Goal: Task Accomplishment & Management: Complete application form

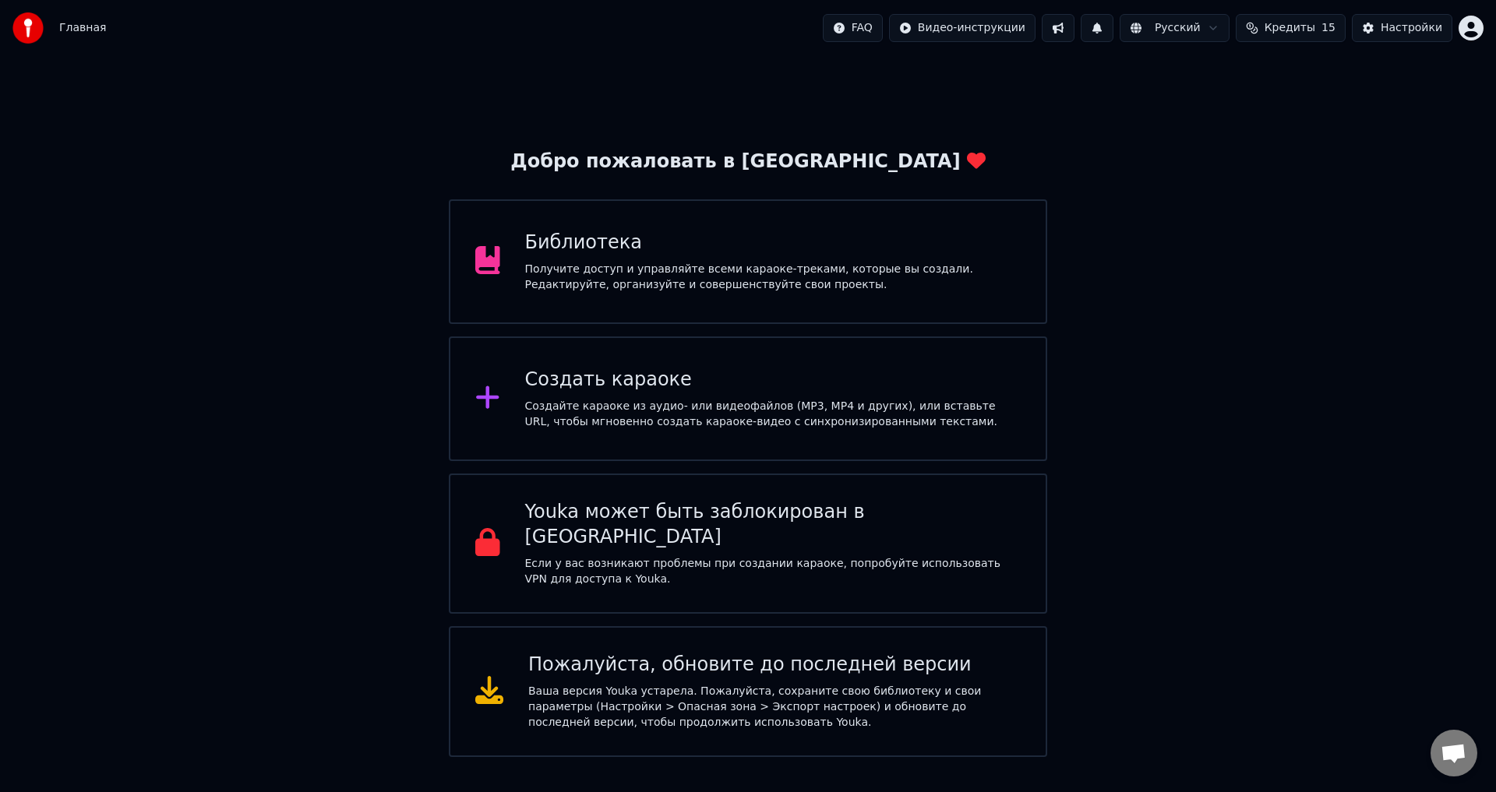
click at [587, 392] on div "Создать караоке" at bounding box center [773, 380] width 496 height 25
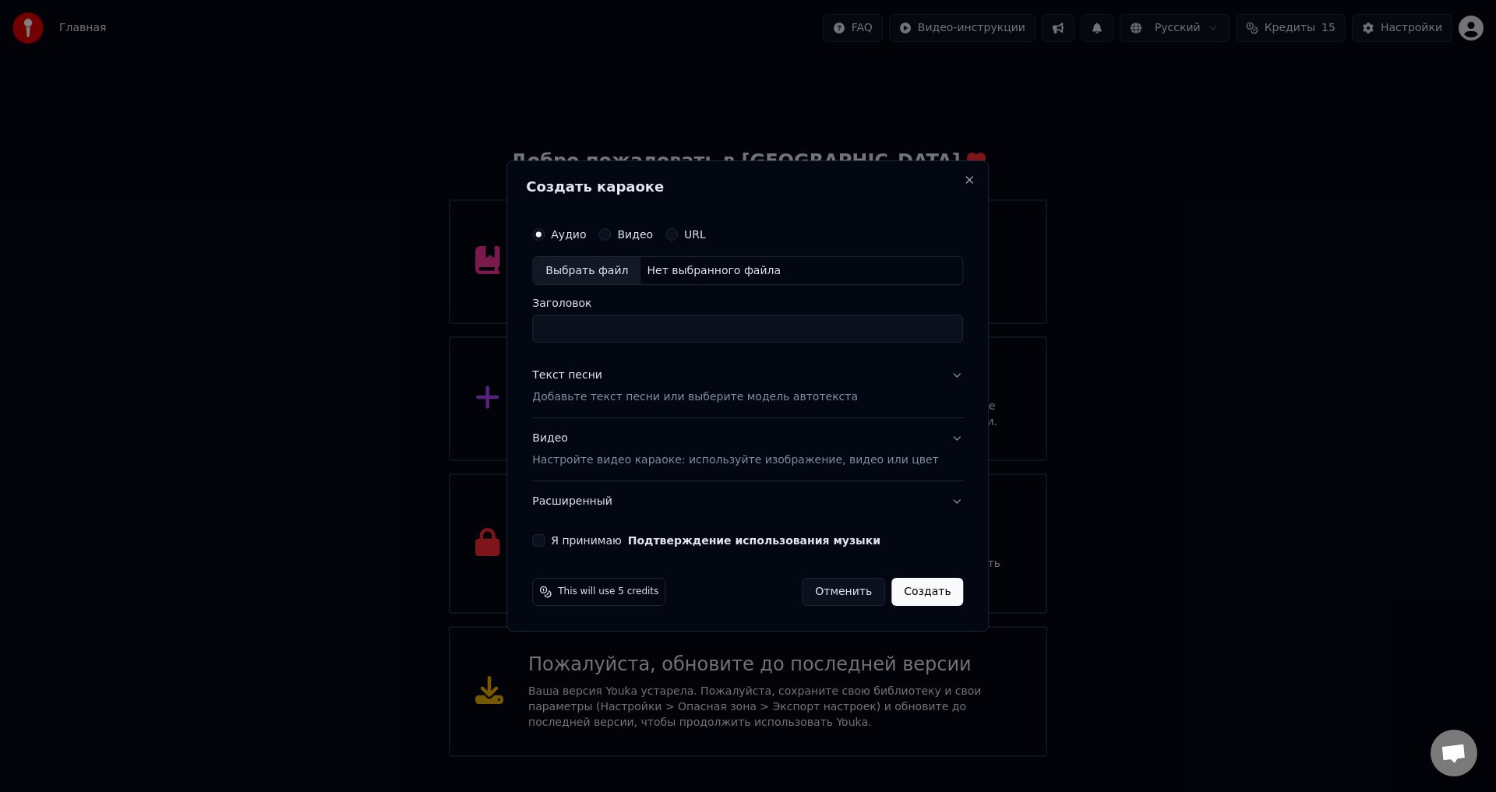
click at [566, 281] on div "Выбрать файл" at bounding box center [587, 271] width 108 height 28
type input "**********"
click at [925, 377] on button "Текст песни Добавьте текст песни или выберите модель автотекста" at bounding box center [747, 387] width 431 height 62
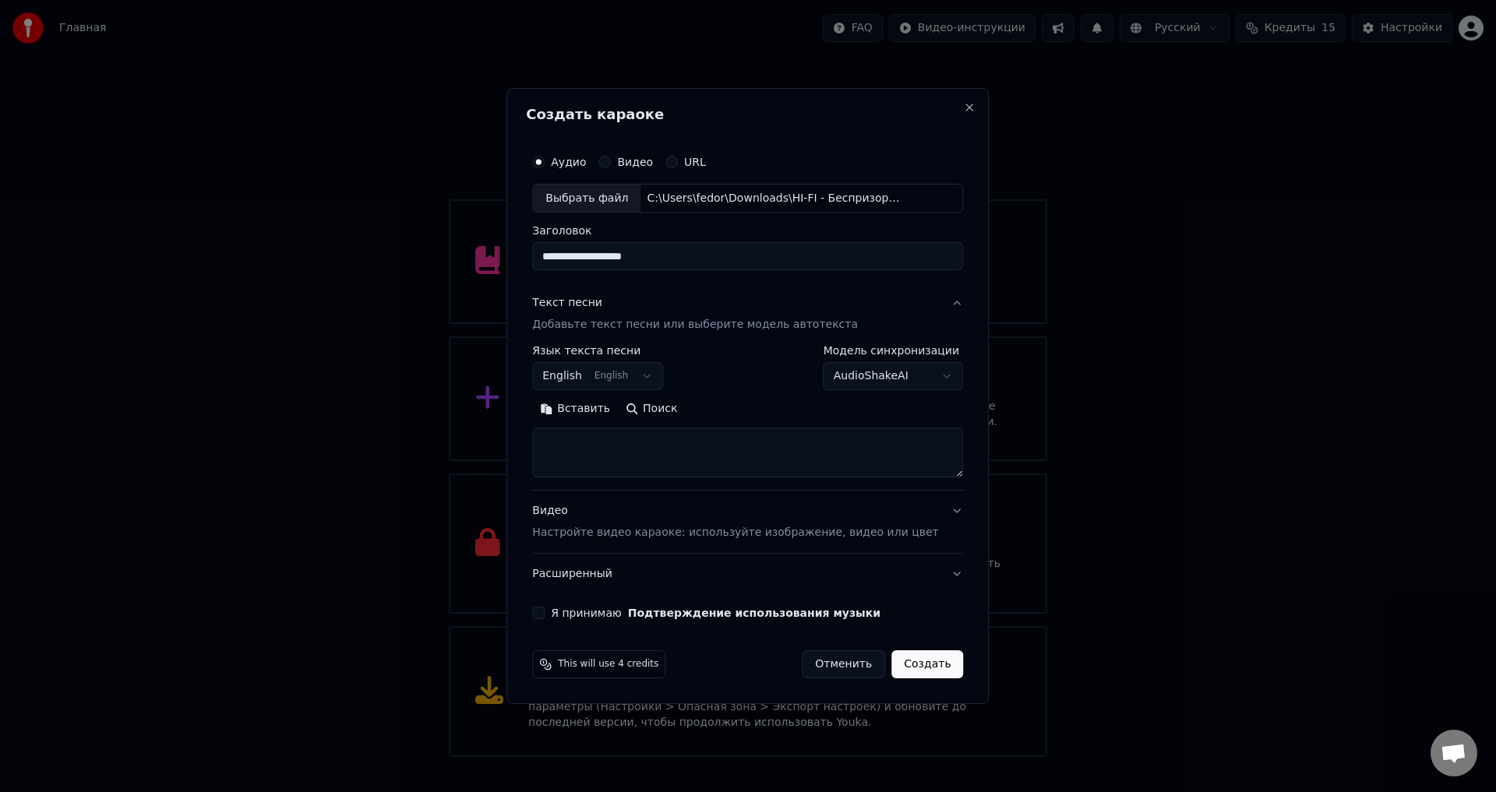
click at [671, 375] on body "Главная FAQ Видео-инструкции Русский Кредиты 15 Настройки Добро пожаловать в Yo…" at bounding box center [748, 378] width 1496 height 757
select select "**"
click at [666, 412] on button "Поиск" at bounding box center [651, 409] width 67 height 25
type textarea "**********"
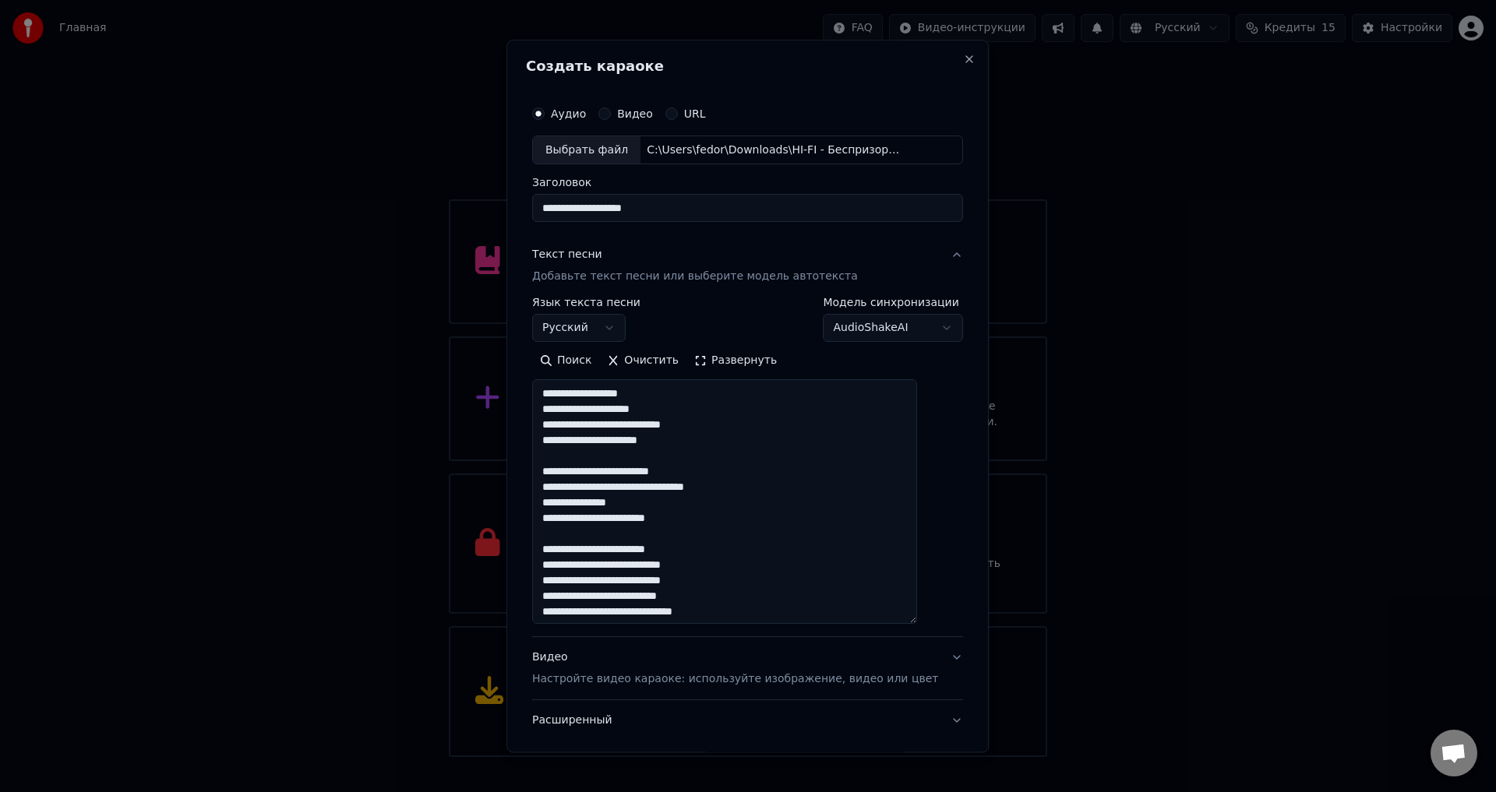
drag, startPoint x: 934, startPoint y: 474, endPoint x: 921, endPoint y: 671, distance: 197.5
click at [917, 625] on textarea "**********" at bounding box center [724, 502] width 385 height 245
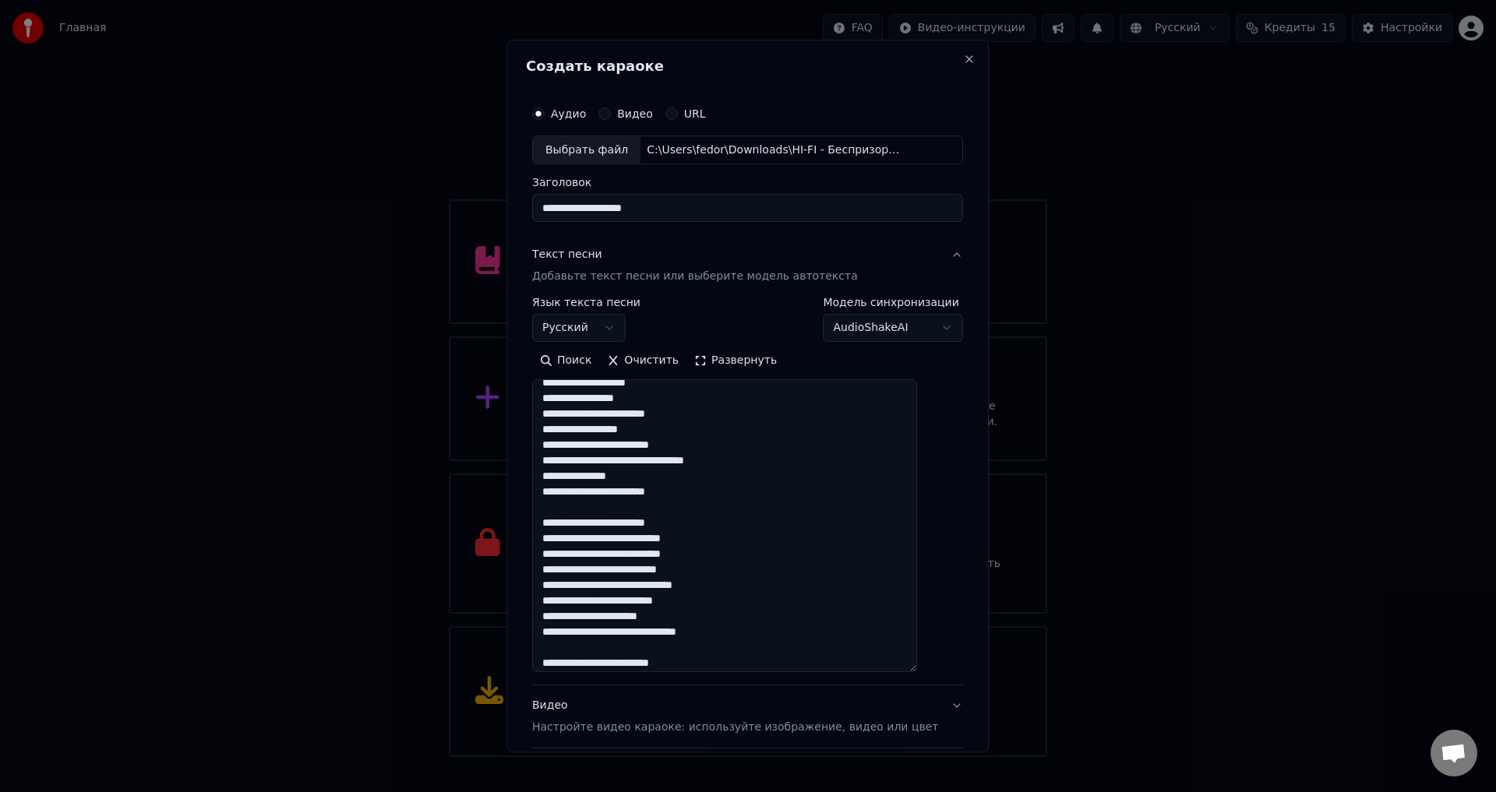
scroll to position [359, 0]
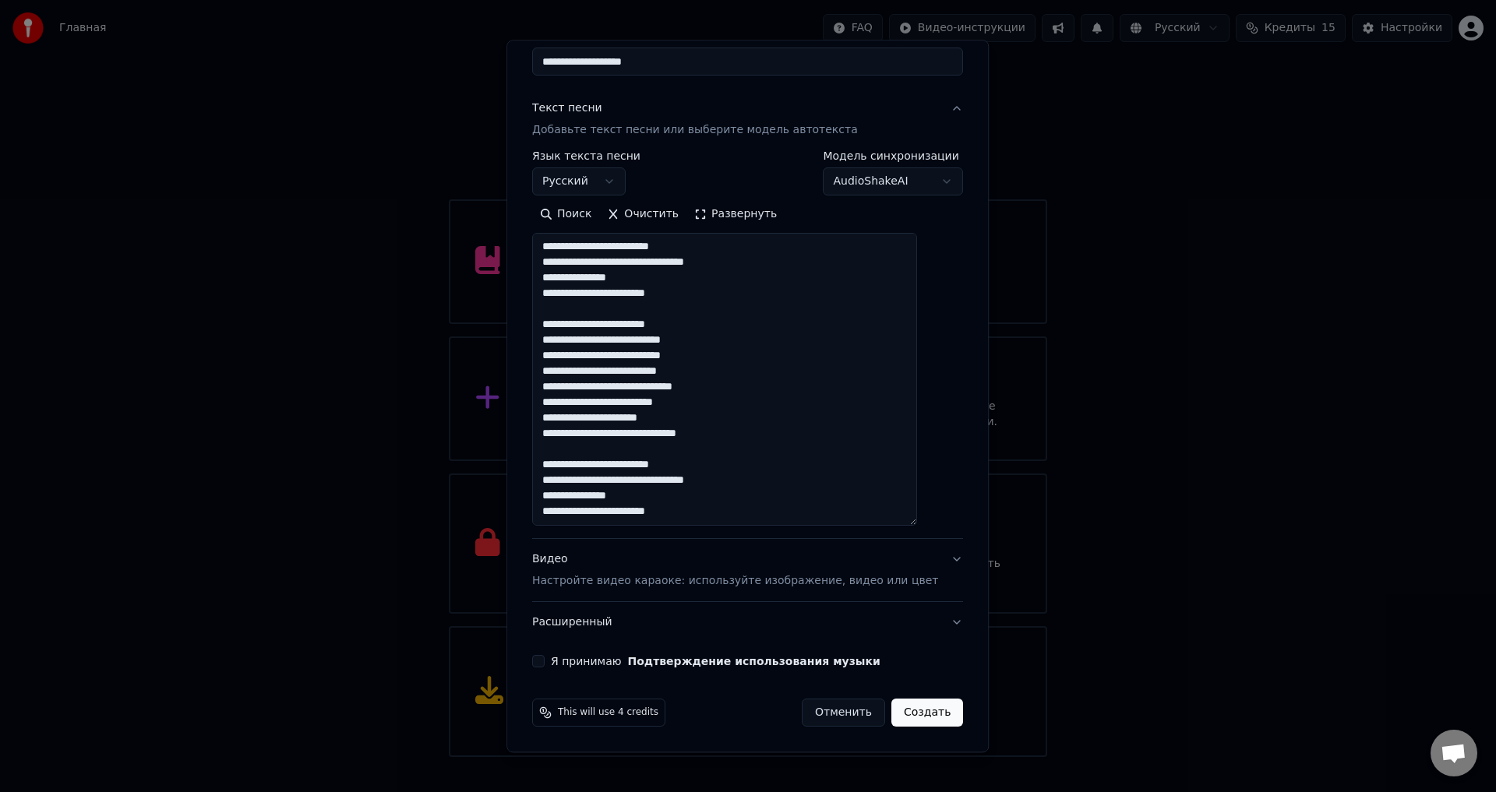
click at [680, 556] on div "Видео Настройте видео караоке: используйте изображение, видео или цвет" at bounding box center [735, 570] width 406 height 37
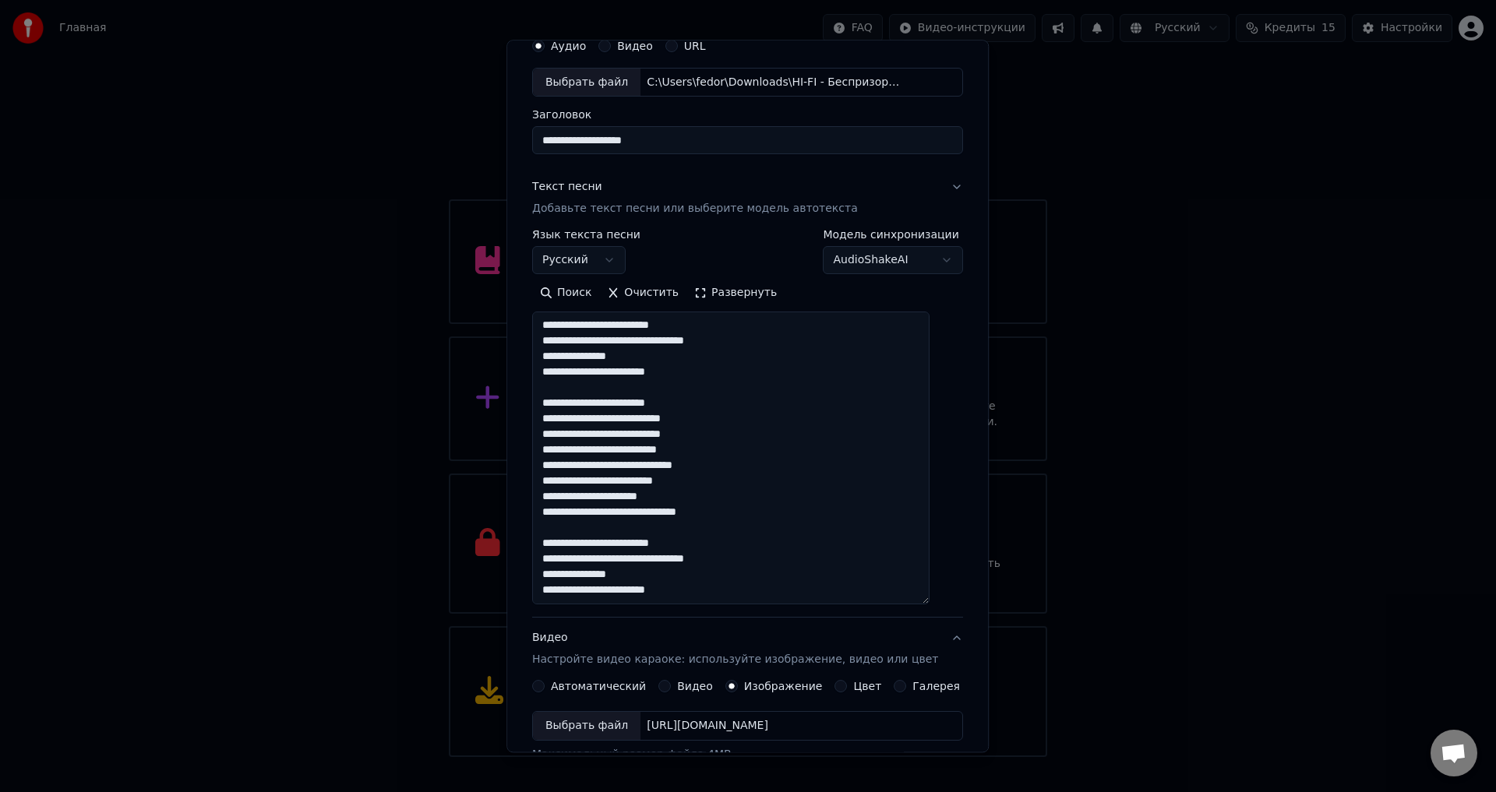
scroll to position [65, 0]
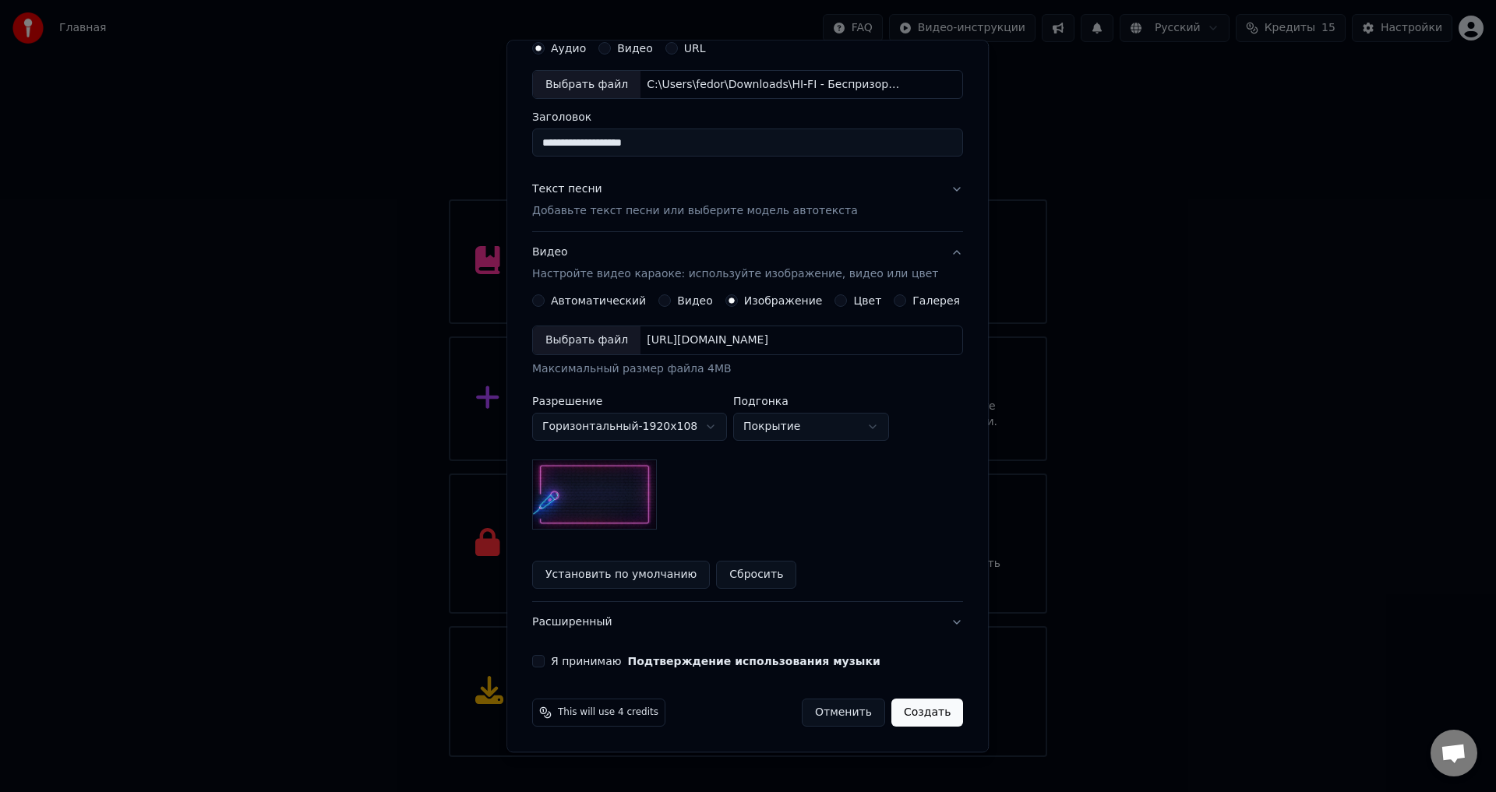
click at [592, 332] on div "Выбрать файл" at bounding box center [587, 341] width 108 height 28
click at [942, 180] on div "**********" at bounding box center [747, 350] width 443 height 648
click at [936, 193] on button "Текст песни Добавьте текст песни или выберите модель автотекста" at bounding box center [747, 201] width 431 height 62
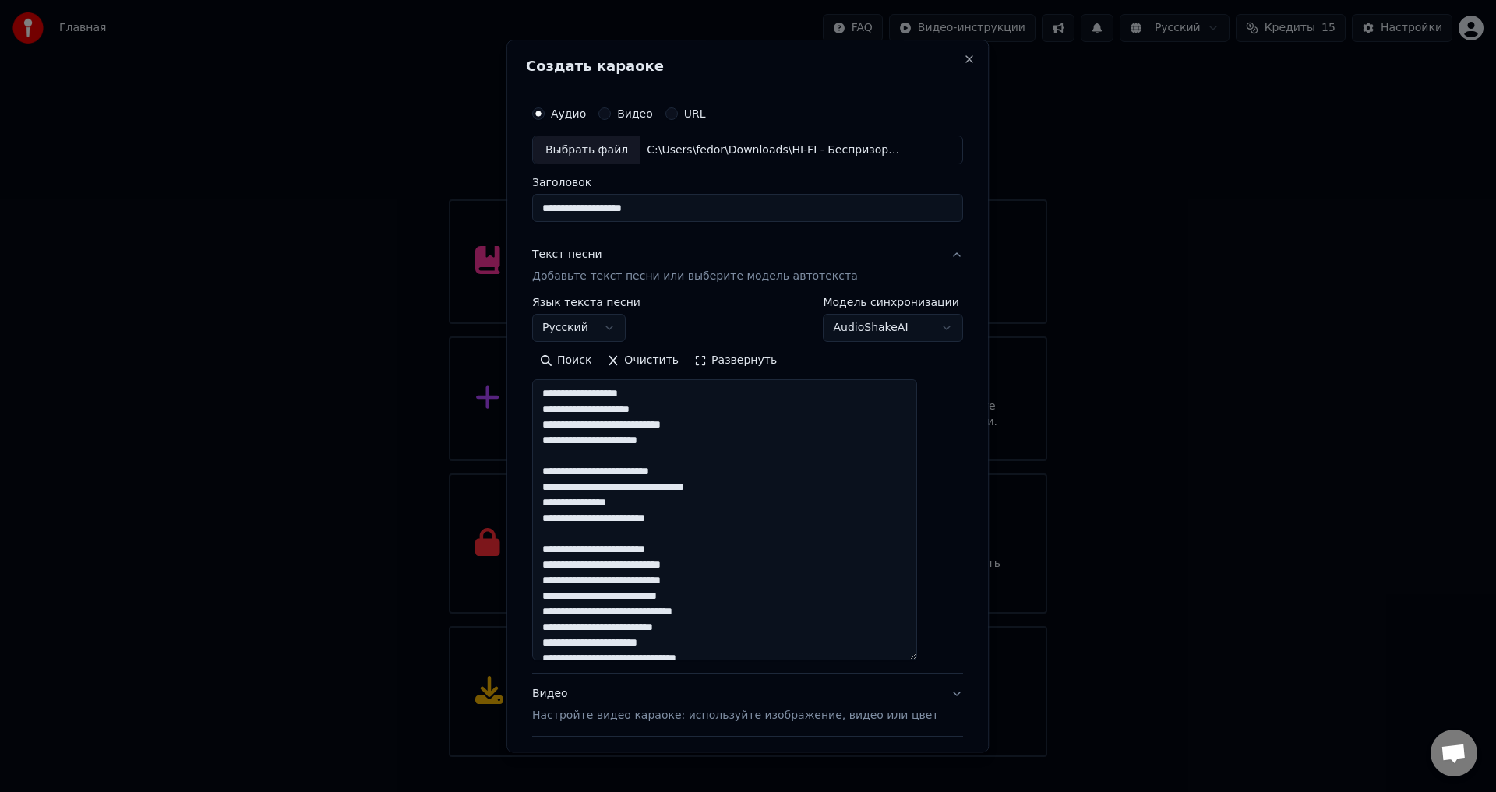
drag, startPoint x: 929, startPoint y: 474, endPoint x: 931, endPoint y: 661, distance: 187.8
click at [917, 661] on textarea "**********" at bounding box center [724, 520] width 385 height 281
drag, startPoint x: 696, startPoint y: 427, endPoint x: 720, endPoint y: 428, distance: 24.2
click at [720, 428] on textarea "**********" at bounding box center [724, 522] width 385 height 285
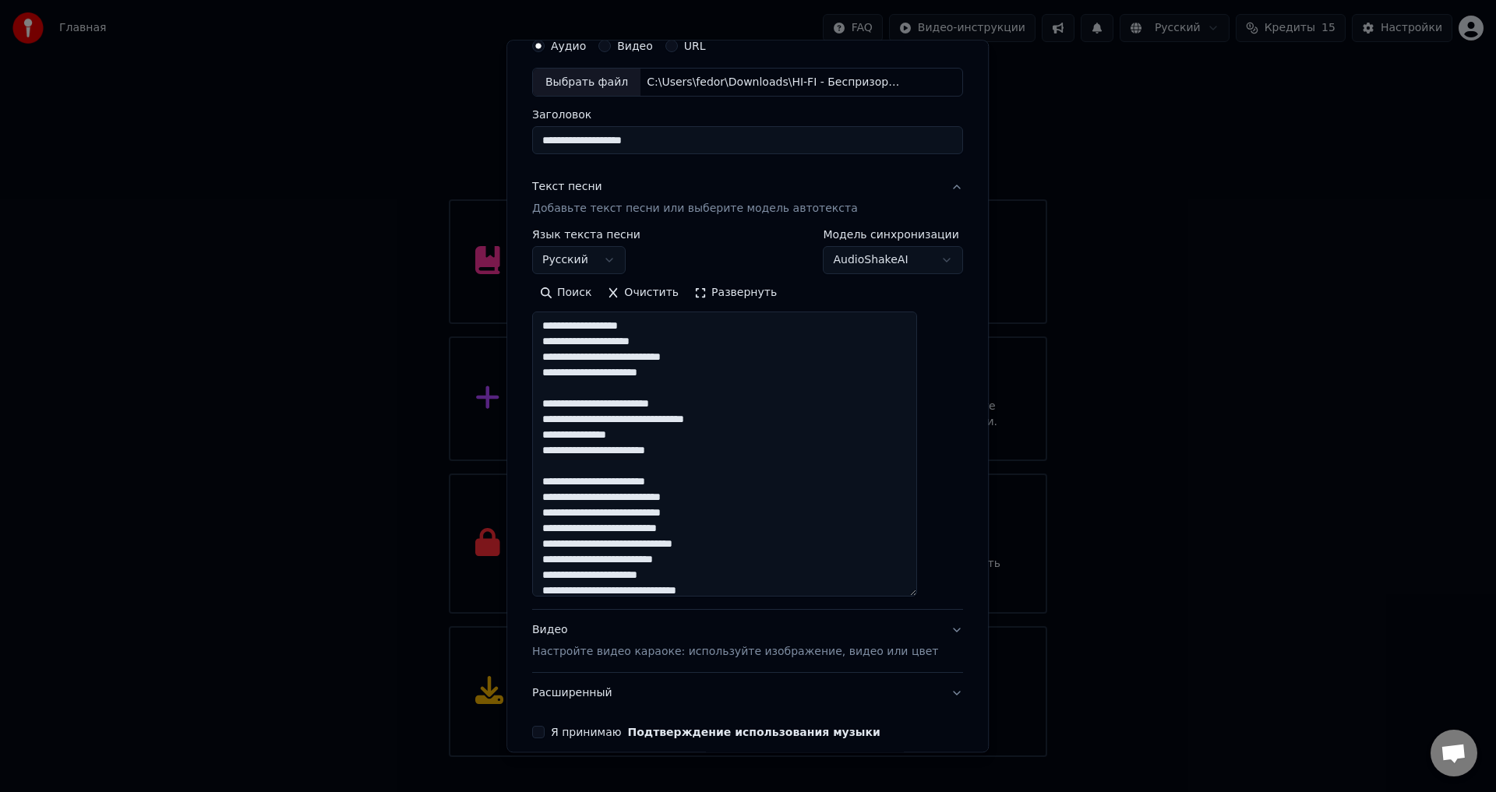
scroll to position [65, 0]
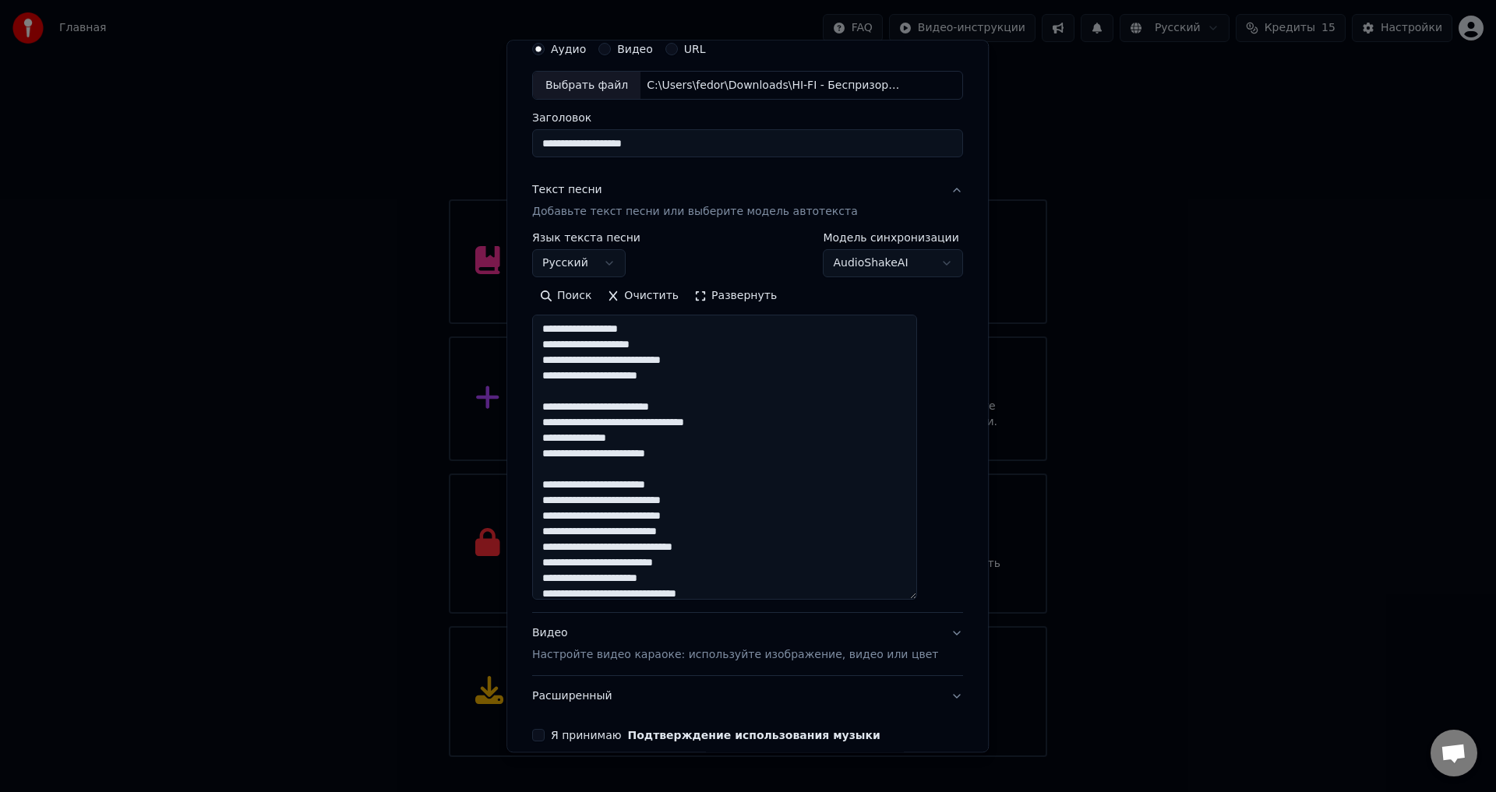
drag, startPoint x: 622, startPoint y: 406, endPoint x: 651, endPoint y: 409, distance: 29.8
click at [651, 409] on textarea "**********" at bounding box center [724, 458] width 385 height 285
drag, startPoint x: 621, startPoint y: 453, endPoint x: 673, endPoint y: 454, distance: 52.2
click at [673, 454] on textarea "**********" at bounding box center [724, 458] width 385 height 285
drag, startPoint x: 571, startPoint y: 514, endPoint x: 625, endPoint y: 518, distance: 53.9
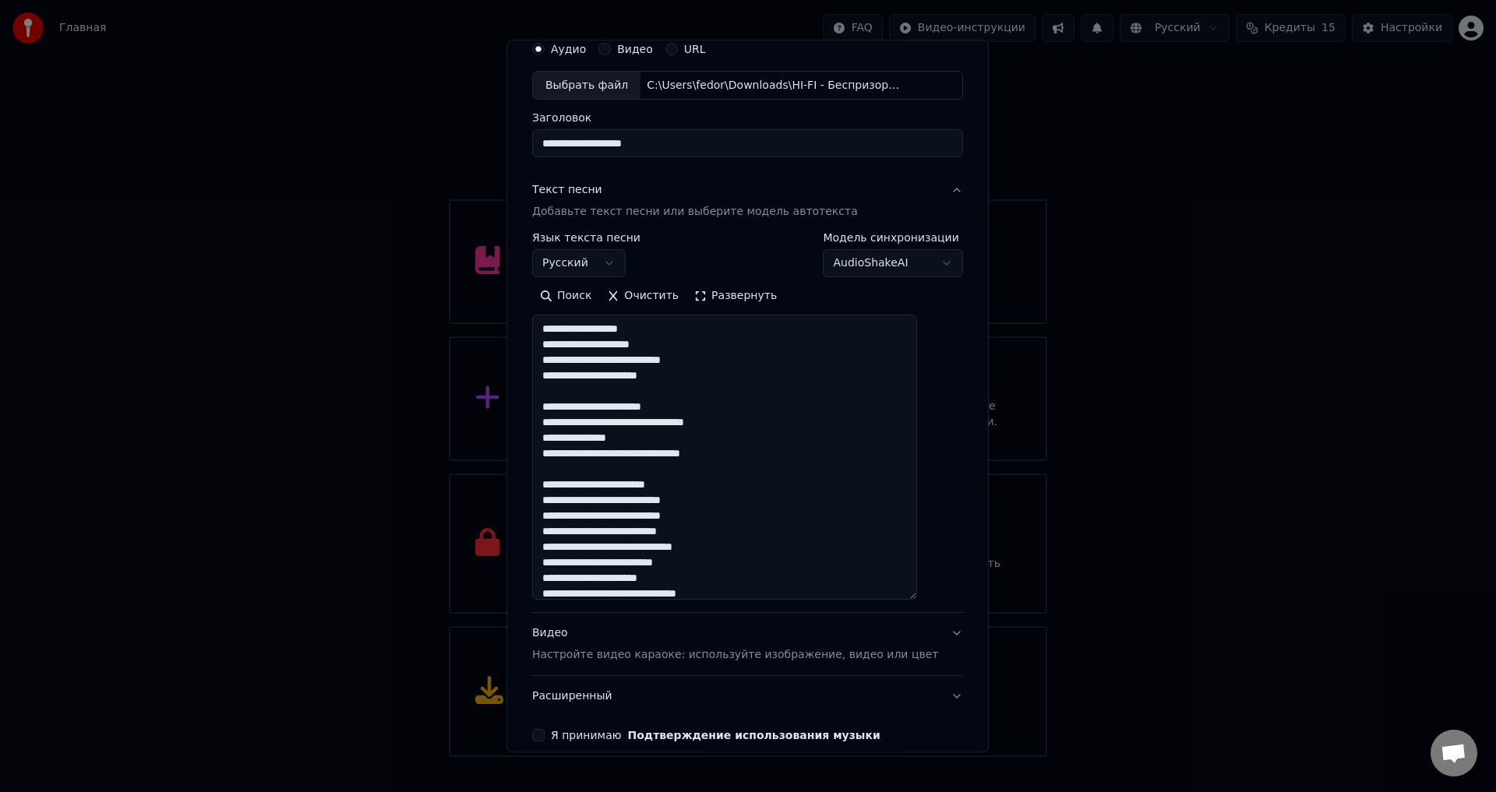
click at [625, 518] on textarea "**********" at bounding box center [724, 458] width 385 height 285
click at [691, 531] on textarea "**********" at bounding box center [724, 458] width 385 height 285
drag, startPoint x: 682, startPoint y: 532, endPoint x: 711, endPoint y: 533, distance: 29.6
click at [711, 533] on textarea "**********" at bounding box center [724, 458] width 385 height 285
type textarea "**********"
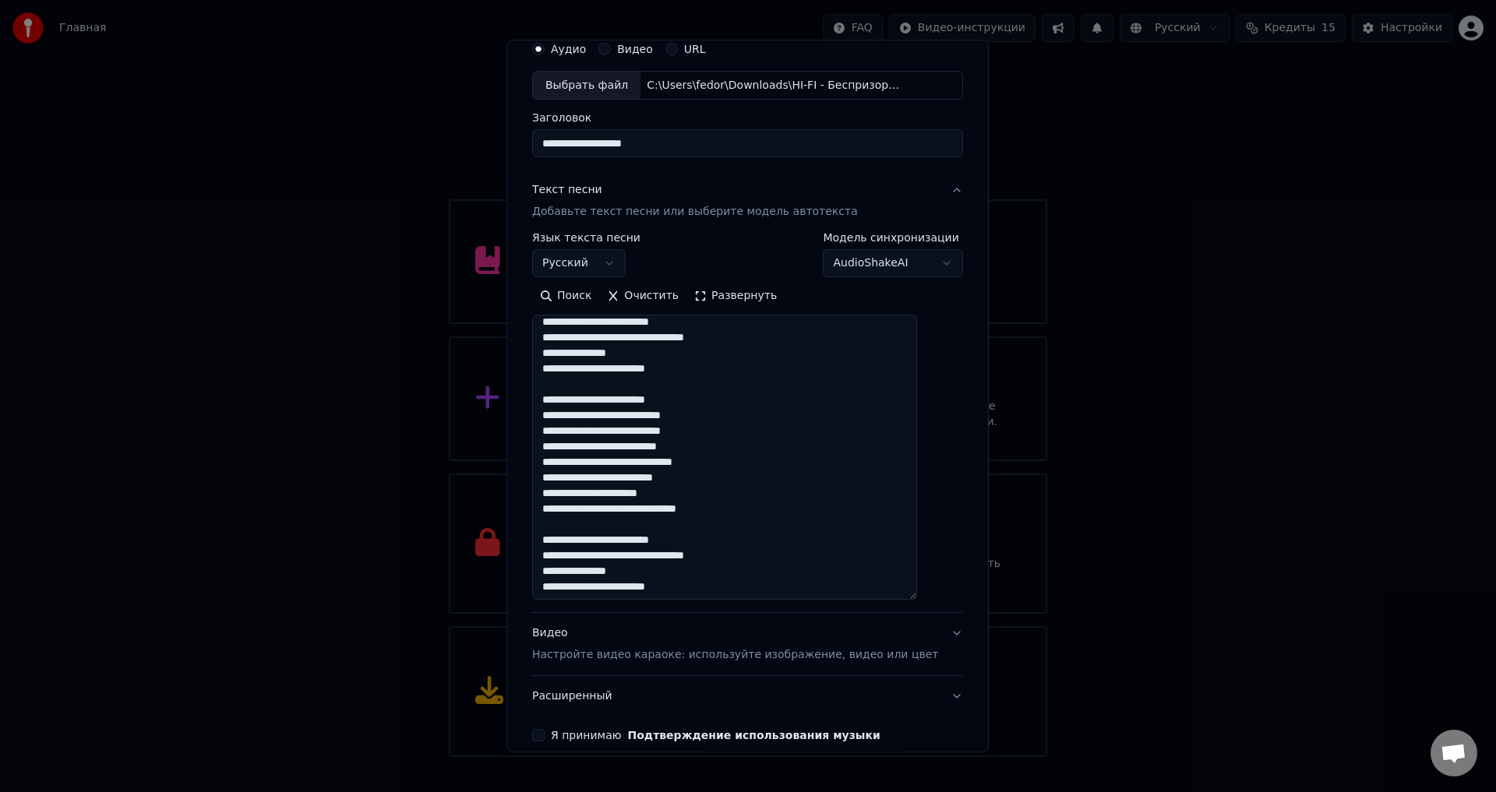
scroll to position [367, 0]
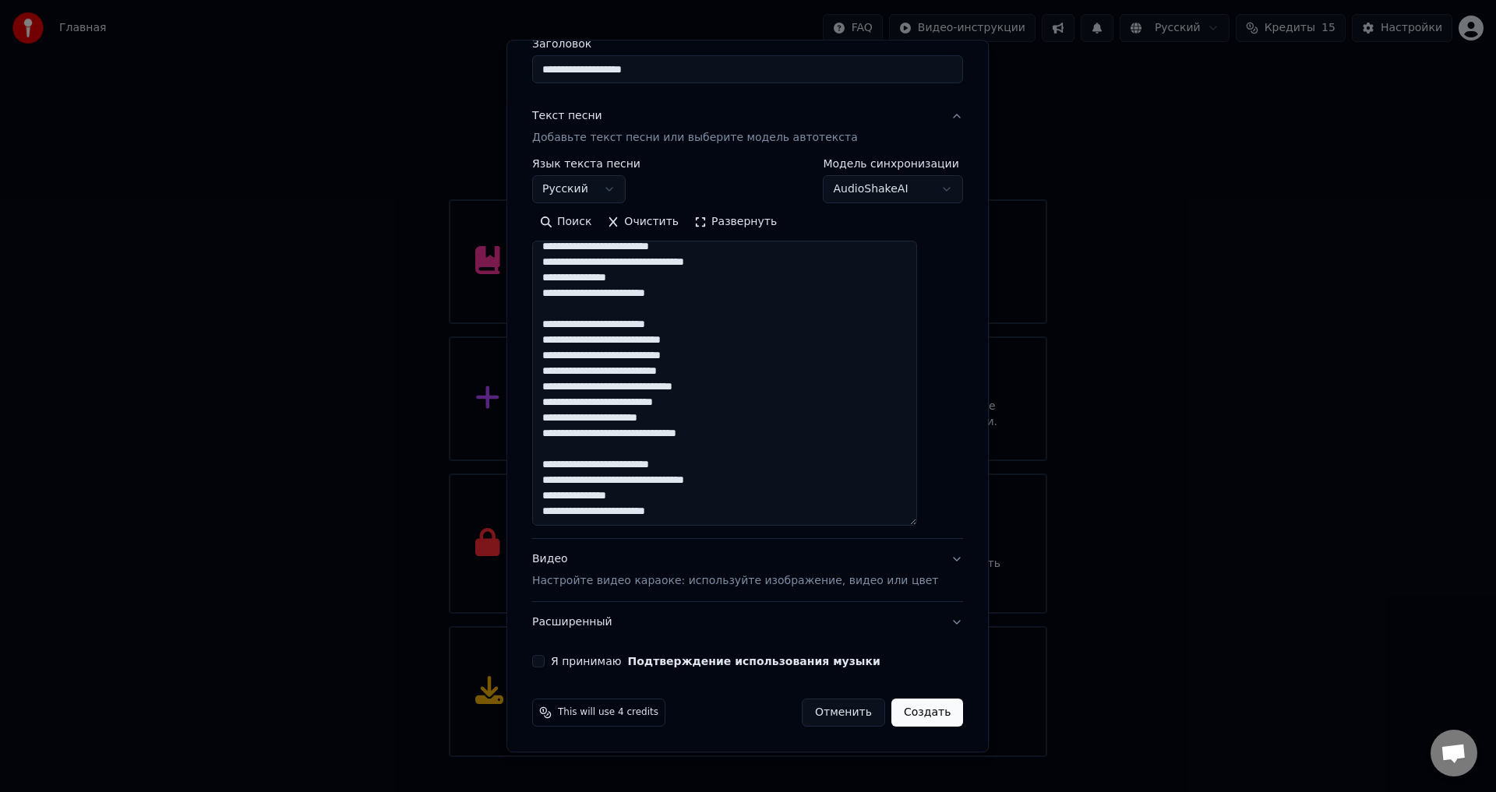
click at [827, 555] on div "Видео Настройте видео караоке: используйте изображение, видео или цвет" at bounding box center [735, 570] width 406 height 37
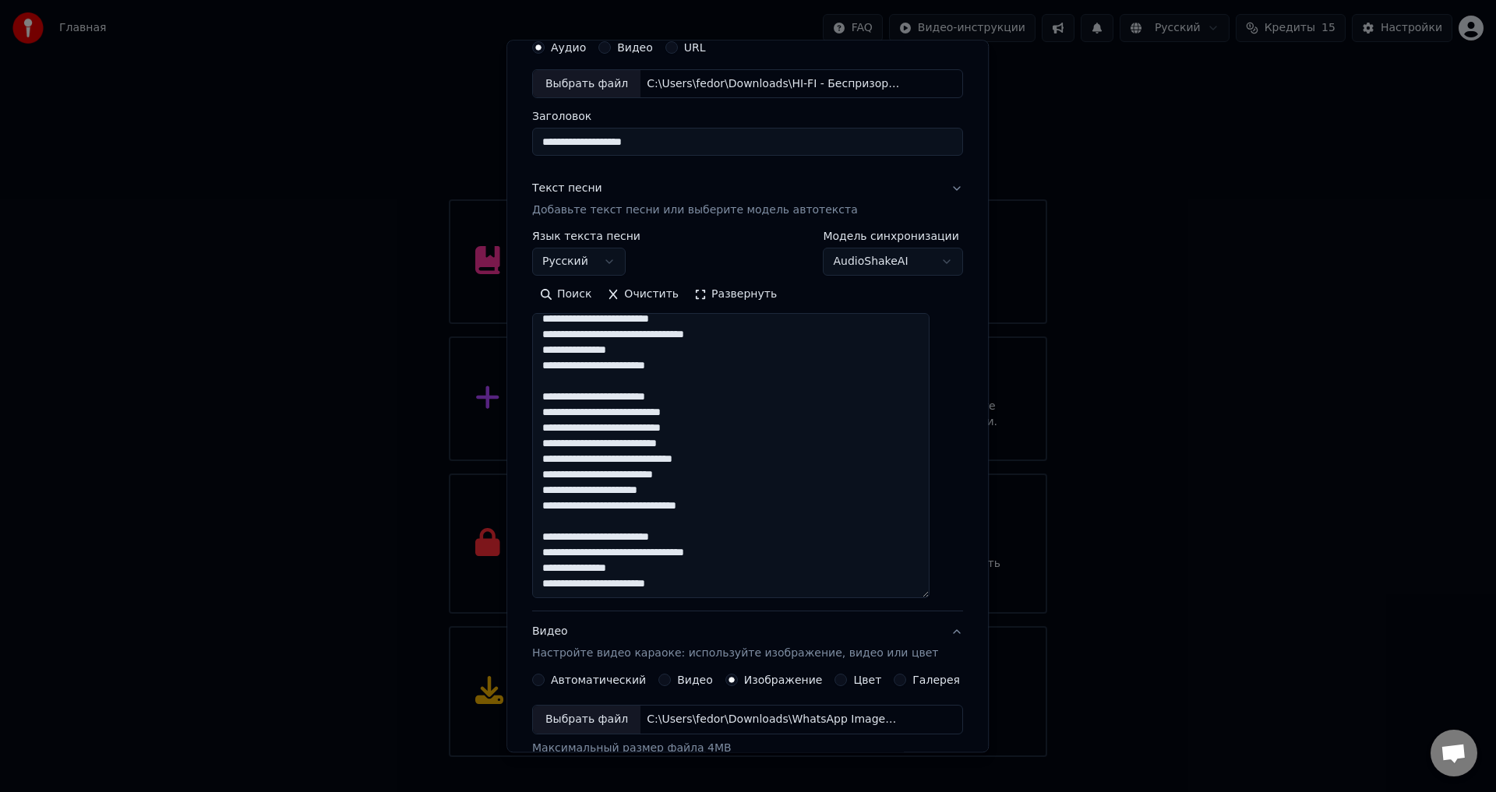
scroll to position [65, 0]
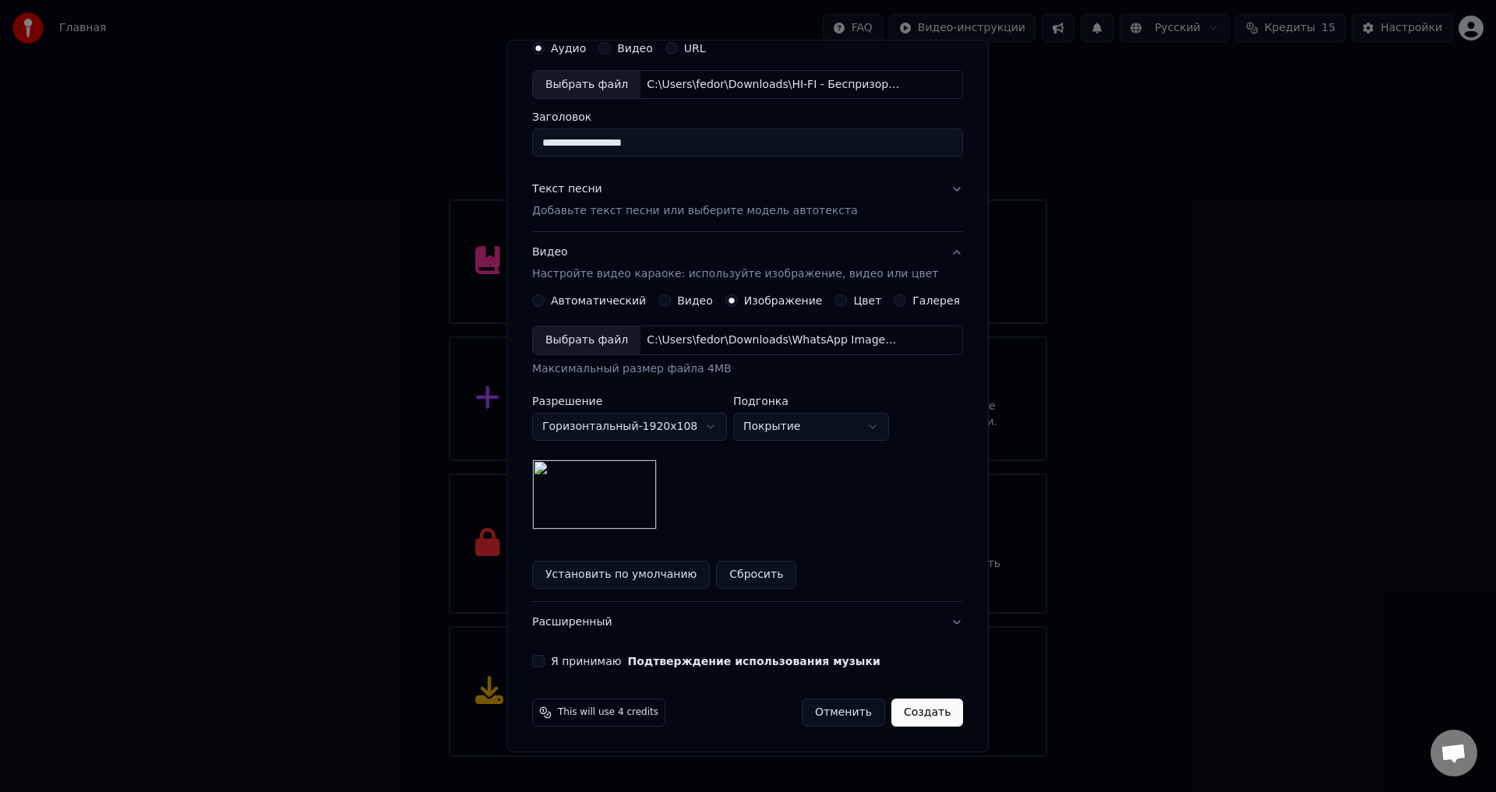
click at [545, 663] on button "Я принимаю Подтверждение использования музыки" at bounding box center [538, 662] width 12 height 12
click at [939, 203] on button "Текст песни Добавьте текст песни или выберите модель автотекста" at bounding box center [747, 201] width 431 height 62
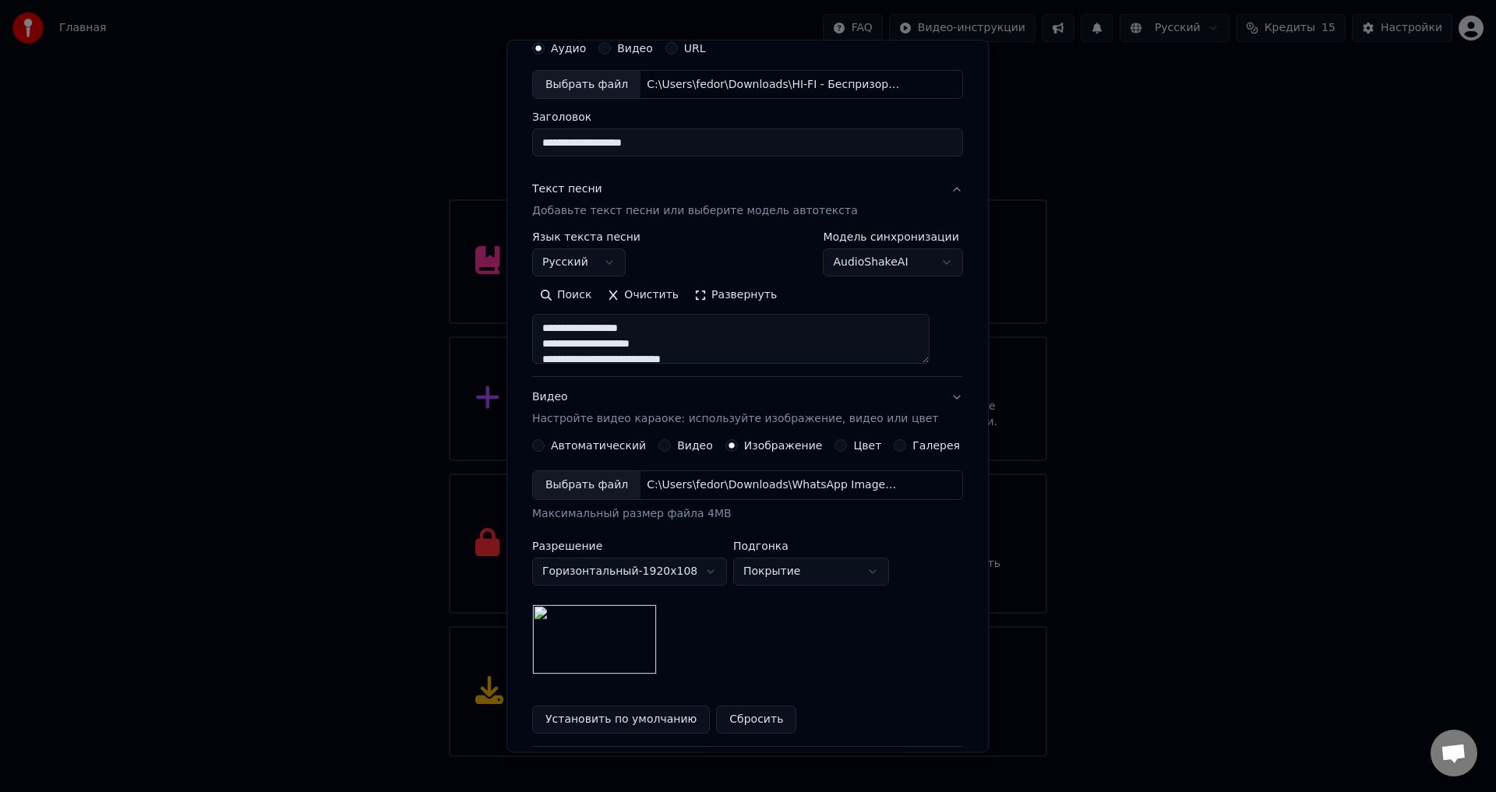
scroll to position [0, 0]
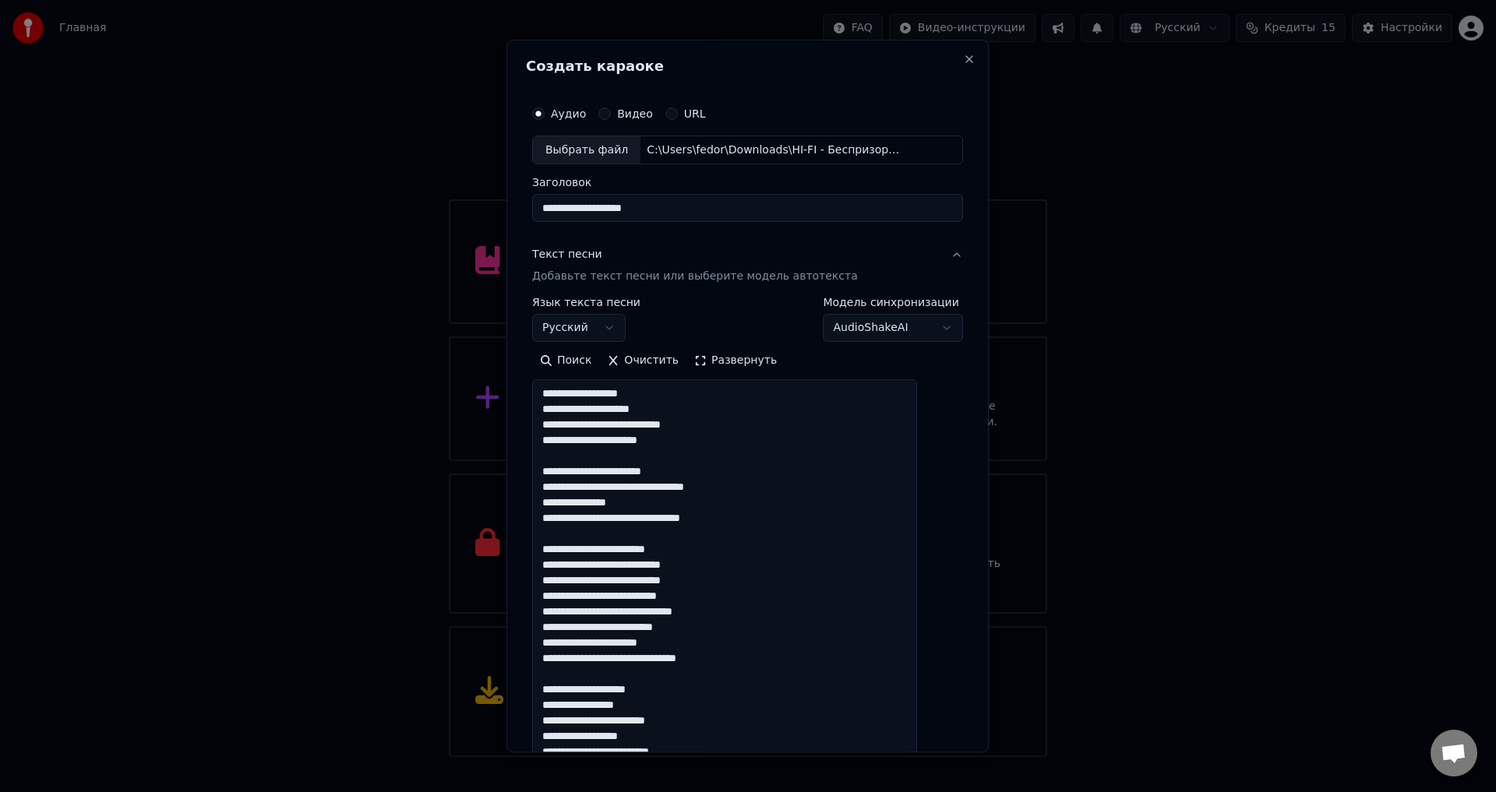
drag, startPoint x: 936, startPoint y: 467, endPoint x: 908, endPoint y: 748, distance: 282.6
click at [908, 748] on textarea "**********" at bounding box center [724, 569] width 385 height 379
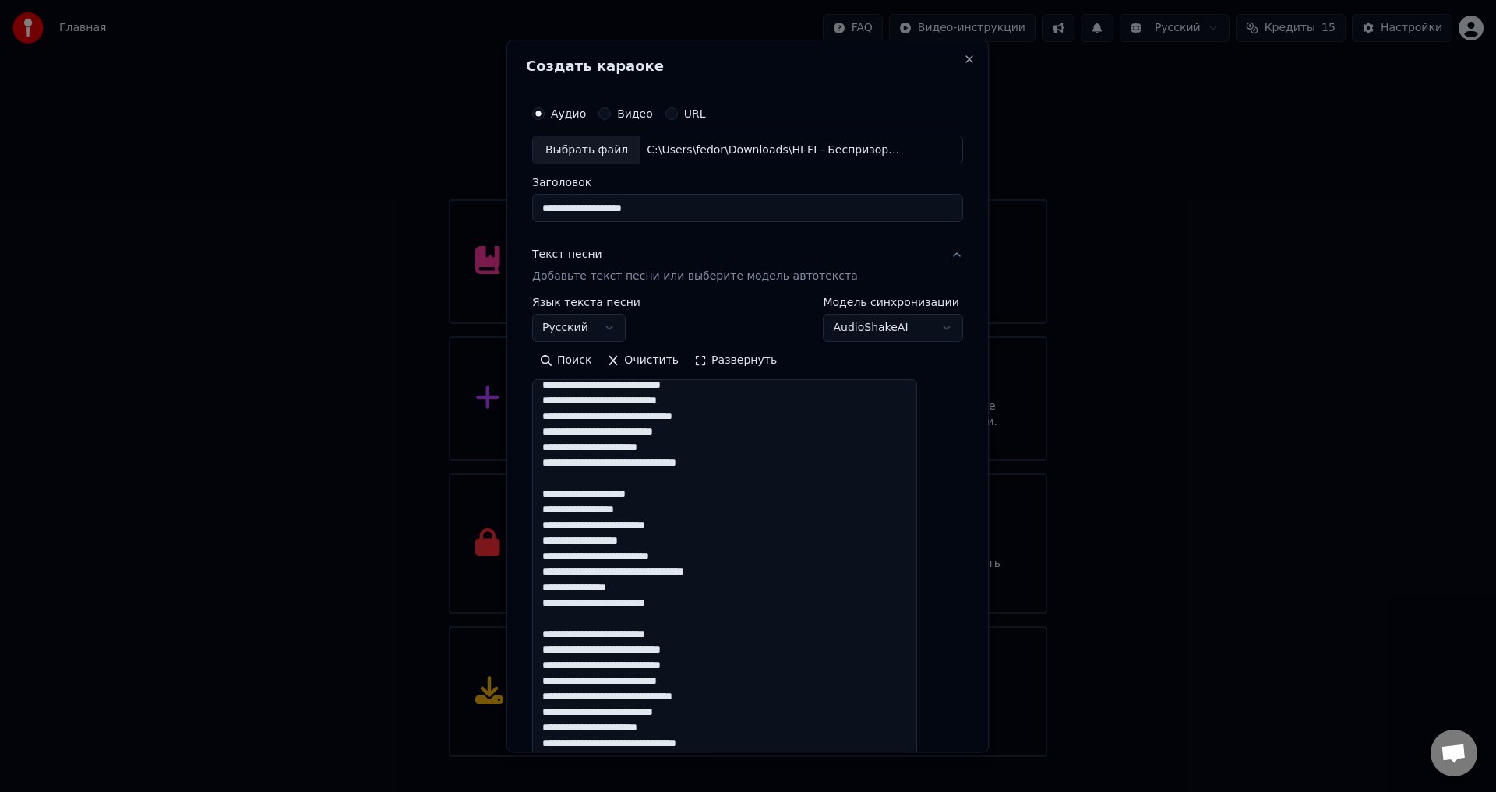
scroll to position [232, 0]
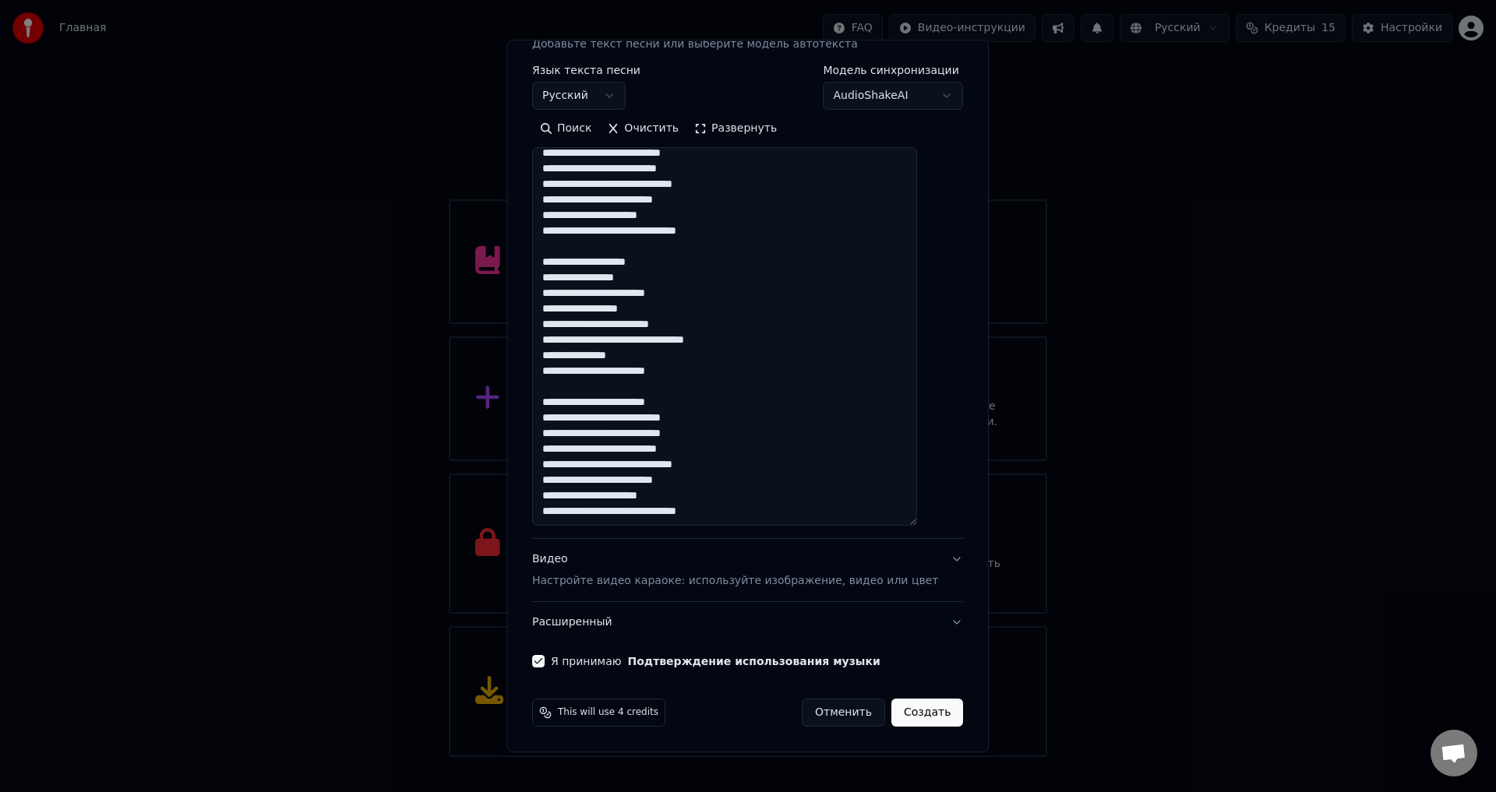
click at [916, 714] on button "Создать" at bounding box center [927, 714] width 72 height 28
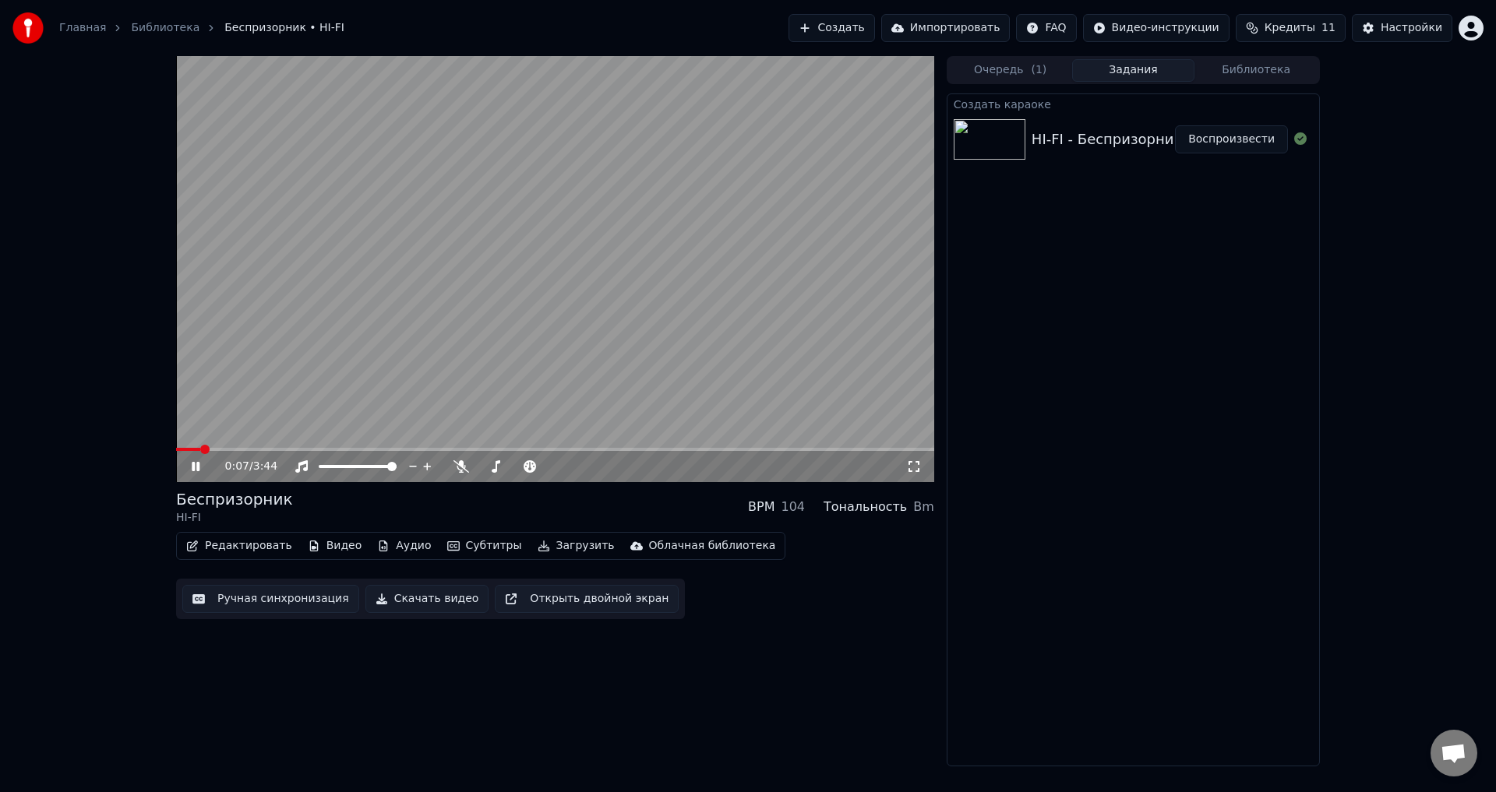
click at [581, 313] on video at bounding box center [555, 269] width 758 height 426
click at [495, 322] on video at bounding box center [555, 269] width 758 height 426
click at [923, 466] on div "0:08 / 3:44" at bounding box center [555, 467] width 746 height 16
click at [914, 469] on icon at bounding box center [914, 466] width 16 height 12
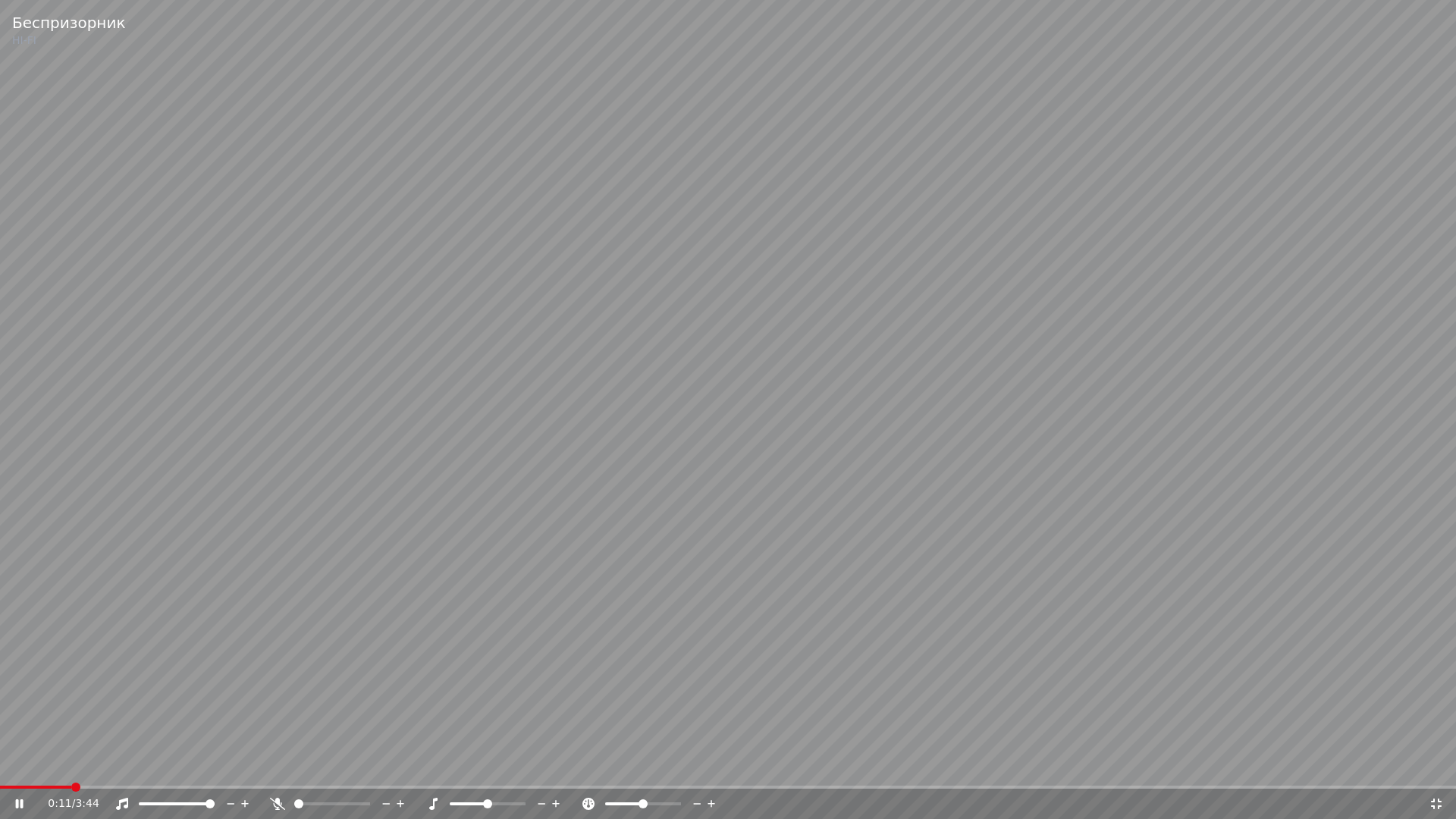
click at [53, 770] on span at bounding box center [35, 787] width 71 height 3
click at [123, 770] on span at bounding box center [728, 787] width 1456 height 3
click at [102, 770] on span at bounding box center [64, 787] width 128 height 3
click at [22, 770] on icon at bounding box center [19, 803] width 8 height 9
click at [1431, 770] on icon at bounding box center [1437, 804] width 16 height 12
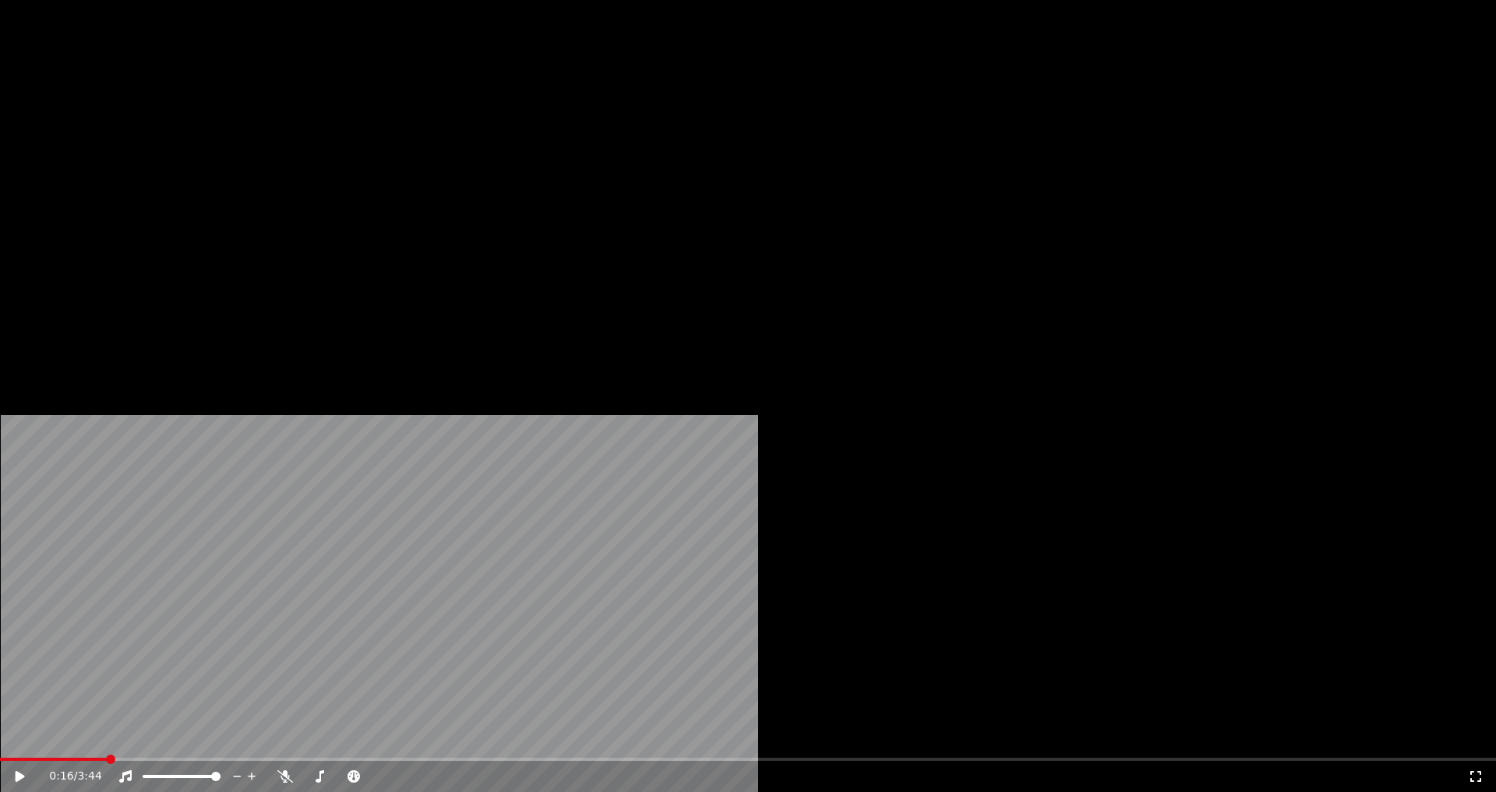
click at [478, 131] on button "Субтитры" at bounding box center [484, 120] width 87 height 22
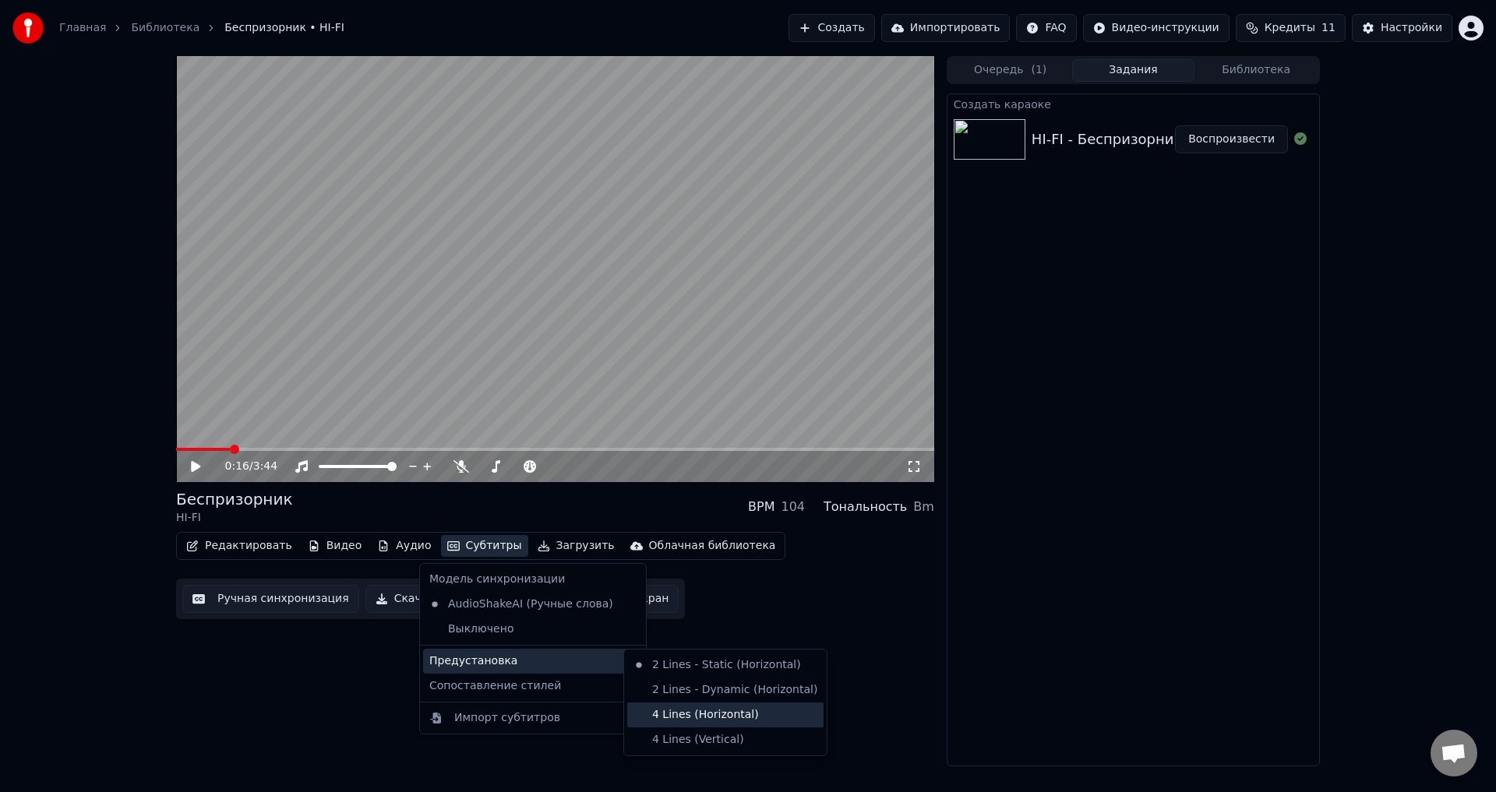
click at [737, 711] on div "4 Lines (Horizontal)" at bounding box center [725, 715] width 196 height 25
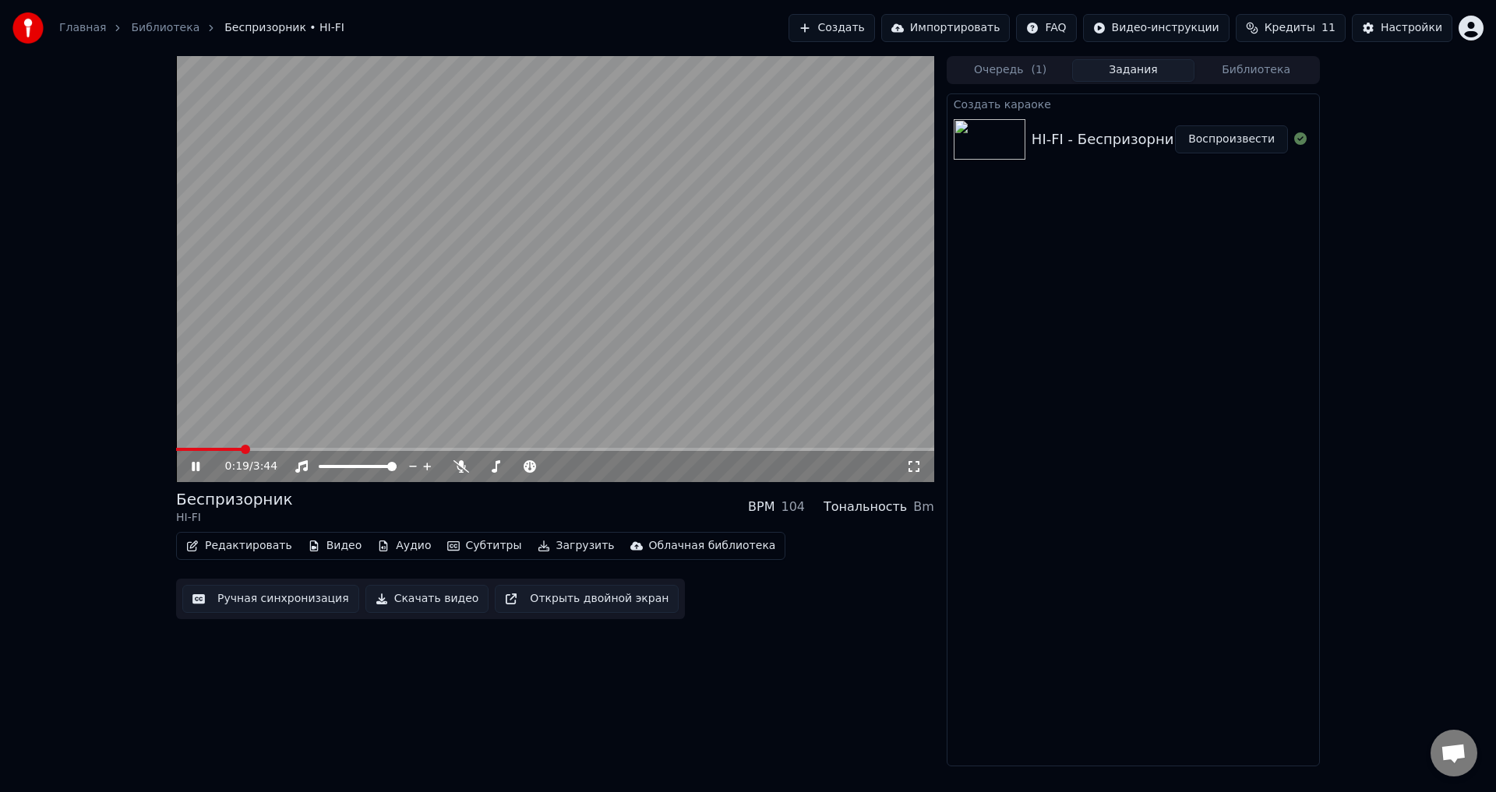
click at [199, 460] on icon at bounding box center [207, 466] width 37 height 12
click at [1404, 30] on div "Настройки" at bounding box center [1411, 28] width 62 height 16
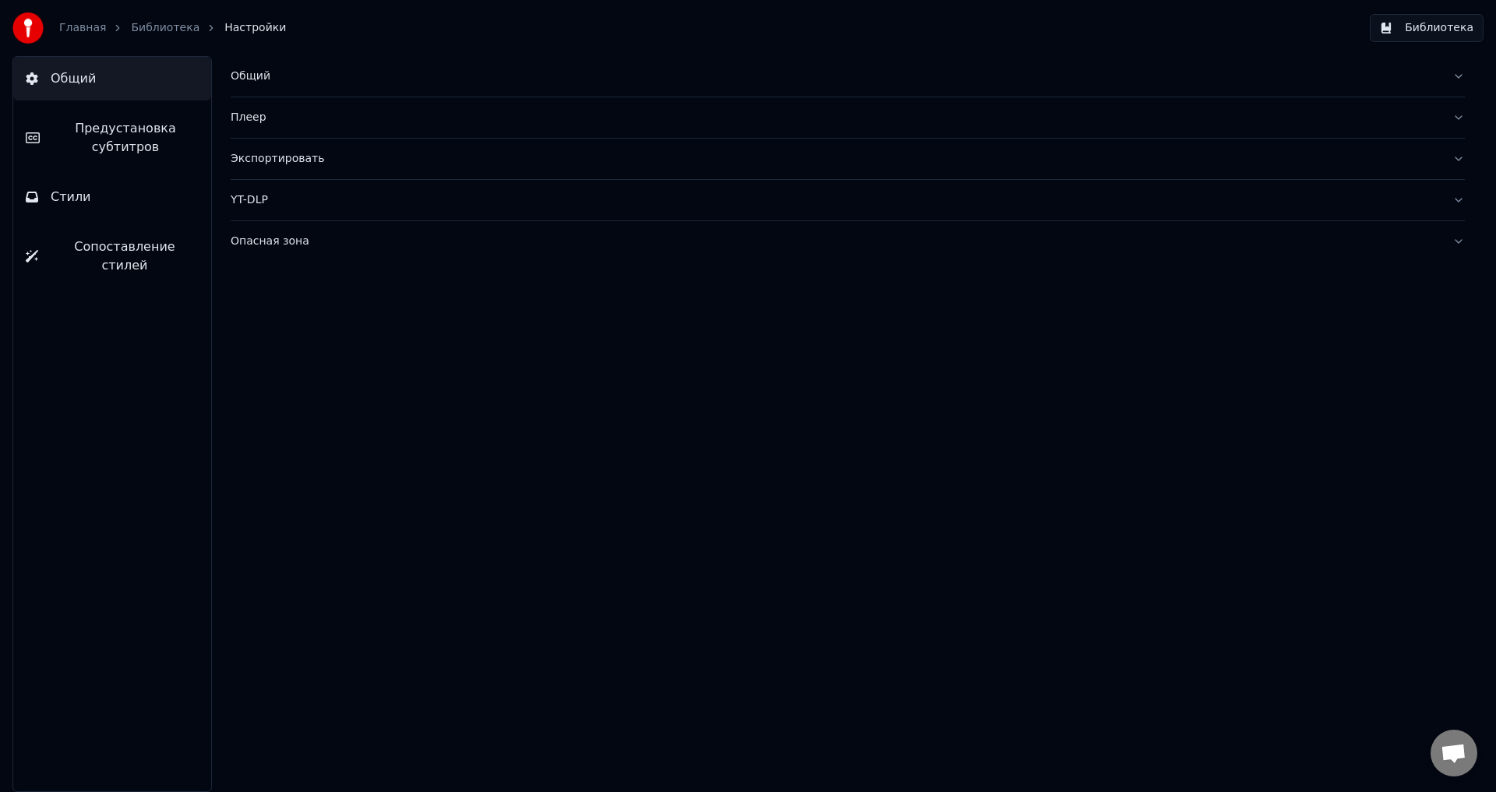
click at [170, 153] on span "Предустановка субтитров" at bounding box center [125, 137] width 146 height 37
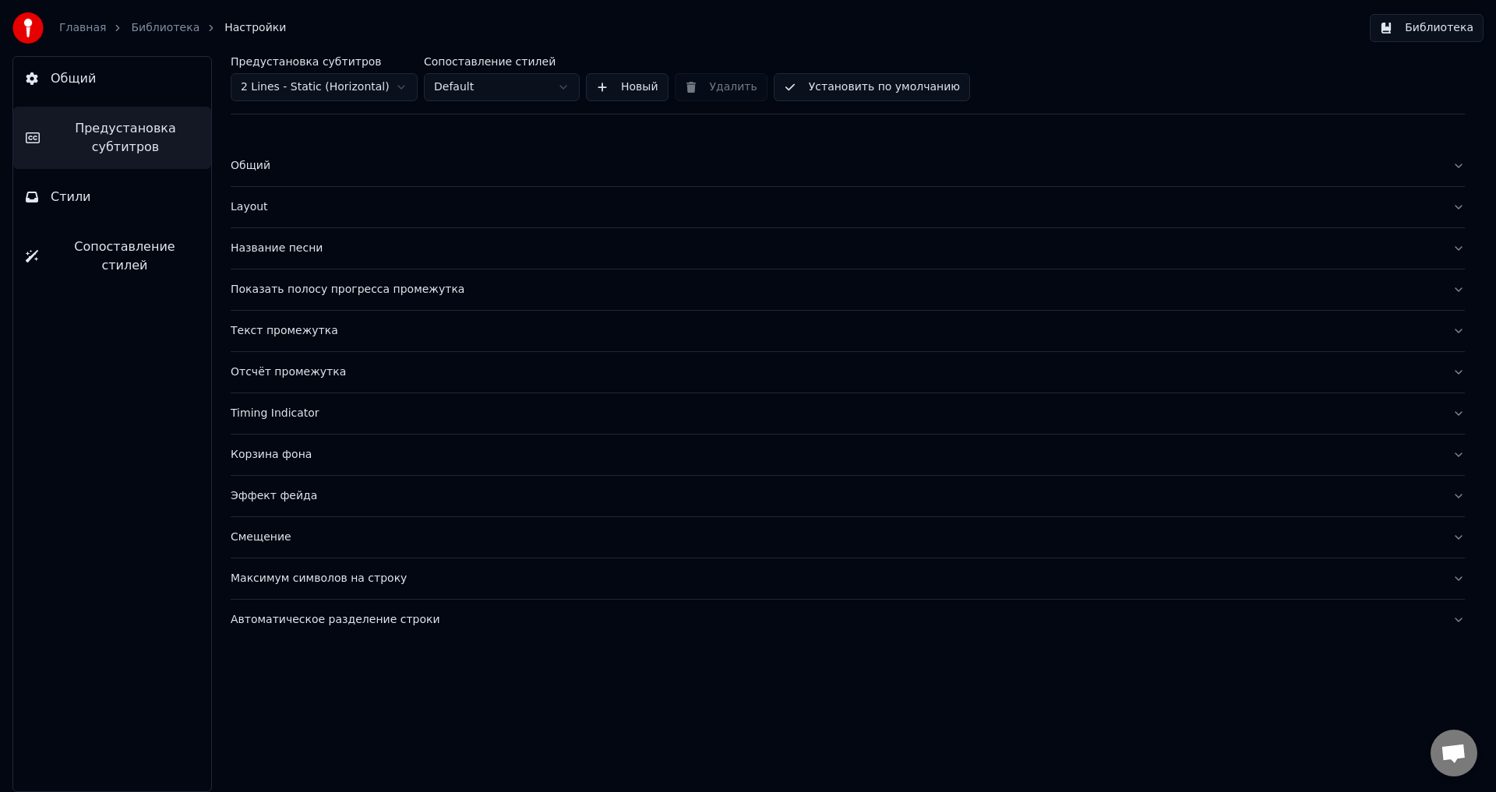
click at [294, 333] on div "Текст промежутка" at bounding box center [835, 331] width 1209 height 16
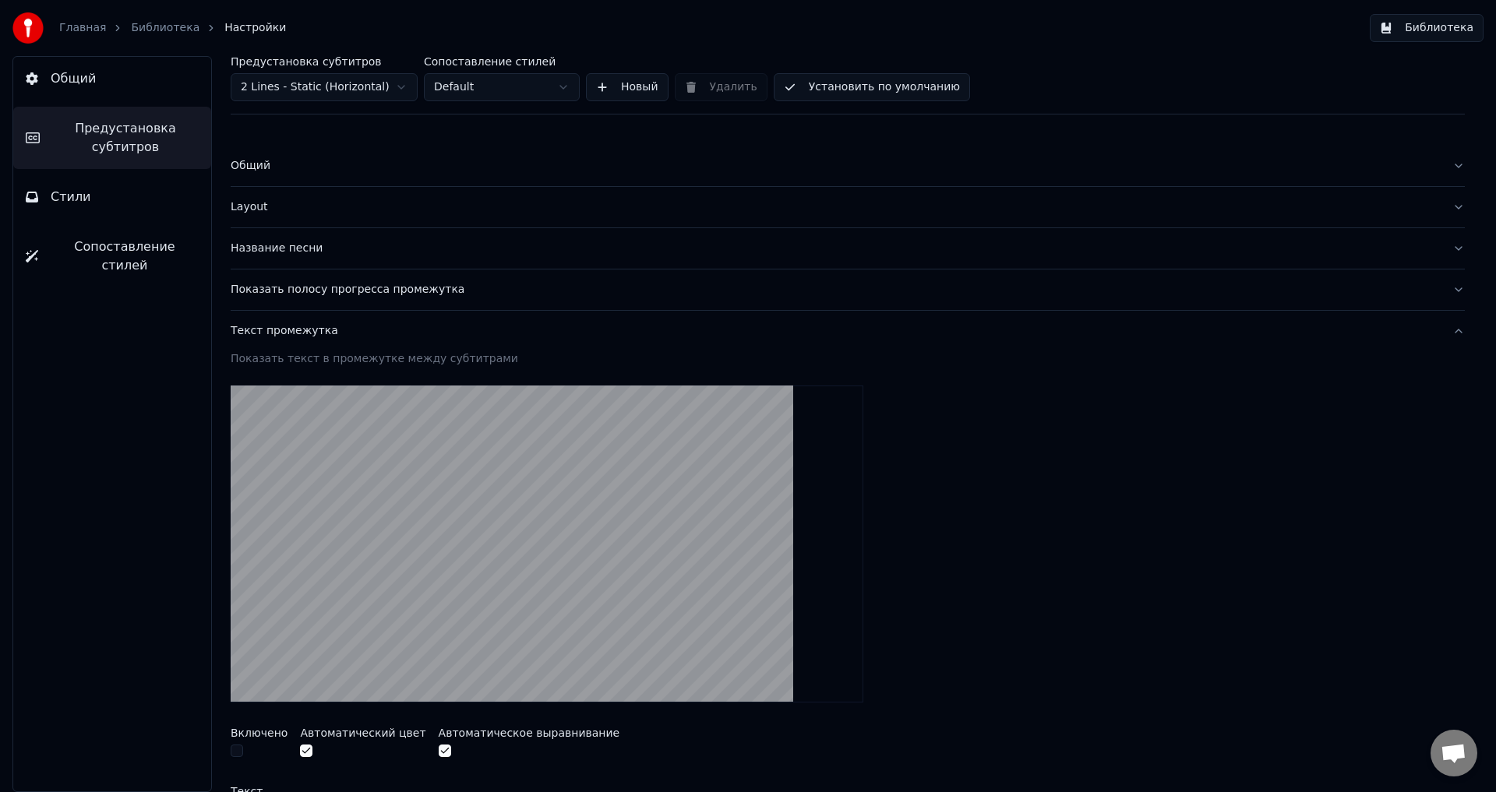
click at [294, 246] on div "Название песни" at bounding box center [835, 249] width 1209 height 16
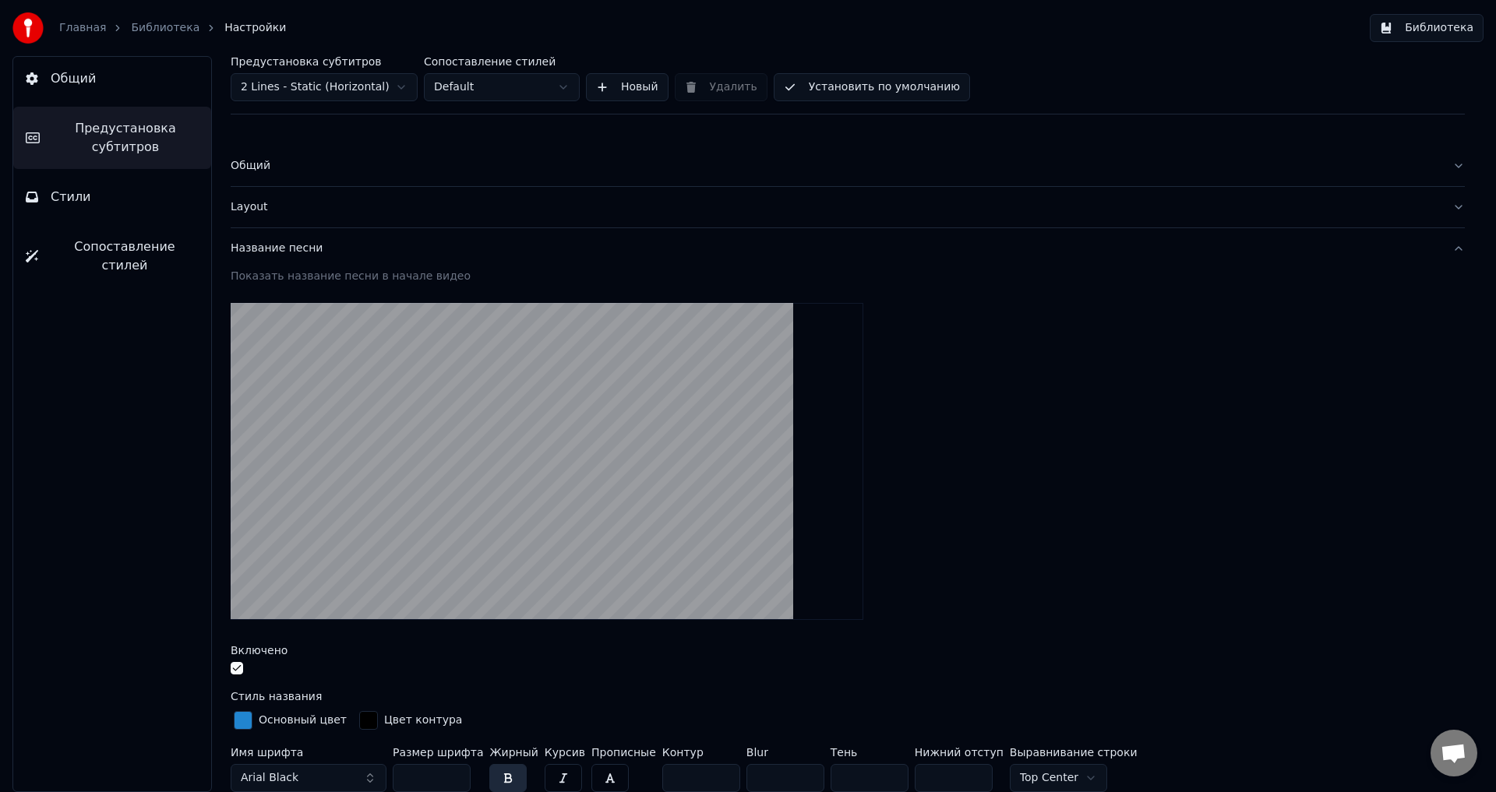
click at [298, 95] on html "Главная Библиотека Настройки Библиотека Общий Предустановка субтитров Стили Соп…" at bounding box center [748, 396] width 1496 height 792
type input "*"
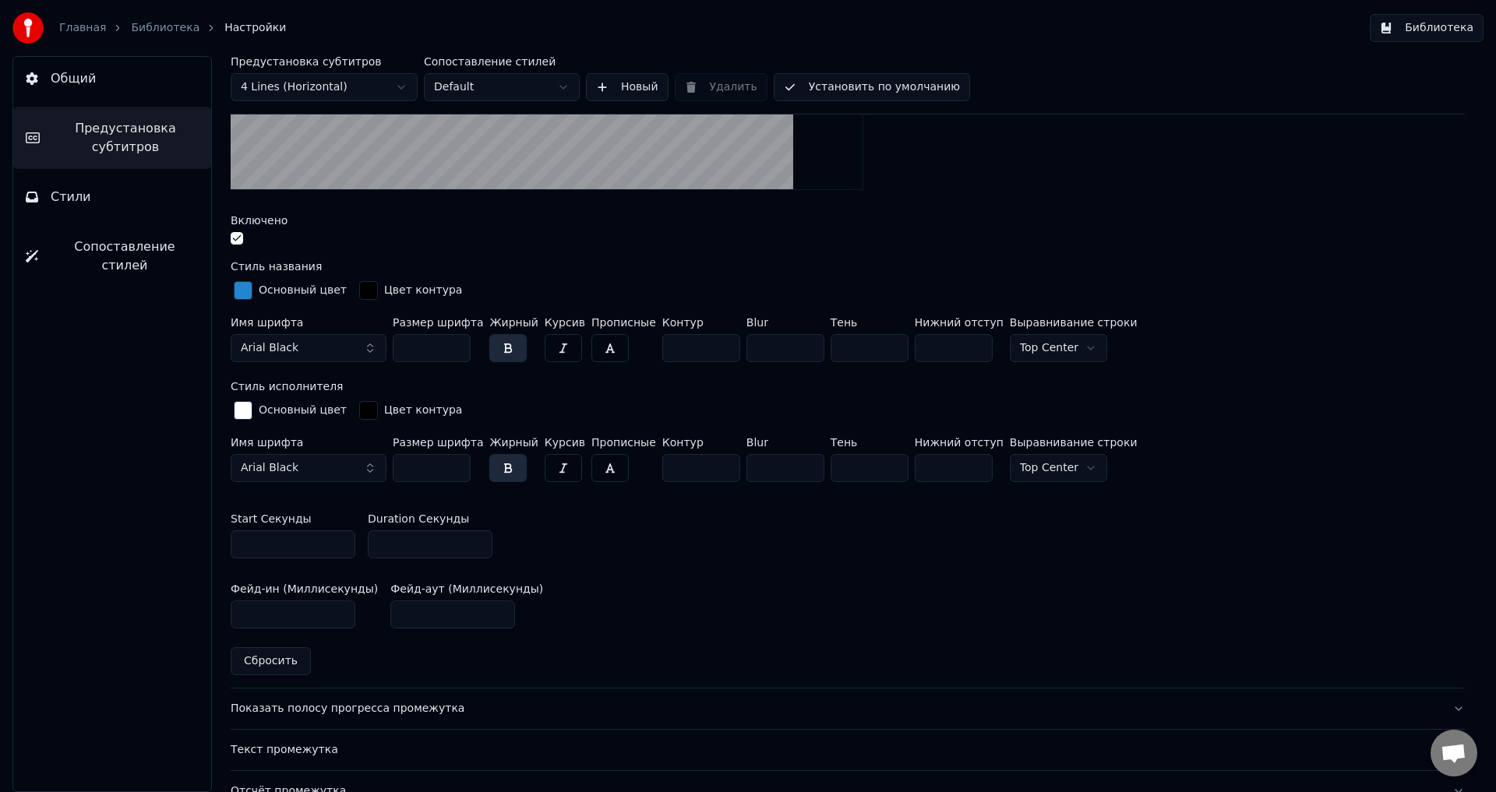
scroll to position [390, 0]
drag, startPoint x: 399, startPoint y: 538, endPoint x: 348, endPoint y: 534, distance: 50.7
click at [348, 534] on div "Start Секунды * Duration Секунды **" at bounding box center [848, 535] width 1234 height 70
type input "**"
click at [1426, 26] on button "Библиотека" at bounding box center [1427, 28] width 114 height 28
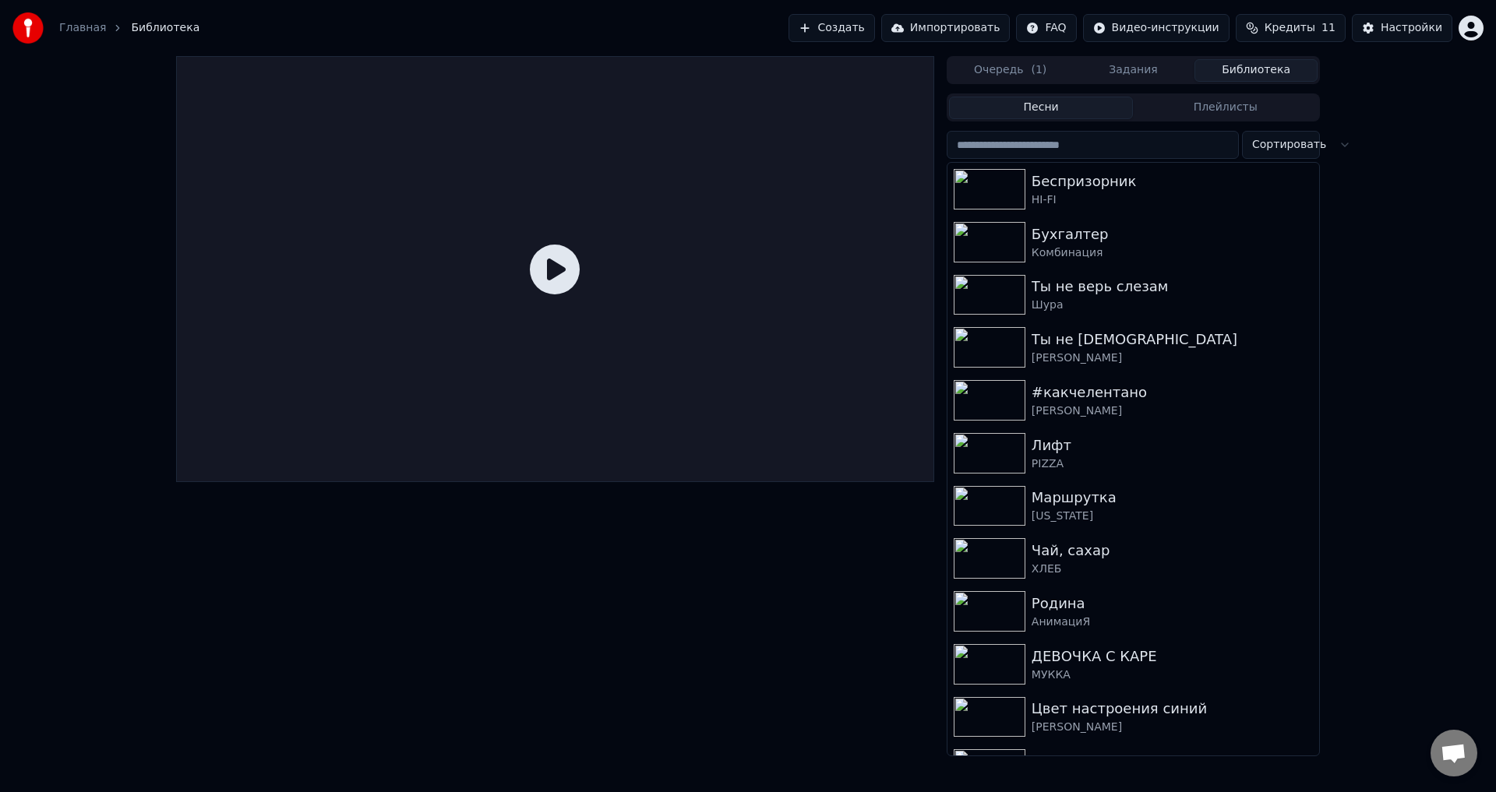
click at [1105, 160] on div at bounding box center [1133, 160] width 373 height 3
click at [1093, 182] on div "Беспризорник" at bounding box center [1164, 182] width 266 height 22
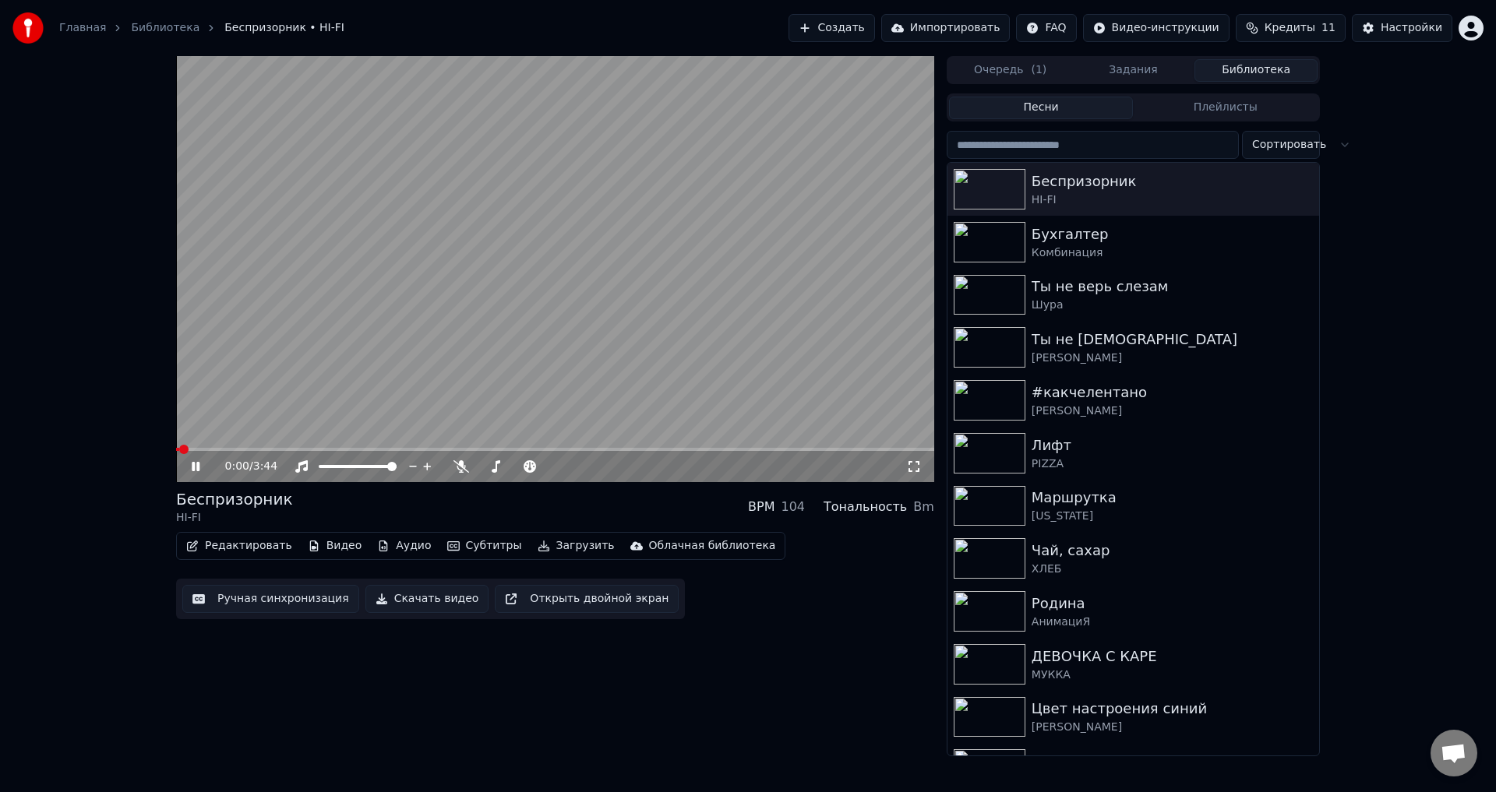
click at [919, 467] on icon at bounding box center [914, 466] width 16 height 12
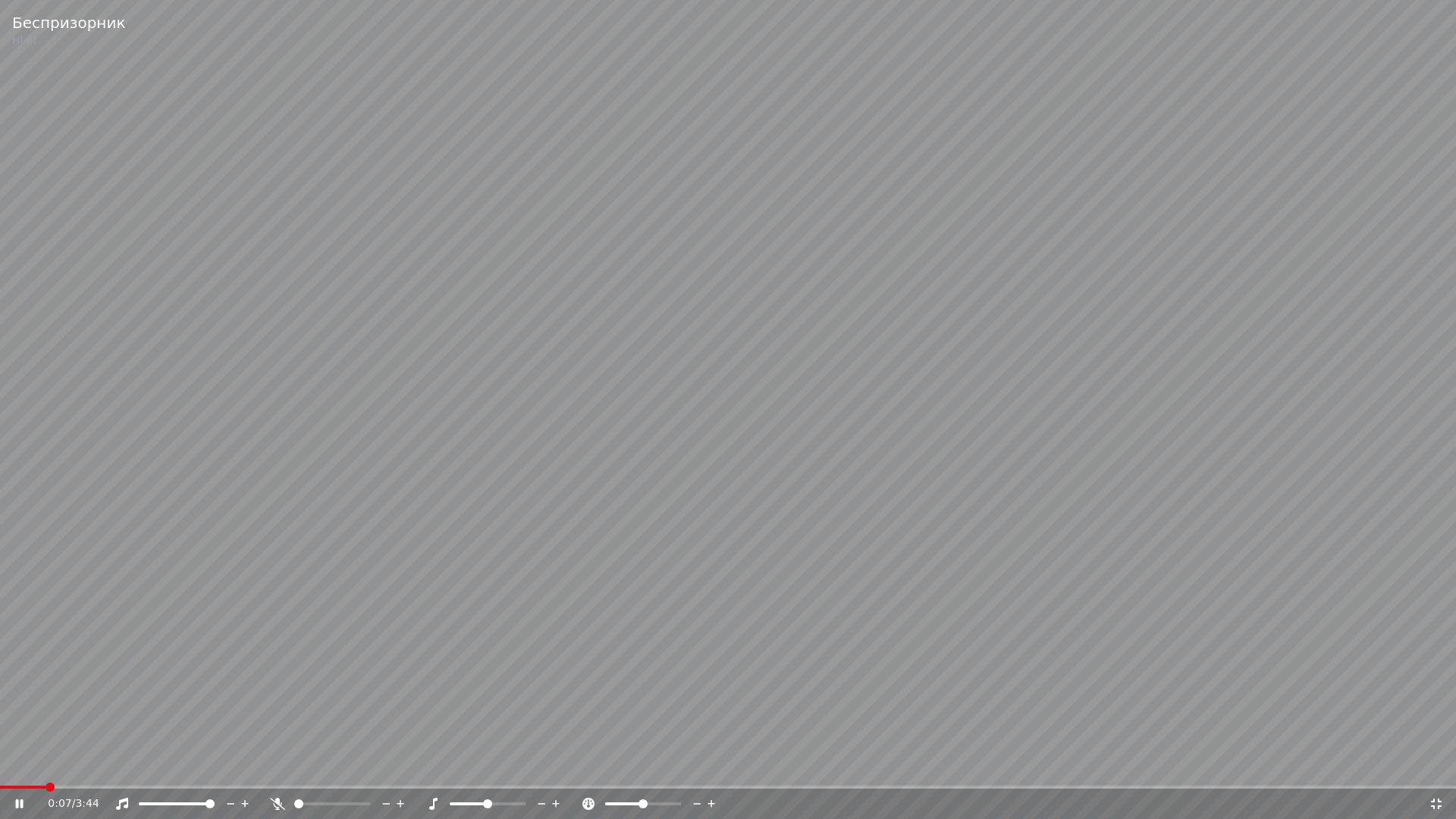
click at [46, 770] on span at bounding box center [50, 787] width 9 height 9
click at [103, 770] on span at bounding box center [107, 787] width 9 height 9
click at [407, 770] on span at bounding box center [204, 787] width 410 height 3
drag, startPoint x: 382, startPoint y: 785, endPoint x: 338, endPoint y: 785, distance: 44.0
click at [338, 770] on video at bounding box center [728, 409] width 1456 height 819
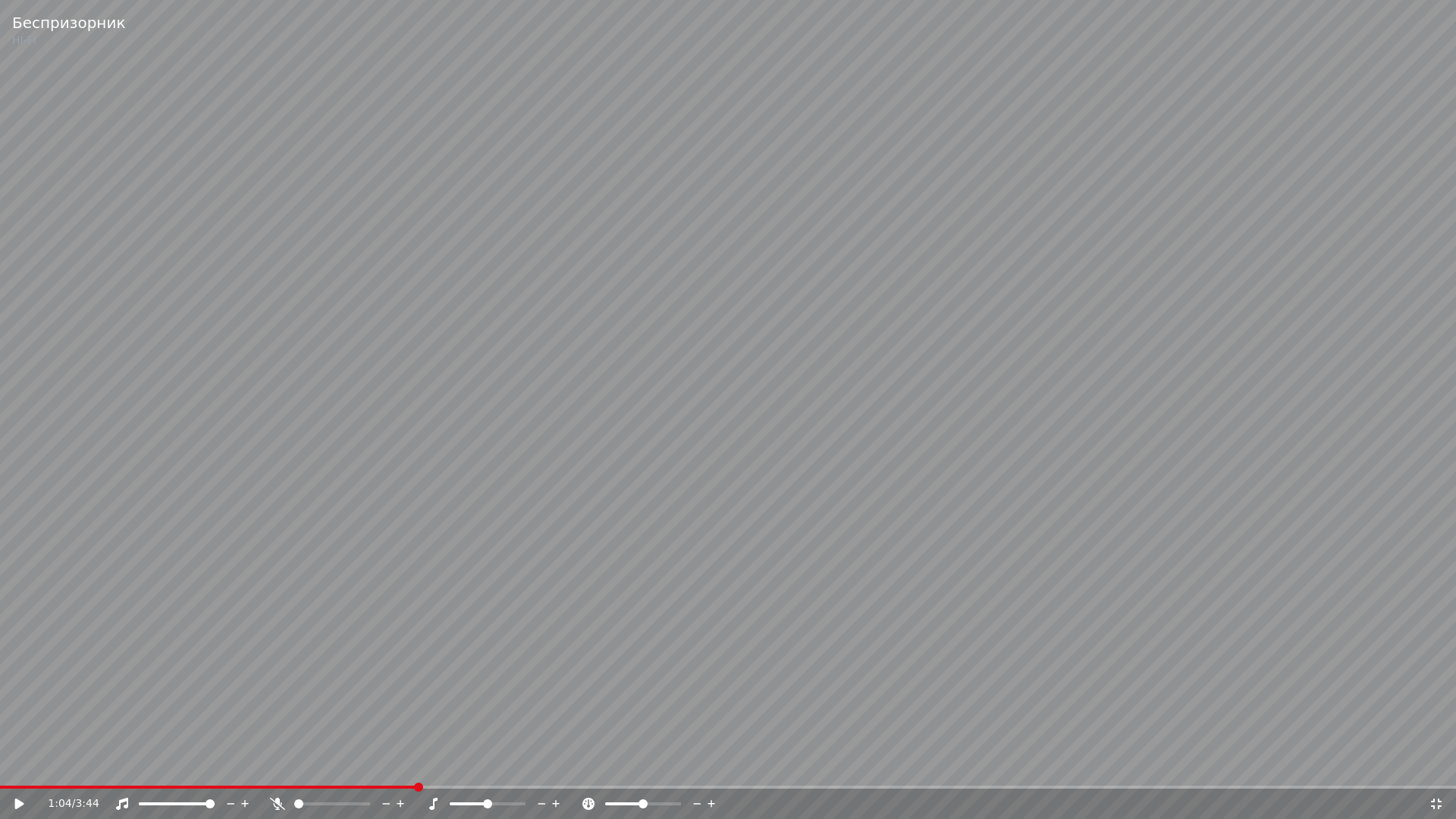
click at [338, 770] on video at bounding box center [728, 409] width 1456 height 819
click at [333, 770] on span at bounding box center [208, 787] width 417 height 3
click at [1436, 770] on div "0:54 / 3:44" at bounding box center [728, 803] width 1456 height 30
click at [1453, 770] on div "0:54 / 3:44" at bounding box center [728, 803] width 1456 height 30
click at [1431, 770] on icon at bounding box center [1437, 804] width 16 height 12
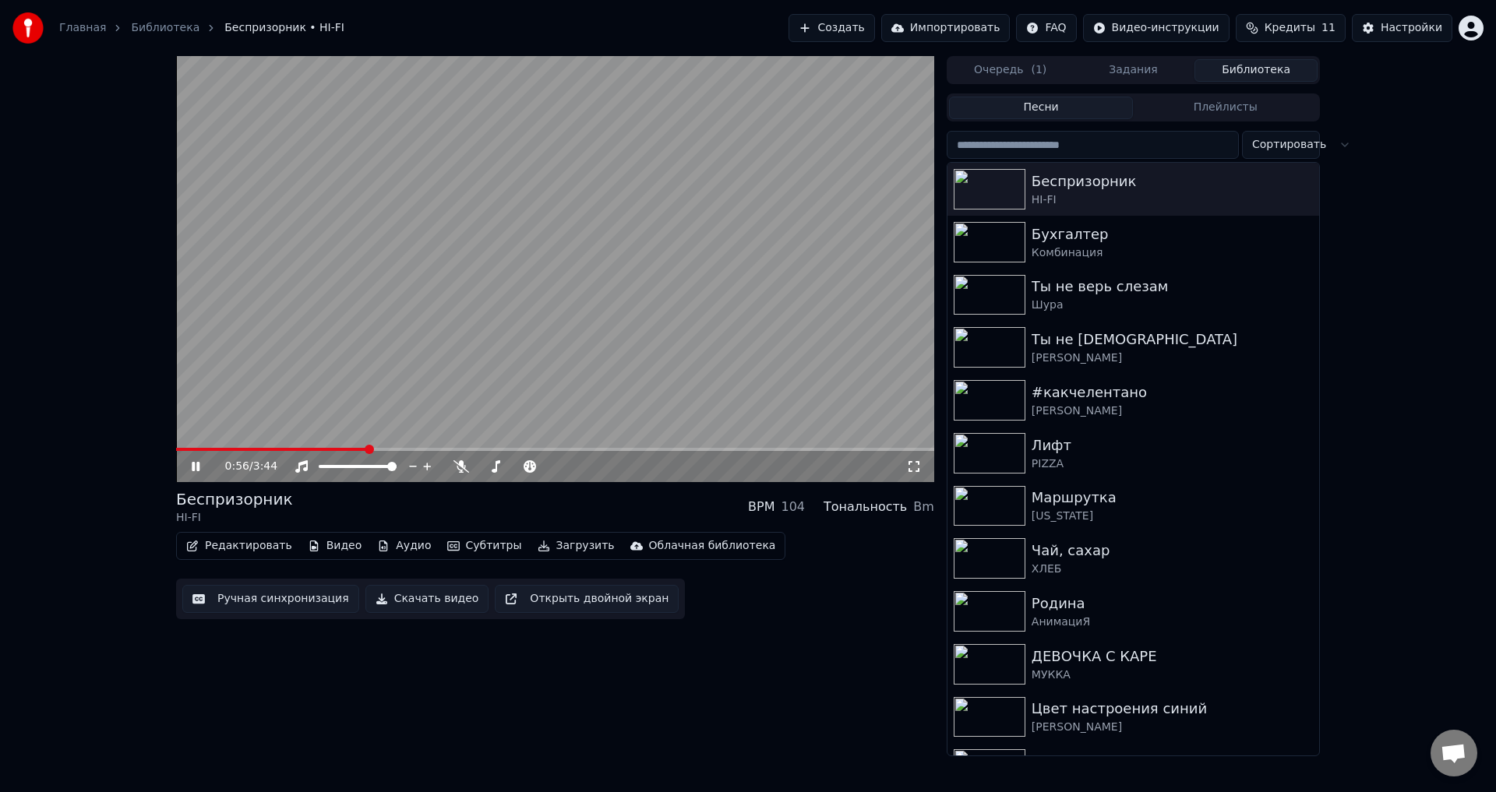
click at [205, 465] on icon at bounding box center [207, 466] width 37 height 12
click at [453, 605] on button "Скачать видео" at bounding box center [427, 599] width 124 height 28
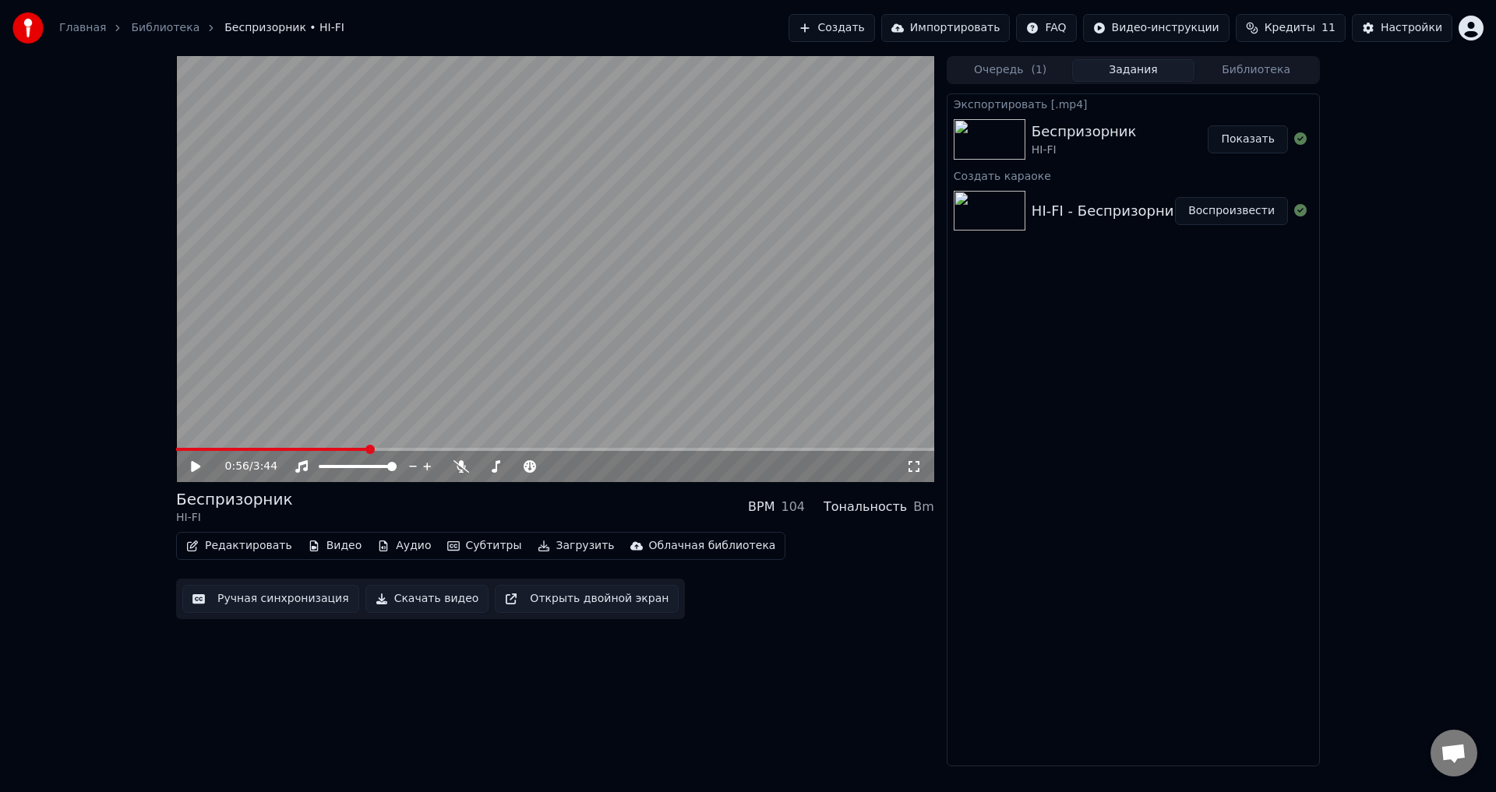
click at [840, 31] on button "Создать" at bounding box center [831, 28] width 86 height 28
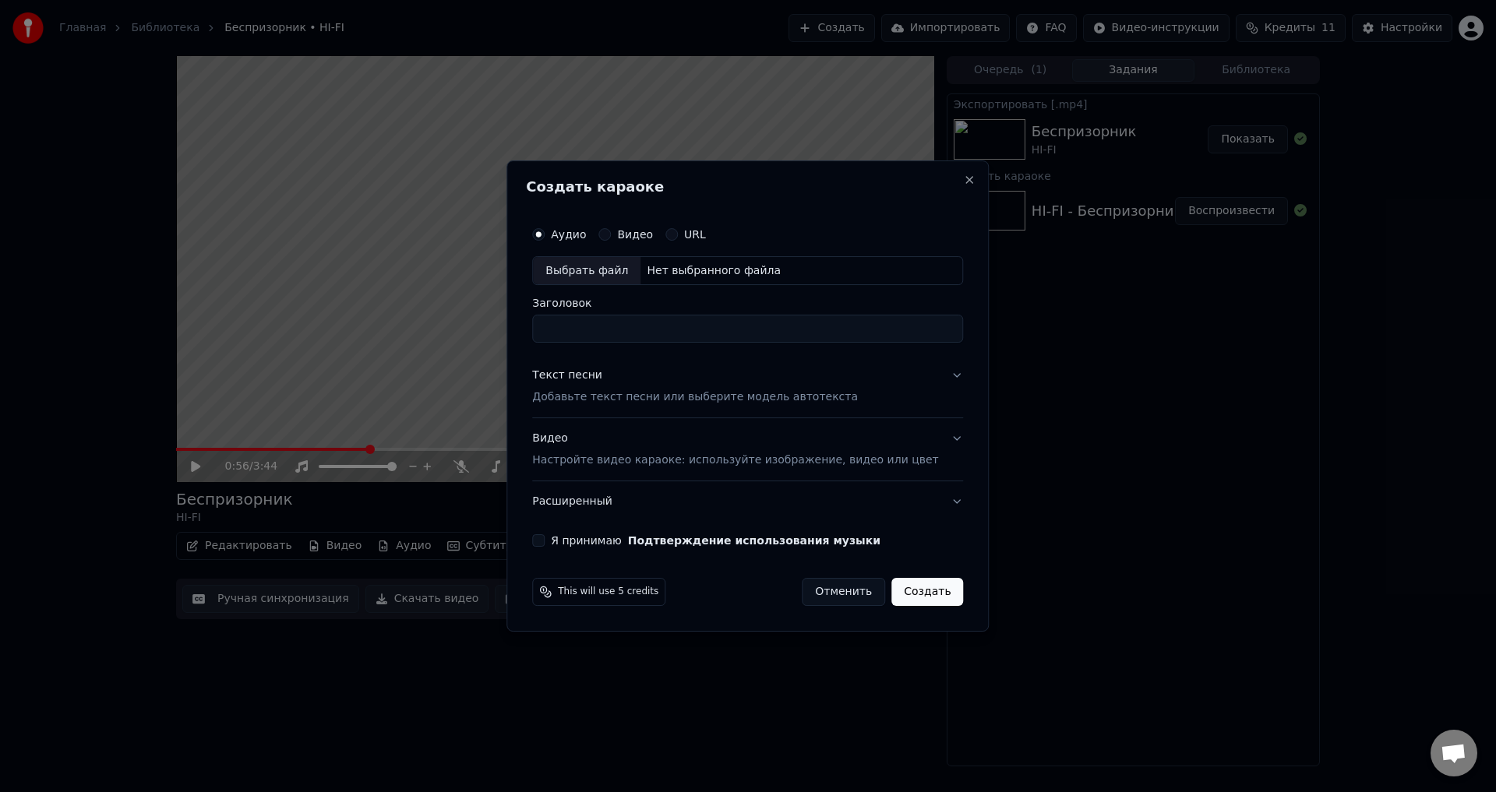
click at [628, 275] on div "Выбрать файл" at bounding box center [587, 271] width 108 height 28
type input "**********"
click at [935, 386] on button "Текст песни Добавьте текст песни или выберите модель автотекста" at bounding box center [747, 387] width 431 height 62
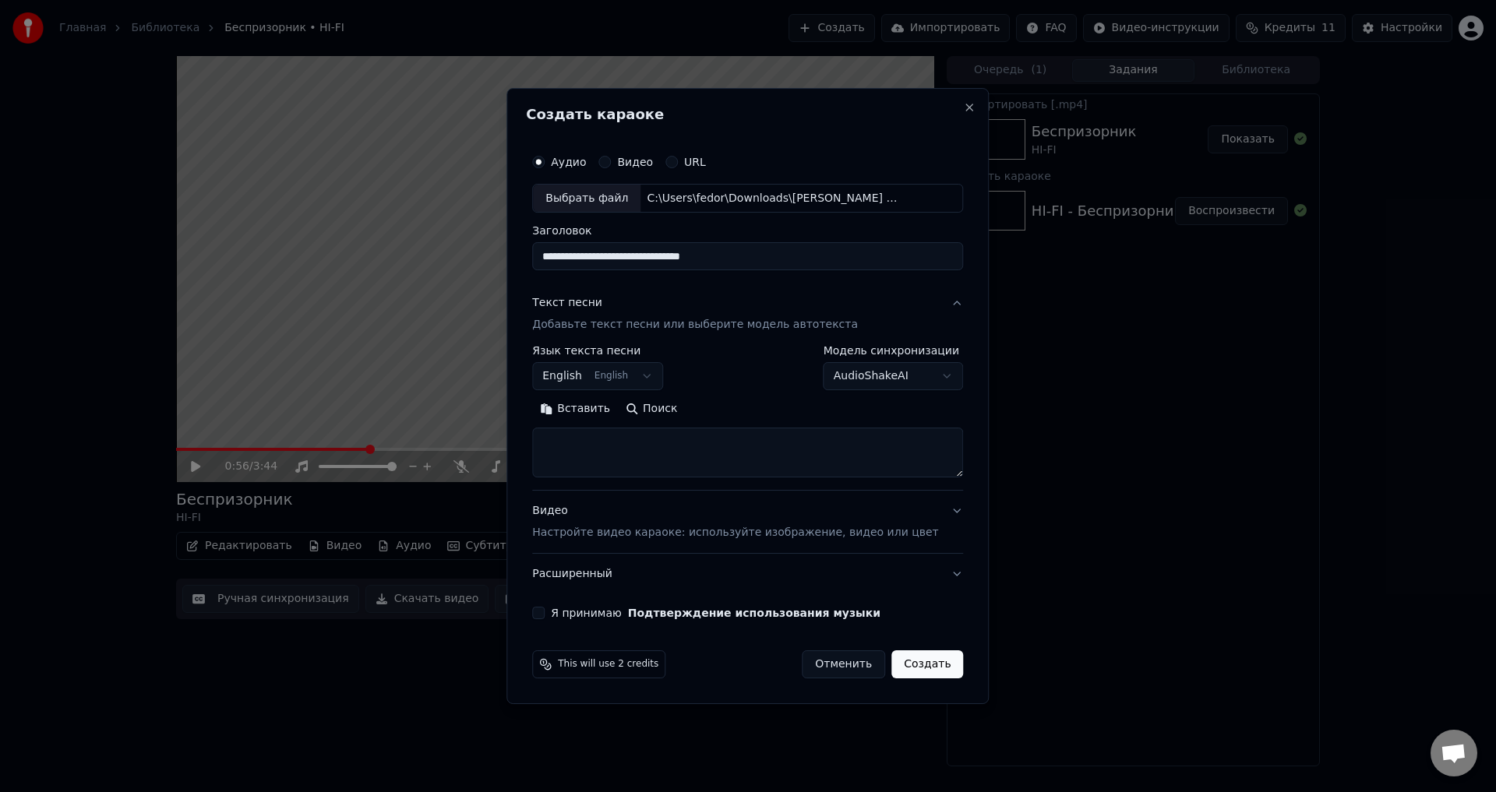
click at [588, 379] on body "**********" at bounding box center [748, 396] width 1496 height 792
select select "**"
click at [664, 404] on button "Поиск" at bounding box center [651, 409] width 67 height 25
click at [586, 448] on textarea at bounding box center [747, 453] width 431 height 50
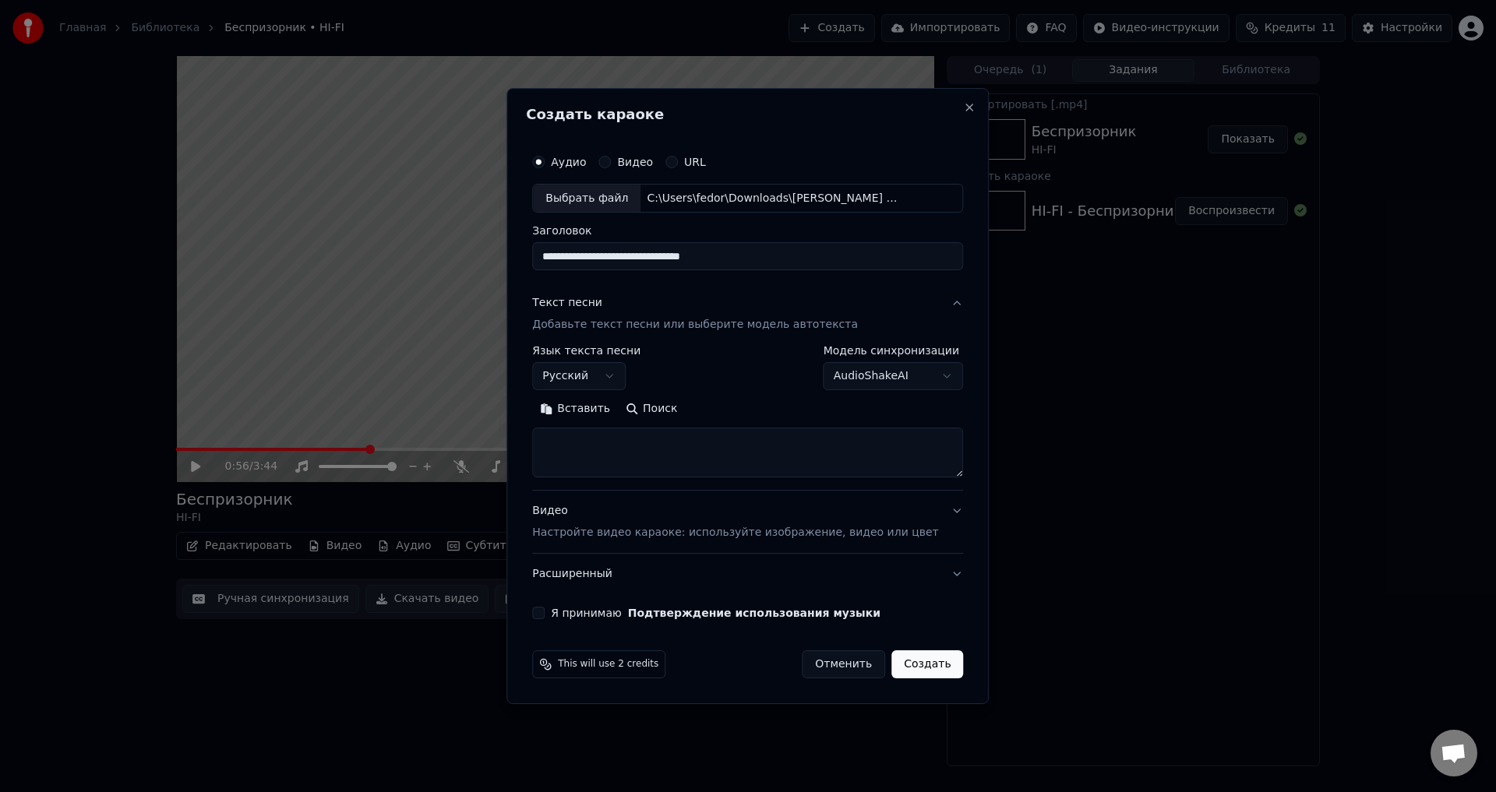
paste textarea "**********"
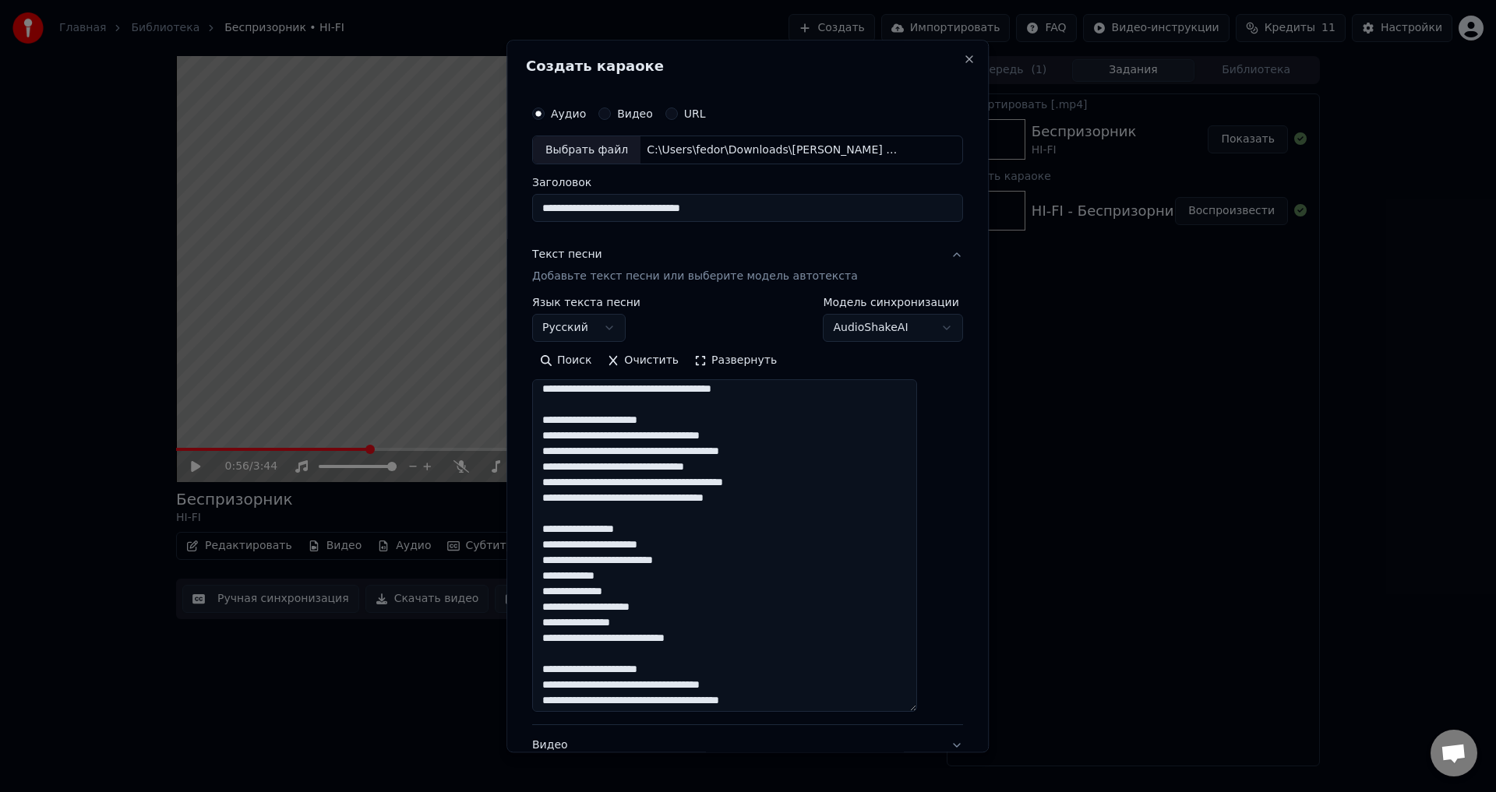
scroll to position [28, 0]
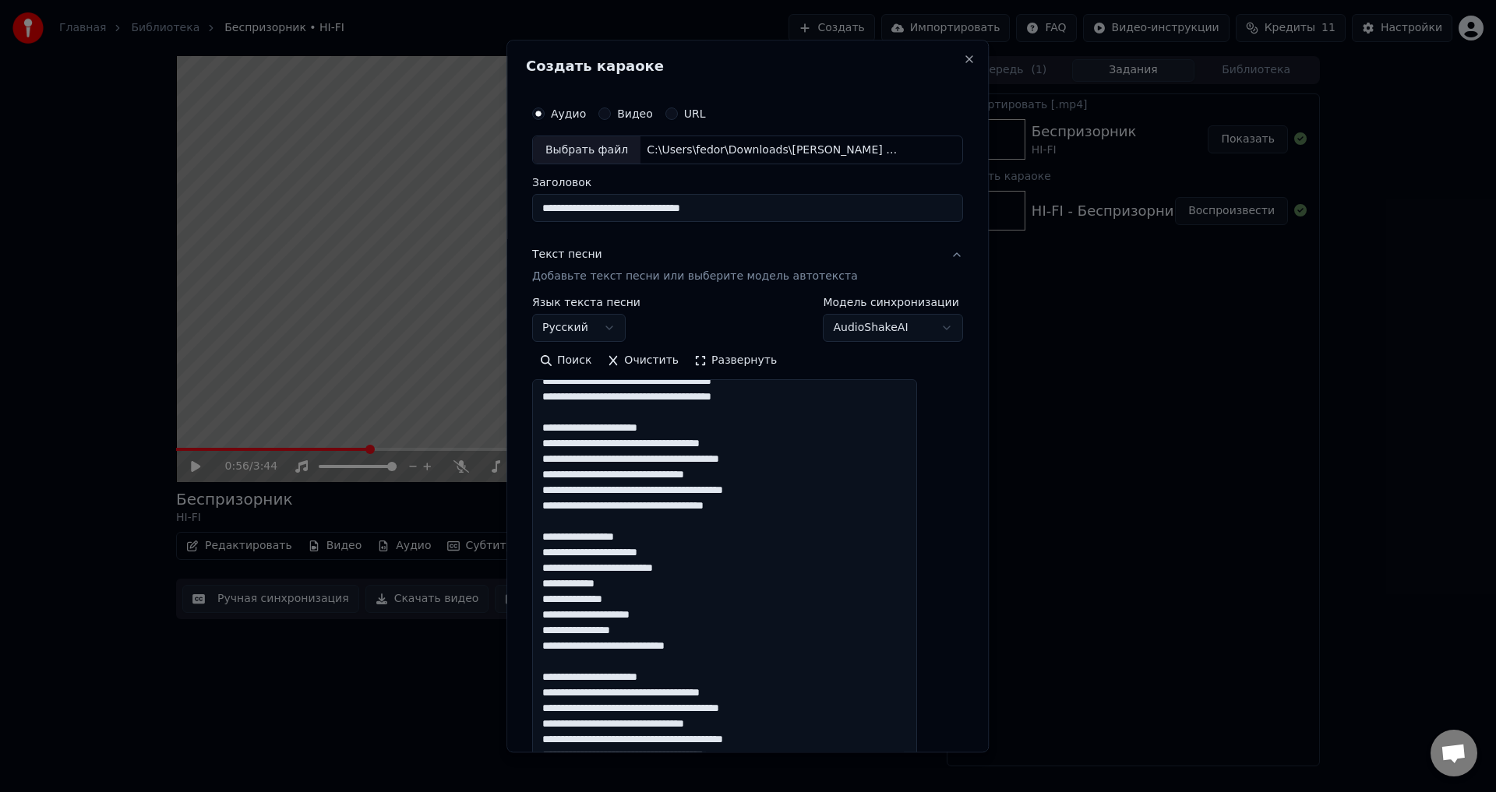
drag, startPoint x: 939, startPoint y: 472, endPoint x: 932, endPoint y: 766, distance: 293.8
click at [932, 766] on body "**********" at bounding box center [748, 396] width 1496 height 792
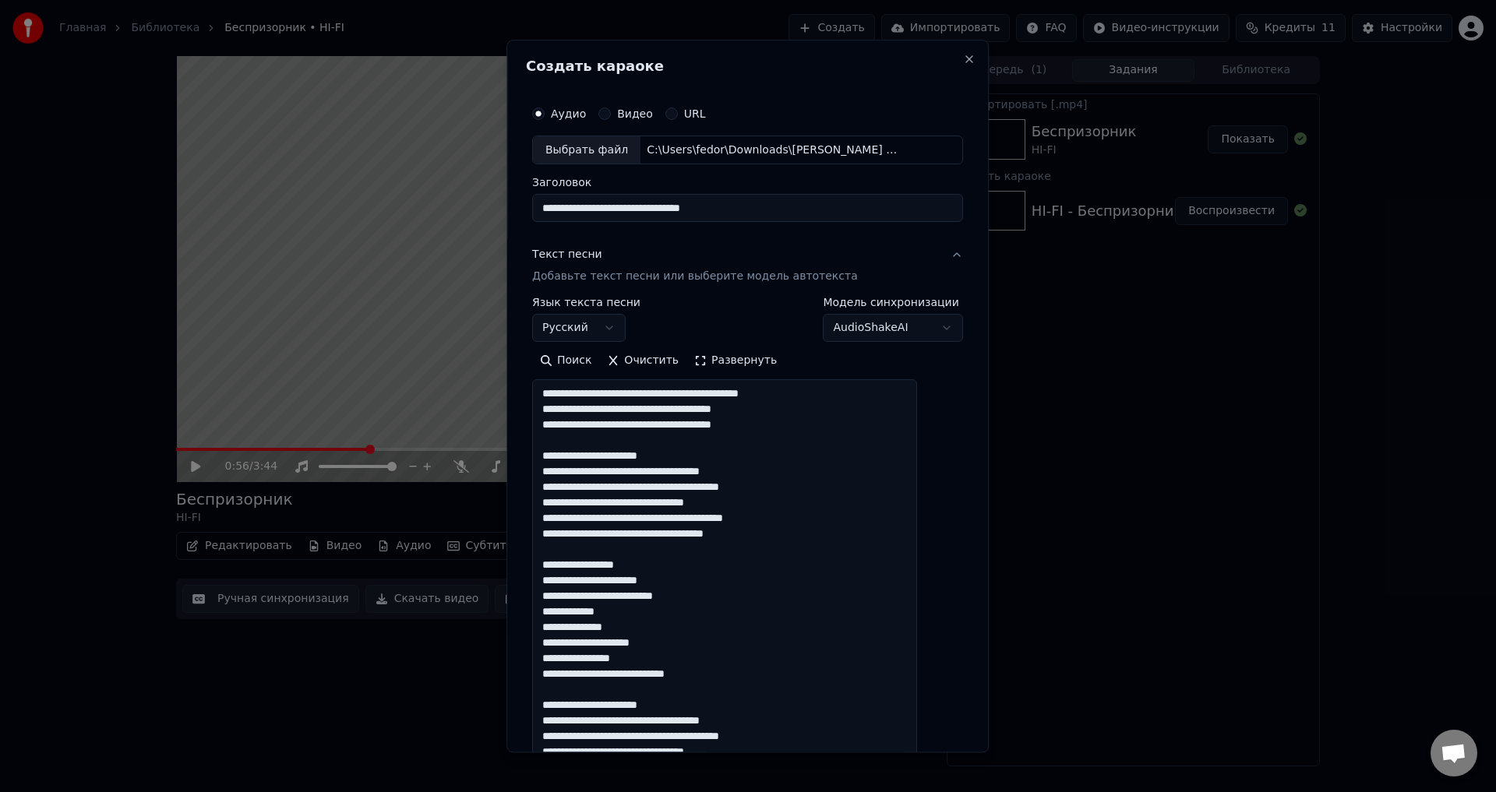
scroll to position [0, 0]
click at [559, 396] on textarea "**********" at bounding box center [724, 575] width 385 height 391
paste textarea "**********"
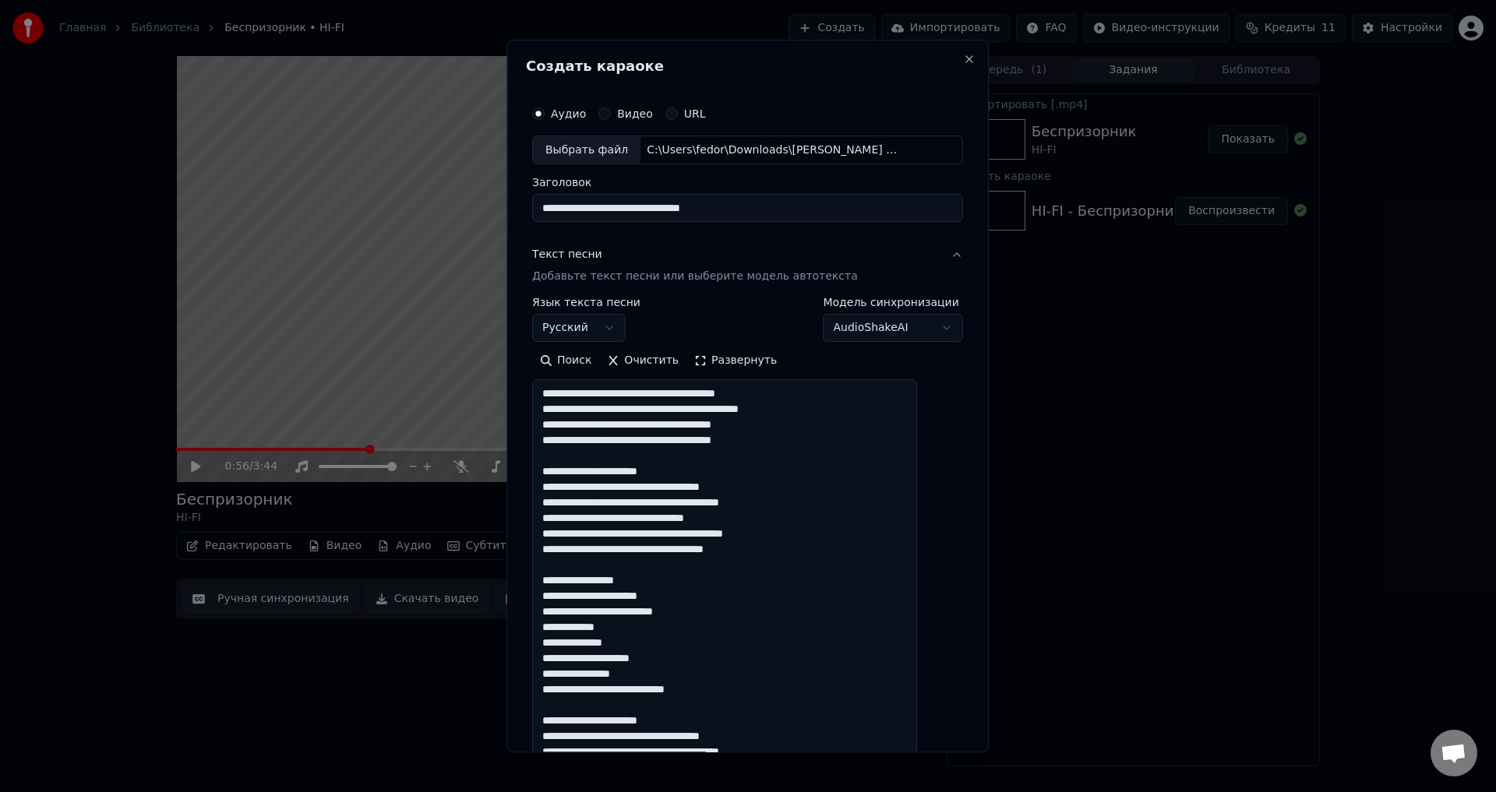
drag, startPoint x: 746, startPoint y: 396, endPoint x: 774, endPoint y: 398, distance: 28.1
click at [774, 398] on textarea "**********" at bounding box center [724, 575] width 385 height 391
drag, startPoint x: 781, startPoint y: 408, endPoint x: 809, endPoint y: 409, distance: 28.8
click at [809, 409] on textarea "**********" at bounding box center [724, 575] width 385 height 391
drag, startPoint x: 705, startPoint y: 442, endPoint x: 754, endPoint y: 435, distance: 49.6
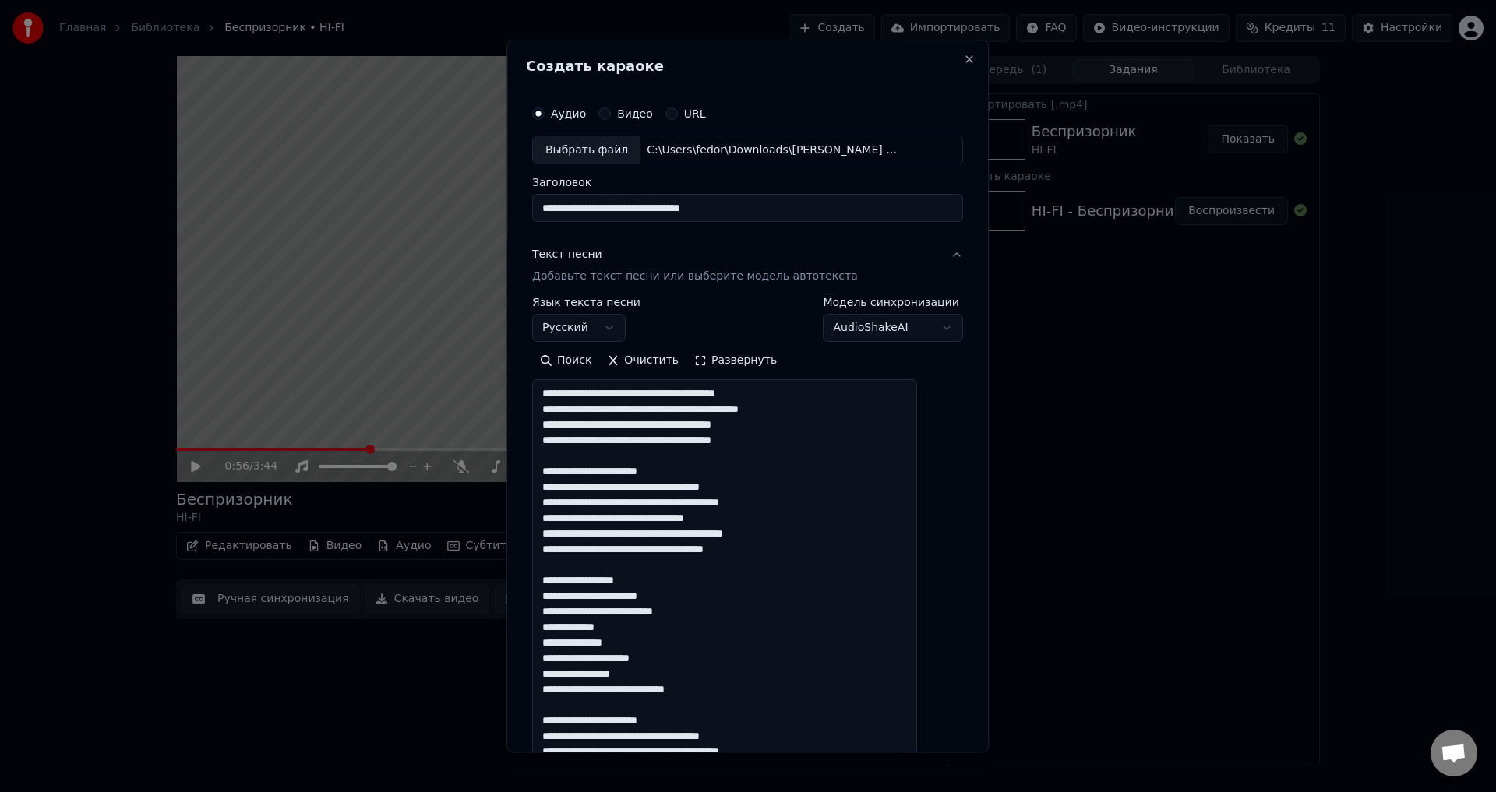
click at [754, 435] on textarea "**********" at bounding box center [724, 575] width 385 height 391
drag, startPoint x: 745, startPoint y: 487, endPoint x: 766, endPoint y: 486, distance: 21.0
click at [766, 486] on textarea "**********" at bounding box center [724, 575] width 385 height 391
drag, startPoint x: 680, startPoint y: 548, endPoint x: 696, endPoint y: 549, distance: 16.4
click at [696, 549] on textarea "**********" at bounding box center [724, 575] width 385 height 391
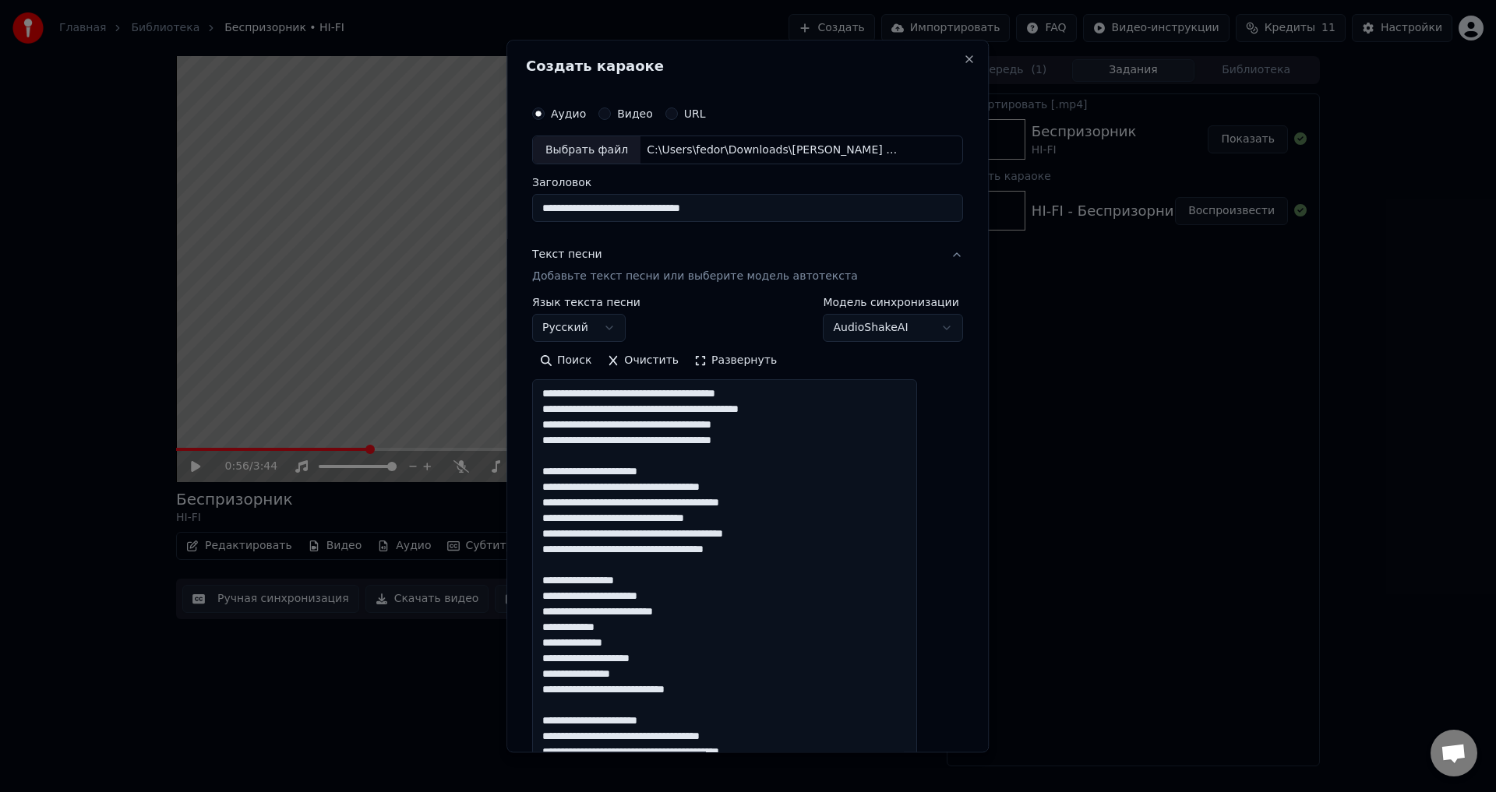
type textarea "**********"
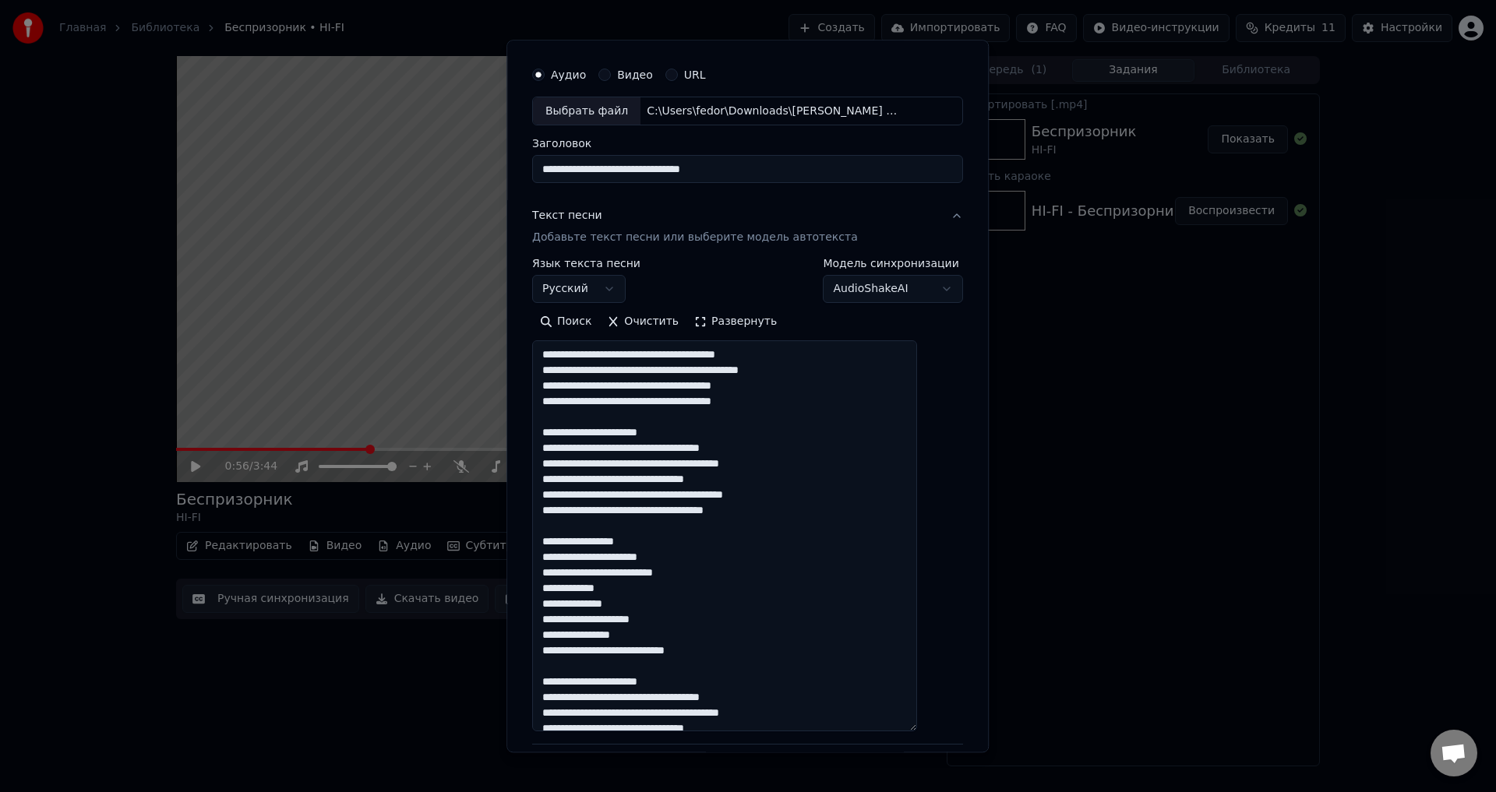
scroll to position [245, 0]
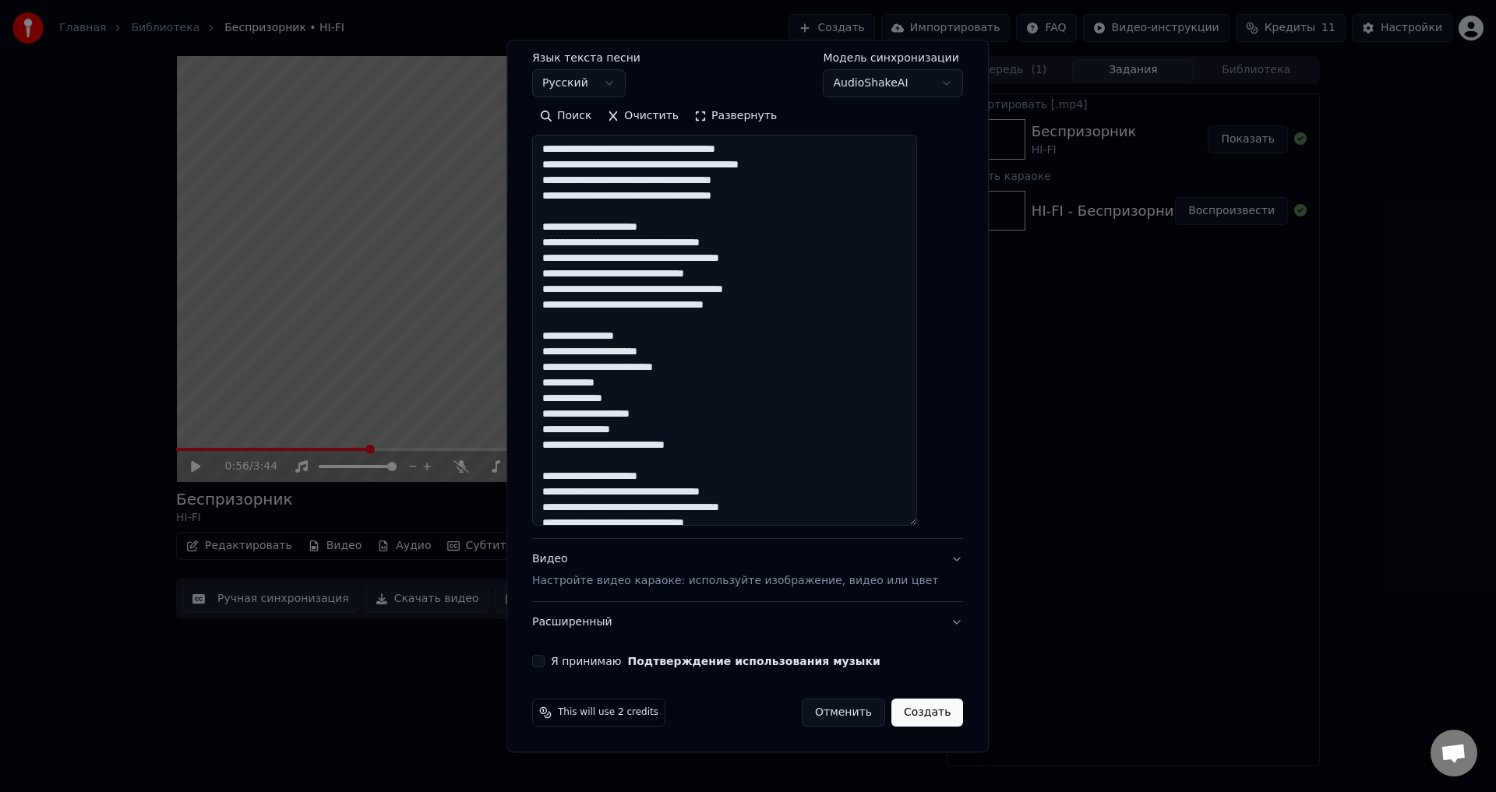
click at [756, 568] on div "Видео Настройте видео караоке: используйте изображение, видео или цвет" at bounding box center [735, 570] width 406 height 37
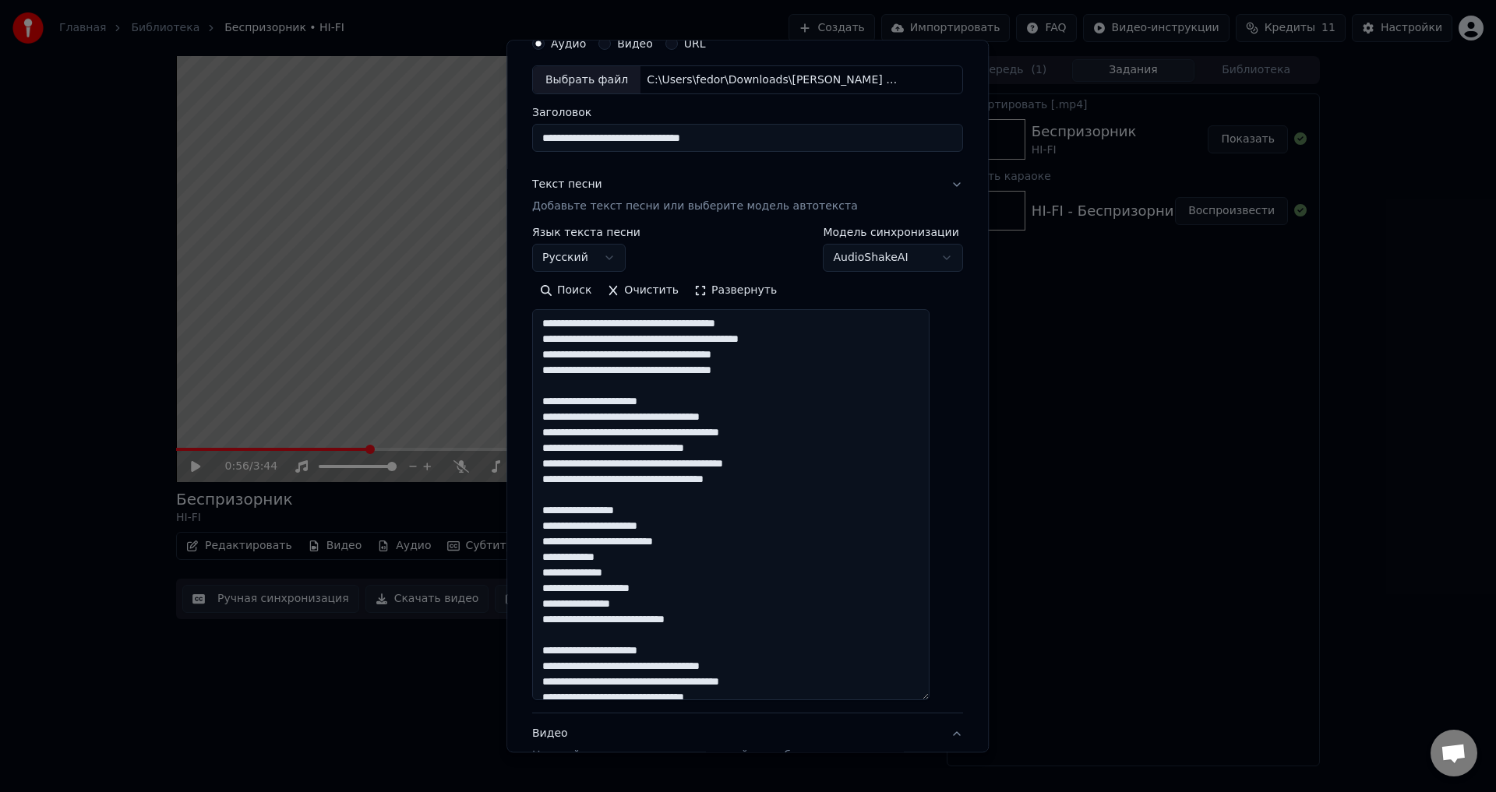
scroll to position [65, 0]
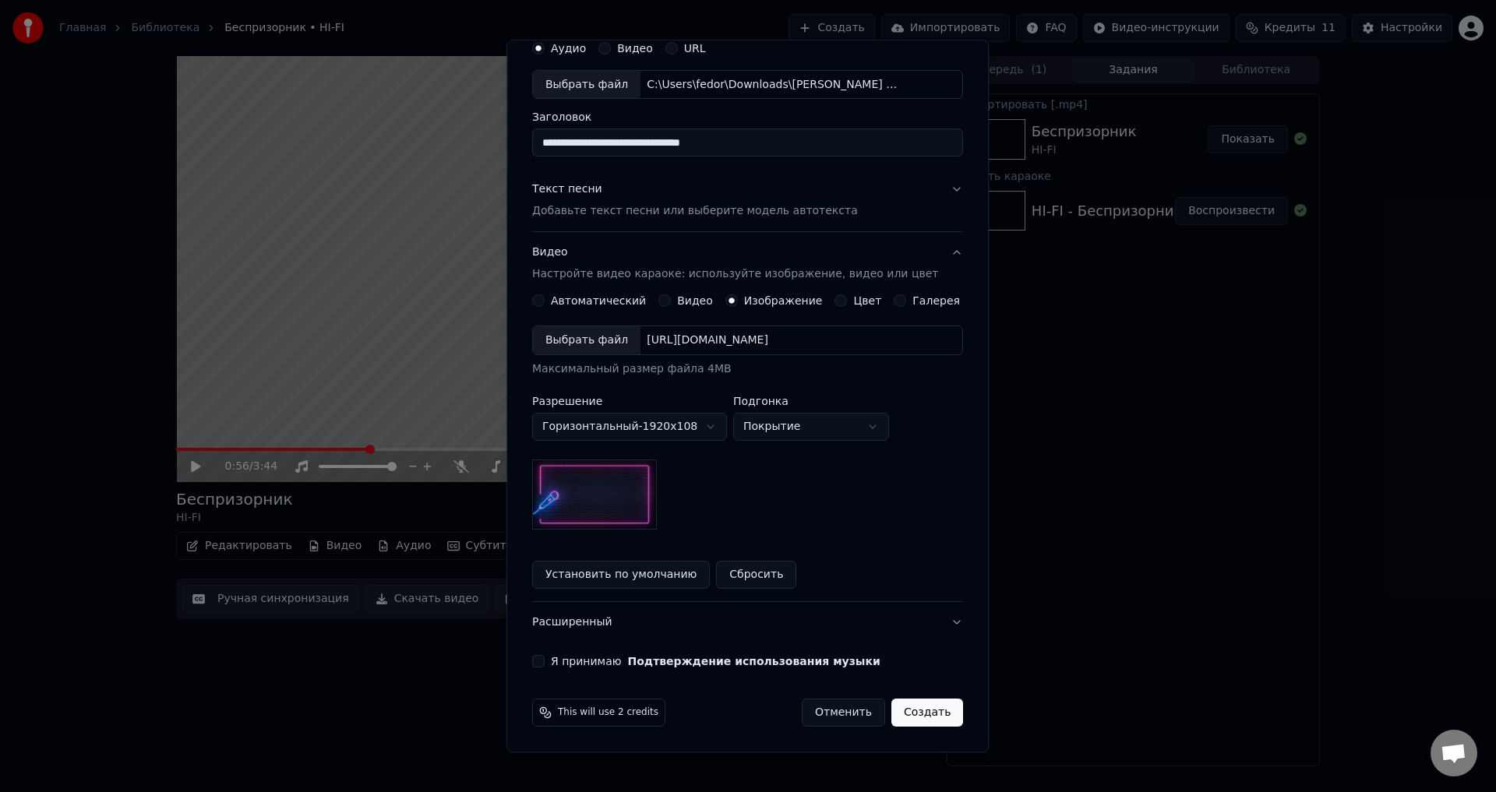
click at [612, 340] on div "Выбрать файл" at bounding box center [587, 341] width 108 height 28
click at [545, 658] on button "Я принимаю Подтверждение использования музыки" at bounding box center [538, 662] width 12 height 12
click at [894, 707] on button "Создать" at bounding box center [927, 714] width 72 height 28
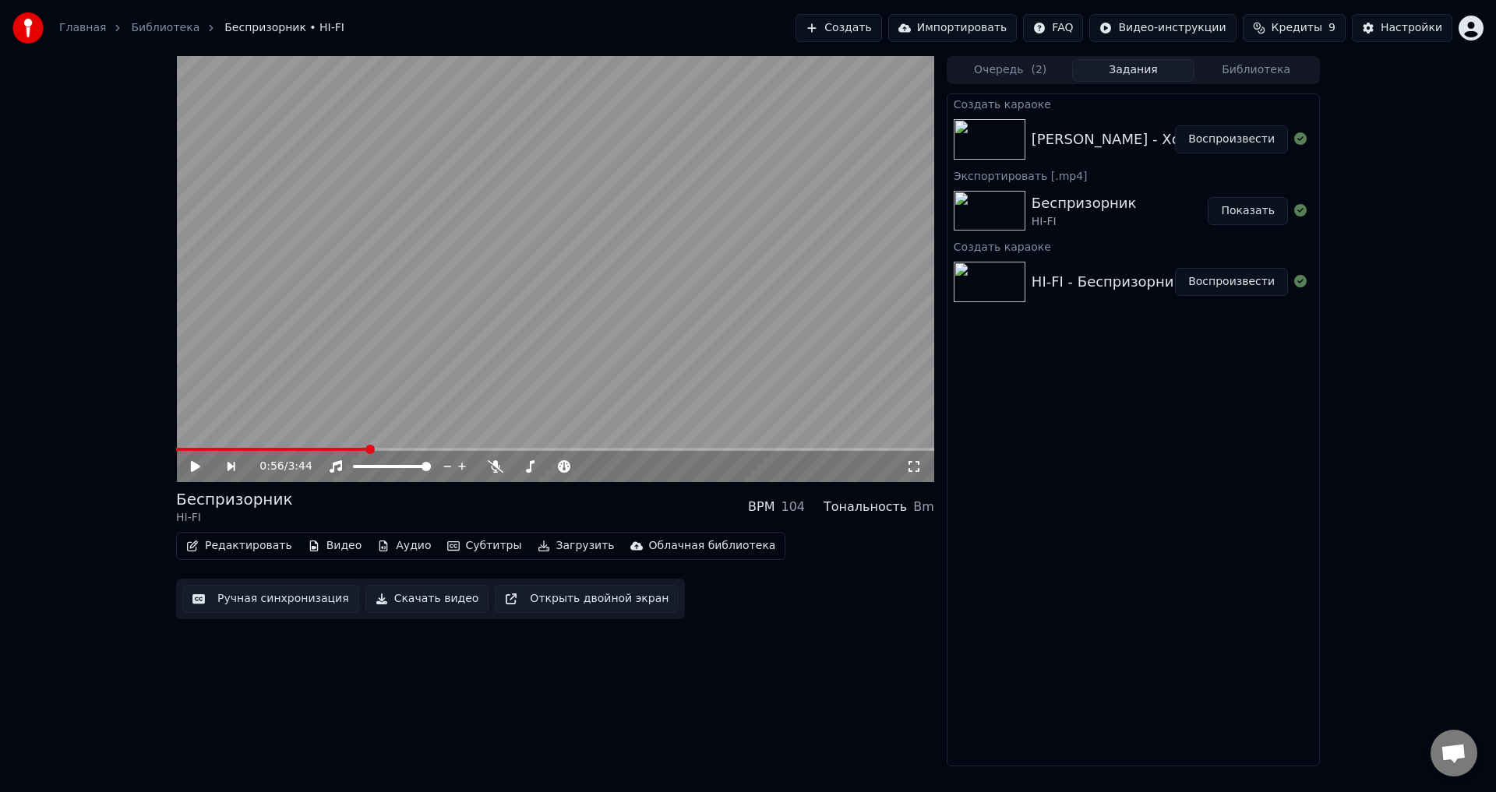
click at [1203, 133] on button "Воспроизвести" at bounding box center [1231, 139] width 113 height 28
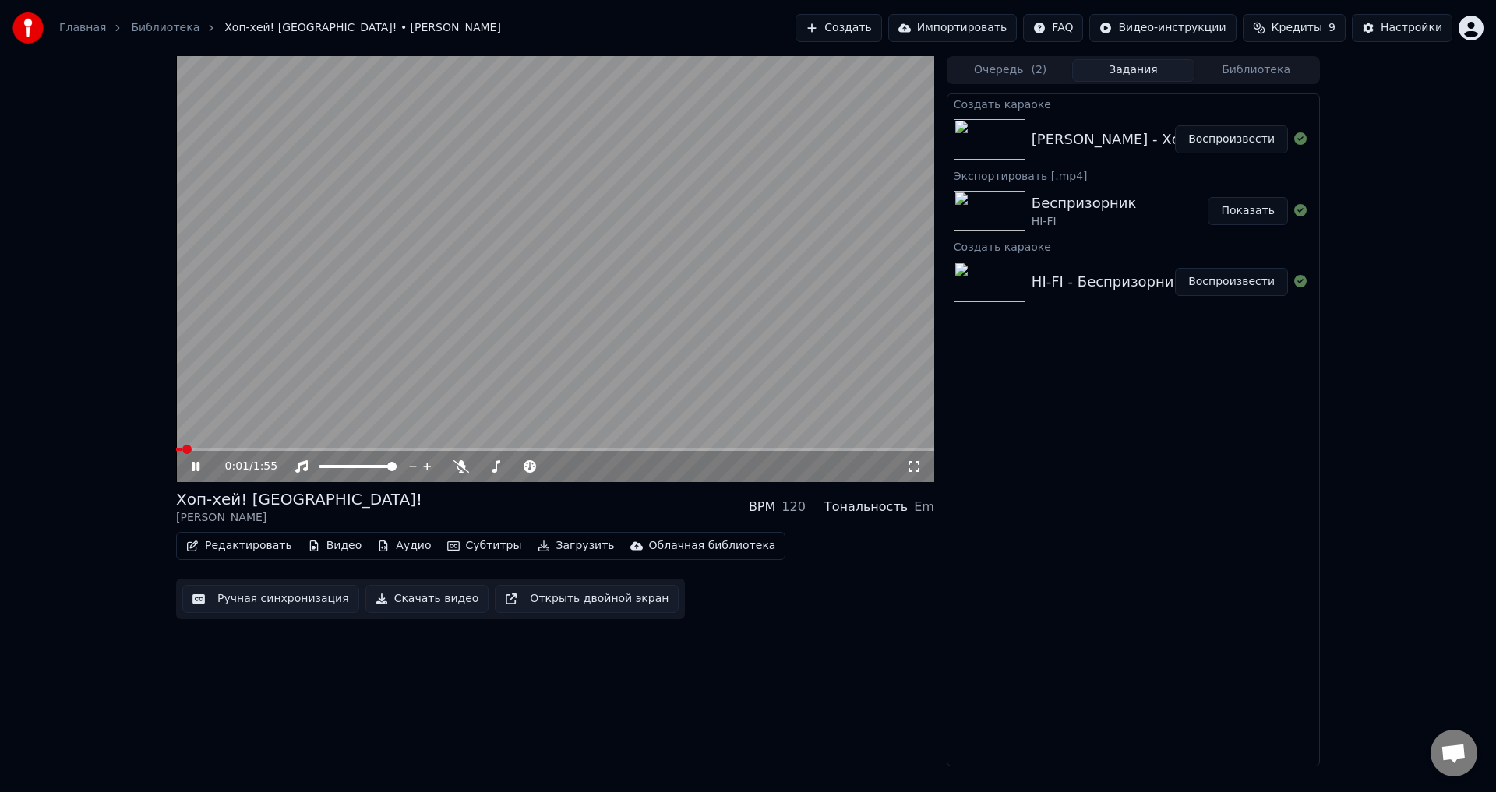
click at [206, 464] on icon at bounding box center [207, 466] width 37 height 12
click at [474, 544] on button "Субтитры" at bounding box center [484, 546] width 87 height 22
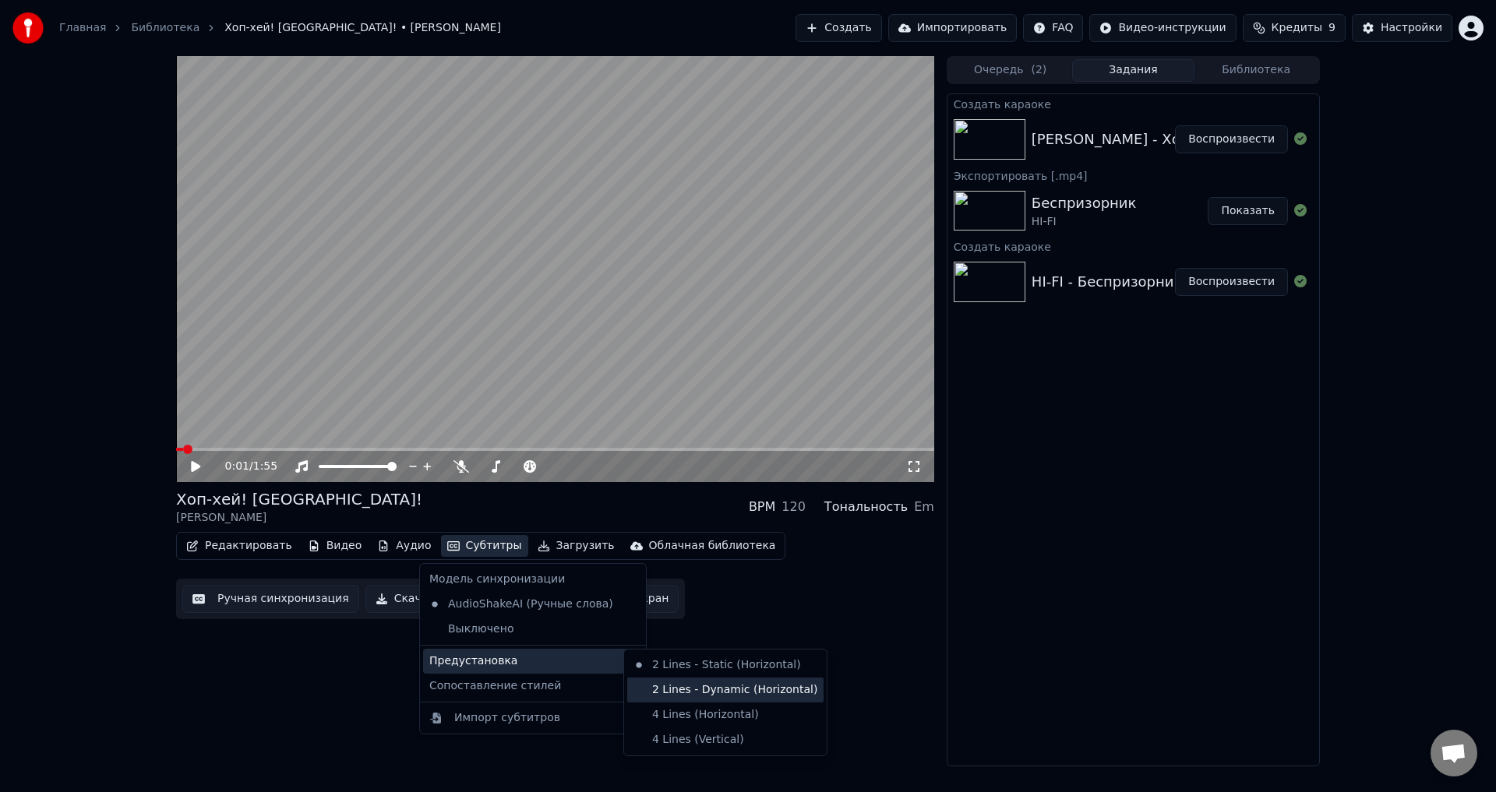
click at [684, 696] on div "2 Lines - Dynamic (Horizontal)" at bounding box center [725, 690] width 196 height 25
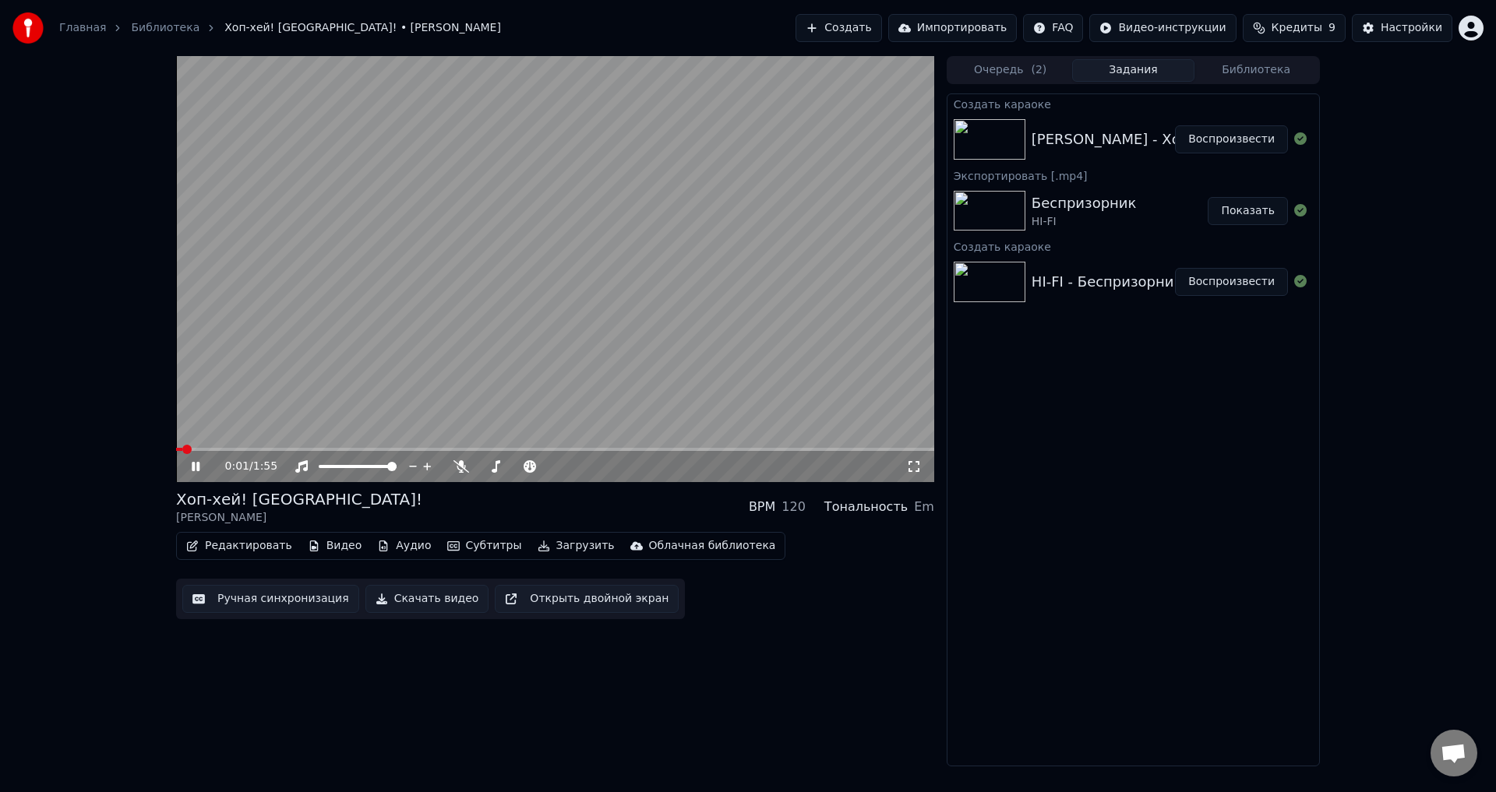
click at [182, 450] on span at bounding box center [179, 449] width 6 height 3
click at [908, 467] on icon at bounding box center [914, 466] width 16 height 12
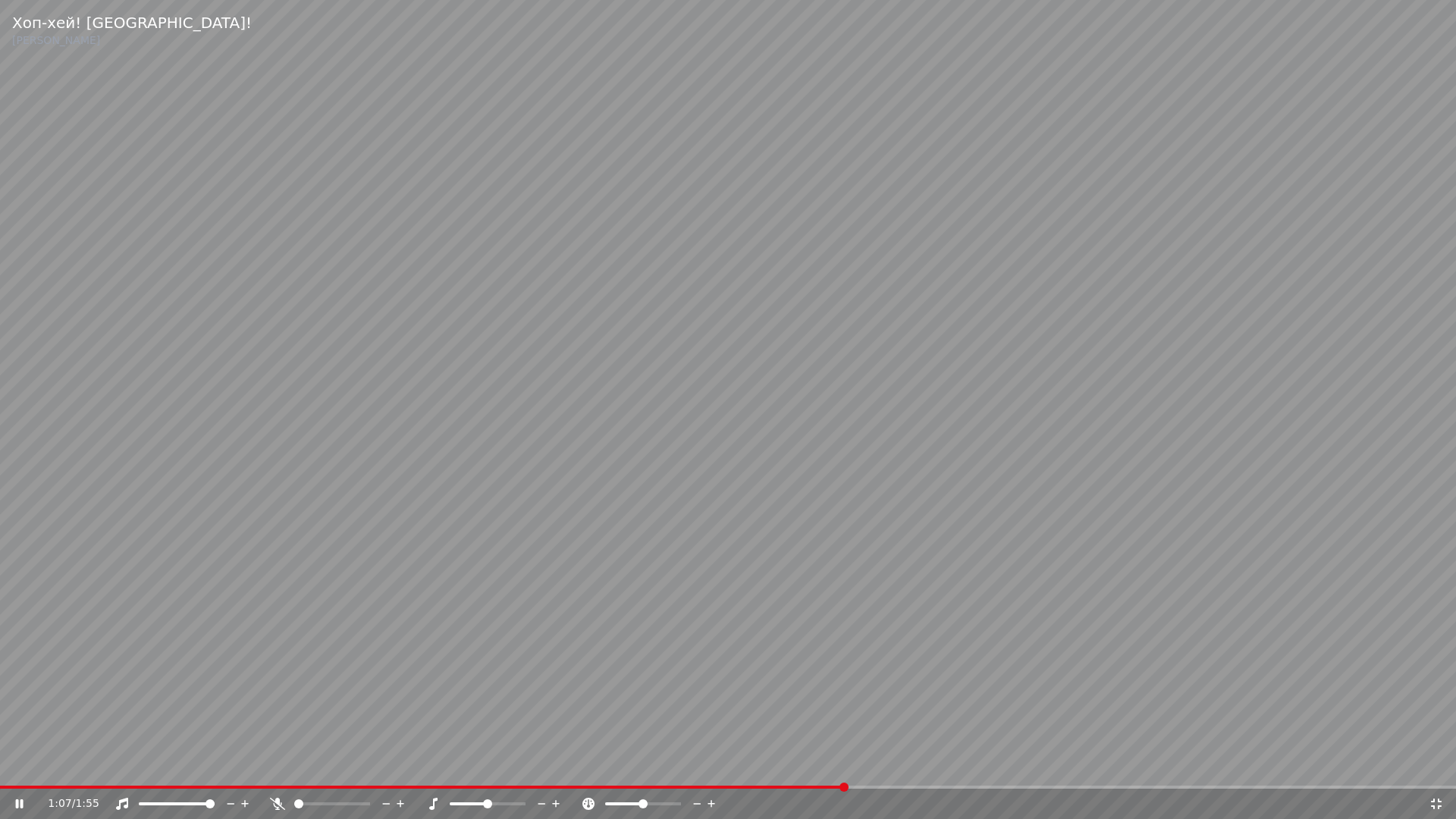
click at [632, 770] on span at bounding box center [422, 787] width 845 height 3
drag, startPoint x: 602, startPoint y: 790, endPoint x: 568, endPoint y: 788, distance: 34.1
click at [568, 770] on div "0:50 / 1:55" at bounding box center [728, 802] width 1456 height 33
drag, startPoint x: 512, startPoint y: 790, endPoint x: 503, endPoint y: 788, distance: 9.2
click at [510, 770] on div "0:51 / 1:55" at bounding box center [728, 803] width 1456 height 30
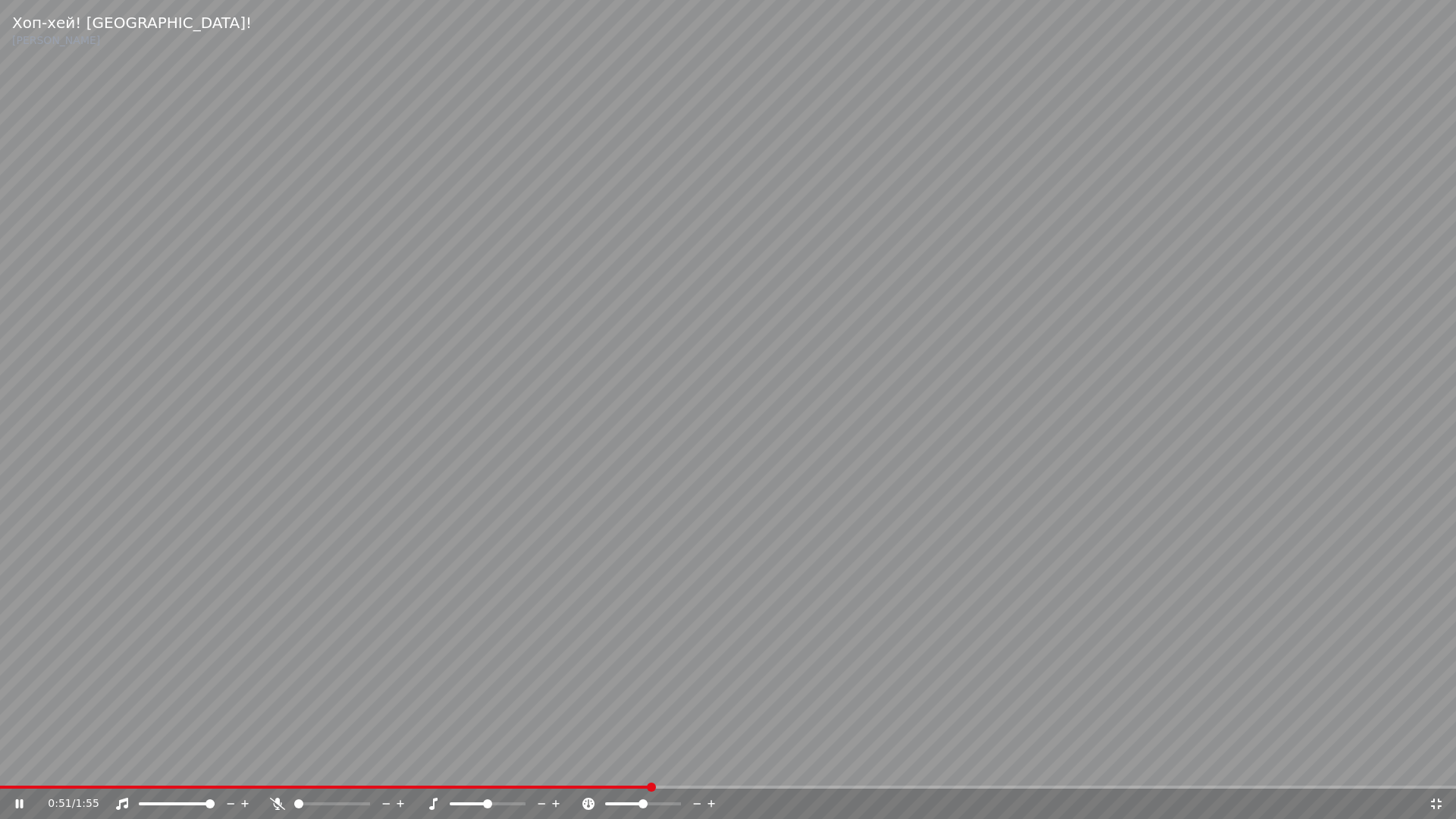
click at [503, 770] on span at bounding box center [325, 787] width 650 height 3
click at [1431, 770] on div "0:56 / 1:55" at bounding box center [728, 803] width 1456 height 30
click at [1436, 770] on icon at bounding box center [1437, 804] width 16 height 12
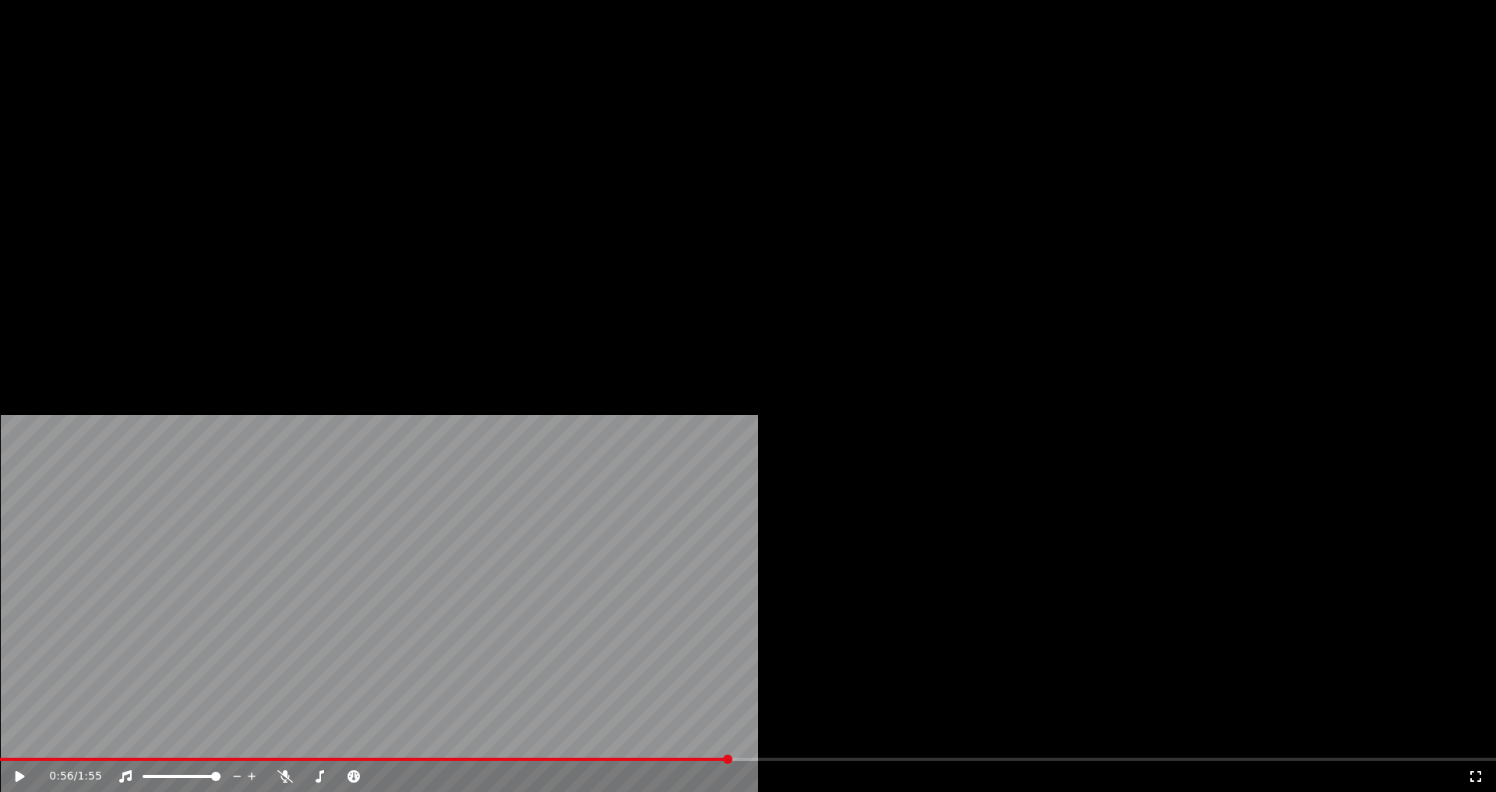
click at [252, 131] on button "Редактировать" at bounding box center [239, 120] width 118 height 22
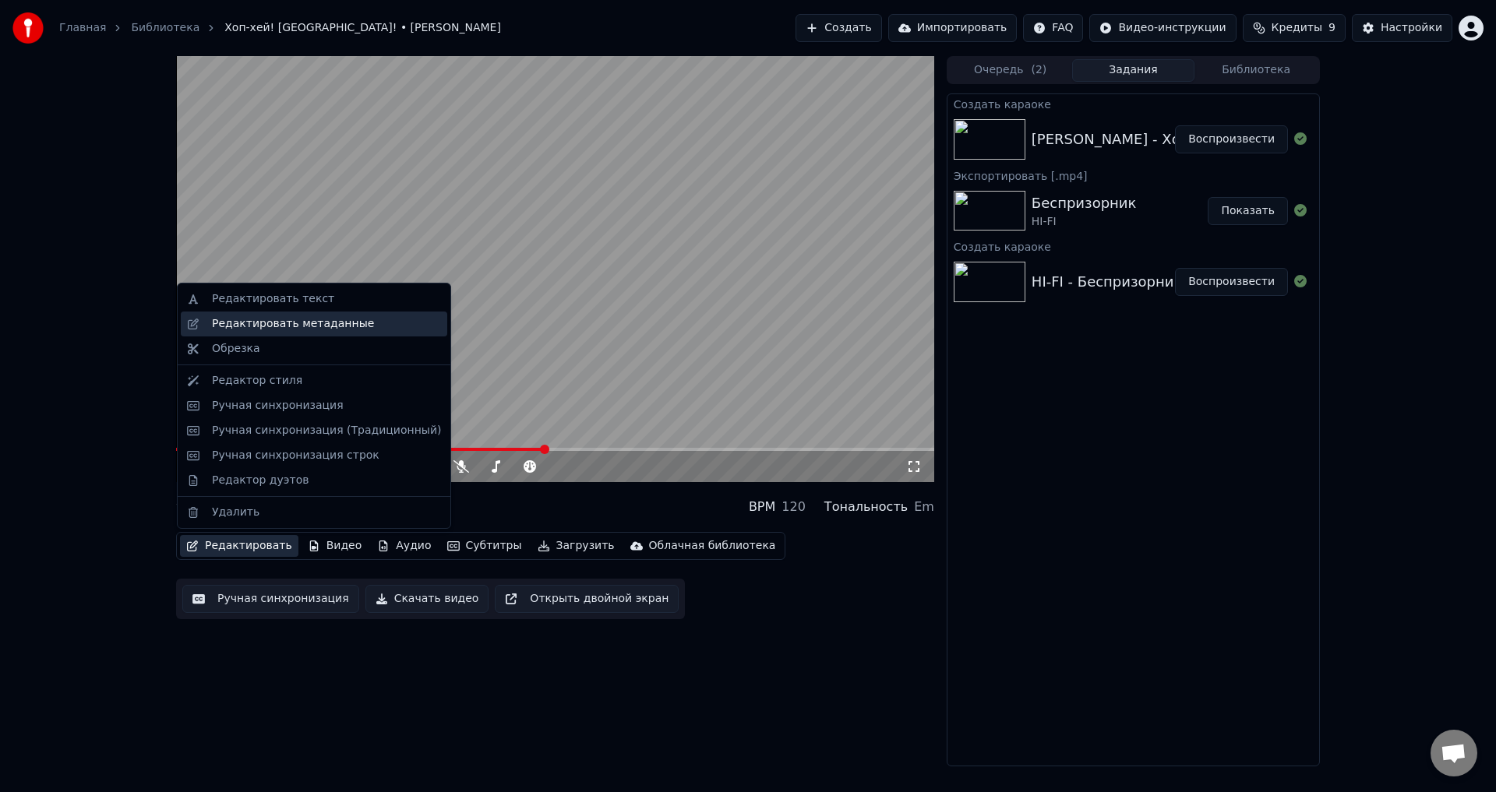
click at [266, 313] on div "Редактировать метаданные" at bounding box center [314, 324] width 266 height 25
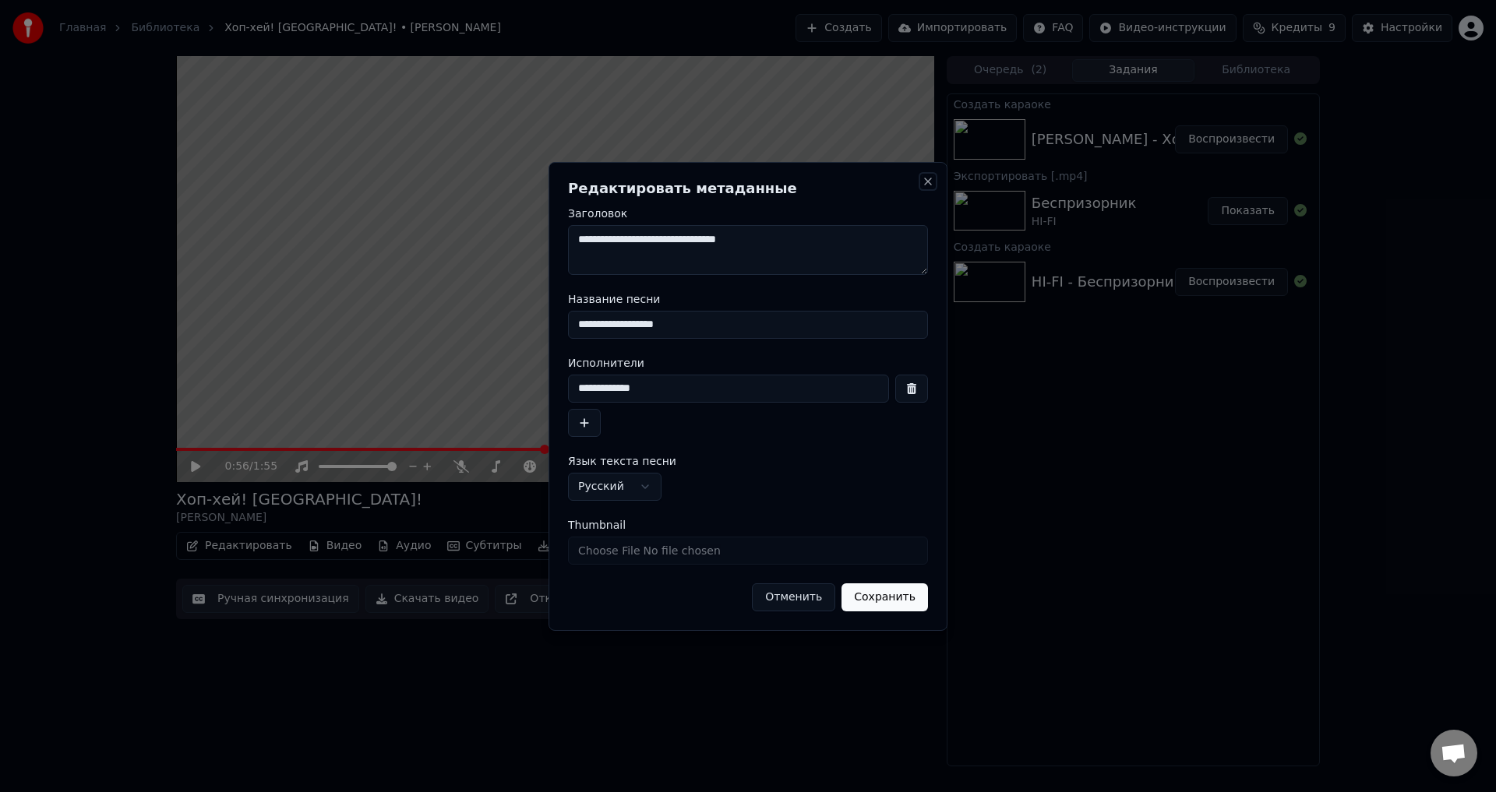
click at [922, 181] on button "Close" at bounding box center [928, 181] width 12 height 12
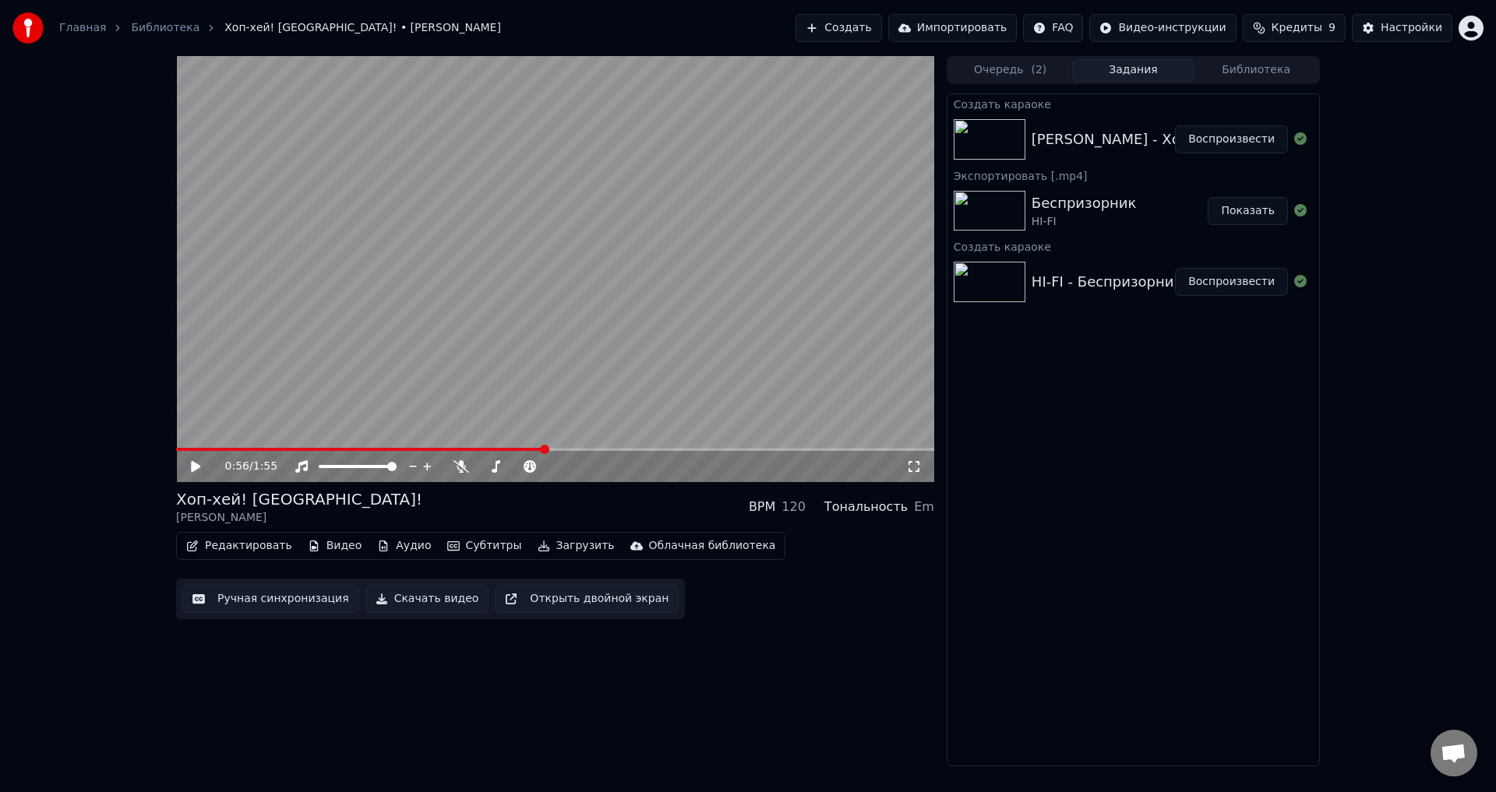
click at [217, 542] on button "Редактировать" at bounding box center [239, 546] width 118 height 22
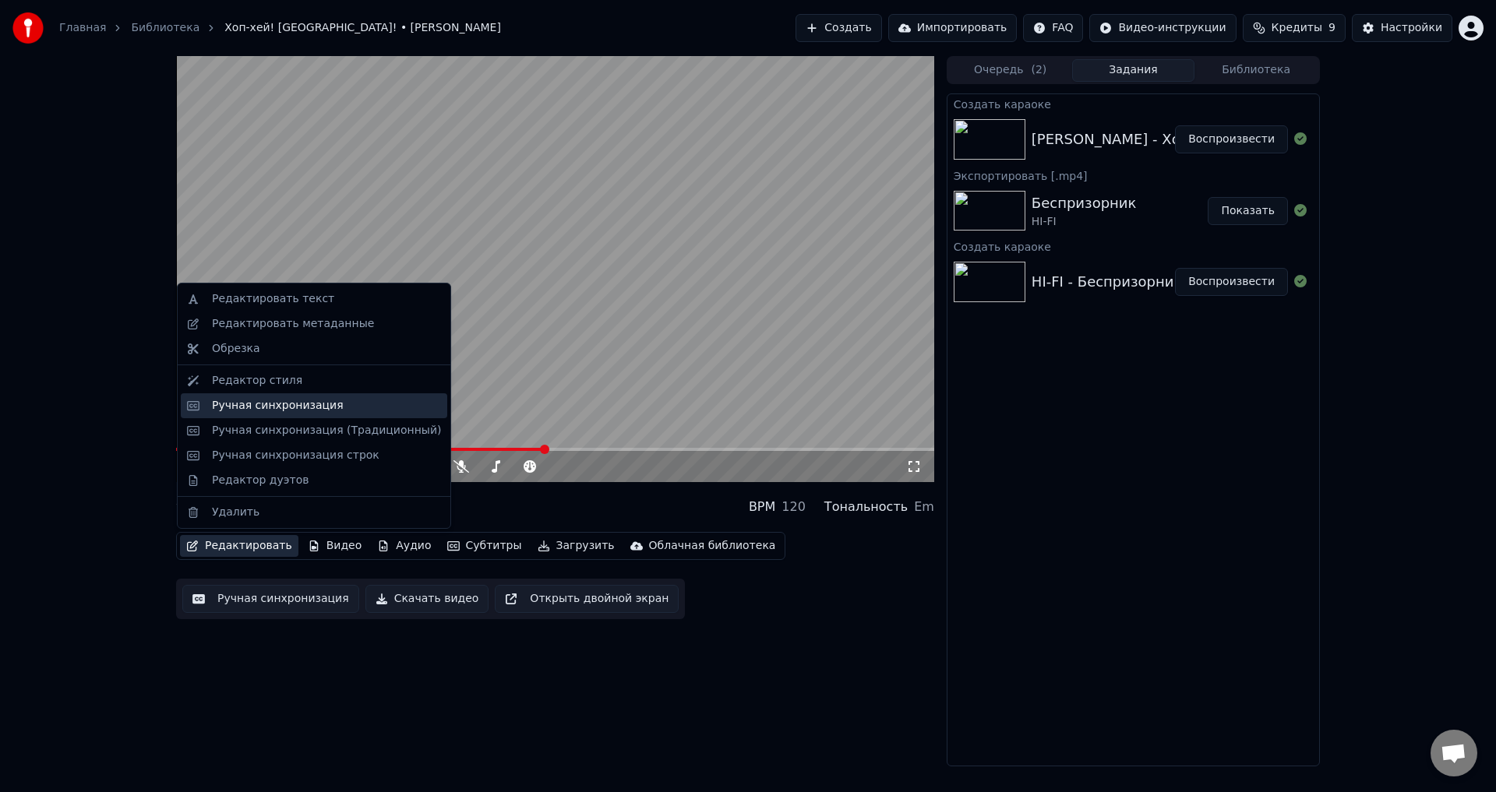
click at [320, 400] on div "Ручная синхронизация" at bounding box center [278, 406] width 132 height 16
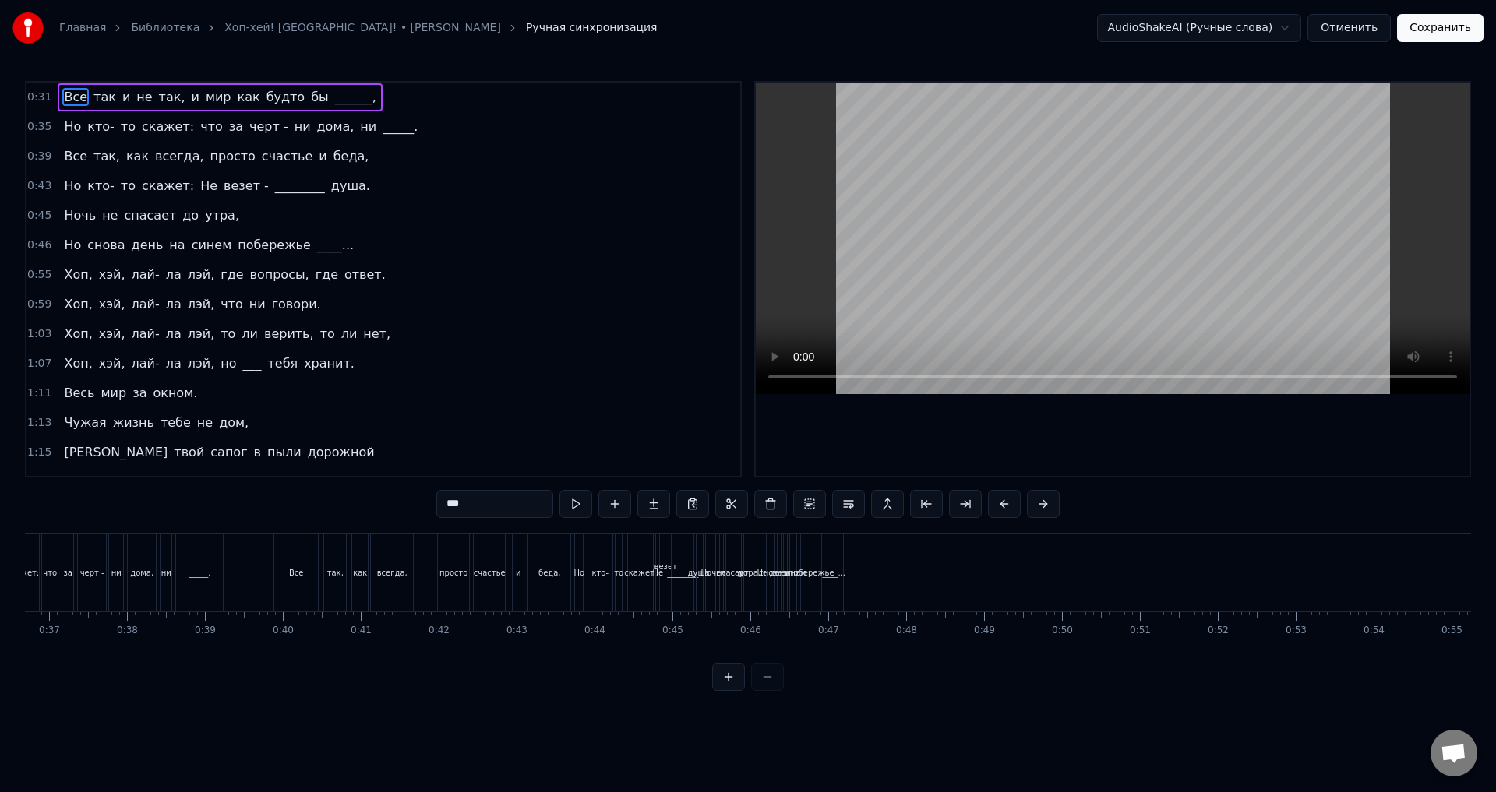
scroll to position [0, 2848]
click at [725, 689] on button at bounding box center [728, 677] width 33 height 28
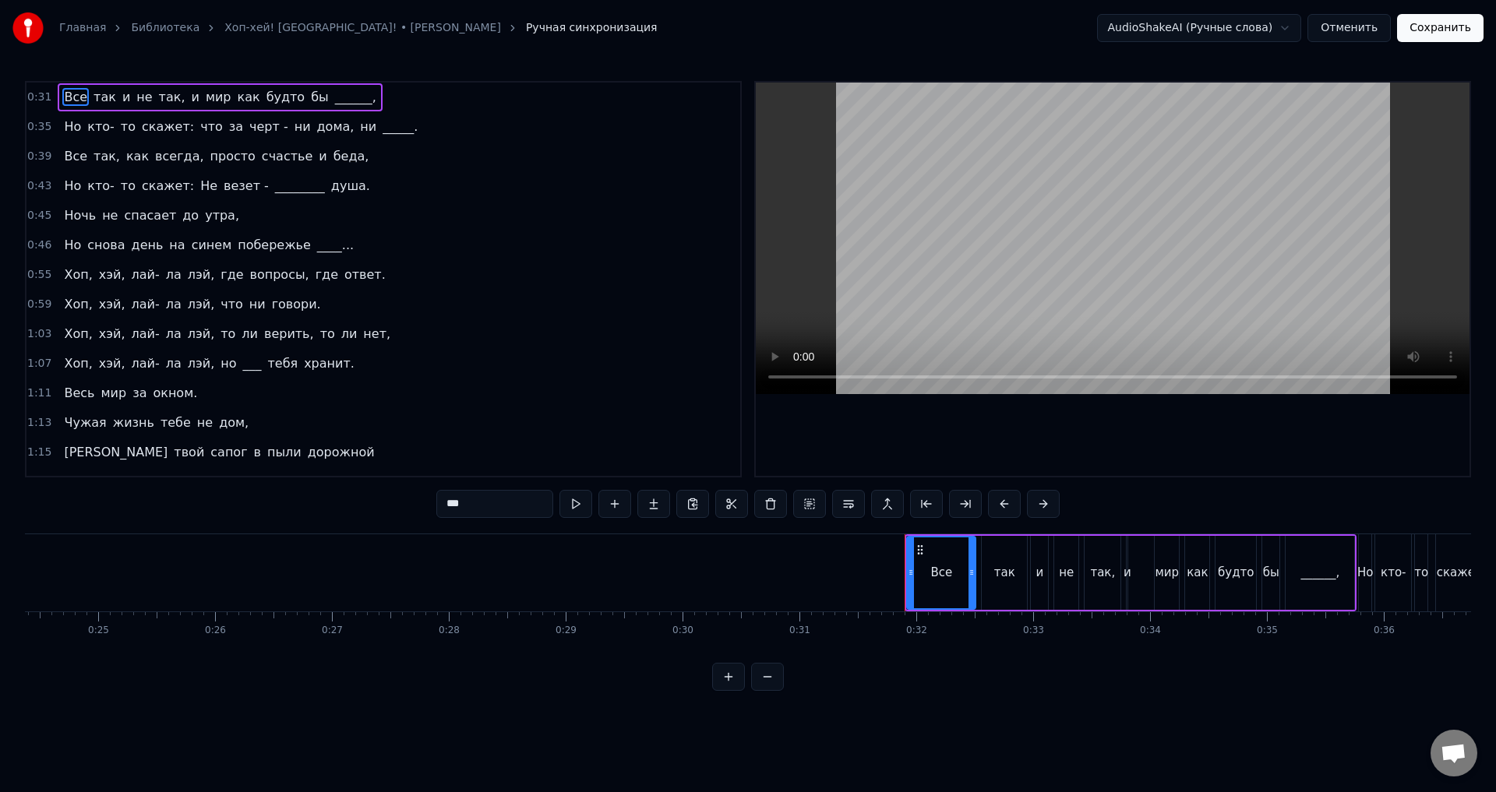
click at [725, 689] on button at bounding box center [728, 677] width 33 height 28
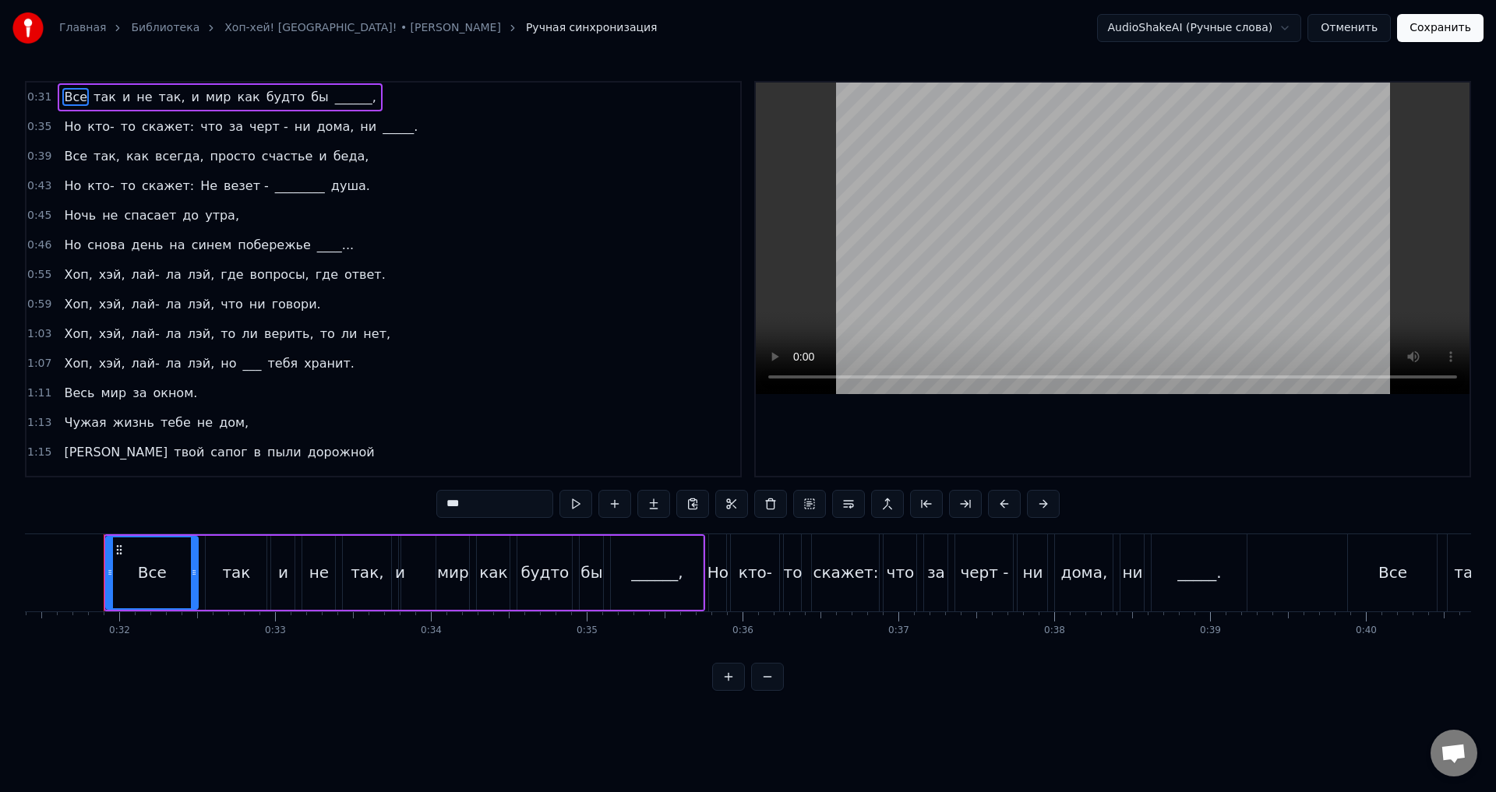
scroll to position [0, 4892]
click at [725, 689] on button at bounding box center [728, 677] width 33 height 28
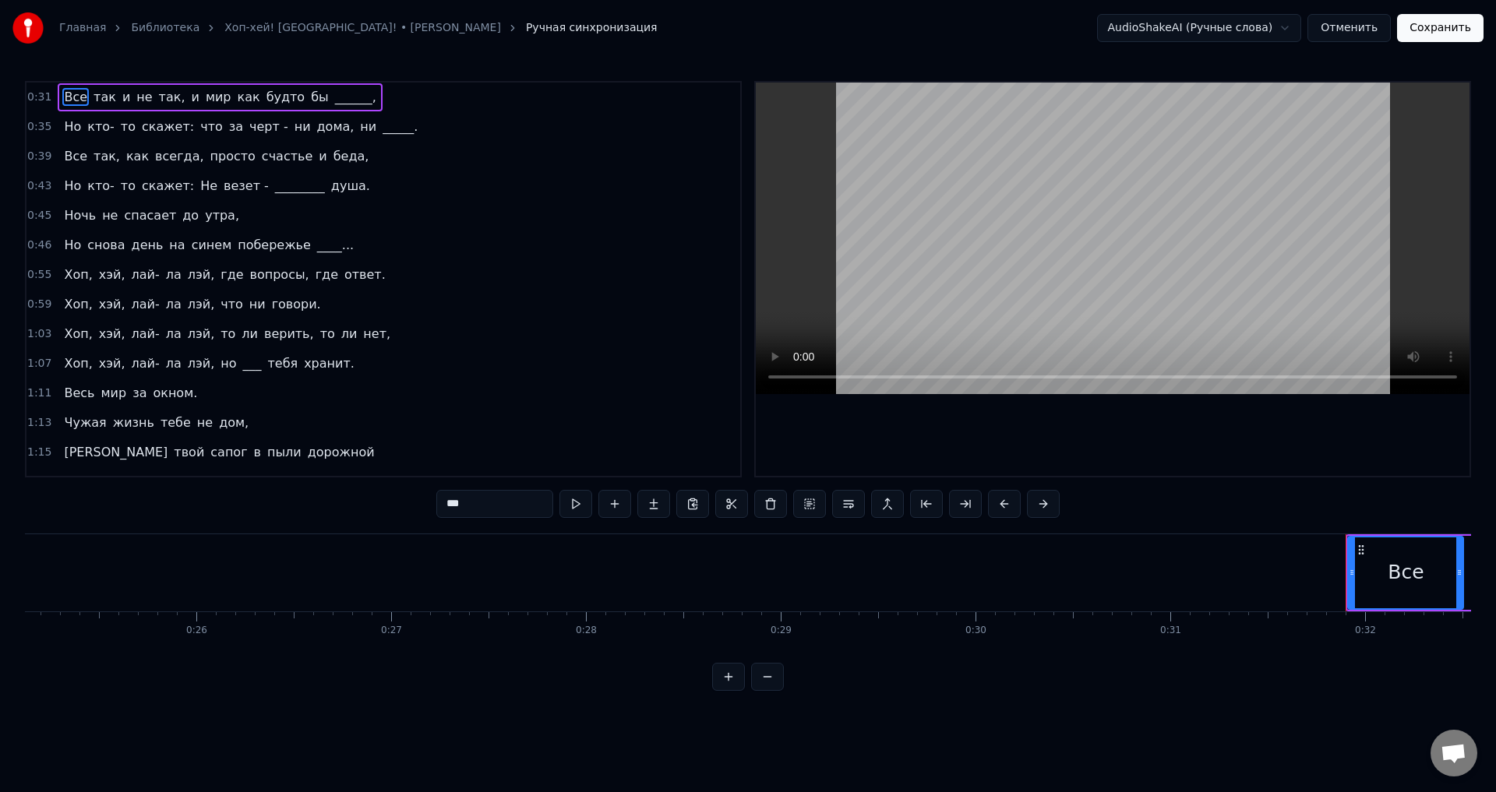
click at [725, 689] on button at bounding box center [728, 677] width 33 height 28
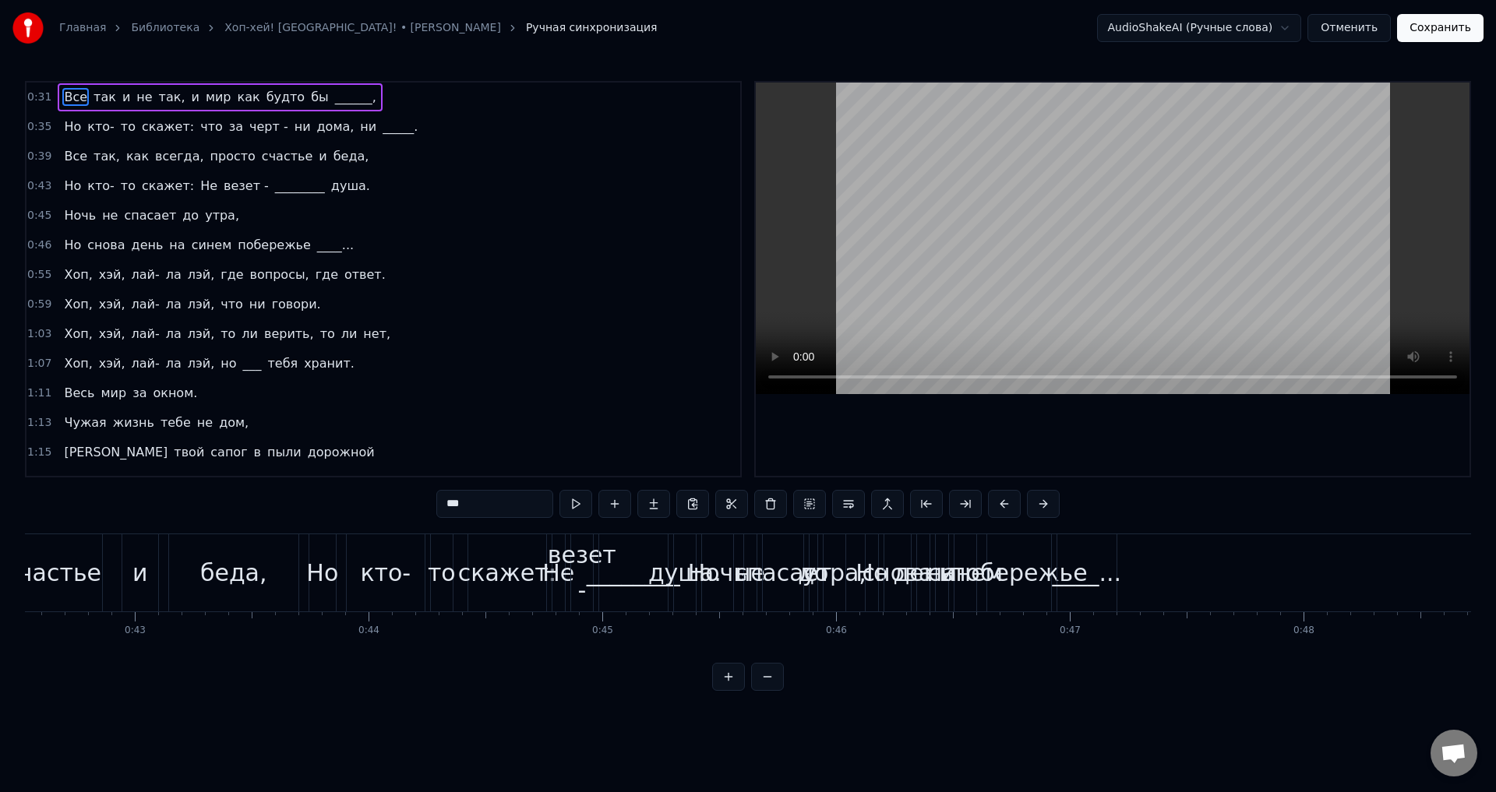
scroll to position [0, 9717]
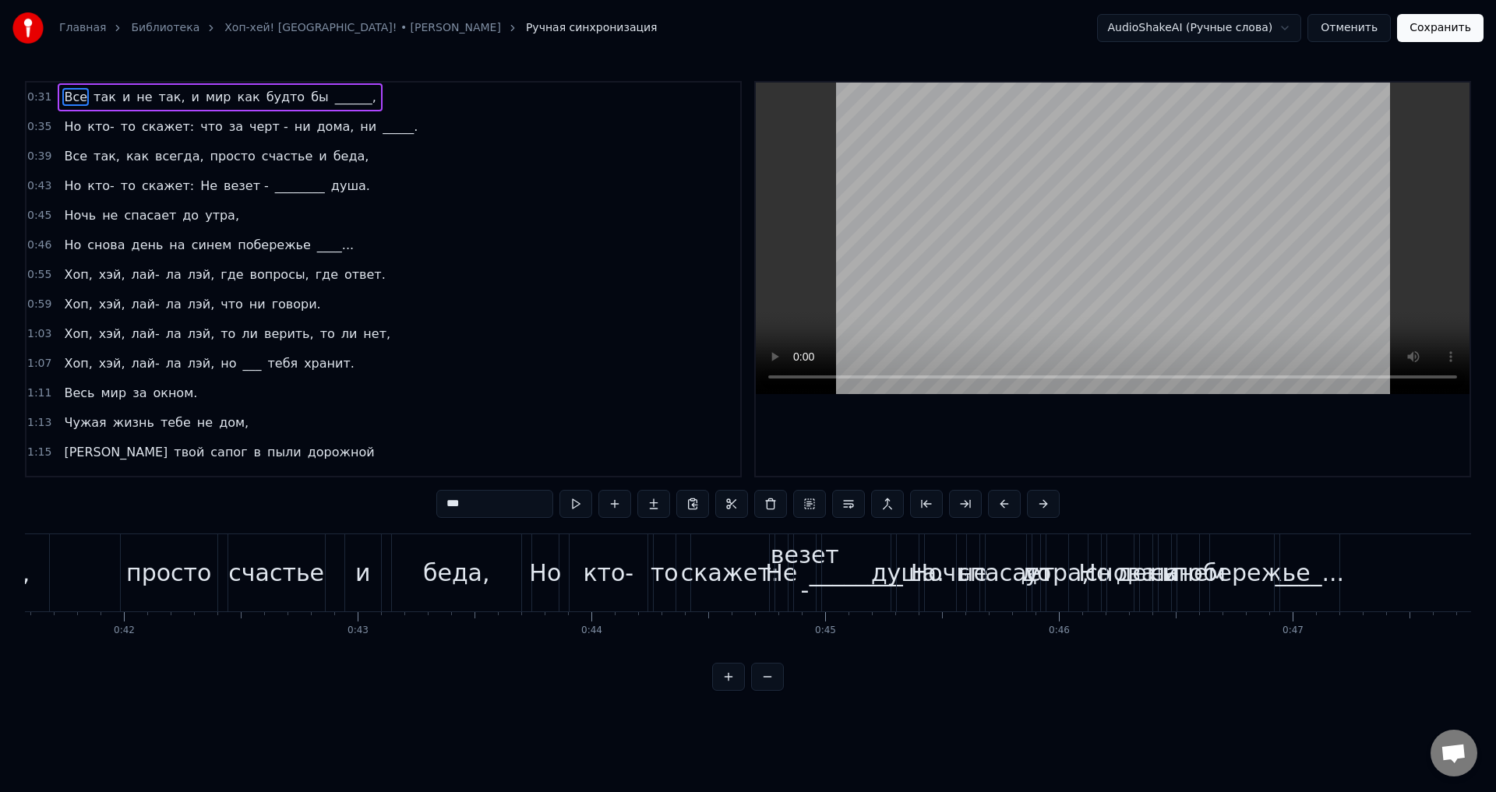
click at [802, 584] on div "везет -" at bounding box center [804, 573] width 69 height 70
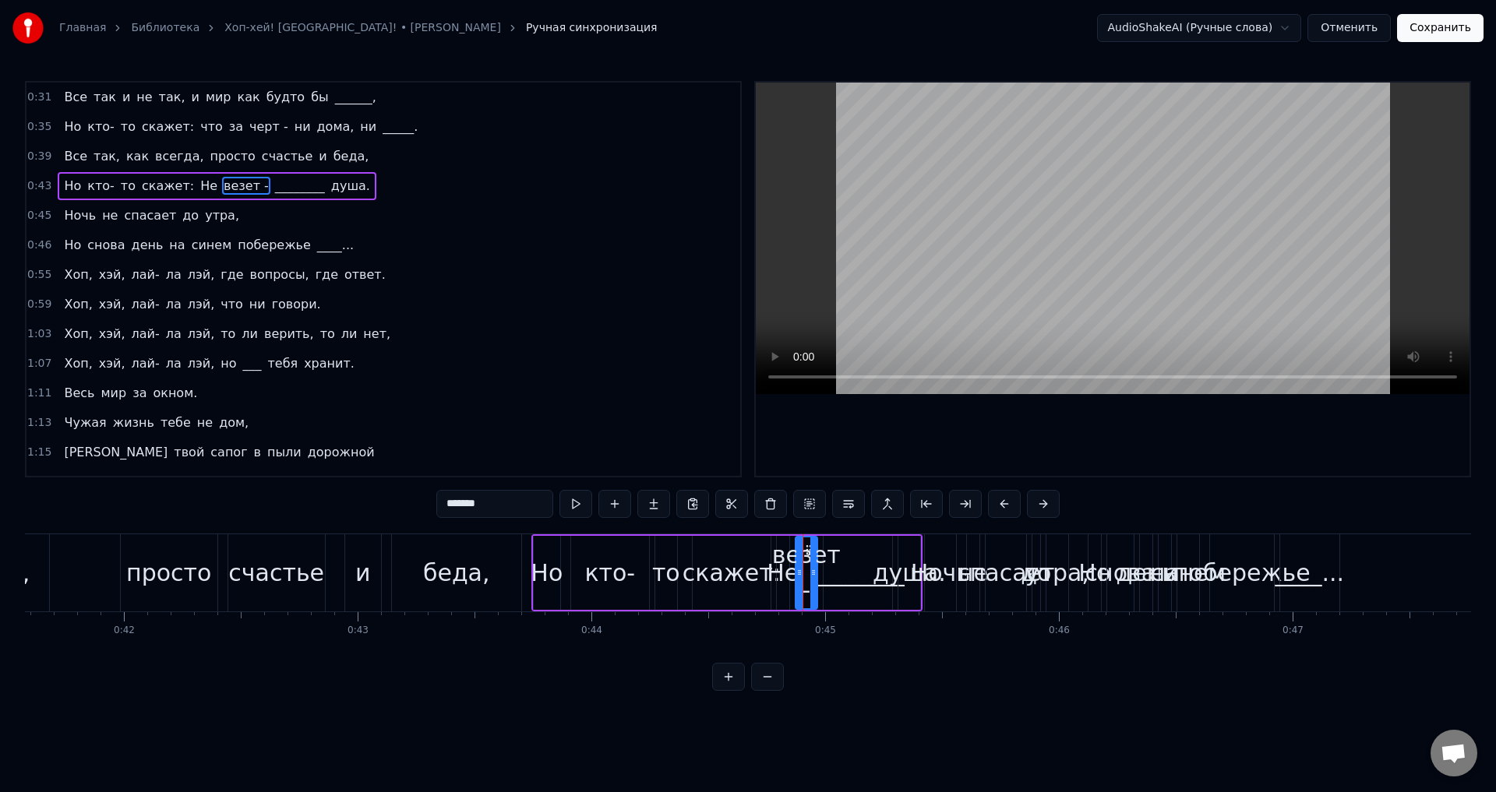
click at [66, 213] on span "Ночь" at bounding box center [79, 215] width 35 height 18
type input "****"
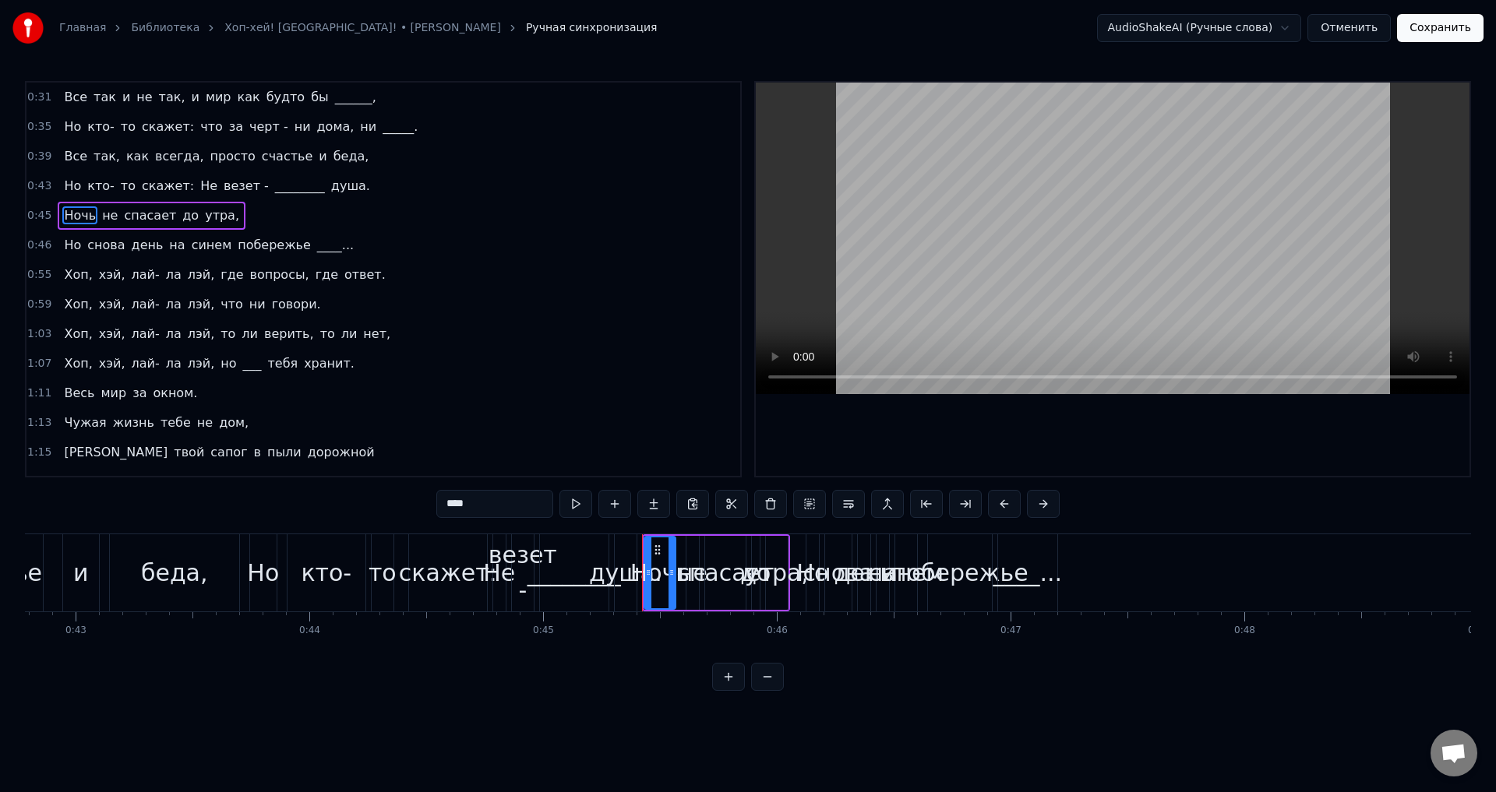
scroll to position [0, 10029]
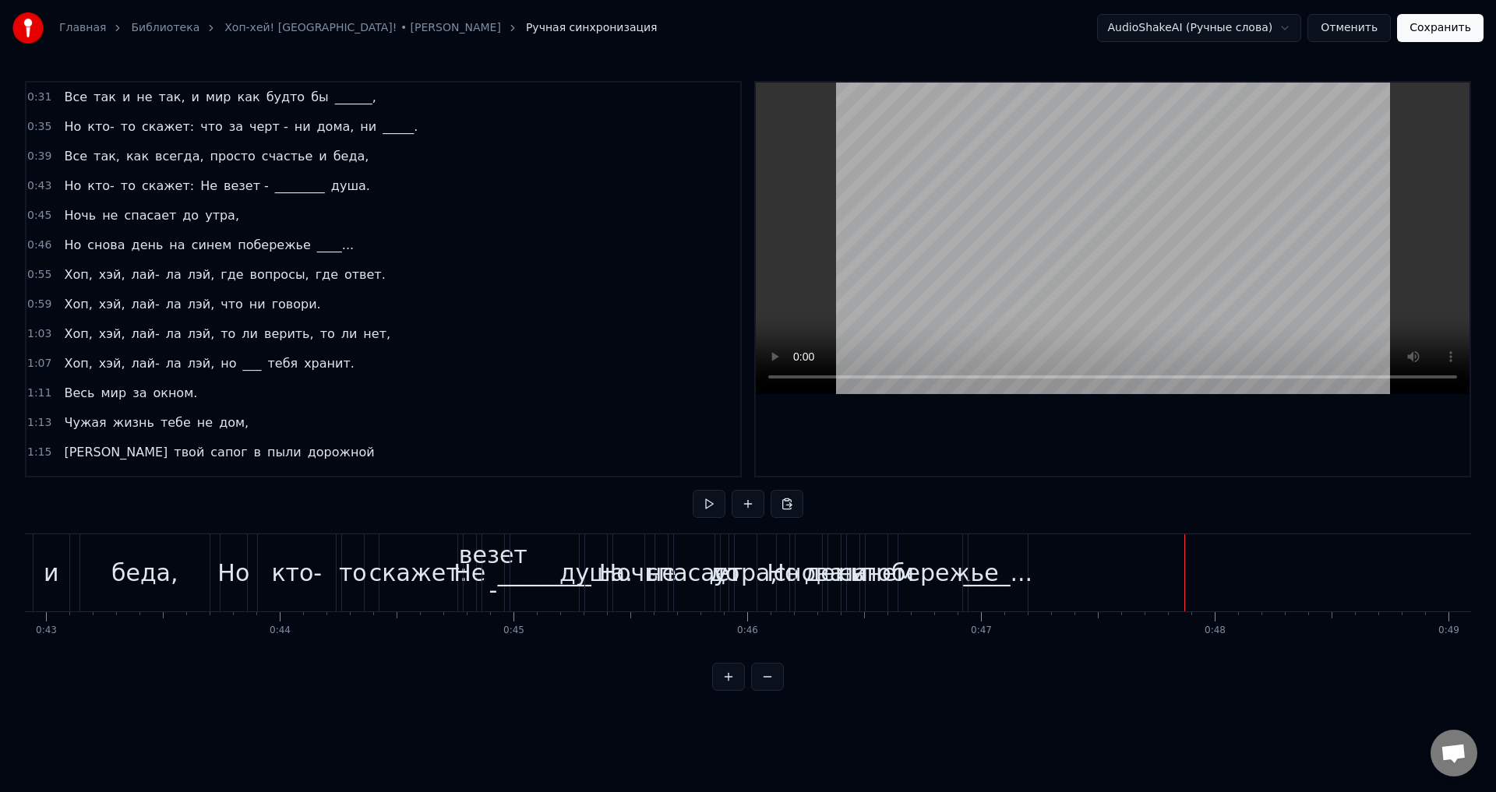
click at [996, 564] on div "____..." at bounding box center [998, 572] width 69 height 35
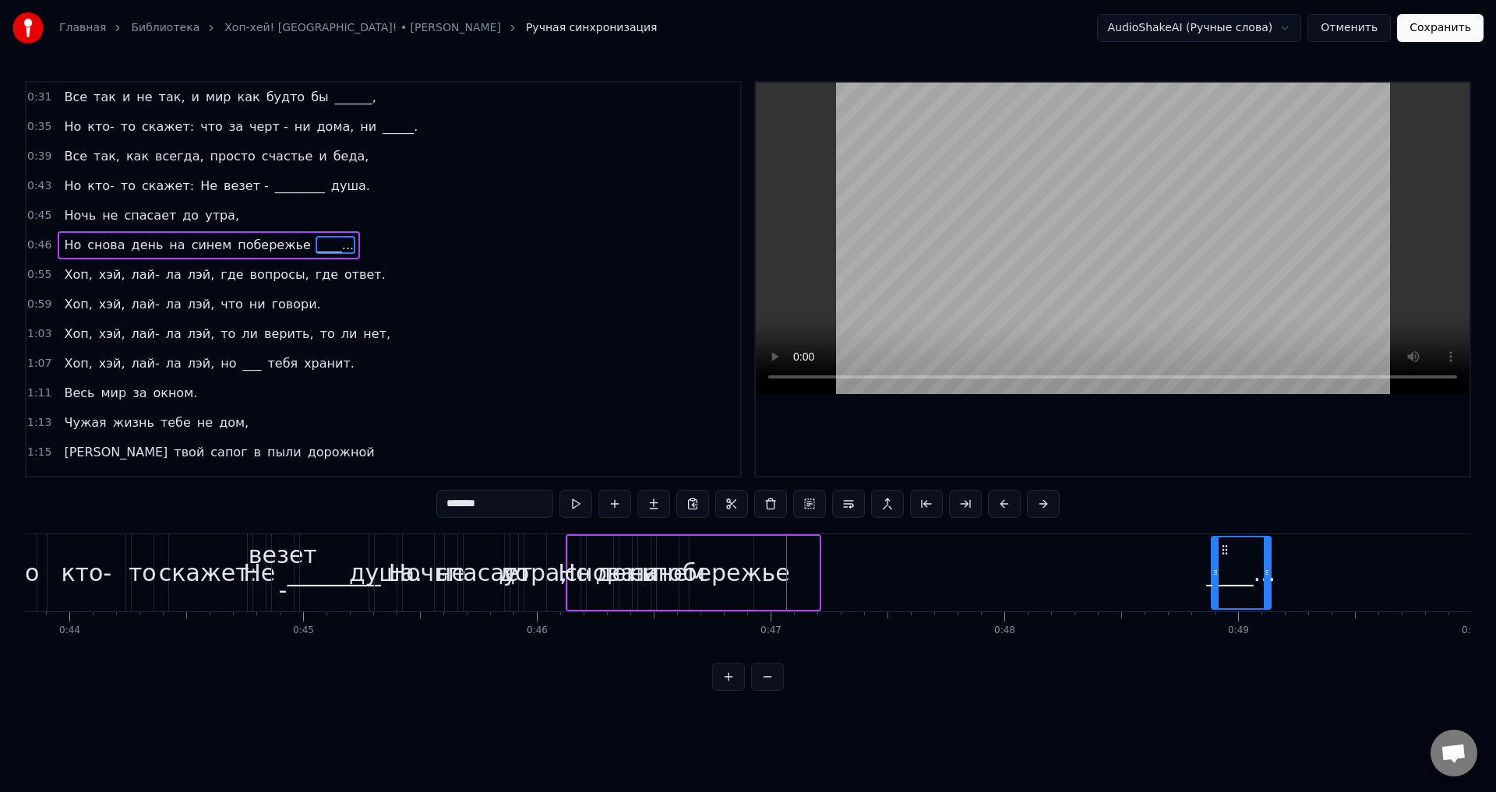
scroll to position [0, 10243]
drag, startPoint x: 983, startPoint y: 551, endPoint x: 1044, endPoint y: 566, distance: 62.7
click at [1044, 566] on div "____..." at bounding box center [1060, 573] width 58 height 71
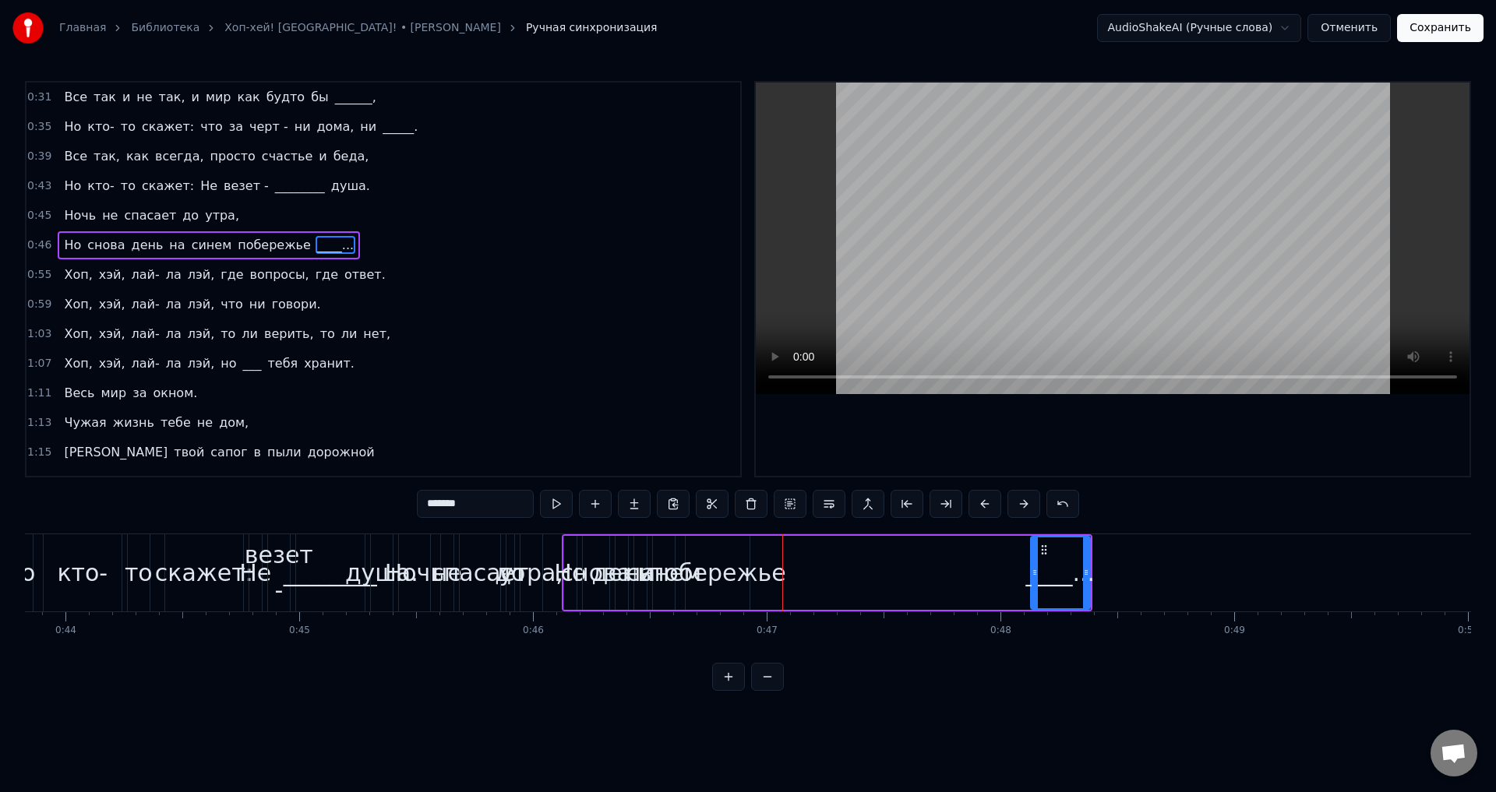
click at [764, 556] on div "побережье" at bounding box center [717, 572] width 137 height 35
type input "*********"
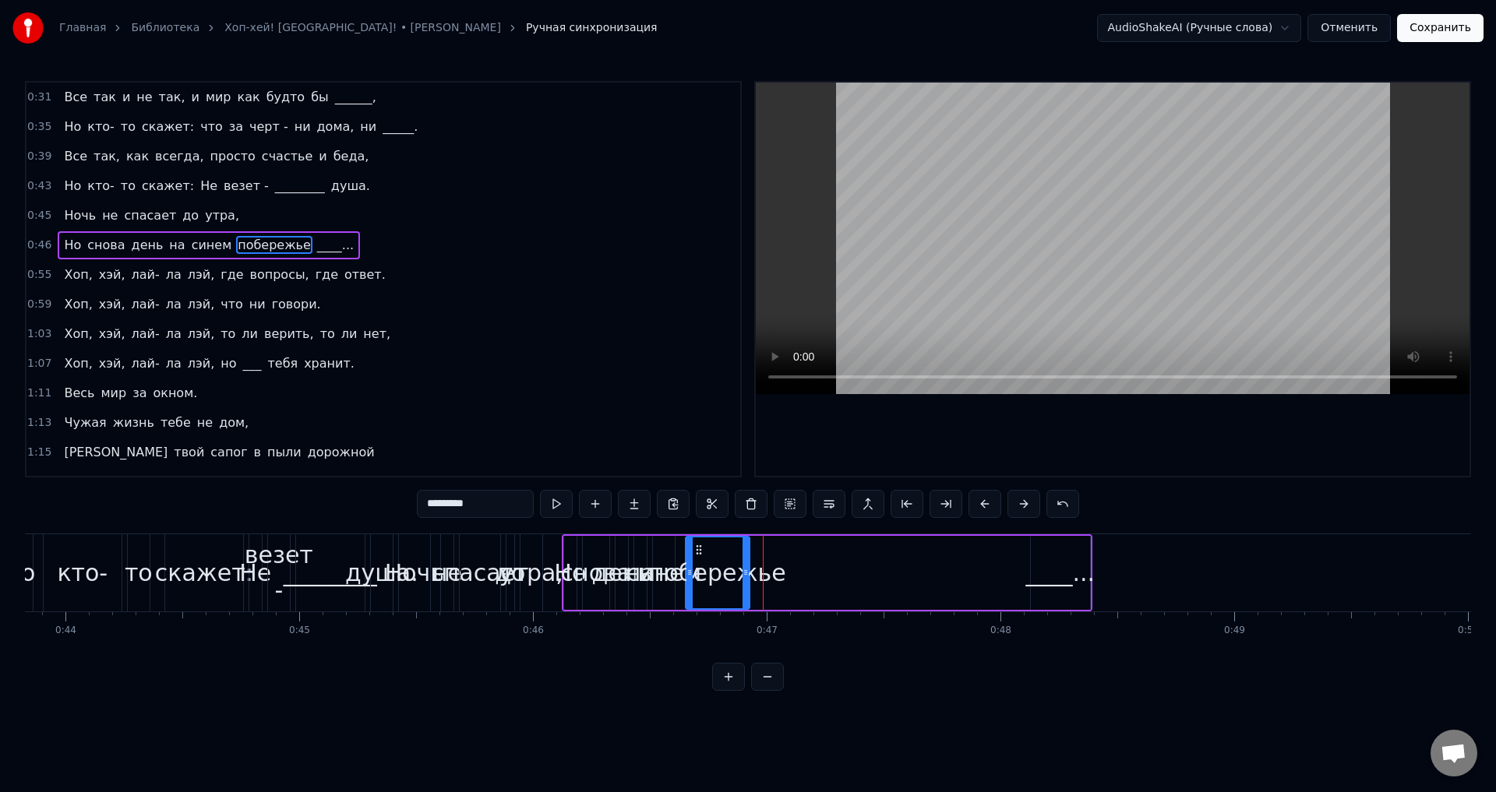
click at [776, 552] on div "Но снова день на синем побережье ____..." at bounding box center [827, 572] width 531 height 77
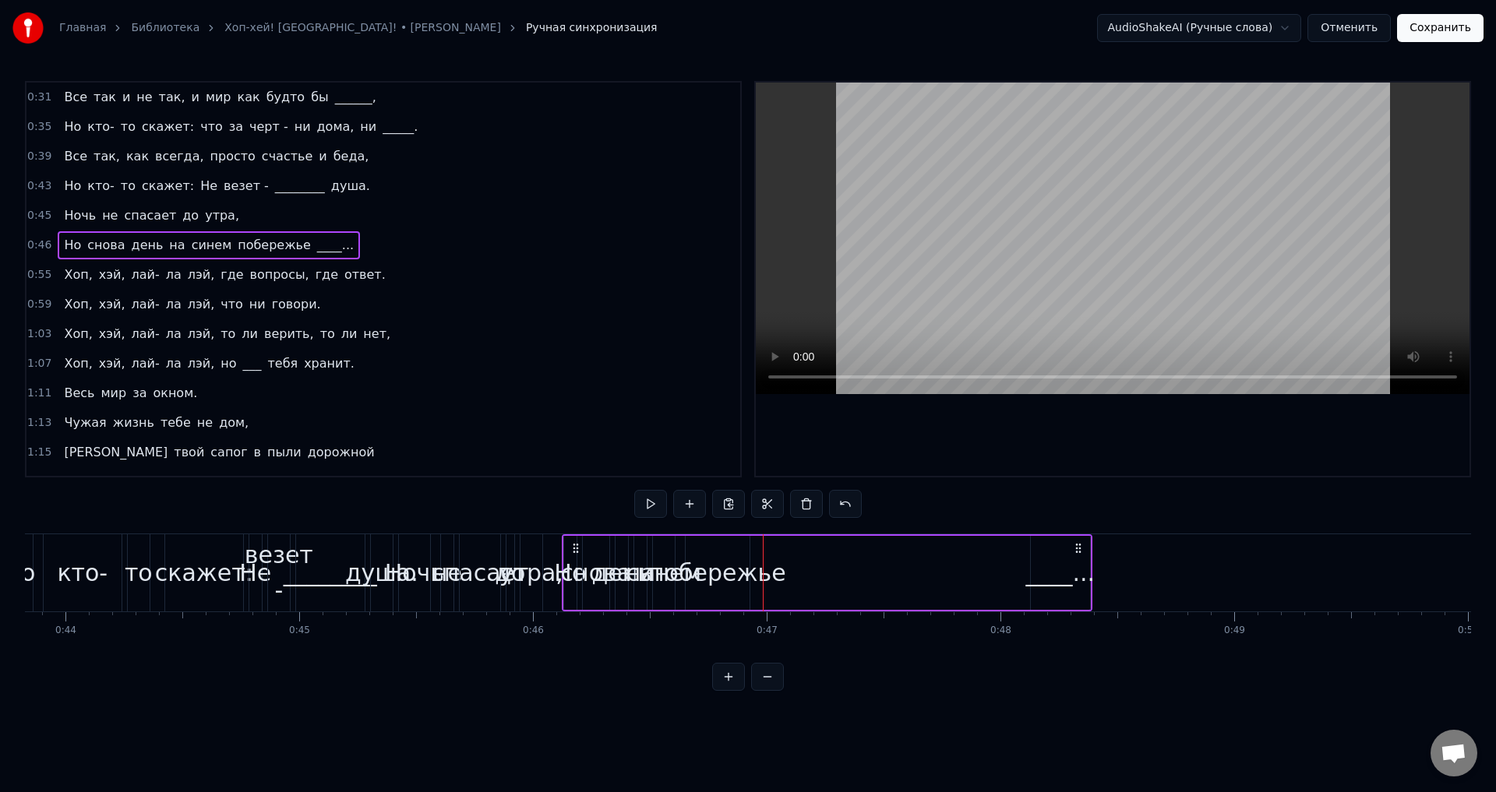
click at [740, 555] on div "побережье" at bounding box center [717, 572] width 137 height 35
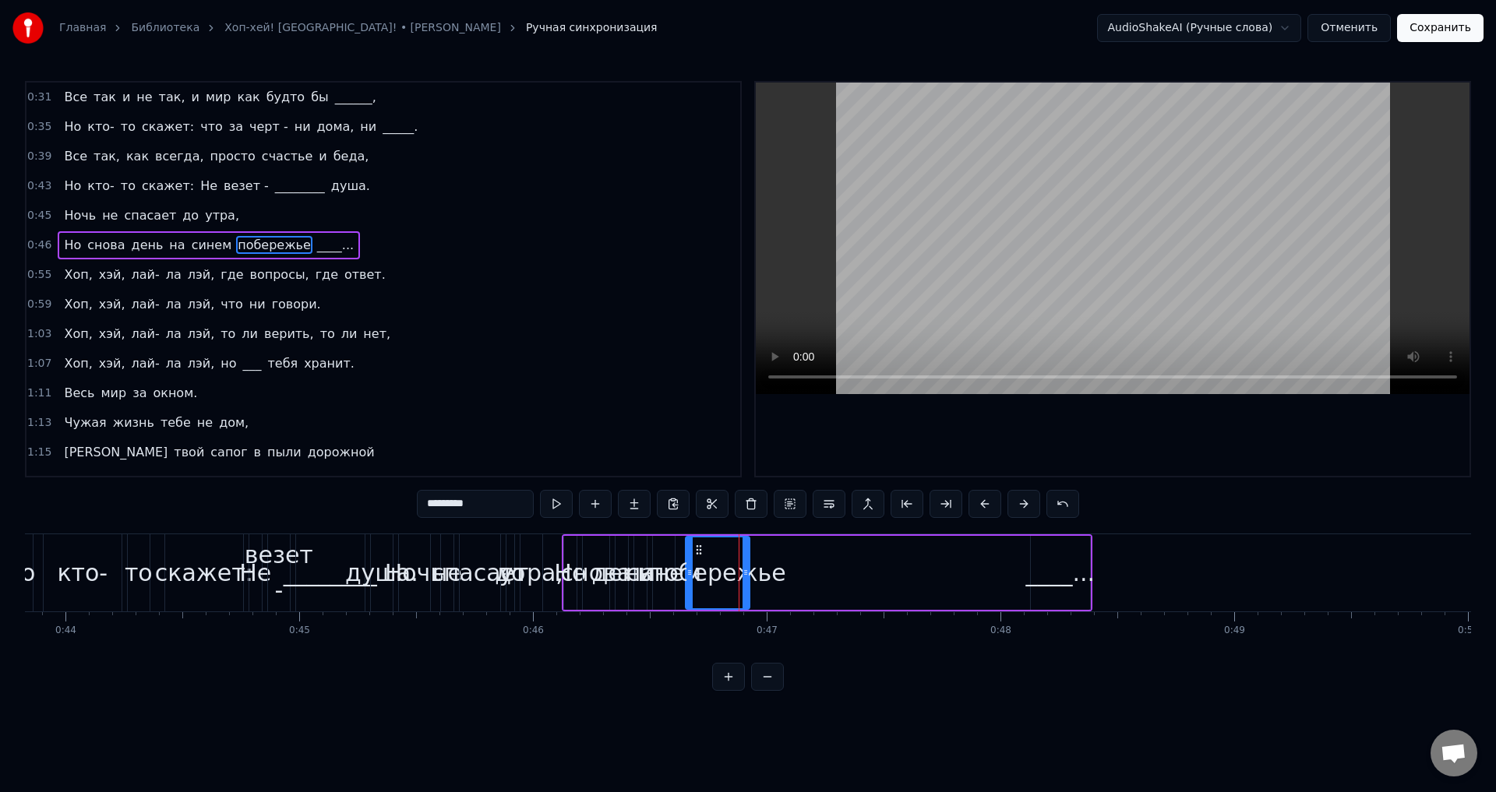
click at [763, 556] on div "побережье" at bounding box center [717, 572] width 137 height 35
click at [793, 580] on div "Но снова день на синем побережье ____..." at bounding box center [827, 572] width 531 height 77
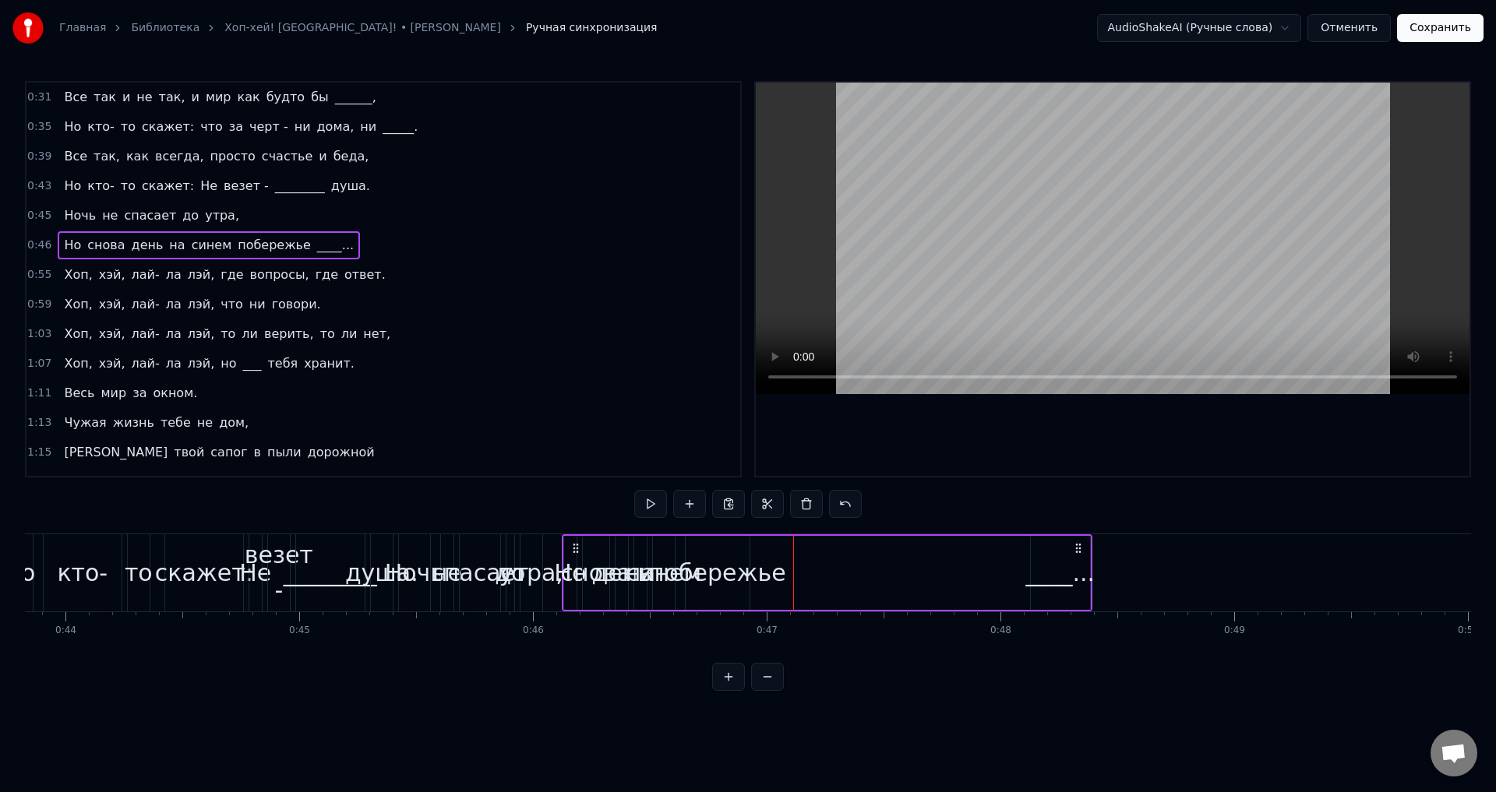
click at [728, 565] on div "побережье" at bounding box center [717, 572] width 137 height 35
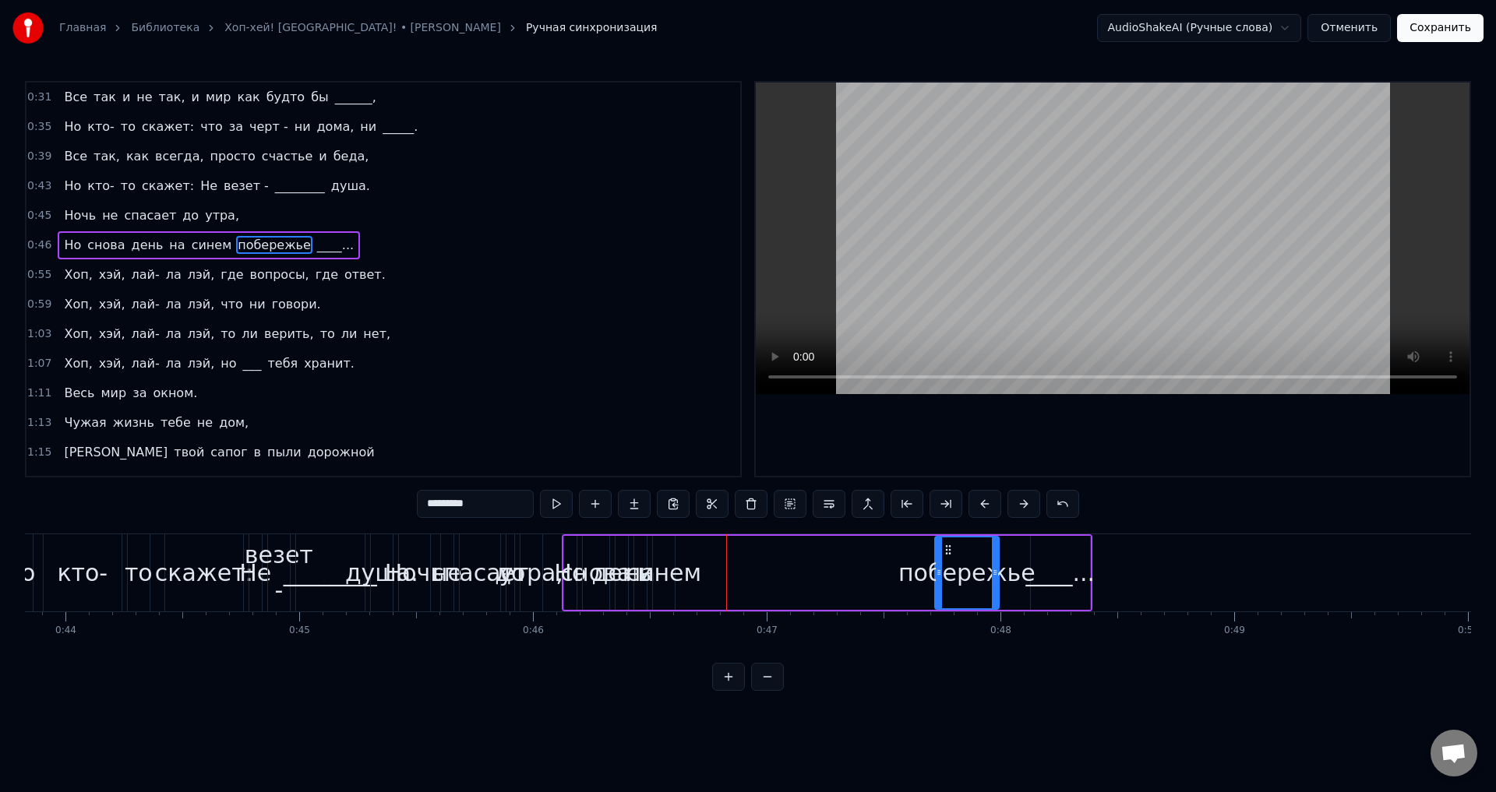
drag, startPoint x: 699, startPoint y: 550, endPoint x: 948, endPoint y: 562, distance: 249.6
click at [948, 562] on div "побережье" at bounding box center [967, 573] width 62 height 71
click at [665, 555] on div "синем" at bounding box center [664, 572] width 76 height 35
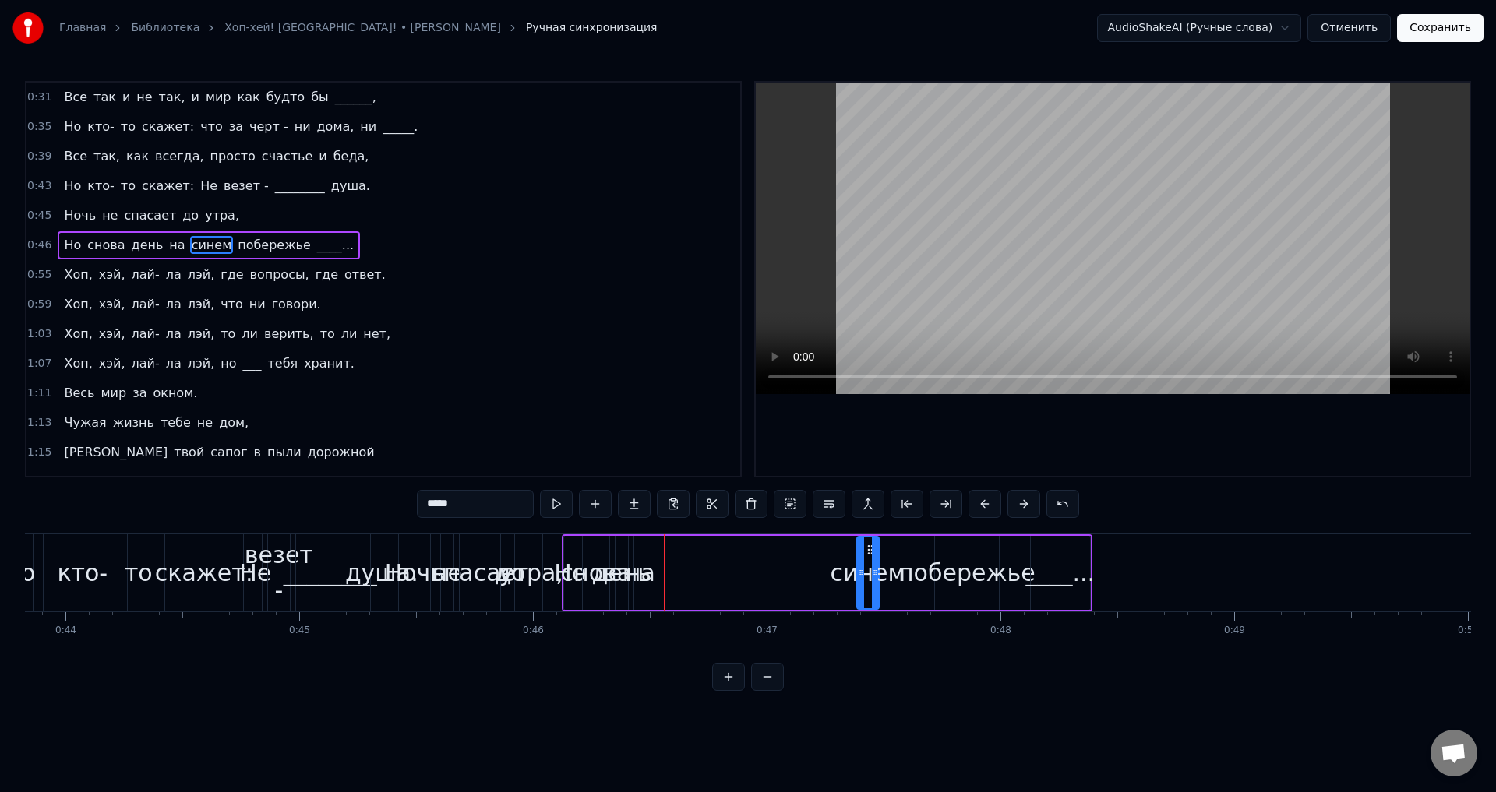
drag, startPoint x: 666, startPoint y: 550, endPoint x: 871, endPoint y: 553, distance: 204.9
click at [871, 553] on icon at bounding box center [870, 550] width 12 height 12
click at [643, 562] on div "на" at bounding box center [641, 572] width 30 height 35
click at [649, 550] on circle at bounding box center [648, 549] width 1 height 1
drag, startPoint x: 647, startPoint y: 550, endPoint x: 828, endPoint y: 553, distance: 181.5
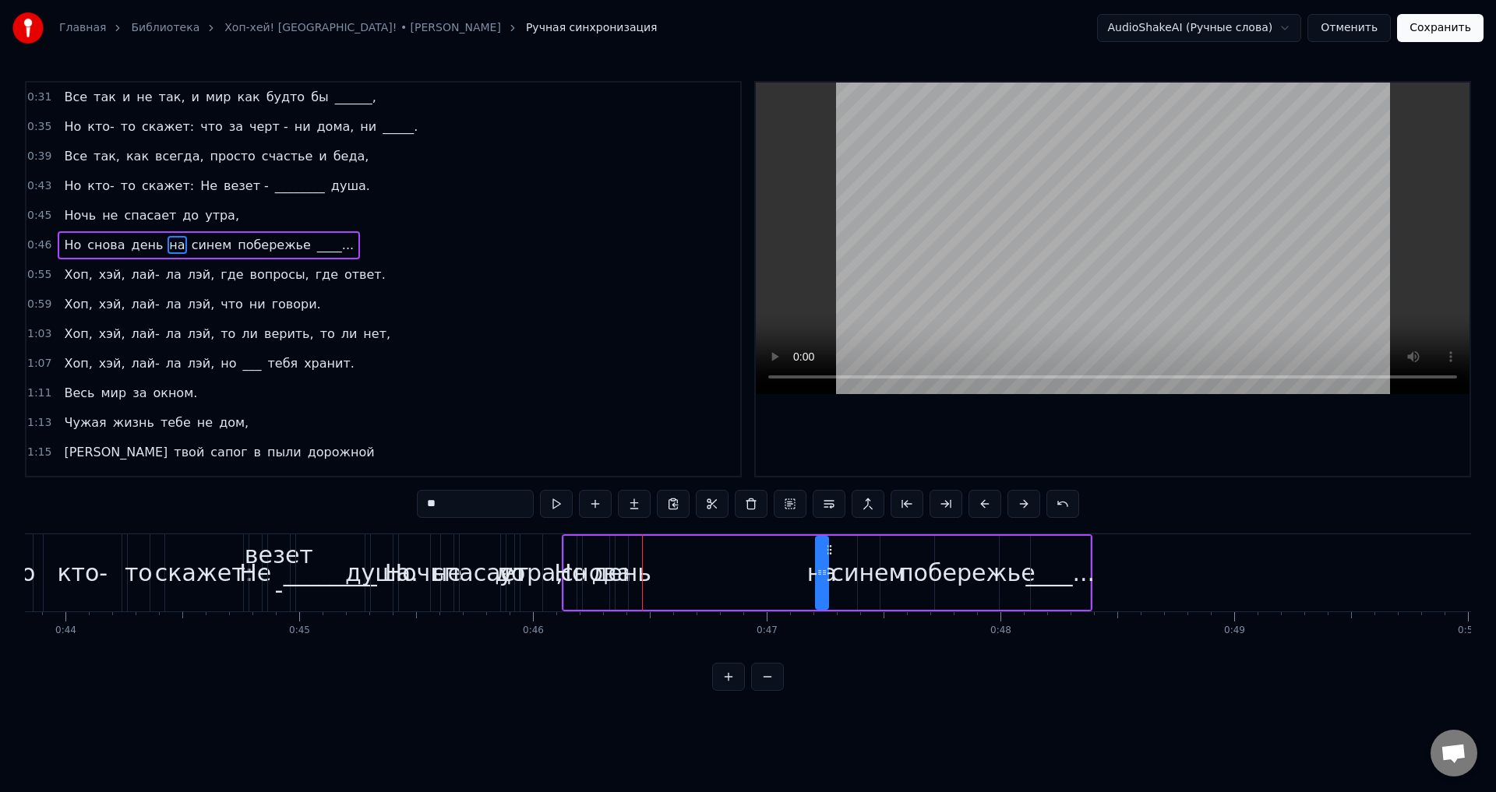
click at [828, 553] on icon at bounding box center [829, 550] width 12 height 12
click at [640, 574] on div "день" at bounding box center [622, 572] width 60 height 35
drag, startPoint x: 629, startPoint y: 549, endPoint x: 778, endPoint y: 564, distance: 149.5
click at [776, 564] on div "день" at bounding box center [770, 573] width 11 height 71
click at [611, 566] on div "снова" at bounding box center [596, 572] width 71 height 35
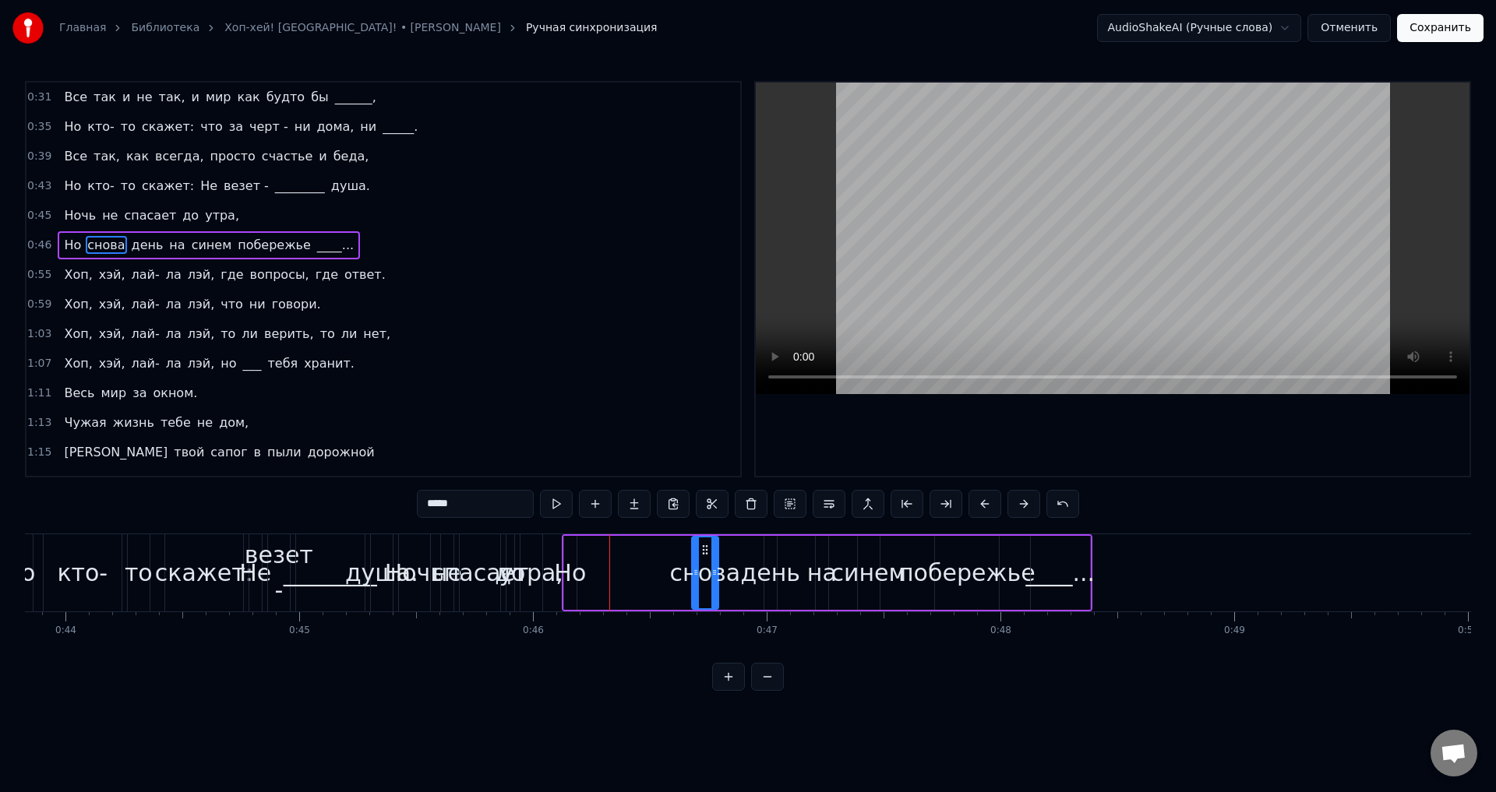
drag, startPoint x: 601, startPoint y: 549, endPoint x: 713, endPoint y: 556, distance: 112.4
click at [713, 556] on div "снова" at bounding box center [705, 573] width 25 height 71
click at [578, 557] on div "Но" at bounding box center [570, 572] width 32 height 35
type input "**"
drag, startPoint x: 576, startPoint y: 549, endPoint x: 663, endPoint y: 555, distance: 87.5
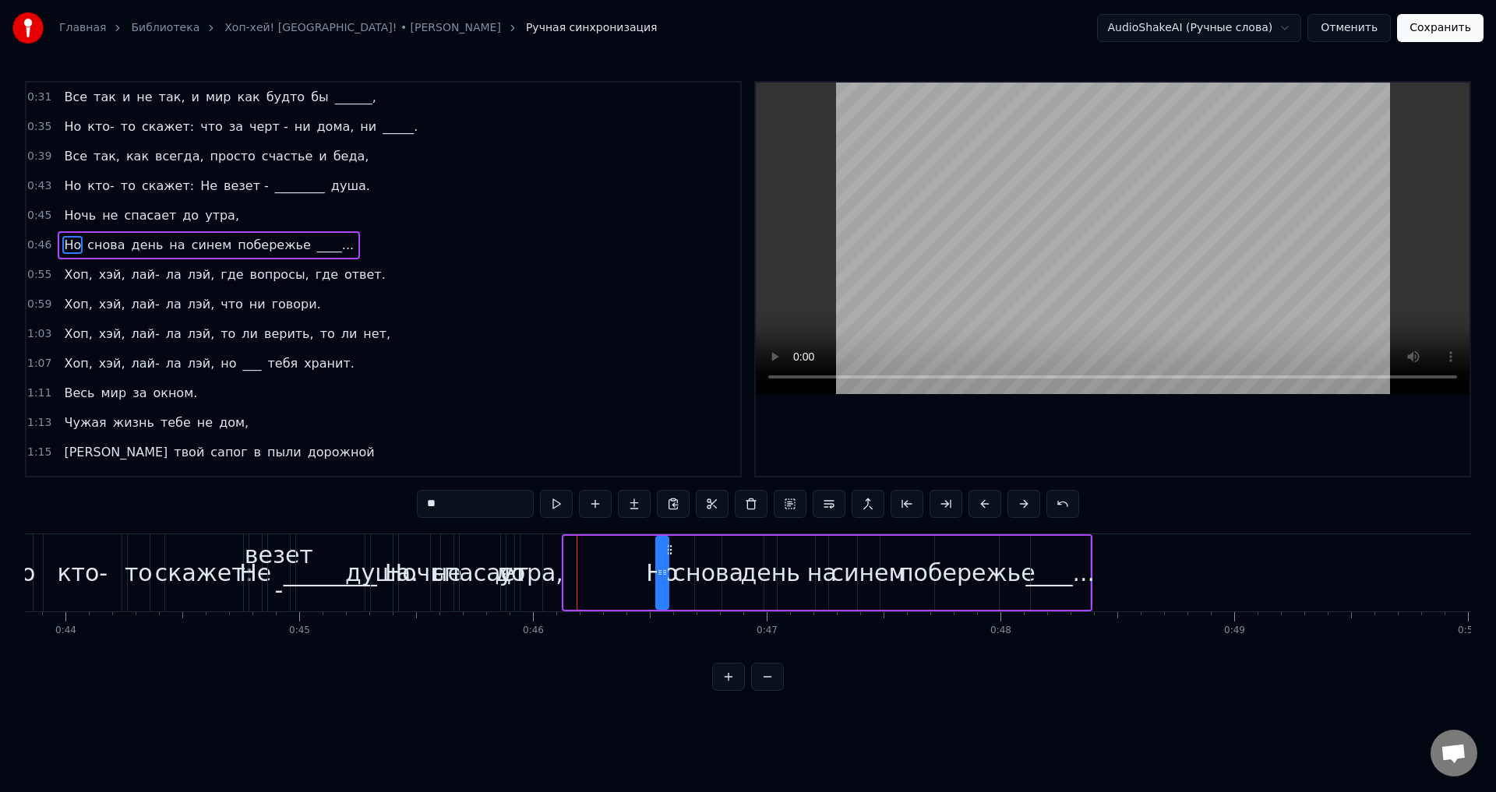
click at [667, 554] on div "Но" at bounding box center [662, 573] width 11 height 71
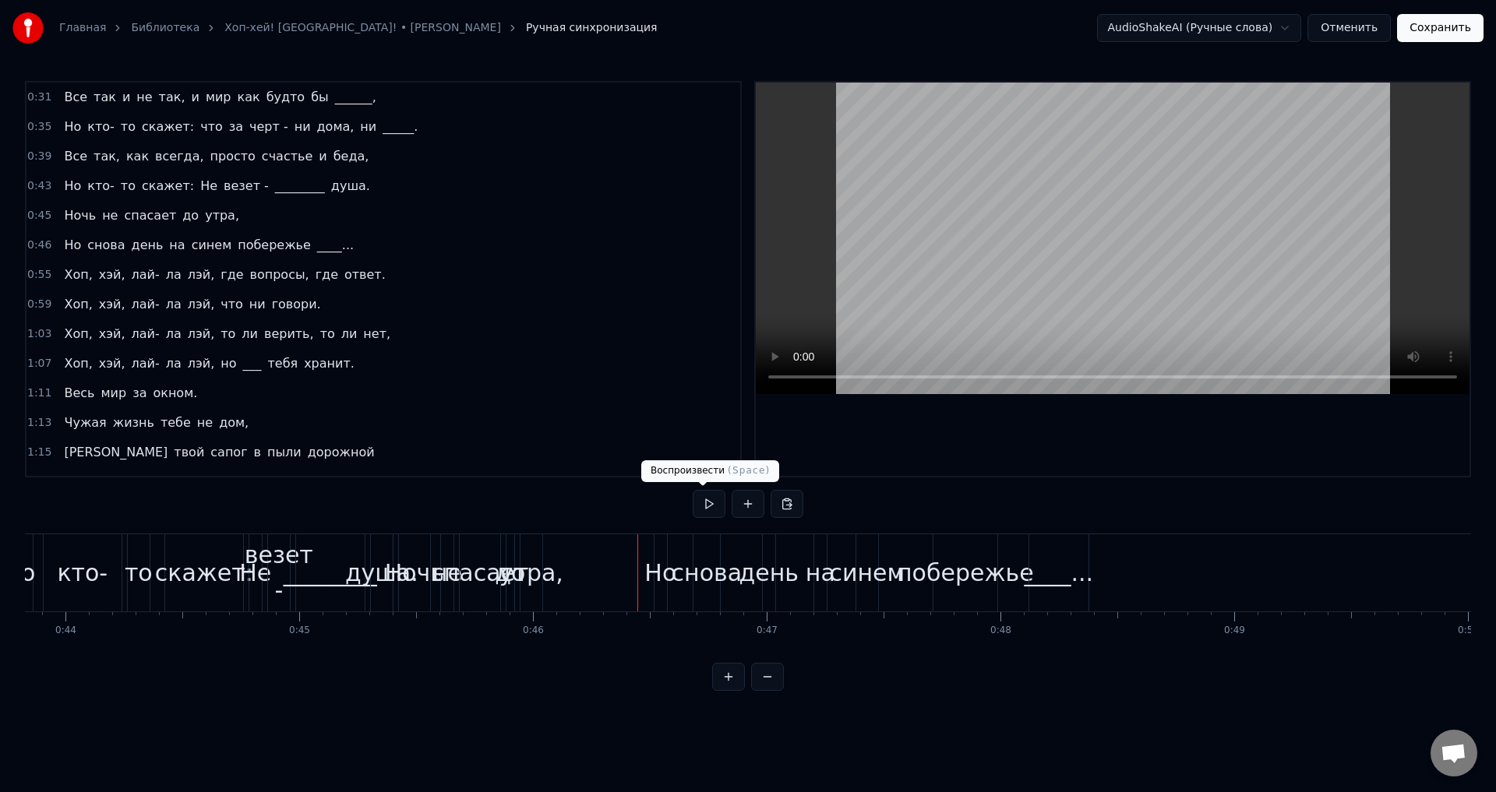
click at [693, 513] on button at bounding box center [709, 504] width 33 height 28
click at [704, 506] on button at bounding box center [709, 504] width 33 height 28
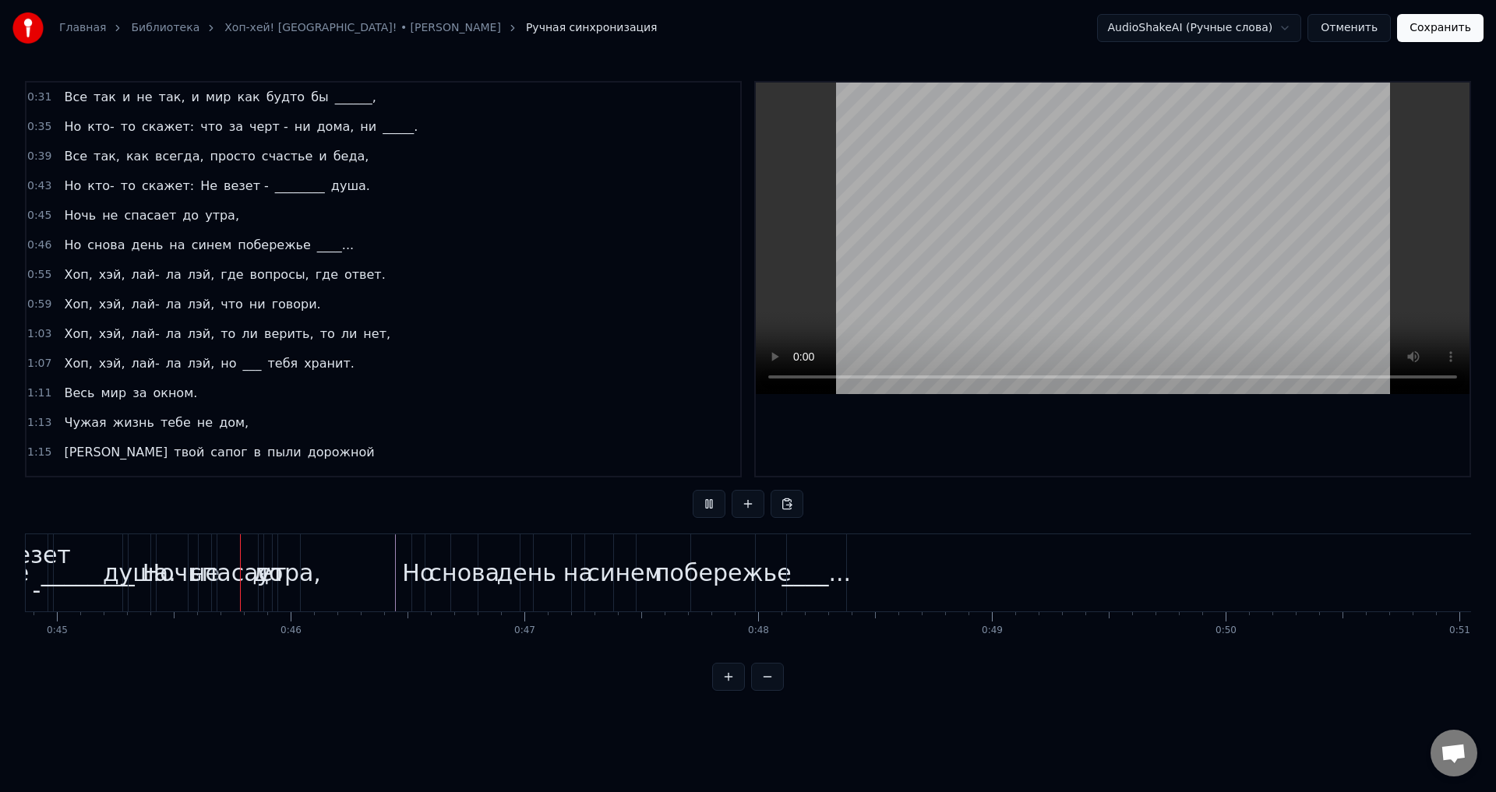
scroll to position [0, 10495]
click at [797, 576] on div "____..." at bounding box center [806, 572] width 69 height 35
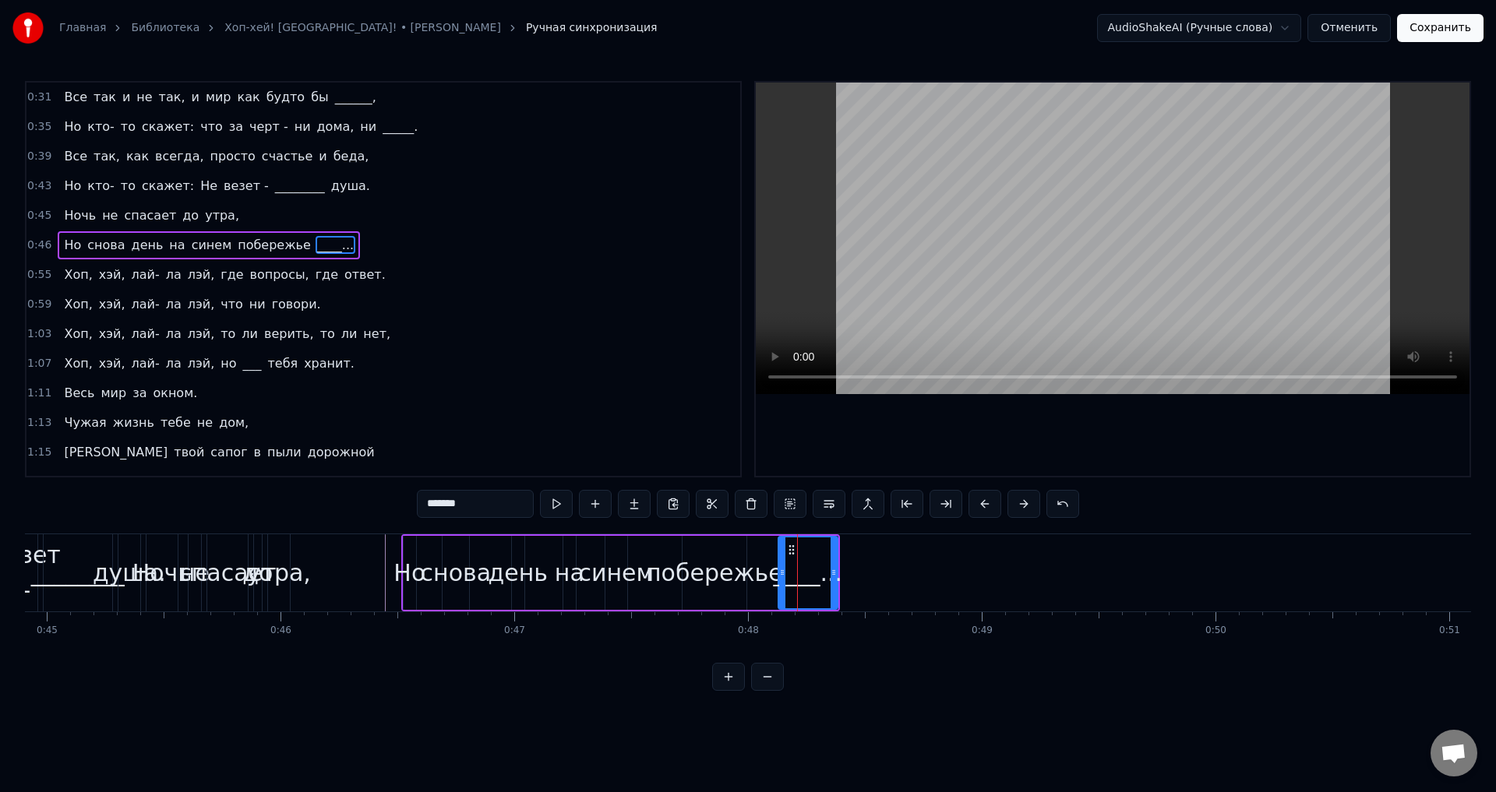
drag, startPoint x: 411, startPoint y: 542, endPoint x: 454, endPoint y: 545, distance: 43.7
click at [454, 545] on div "Но снова день на синем побережье ____..." at bounding box center [620, 572] width 439 height 77
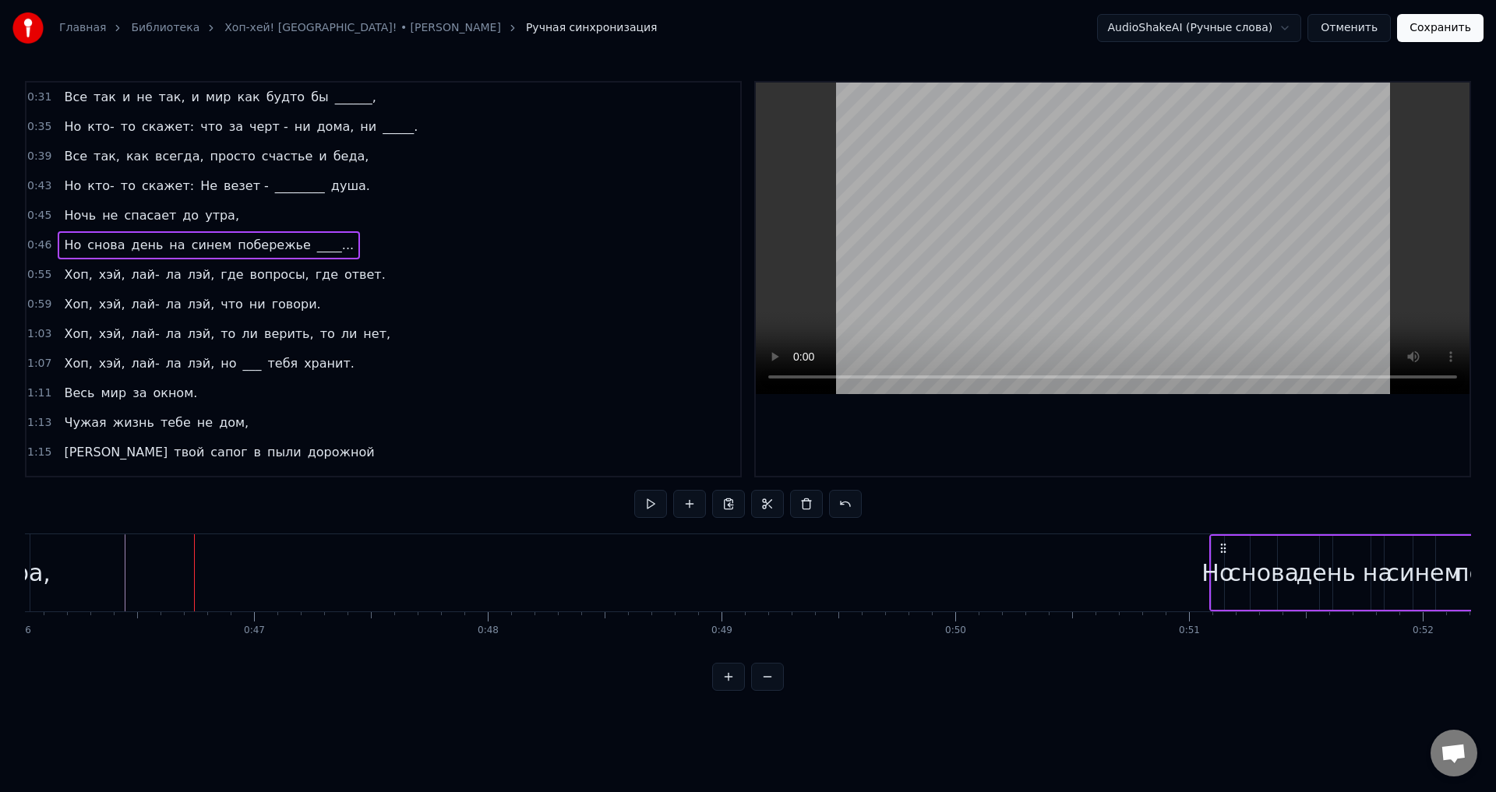
scroll to position [0, 10759]
drag, startPoint x: 414, startPoint y: 541, endPoint x: 1196, endPoint y: 566, distance: 781.7
click at [1196, 566] on div "Но снова день на синем побережье ____..." at bounding box center [1402, 572] width 439 height 77
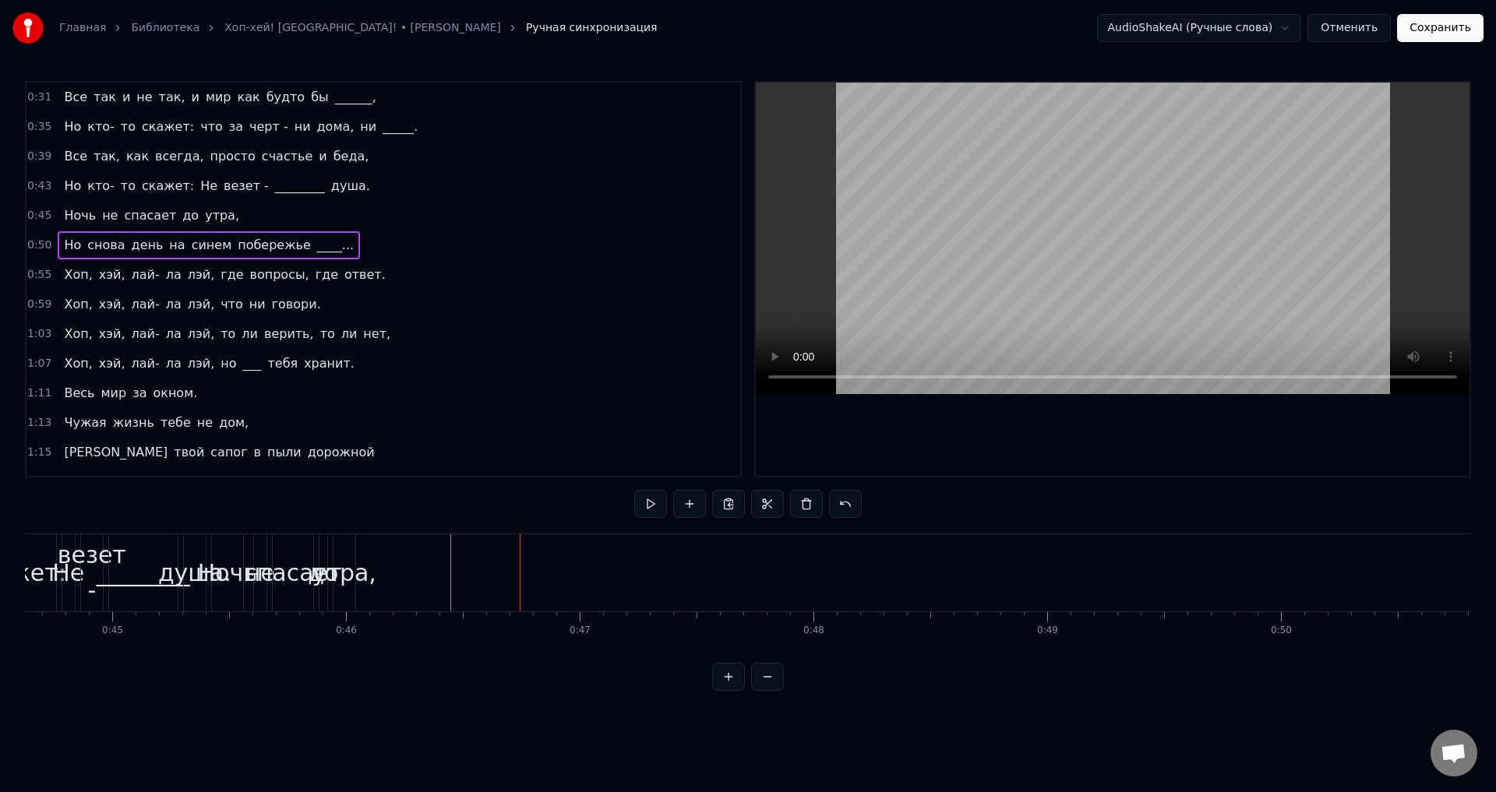
scroll to position [0, 10400]
click at [264, 554] on div "Ночь" at bounding box center [257, 572] width 31 height 77
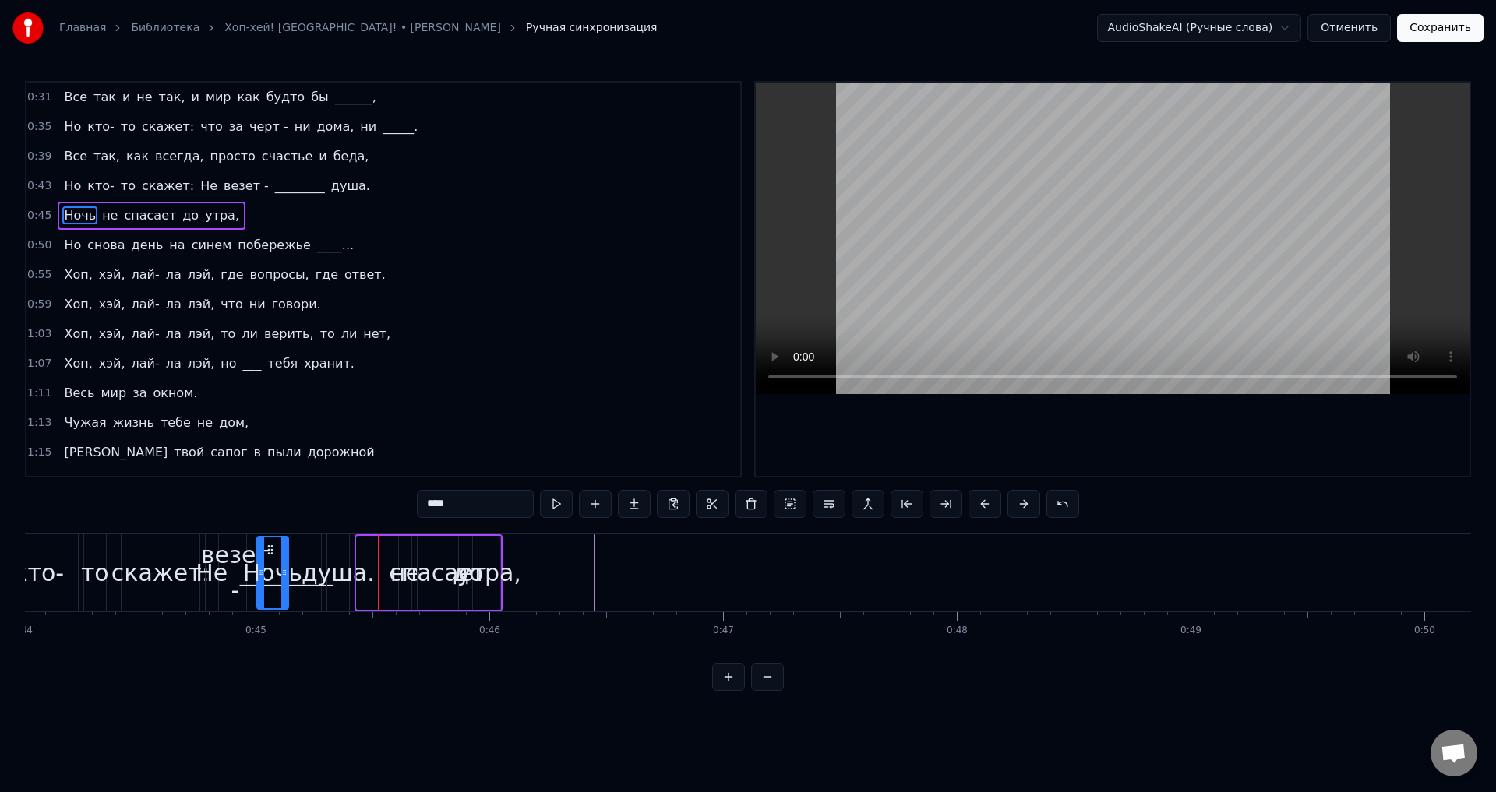
scroll to position [0, 10286]
drag, startPoint x: 256, startPoint y: 550, endPoint x: 968, endPoint y: 579, distance: 712.6
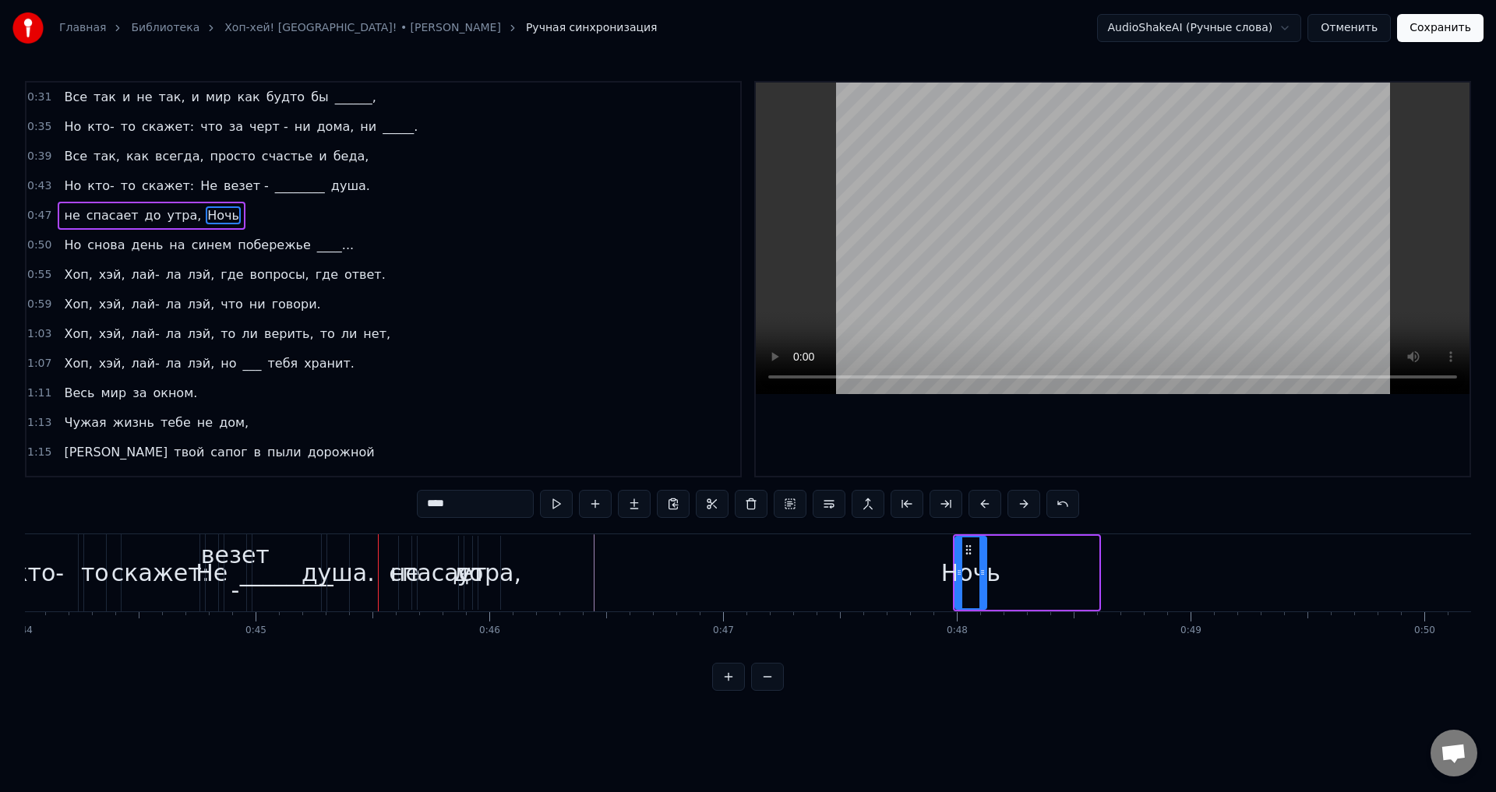
click at [396, 556] on div "не" at bounding box center [405, 572] width 30 height 35
drag, startPoint x: 411, startPoint y: 551, endPoint x: 1024, endPoint y: 605, distance: 615.5
click at [83, 213] on span "спасает" at bounding box center [89, 215] width 55 height 18
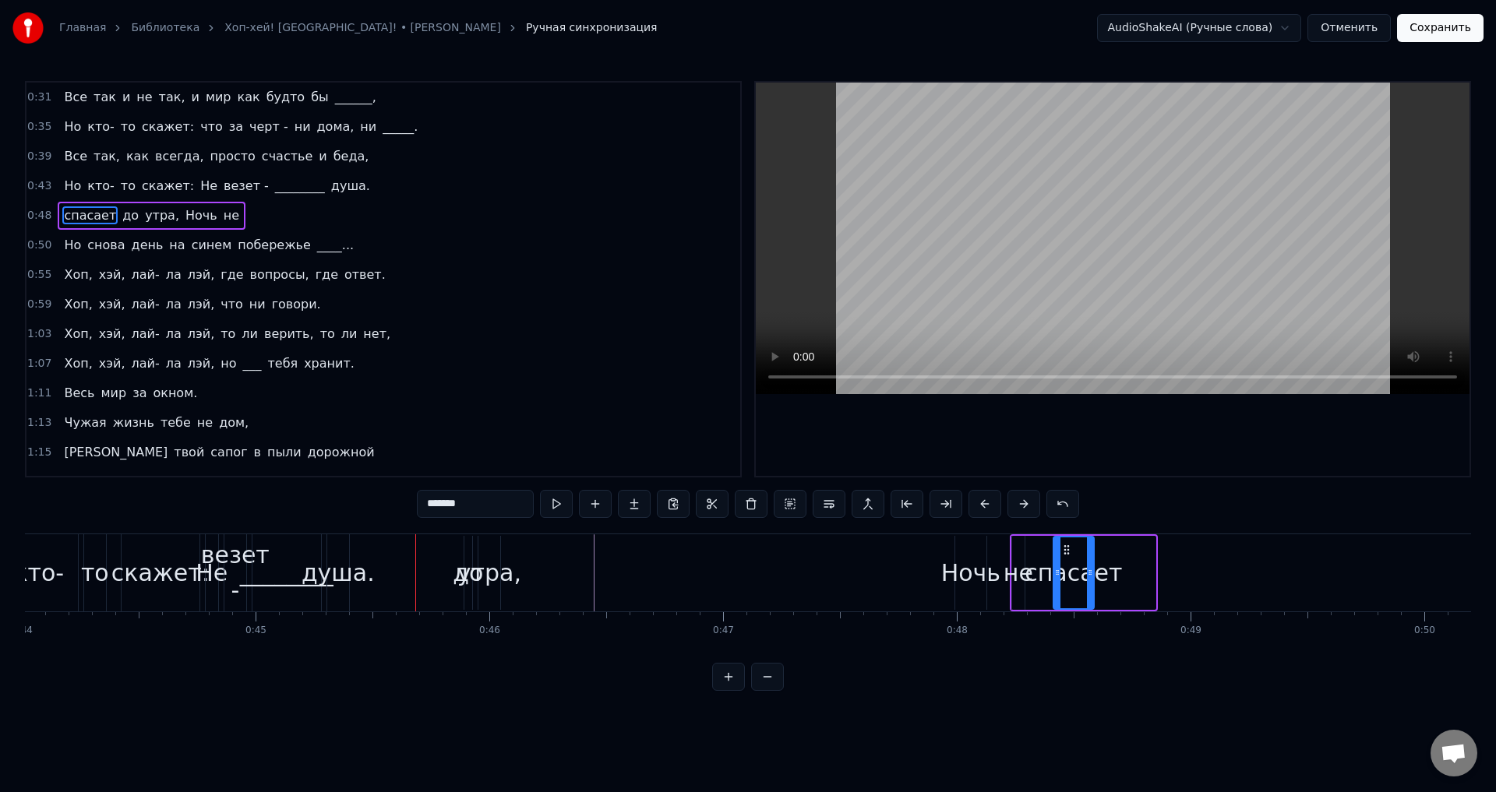
drag, startPoint x: 433, startPoint y: 551, endPoint x: 1069, endPoint y: 598, distance: 637.4
click at [458, 573] on div "до" at bounding box center [468, 572] width 30 height 35
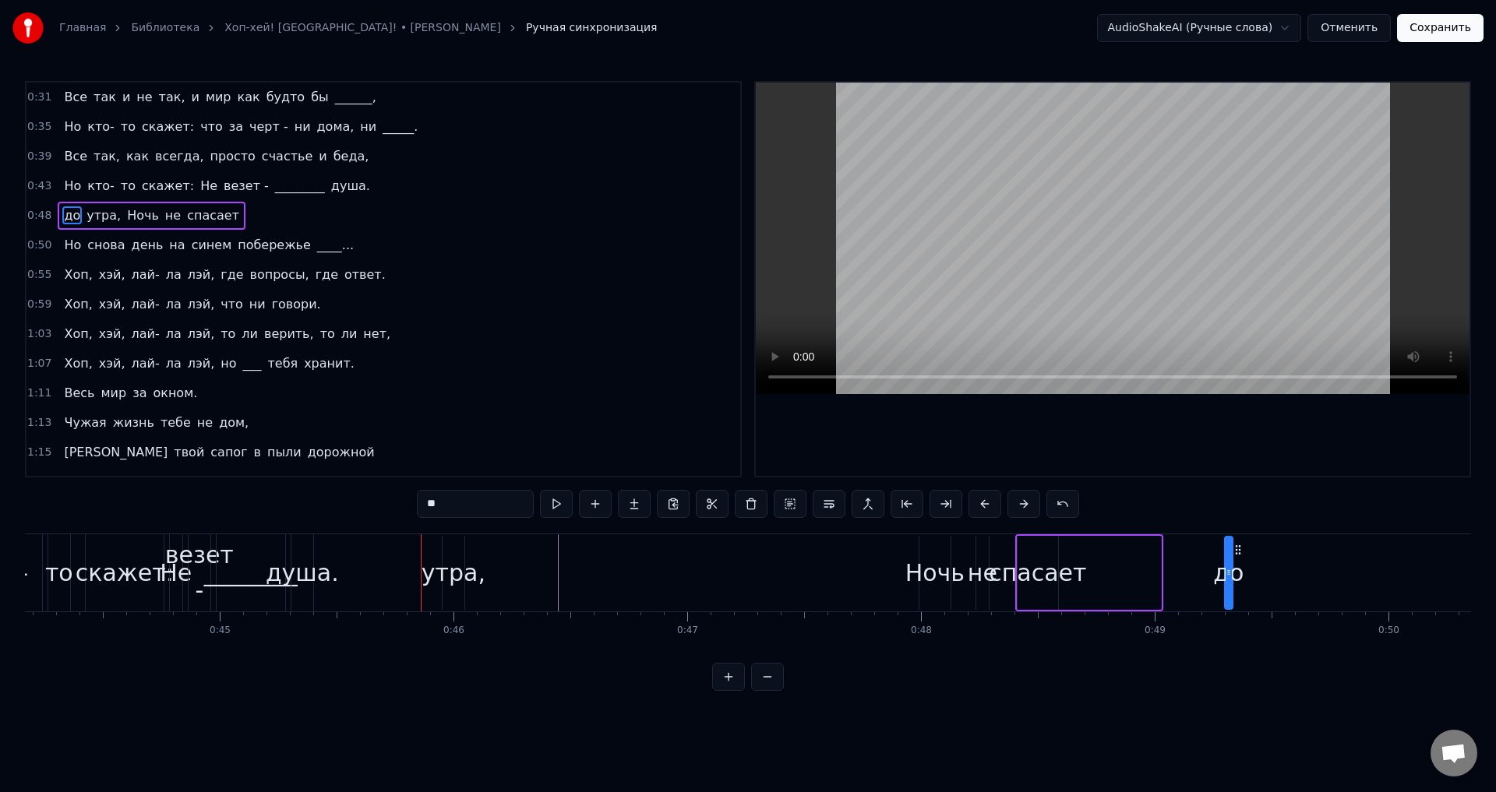
scroll to position [0, 10326]
drag, startPoint x: 478, startPoint y: 552, endPoint x: 1098, endPoint y: 570, distance: 620.4
click at [454, 576] on div "утра," at bounding box center [450, 572] width 64 height 35
type input "*****"
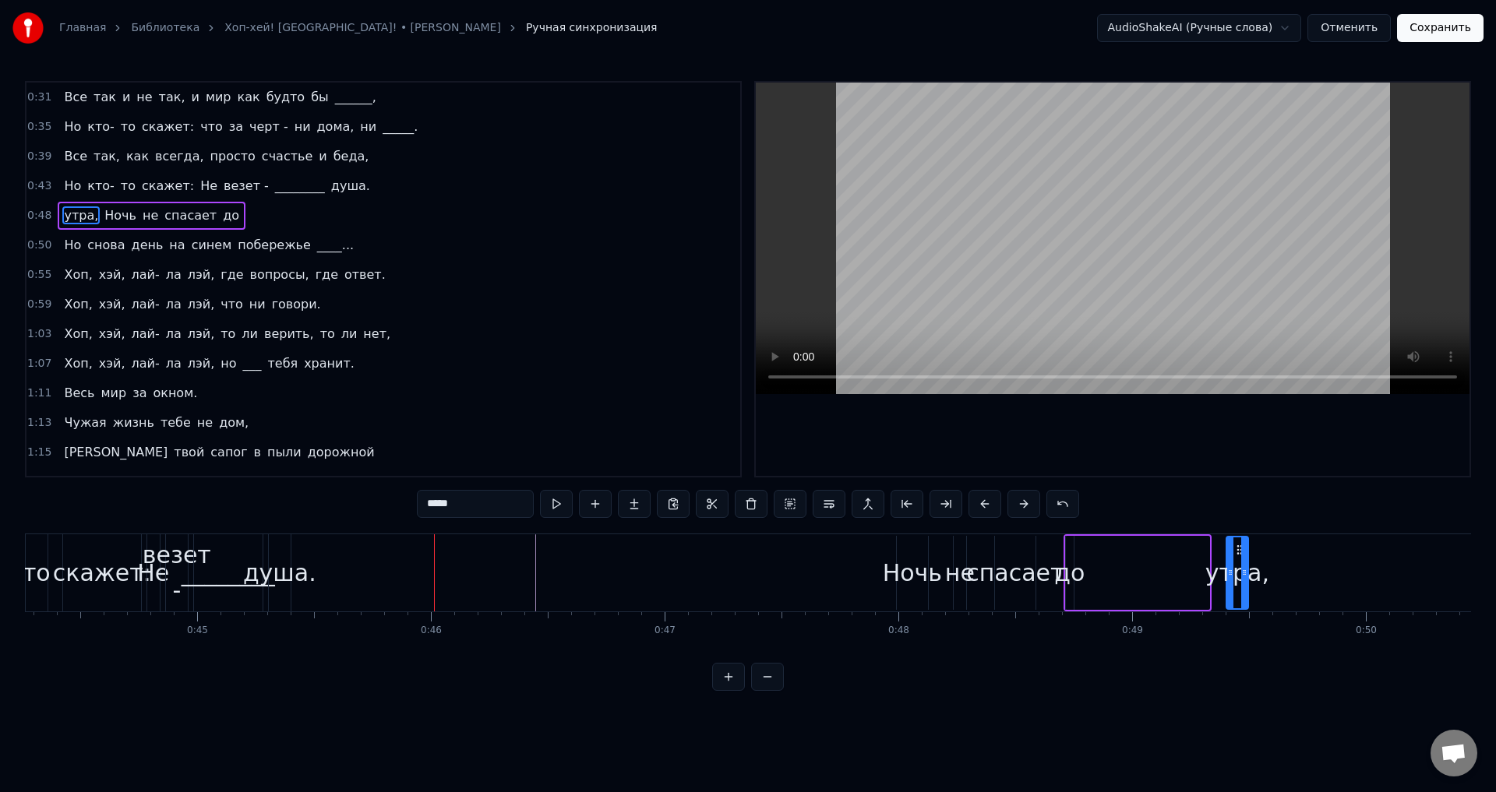
scroll to position [0, 10349]
drag, startPoint x: 451, startPoint y: 548, endPoint x: 1109, endPoint y: 581, distance: 658.3
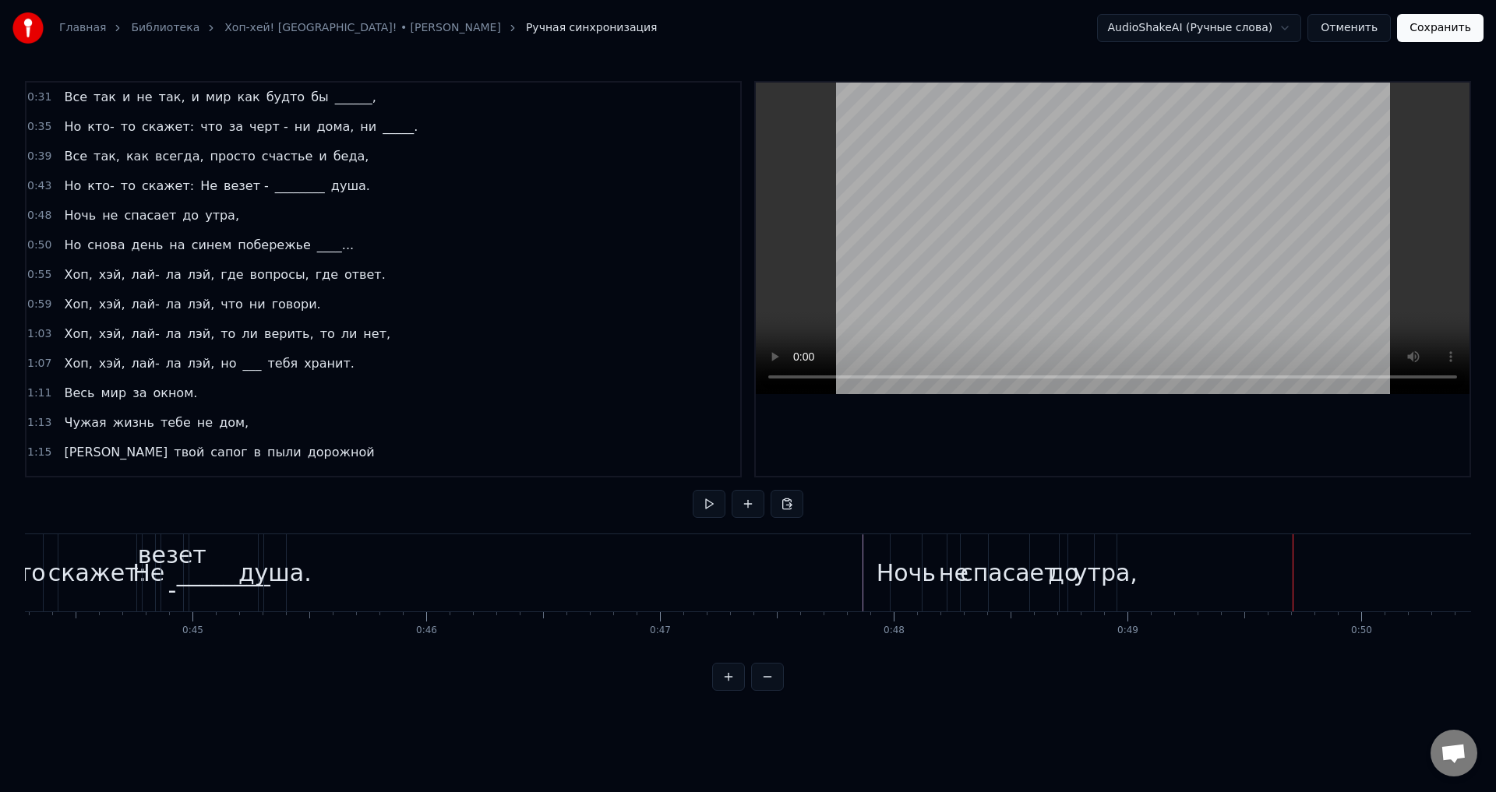
drag, startPoint x: 640, startPoint y: 665, endPoint x: 650, endPoint y: 665, distance: 10.9
click at [650, 665] on div "0:31 Все так и не так, и мир как будто бы ______, 0:35 Но кто- то скажет: что з…" at bounding box center [748, 386] width 1446 height 610
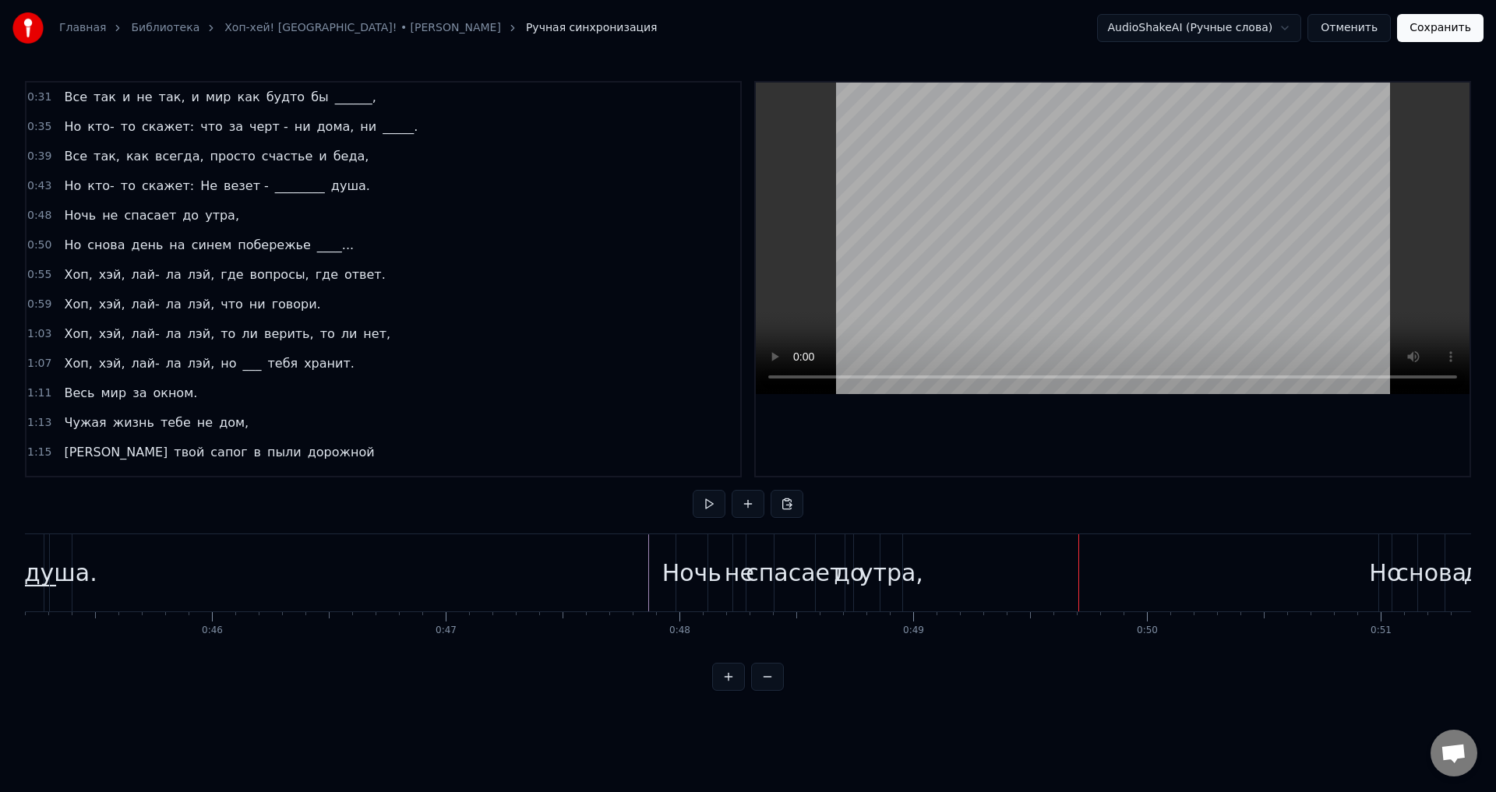
scroll to position [0, 10579]
drag, startPoint x: 910, startPoint y: 571, endPoint x: 695, endPoint y: 566, distance: 215.1
click at [865, 566] on div "Ночь не спасает до утра," at bounding box center [939, 572] width 148 height 77
click at [844, 566] on div "до" at bounding box center [834, 572] width 30 height 35
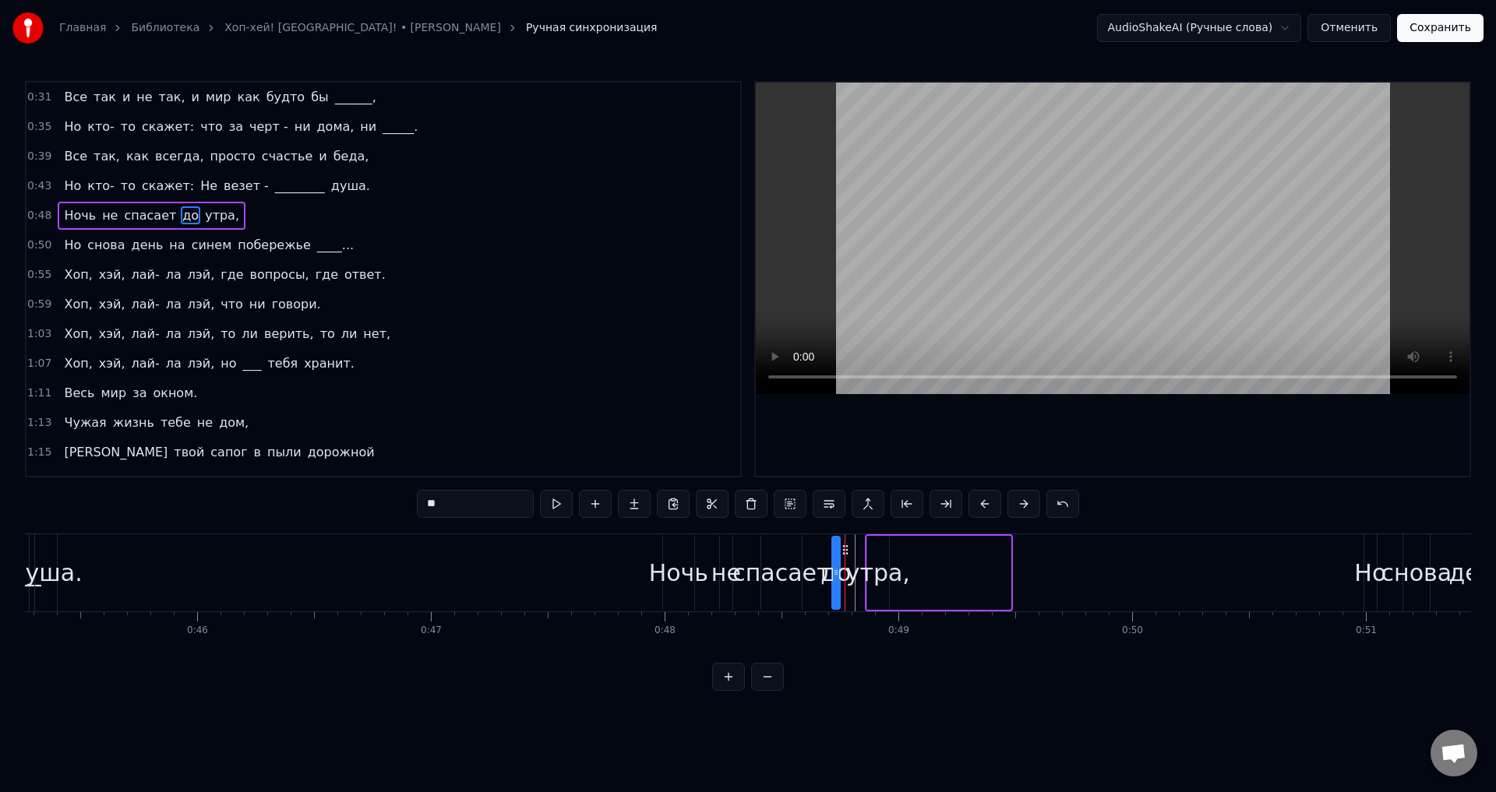
click at [730, 569] on div "не" at bounding box center [726, 572] width 30 height 35
click at [790, 557] on div "спасает" at bounding box center [780, 572] width 97 height 35
type input "*******"
click at [749, 564] on div "спасает" at bounding box center [780, 572] width 97 height 35
click at [993, 568] on div "Ночь не спасает до утра," at bounding box center [939, 572] width 148 height 77
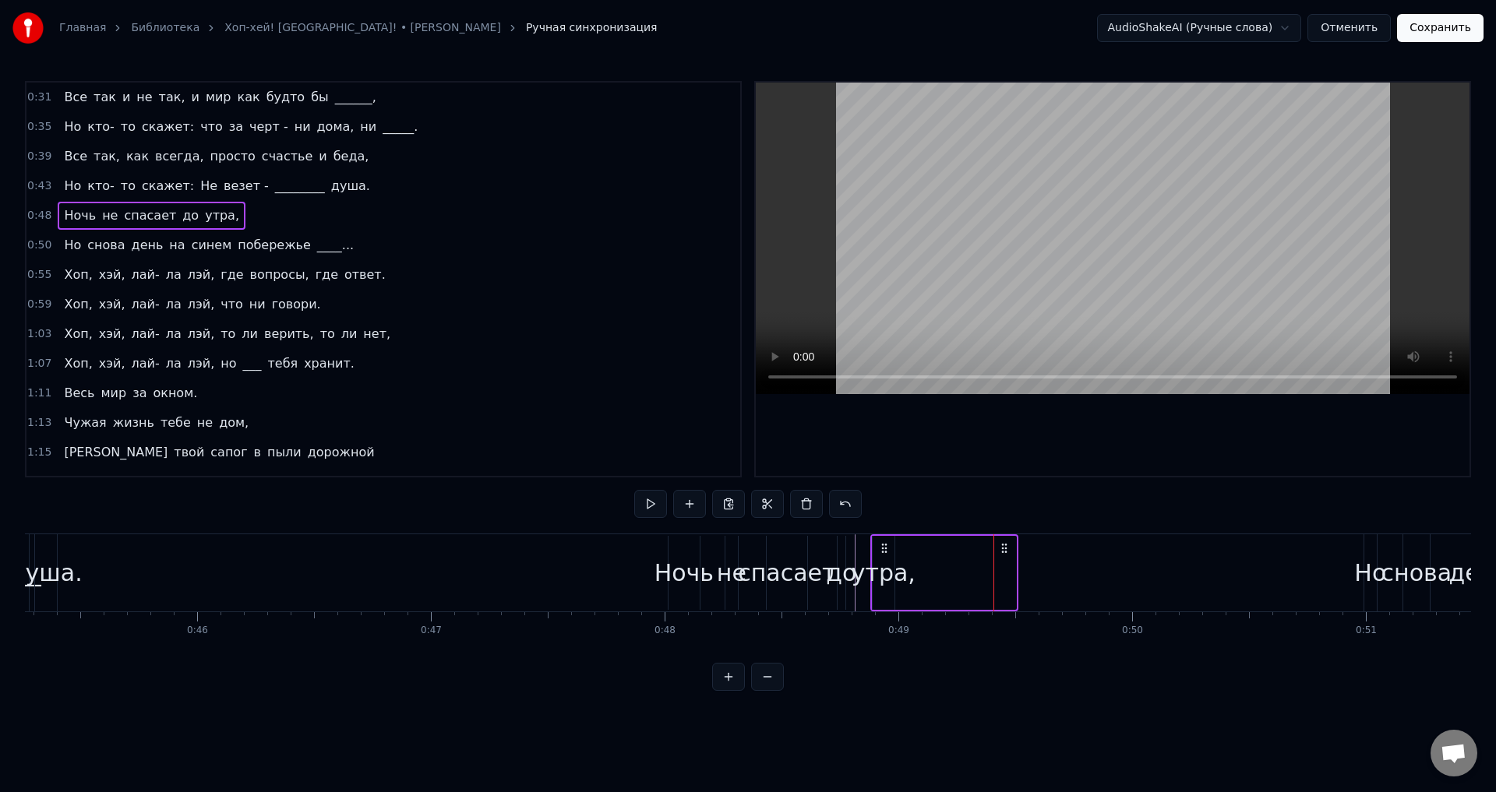
drag, startPoint x: 998, startPoint y: 548, endPoint x: 1003, endPoint y: 562, distance: 15.0
click at [1003, 562] on div "Ночь не спасает до утра," at bounding box center [944, 572] width 148 height 77
click at [686, 573] on div "Ночь" at bounding box center [683, 572] width 59 height 35
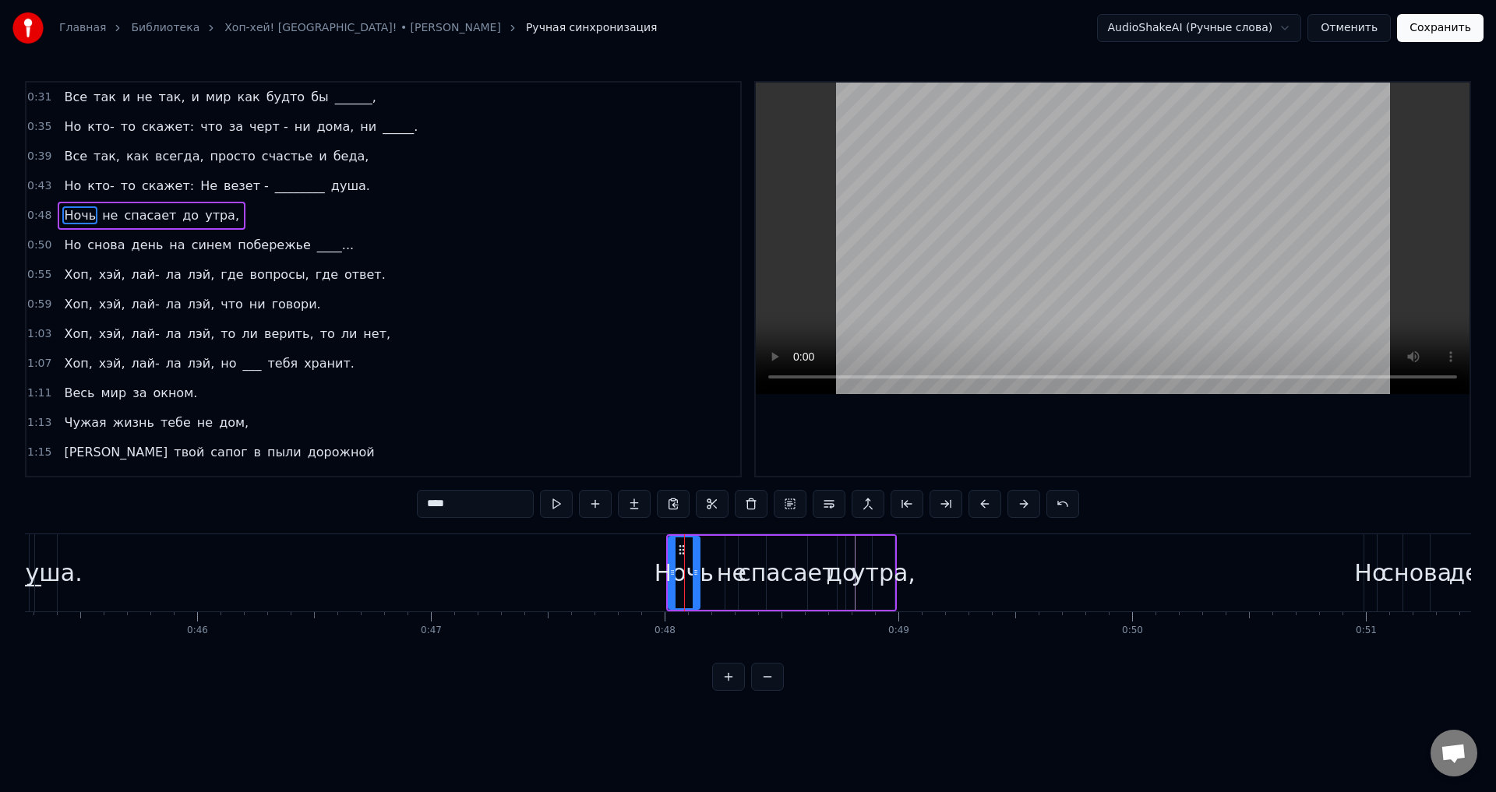
click at [708, 572] on div "Ночь" at bounding box center [683, 572] width 59 height 35
click at [731, 573] on div "не" at bounding box center [732, 572] width 30 height 35
click at [880, 579] on div "утра," at bounding box center [883, 572] width 64 height 35
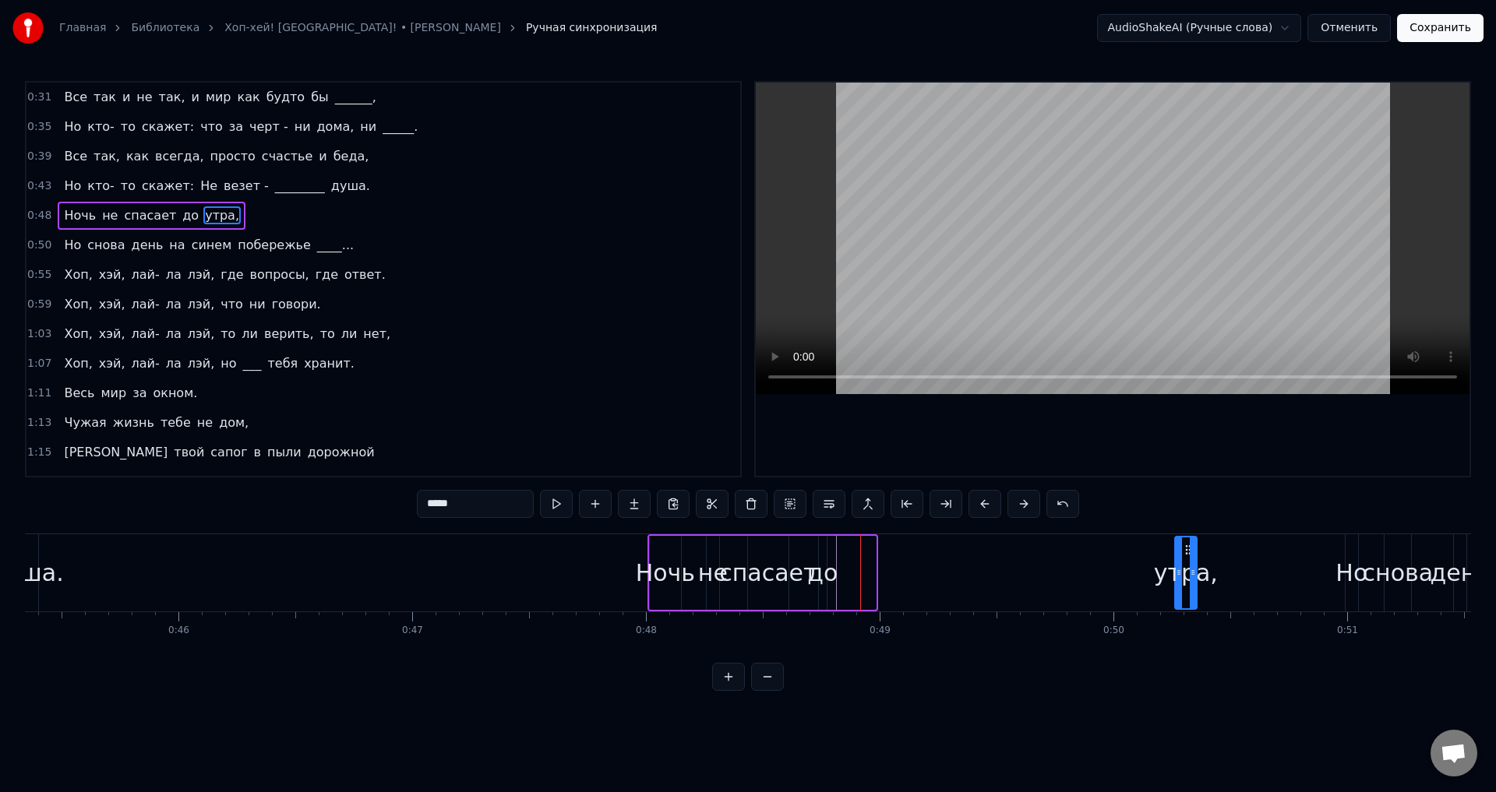
drag, startPoint x: 884, startPoint y: 551, endPoint x: 1218, endPoint y: 579, distance: 334.6
click at [1196, 577] on div "утра," at bounding box center [1186, 573] width 20 height 71
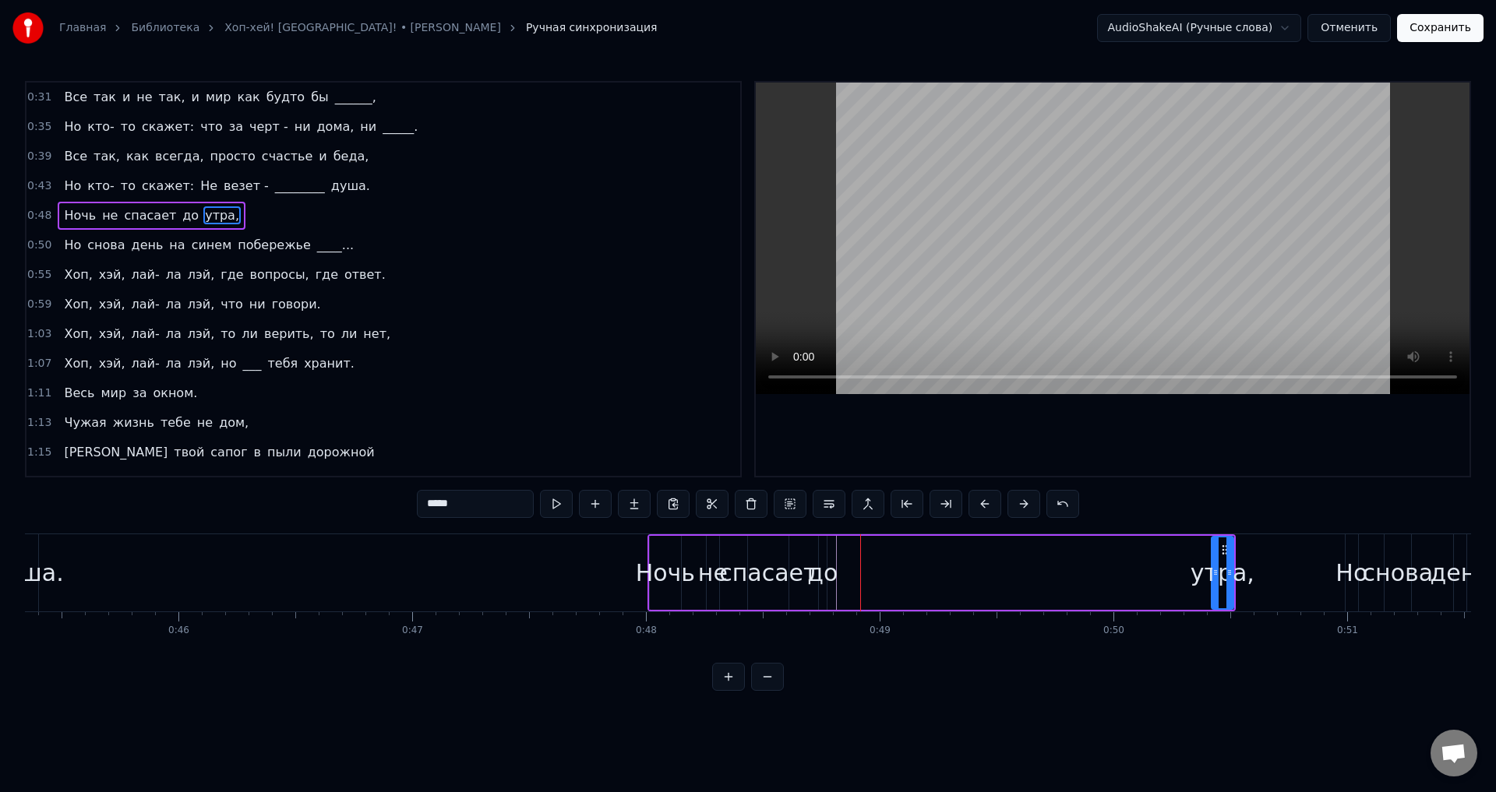
scroll to position [0, 10600]
click at [824, 565] on div "до" at bounding box center [819, 572] width 30 height 35
drag, startPoint x: 827, startPoint y: 553, endPoint x: 1181, endPoint y: 566, distance: 353.9
click at [1176, 566] on div "до" at bounding box center [1173, 573] width 6 height 71
click at [800, 568] on div "спасает" at bounding box center [764, 572] width 97 height 35
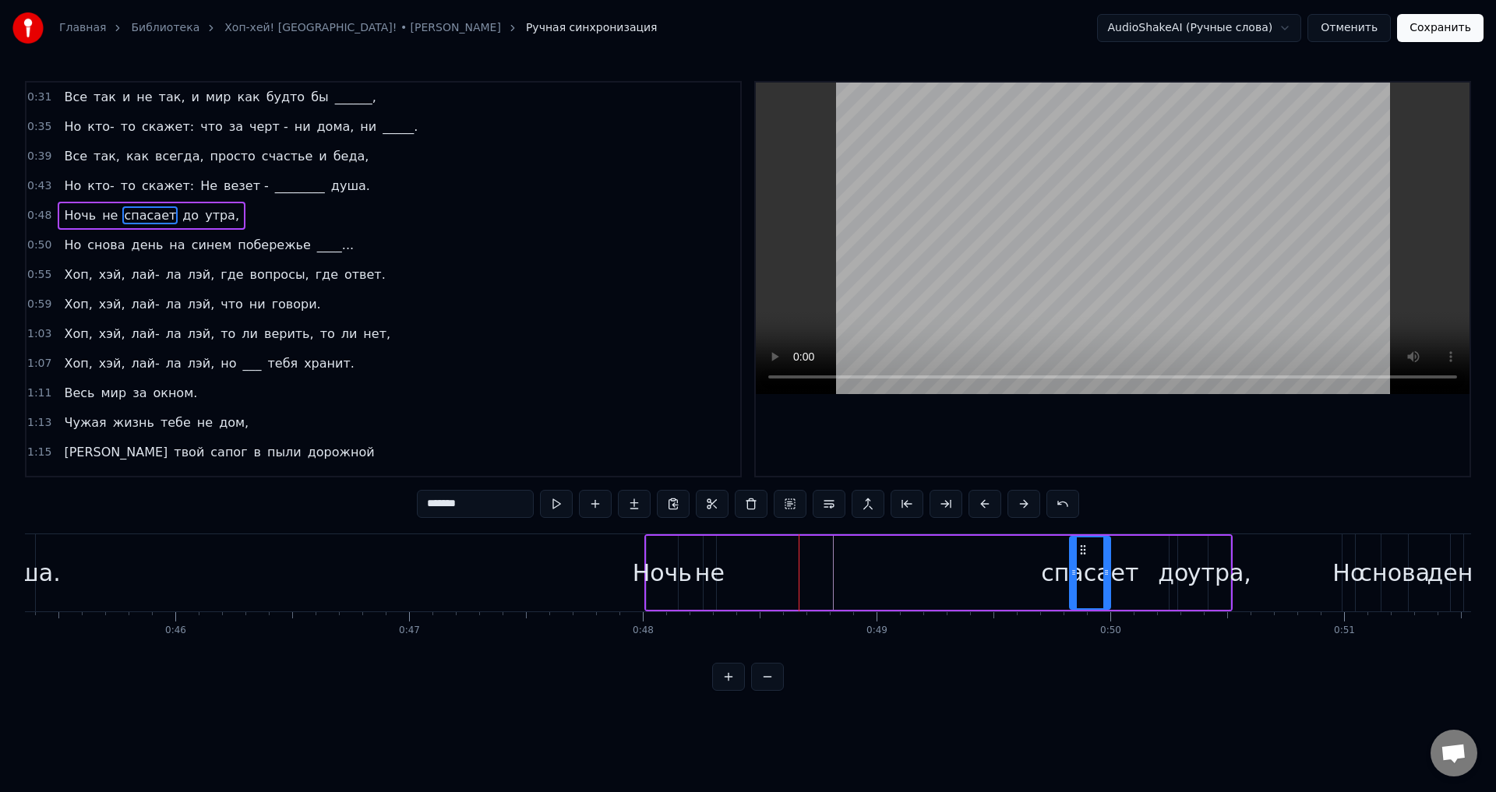
drag, startPoint x: 759, startPoint y: 551, endPoint x: 1075, endPoint y: 564, distance: 316.6
click at [1077, 564] on div "спасает" at bounding box center [1089, 573] width 39 height 71
click at [721, 559] on div "не" at bounding box center [710, 572] width 30 height 35
drag, startPoint x: 717, startPoint y: 554, endPoint x: 1017, endPoint y: 567, distance: 299.4
click at [1005, 567] on div "не" at bounding box center [999, 573] width 11 height 71
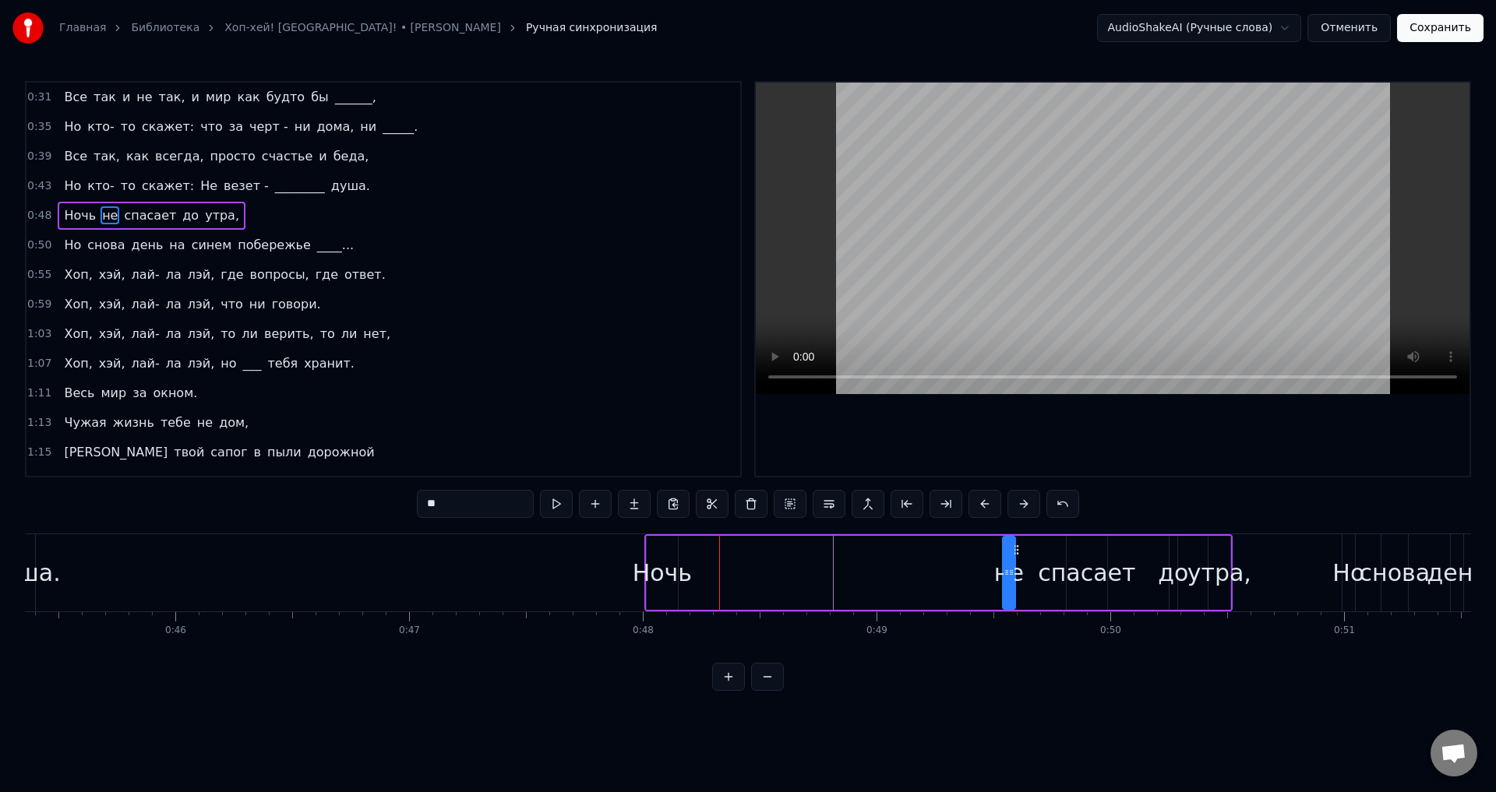
click at [681, 576] on div "Ночь" at bounding box center [662, 572] width 59 height 35
type input "****"
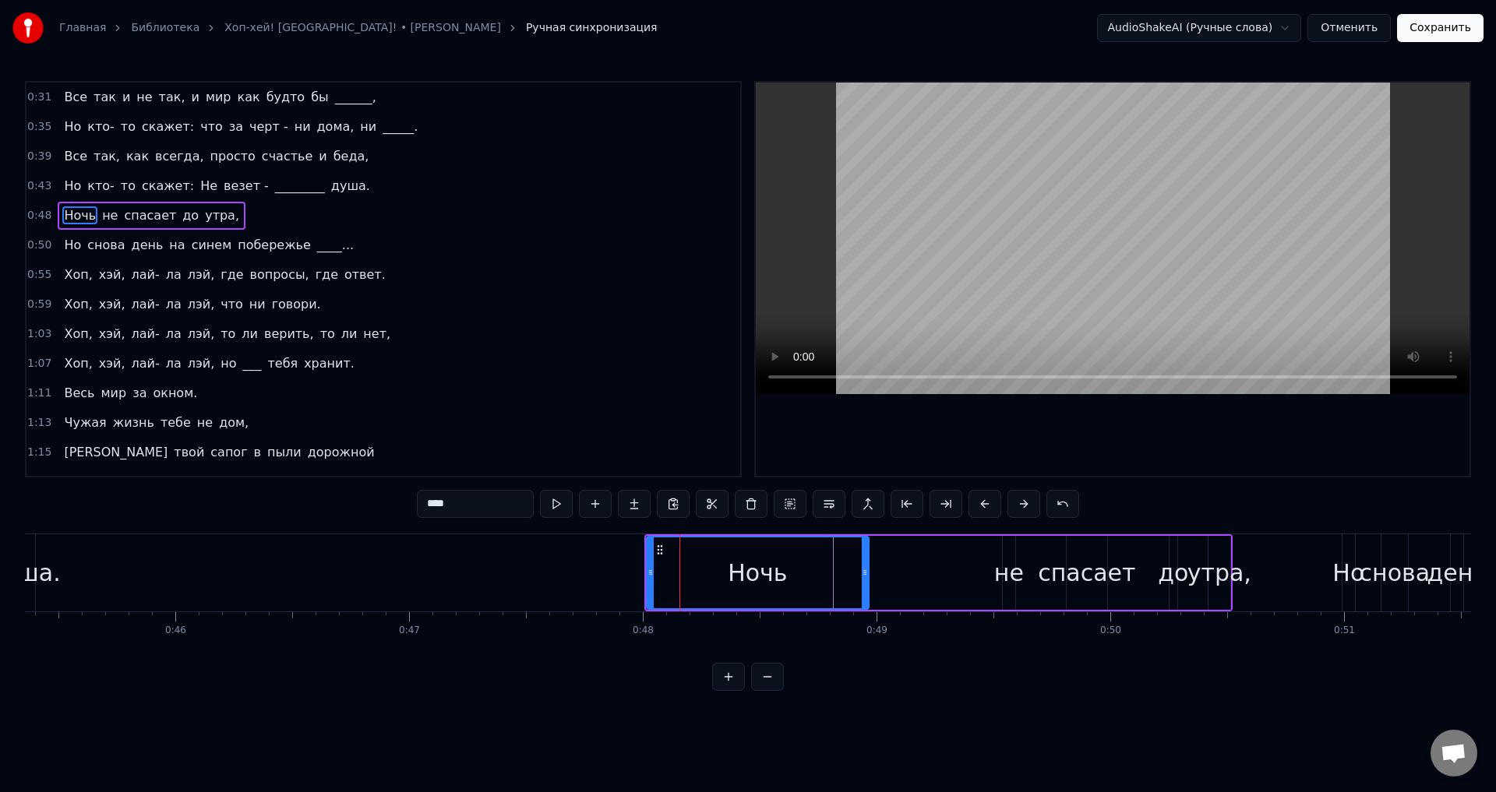
drag, startPoint x: 674, startPoint y: 569, endPoint x: 866, endPoint y: 569, distance: 191.6
click at [866, 569] on icon at bounding box center [865, 572] width 6 height 12
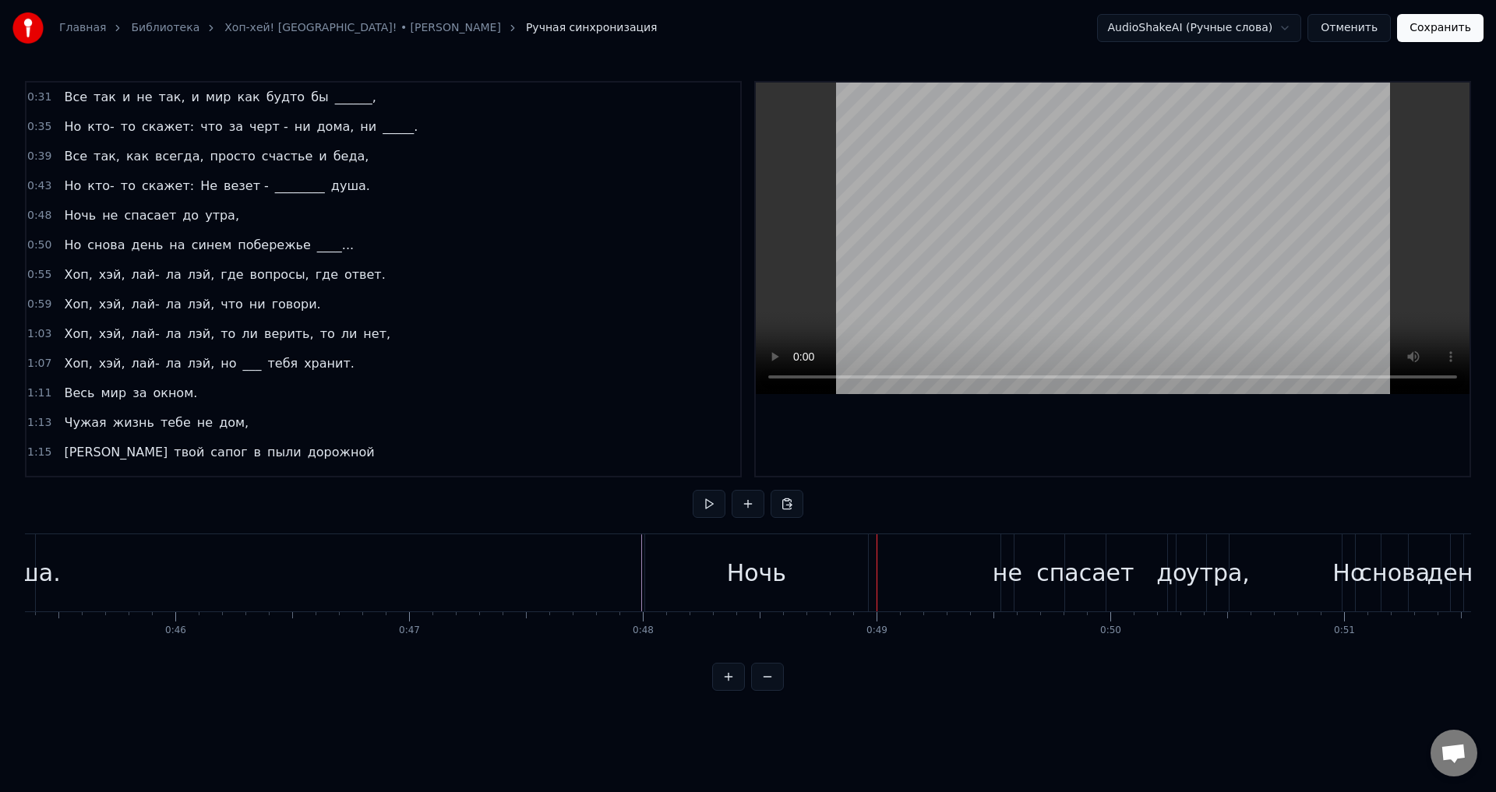
click at [866, 572] on div "Ночь" at bounding box center [756, 572] width 223 height 77
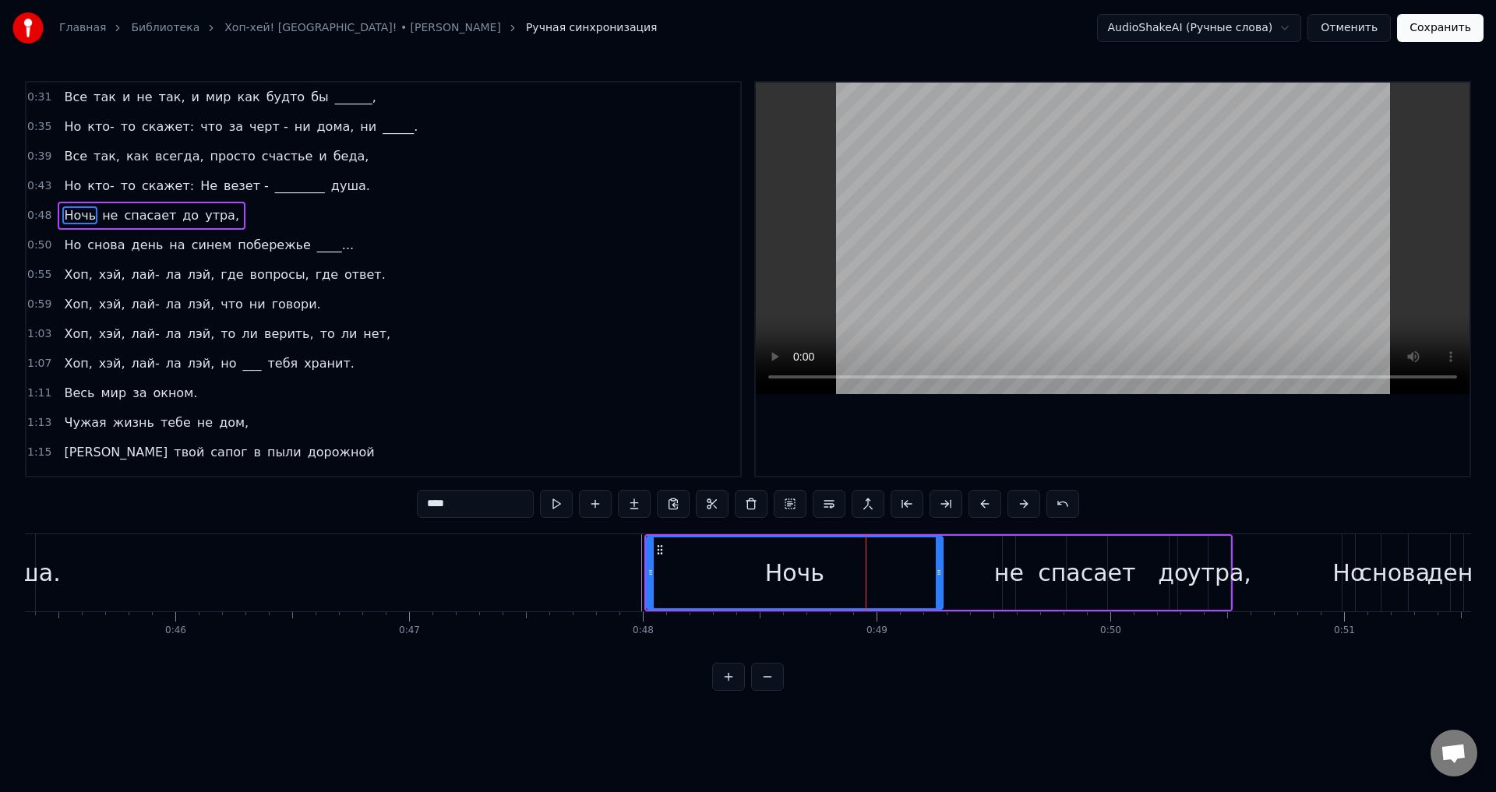
drag, startPoint x: 866, startPoint y: 572, endPoint x: 941, endPoint y: 573, distance: 75.6
click at [941, 573] on icon at bounding box center [939, 572] width 6 height 12
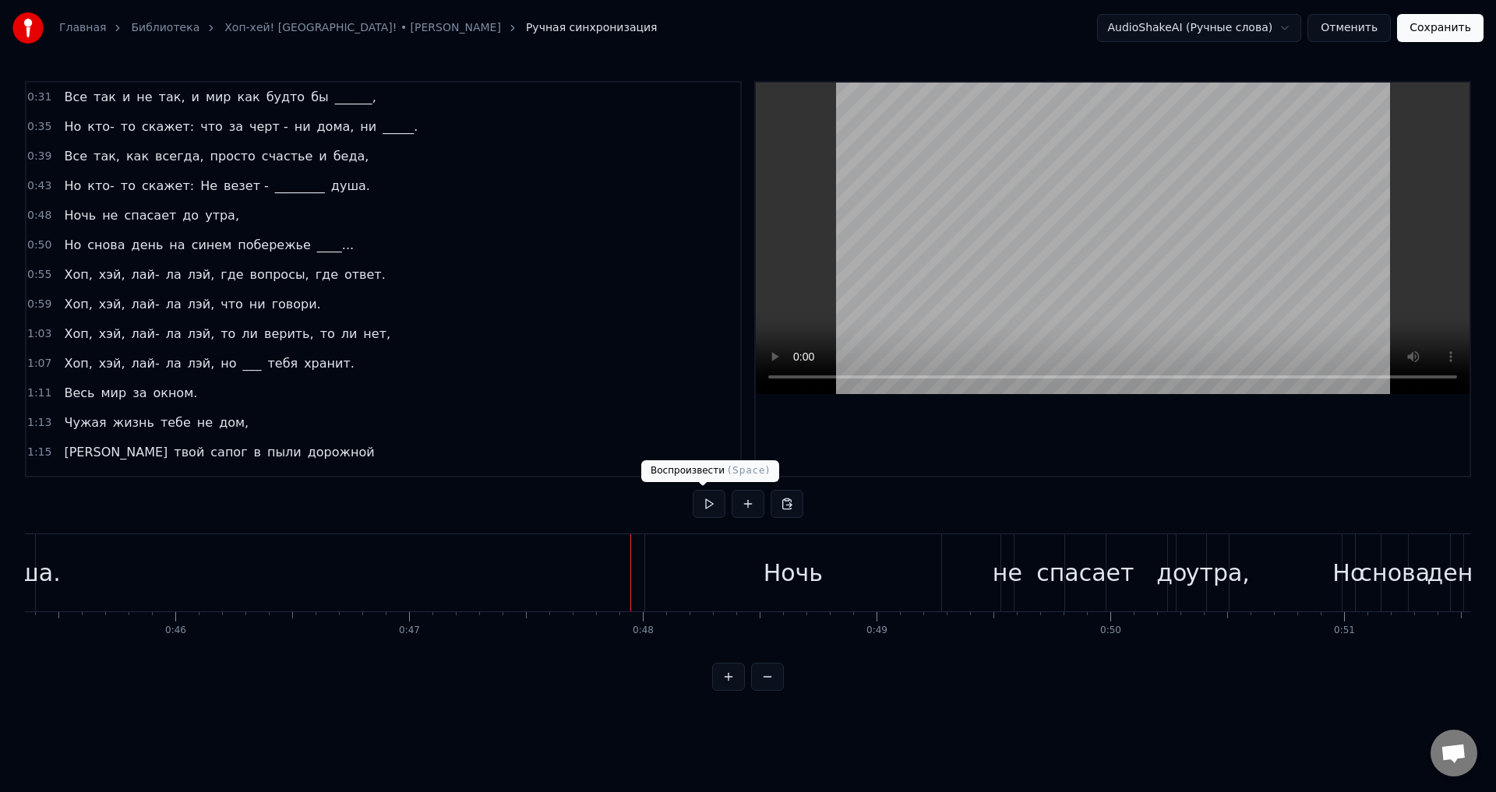
click at [705, 506] on button at bounding box center [709, 504] width 33 height 28
click at [1014, 570] on div "не" at bounding box center [1007, 572] width 30 height 35
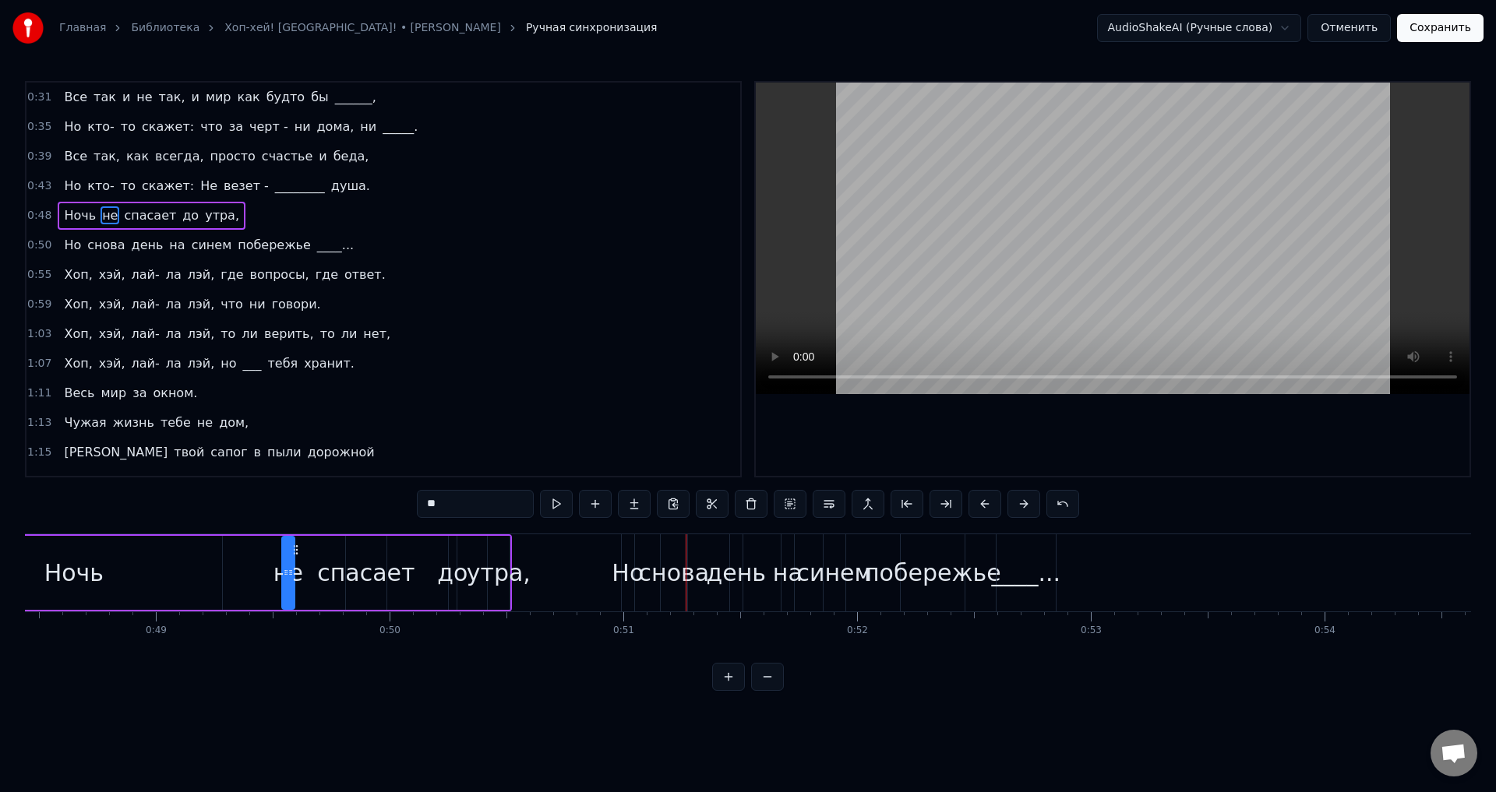
scroll to position [0, 10935]
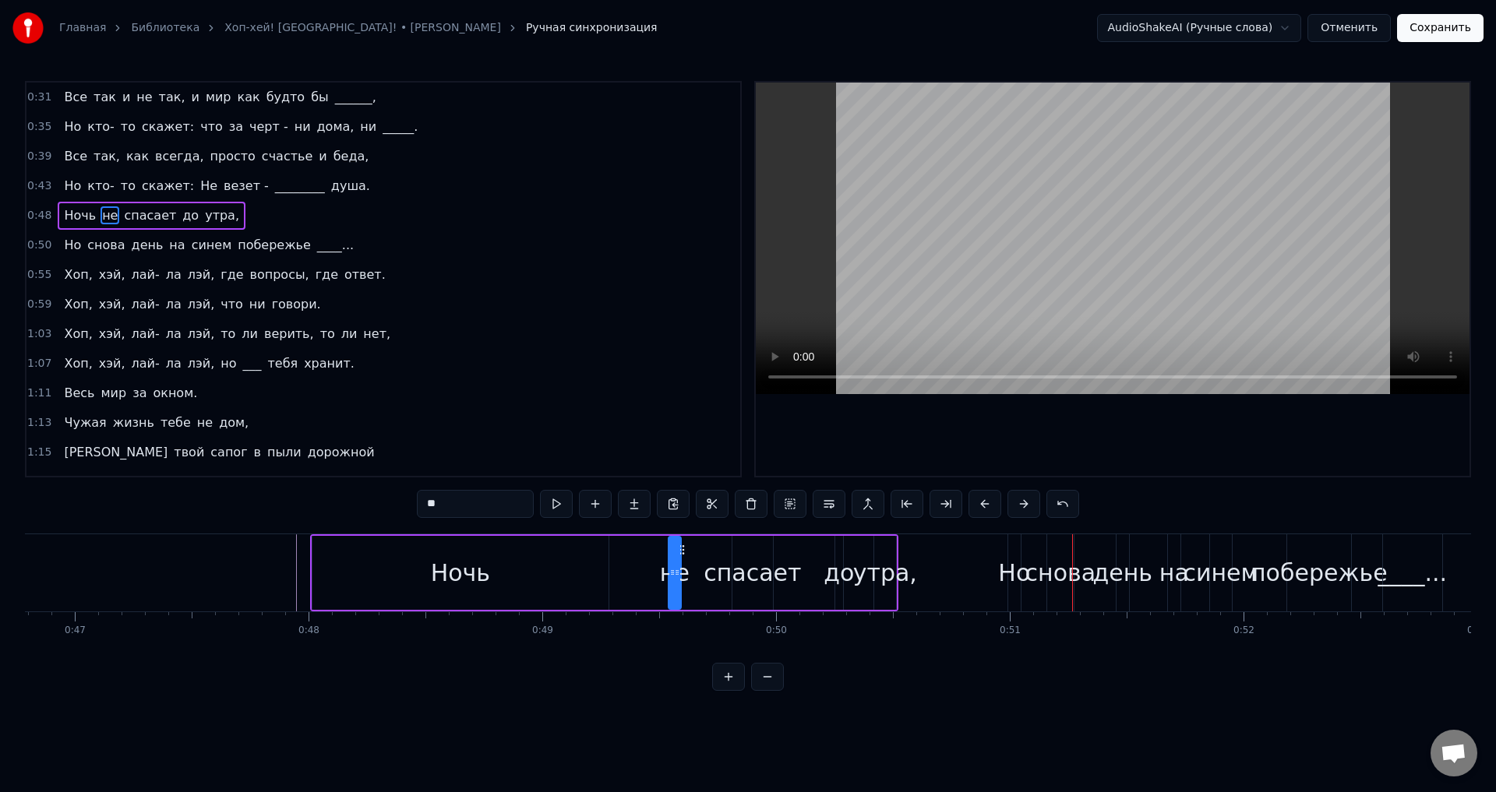
click at [650, 541] on div "Ночь не спасает до утра," at bounding box center [604, 572] width 588 height 77
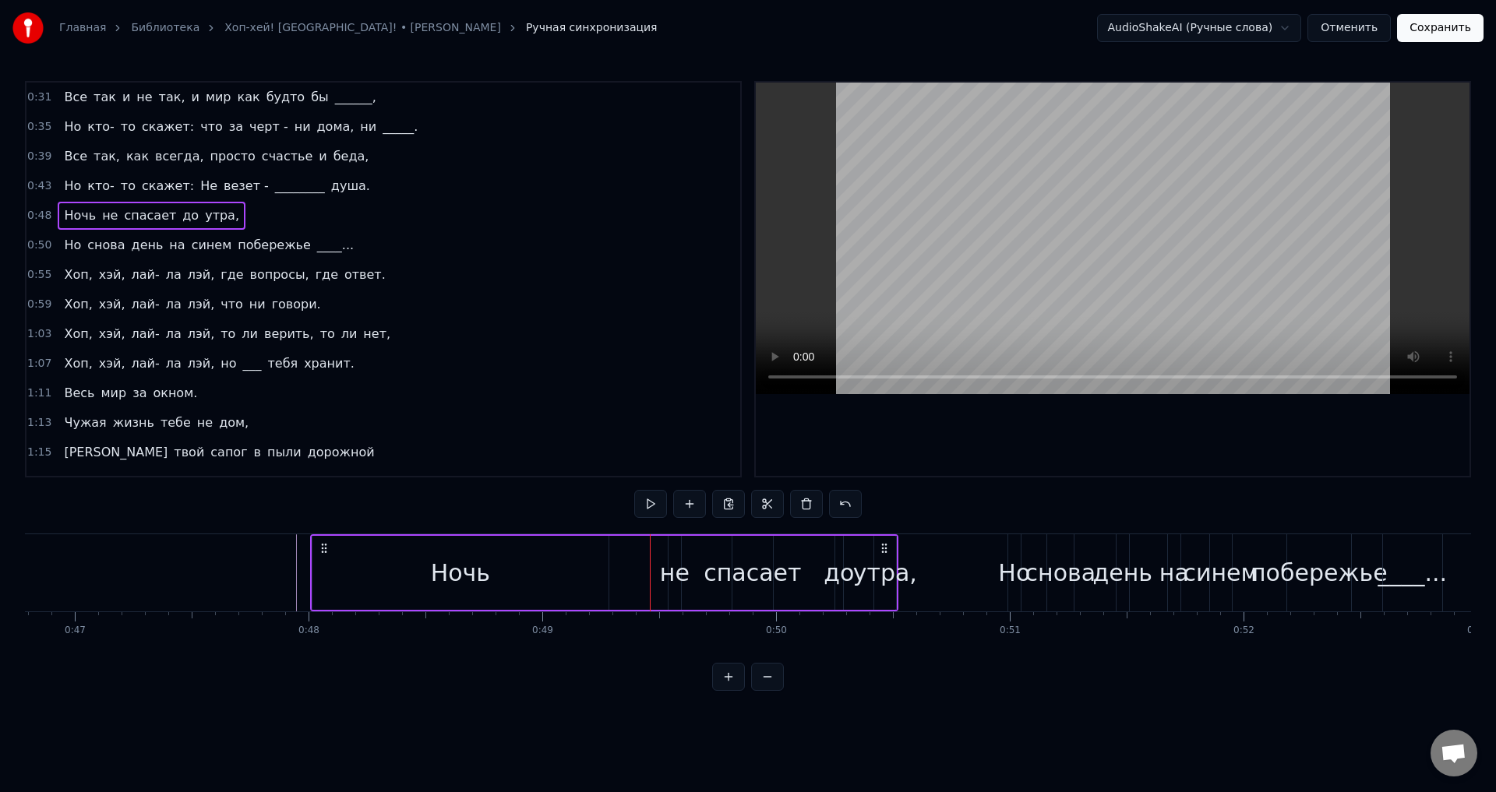
click at [675, 540] on div "не" at bounding box center [674, 573] width 12 height 74
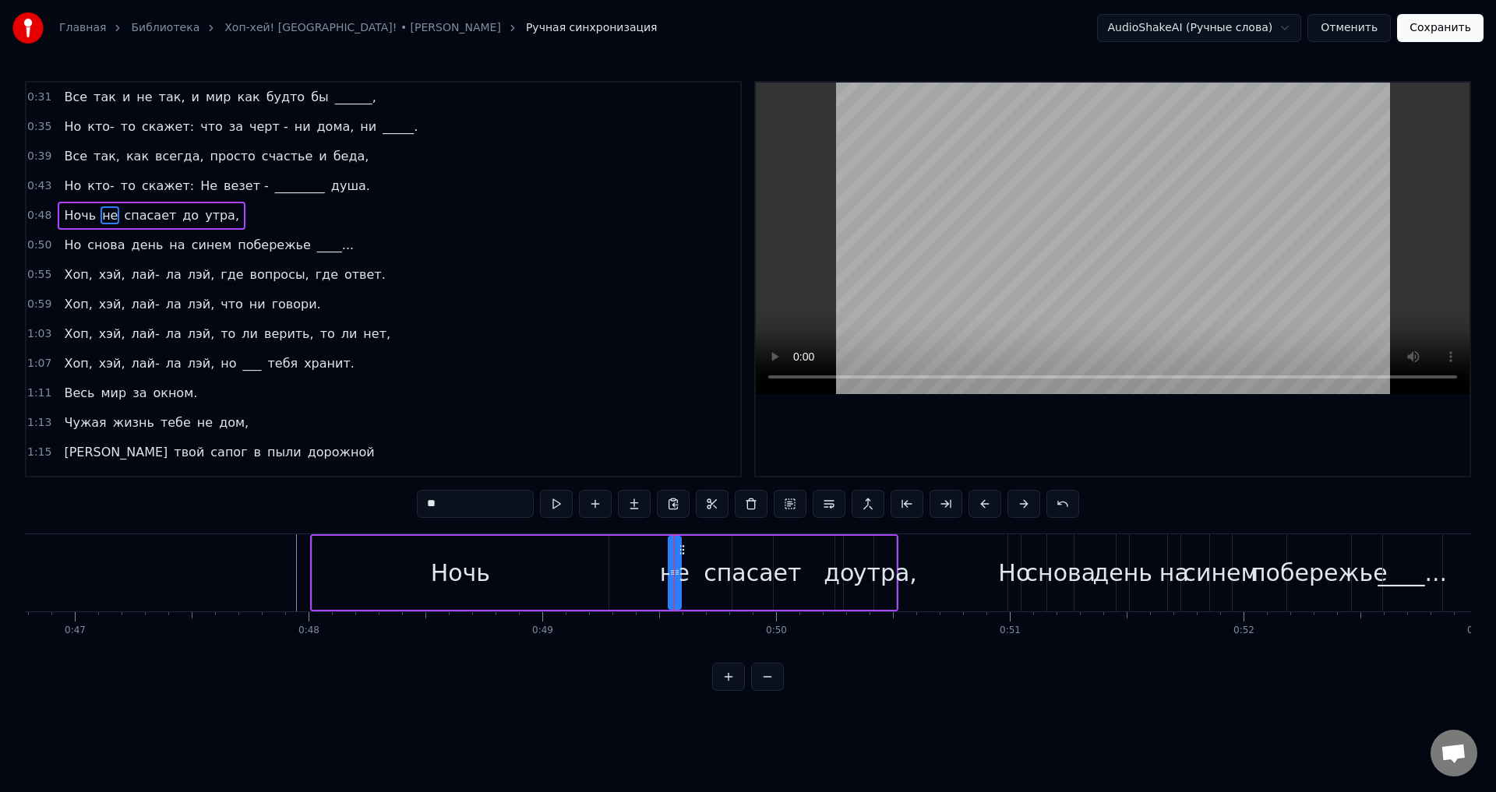
click at [698, 571] on div "Ночь не спасает до утра," at bounding box center [604, 572] width 588 height 77
click at [698, 571] on div at bounding box center [698, 572] width 1 height 77
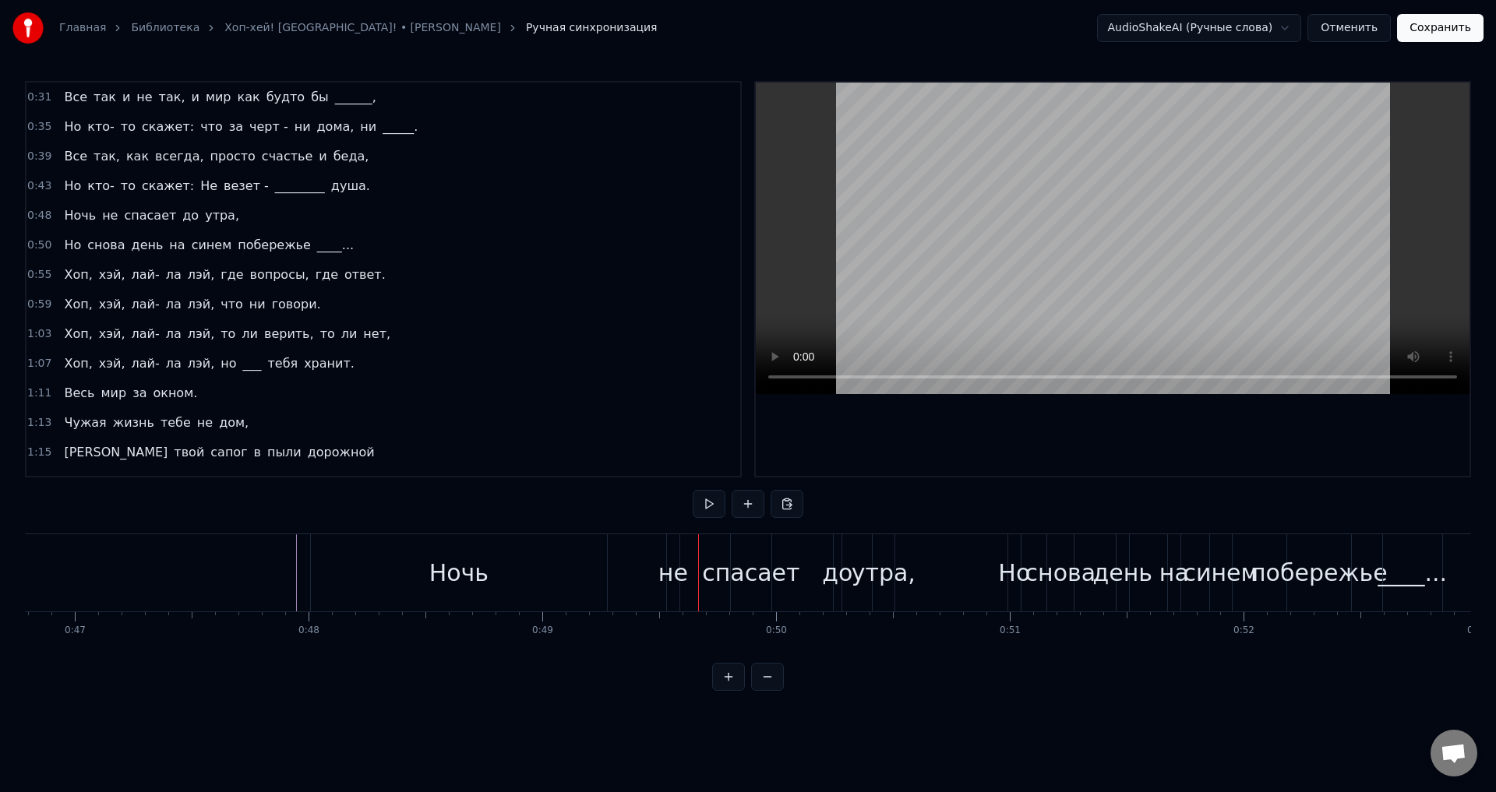
click at [692, 531] on div "0:31 Все так и не так, и мир как будто бы ______, 0:35 Но кто- то скажет: что з…" at bounding box center [748, 386] width 1446 height 610
click at [706, 513] on button at bounding box center [709, 504] width 33 height 28
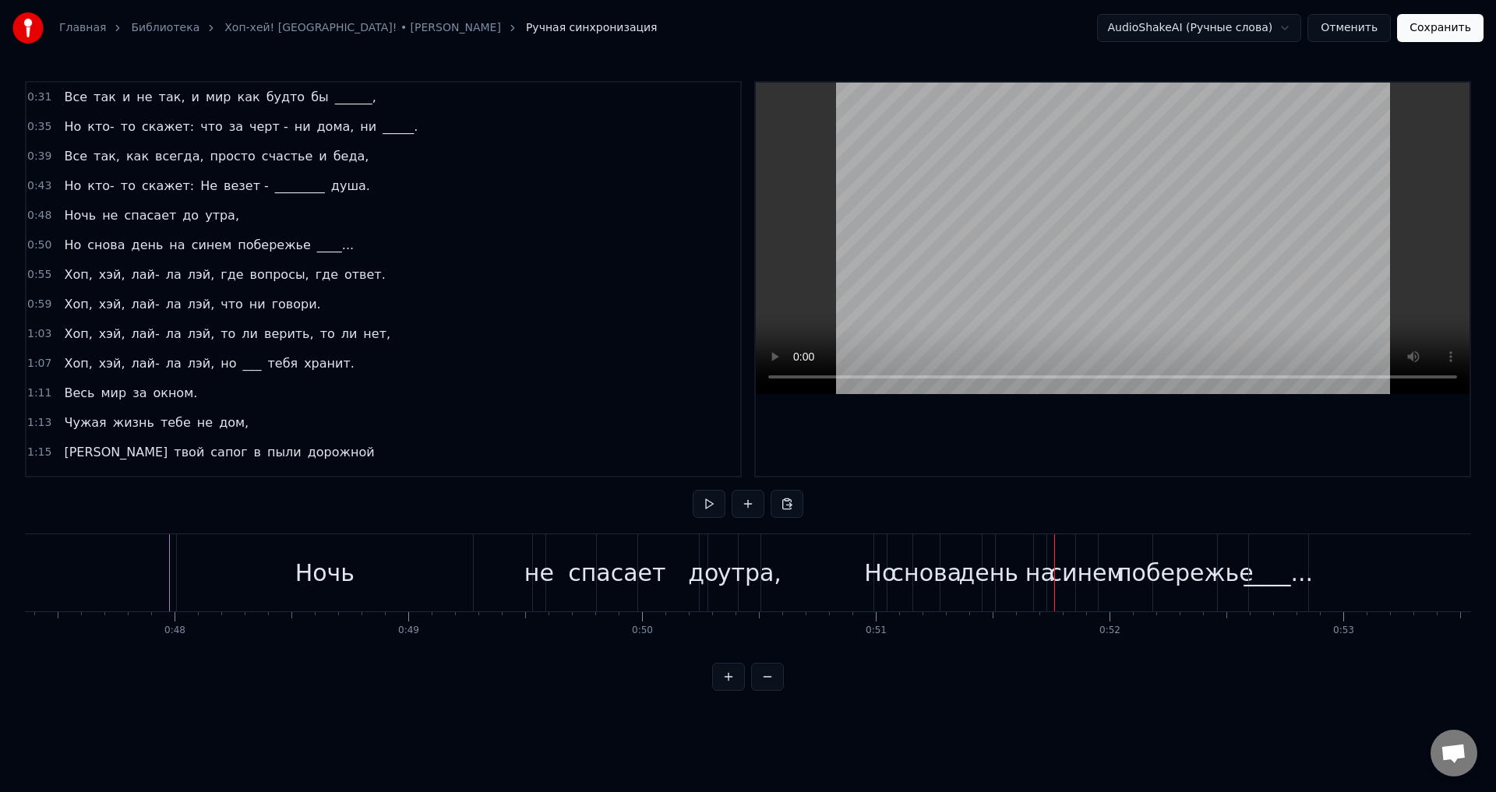
scroll to position [0, 11098]
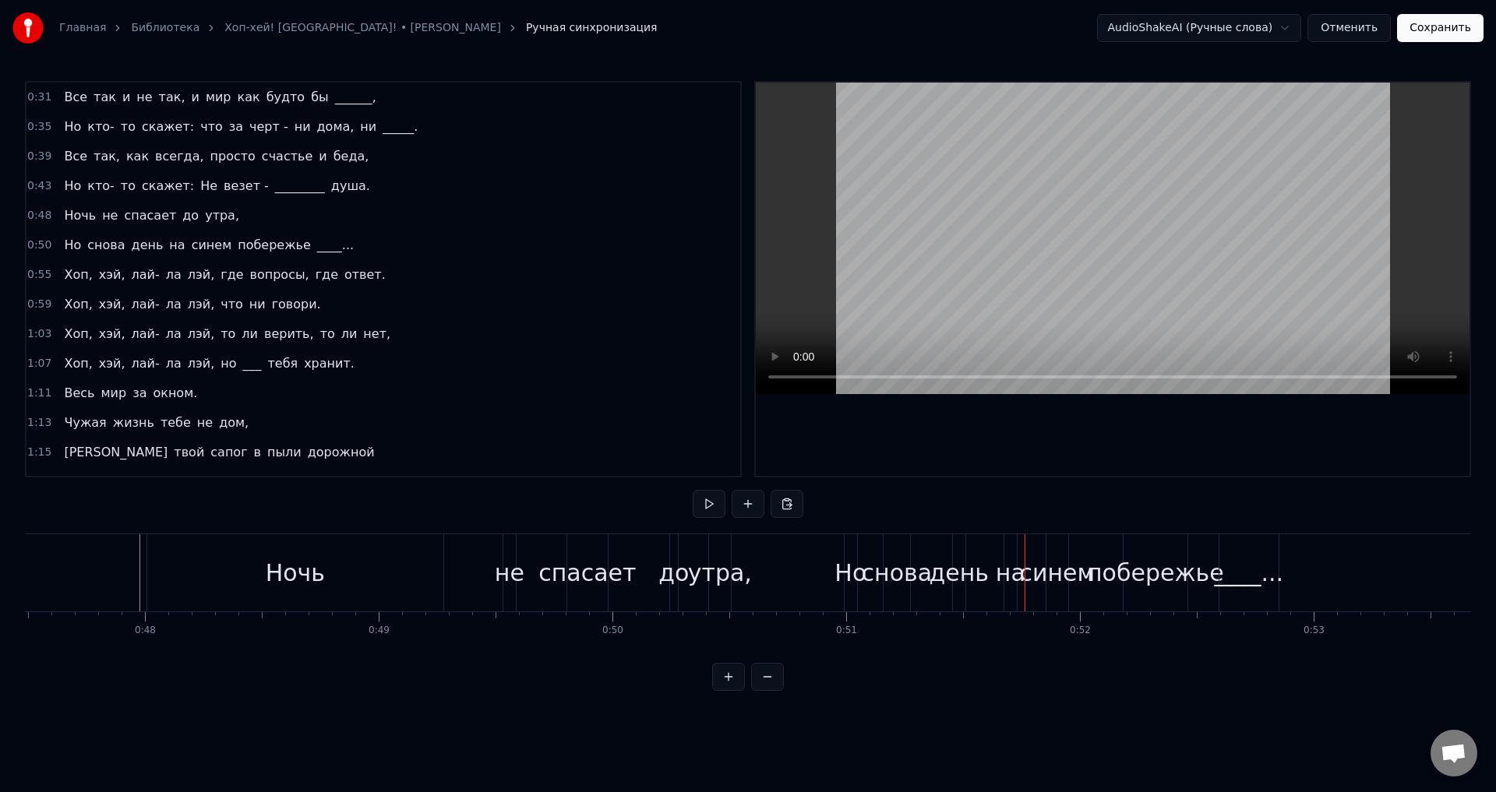
click at [719, 573] on div "утра," at bounding box center [720, 572] width 64 height 35
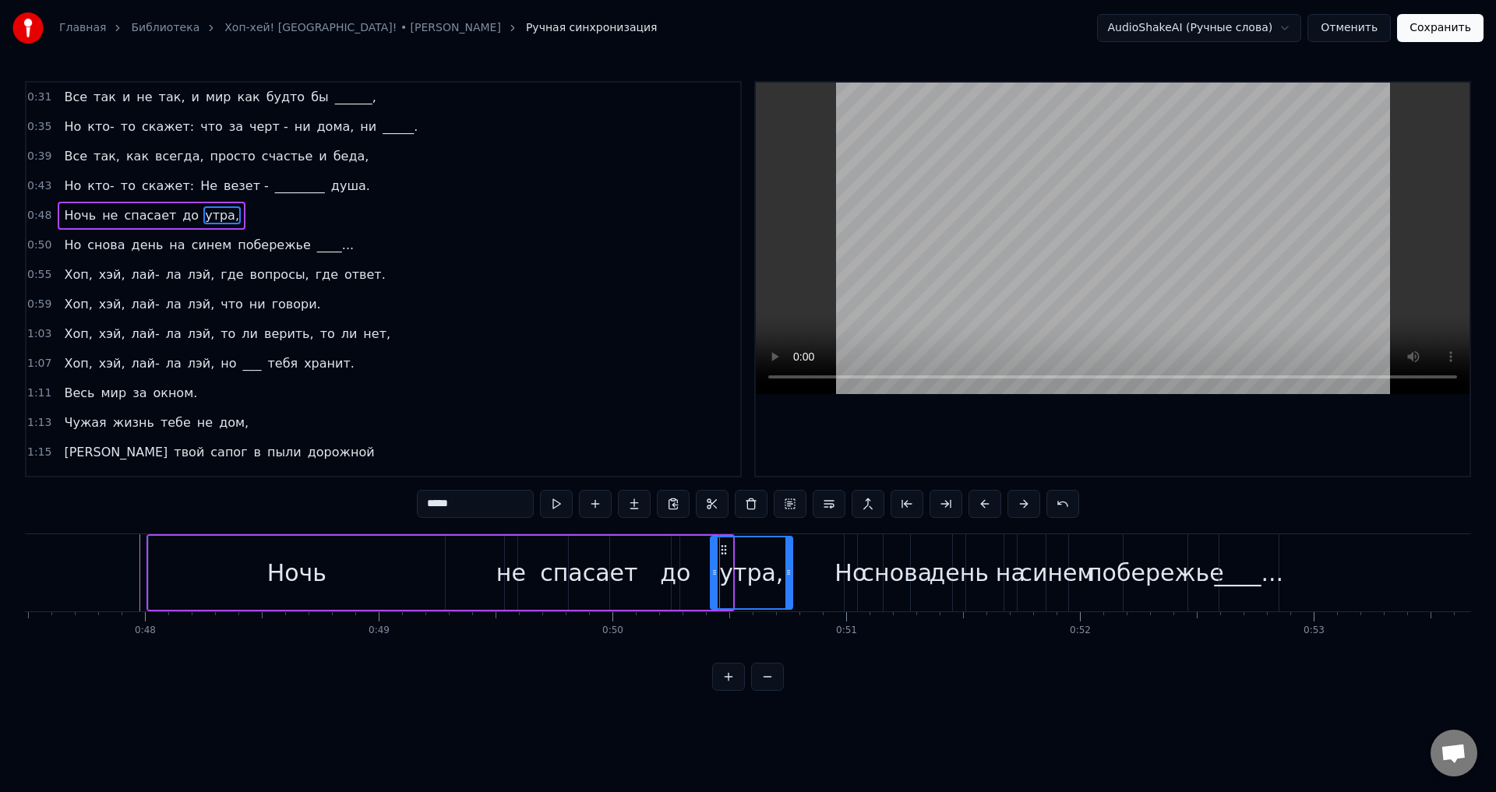
drag, startPoint x: 730, startPoint y: 572, endPoint x: 790, endPoint y: 573, distance: 60.0
click at [790, 573] on icon at bounding box center [788, 572] width 6 height 12
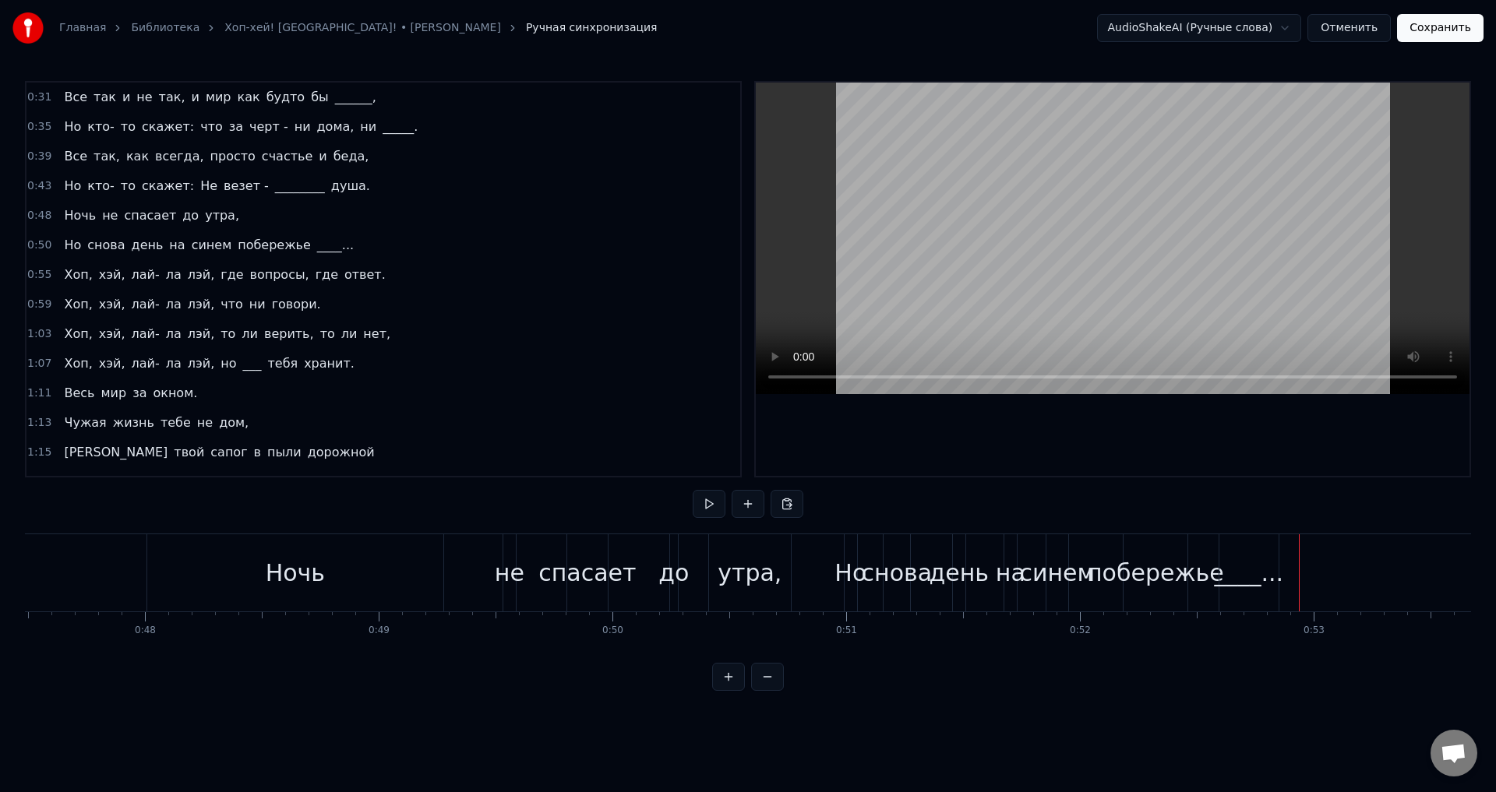
click at [848, 552] on div "Но" at bounding box center [850, 572] width 12 height 77
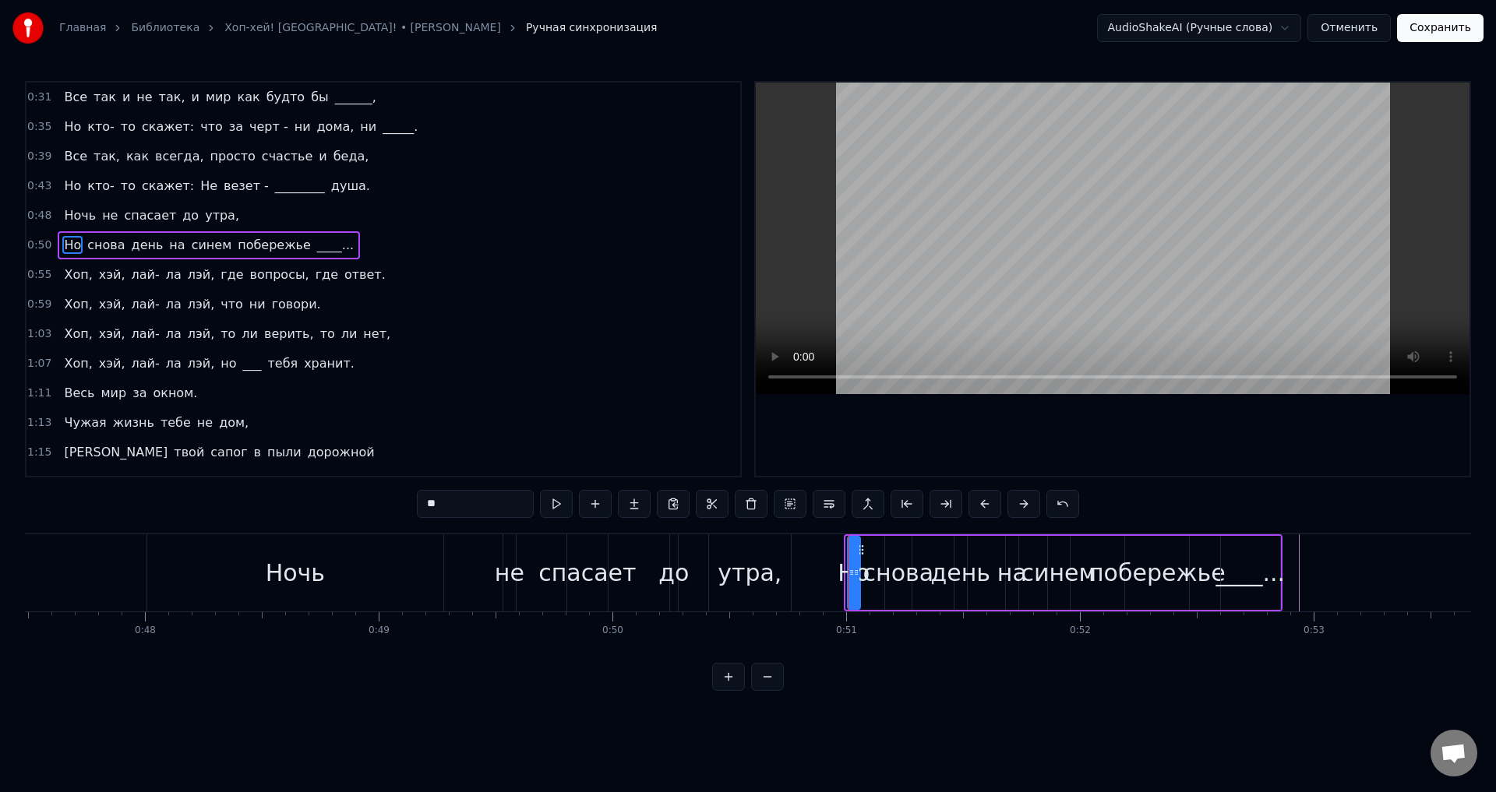
click at [862, 551] on icon at bounding box center [861, 550] width 12 height 12
click at [876, 546] on div "Но снова день на синем побережье ____..." at bounding box center [1063, 572] width 437 height 77
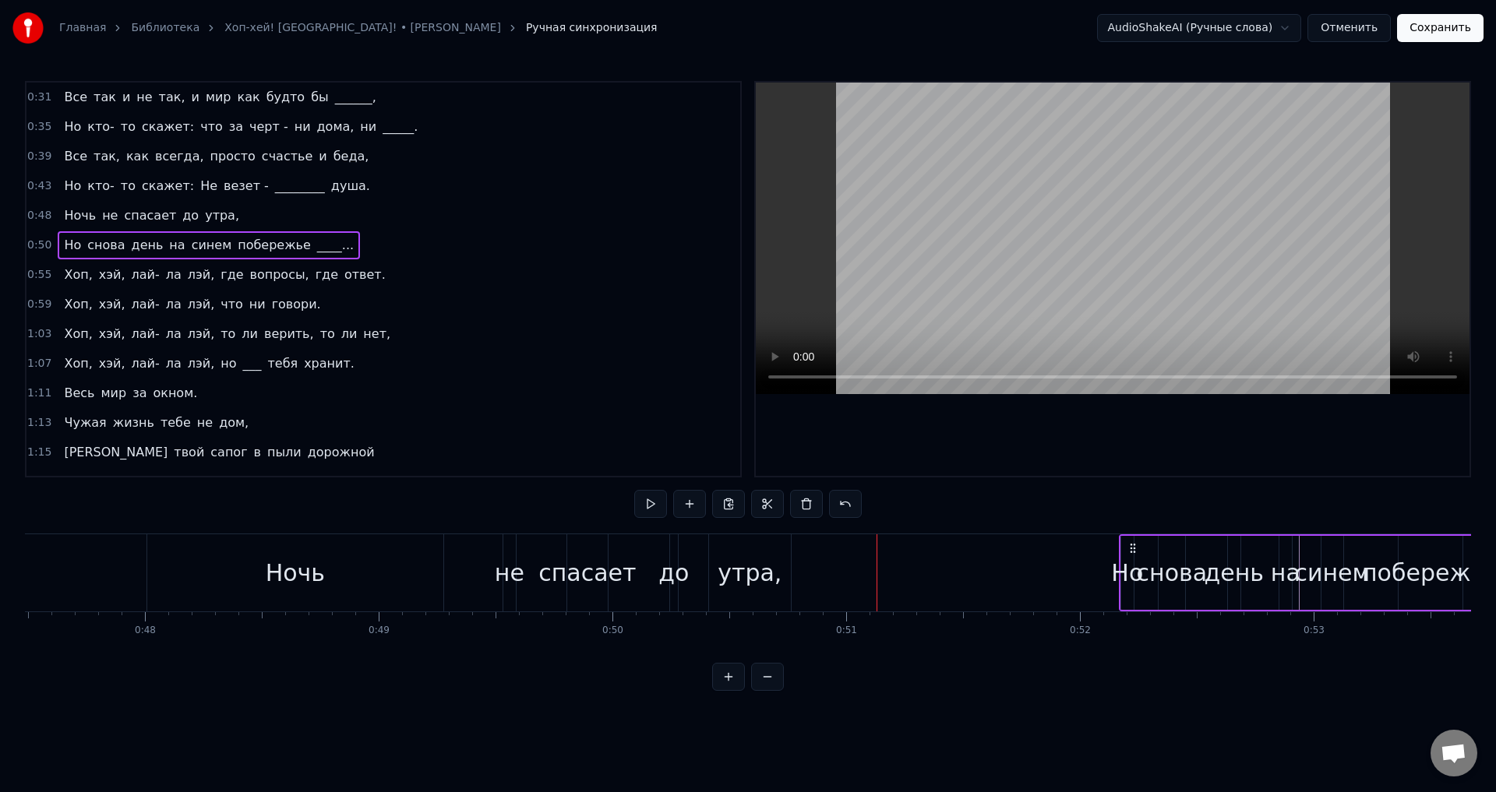
drag, startPoint x: 858, startPoint y: 542, endPoint x: 1143, endPoint y: 553, distance: 284.6
click at [1139, 553] on icon at bounding box center [1132, 548] width 12 height 12
click at [766, 575] on div "утра," at bounding box center [749, 572] width 64 height 35
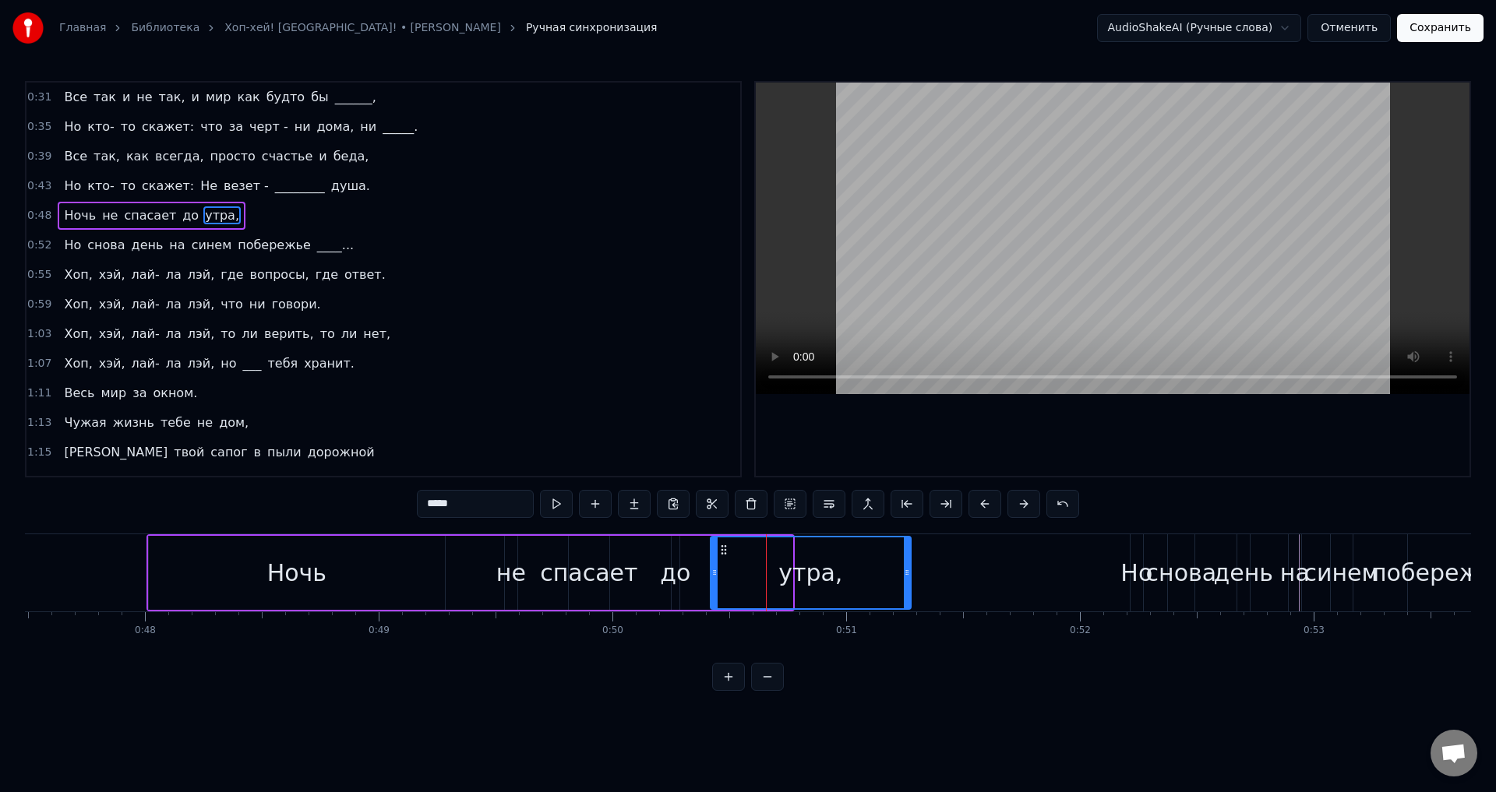
drag, startPoint x: 788, startPoint y: 569, endPoint x: 906, endPoint y: 583, distance: 119.2
click at [906, 583] on div at bounding box center [907, 573] width 6 height 71
click at [675, 565] on div "до" at bounding box center [675, 572] width 30 height 35
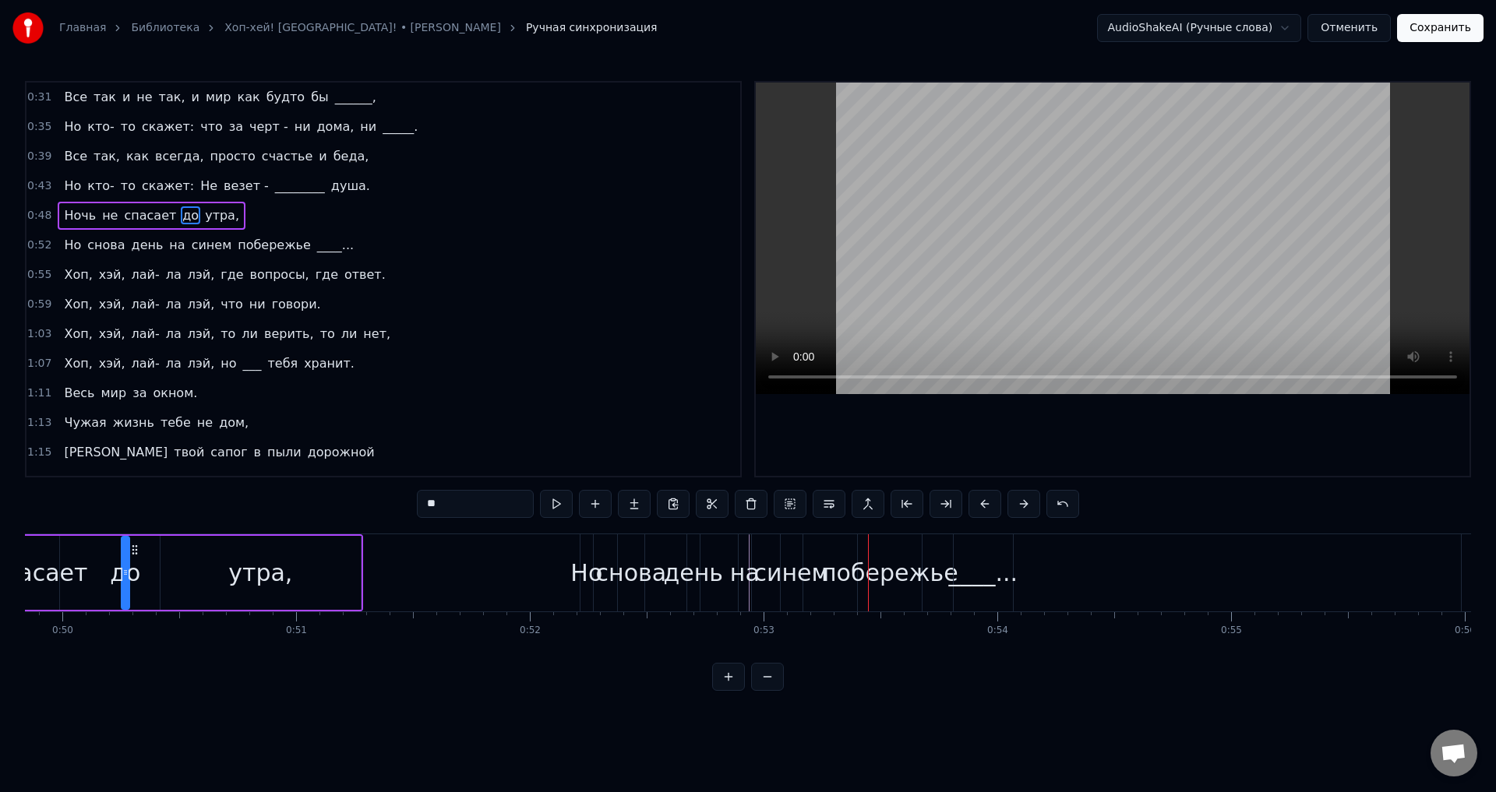
scroll to position [0, 11619]
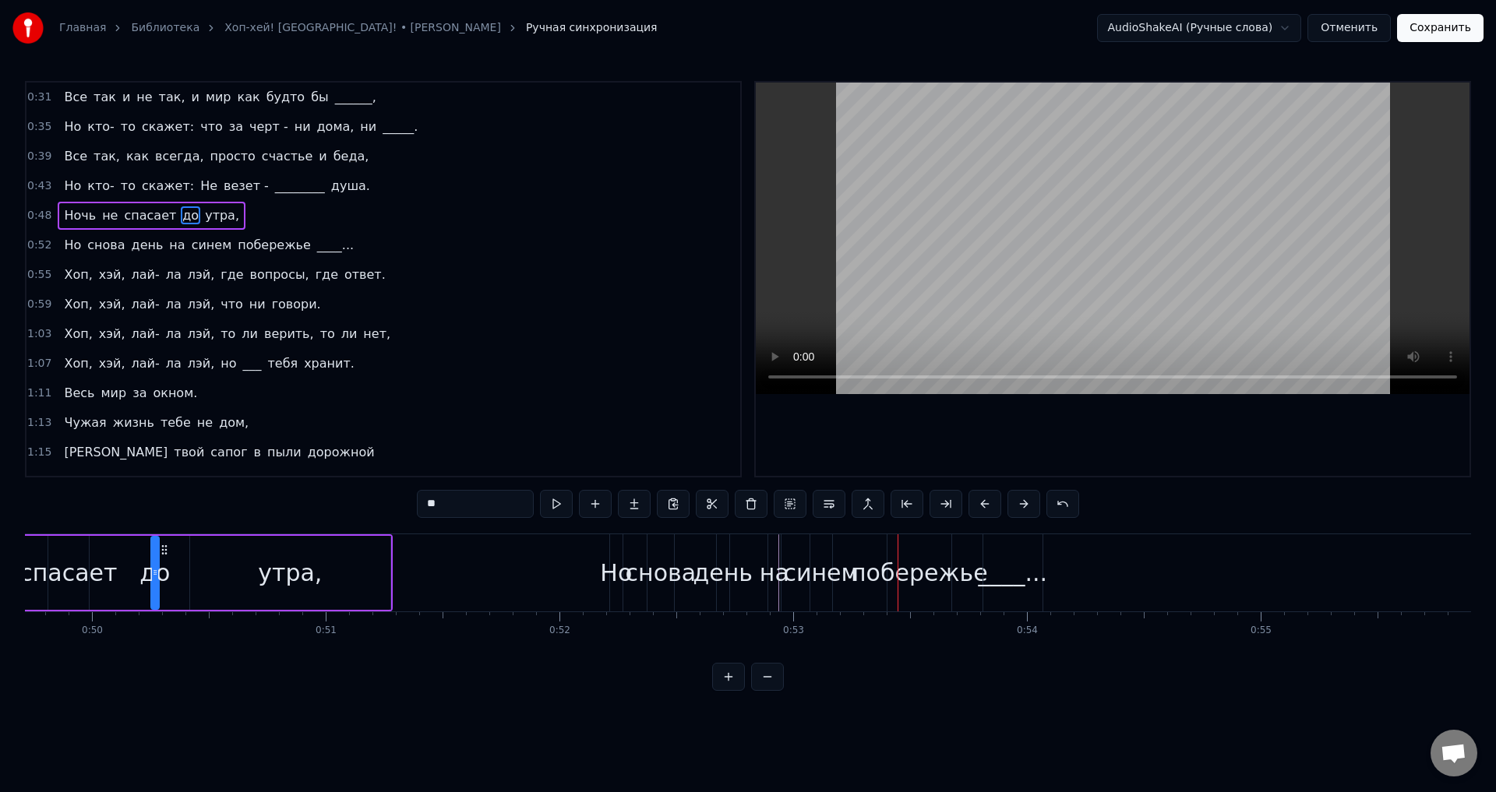
click at [619, 565] on div "Но" at bounding box center [616, 572] width 32 height 35
type input "**"
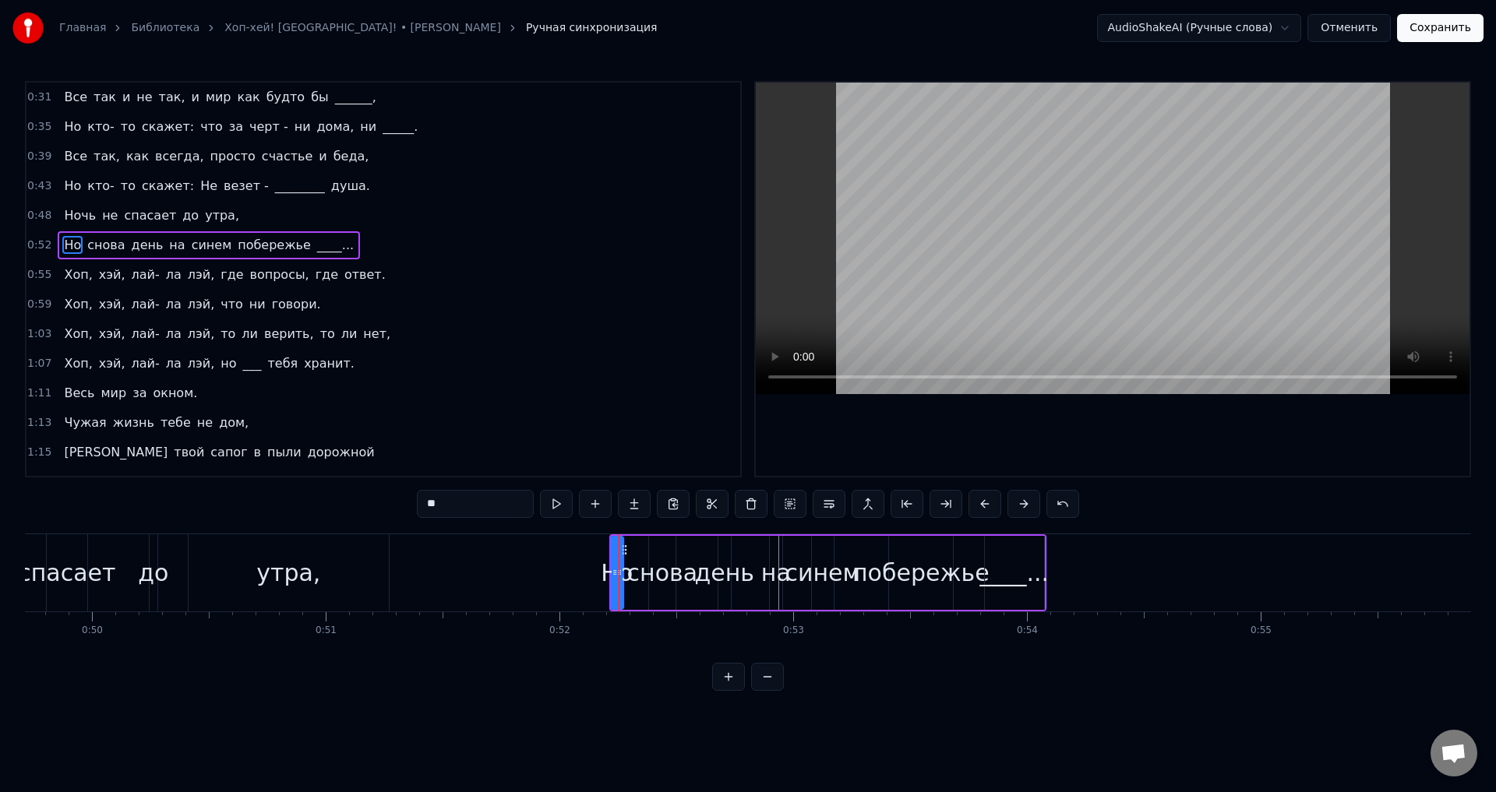
click at [624, 548] on icon at bounding box center [624, 550] width 12 height 12
click at [636, 543] on div "Но снова день на синем побережье ____..." at bounding box center [827, 572] width 438 height 77
drag, startPoint x: 622, startPoint y: 541, endPoint x: 641, endPoint y: 542, distance: 18.8
click at [641, 542] on div "Но снова день на синем побережье ____..." at bounding box center [827, 572] width 438 height 77
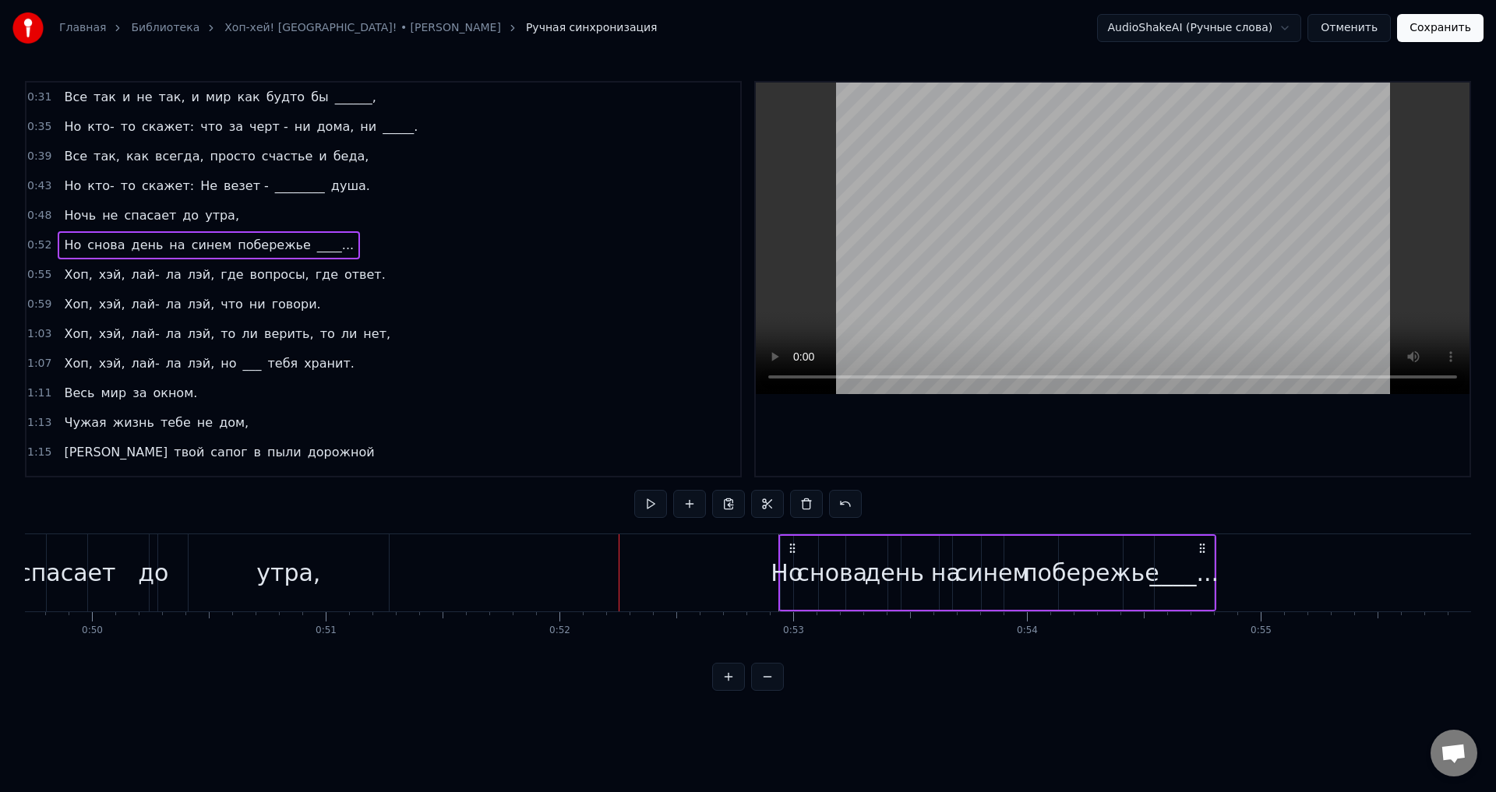
drag, startPoint x: 622, startPoint y: 549, endPoint x: 792, endPoint y: 576, distance: 172.0
click at [792, 576] on div "Но снова день на синем побережье ____..." at bounding box center [997, 572] width 438 height 77
click at [791, 578] on div "Но" at bounding box center [786, 572] width 32 height 35
drag, startPoint x: 789, startPoint y: 573, endPoint x: 778, endPoint y: 576, distance: 11.3
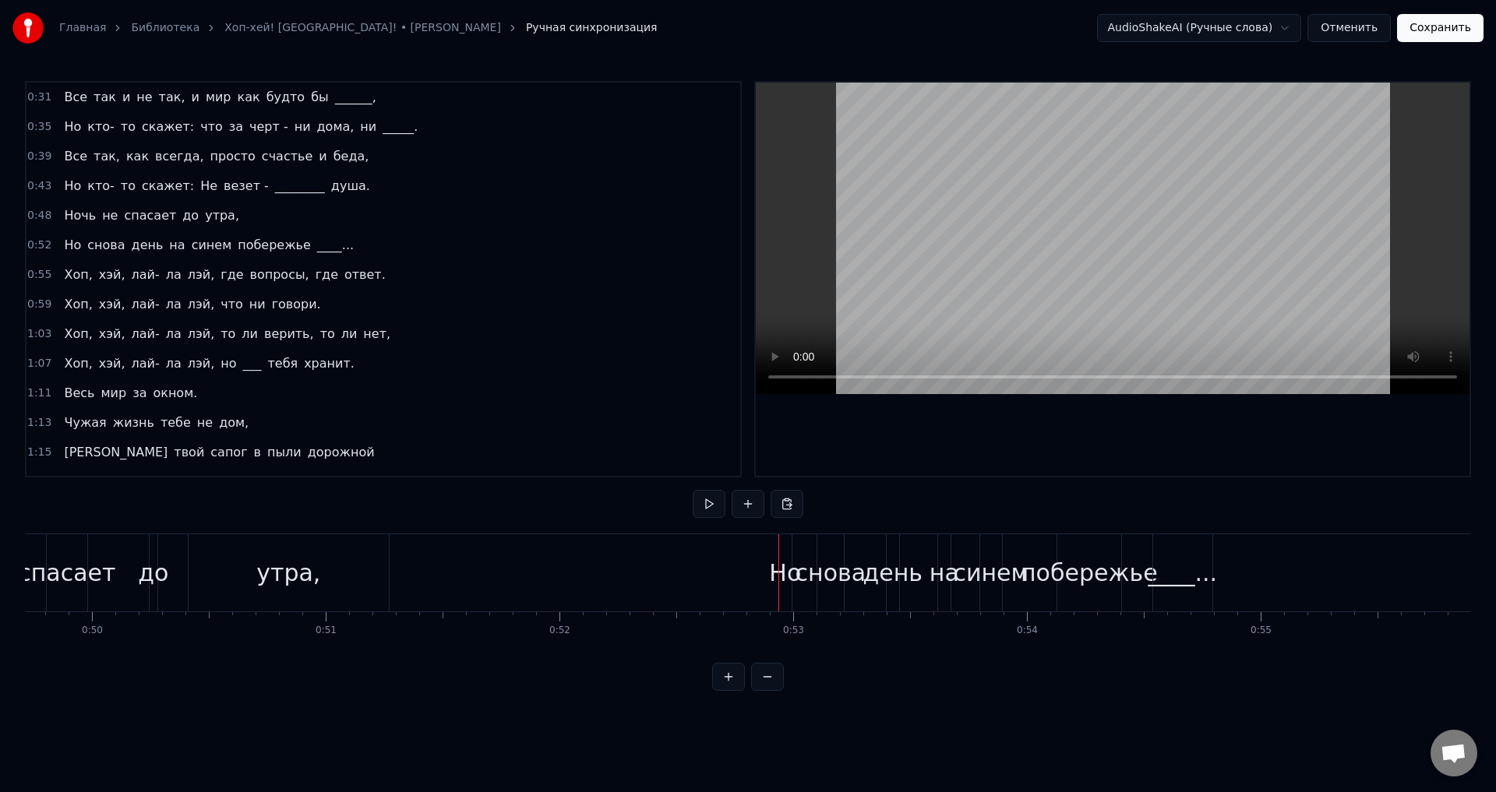
click at [790, 573] on div "Но" at bounding box center [785, 572] width 32 height 35
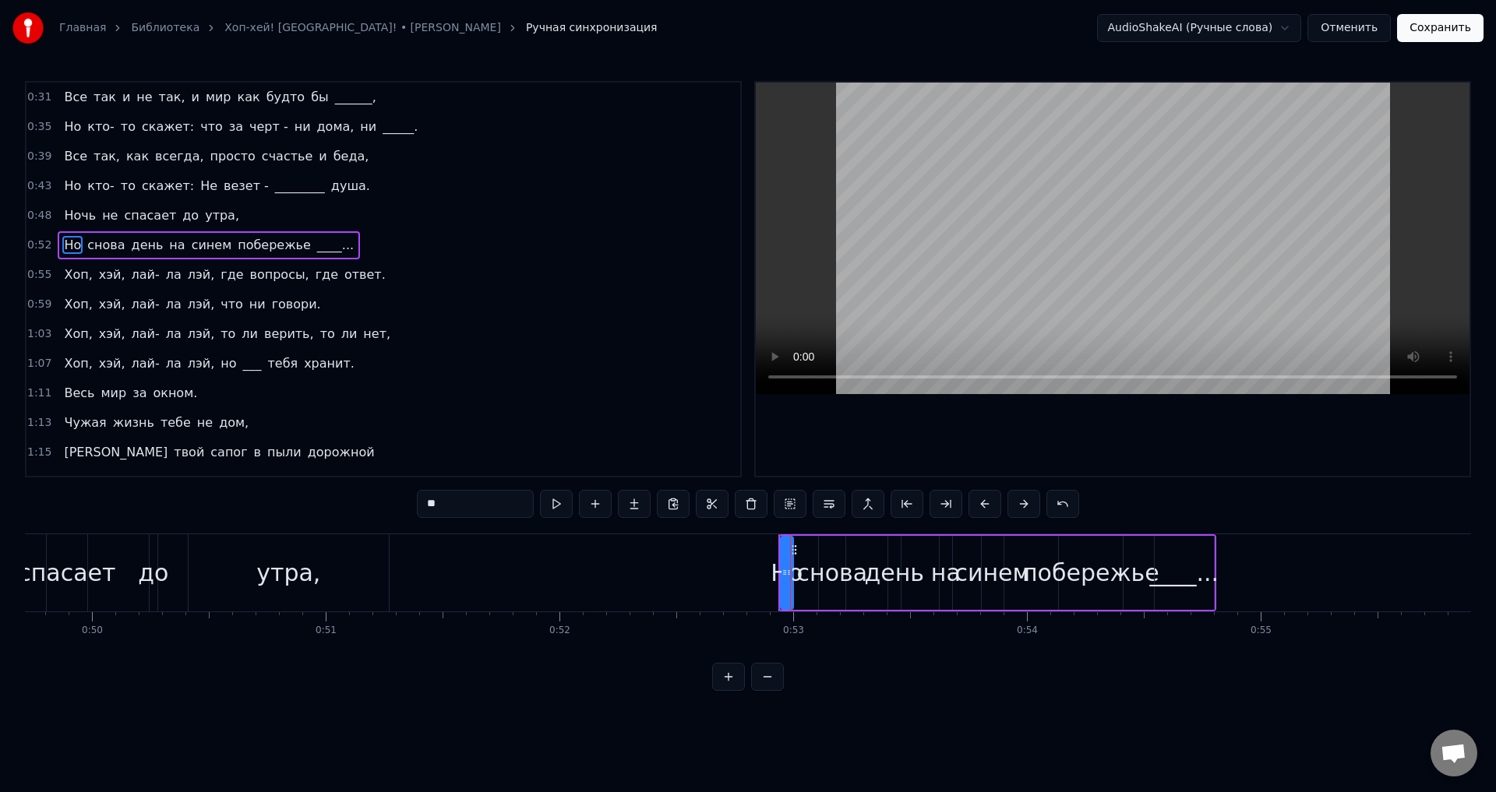
click at [792, 550] on circle at bounding box center [791, 549] width 1 height 1
click at [795, 549] on circle at bounding box center [795, 549] width 1 height 1
drag, startPoint x: 793, startPoint y: 550, endPoint x: 728, endPoint y: 558, distance: 65.1
click at [728, 558] on div "Но" at bounding box center [722, 573] width 11 height 71
click at [843, 576] on div "снова" at bounding box center [832, 572] width 71 height 35
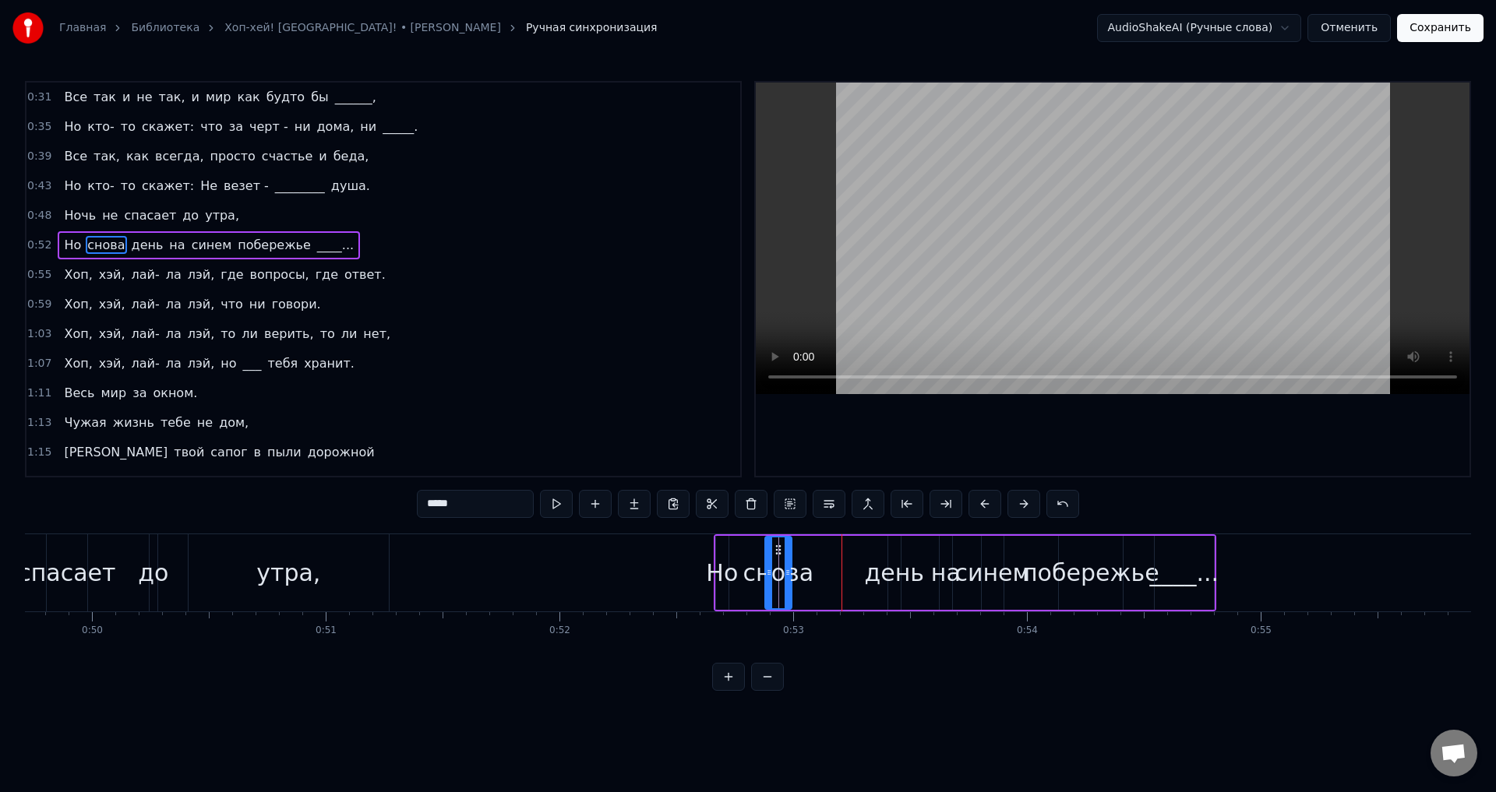
drag, startPoint x: 834, startPoint y: 550, endPoint x: 780, endPoint y: 553, distance: 53.8
click at [780, 553] on icon at bounding box center [778, 550] width 12 height 12
drag, startPoint x: 788, startPoint y: 566, endPoint x: 872, endPoint y: 559, distance: 83.7
click at [872, 559] on div at bounding box center [871, 573] width 6 height 71
click at [721, 562] on div "Но" at bounding box center [722, 572] width 32 height 35
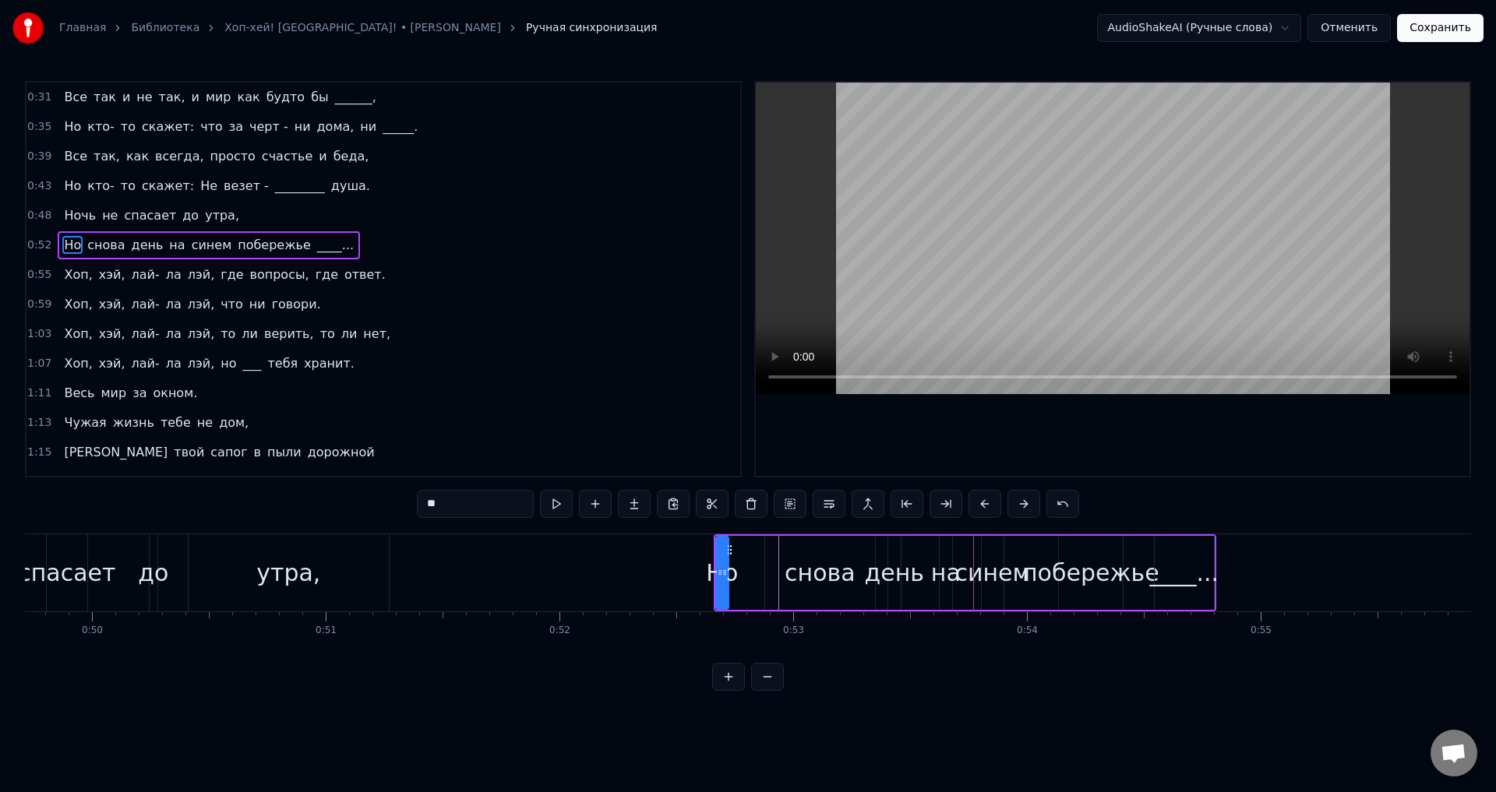
click at [799, 574] on div "снова" at bounding box center [819, 572] width 71 height 35
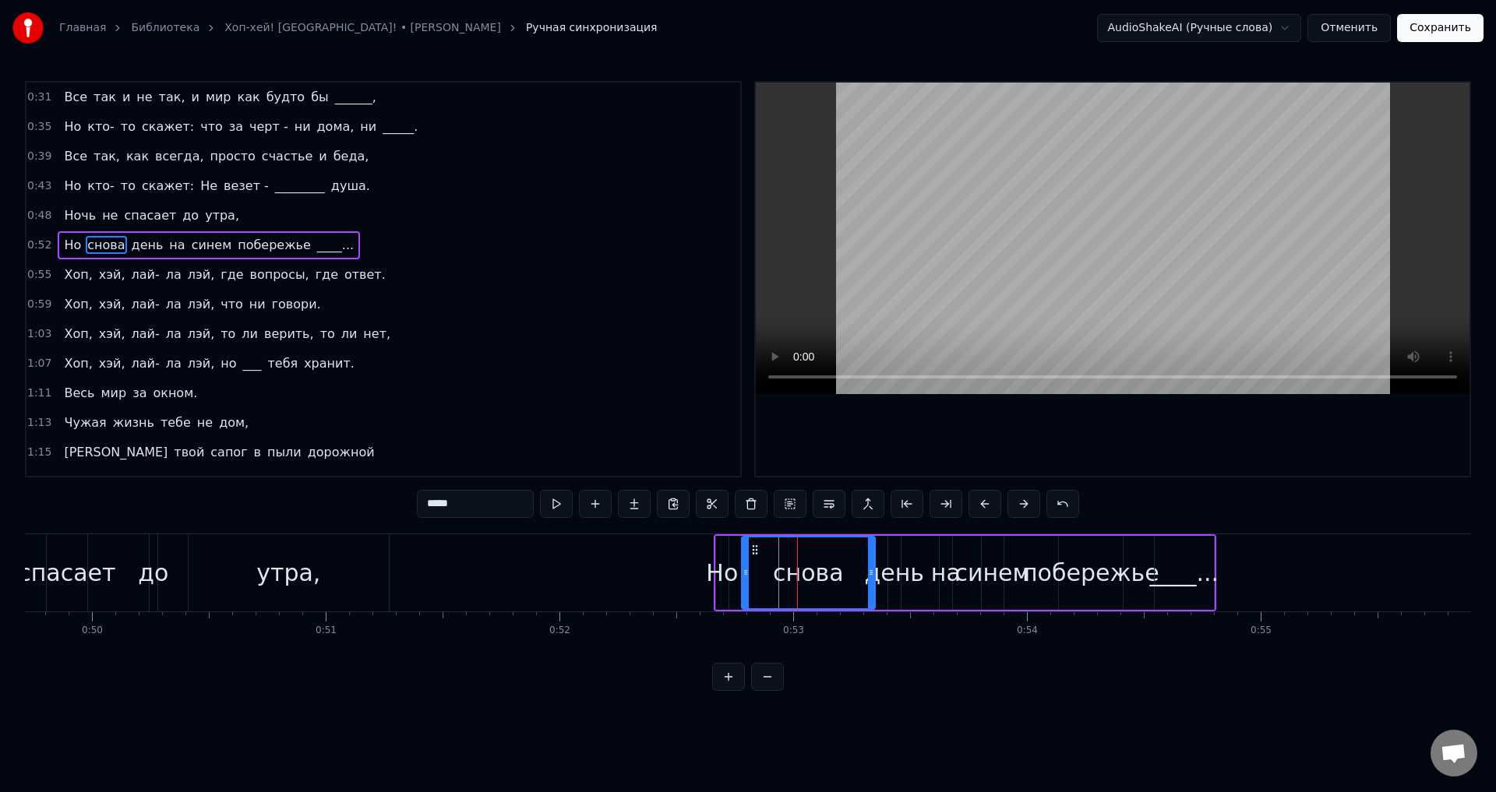
drag, startPoint x: 767, startPoint y: 572, endPoint x: 742, endPoint y: 573, distance: 24.2
click at [742, 573] on icon at bounding box center [745, 572] width 6 height 12
click at [715, 577] on div "Но" at bounding box center [722, 572] width 32 height 35
drag, startPoint x: 728, startPoint y: 551, endPoint x: 704, endPoint y: 552, distance: 24.2
click at [704, 552] on icon at bounding box center [705, 550] width 12 height 12
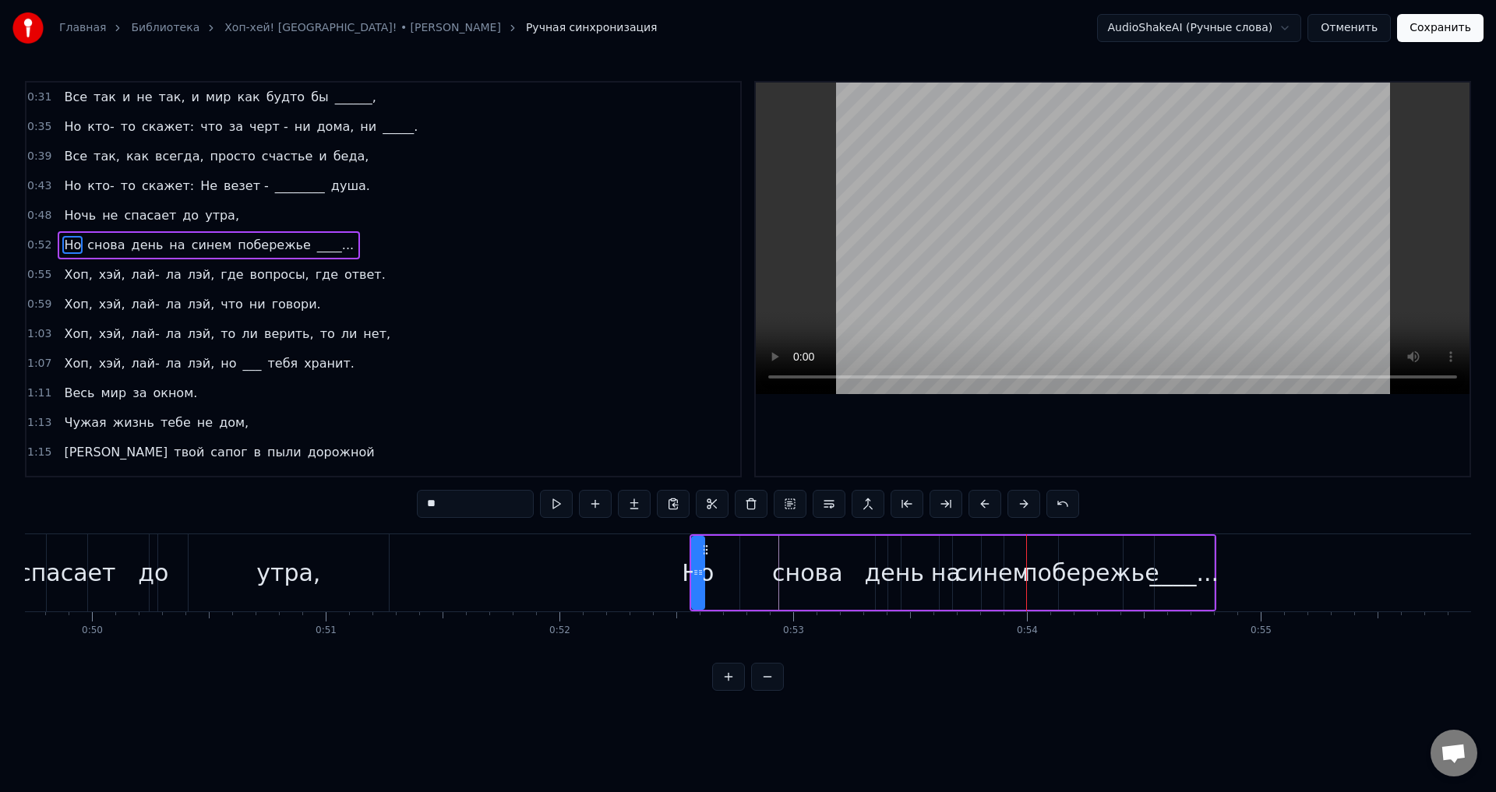
click at [894, 575] on div "день" at bounding box center [895, 572] width 60 height 35
drag, startPoint x: 899, startPoint y: 569, endPoint x: 928, endPoint y: 569, distance: 28.8
click at [929, 571] on icon at bounding box center [926, 572] width 6 height 12
drag, startPoint x: 898, startPoint y: 550, endPoint x: 889, endPoint y: 548, distance: 9.5
click at [889, 548] on icon at bounding box center [891, 550] width 12 height 12
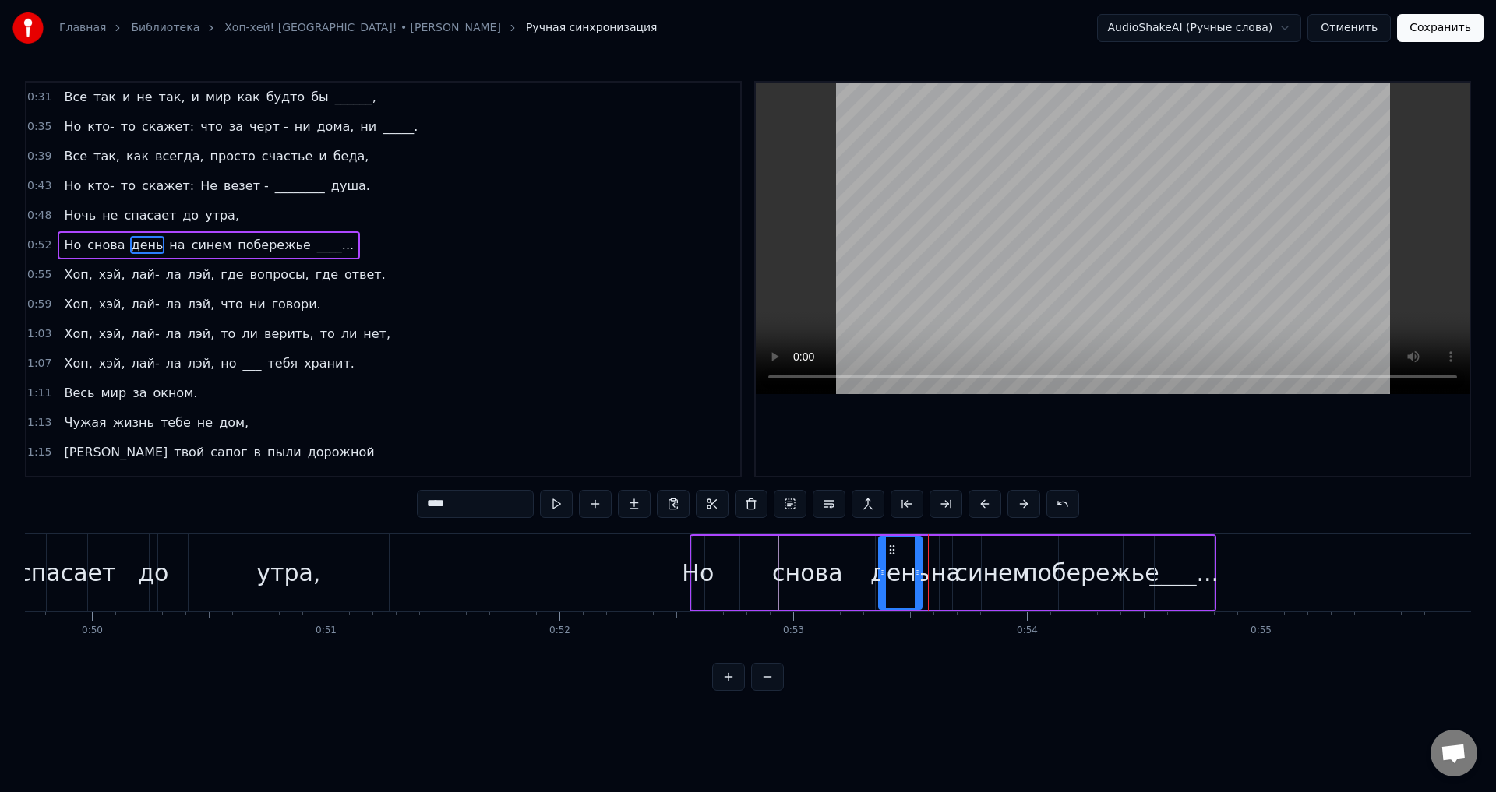
click at [948, 566] on div "на" at bounding box center [946, 572] width 30 height 35
click at [1172, 581] on div "____..." at bounding box center [1184, 572] width 69 height 35
type input "*******"
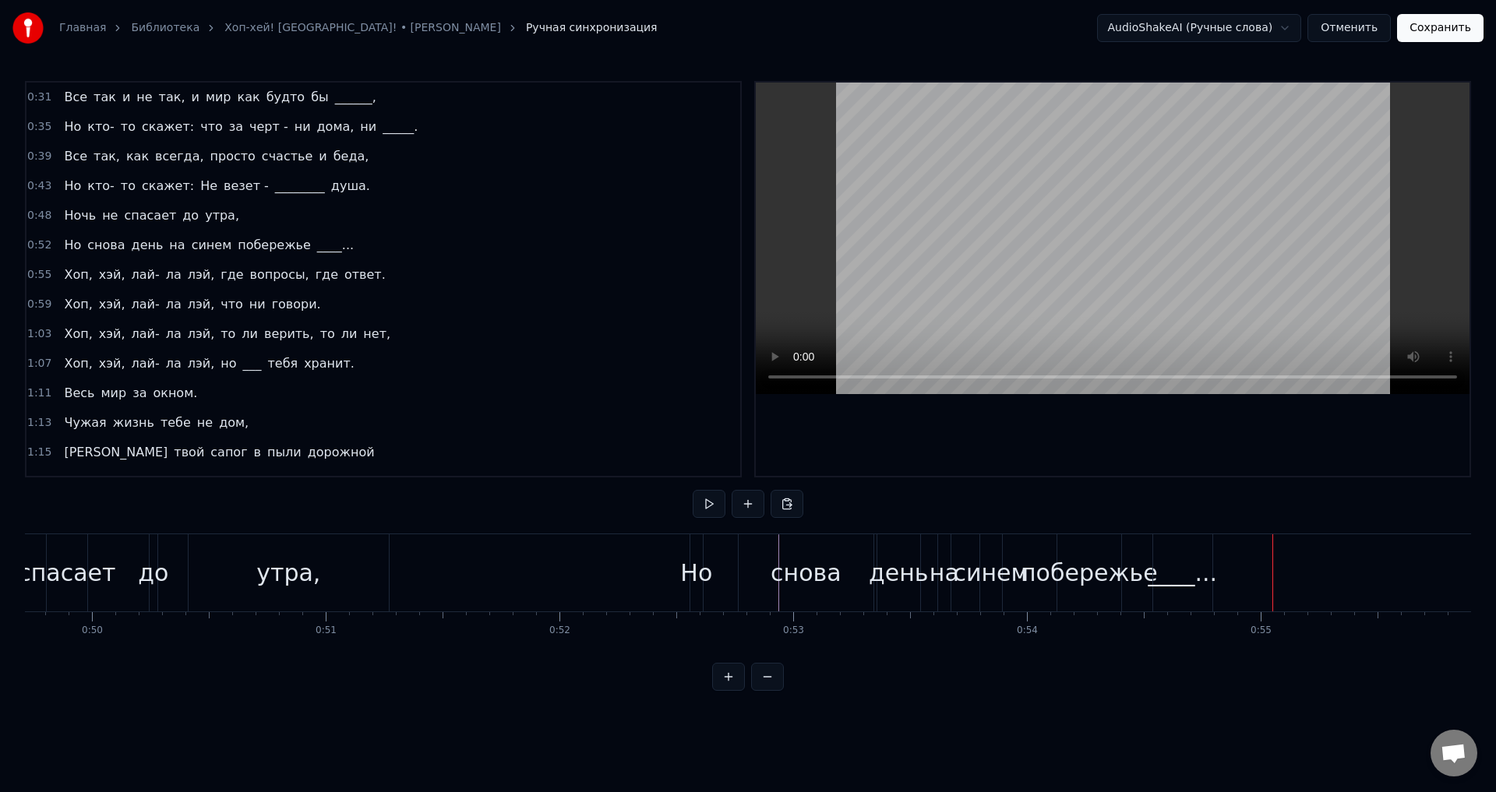
click at [1158, 545] on div "____..." at bounding box center [1182, 572] width 59 height 77
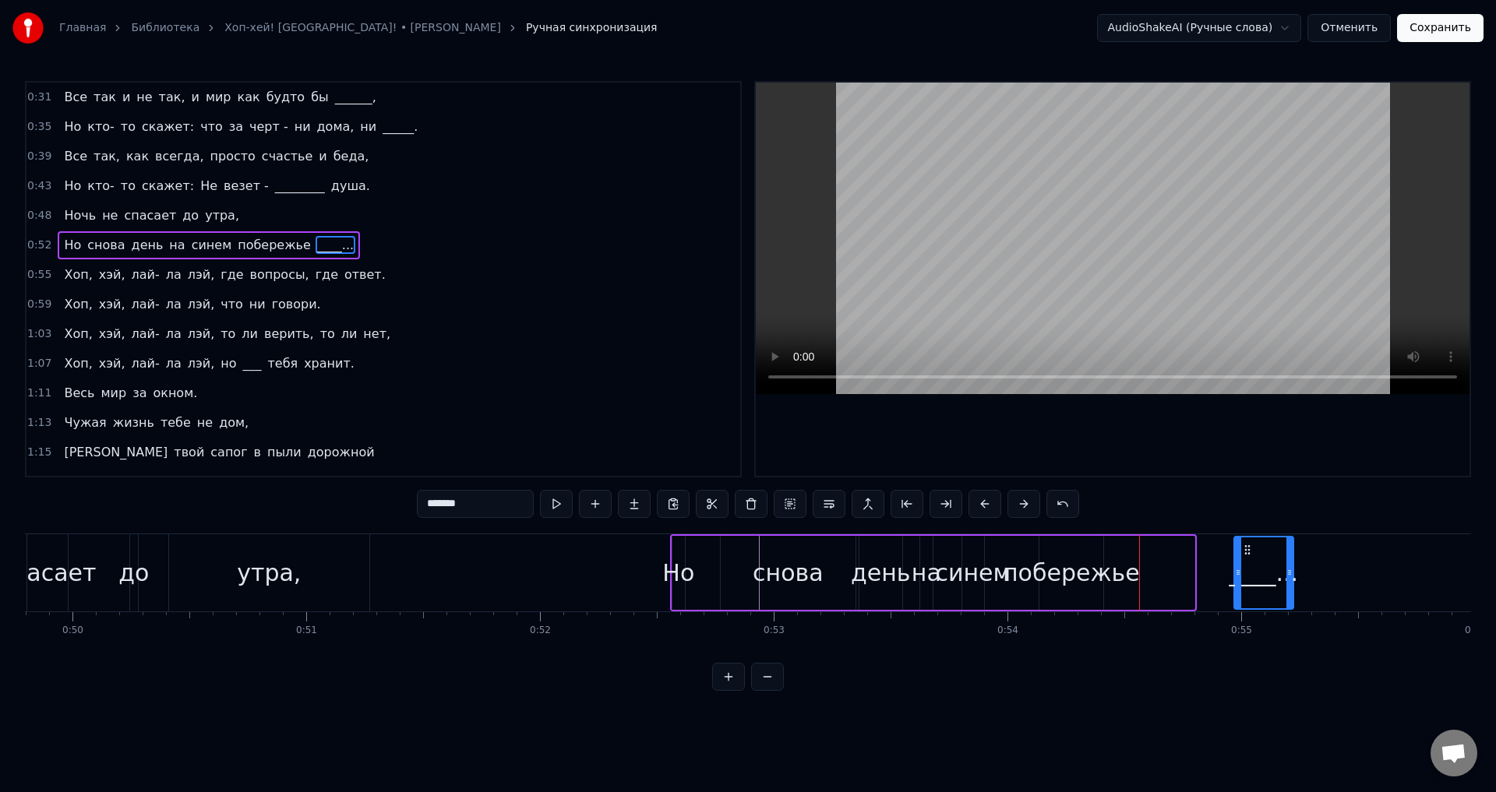
scroll to position [0, 11692]
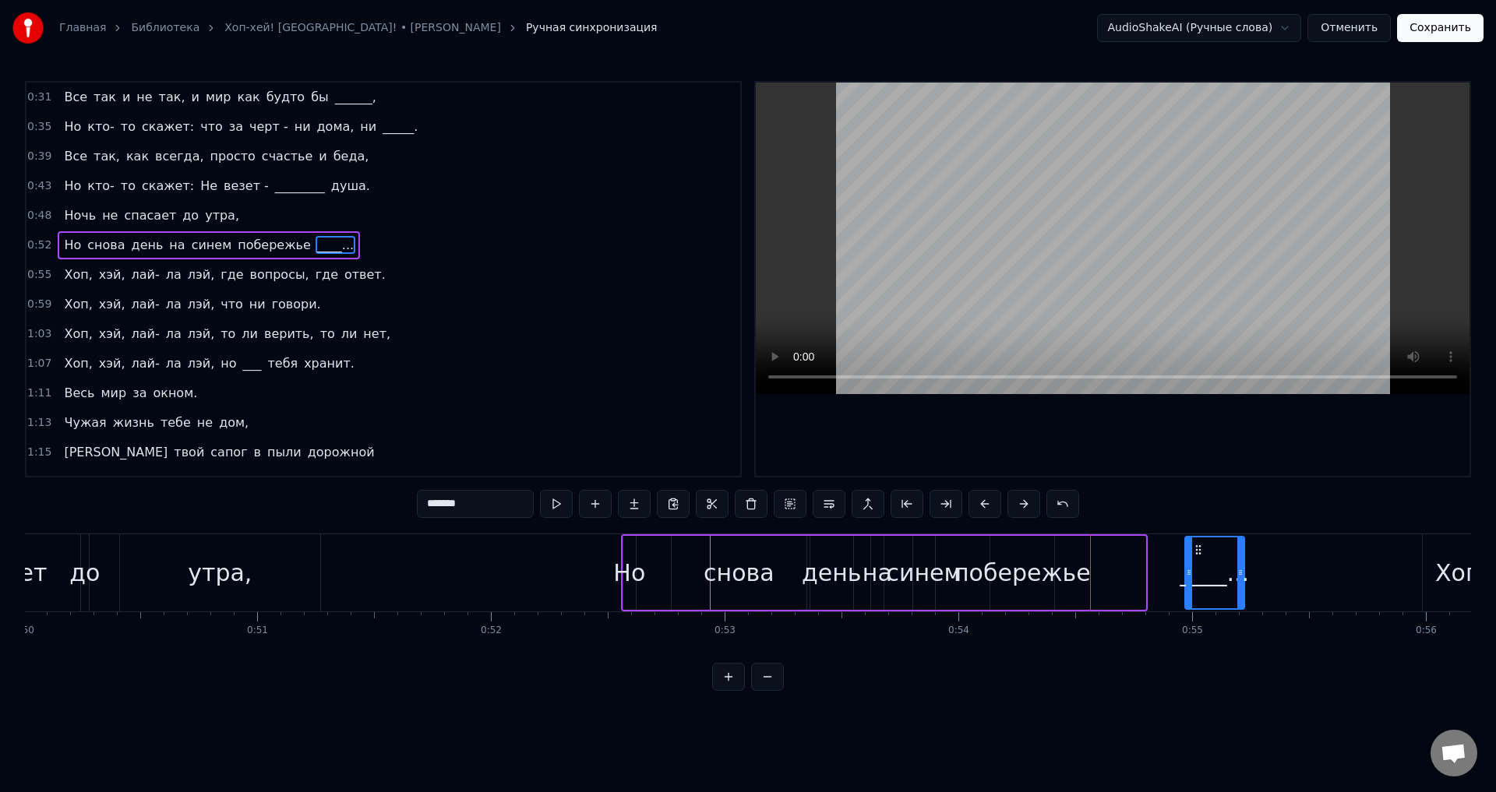
drag, startPoint x: 1166, startPoint y: 546, endPoint x: 1285, endPoint y: 569, distance: 120.7
click at [1243, 568] on div "____..." at bounding box center [1215, 573] width 58 height 71
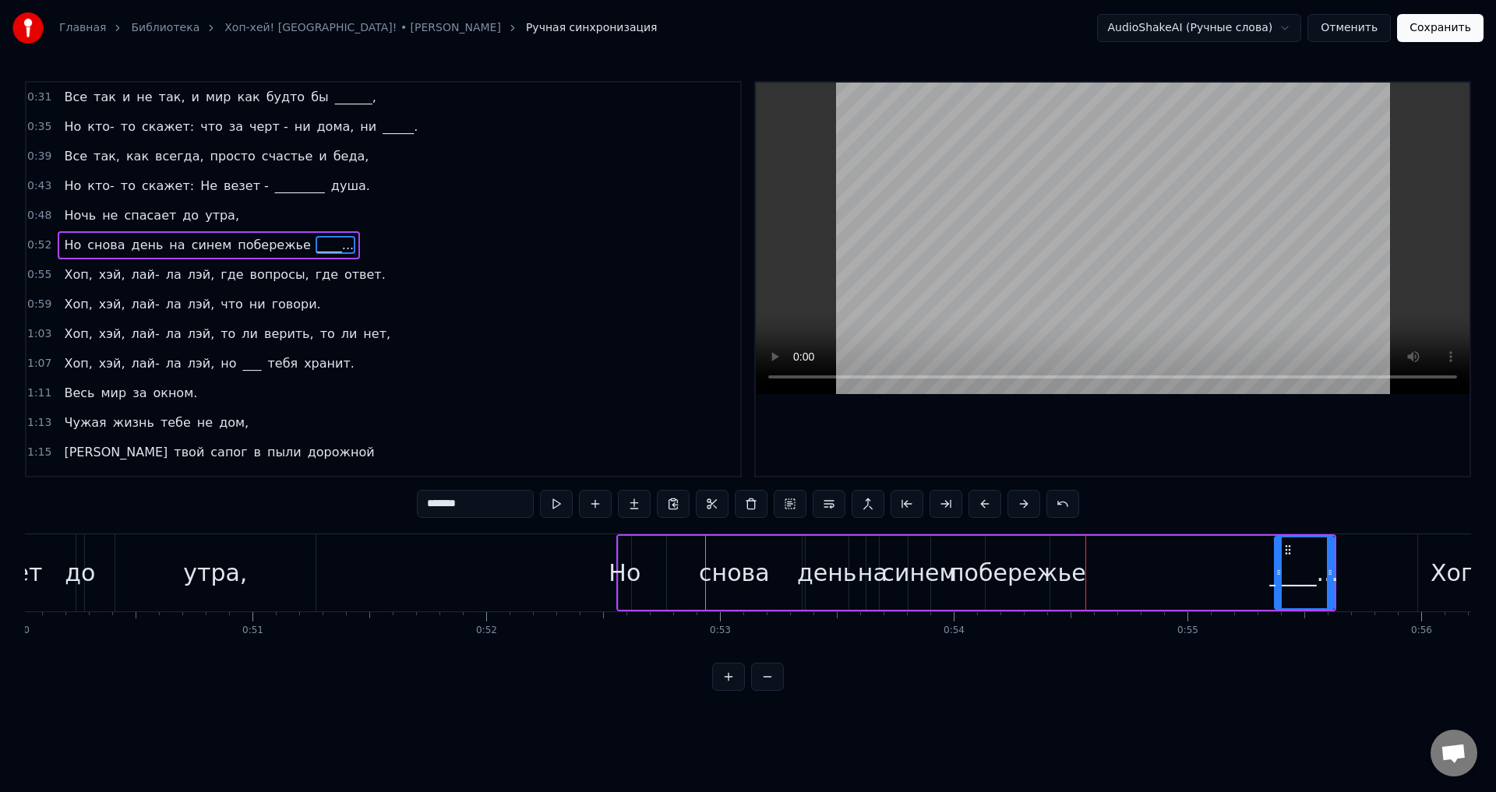
click at [1045, 568] on div "побережье" at bounding box center [1017, 572] width 137 height 35
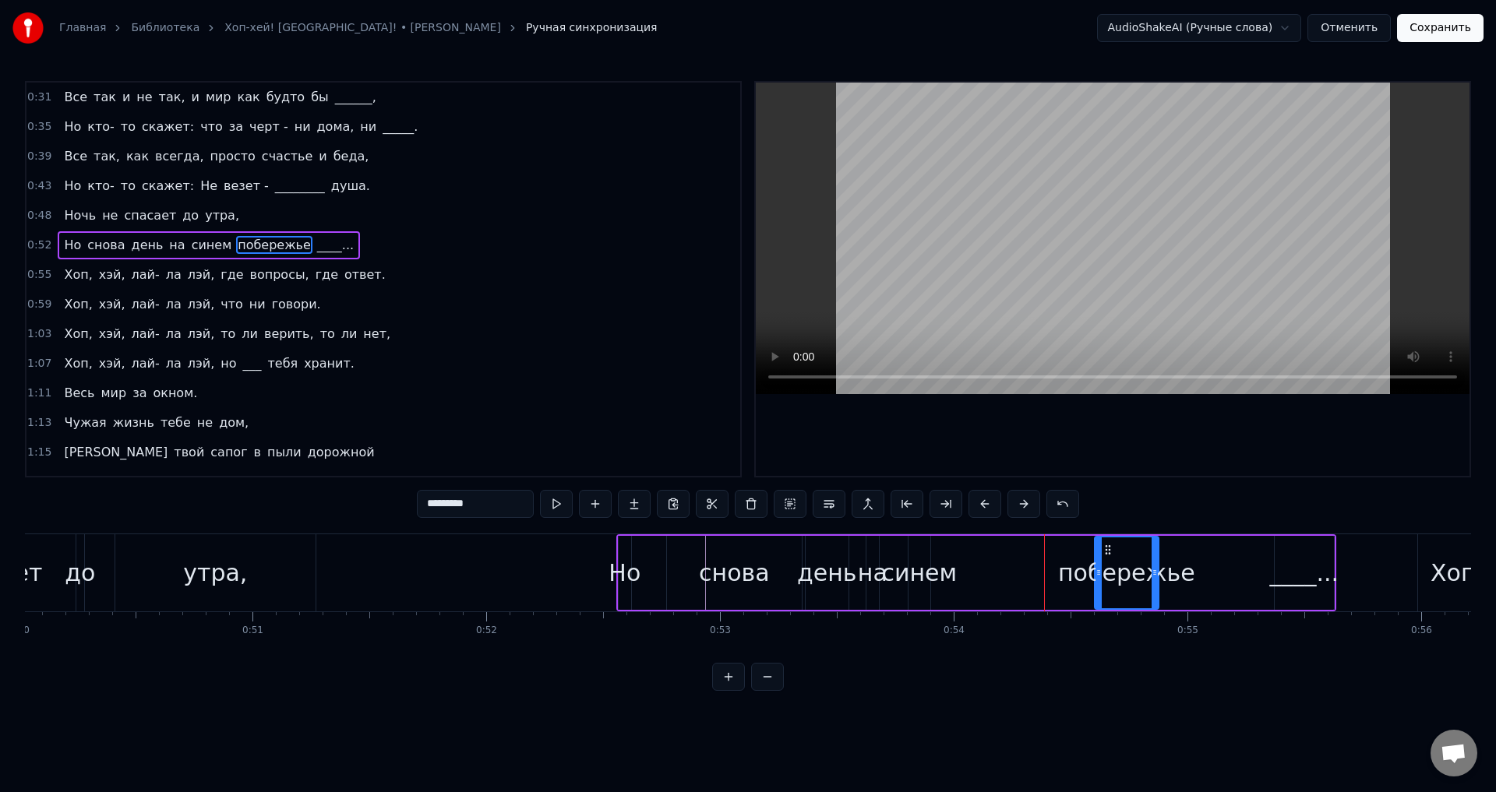
drag, startPoint x: 996, startPoint y: 545, endPoint x: 1105, endPoint y: 553, distance: 109.4
click at [1105, 553] on icon at bounding box center [1108, 550] width 12 height 12
click at [931, 564] on div "синем" at bounding box center [919, 572] width 76 height 35
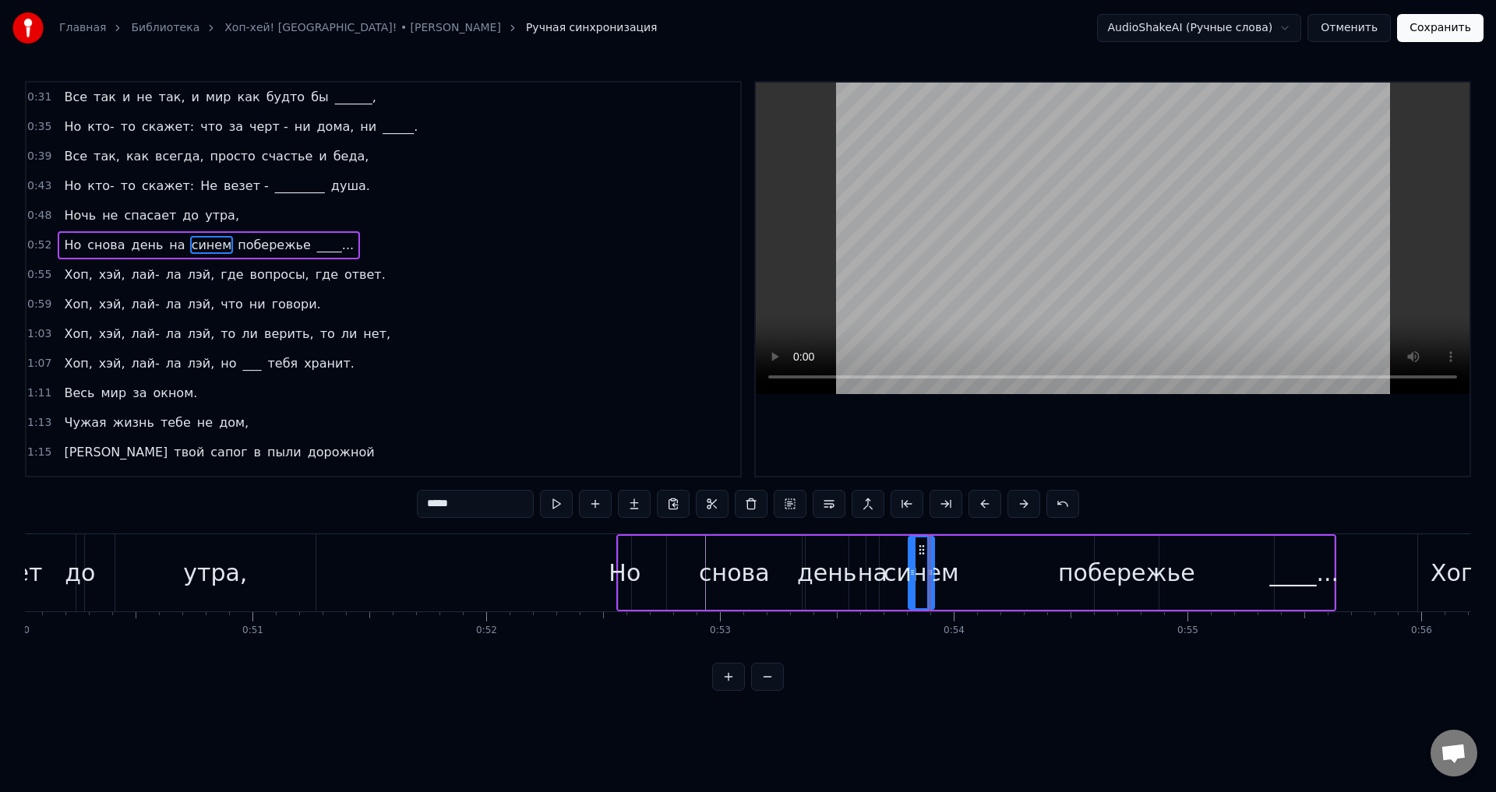
click at [929, 550] on div at bounding box center [930, 573] width 6 height 71
drag, startPoint x: 925, startPoint y: 545, endPoint x: 955, endPoint y: 558, distance: 33.1
click at [1018, 562] on div "синем" at bounding box center [1028, 573] width 24 height 71
click at [866, 558] on div "на" at bounding box center [873, 572] width 30 height 35
drag, startPoint x: 879, startPoint y: 552, endPoint x: 970, endPoint y: 563, distance: 91.8
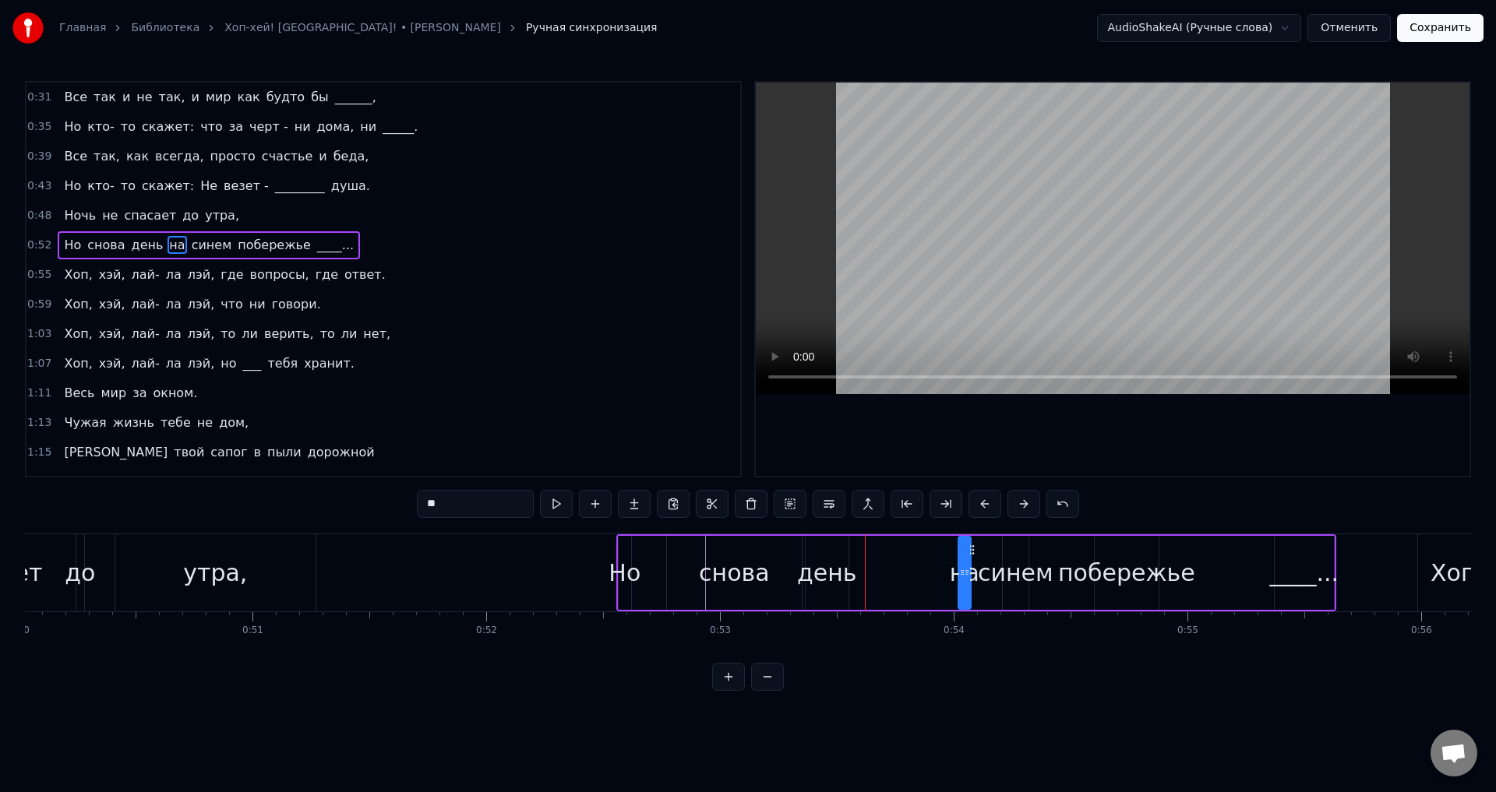
click at [970, 563] on div "на" at bounding box center [964, 573] width 11 height 71
click at [830, 568] on div "день" at bounding box center [827, 572] width 60 height 35
drag, startPoint x: 844, startPoint y: 576, endPoint x: 905, endPoint y: 582, distance: 61.9
click at [905, 582] on div at bounding box center [904, 573] width 6 height 71
click at [619, 552] on div "Но" at bounding box center [625, 573] width 12 height 74
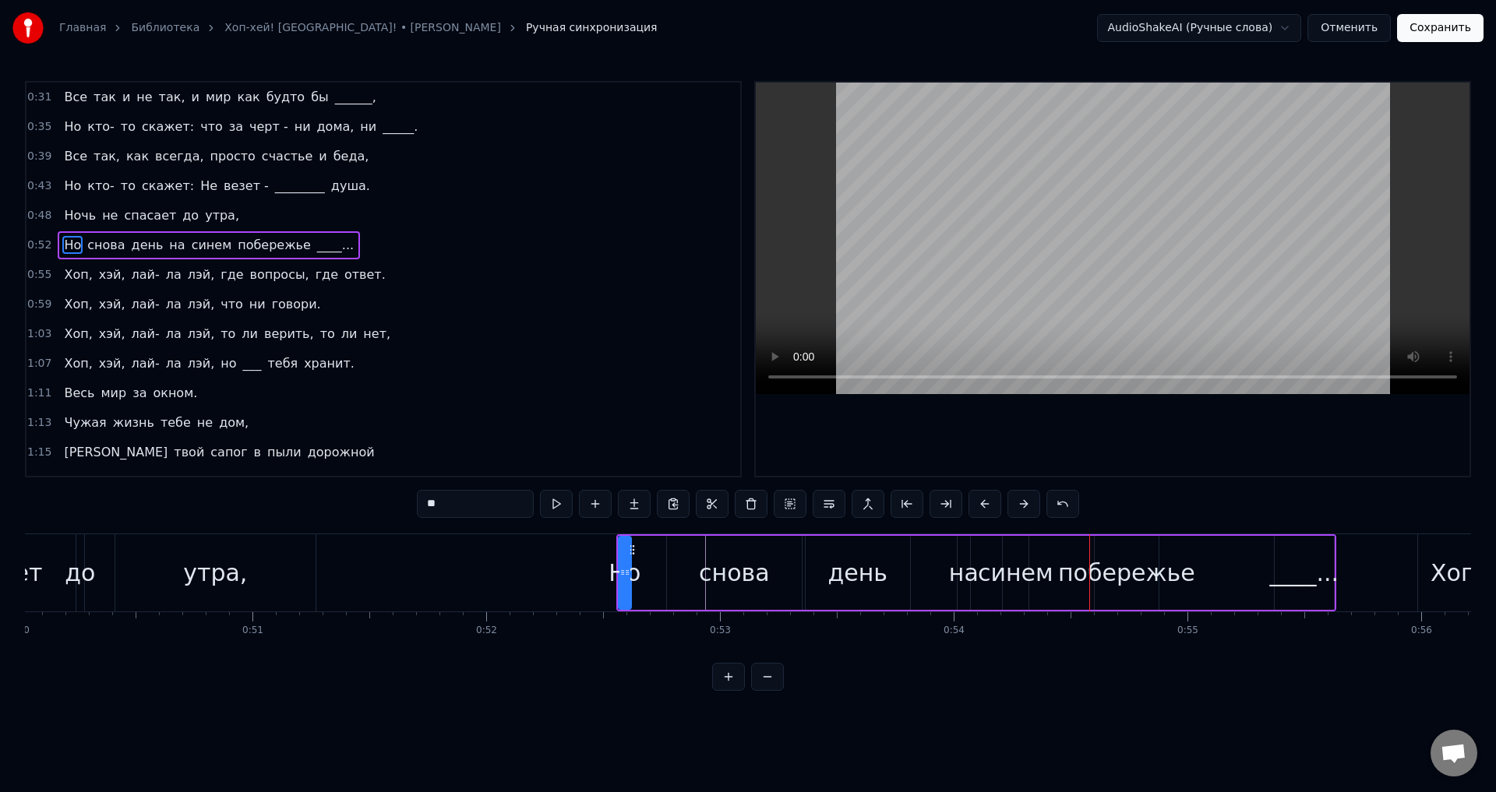
click at [622, 577] on icon at bounding box center [622, 572] width 6 height 12
drag, startPoint x: 631, startPoint y: 572, endPoint x: 643, endPoint y: 572, distance: 12.5
click at [643, 572] on icon at bounding box center [639, 572] width 6 height 12
drag, startPoint x: 633, startPoint y: 550, endPoint x: 600, endPoint y: 547, distance: 32.9
click at [600, 547] on icon at bounding box center [599, 550] width 12 height 12
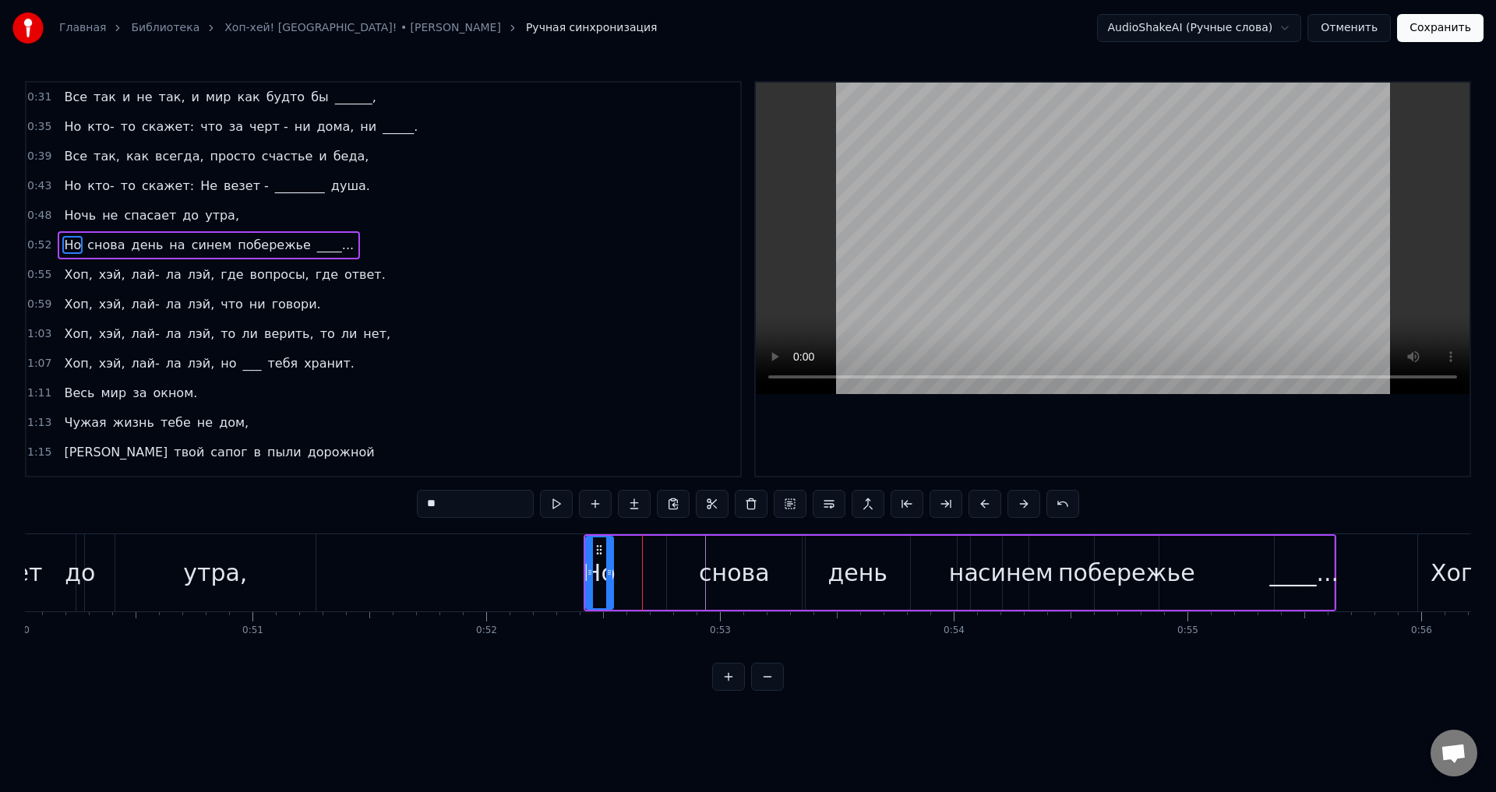
click at [714, 566] on div "снова" at bounding box center [734, 572] width 71 height 35
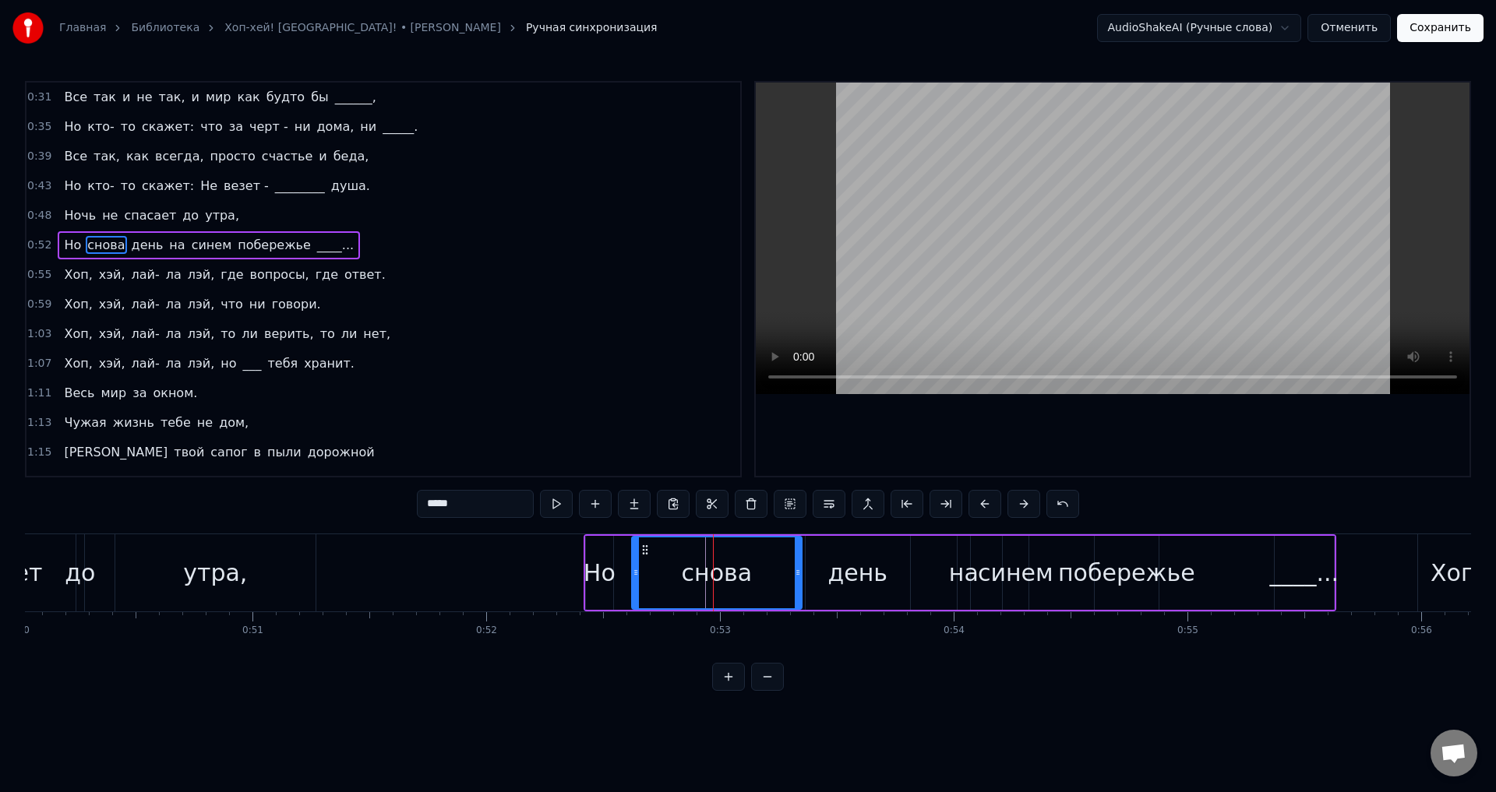
drag, startPoint x: 668, startPoint y: 573, endPoint x: 633, endPoint y: 568, distance: 35.5
click at [633, 568] on icon at bounding box center [636, 572] width 6 height 12
click at [592, 566] on div "Но" at bounding box center [599, 572] width 32 height 35
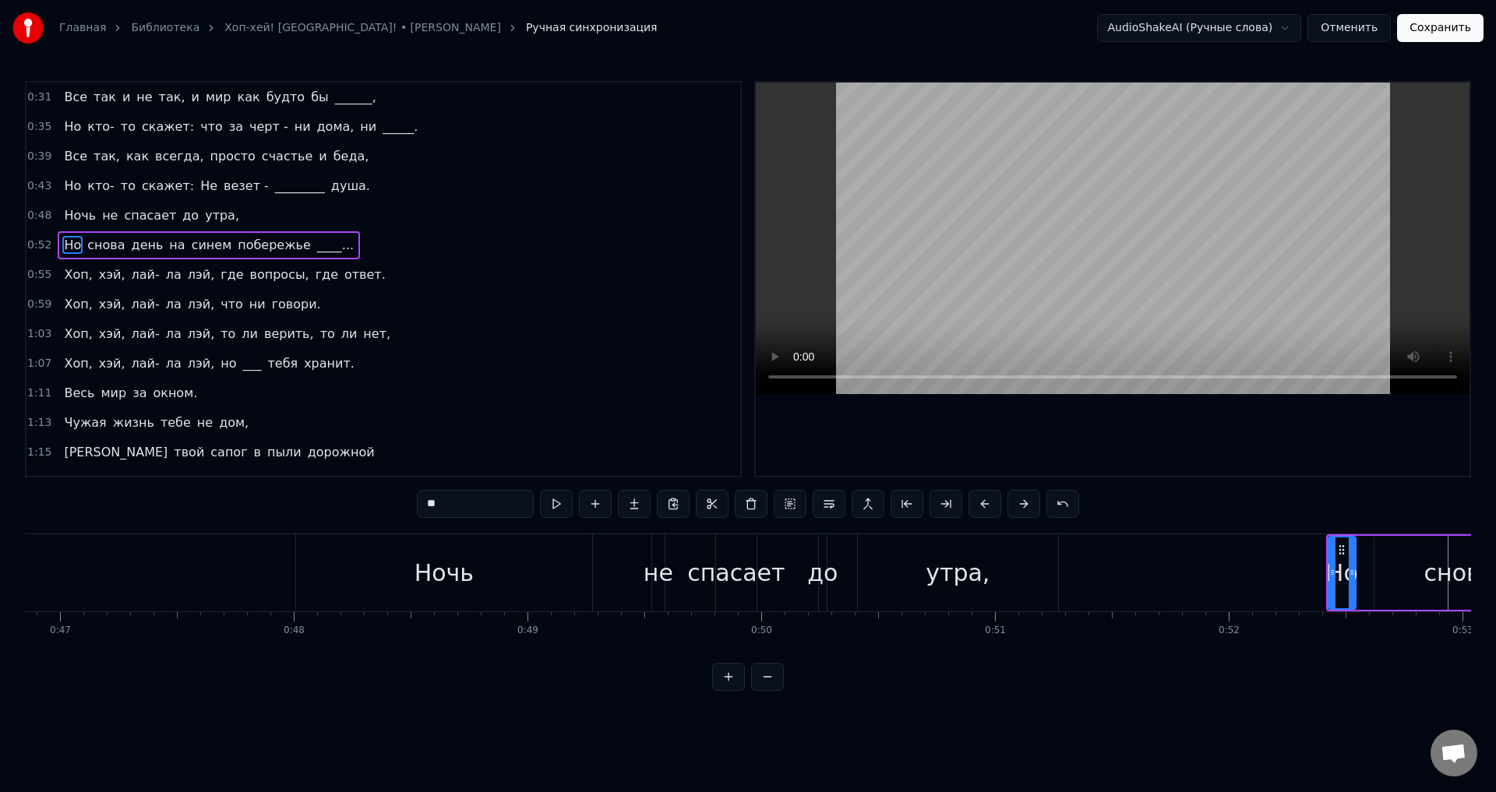
scroll to position [0, 10890]
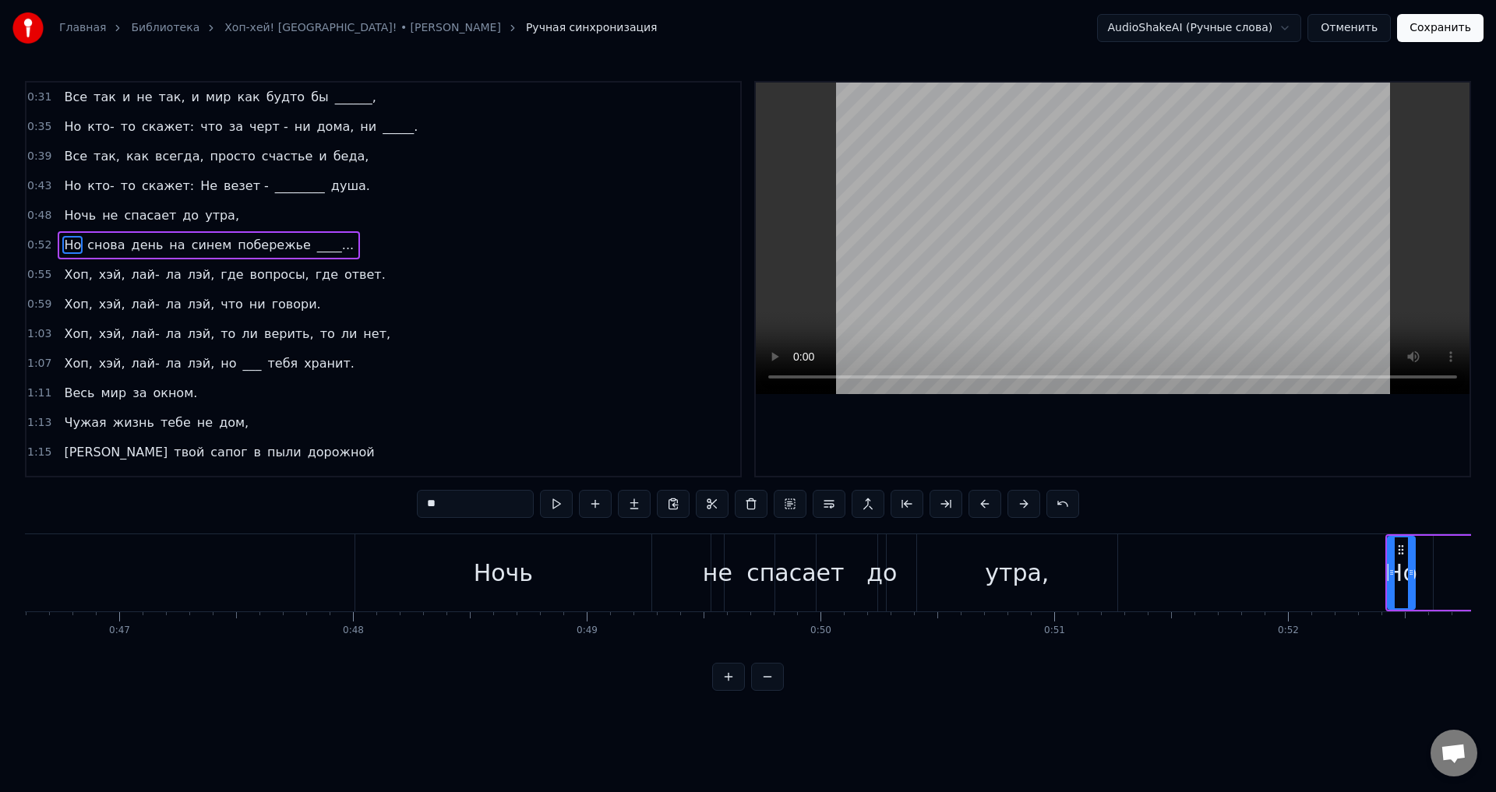
click at [519, 560] on div "Ночь" at bounding box center [503, 572] width 59 height 35
type input "****"
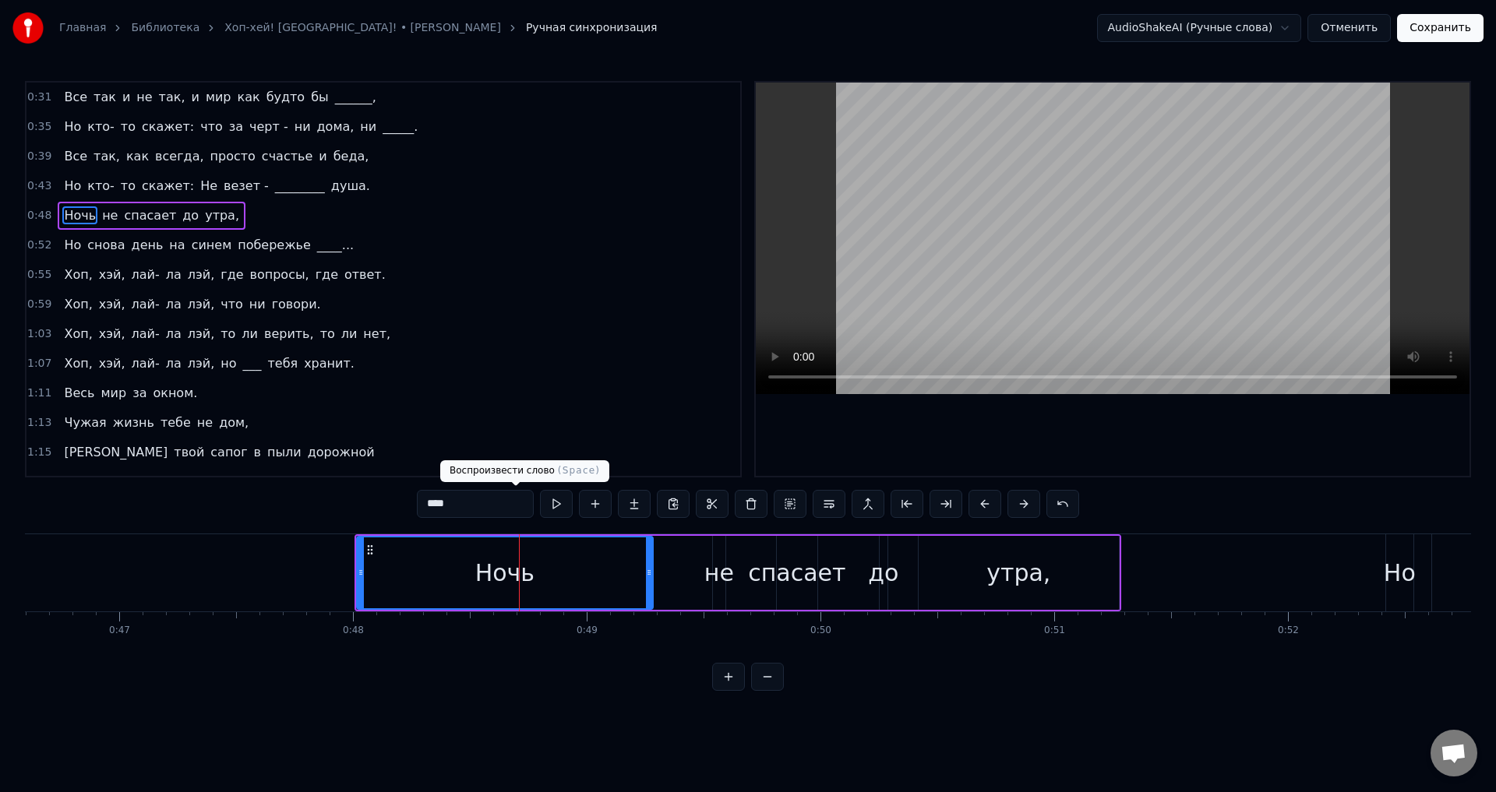
click at [540, 502] on button at bounding box center [556, 504] width 33 height 28
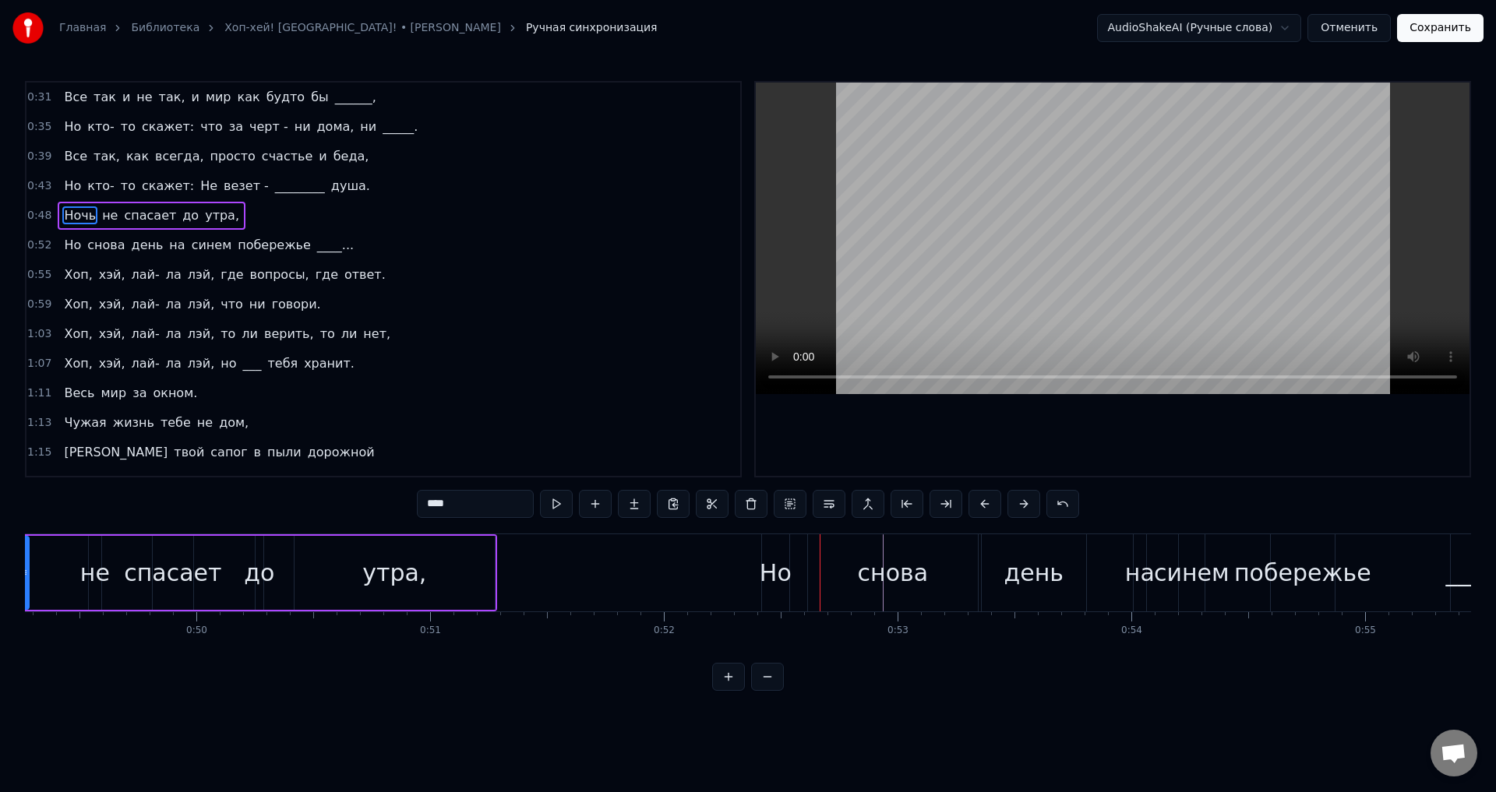
scroll to position [0, 11440]
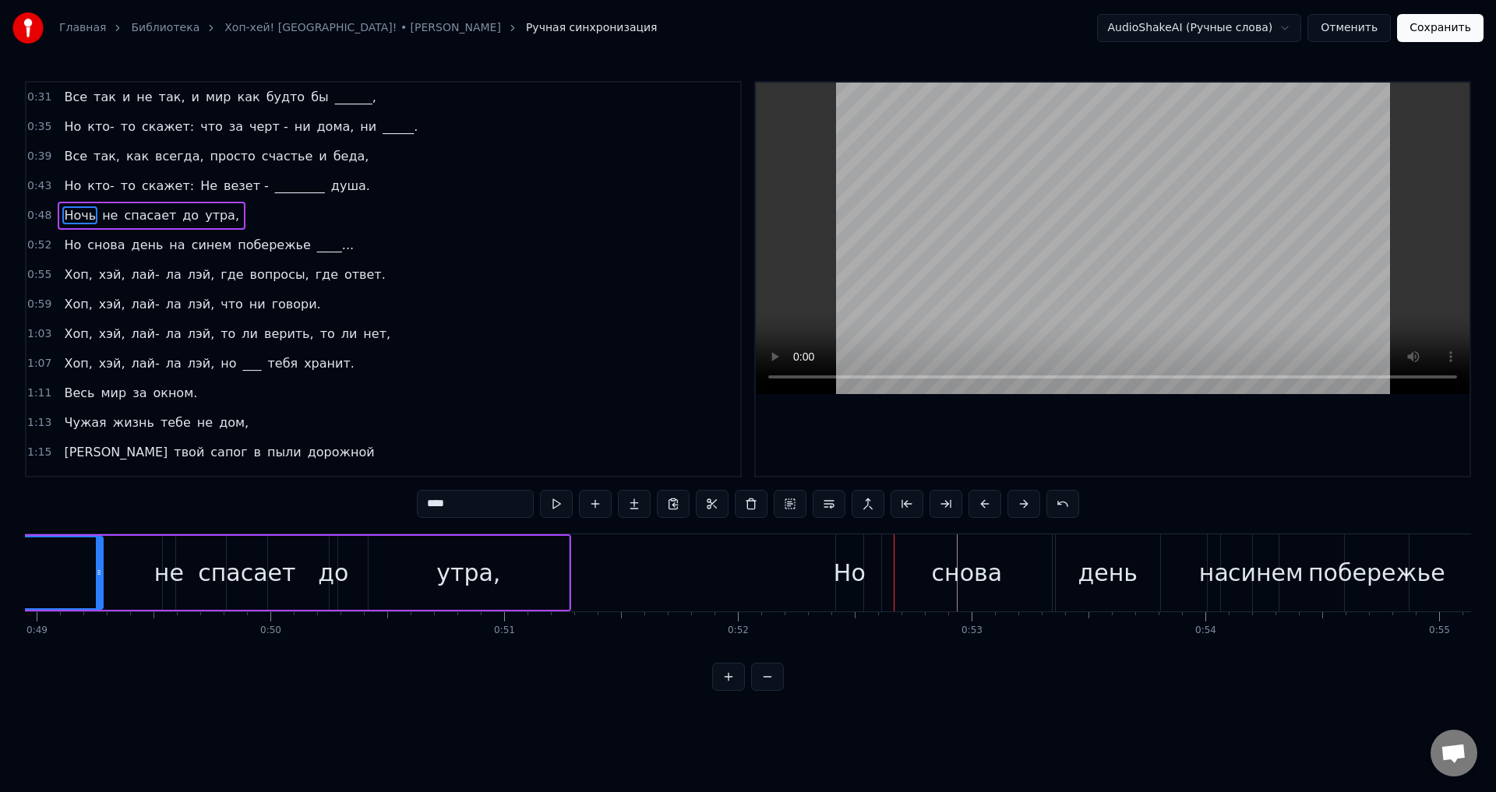
drag, startPoint x: 866, startPoint y: 566, endPoint x: 852, endPoint y: 570, distance: 14.0
click at [852, 570] on div "Но снова день на синем побережье ____..." at bounding box center [1211, 572] width 753 height 77
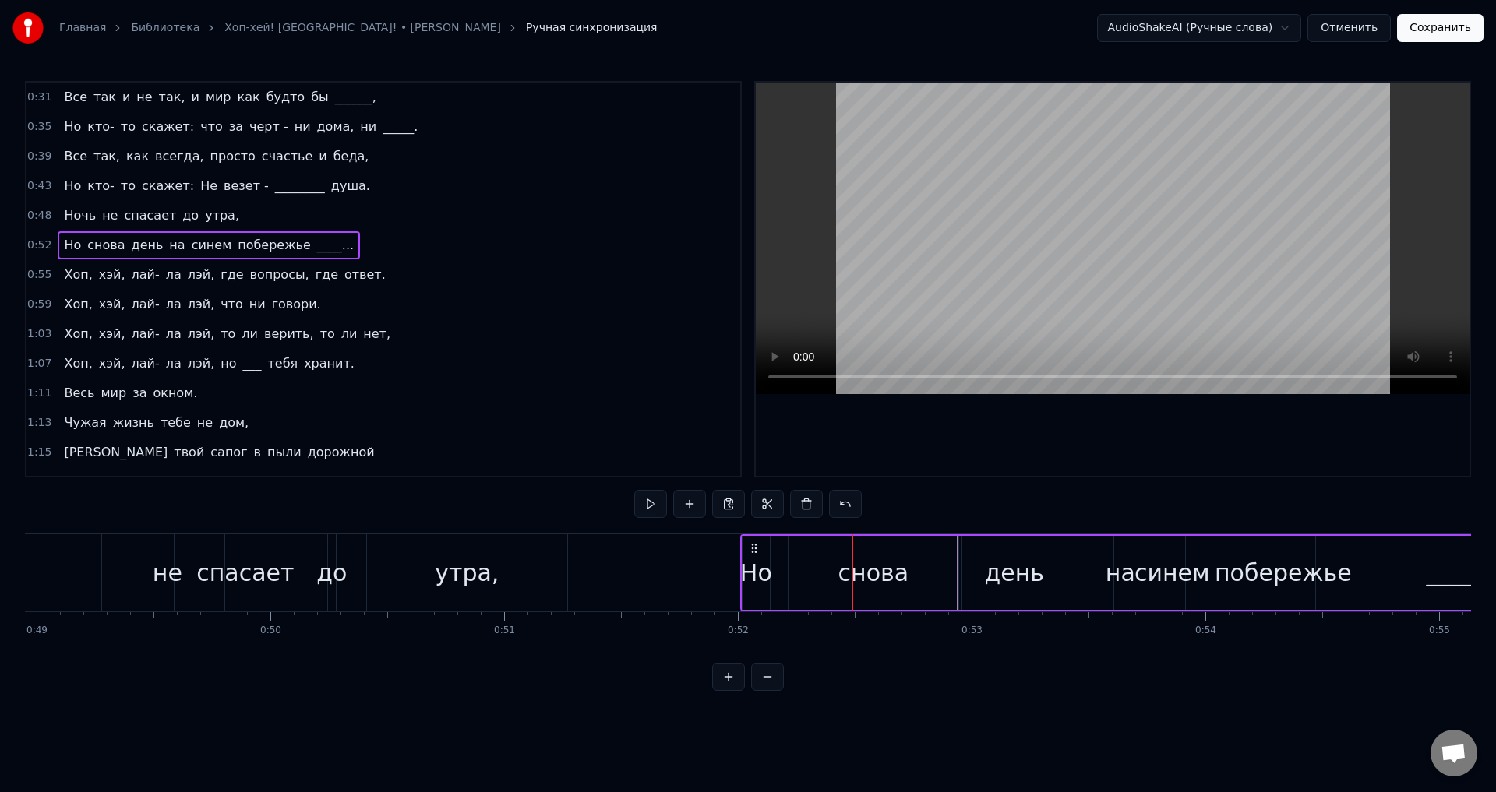
drag, startPoint x: 846, startPoint y: 548, endPoint x: 751, endPoint y: 548, distance: 95.0
click at [751, 548] on icon at bounding box center [754, 548] width 12 height 12
click at [489, 562] on div "утра," at bounding box center [467, 572] width 64 height 35
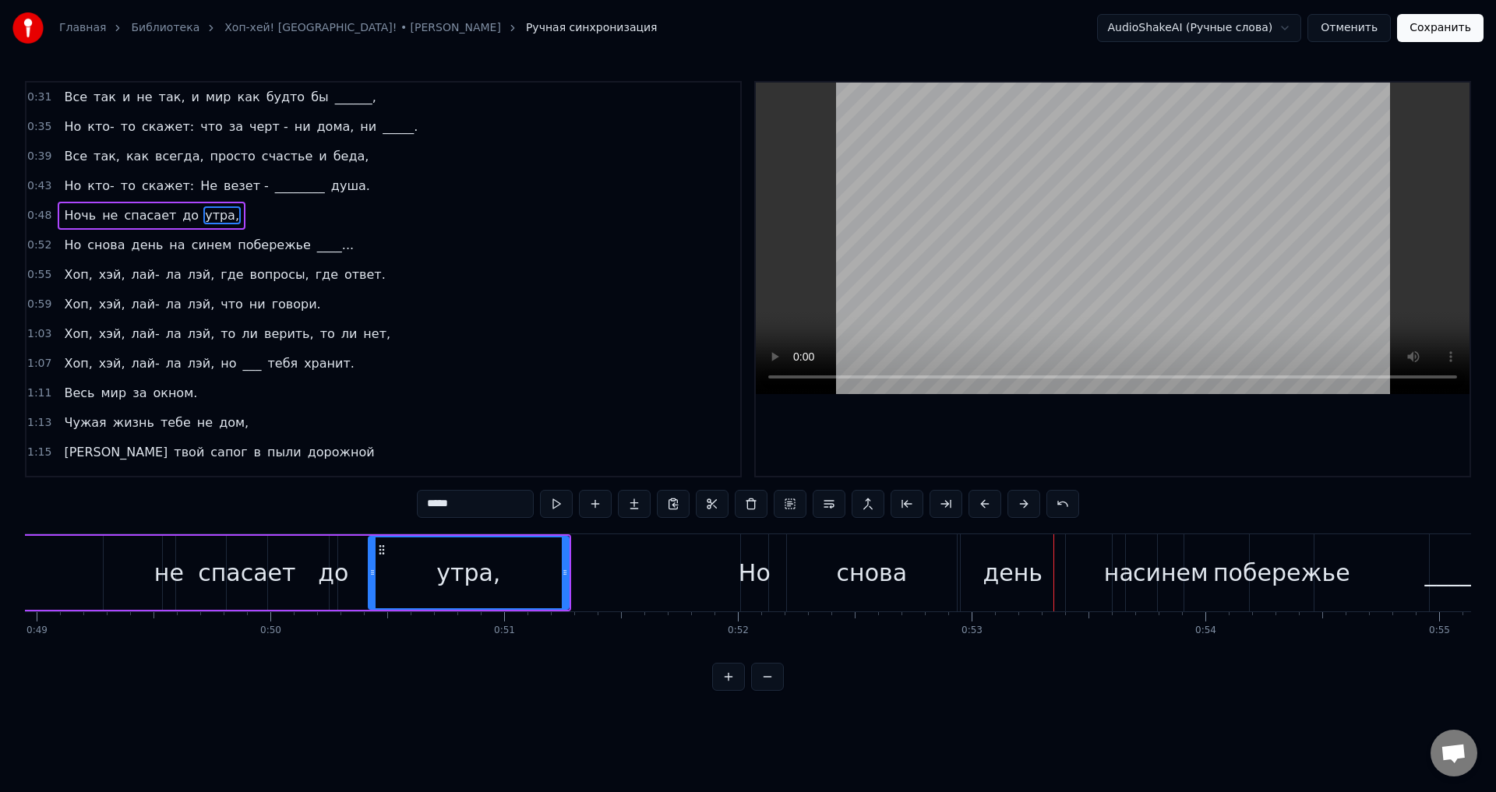
click at [752, 562] on div "Но" at bounding box center [755, 572] width 32 height 35
type input "**"
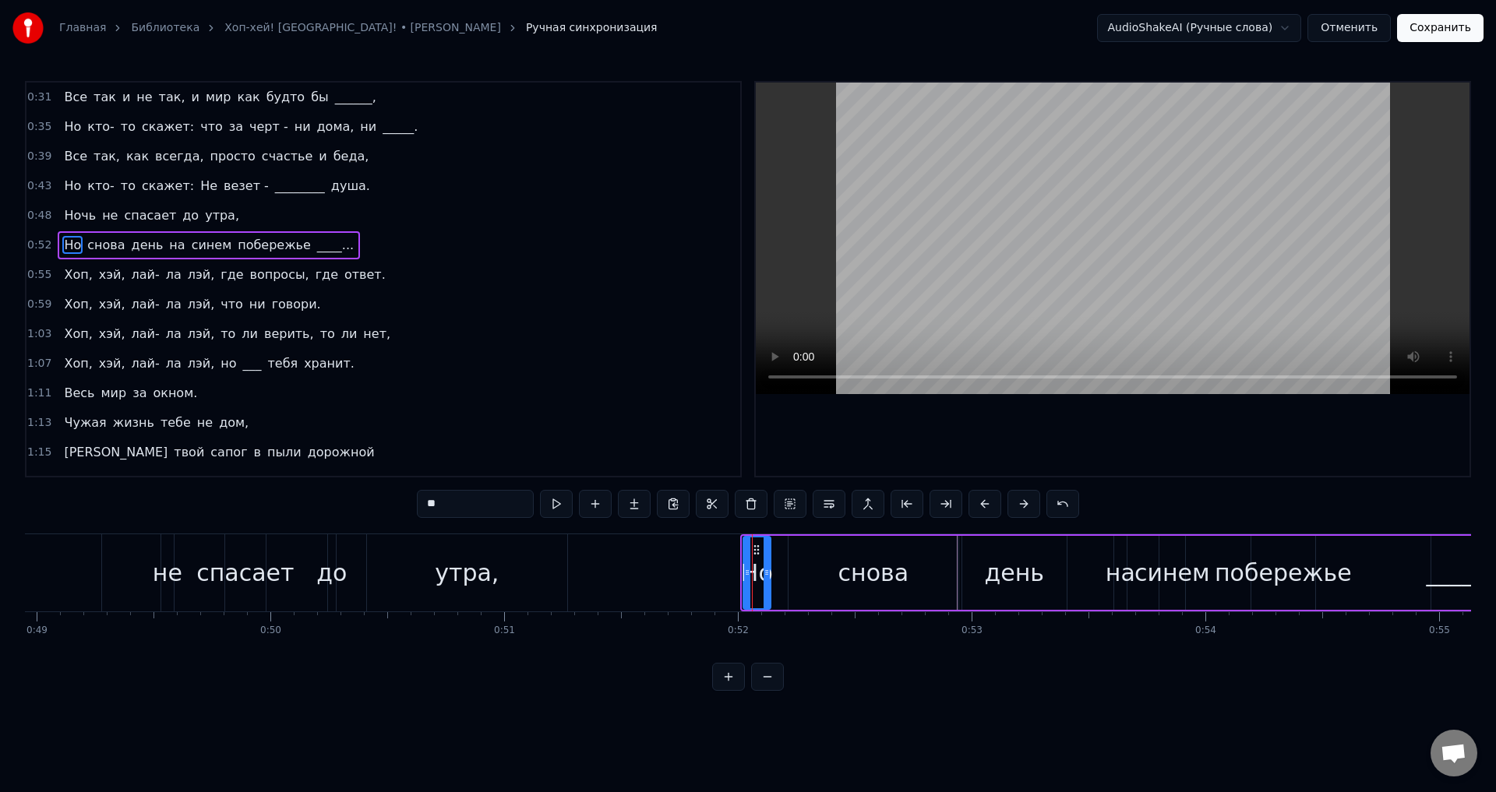
click at [756, 548] on icon at bounding box center [756, 550] width 12 height 12
click at [775, 553] on div "Но снова день на синем побережье ____..." at bounding box center [1117, 572] width 752 height 77
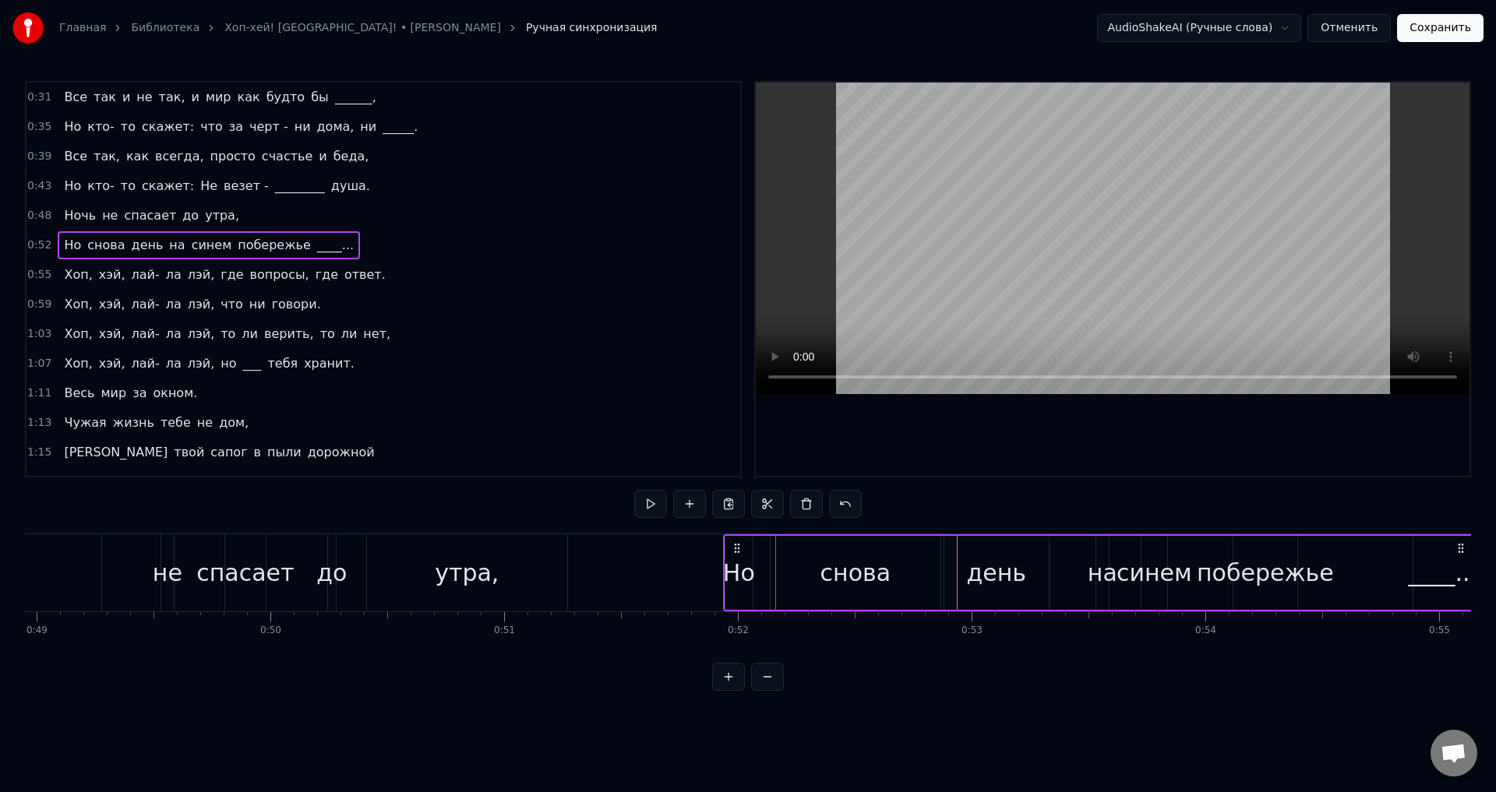
drag, startPoint x: 758, startPoint y: 548, endPoint x: 736, endPoint y: 548, distance: 21.8
click at [736, 548] on icon at bounding box center [737, 548] width 12 height 12
click at [504, 555] on div "утра," at bounding box center [467, 572] width 200 height 77
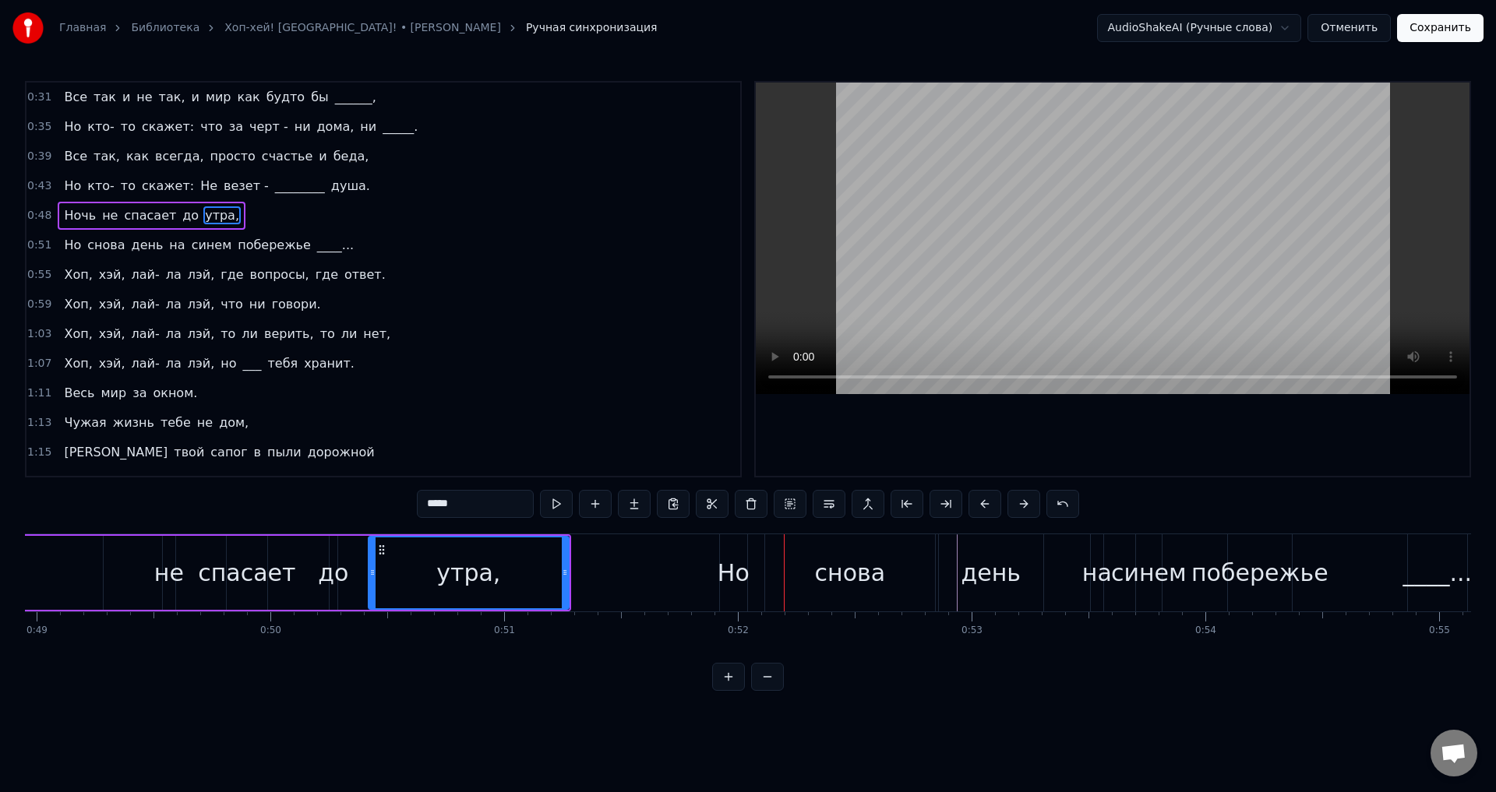
click at [760, 550] on div "Но снова день на синем побережье ____..." at bounding box center [1095, 572] width 752 height 77
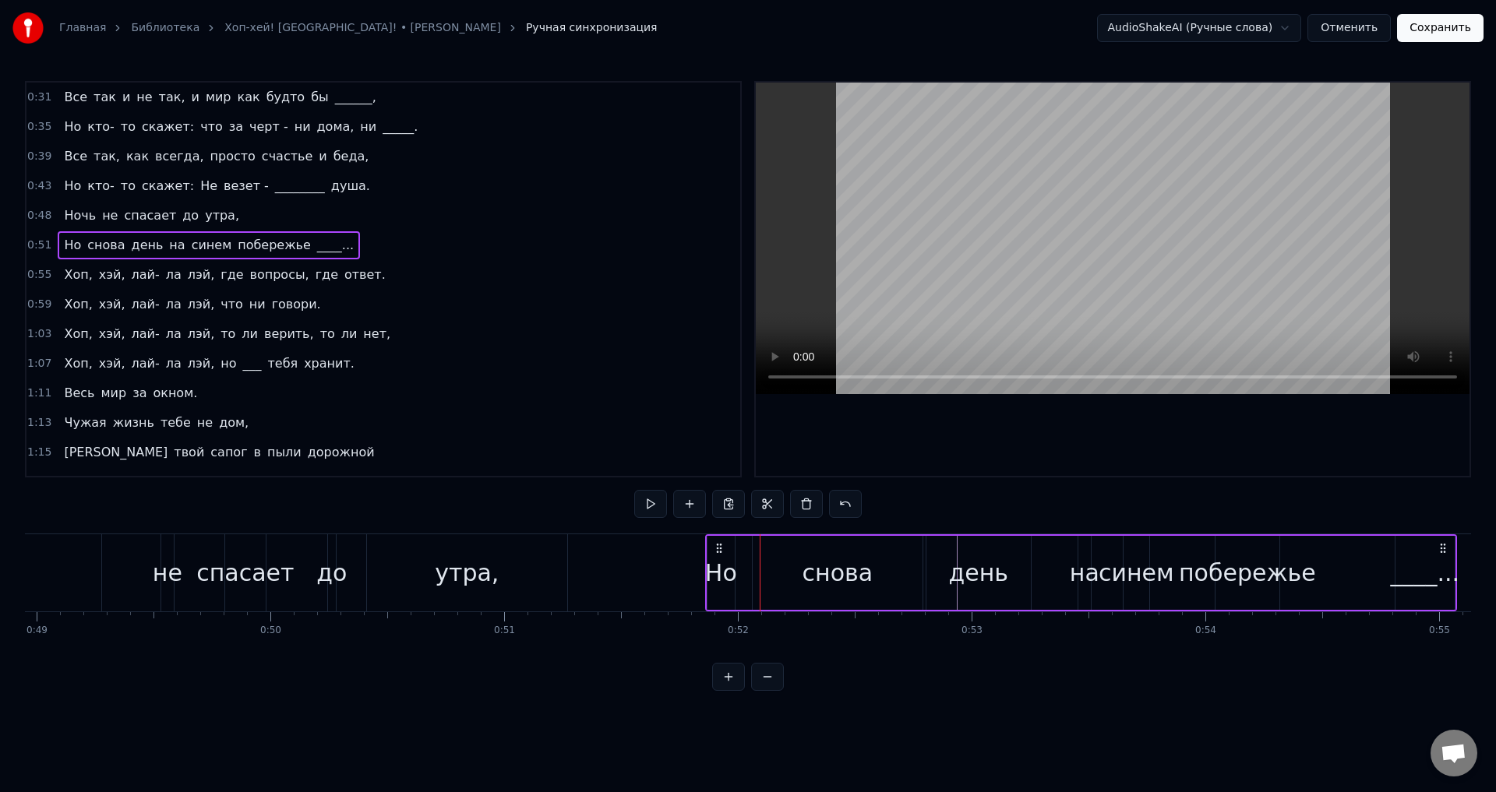
drag, startPoint x: 731, startPoint y: 545, endPoint x: 716, endPoint y: 545, distance: 14.8
click at [716, 545] on icon at bounding box center [719, 548] width 12 height 12
click at [541, 552] on div "утра," at bounding box center [467, 572] width 200 height 77
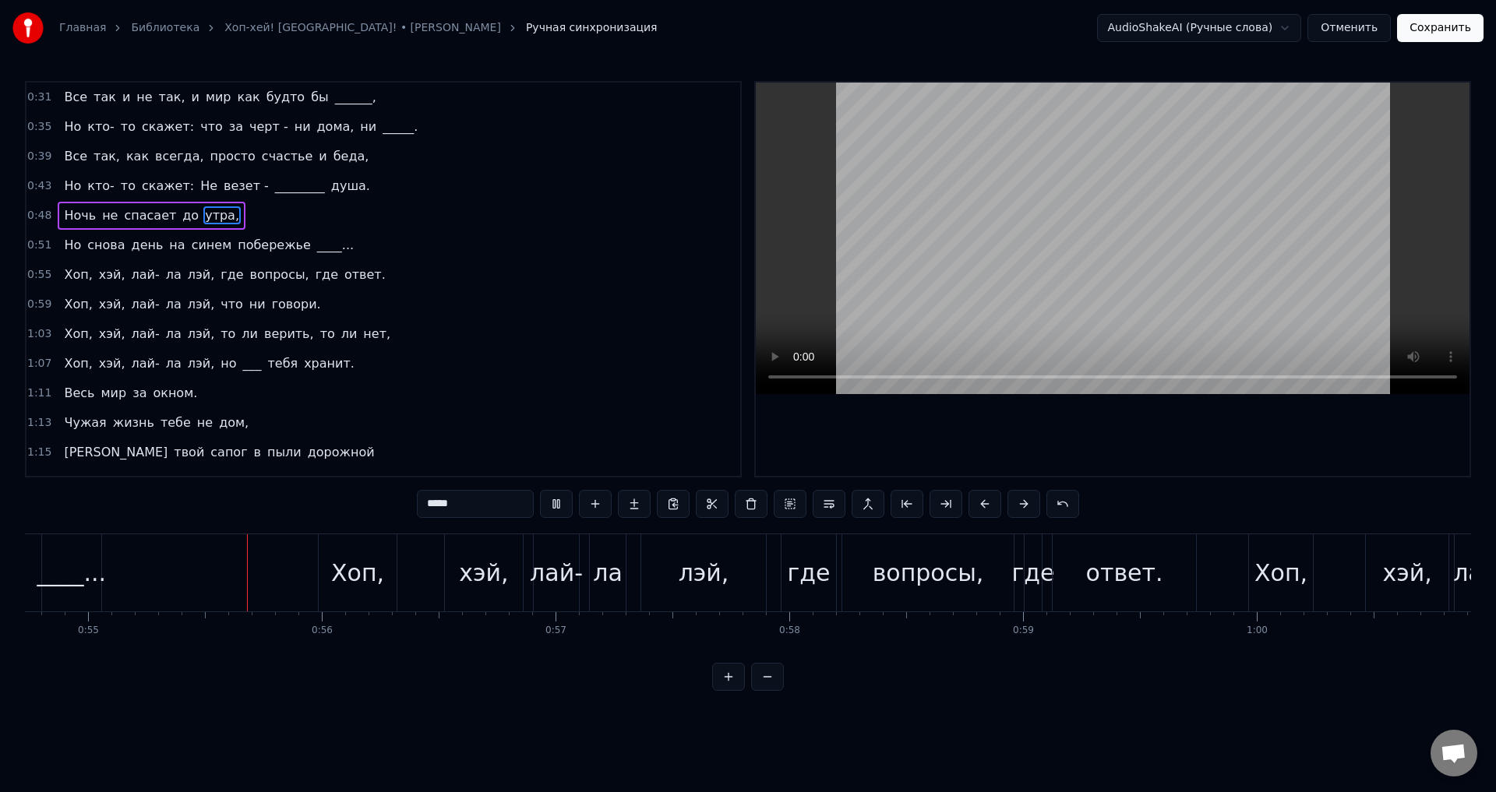
scroll to position [0, 12793]
drag, startPoint x: 747, startPoint y: 664, endPoint x: 725, endPoint y: 662, distance: 21.9
click at [725, 662] on div "0:31 Все так и не так, и мир как будто бы ______, 0:35 Но кто- то скажет: что з…" at bounding box center [748, 386] width 1446 height 610
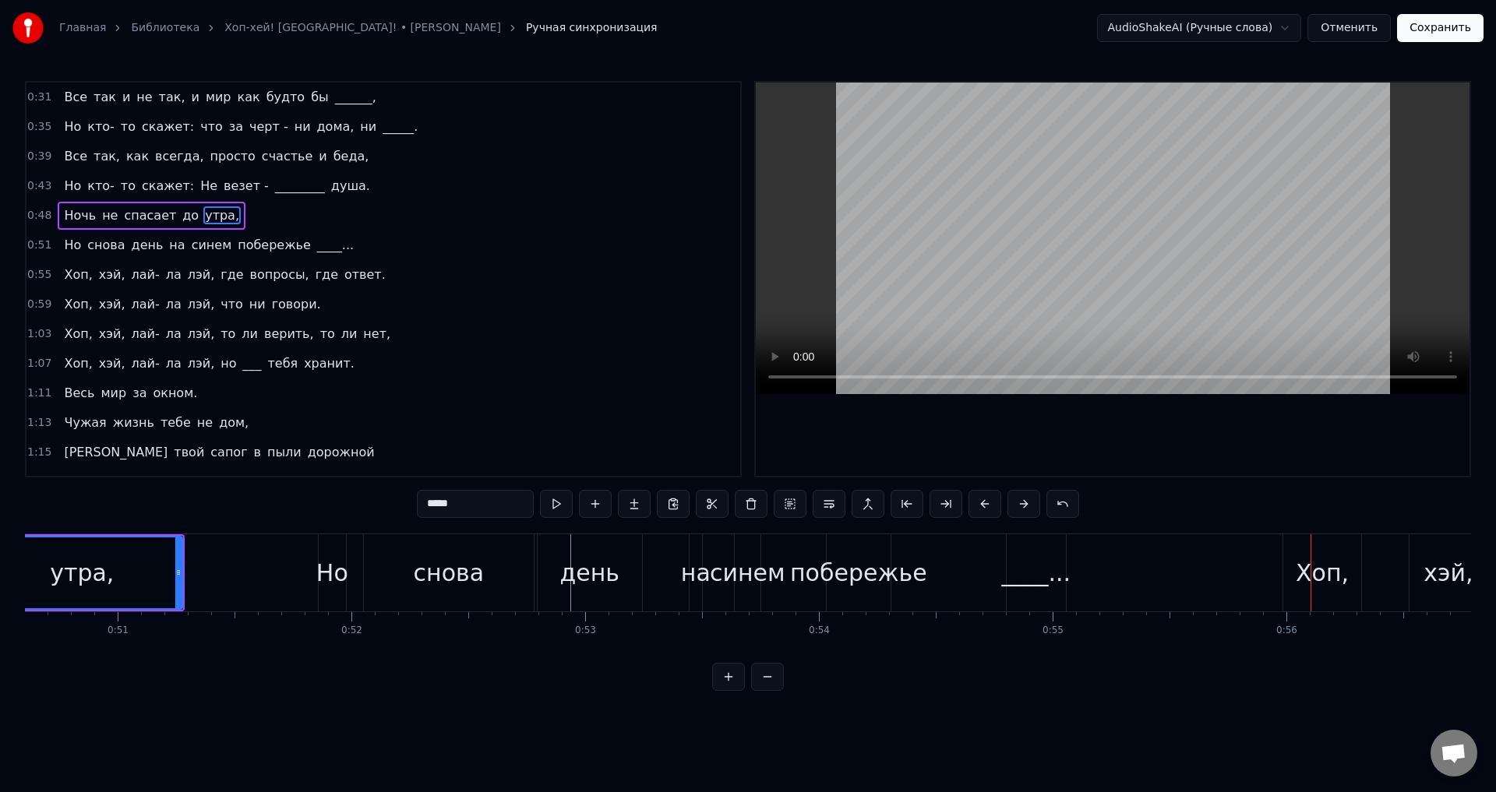
scroll to position [0, 11797]
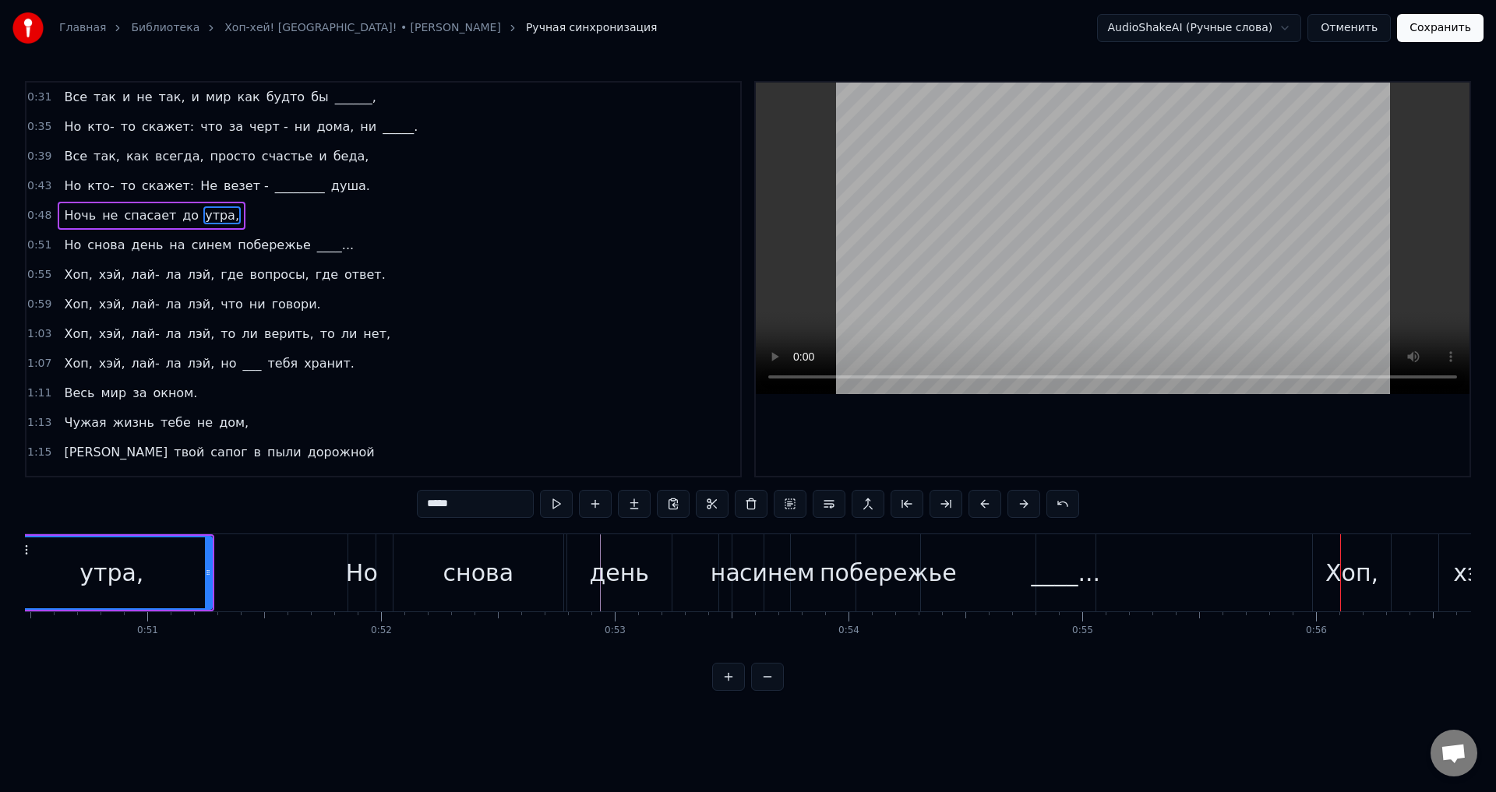
click at [1076, 552] on div "____..." at bounding box center [1065, 572] width 59 height 77
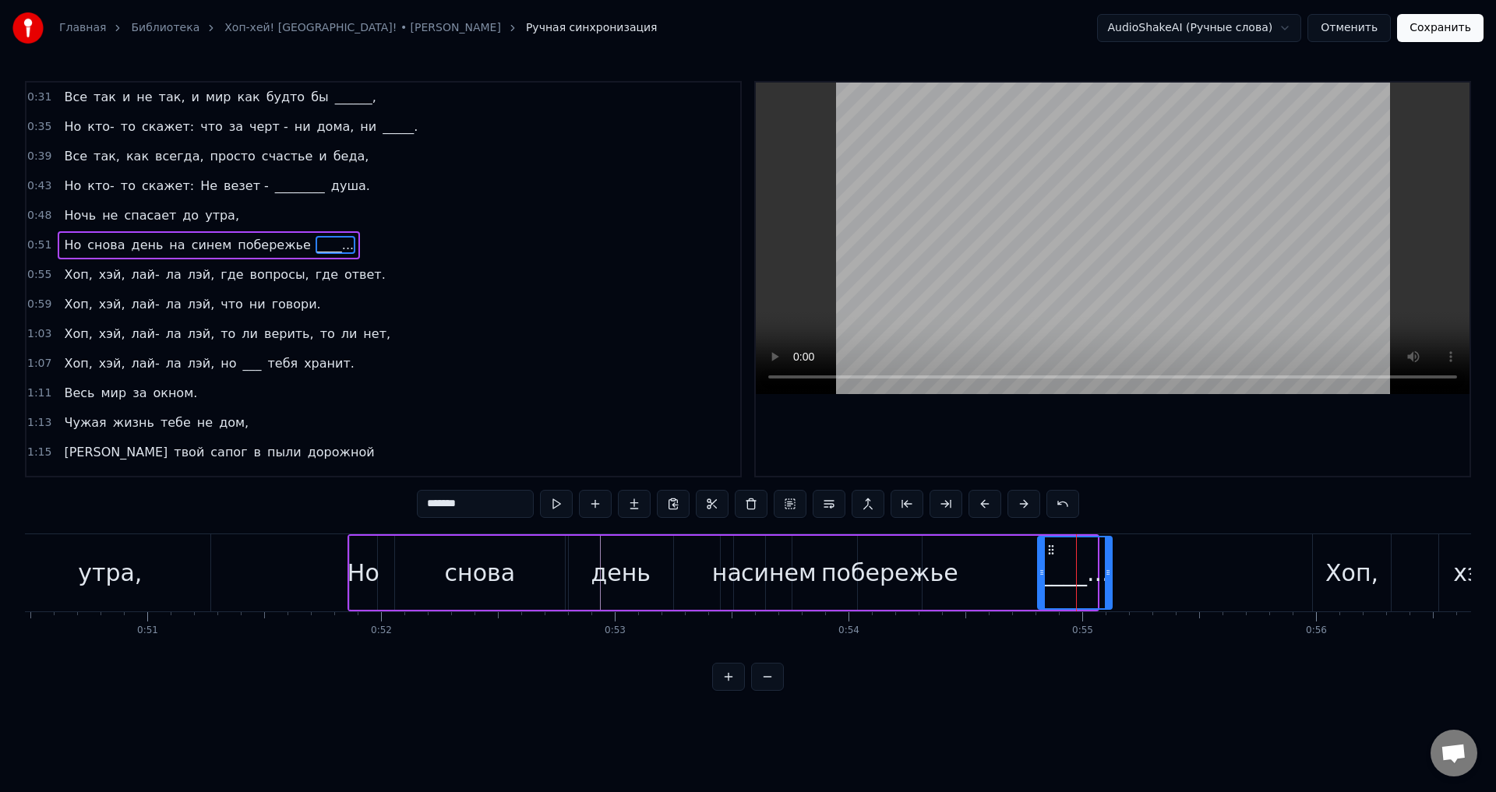
drag, startPoint x: 1095, startPoint y: 566, endPoint x: 1109, endPoint y: 565, distance: 14.9
click at [1109, 565] on div at bounding box center [1108, 573] width 6 height 71
drag, startPoint x: 1106, startPoint y: 573, endPoint x: 1081, endPoint y: 573, distance: 24.9
click at [1081, 573] on icon at bounding box center [1083, 572] width 6 height 12
drag, startPoint x: 1081, startPoint y: 573, endPoint x: 1304, endPoint y: 578, distance: 222.9
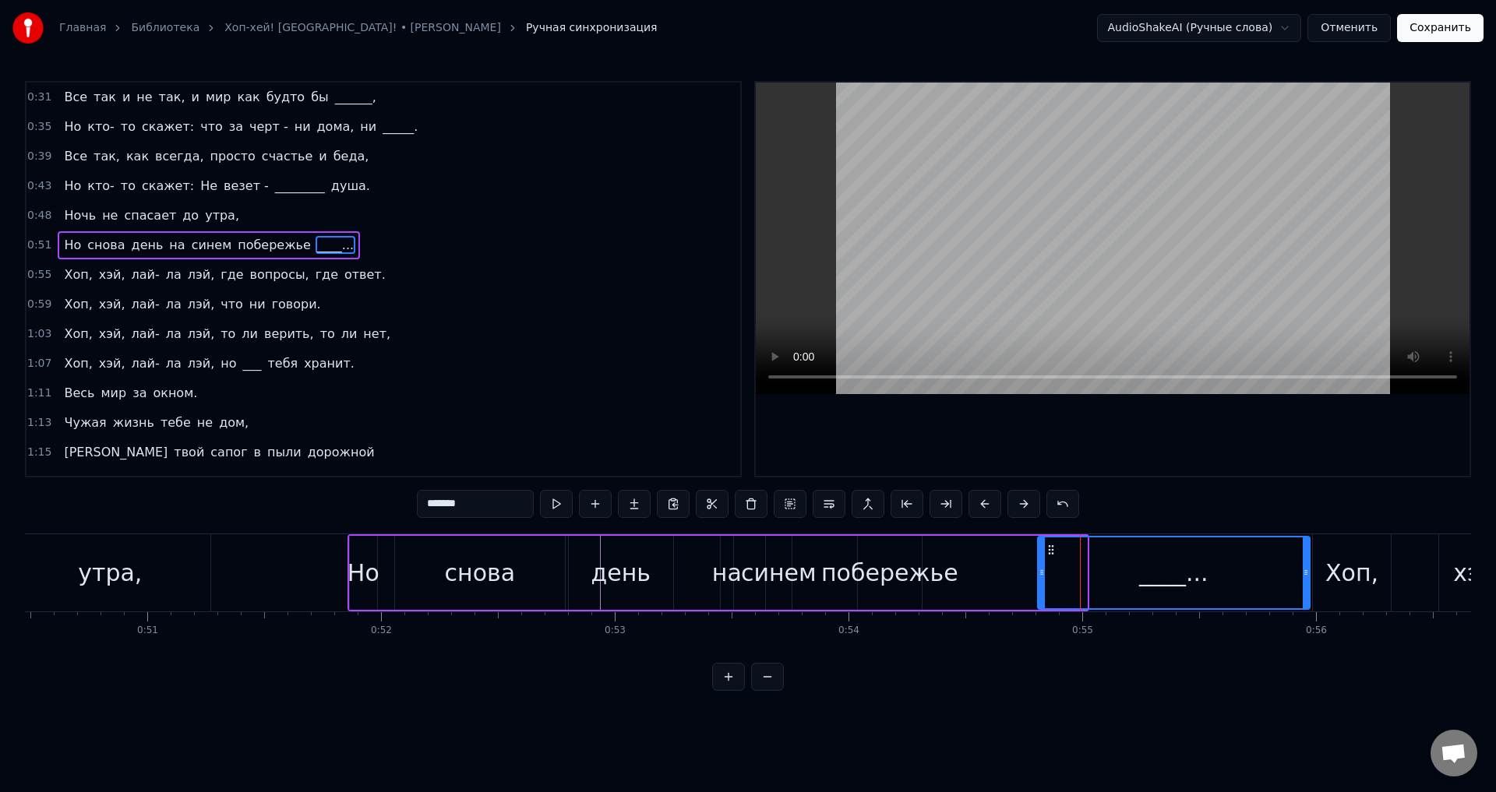
click at [1304, 578] on icon at bounding box center [1306, 572] width 6 height 12
click at [512, 566] on div "снова" at bounding box center [480, 573] width 170 height 74
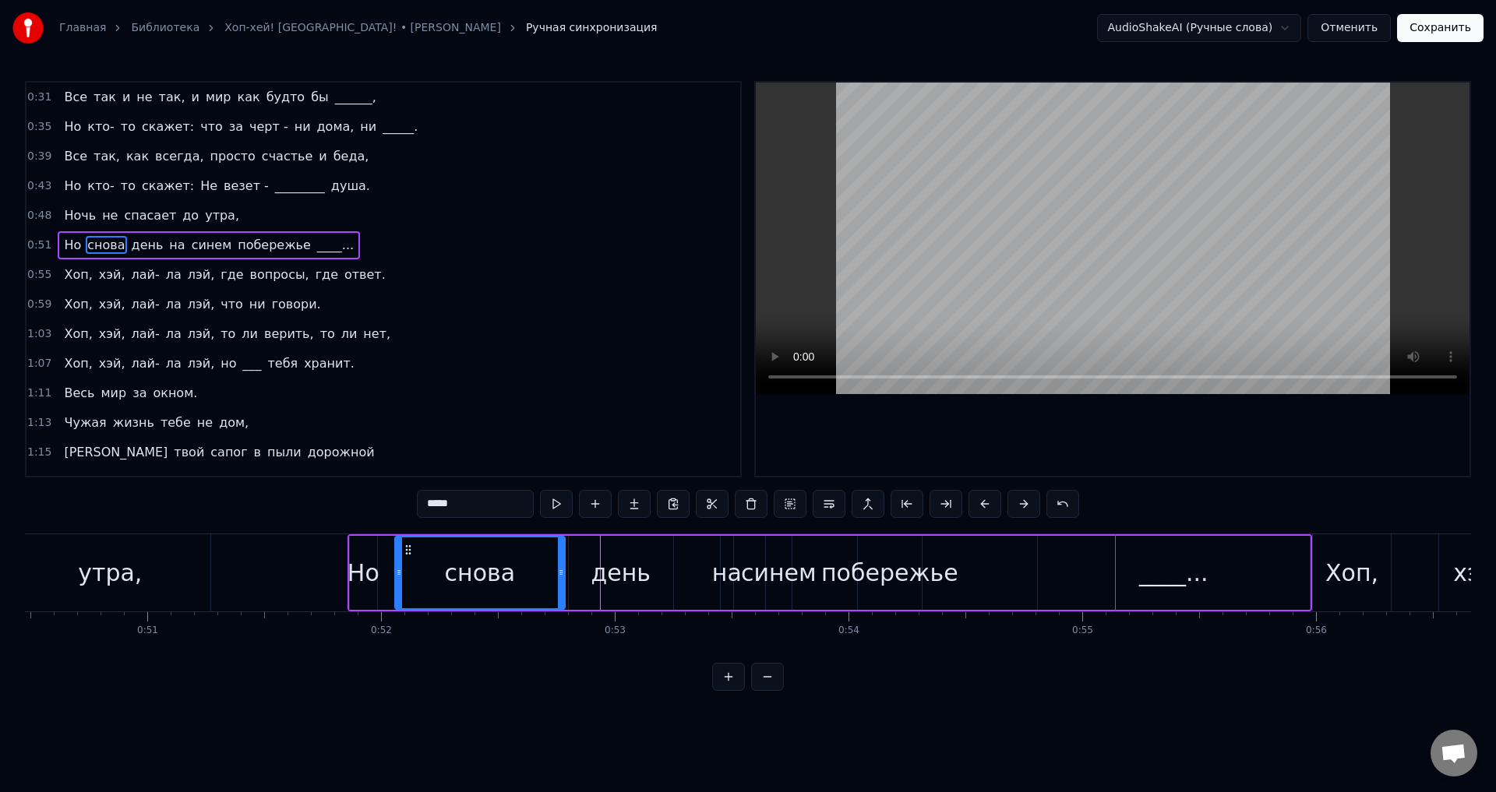
click at [890, 588] on div "побережье" at bounding box center [889, 572] width 137 height 35
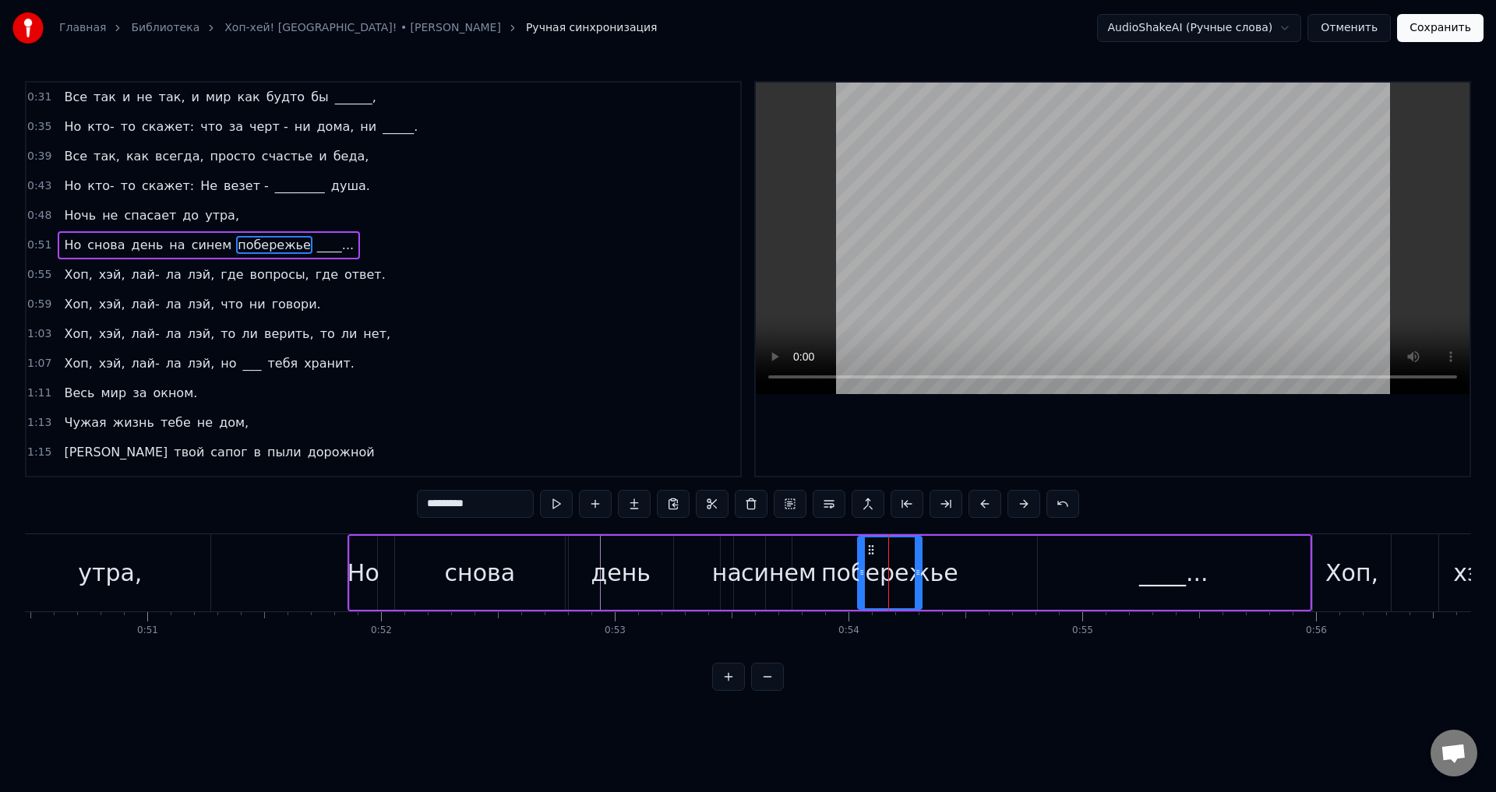
click at [786, 565] on div "синем" at bounding box center [779, 572] width 76 height 35
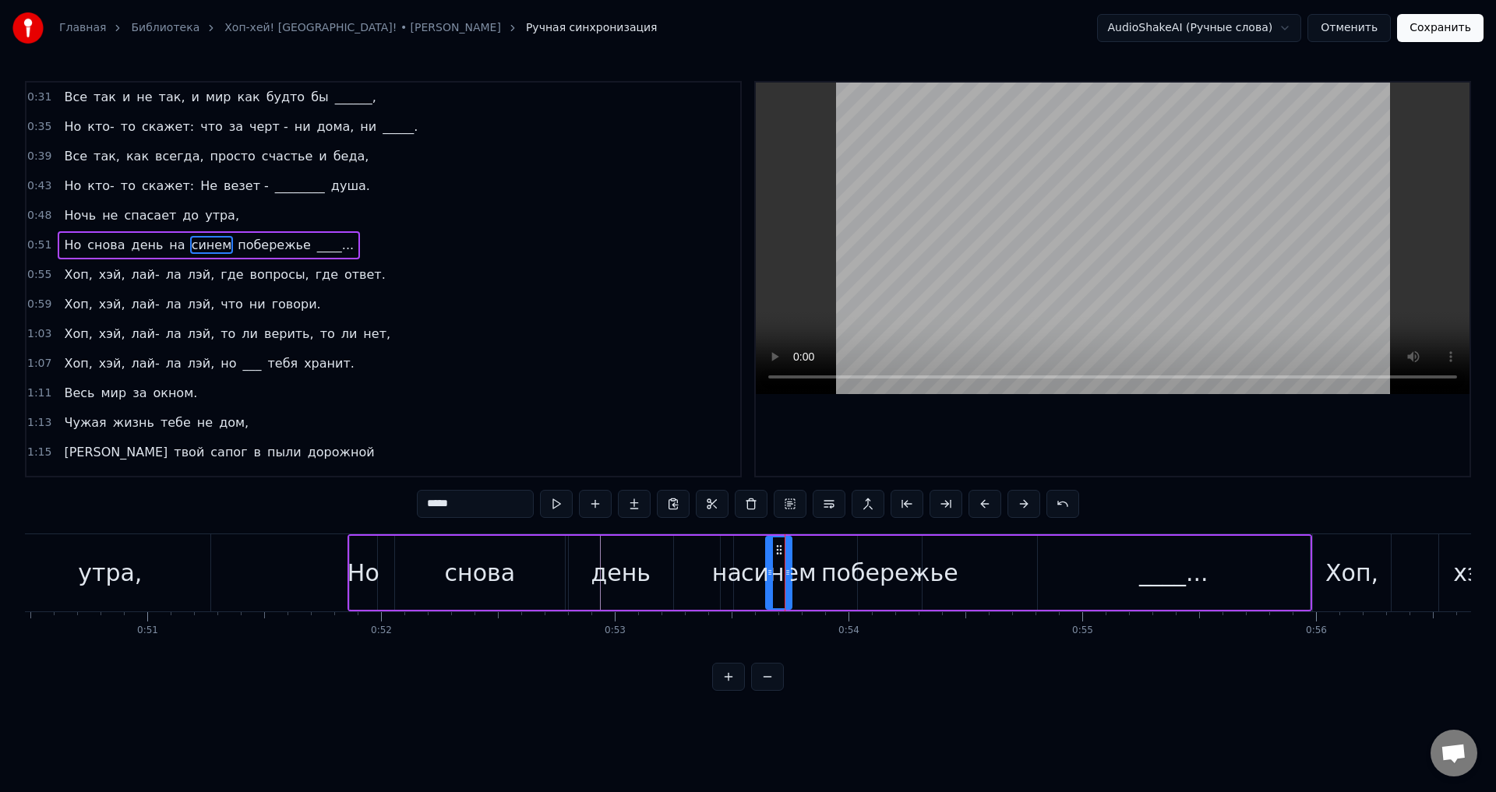
click at [791, 562] on div "синем" at bounding box center [779, 572] width 76 height 35
drag, startPoint x: 788, startPoint y: 558, endPoint x: 829, endPoint y: 554, distance: 41.5
click at [829, 554] on div at bounding box center [829, 573] width 6 height 71
drag, startPoint x: 878, startPoint y: 570, endPoint x: 887, endPoint y: 570, distance: 9.3
click at [887, 570] on div "побережье" at bounding box center [889, 572] width 137 height 35
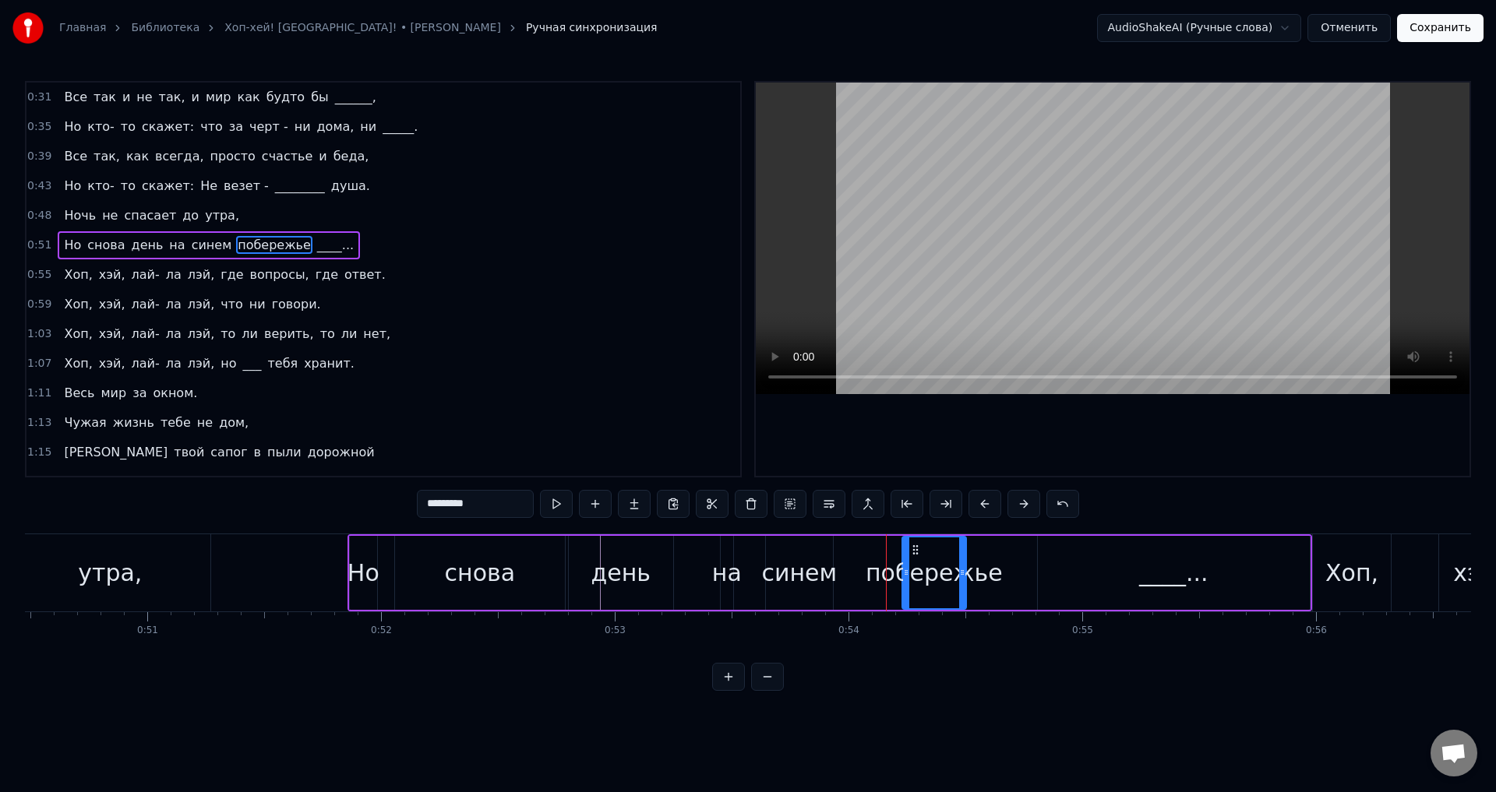
drag, startPoint x: 869, startPoint y: 552, endPoint x: 914, endPoint y: 548, distance: 44.5
click at [914, 548] on icon at bounding box center [915, 550] width 12 height 12
click at [819, 558] on div "синем" at bounding box center [799, 572] width 76 height 35
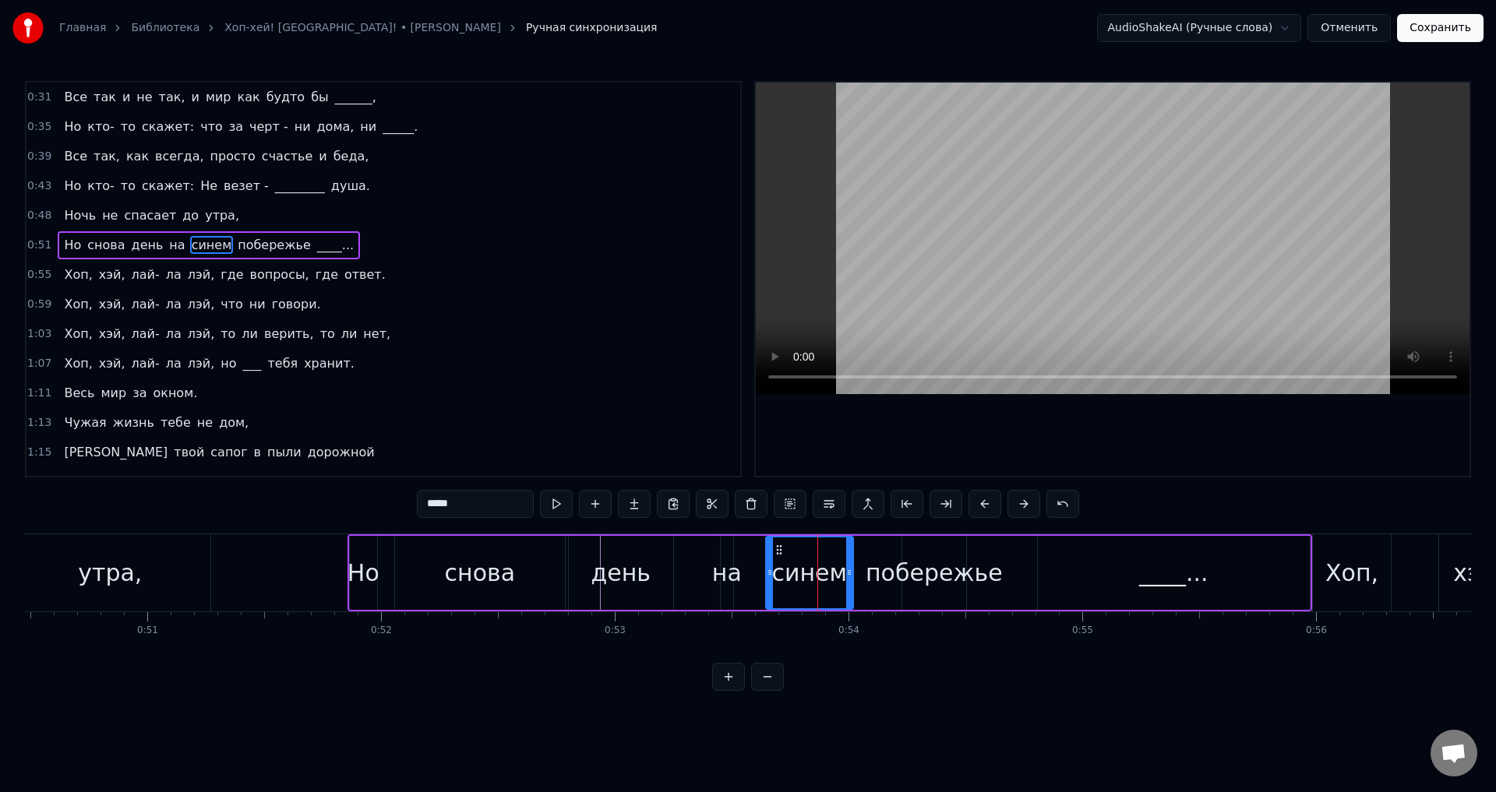
drag, startPoint x: 830, startPoint y: 562, endPoint x: 851, endPoint y: 562, distance: 20.3
click at [851, 562] on div at bounding box center [849, 573] width 6 height 71
click at [460, 566] on div "снова" at bounding box center [480, 572] width 71 height 35
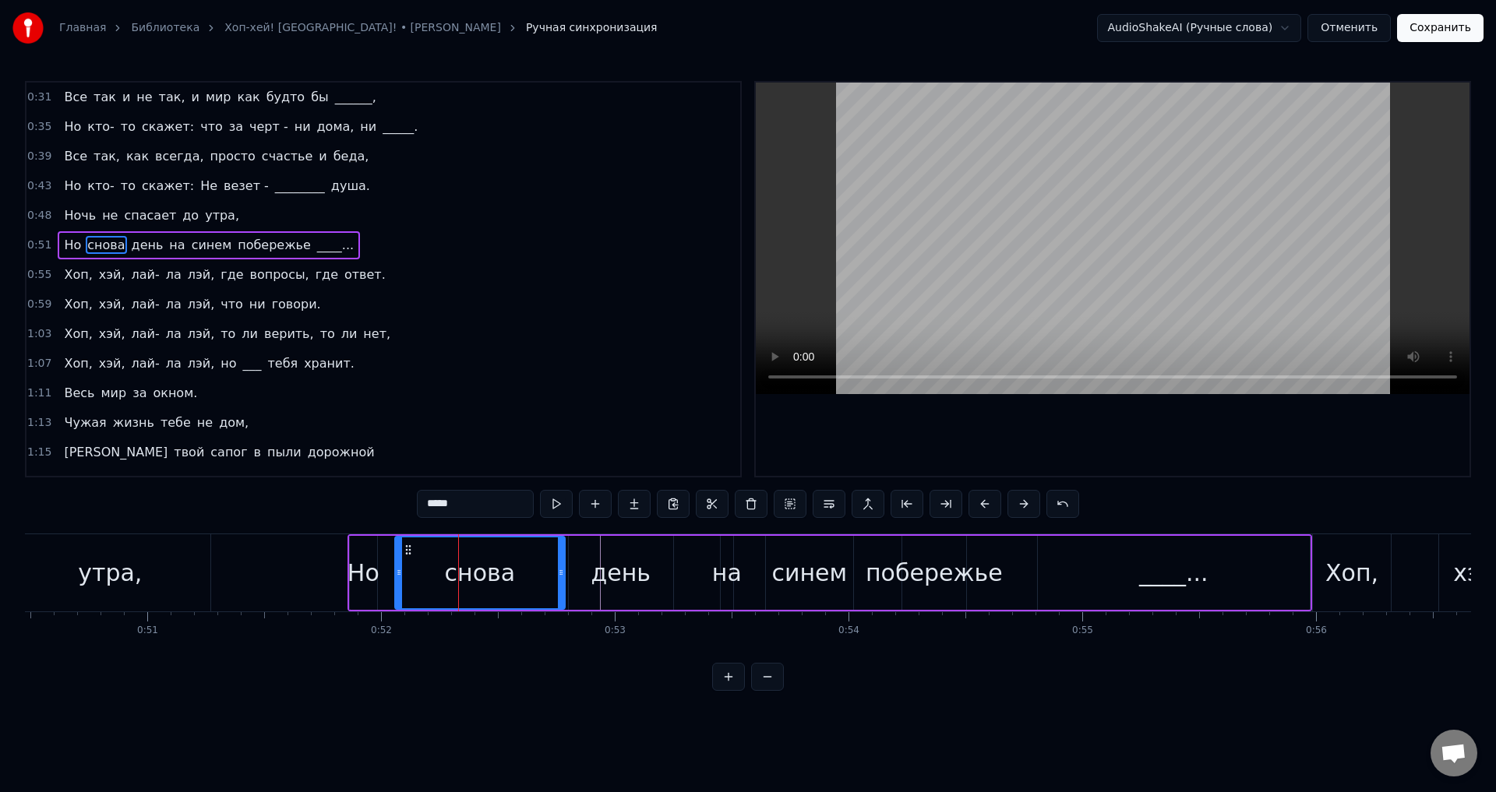
click at [351, 579] on div "Но" at bounding box center [363, 572] width 32 height 35
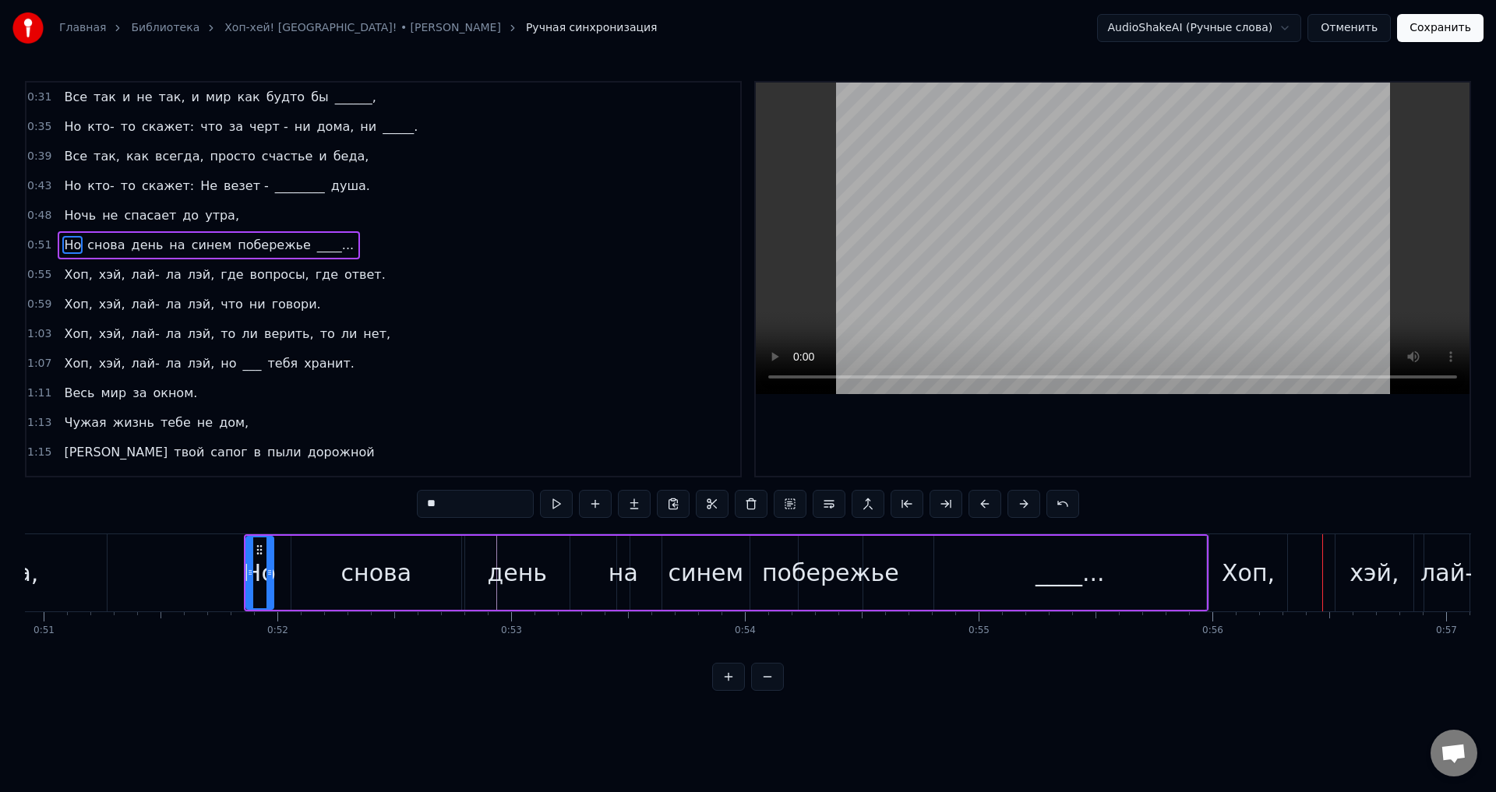
scroll to position [0, 11841]
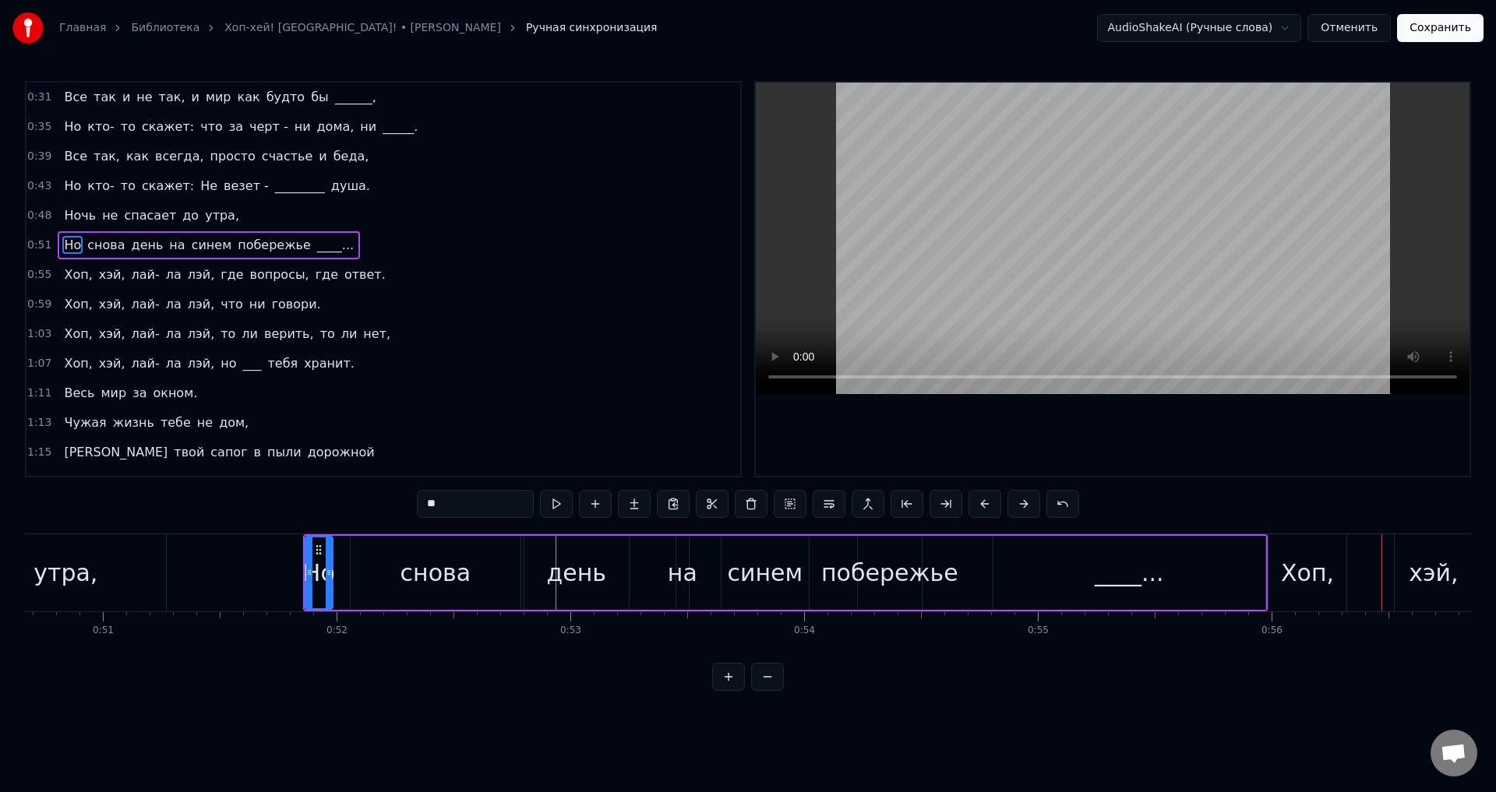
click at [874, 583] on div "побережье" at bounding box center [889, 572] width 137 height 35
type input "*********"
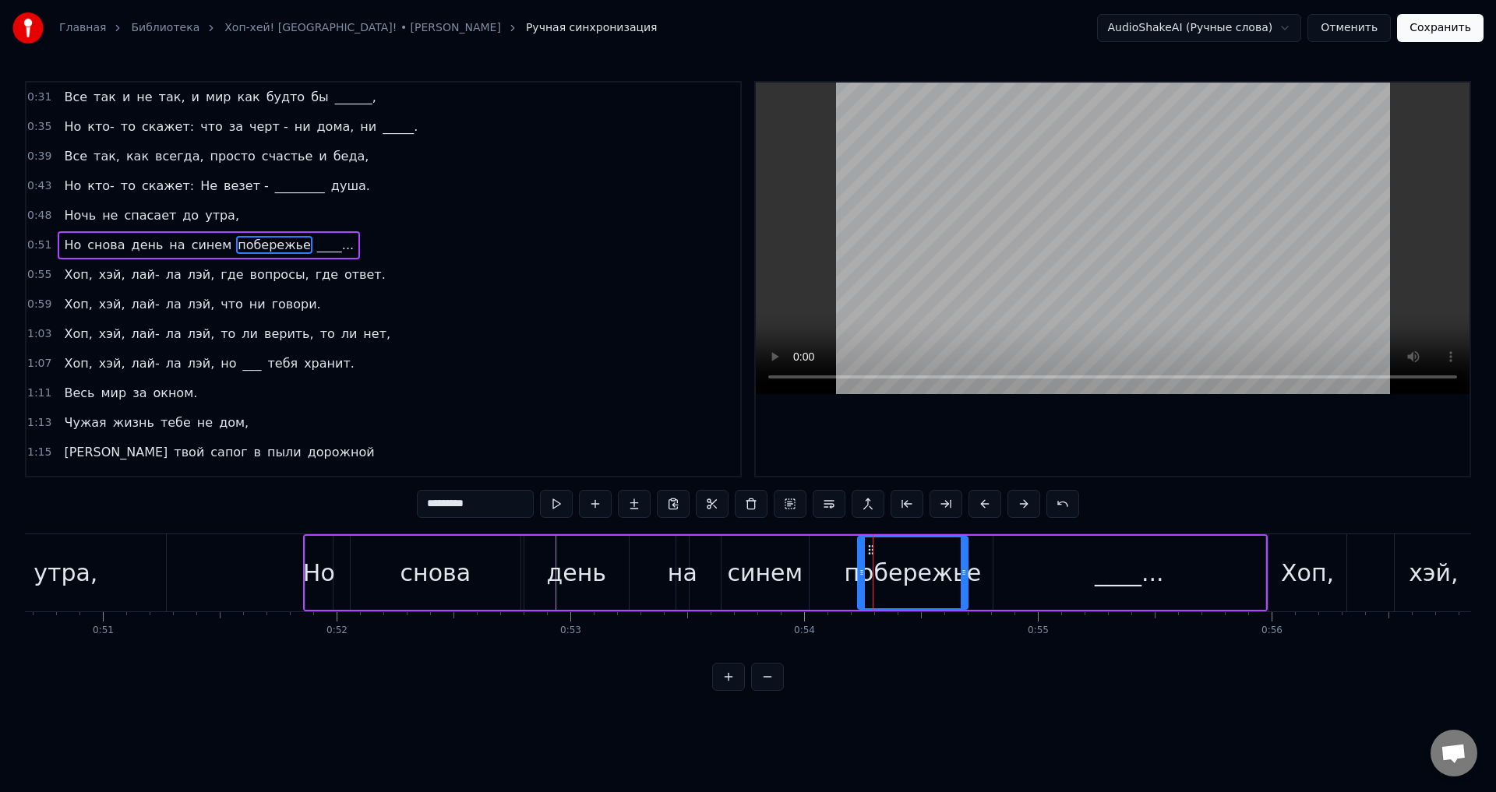
drag, startPoint x: 920, startPoint y: 569, endPoint x: 966, endPoint y: 576, distance: 46.5
click at [966, 576] on icon at bounding box center [964, 572] width 6 height 12
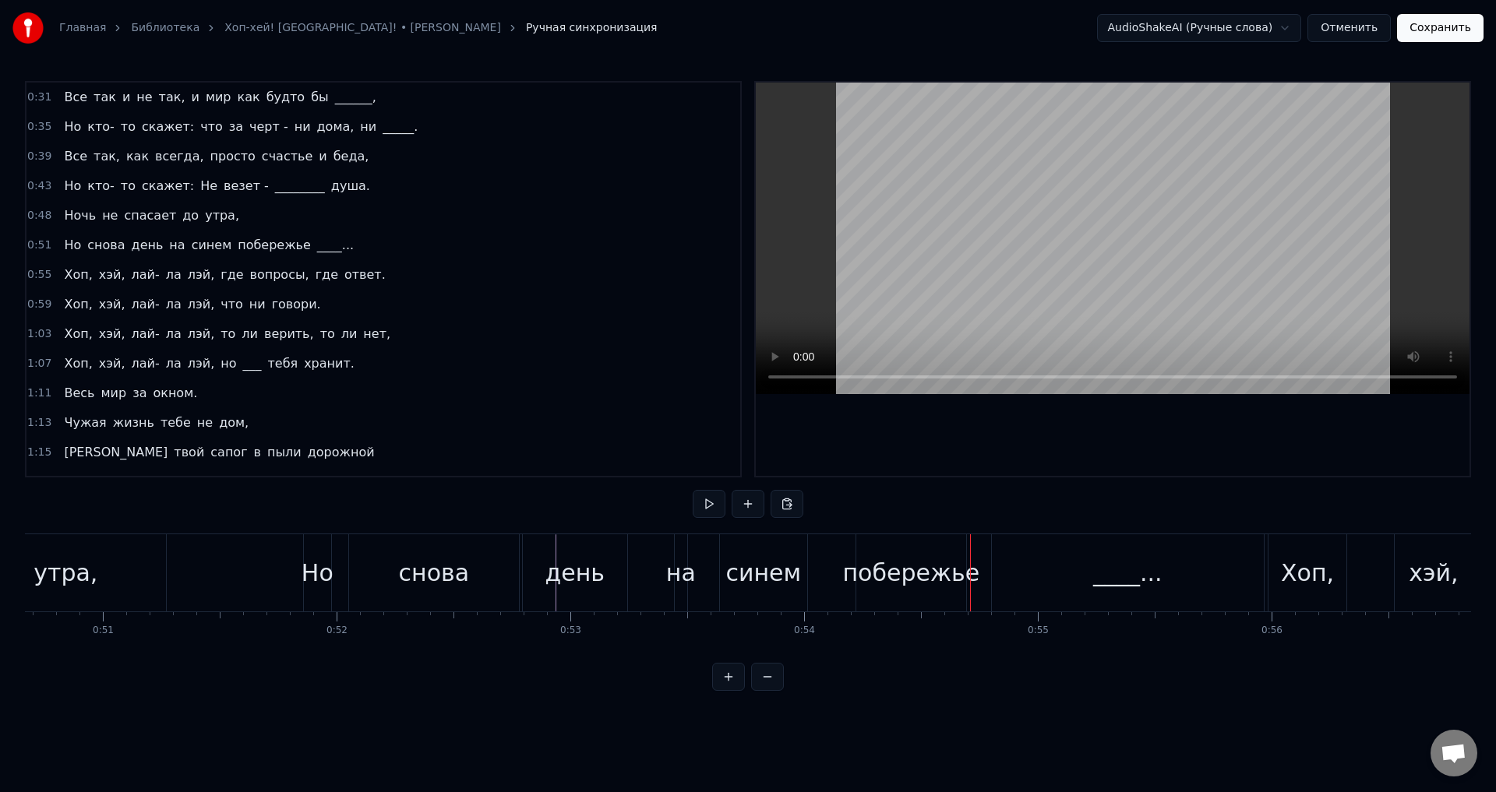
click at [957, 566] on div "побережье" at bounding box center [911, 572] width 137 height 35
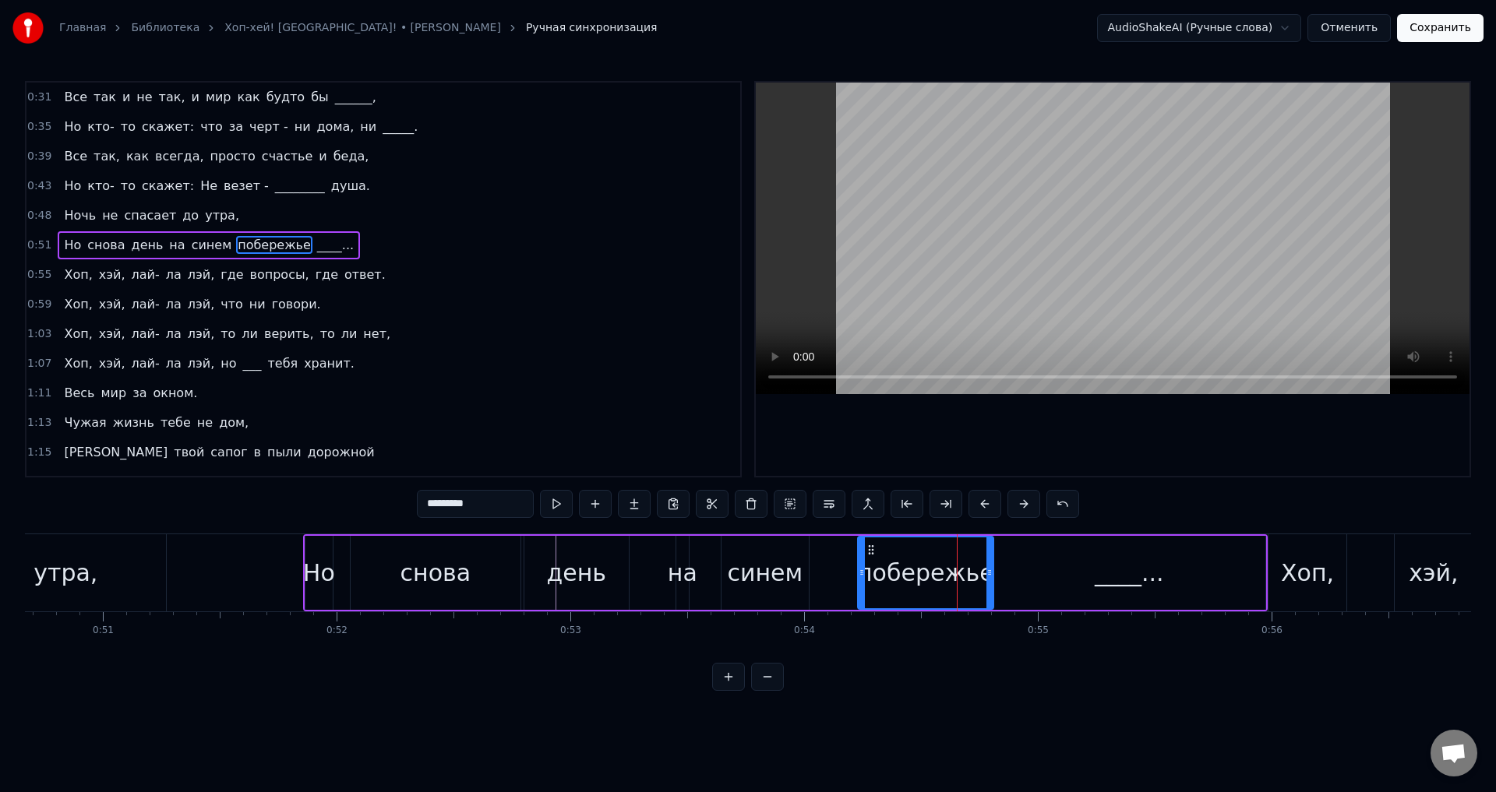
drag, startPoint x: 966, startPoint y: 564, endPoint x: 992, endPoint y: 565, distance: 25.7
click at [992, 565] on div at bounding box center [989, 573] width 6 height 71
click at [308, 561] on div "Но" at bounding box center [319, 572] width 32 height 35
type input "**"
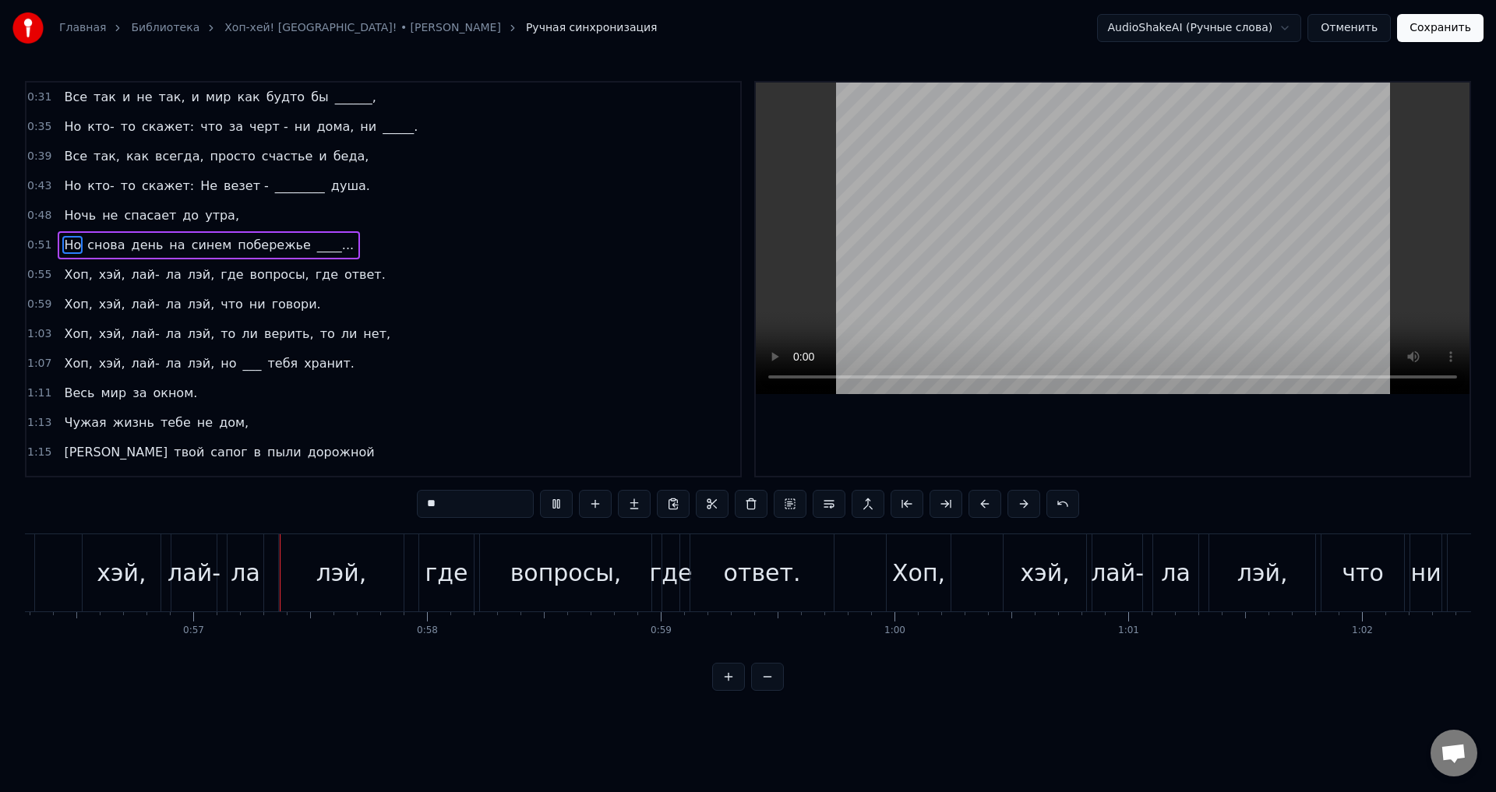
scroll to position [0, 13154]
click at [1442, 27] on button "Сохранить" at bounding box center [1440, 28] width 86 height 28
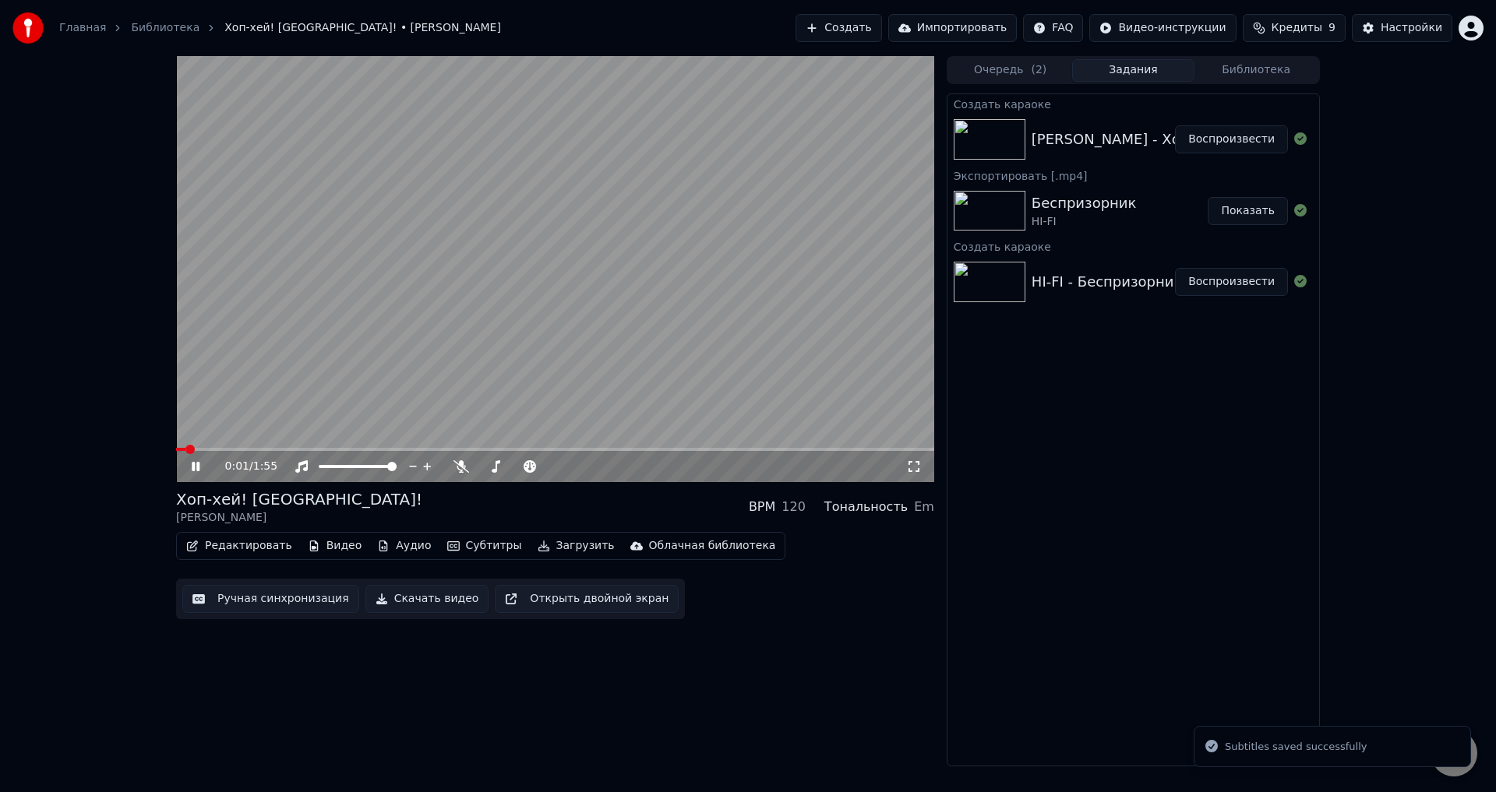
click at [907, 465] on icon at bounding box center [914, 466] width 16 height 12
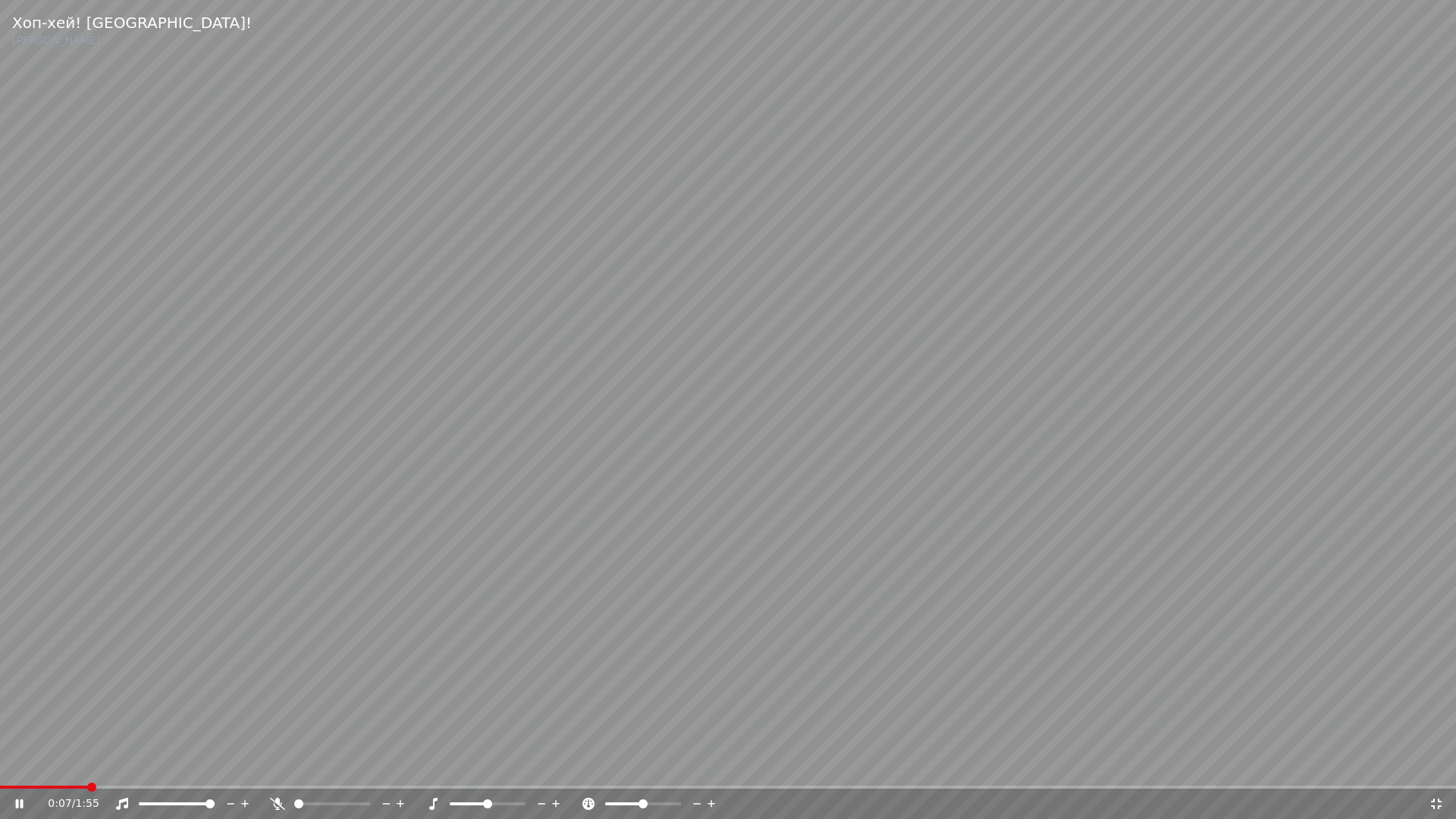
click at [96, 770] on span at bounding box center [728, 787] width 1456 height 3
click at [169, 770] on span at bounding box center [728, 787] width 1456 height 3
click at [185, 770] on span at bounding box center [180, 787] width 9 height 9
click at [283, 770] on span at bounding box center [728, 787] width 1456 height 3
click at [314, 770] on span at bounding box center [157, 787] width 314 height 3
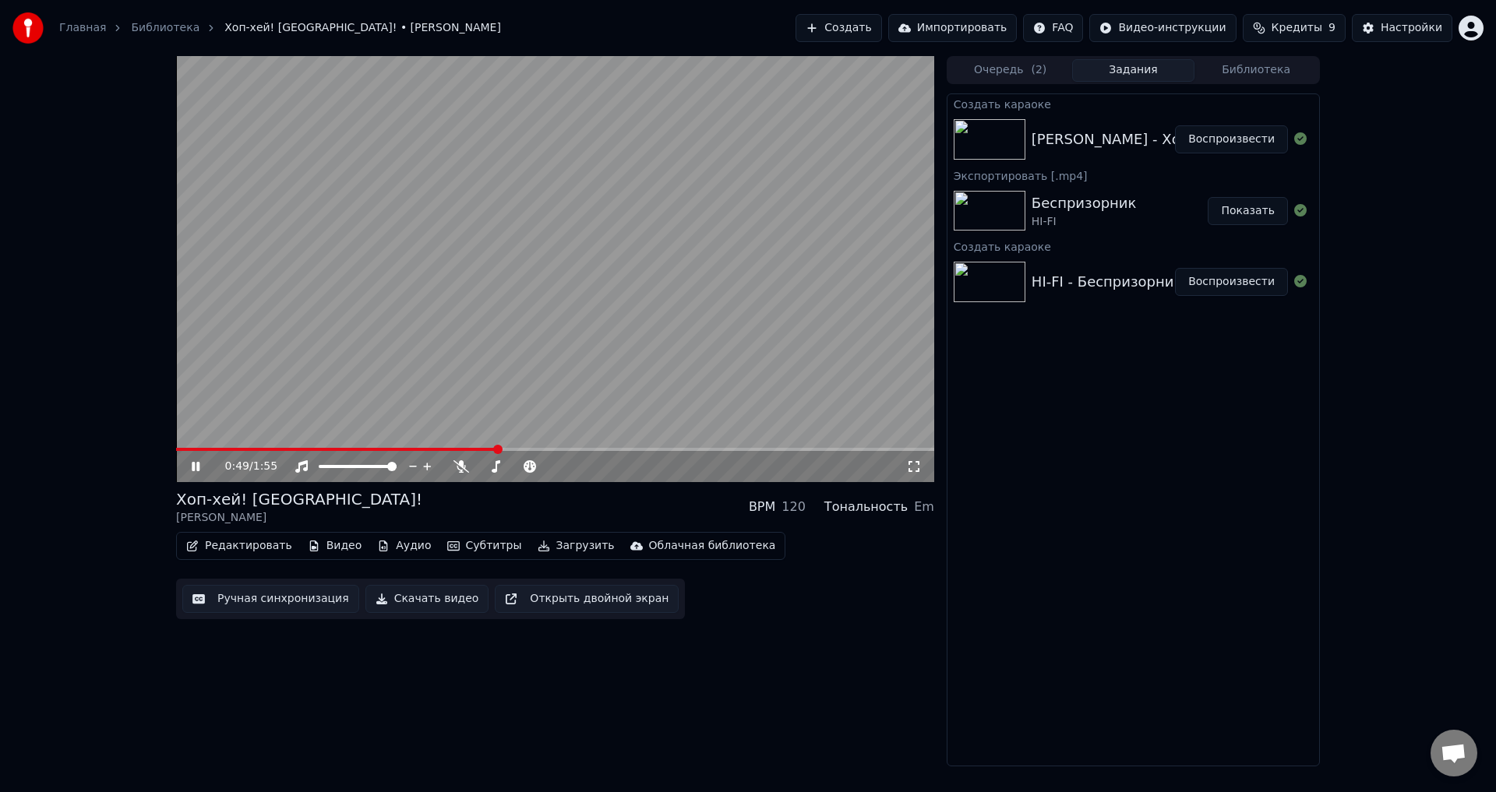
click at [918, 460] on icon at bounding box center [914, 466] width 16 height 12
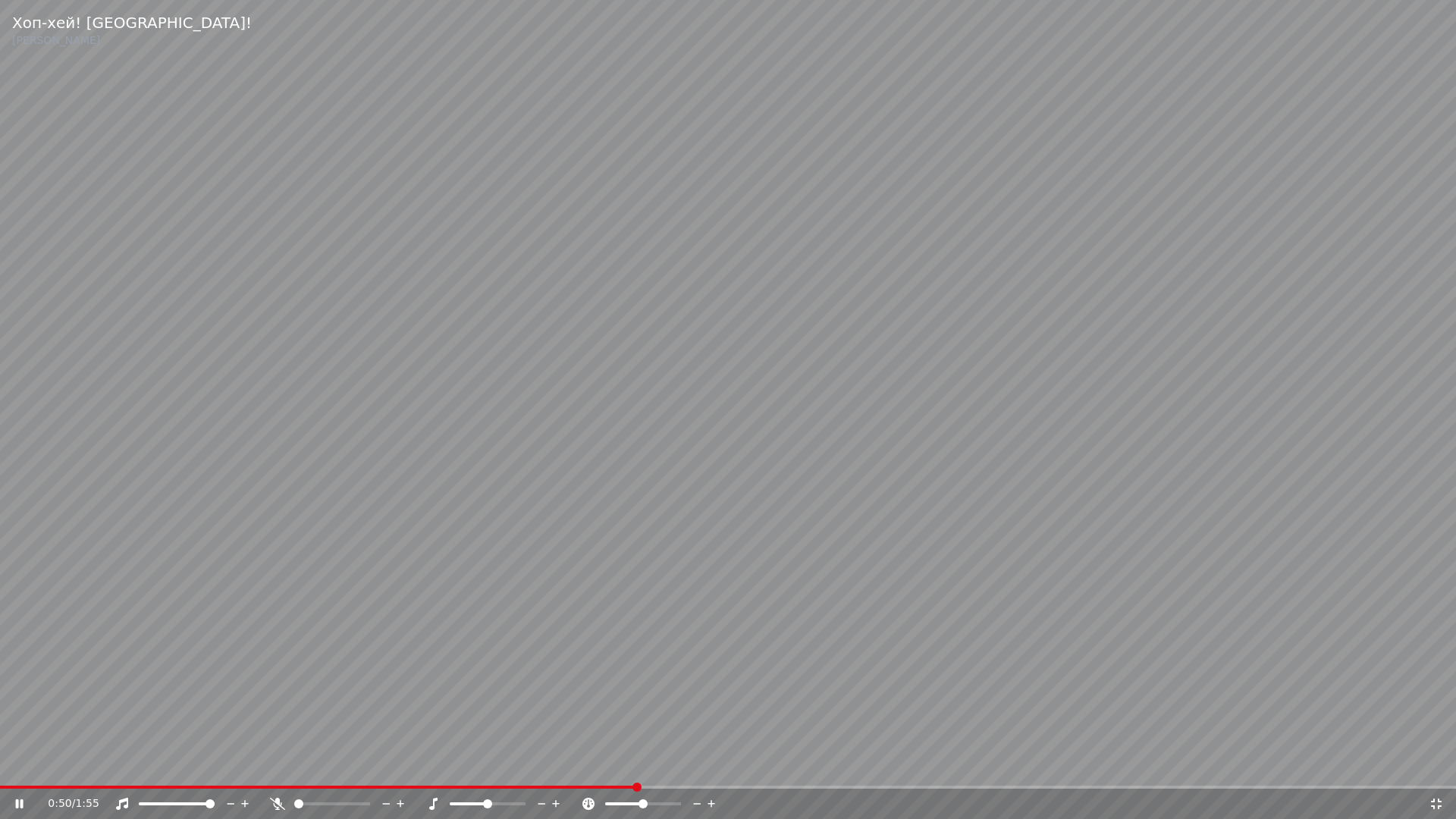
click at [1445, 770] on div "0:50 / 1:55" at bounding box center [727, 804] width 1443 height 16
click at [1435, 770] on icon at bounding box center [1437, 804] width 16 height 12
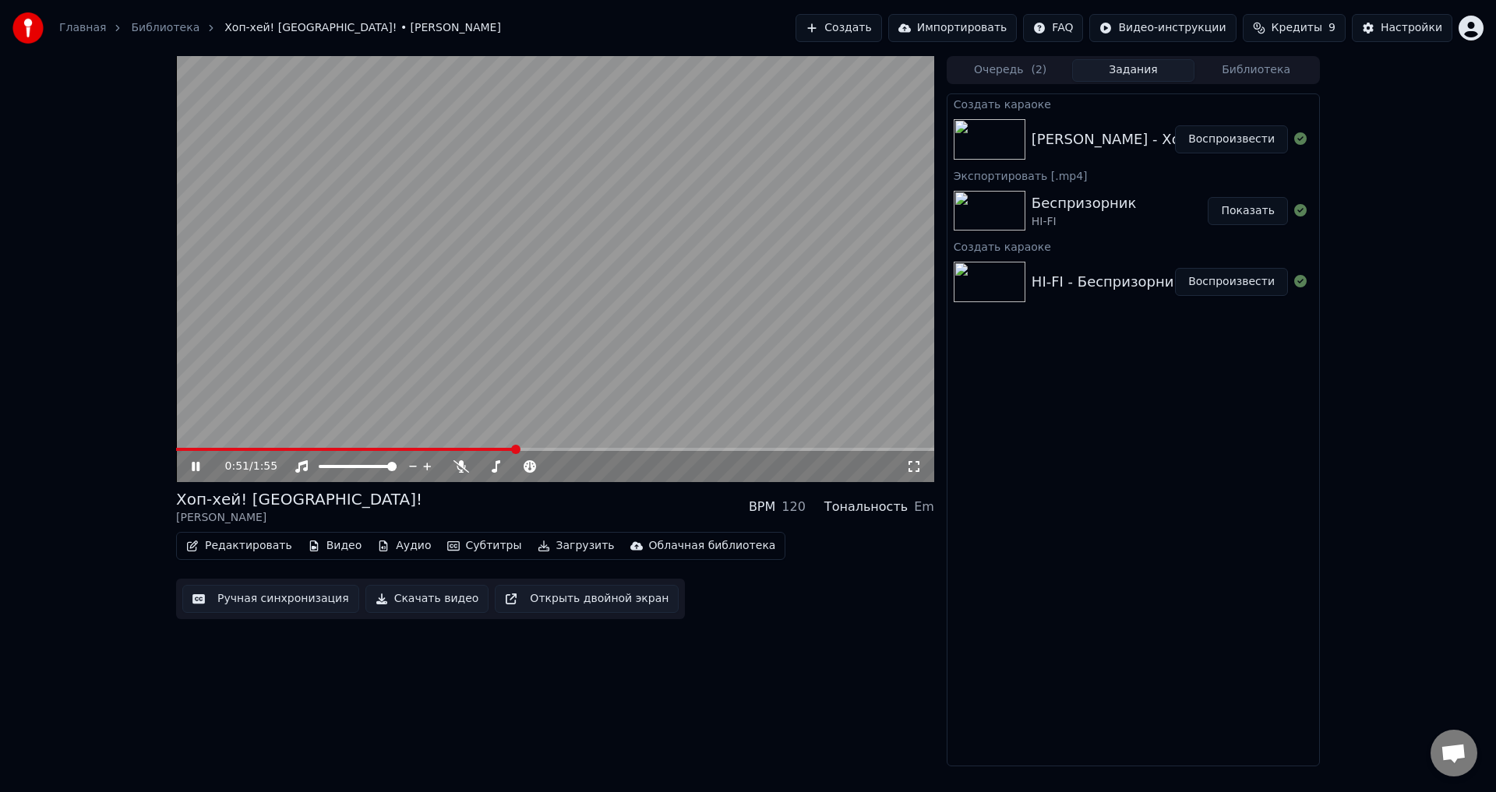
click at [197, 472] on icon at bounding box center [207, 466] width 37 height 12
click at [224, 553] on button "Редактировать" at bounding box center [239, 546] width 118 height 22
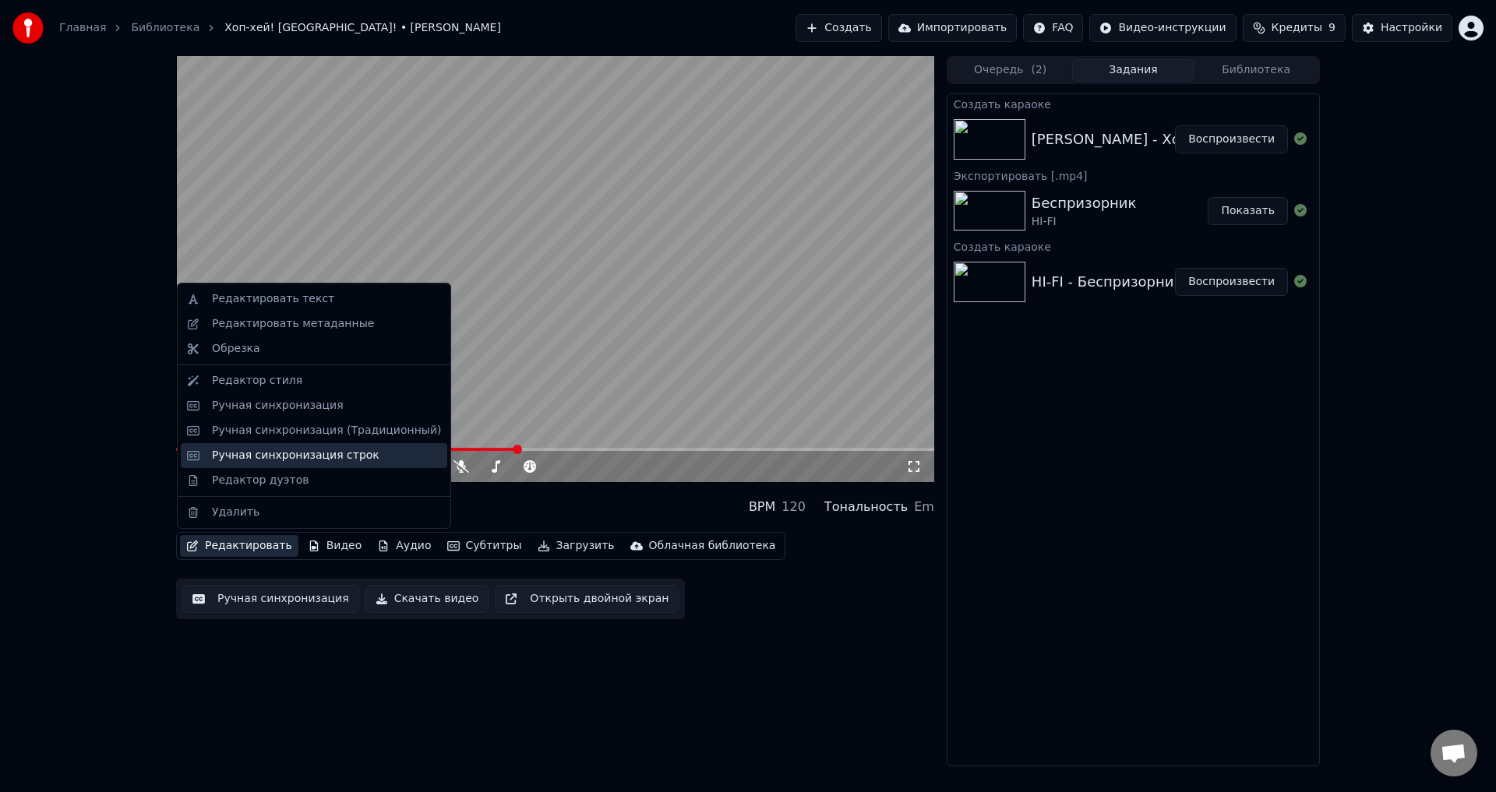
click at [266, 448] on div "Ручная синхронизация строк" at bounding box center [295, 456] width 167 height 16
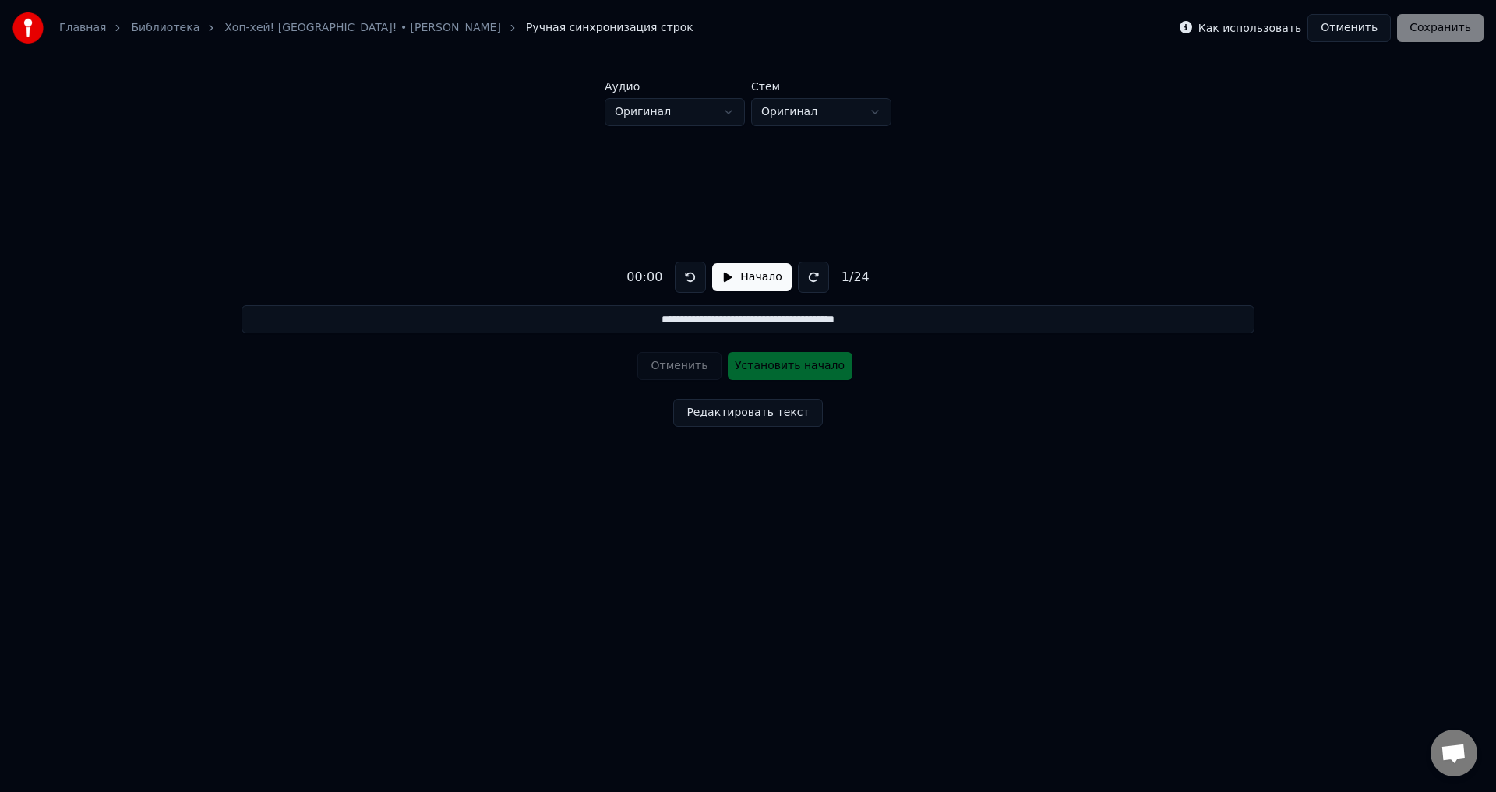
click at [658, 369] on div "Отменить Установить начало" at bounding box center [747, 366] width 220 height 41
click at [1346, 30] on button "Отменить" at bounding box center [1348, 28] width 83 height 28
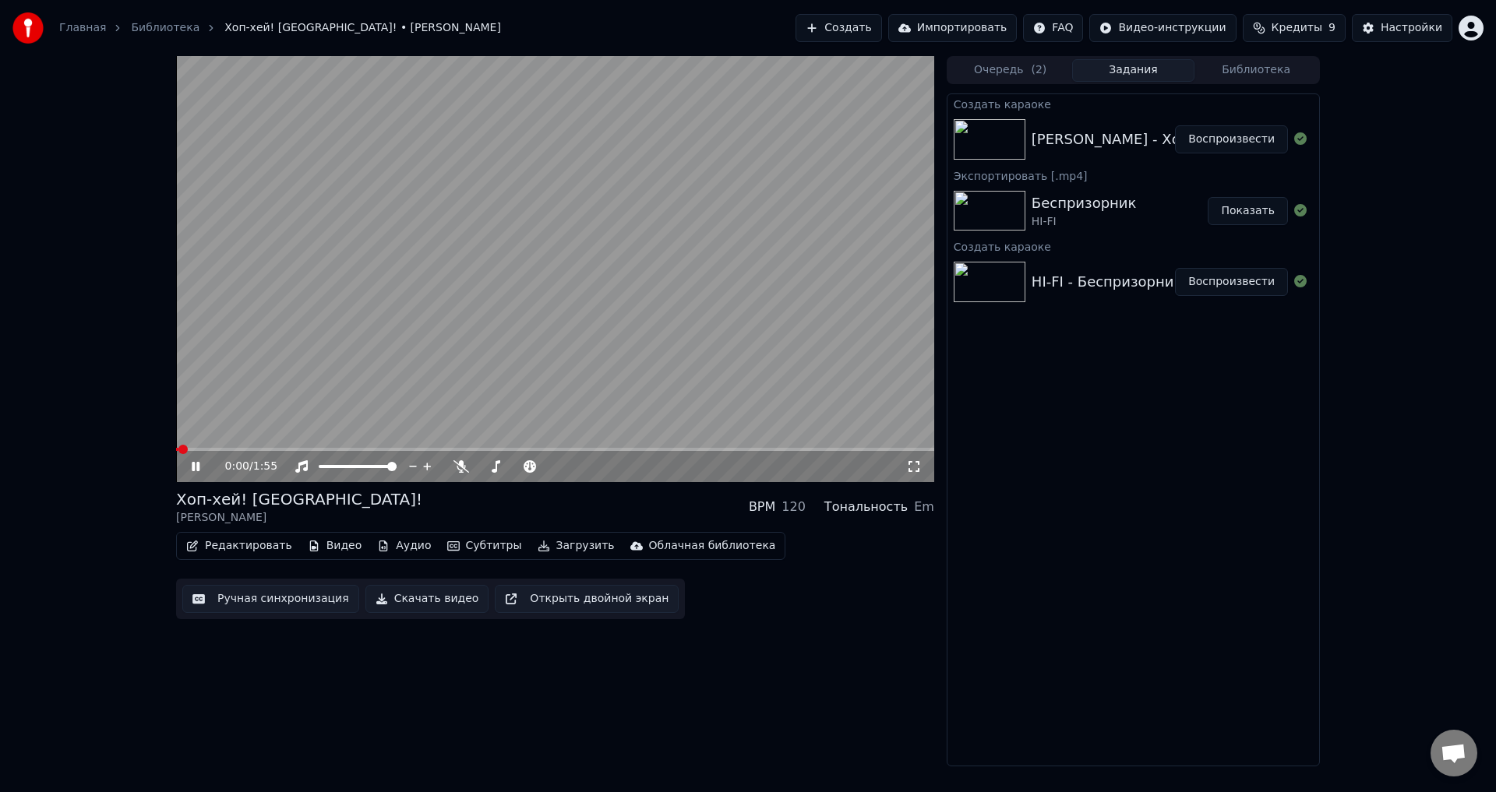
click at [196, 545] on icon "button" at bounding box center [192, 546] width 11 height 11
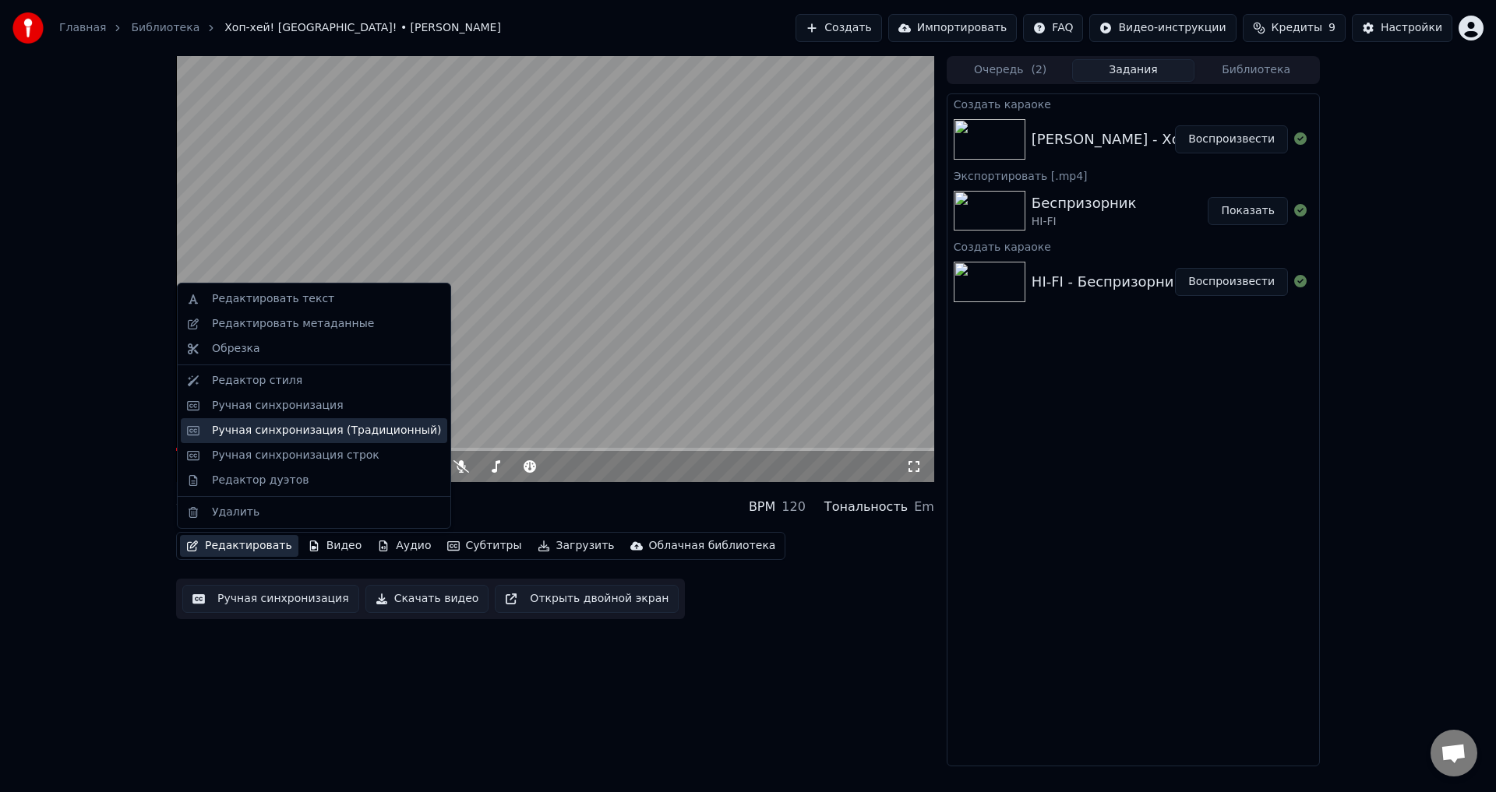
click at [298, 432] on div "Ручная синхронизация (Традиционный)" at bounding box center [326, 431] width 229 height 16
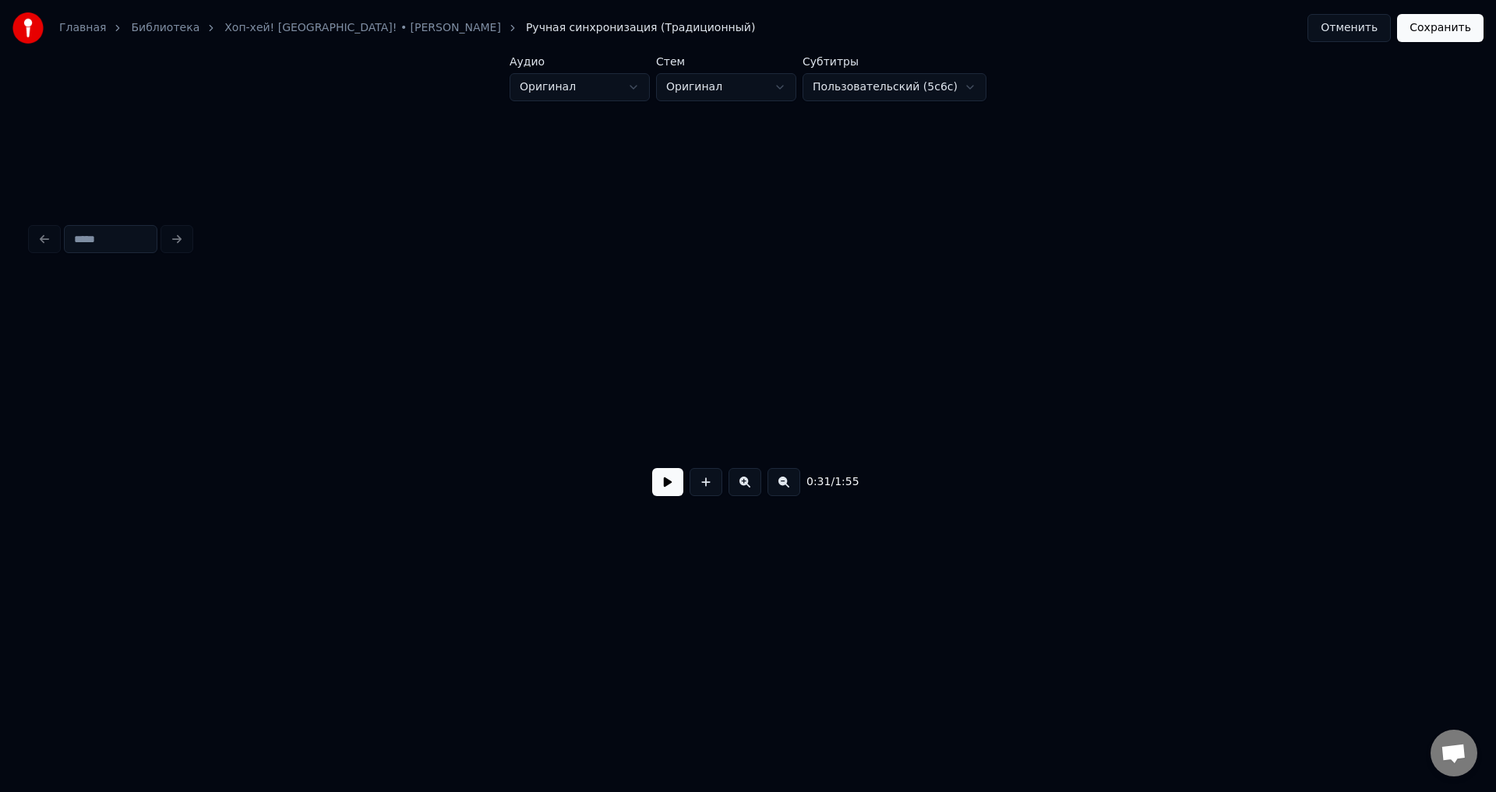
scroll to position [0, 4970]
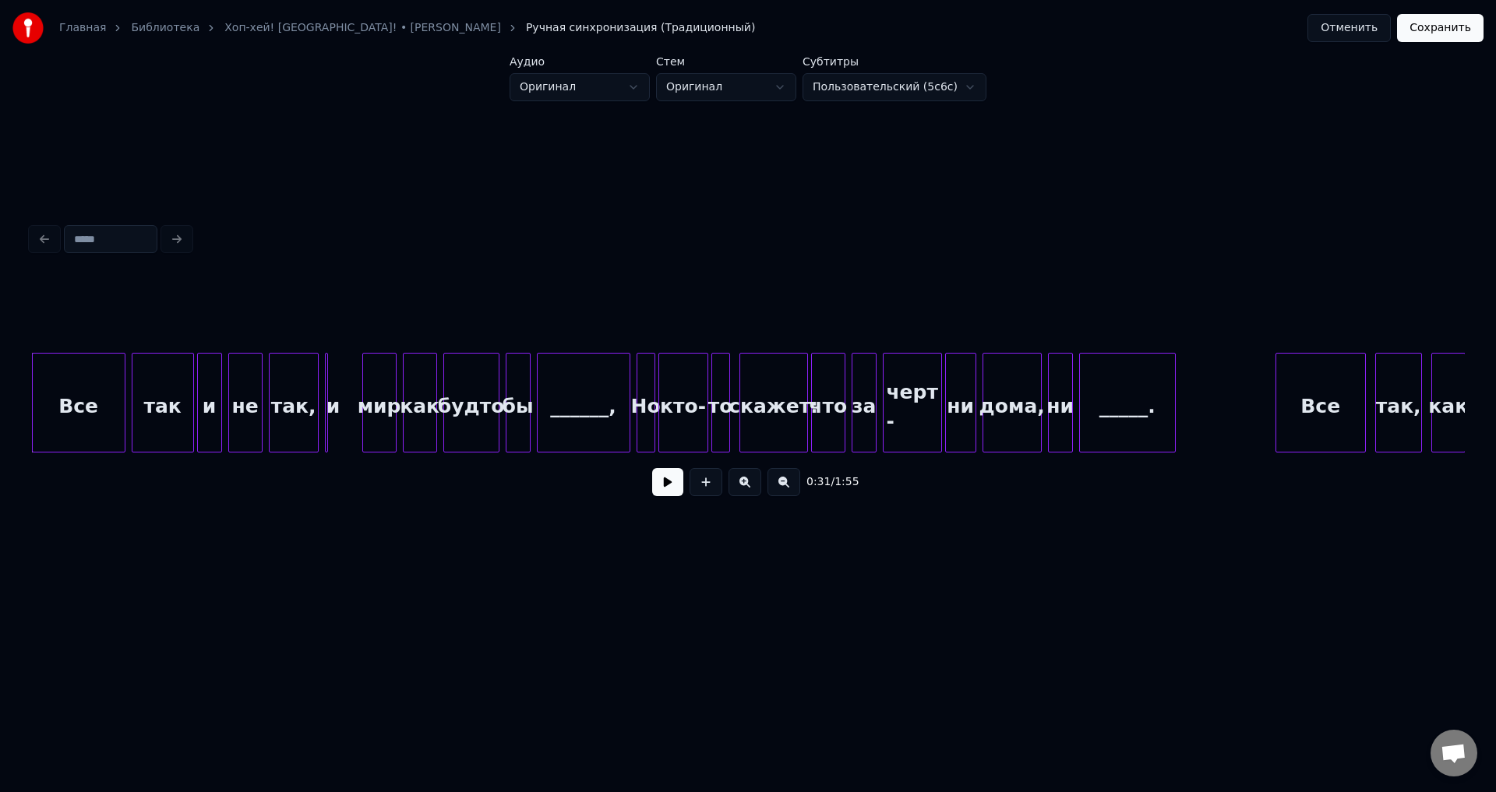
click at [1367, 29] on button "Отменить" at bounding box center [1348, 28] width 83 height 28
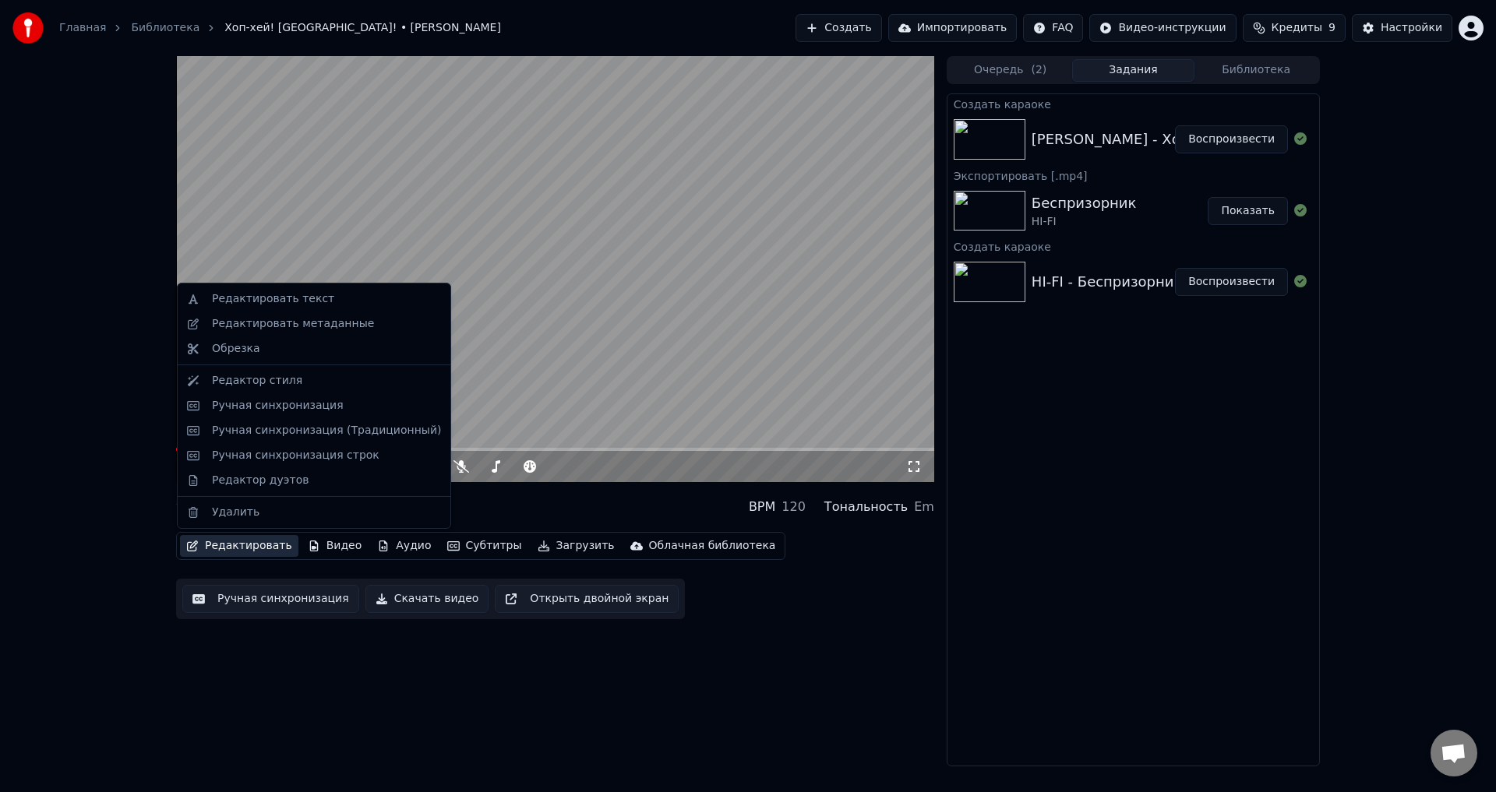
click at [217, 538] on button "Редактировать" at bounding box center [239, 546] width 118 height 22
click at [259, 405] on div "Ручная синхронизация" at bounding box center [278, 406] width 132 height 16
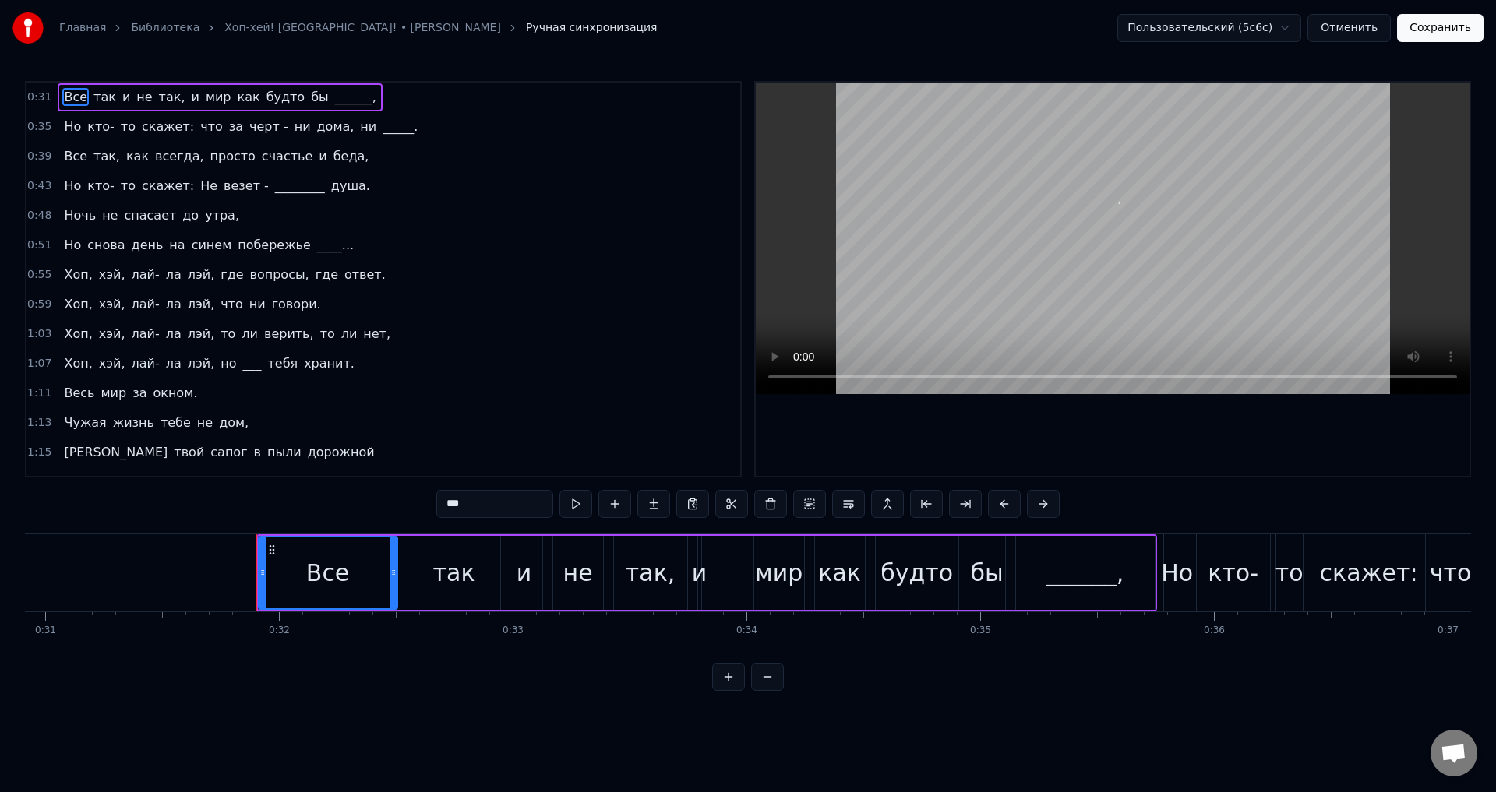
scroll to position [0, 7377]
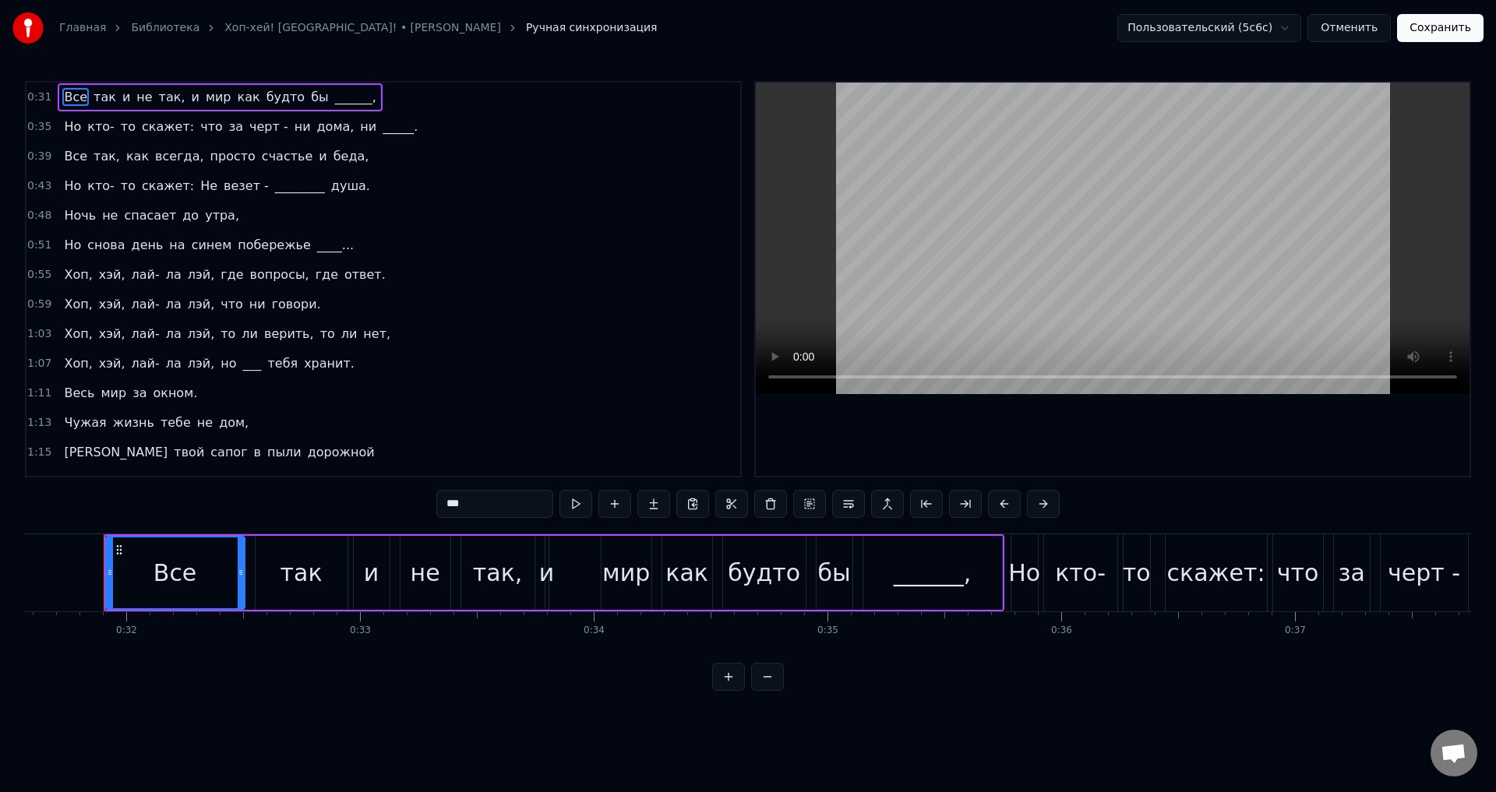
click at [77, 185] on span "Но" at bounding box center [72, 186] width 20 height 19
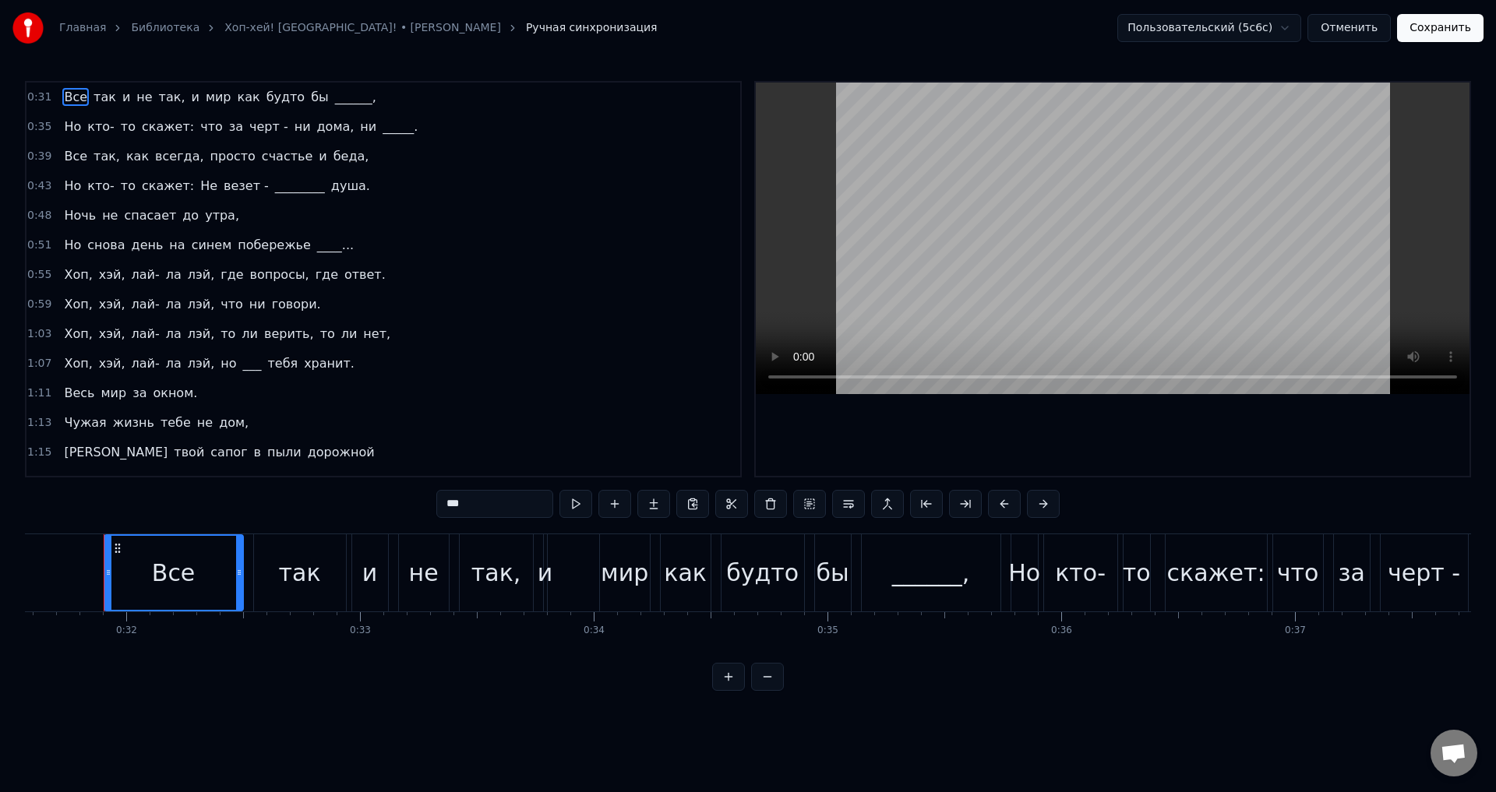
click at [68, 184] on span "Но" at bounding box center [72, 186] width 20 height 18
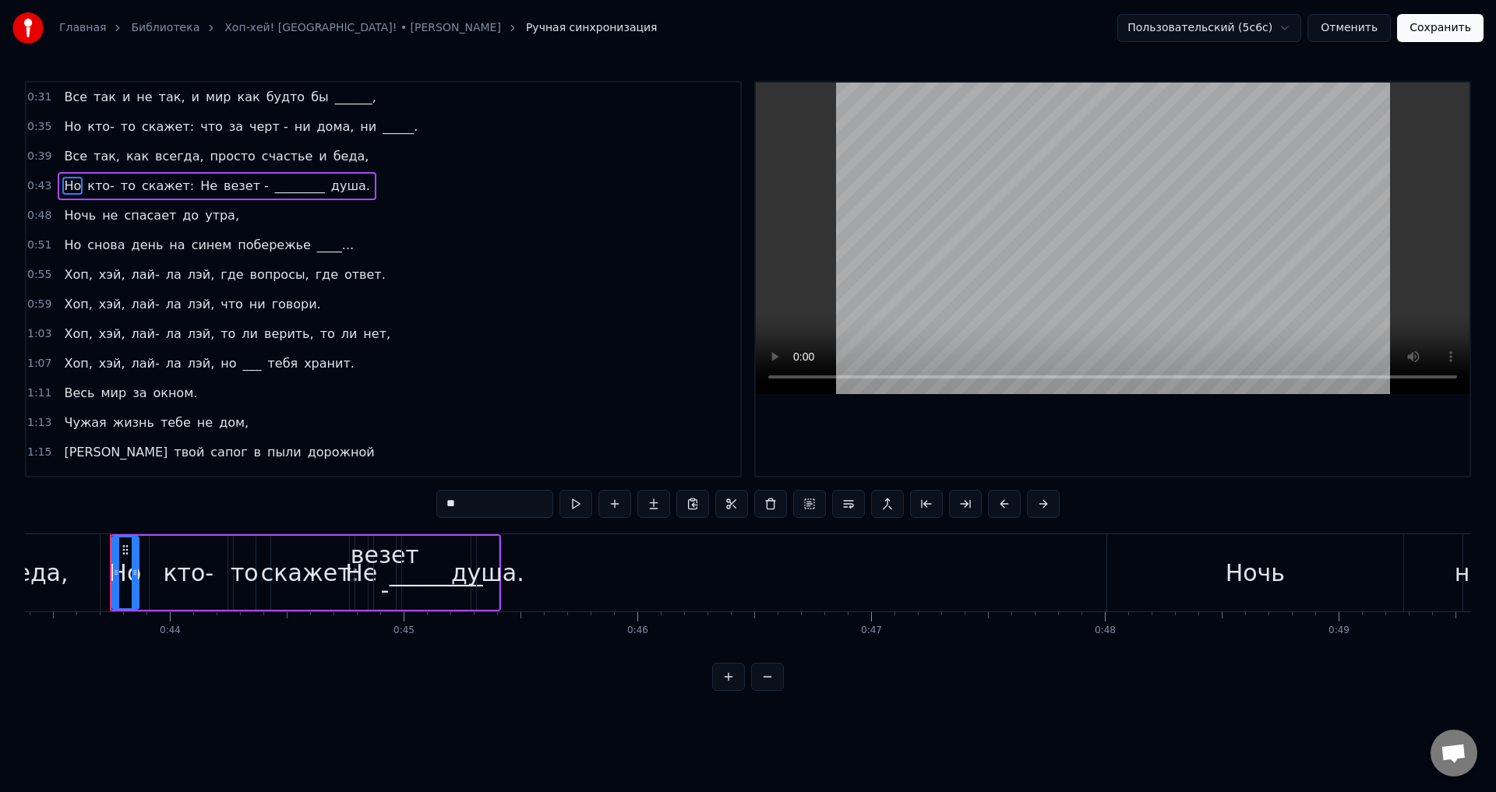
scroll to position [0, 10145]
click at [481, 582] on div "душа." at bounding box center [481, 572] width 73 height 35
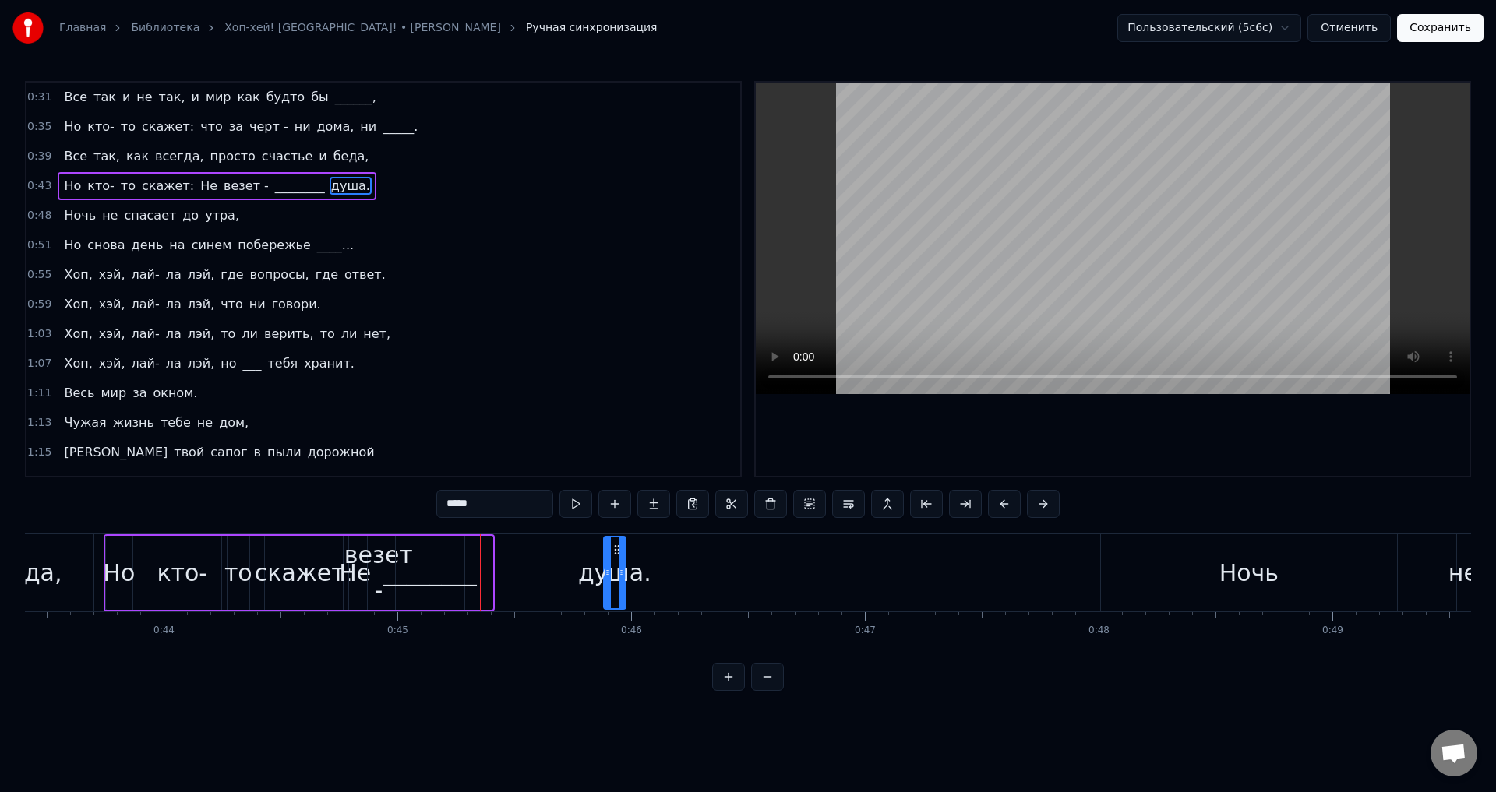
drag, startPoint x: 484, startPoint y: 545, endPoint x: 618, endPoint y: 552, distance: 134.2
click at [618, 552] on icon at bounding box center [617, 550] width 12 height 12
click at [446, 564] on div "________" at bounding box center [429, 572] width 93 height 35
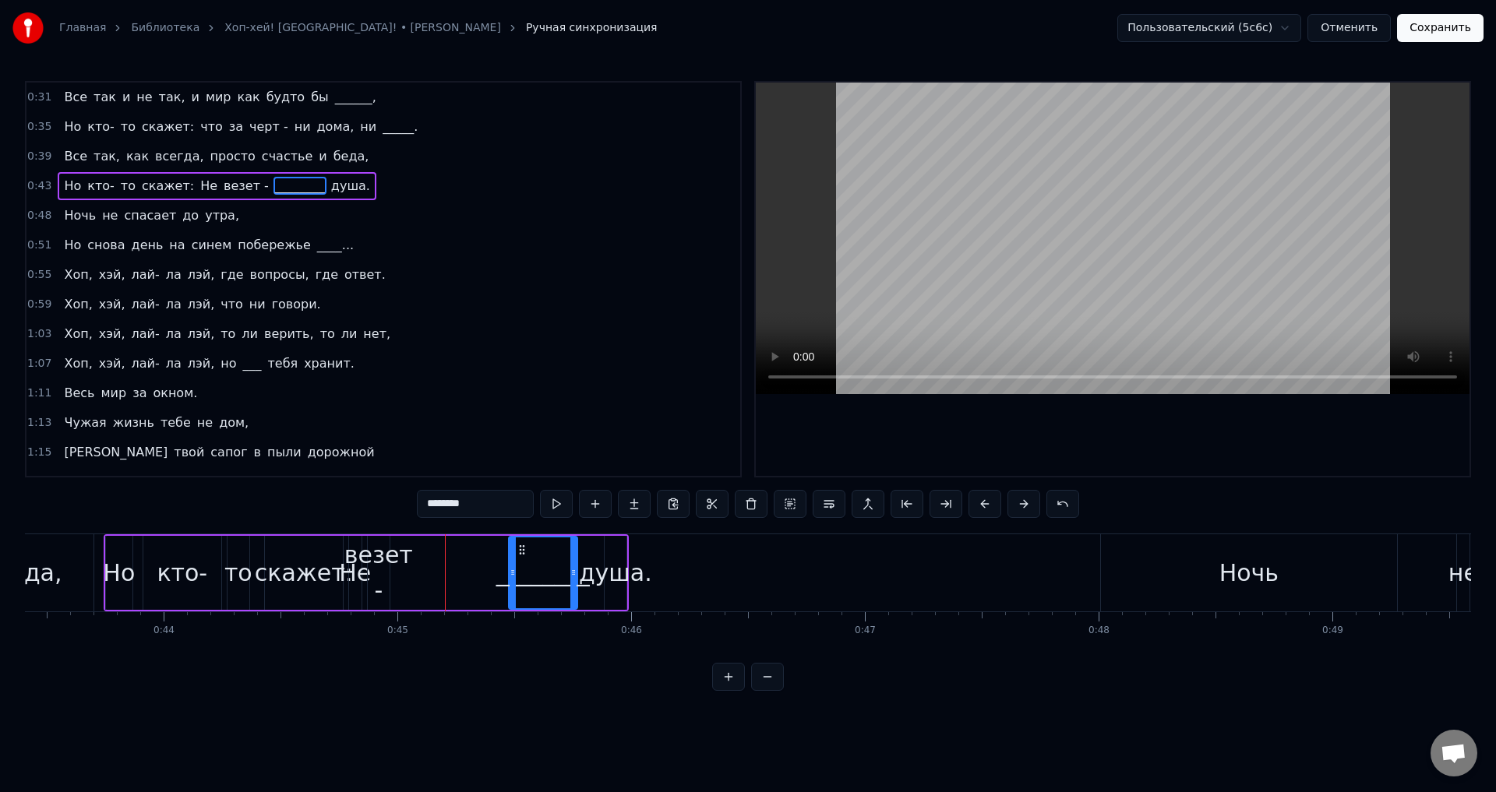
drag, startPoint x: 409, startPoint y: 547, endPoint x: 522, endPoint y: 552, distance: 113.1
click at [522, 552] on icon at bounding box center [522, 550] width 12 height 12
click at [383, 557] on div "везет -" at bounding box center [378, 573] width 69 height 70
drag, startPoint x: 378, startPoint y: 546, endPoint x: 446, endPoint y: 556, distance: 68.5
click at [446, 556] on div "везет -" at bounding box center [446, 573] width 20 height 71
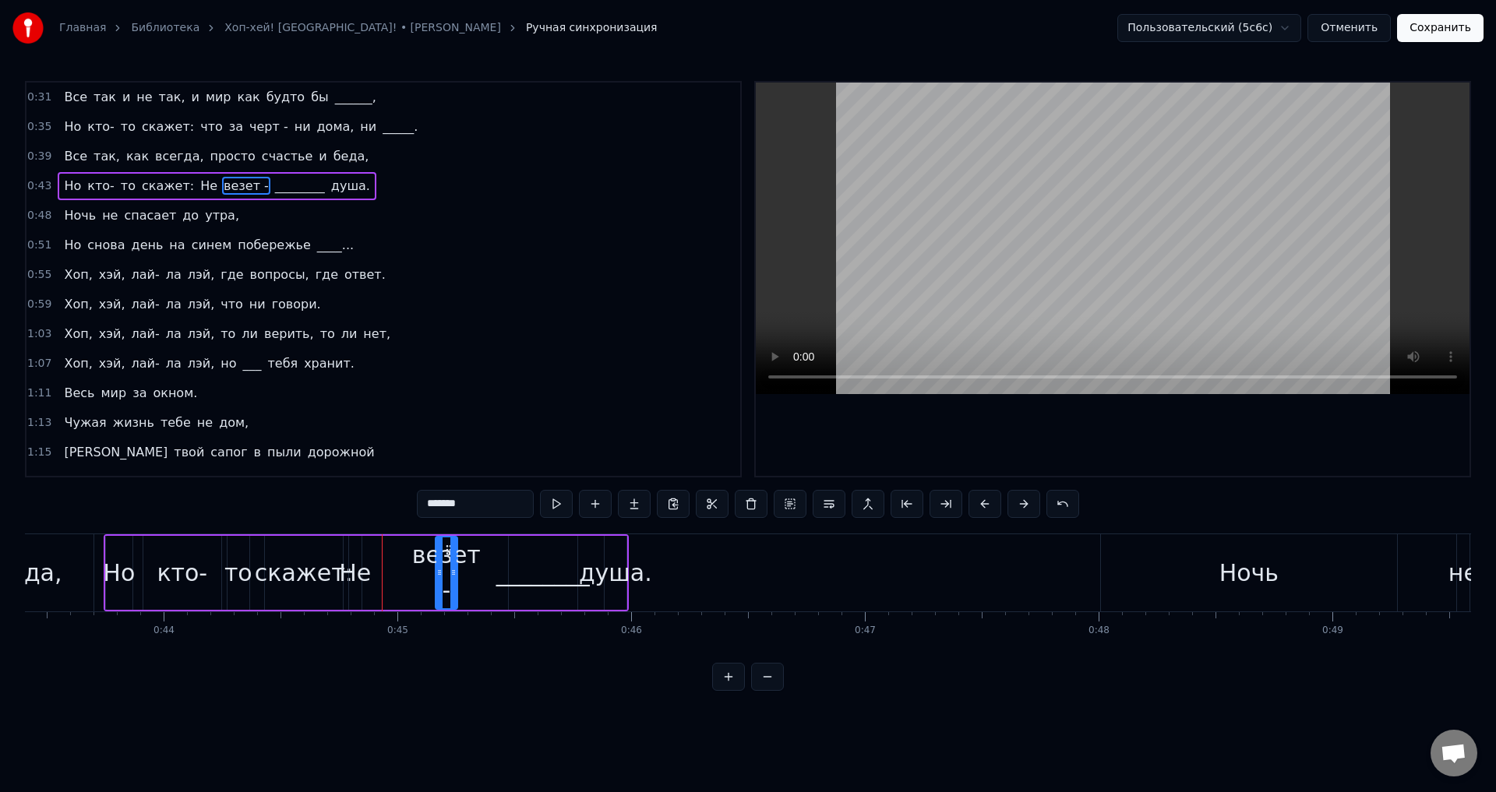
click at [357, 559] on div "Не" at bounding box center [355, 572] width 32 height 35
drag, startPoint x: 362, startPoint y: 550, endPoint x: 375, endPoint y: 550, distance: 12.5
click at [375, 550] on icon at bounding box center [374, 550] width 12 height 12
click at [443, 561] on div "везет -" at bounding box center [446, 573] width 69 height 70
drag, startPoint x: 448, startPoint y: 549, endPoint x: 409, endPoint y: 557, distance: 39.7
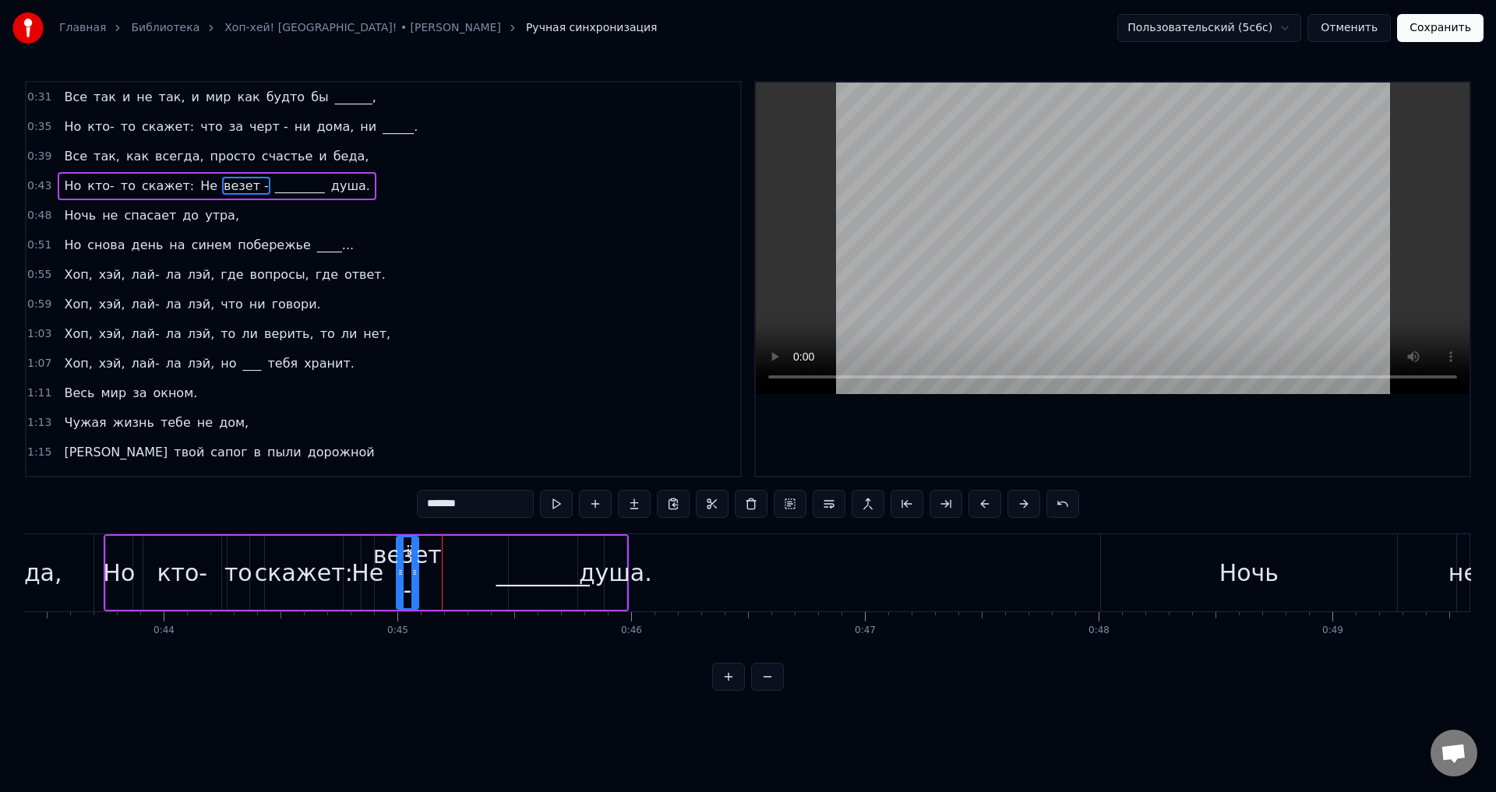
click at [409, 557] on div "везет -" at bounding box center [407, 573] width 20 height 71
drag, startPoint x: 417, startPoint y: 568, endPoint x: 464, endPoint y: 567, distance: 47.5
click at [458, 567] on icon at bounding box center [455, 572] width 6 height 12
click at [512, 567] on div "________" at bounding box center [542, 572] width 93 height 35
type input "********"
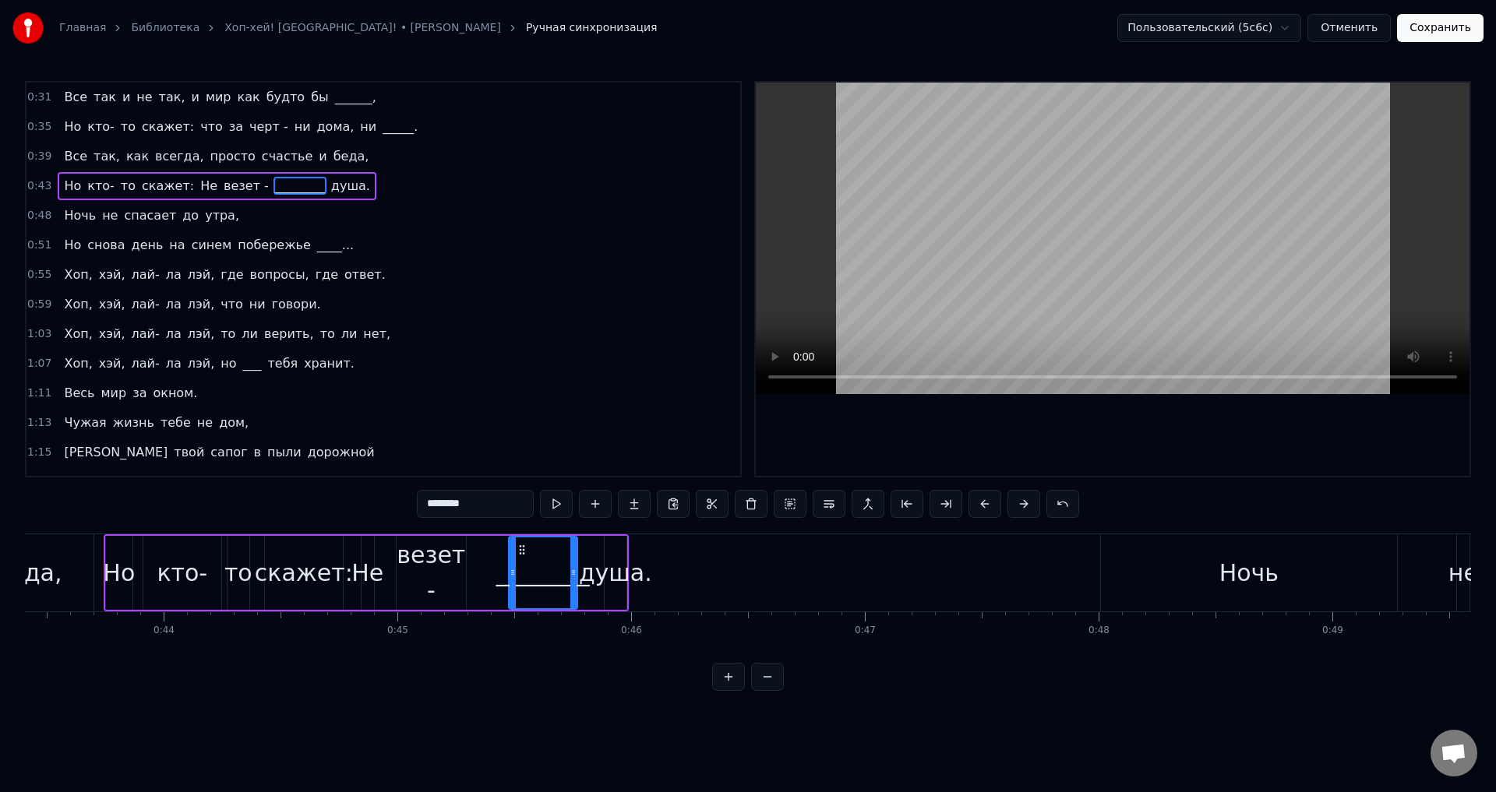
drag, startPoint x: 511, startPoint y: 572, endPoint x: 500, endPoint y: 574, distance: 11.2
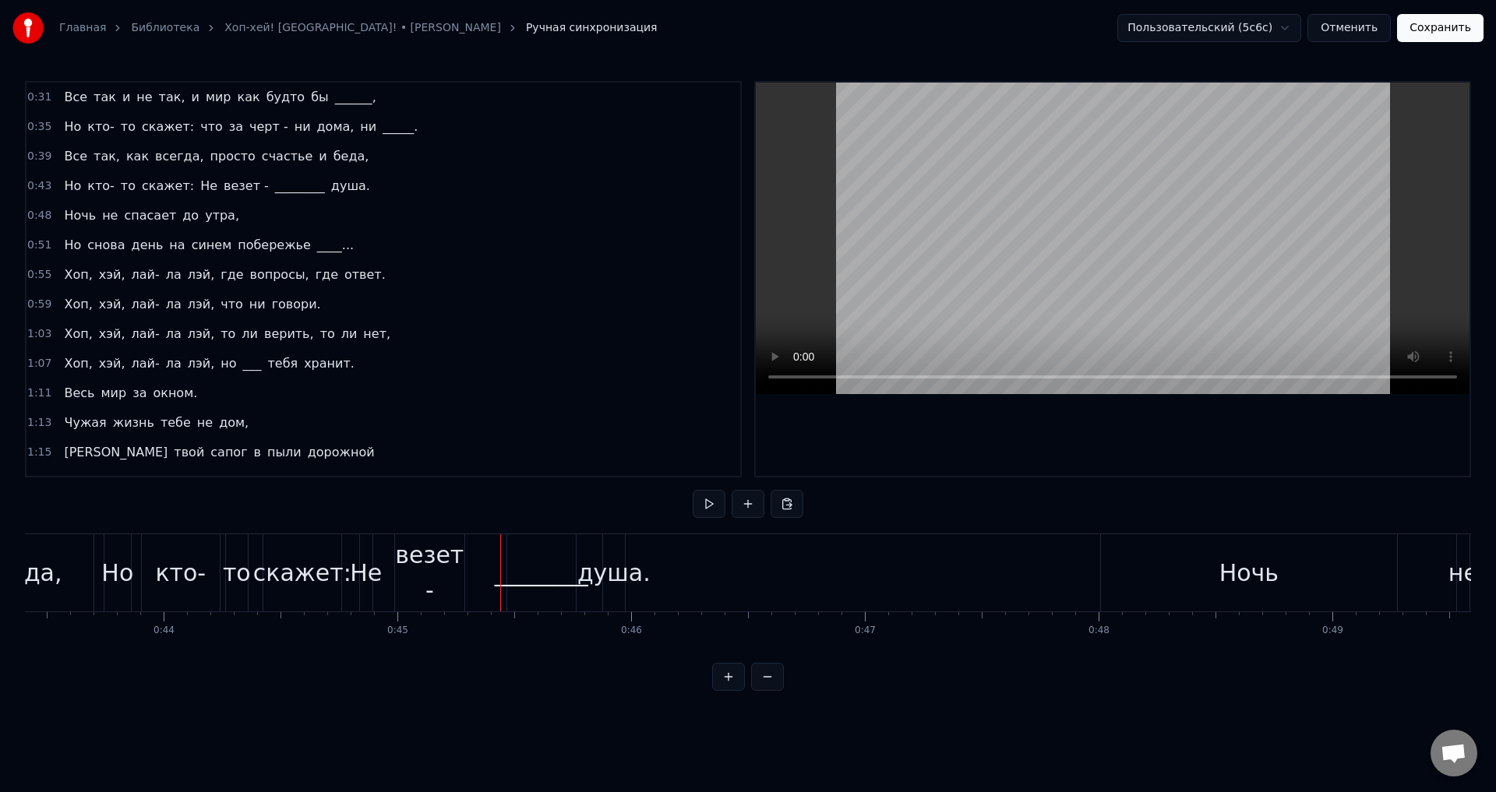
click at [513, 573] on div "________" at bounding box center [541, 572] width 93 height 35
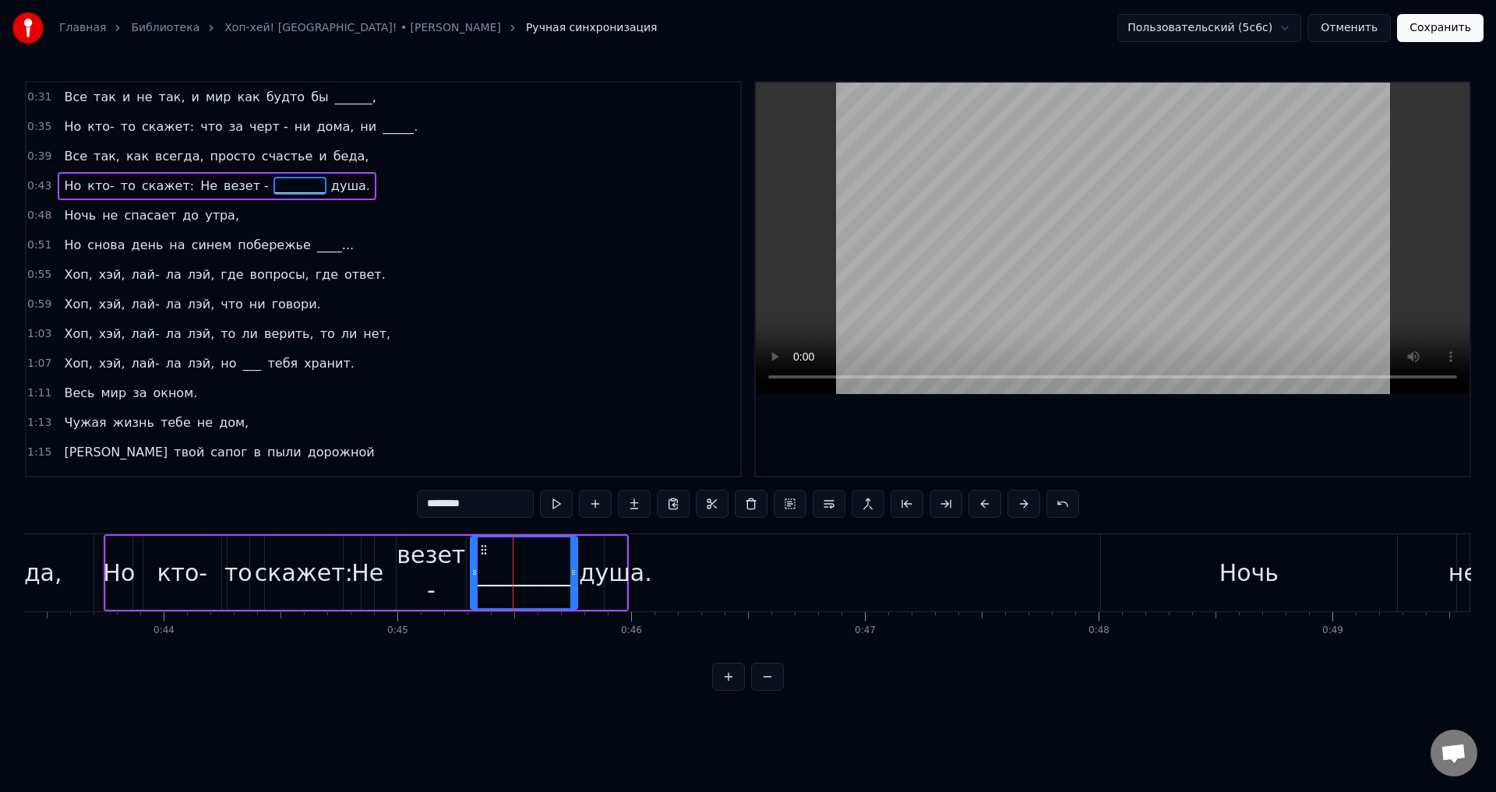
drag, startPoint x: 506, startPoint y: 573, endPoint x: 471, endPoint y: 576, distance: 34.4
click at [471, 576] on icon at bounding box center [474, 572] width 6 height 12
click at [605, 579] on div "душа." at bounding box center [615, 572] width 73 height 35
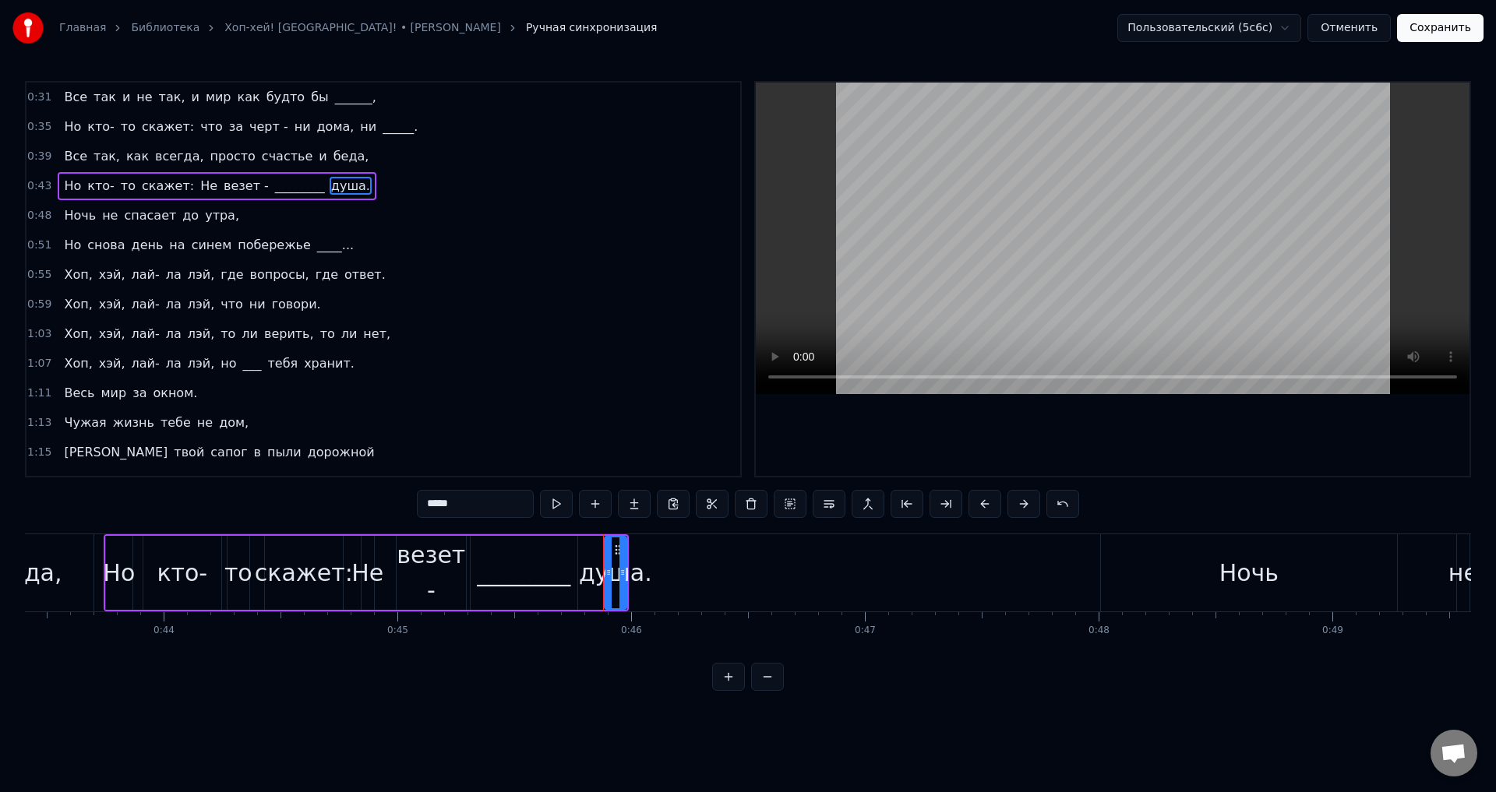
click at [118, 566] on div "Но" at bounding box center [119, 572] width 32 height 35
click at [457, 573] on div "везет -" at bounding box center [431, 573] width 69 height 70
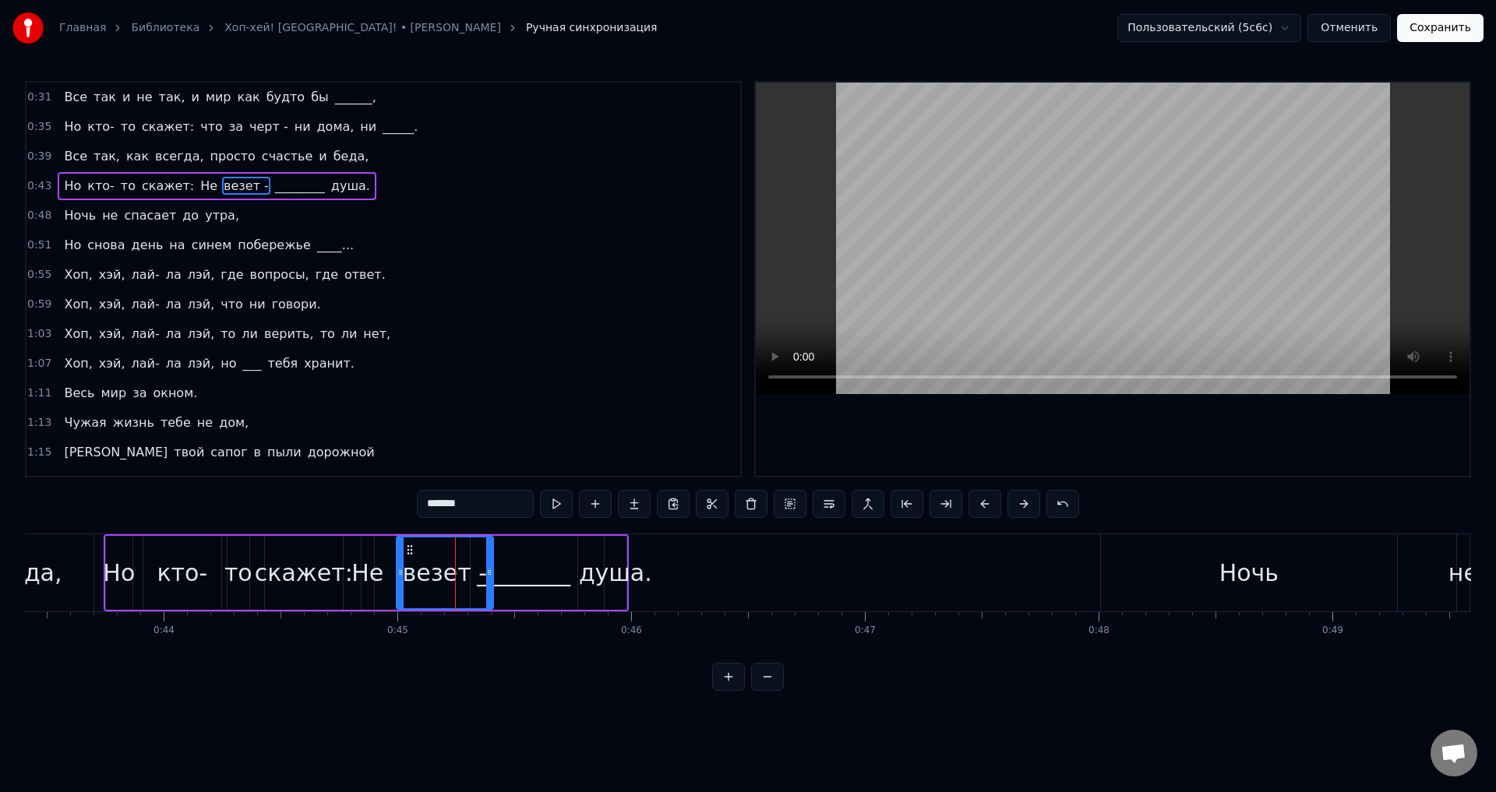
drag, startPoint x: 464, startPoint y: 569, endPoint x: 497, endPoint y: 568, distance: 33.5
click at [492, 568] on icon at bounding box center [489, 572] width 6 height 12
click at [533, 568] on div "________" at bounding box center [523, 572] width 93 height 35
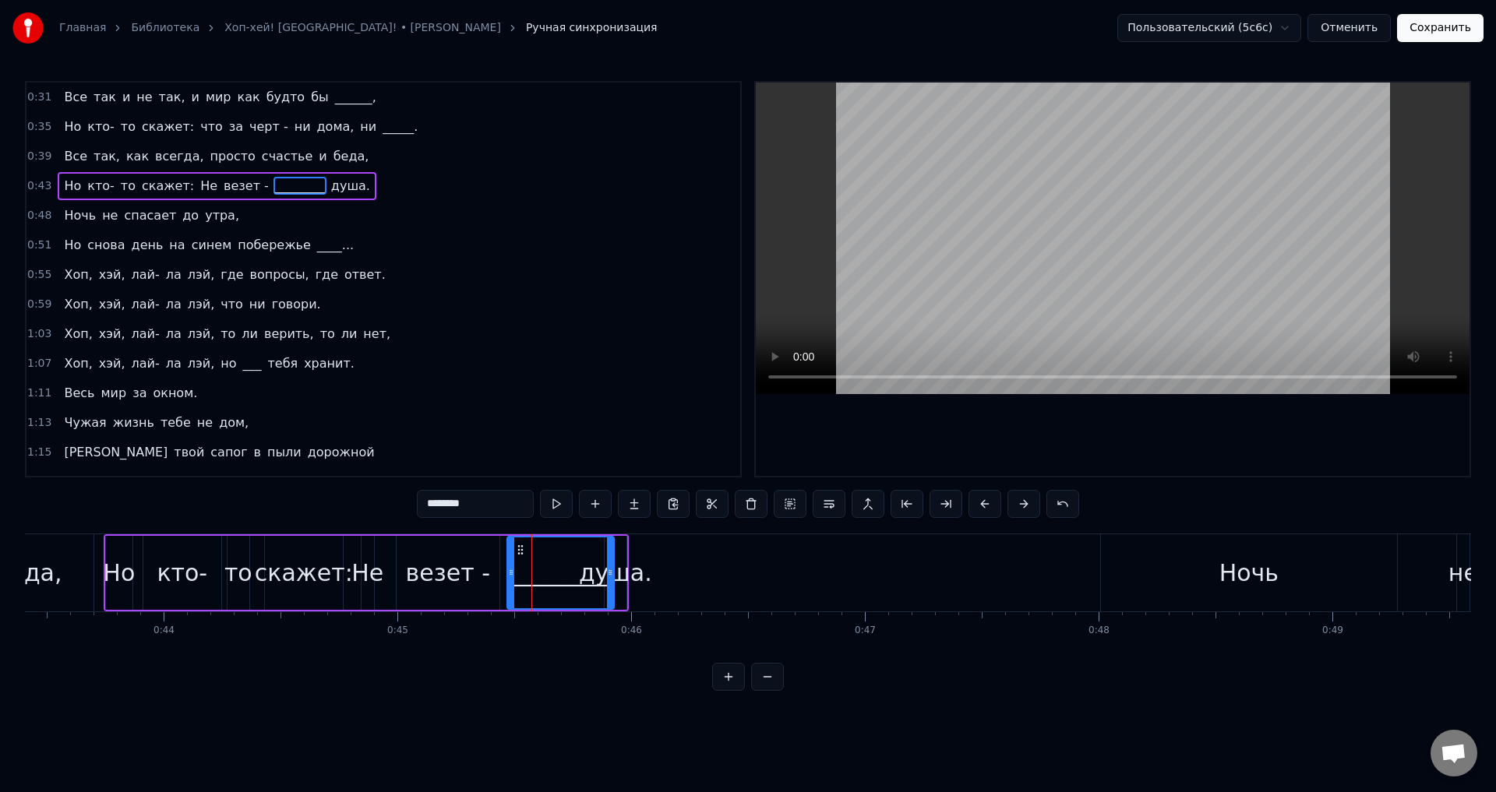
drag, startPoint x: 481, startPoint y: 547, endPoint x: 517, endPoint y: 550, distance: 36.7
click at [517, 550] on icon at bounding box center [520, 550] width 12 height 12
click at [626, 570] on div "душа." at bounding box center [615, 572] width 73 height 35
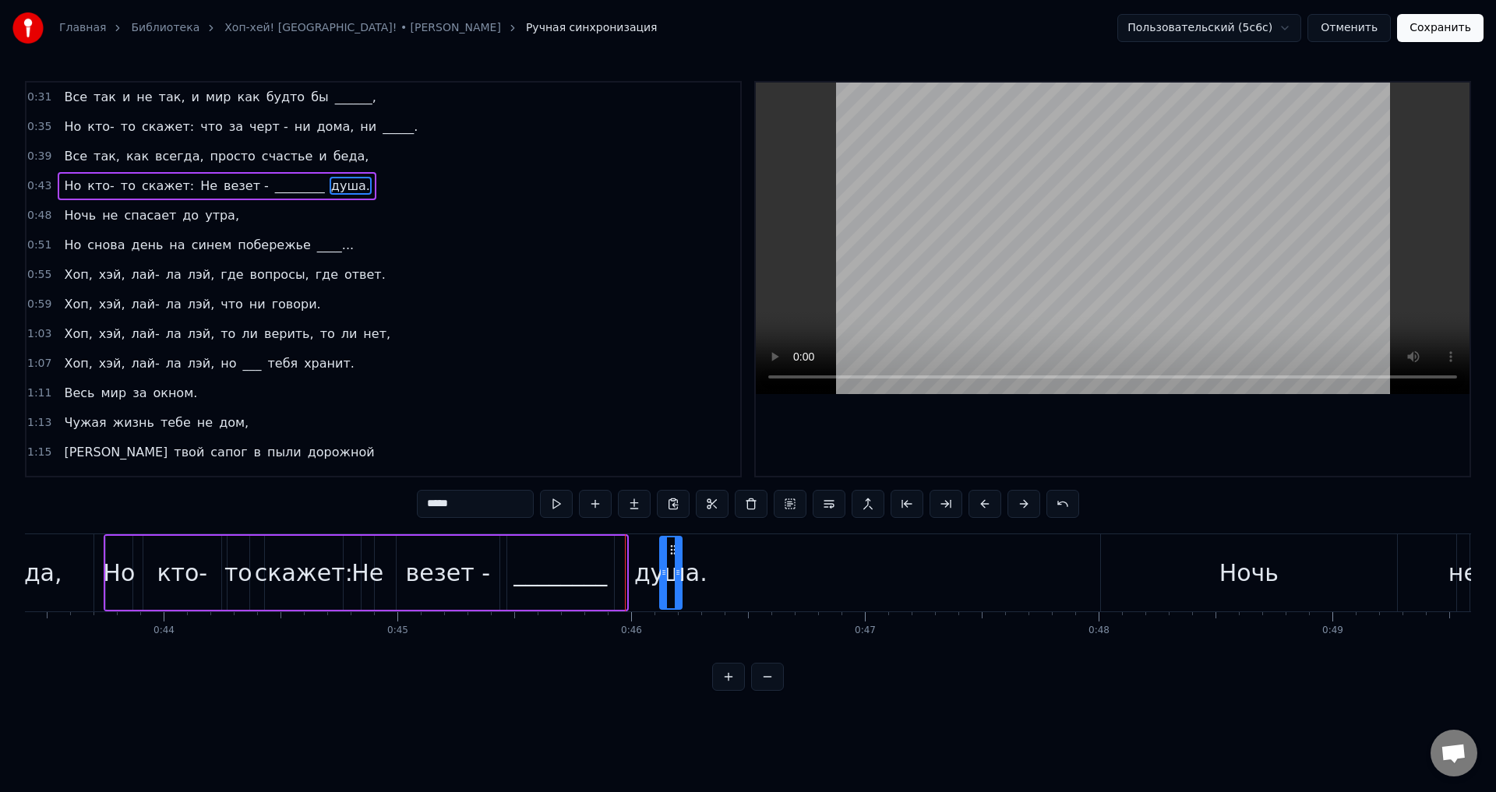
drag, startPoint x: 615, startPoint y: 549, endPoint x: 671, endPoint y: 558, distance: 56.0
click at [671, 558] on div "душа." at bounding box center [671, 573] width 20 height 71
click at [568, 558] on div "________" at bounding box center [559, 572] width 93 height 35
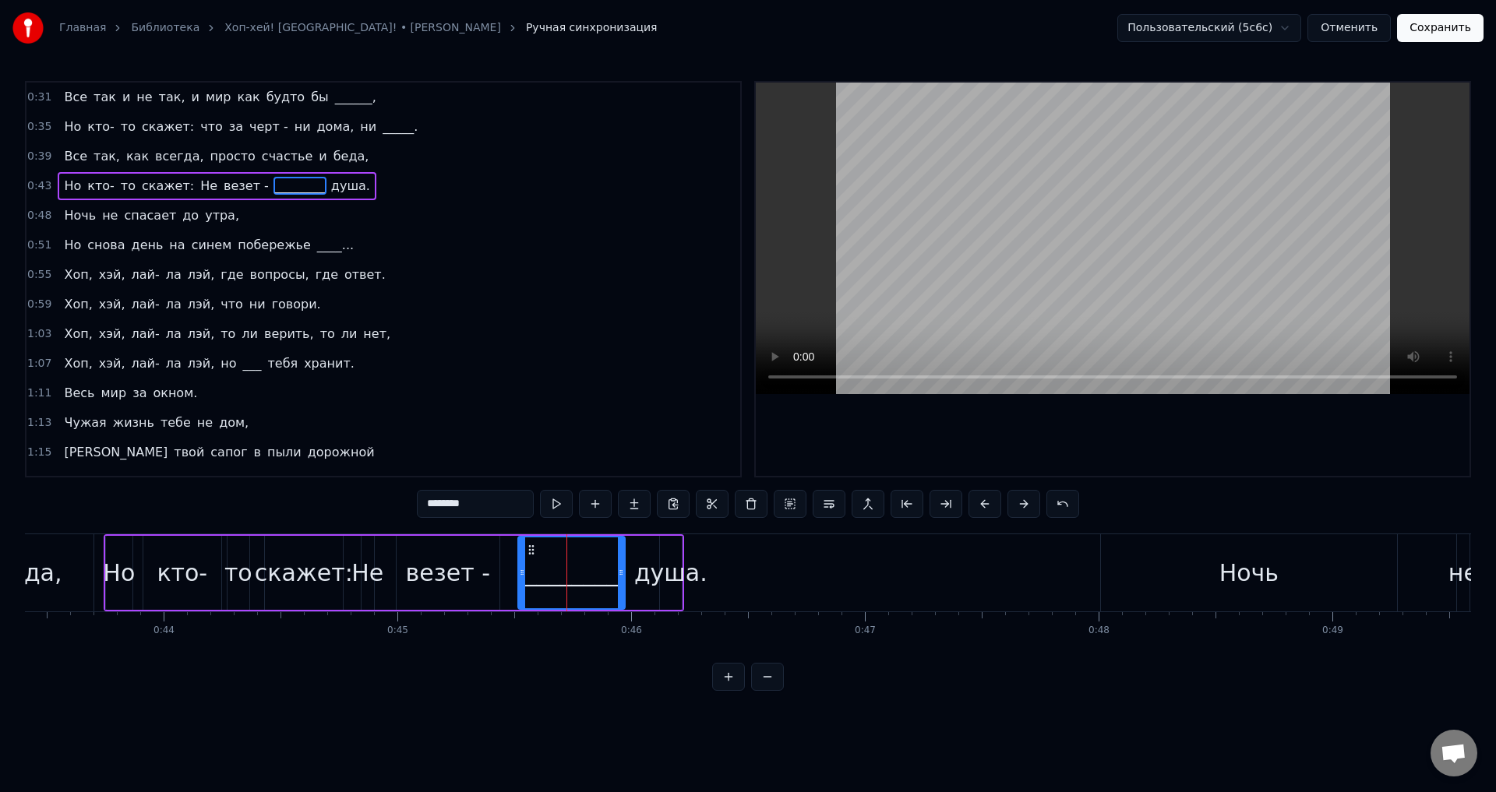
click at [533, 549] on circle at bounding box center [532, 549] width 1 height 1
click at [129, 557] on div "Но" at bounding box center [119, 572] width 32 height 35
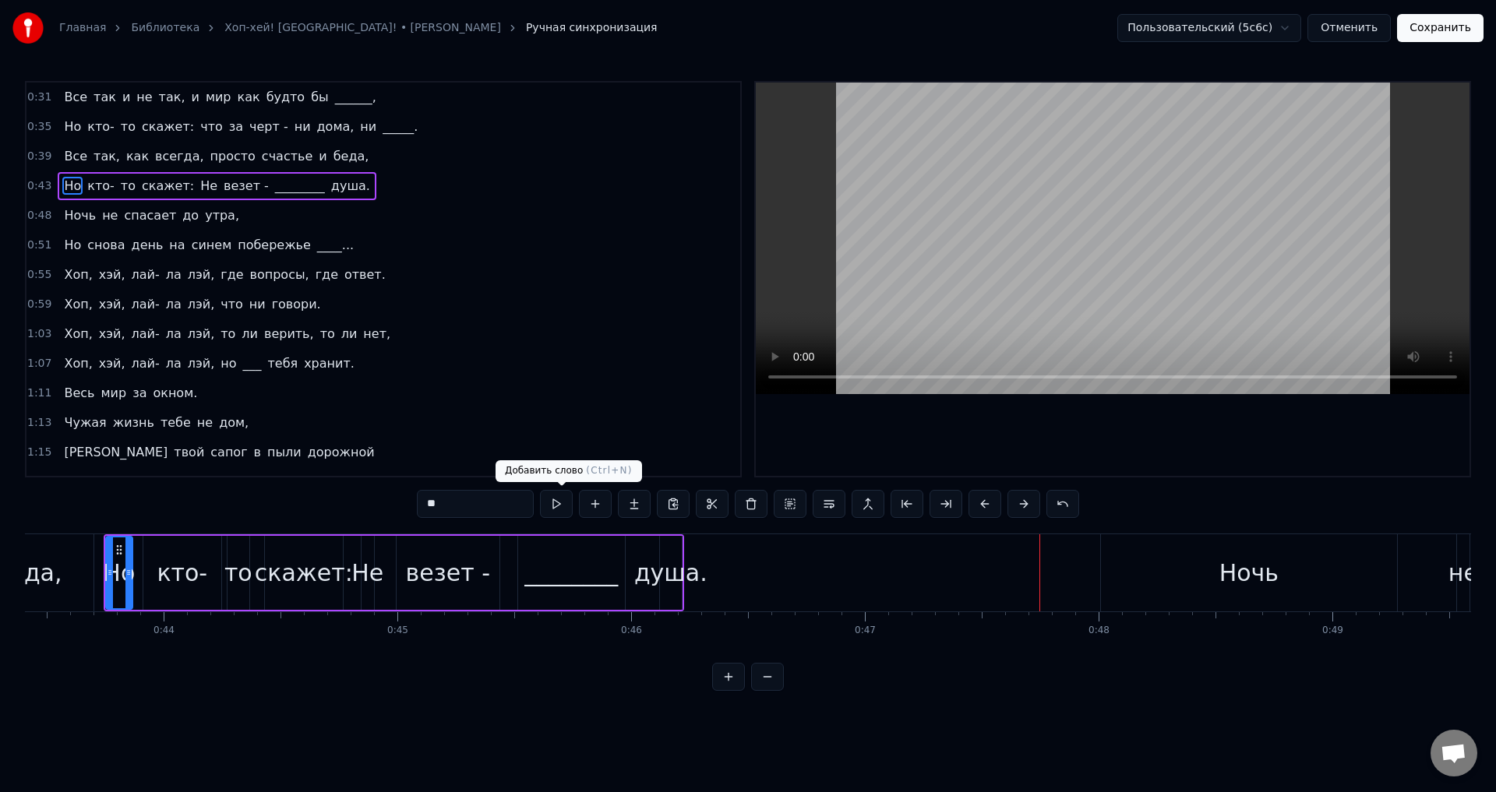
click at [566, 558] on div "________" at bounding box center [570, 572] width 93 height 35
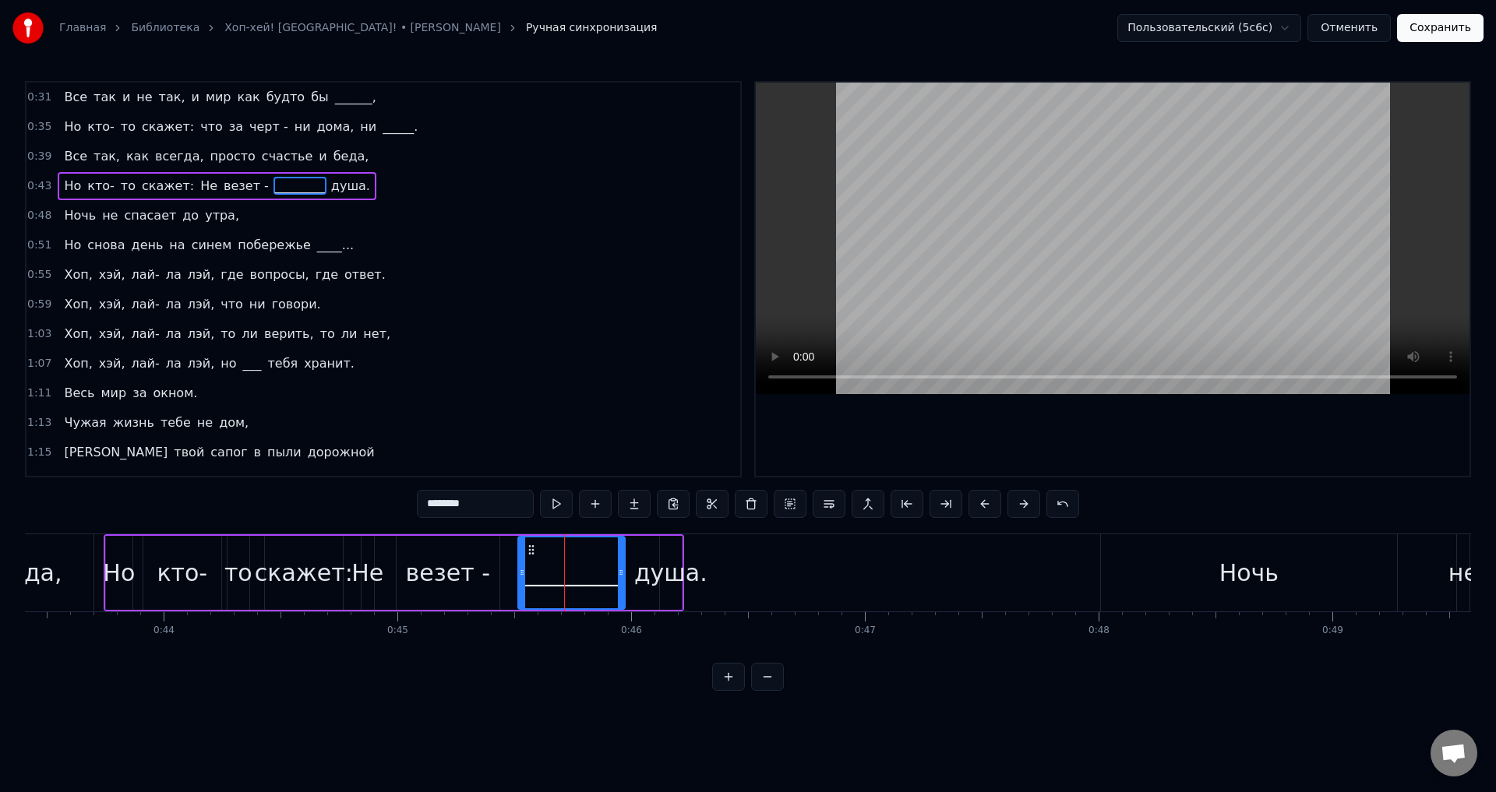
click at [669, 559] on div "душа." at bounding box center [670, 572] width 73 height 35
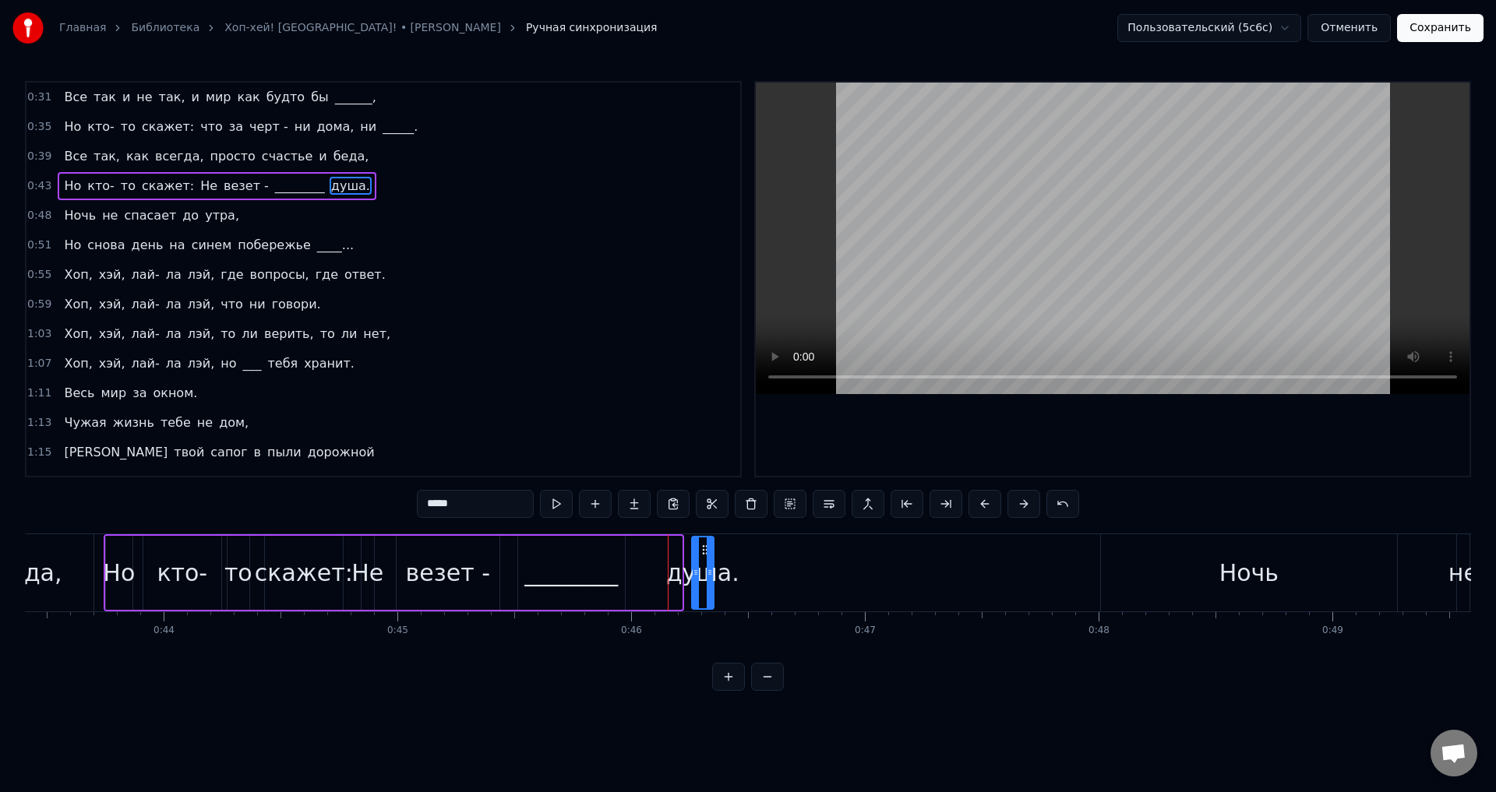
drag, startPoint x: 672, startPoint y: 549, endPoint x: 740, endPoint y: 559, distance: 69.3
click at [713, 559] on div "душа." at bounding box center [703, 573] width 20 height 71
click at [598, 573] on div "________" at bounding box center [570, 572] width 93 height 35
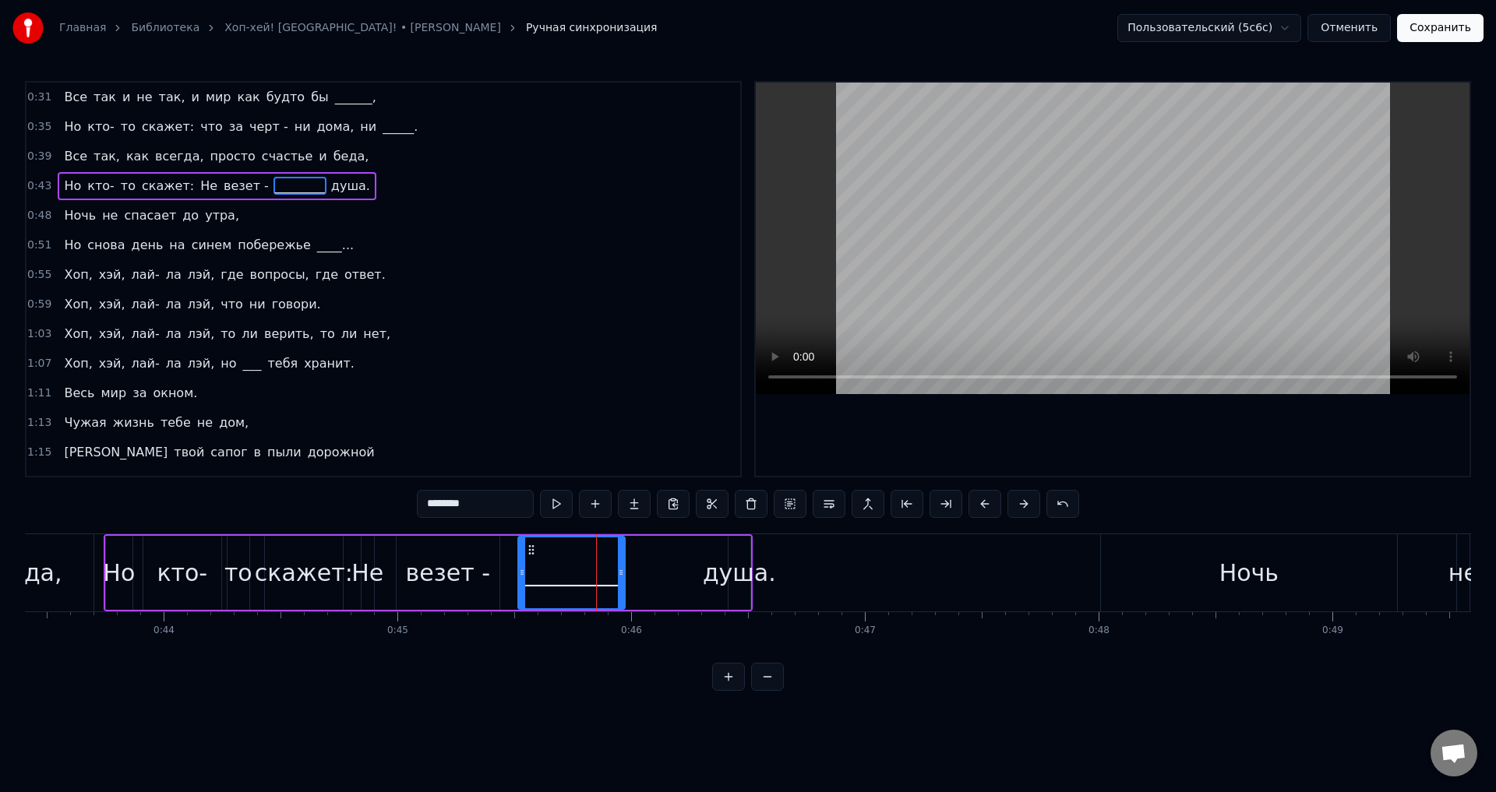
click at [624, 569] on div "________" at bounding box center [571, 573] width 108 height 74
drag, startPoint x: 621, startPoint y: 570, endPoint x: 678, endPoint y: 574, distance: 57.0
click at [678, 574] on icon at bounding box center [678, 572] width 6 height 12
click at [728, 576] on div "душа." at bounding box center [739, 572] width 73 height 35
type input "*****"
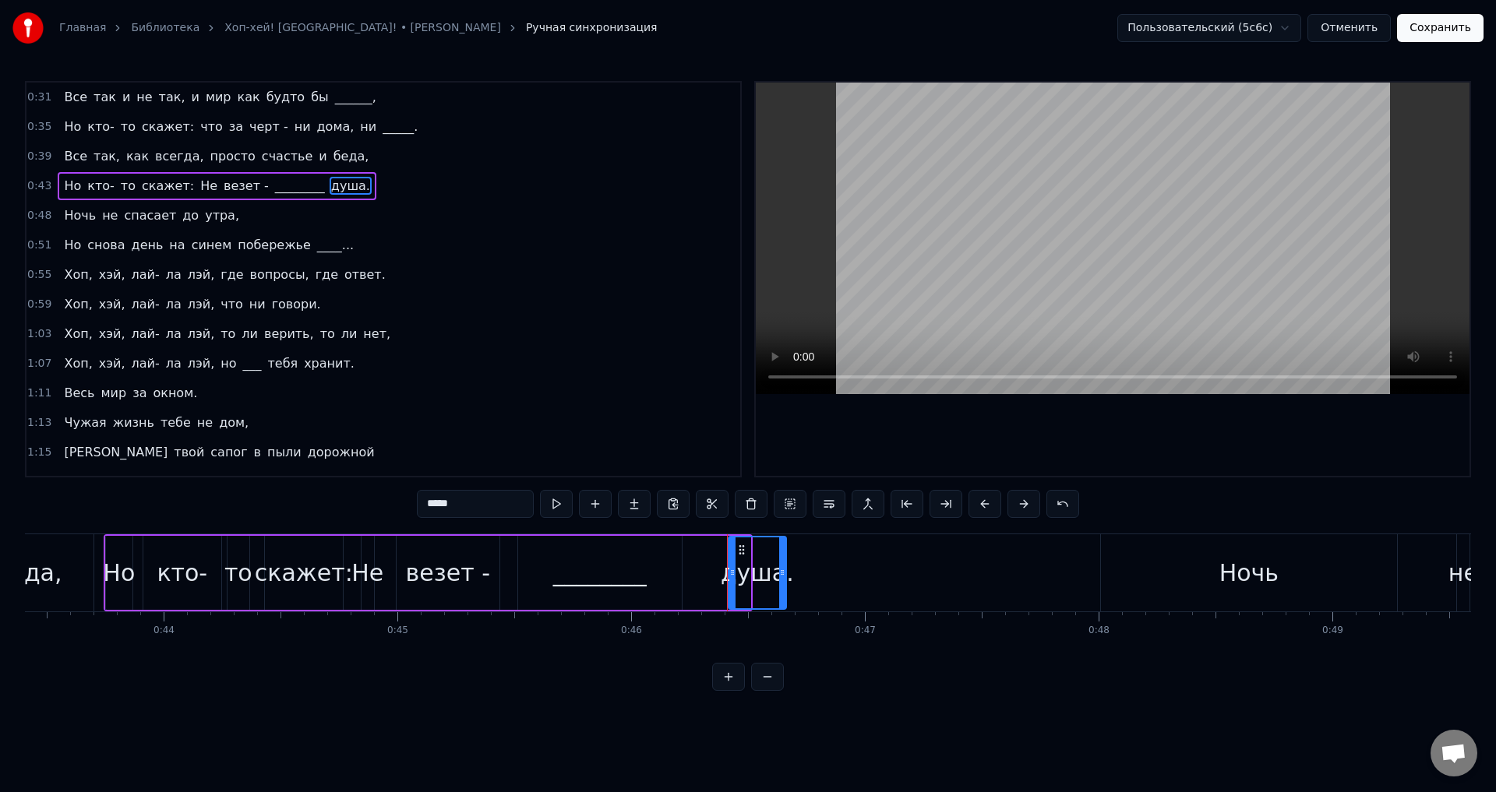
drag, startPoint x: 745, startPoint y: 573, endPoint x: 790, endPoint y: 576, distance: 45.2
click at [785, 576] on icon at bounding box center [782, 572] width 6 height 12
drag, startPoint x: 742, startPoint y: 548, endPoint x: 715, endPoint y: 553, distance: 27.7
click at [715, 553] on icon at bounding box center [714, 550] width 12 height 12
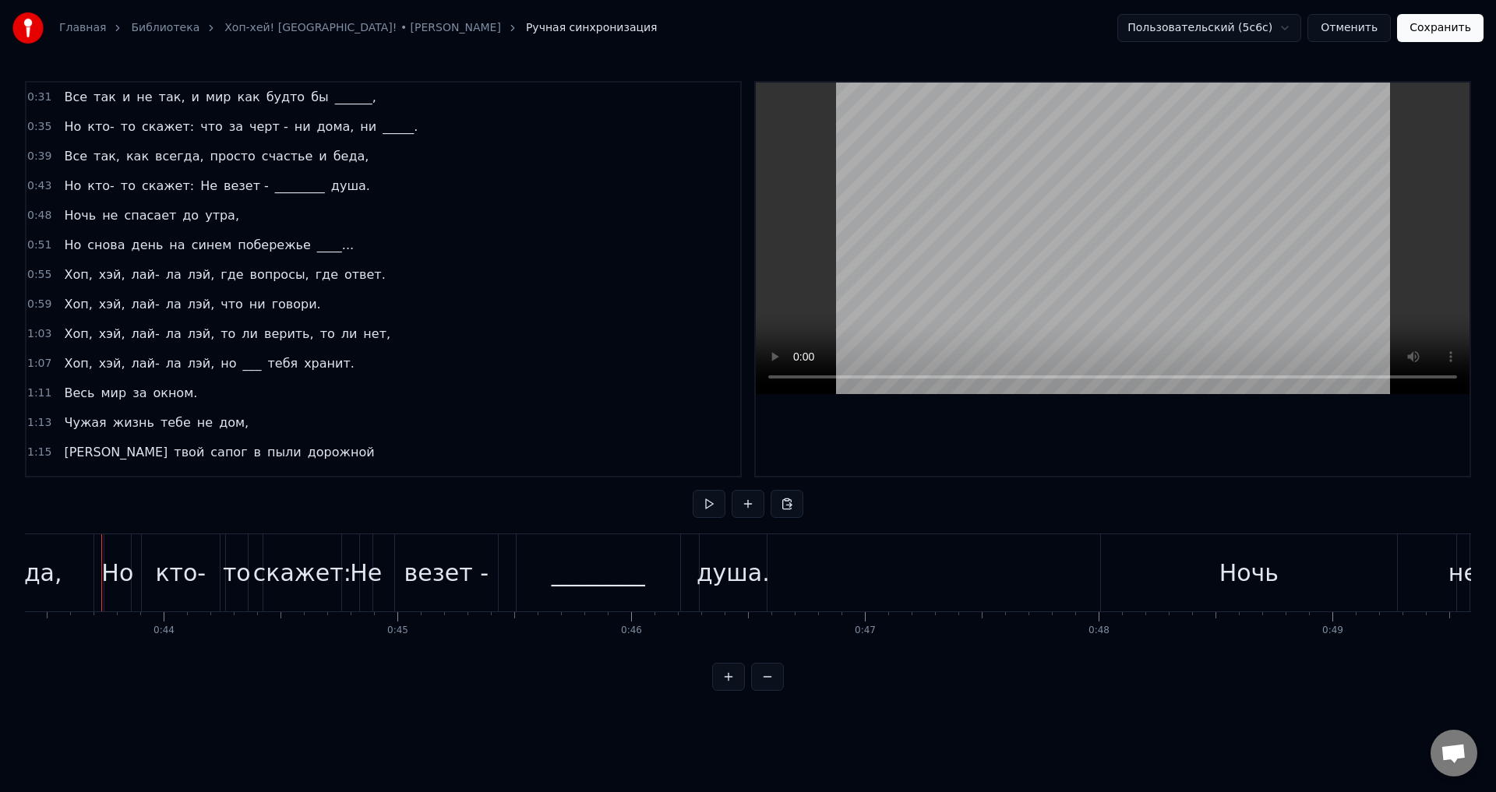
scroll to position [0, 10143]
click at [129, 562] on div "Но" at bounding box center [119, 572] width 32 height 35
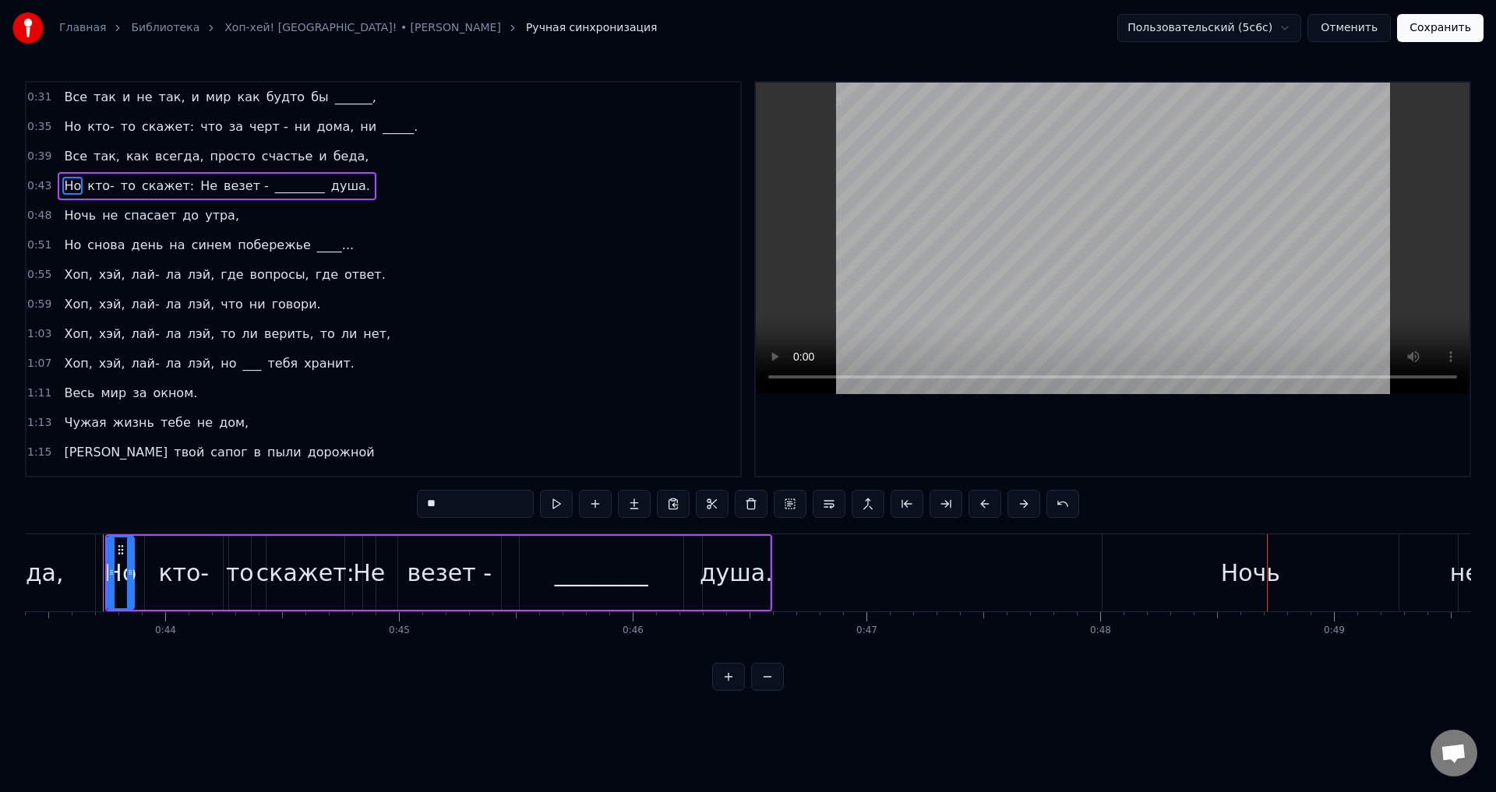
click at [635, 562] on div "________" at bounding box center [601, 572] width 93 height 35
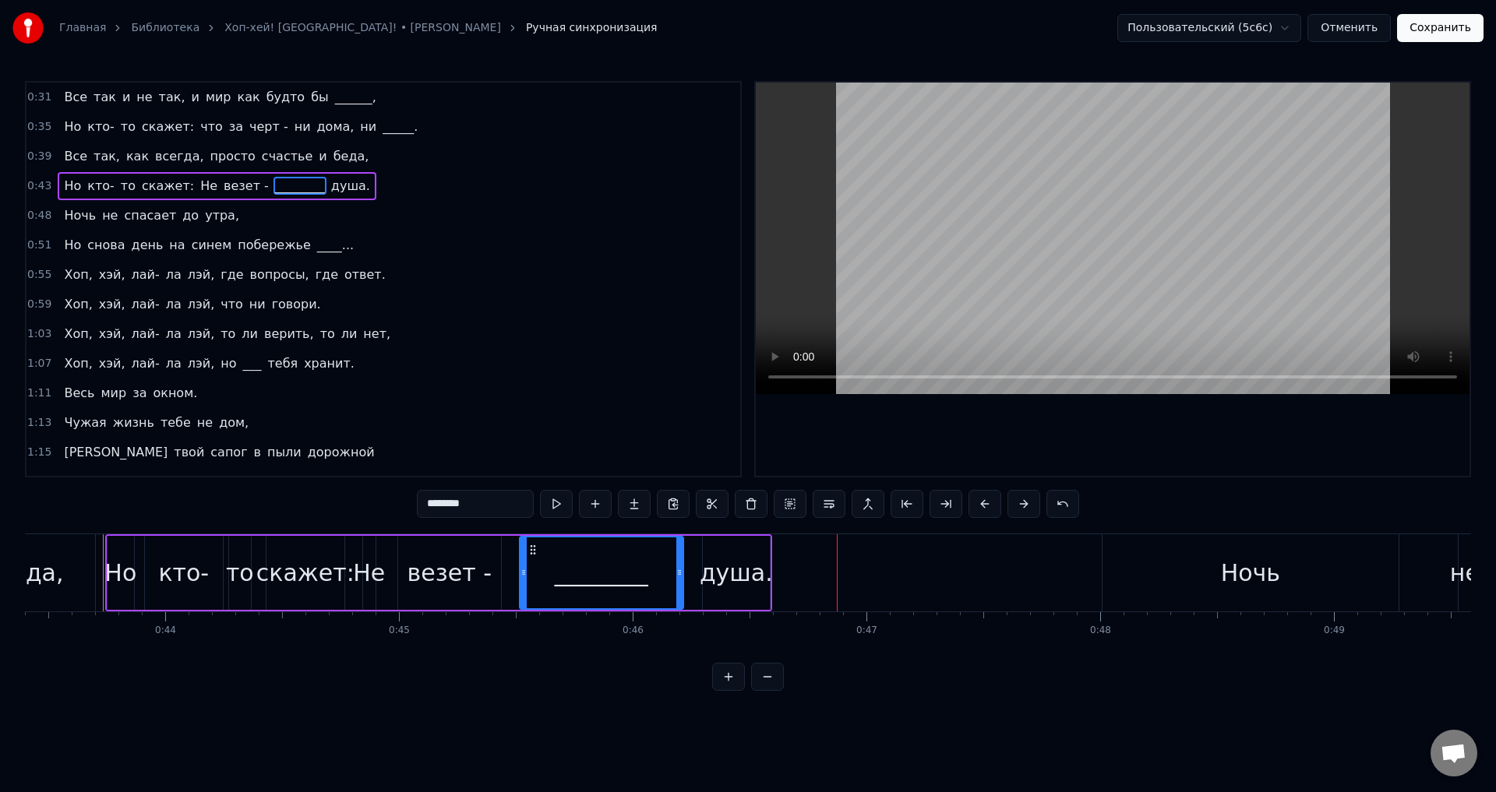
click at [742, 573] on div "душа." at bounding box center [736, 572] width 73 height 35
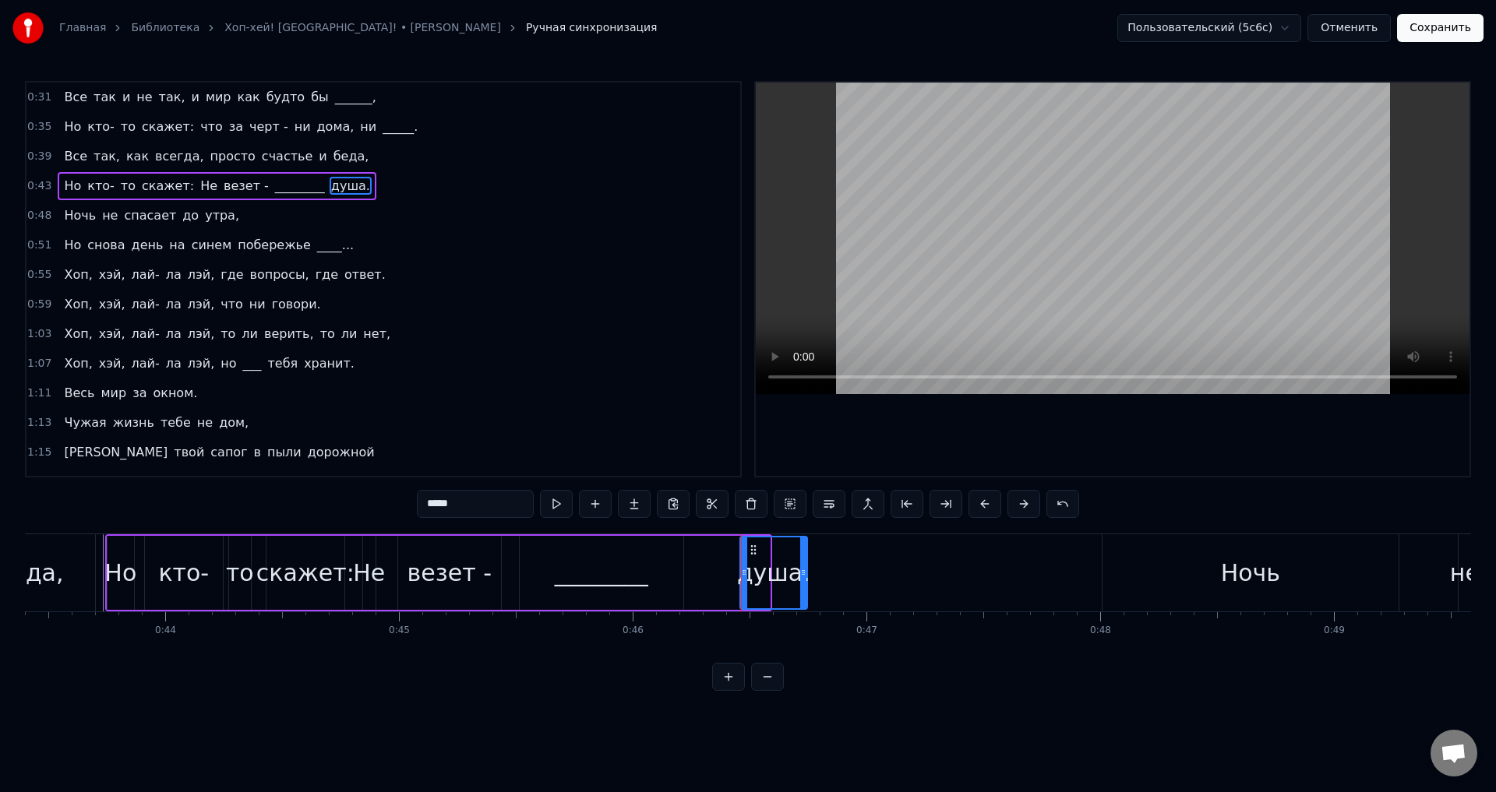
drag, startPoint x: 719, startPoint y: 550, endPoint x: 756, endPoint y: 549, distance: 37.4
click at [756, 549] on icon at bounding box center [753, 550] width 12 height 12
click at [651, 556] on div "________" at bounding box center [602, 573] width 164 height 74
type input "********"
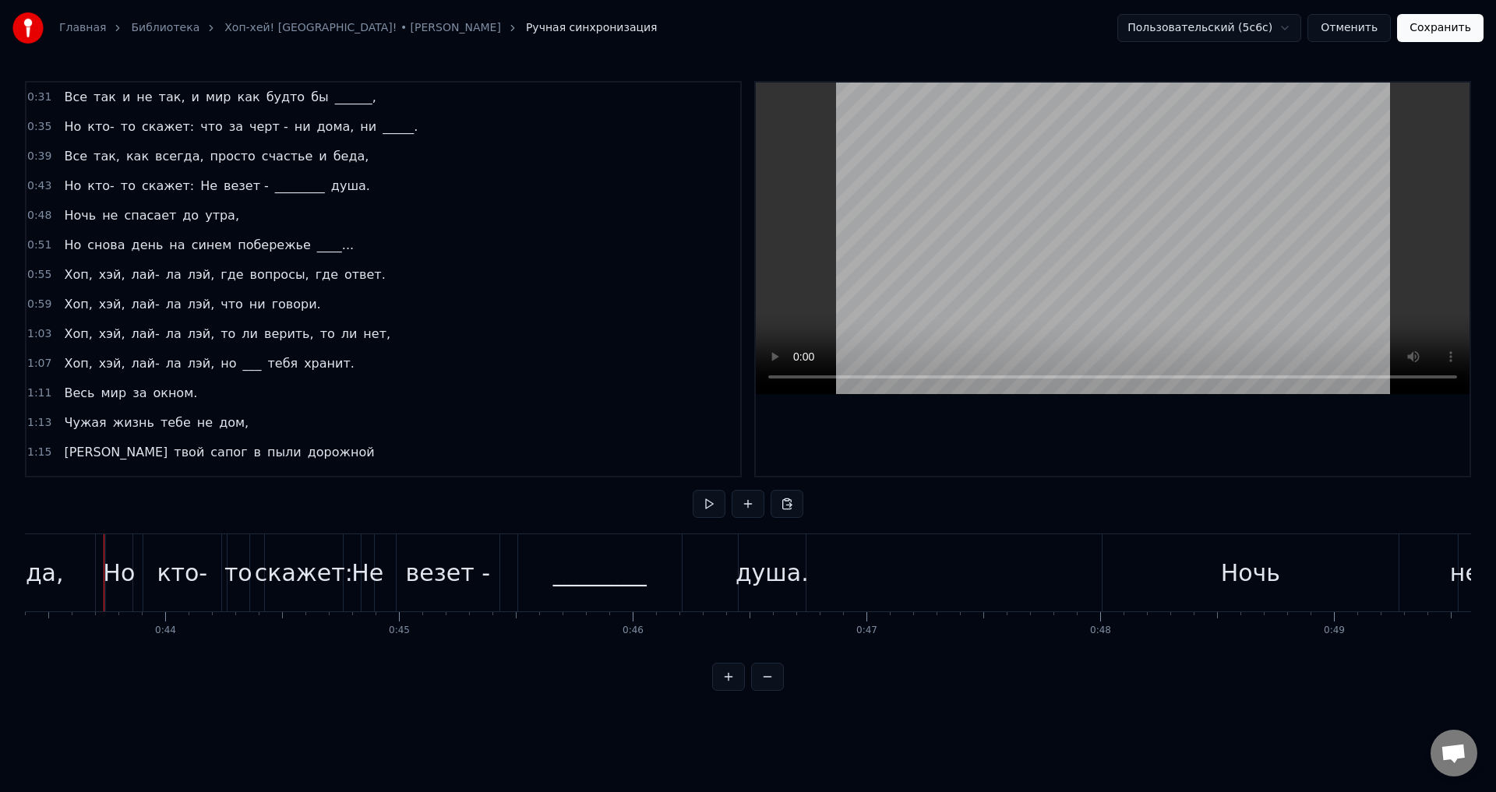
click at [184, 555] on div "кто-" at bounding box center [182, 572] width 51 height 35
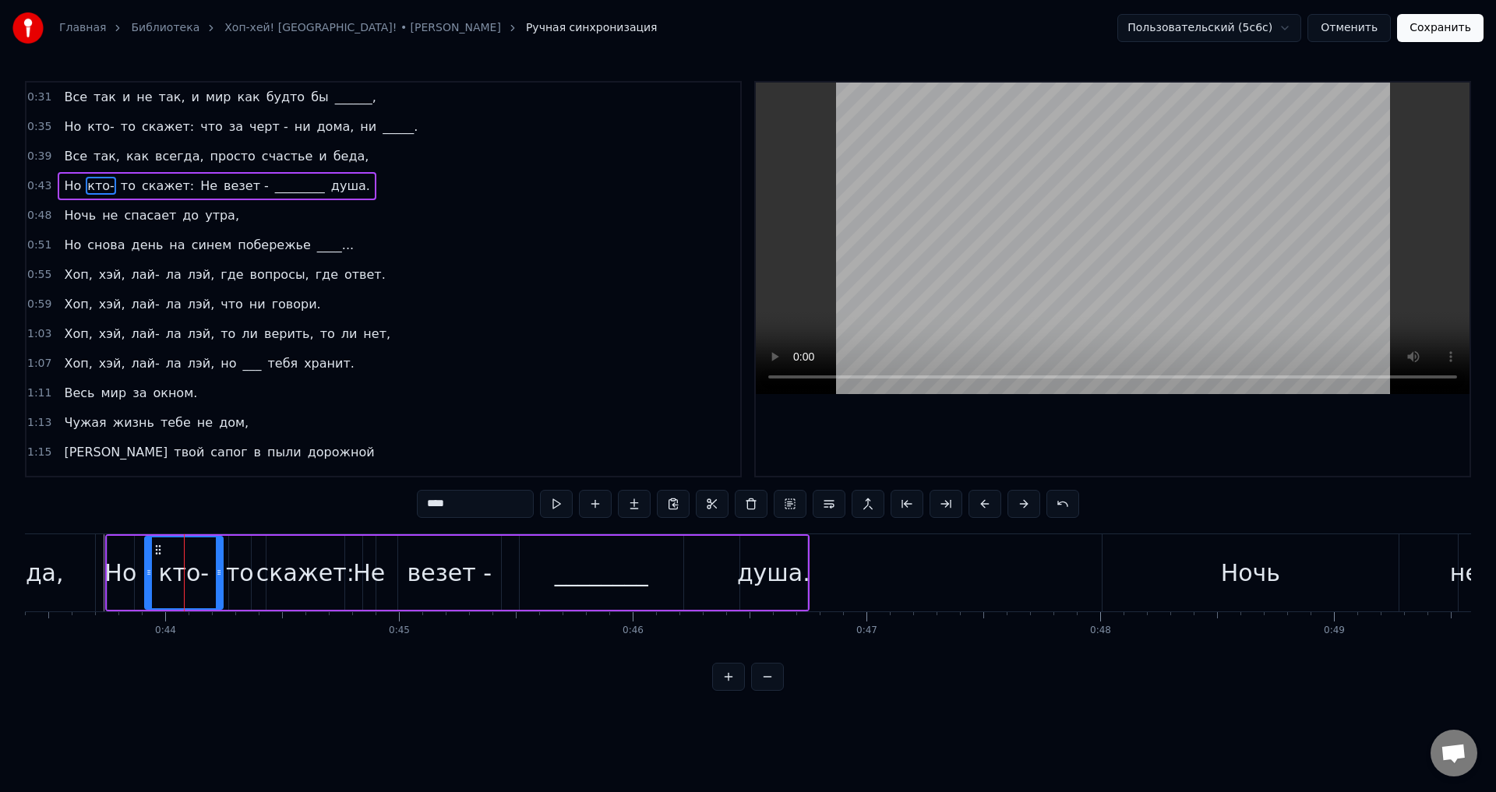
click at [125, 575] on div "Но" at bounding box center [120, 572] width 32 height 35
type input "**"
click at [1471, 29] on button "Сохранить" at bounding box center [1440, 28] width 86 height 28
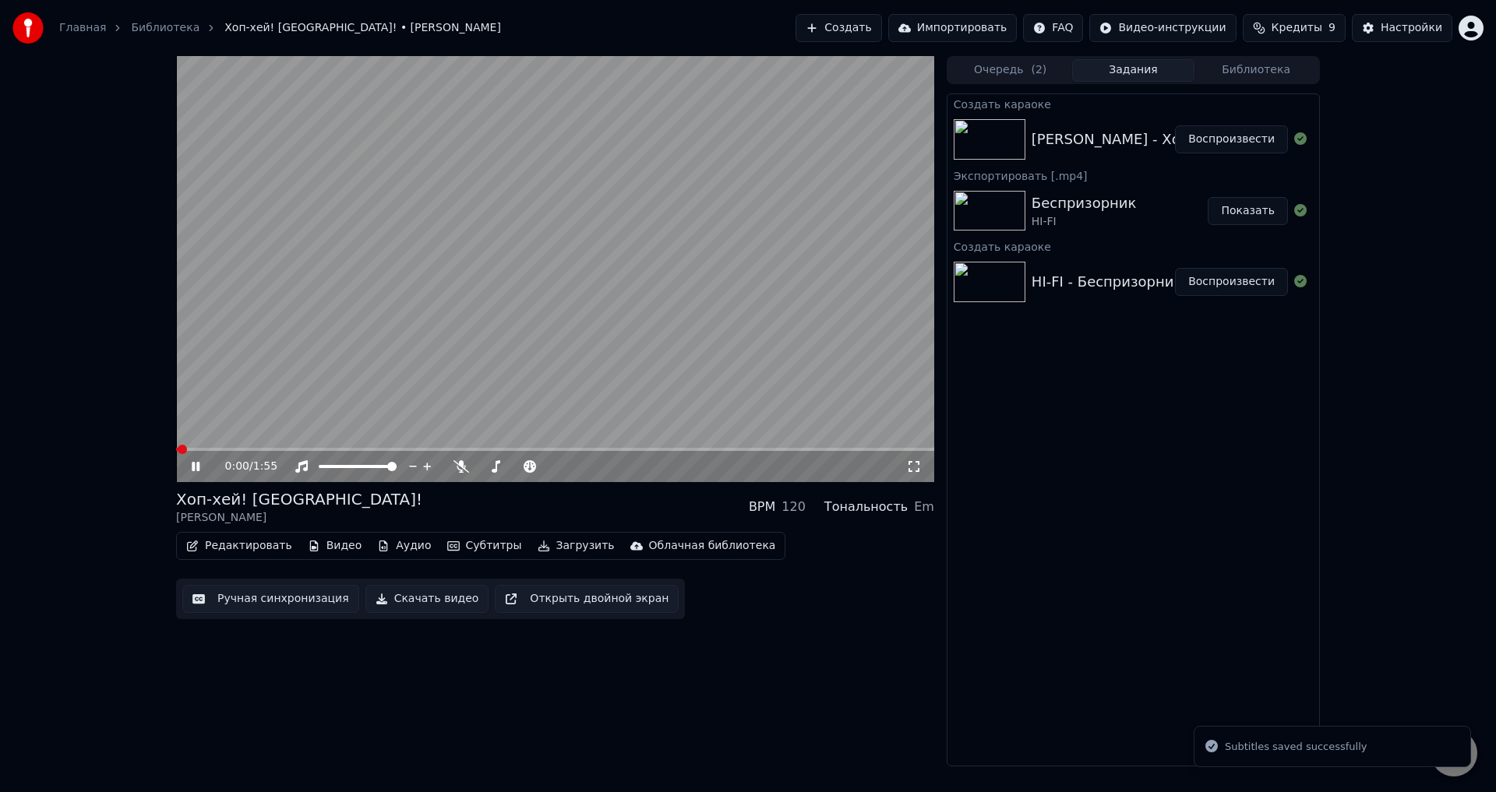
click at [927, 480] on div "0:00 / 1:55" at bounding box center [555, 466] width 758 height 31
click at [918, 465] on icon at bounding box center [914, 466] width 16 height 12
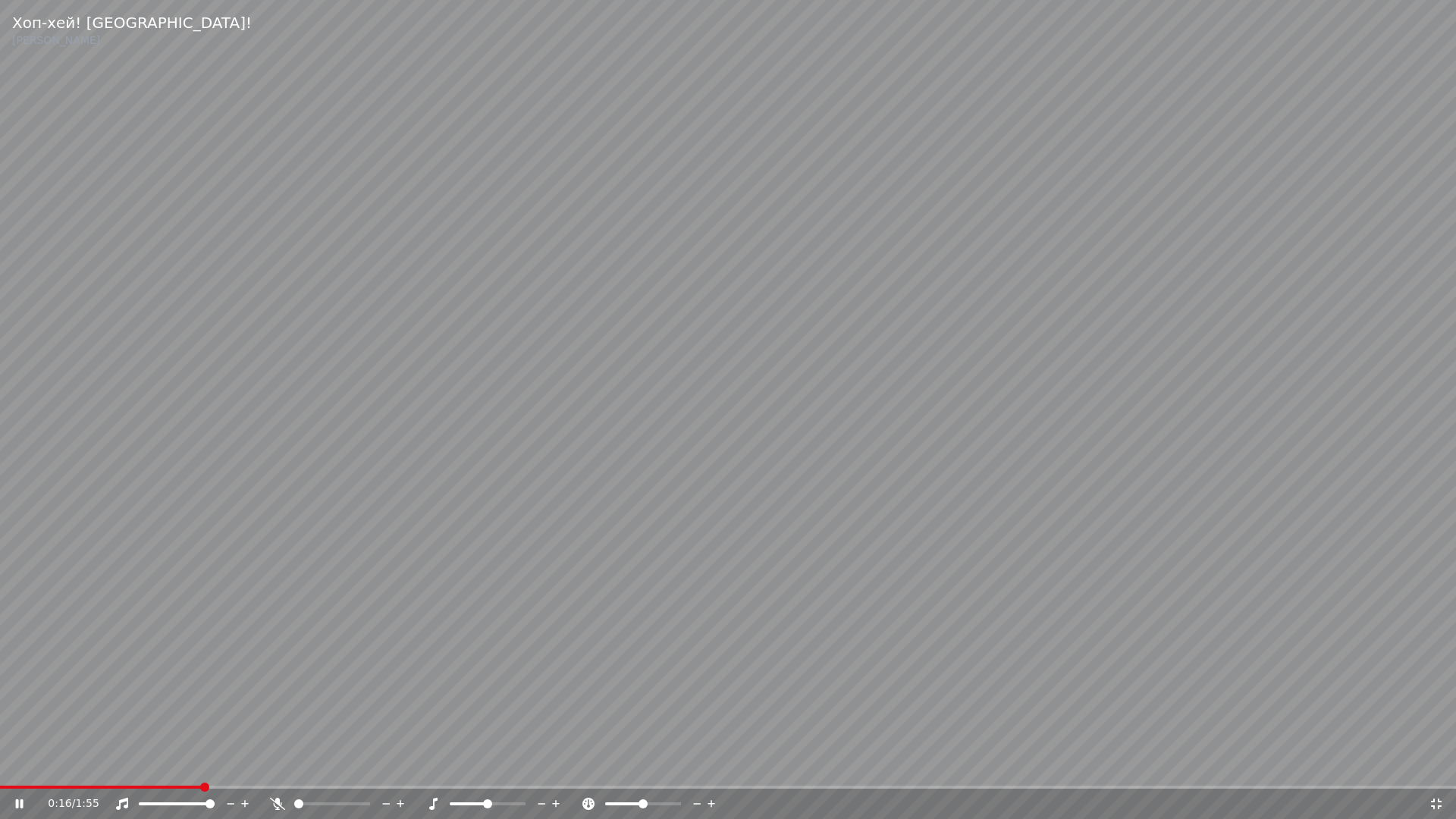
click at [195, 770] on span at bounding box center [728, 787] width 1456 height 3
click at [373, 770] on span at bounding box center [728, 787] width 1456 height 3
click at [1433, 770] on div "1:13 / 1:55" at bounding box center [728, 803] width 1456 height 30
click at [1442, 770] on div "1:13 / 1:55" at bounding box center [728, 803] width 1456 height 30
click at [1438, 770] on div "1:13 / 1:55" at bounding box center [728, 803] width 1456 height 30
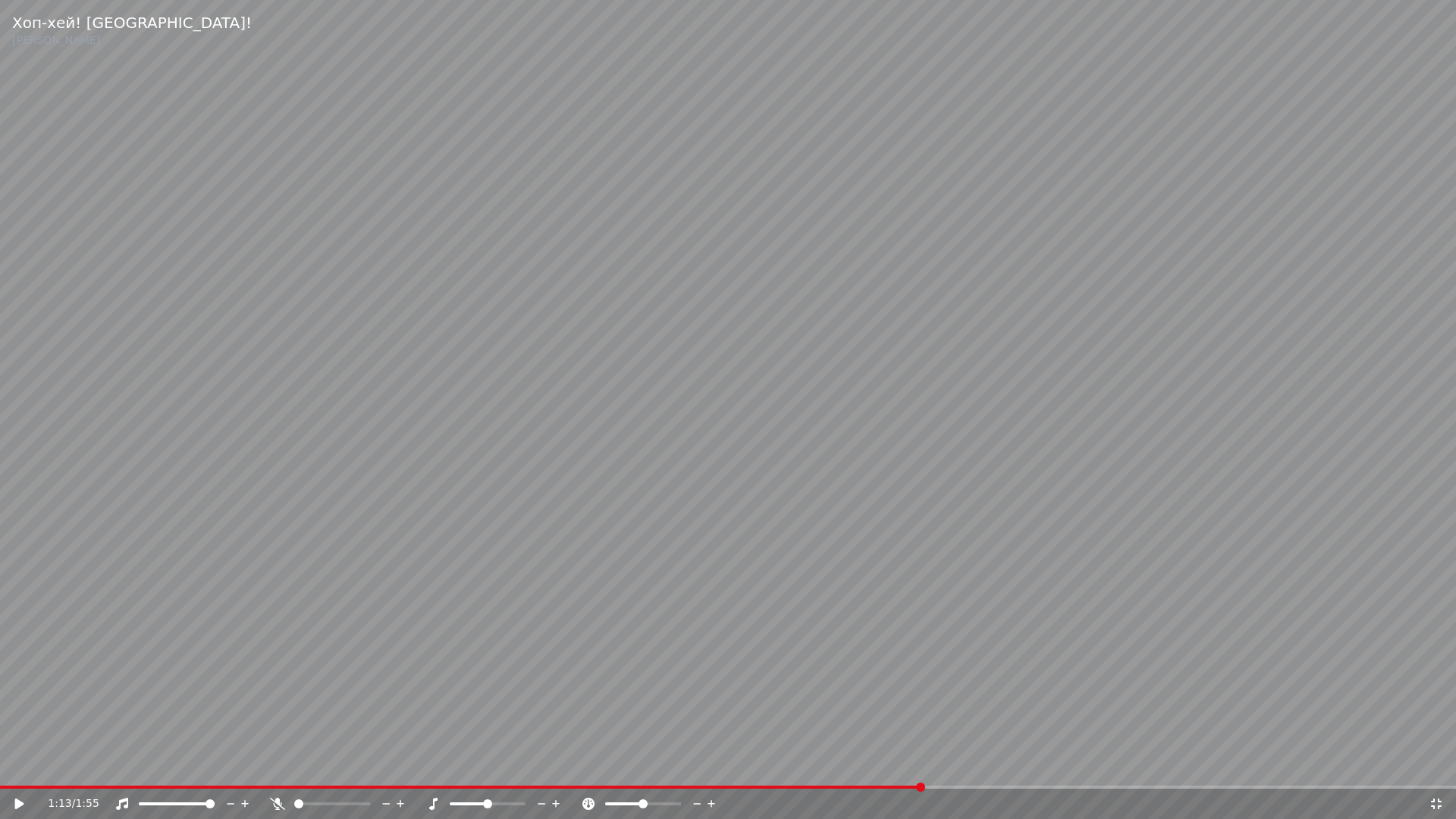
click at [1439, 770] on icon at bounding box center [1437, 804] width 16 height 12
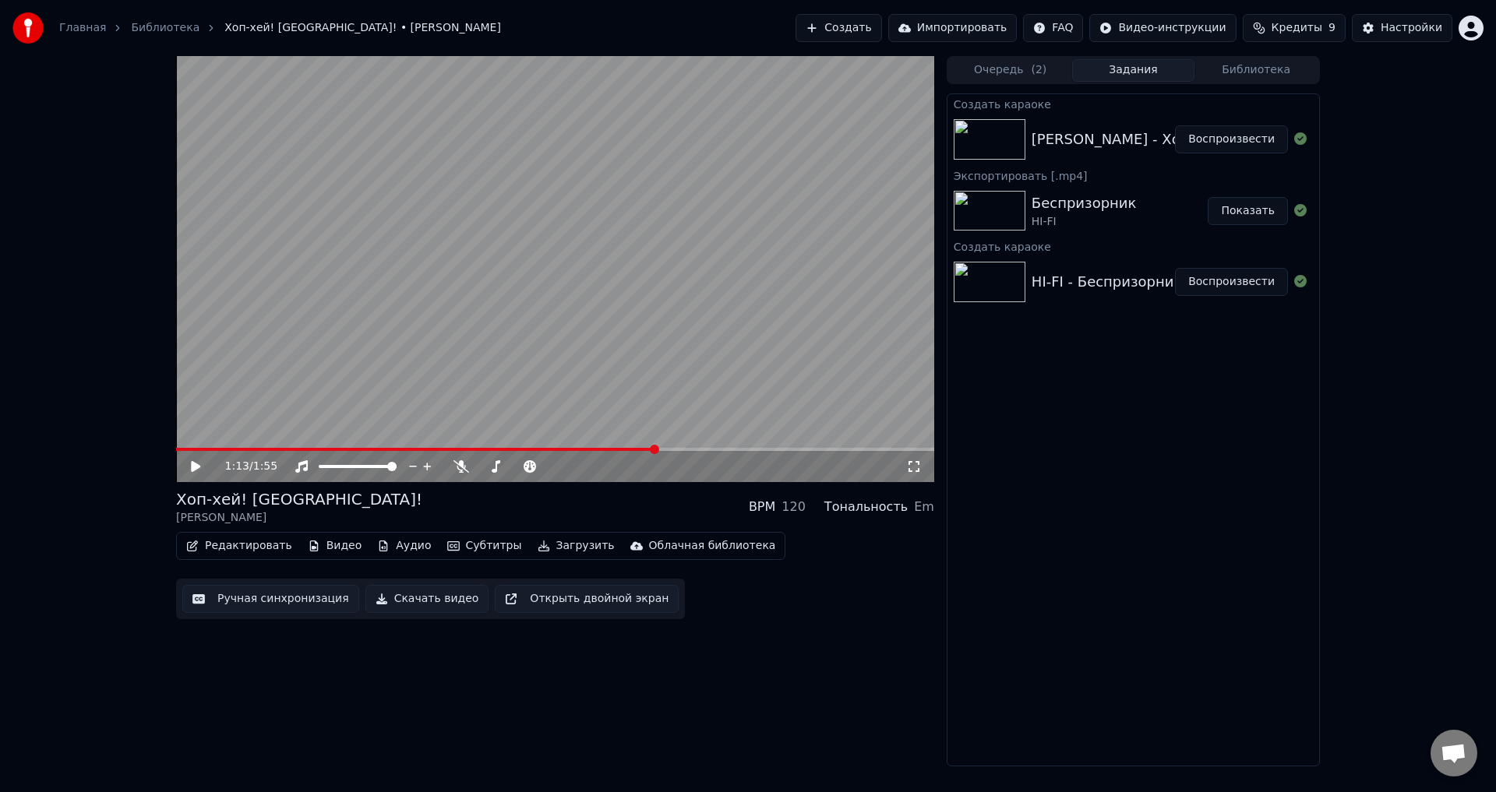
click at [446, 606] on button "Скачать видео" at bounding box center [427, 599] width 124 height 28
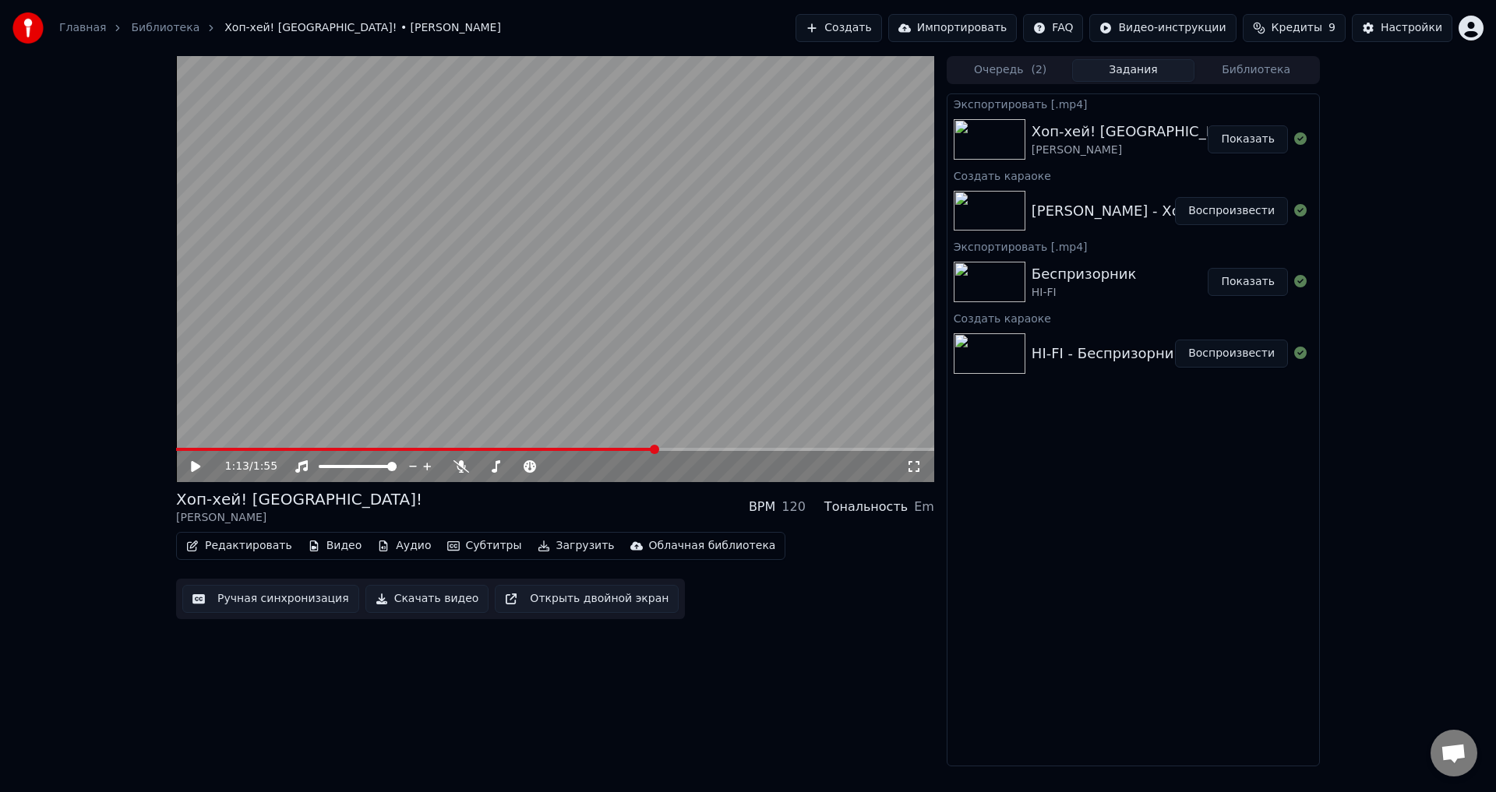
click at [856, 30] on button "Создать" at bounding box center [838, 28] width 86 height 28
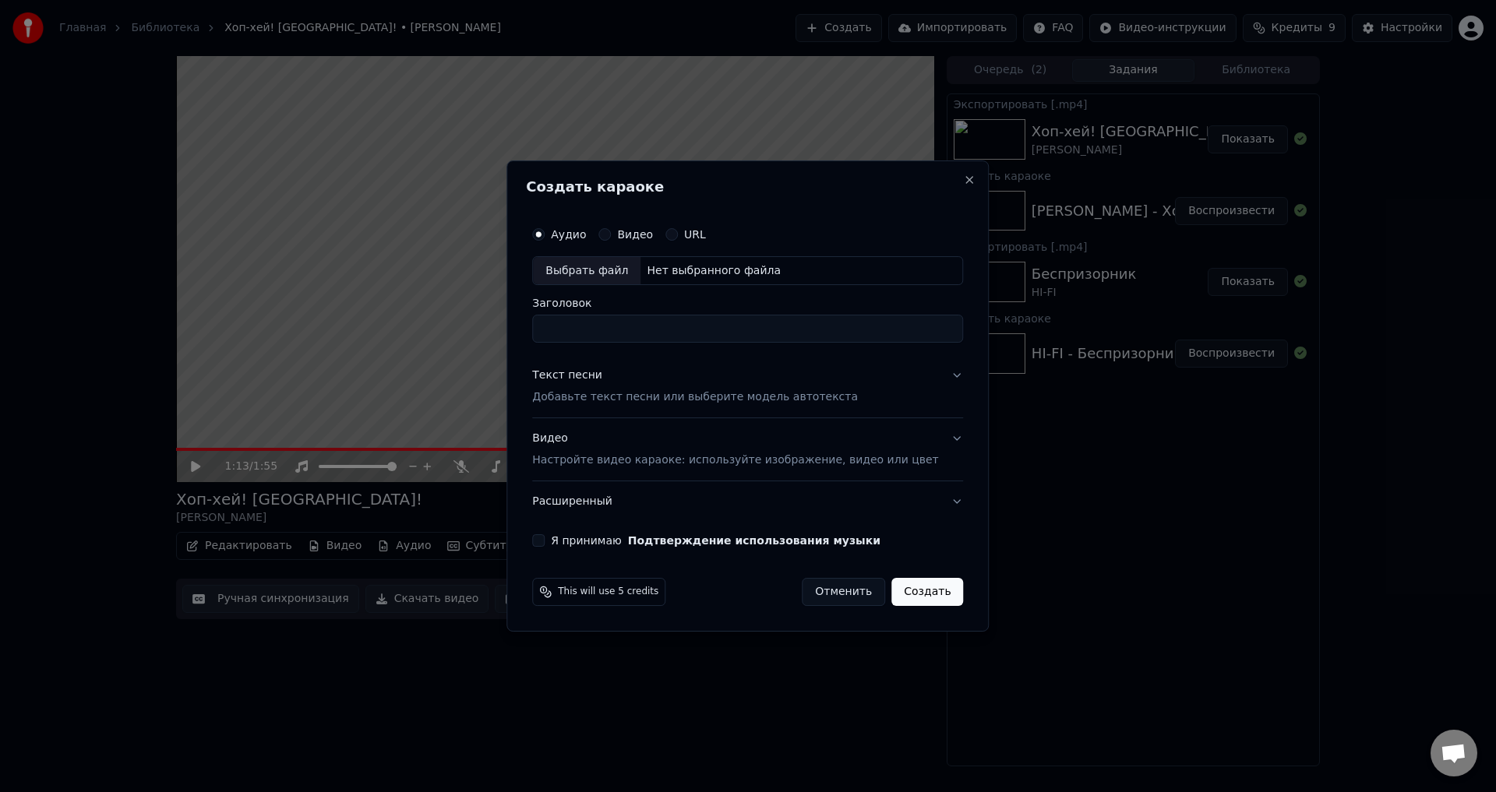
click at [639, 272] on div "Выбрать файл" at bounding box center [587, 271] width 108 height 28
type input "**********"
click at [919, 393] on button "Текст песни Добавьте текст песни или выберите модель автотекста" at bounding box center [747, 387] width 431 height 62
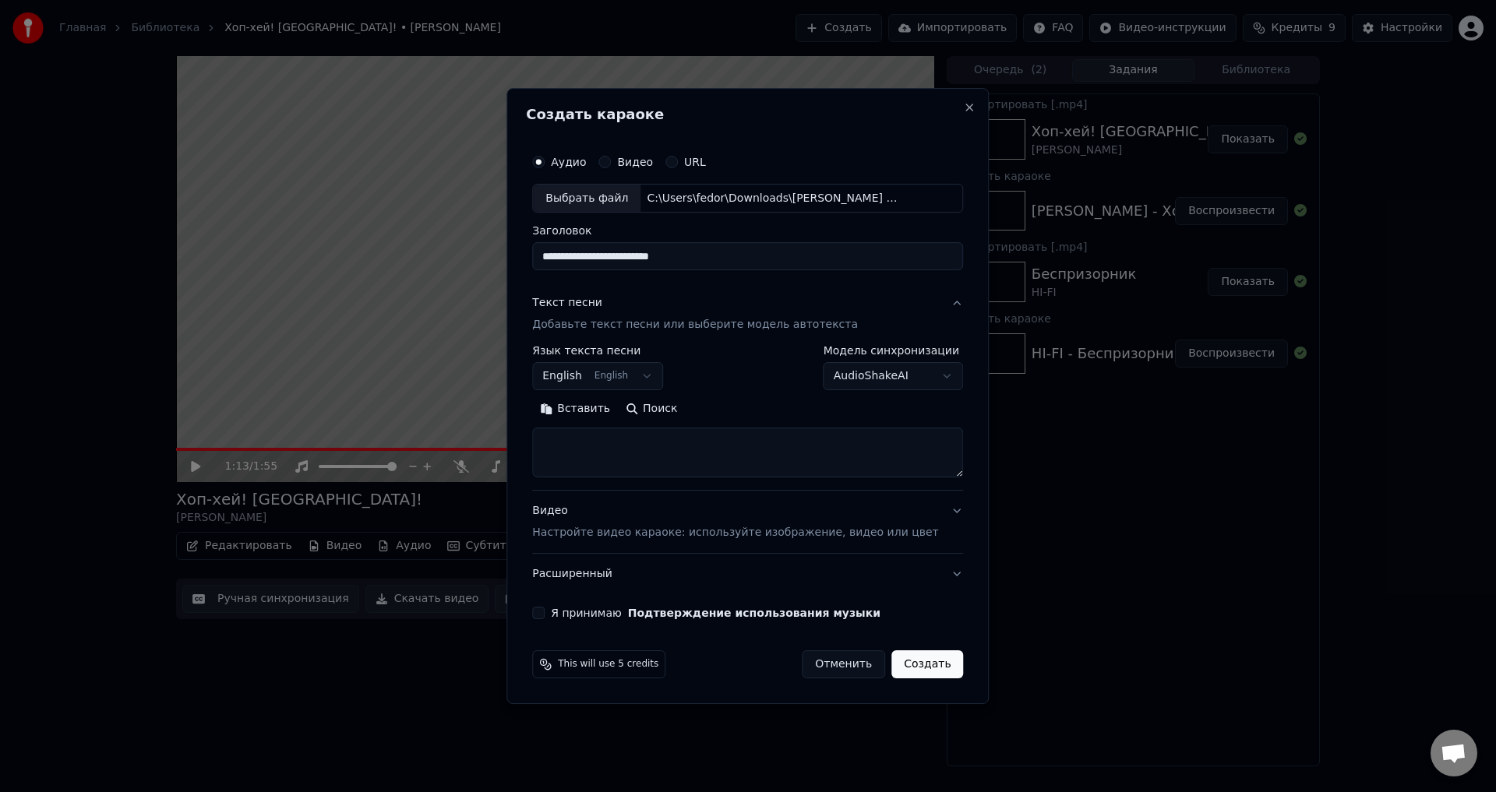
click at [645, 372] on body "Главная Библиотека Хоп-хей! [GEOGRAPHIC_DATA]! • [PERSON_NAME] Создать Импортир…" at bounding box center [748, 396] width 1496 height 792
select select "**"
click at [685, 415] on button "Поиск" at bounding box center [651, 409] width 67 height 25
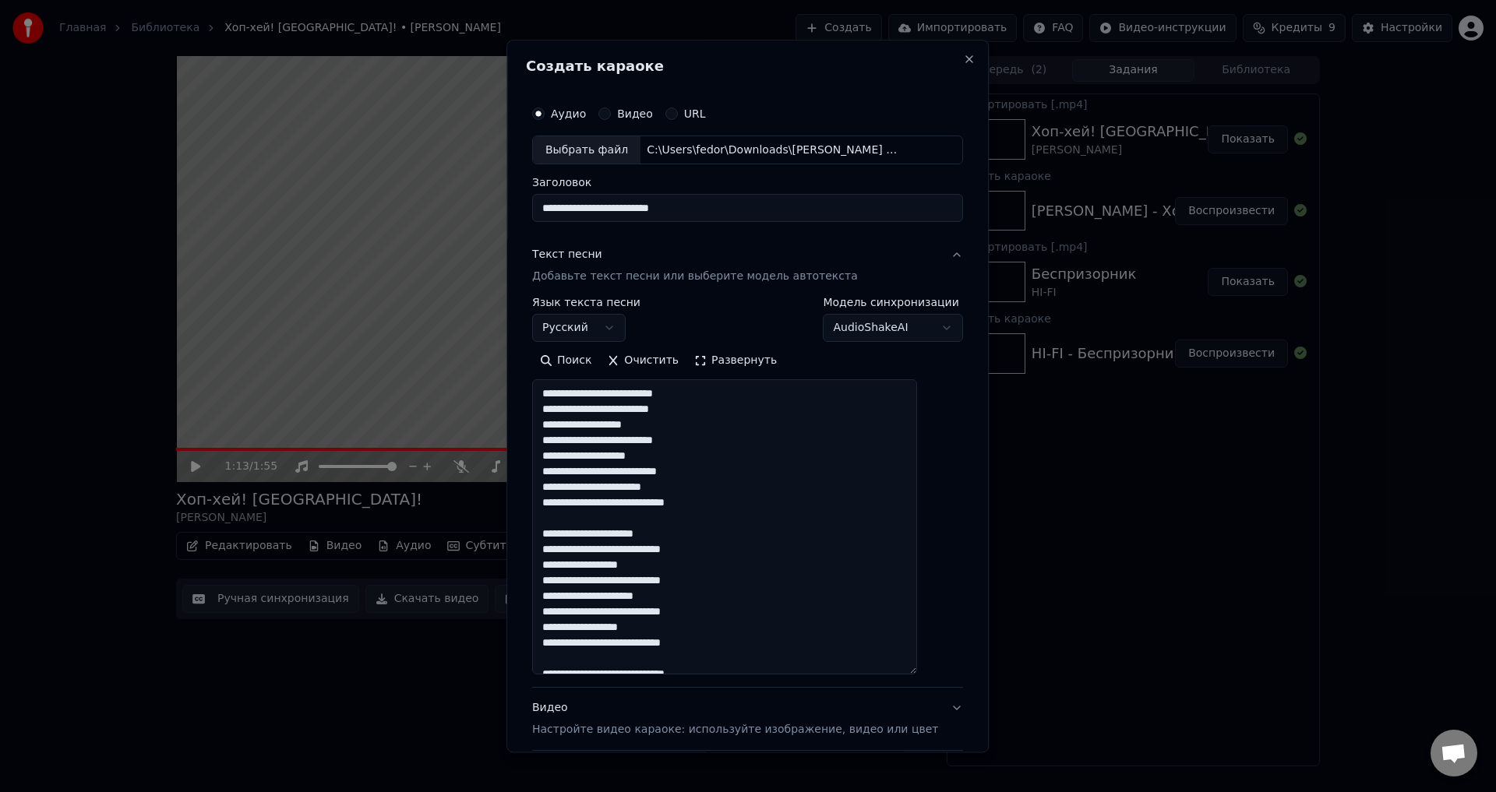
drag, startPoint x: 936, startPoint y: 473, endPoint x: 930, endPoint y: 707, distance: 233.8
click at [917, 675] on textarea at bounding box center [724, 527] width 385 height 295
drag, startPoint x: 668, startPoint y: 442, endPoint x: 702, endPoint y: 442, distance: 34.3
click at [702, 442] on textarea at bounding box center [724, 535] width 385 height 311
click at [658, 442] on textarea at bounding box center [724, 535] width 385 height 311
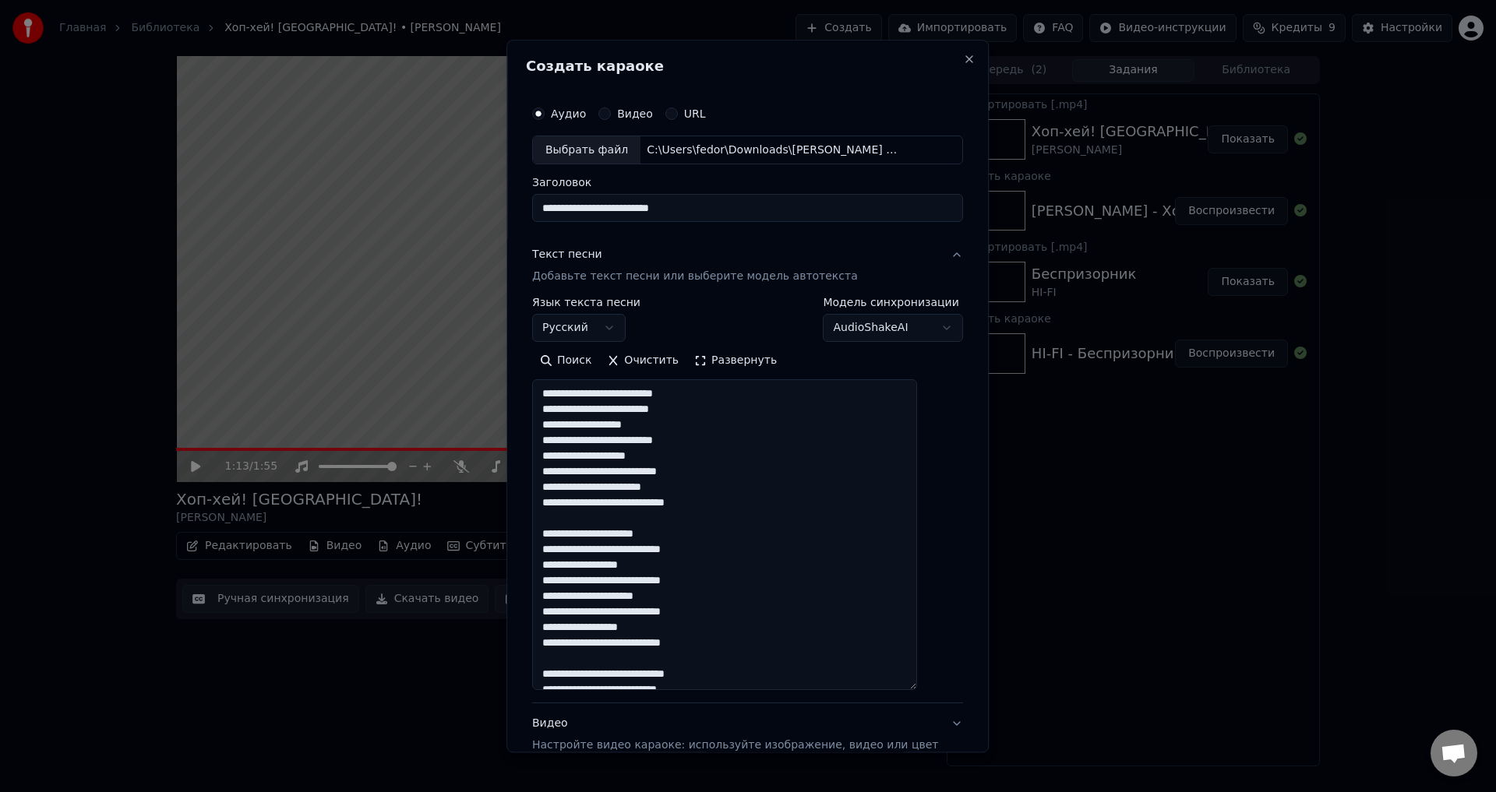
drag, startPoint x: 662, startPoint y: 442, endPoint x: 685, endPoint y: 442, distance: 22.6
click at [685, 442] on textarea at bounding box center [724, 535] width 385 height 311
drag, startPoint x: 661, startPoint y: 442, endPoint x: 707, endPoint y: 445, distance: 45.3
click at [707, 445] on textarea at bounding box center [724, 535] width 385 height 311
drag, startPoint x: 648, startPoint y: 475, endPoint x: 693, endPoint y: 475, distance: 45.2
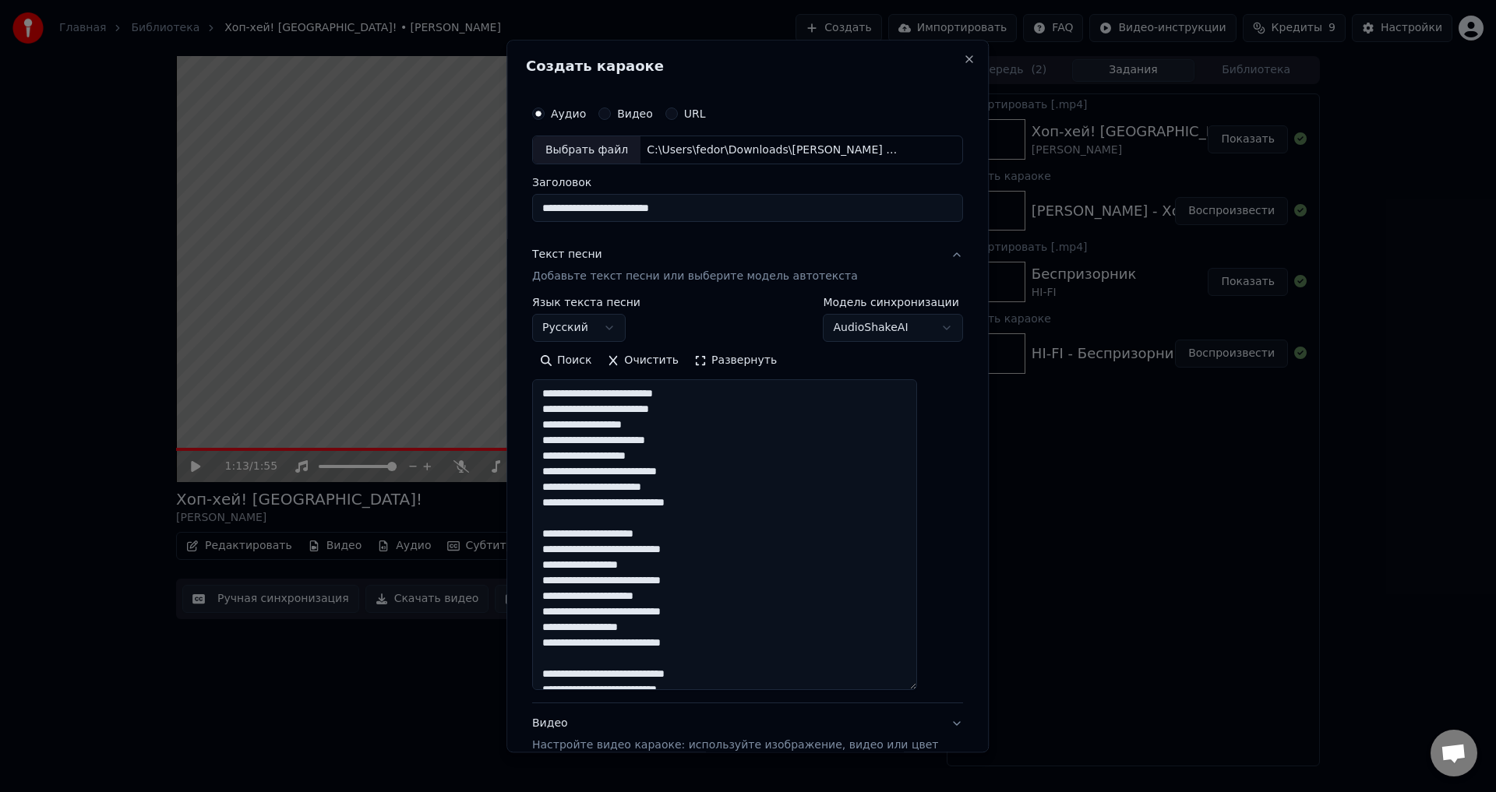
click at [693, 475] on textarea at bounding box center [724, 535] width 385 height 311
drag, startPoint x: 672, startPoint y: 553, endPoint x: 731, endPoint y: 554, distance: 59.2
click at [731, 554] on textarea at bounding box center [724, 535] width 385 height 311
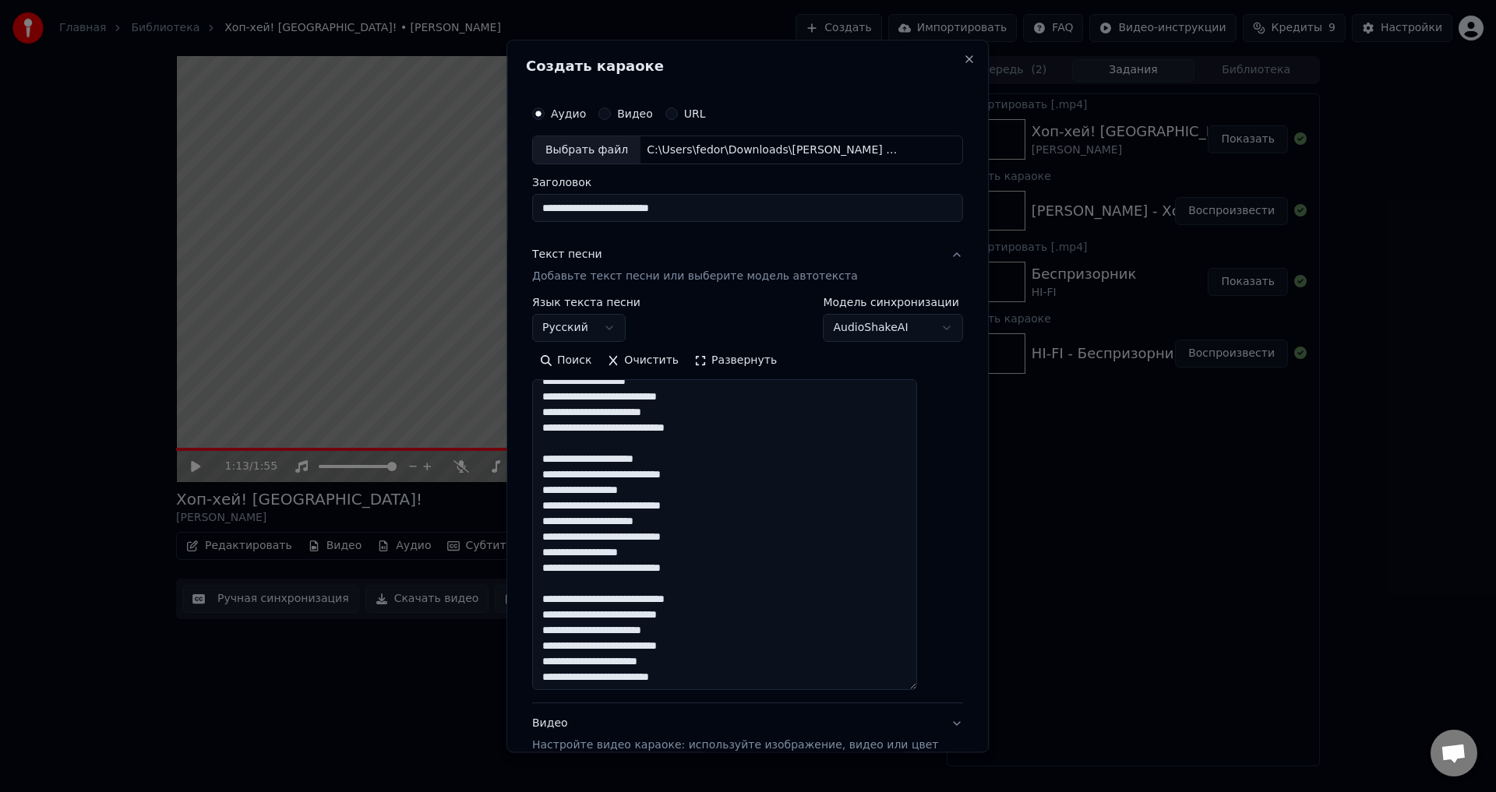
scroll to position [78, 0]
drag, startPoint x: 576, startPoint y: 643, endPoint x: 632, endPoint y: 647, distance: 56.2
click at [632, 647] on textarea at bounding box center [724, 535] width 385 height 311
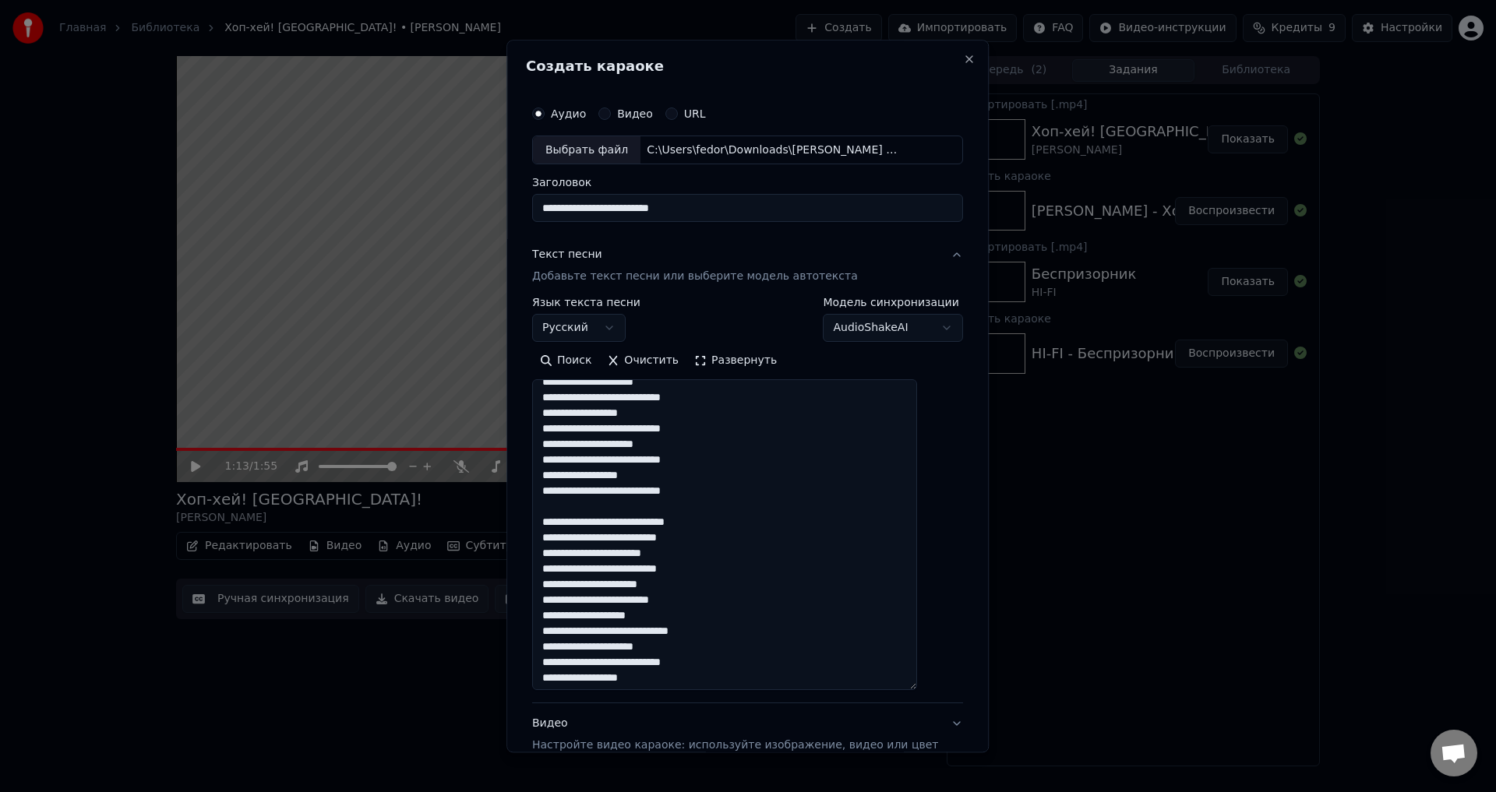
scroll to position [240, 0]
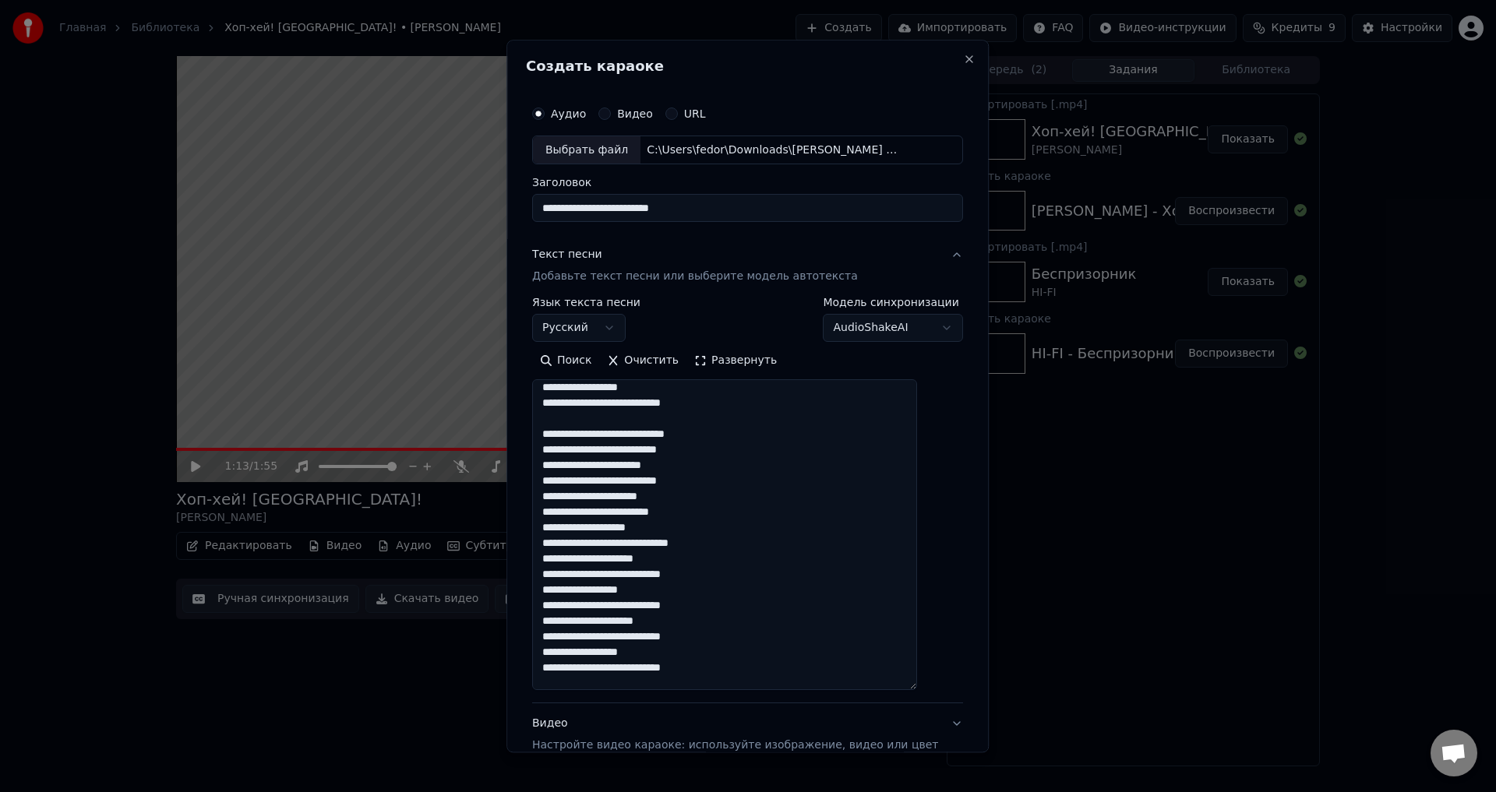
drag, startPoint x: 654, startPoint y: 678, endPoint x: 702, endPoint y: 517, distance: 167.4
click at [702, 517] on textarea at bounding box center [724, 535] width 385 height 311
drag, startPoint x: 669, startPoint y: 545, endPoint x: 721, endPoint y: 541, distance: 52.3
click at [721, 541] on textarea at bounding box center [724, 535] width 385 height 311
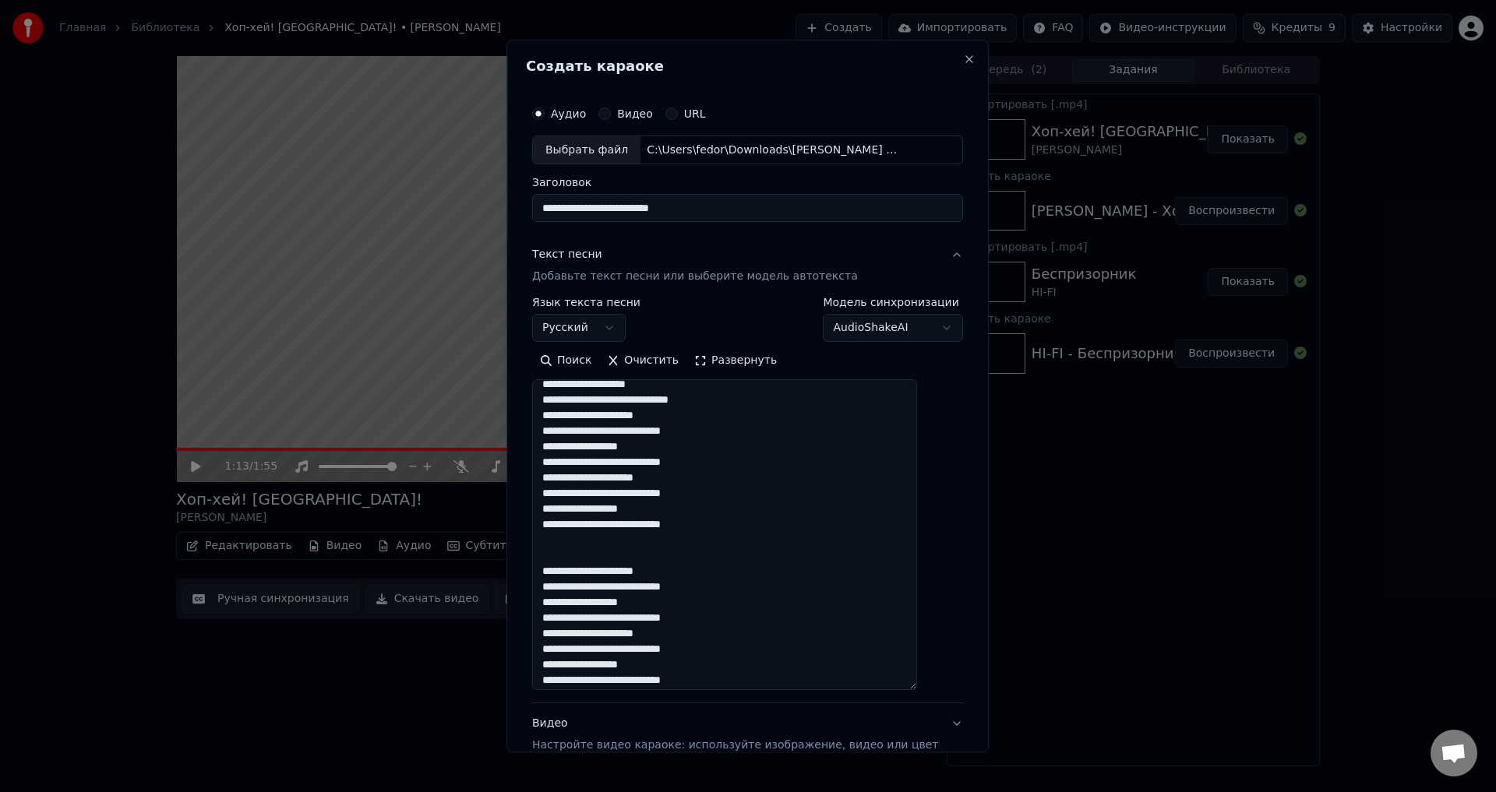
scroll to position [388, 0]
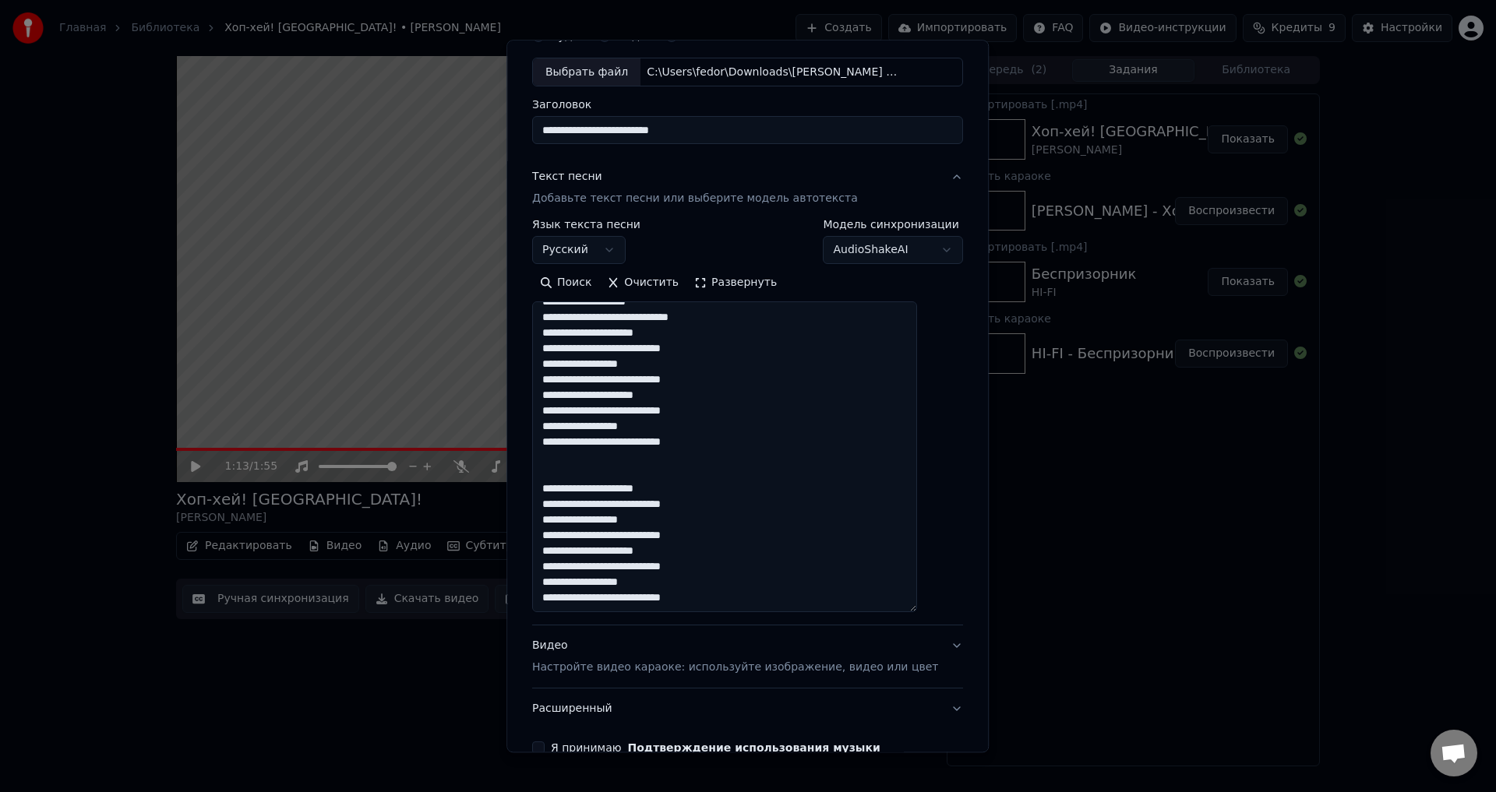
type textarea "**********"
click at [749, 672] on p "Настройте видео караоке: используйте изображение, видео или цвет" at bounding box center [735, 669] width 406 height 16
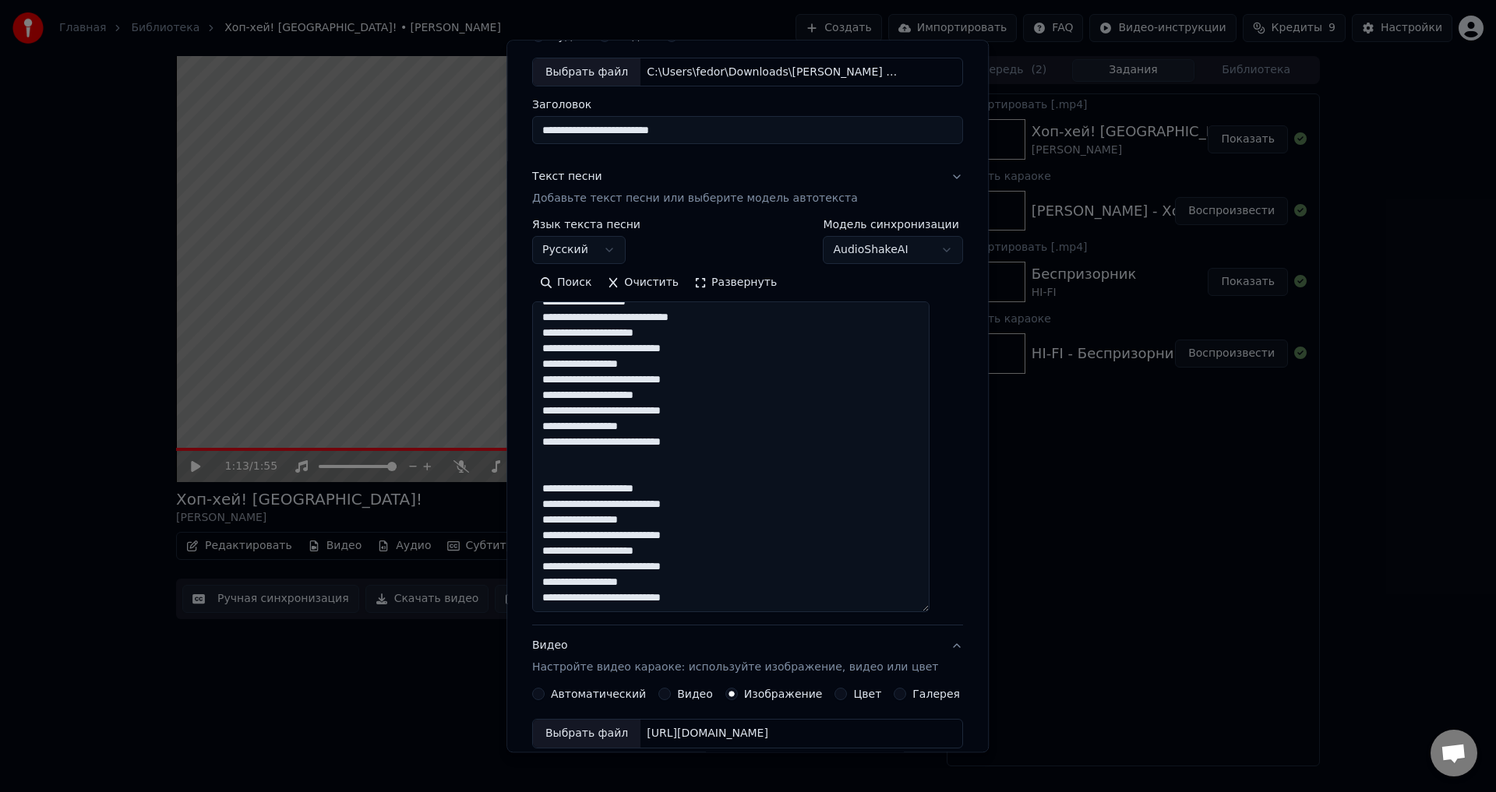
scroll to position [65, 0]
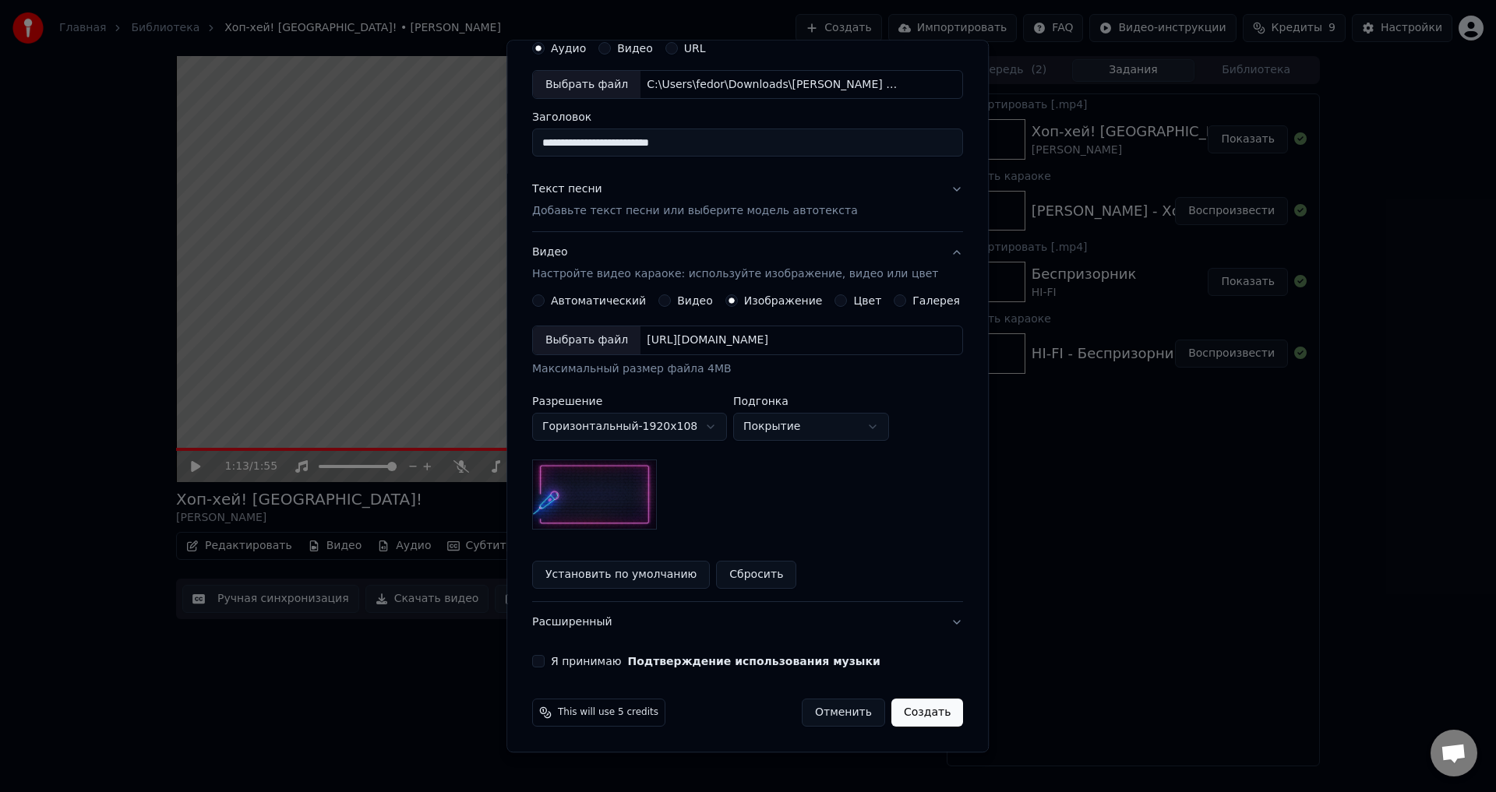
click at [571, 331] on div "Выбрать файл" at bounding box center [587, 341] width 108 height 28
click at [555, 661] on div "Я принимаю Подтверждение использования музыки" at bounding box center [747, 662] width 431 height 12
click at [545, 663] on button "Я принимаю Подтверждение использования музыки" at bounding box center [538, 662] width 12 height 12
click at [916, 717] on button "Создать" at bounding box center [927, 714] width 72 height 28
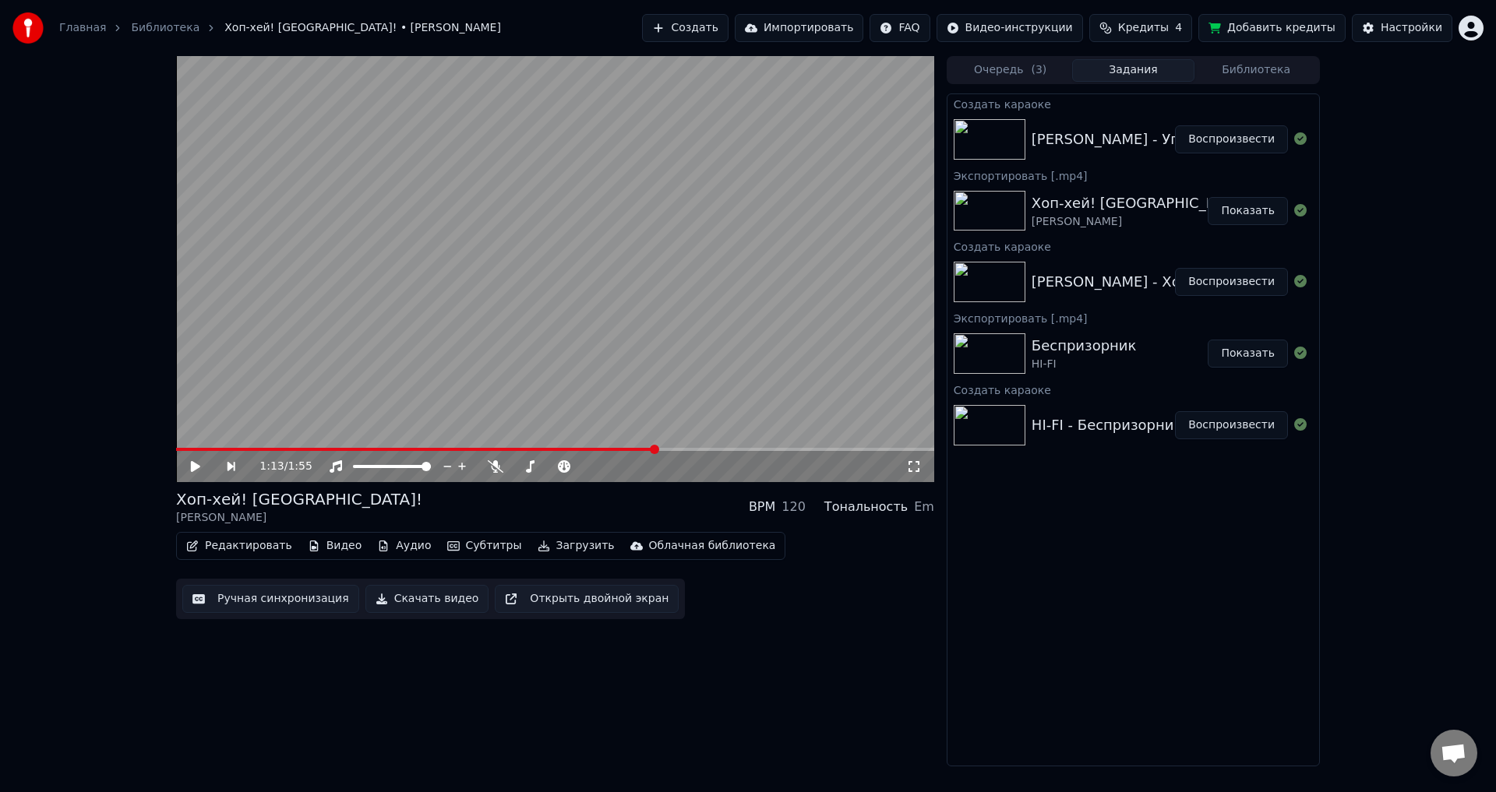
click at [1243, 140] on button "Воспроизвести" at bounding box center [1231, 139] width 113 height 28
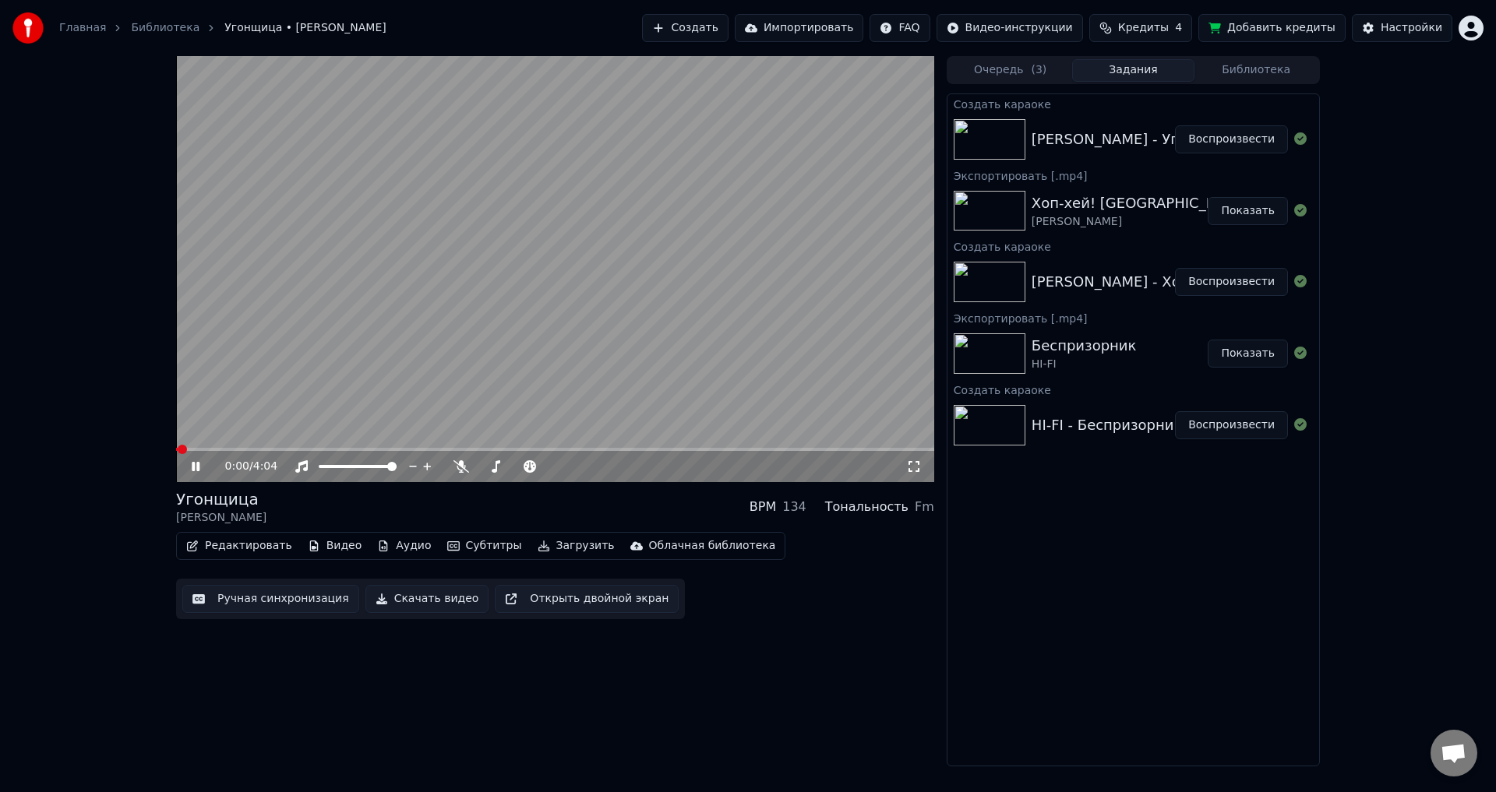
click at [915, 468] on icon at bounding box center [914, 466] width 16 height 12
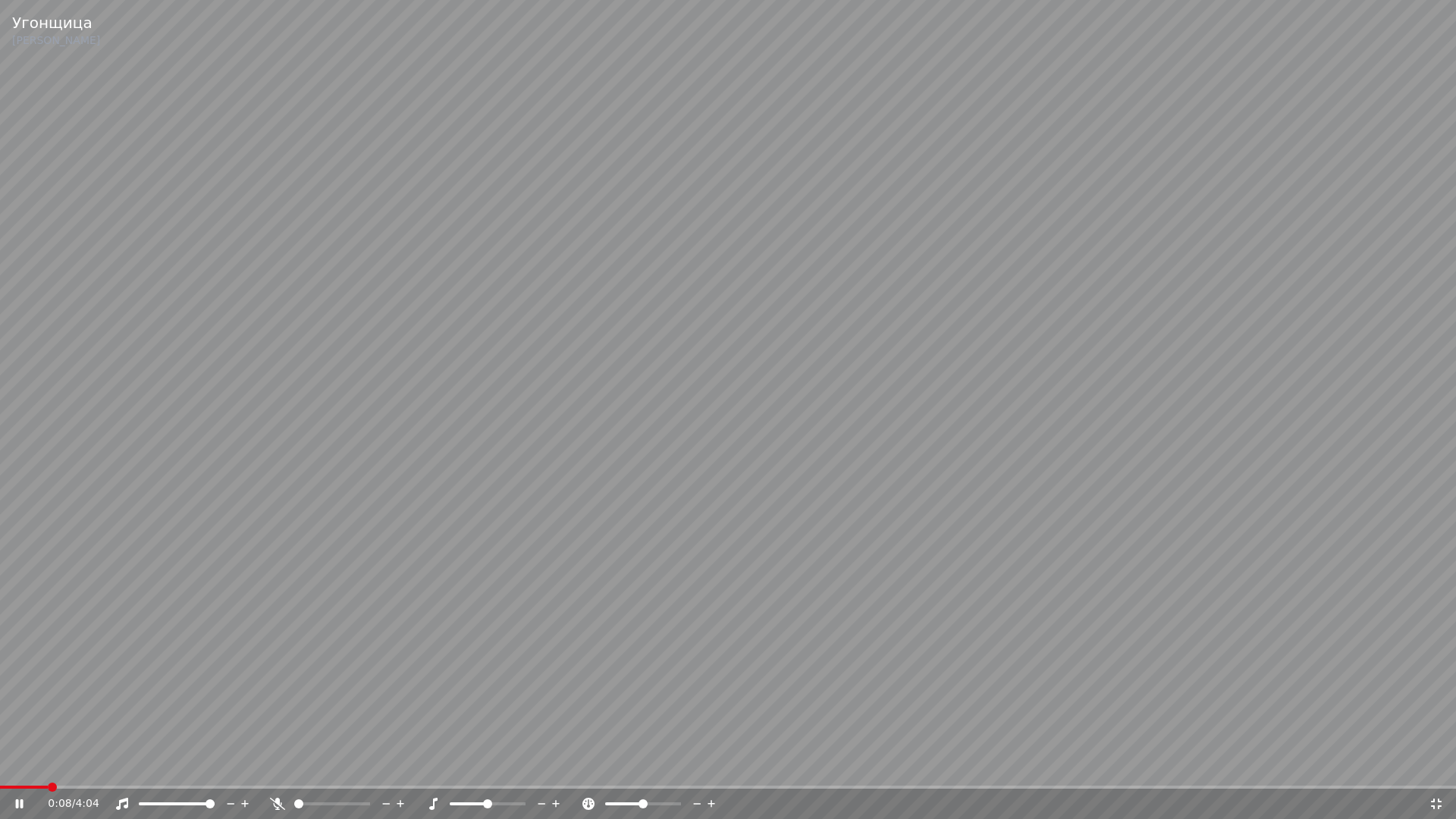
click at [55, 770] on span at bounding box center [52, 787] width 9 height 9
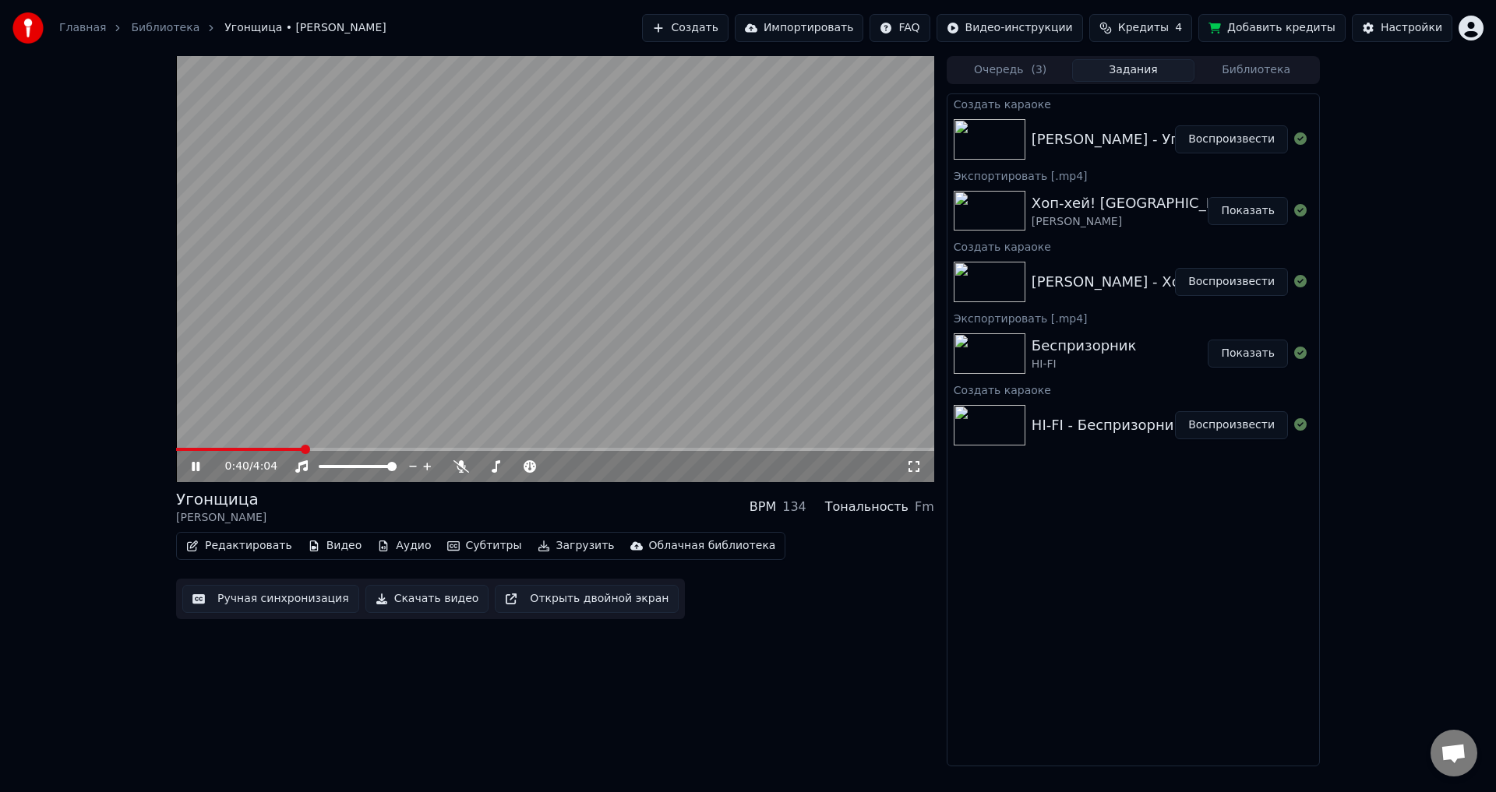
click at [573, 333] on video at bounding box center [555, 269] width 758 height 426
click at [478, 546] on button "Субтитры" at bounding box center [484, 546] width 87 height 22
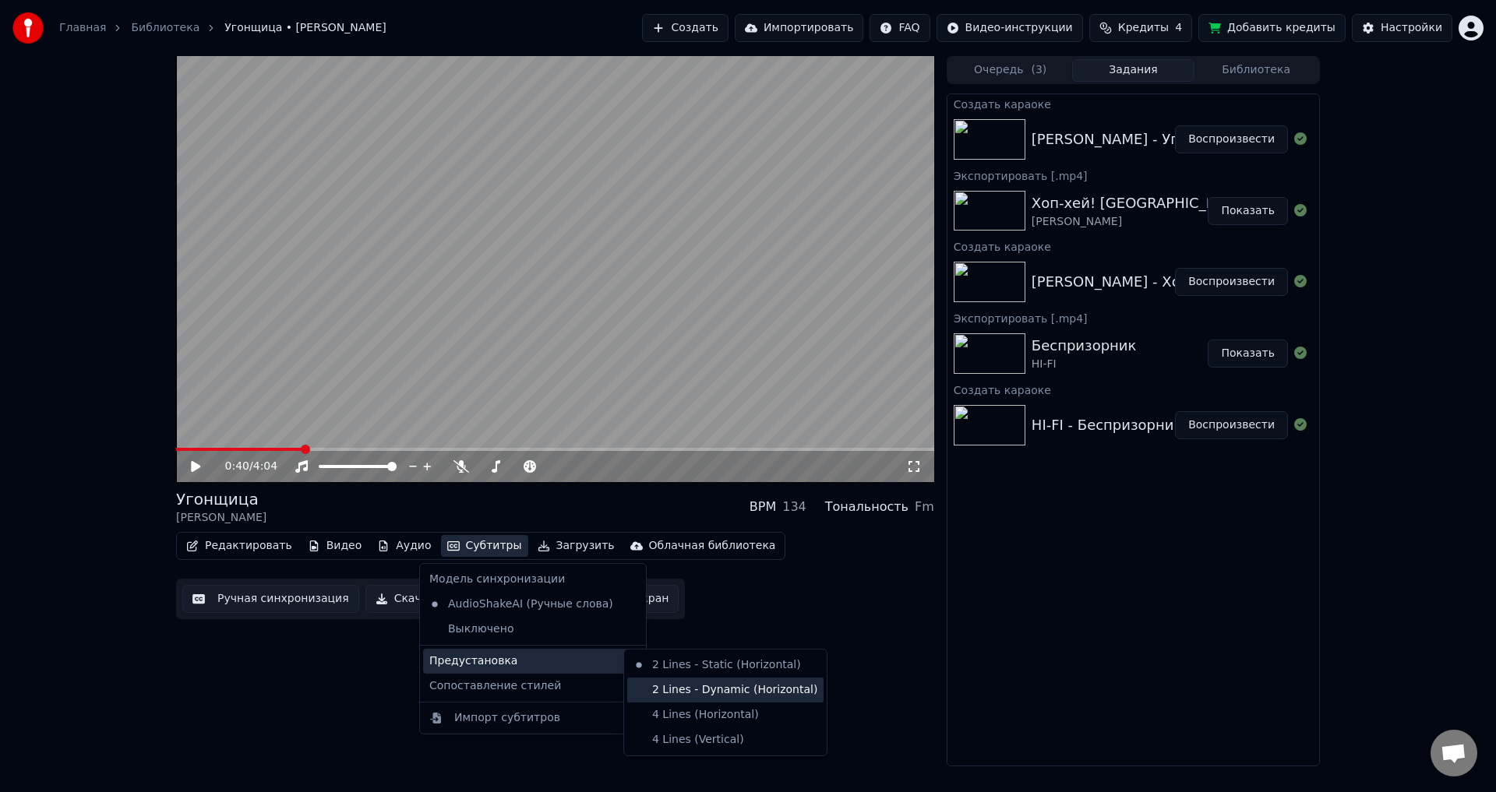
click at [715, 696] on div "2 Lines - Dynamic (Horizontal)" at bounding box center [725, 690] width 196 height 25
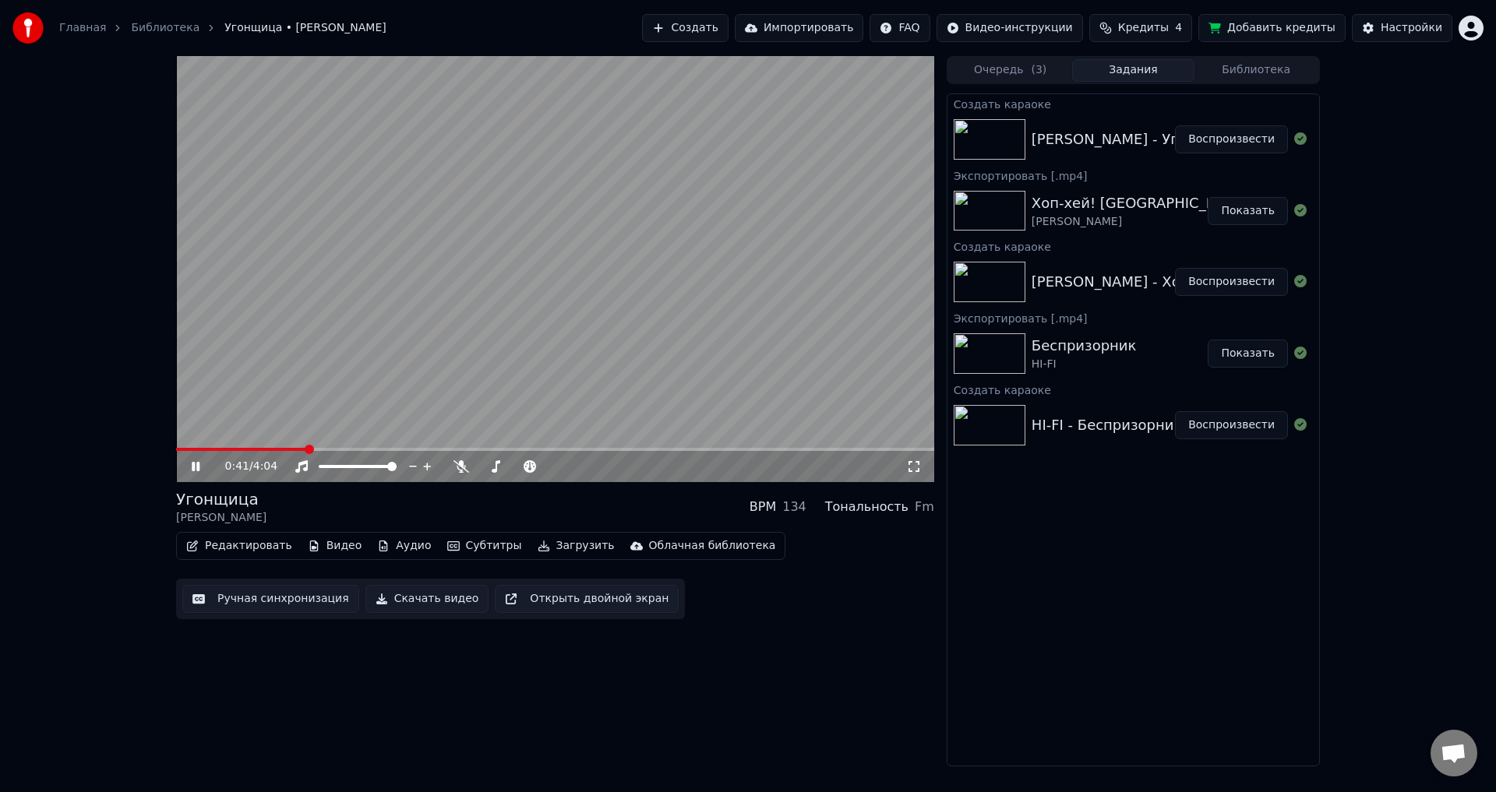
click at [911, 463] on icon at bounding box center [913, 466] width 11 height 11
click at [199, 467] on icon at bounding box center [196, 466] width 8 height 9
click at [220, 541] on button "Редактировать" at bounding box center [239, 546] width 118 height 22
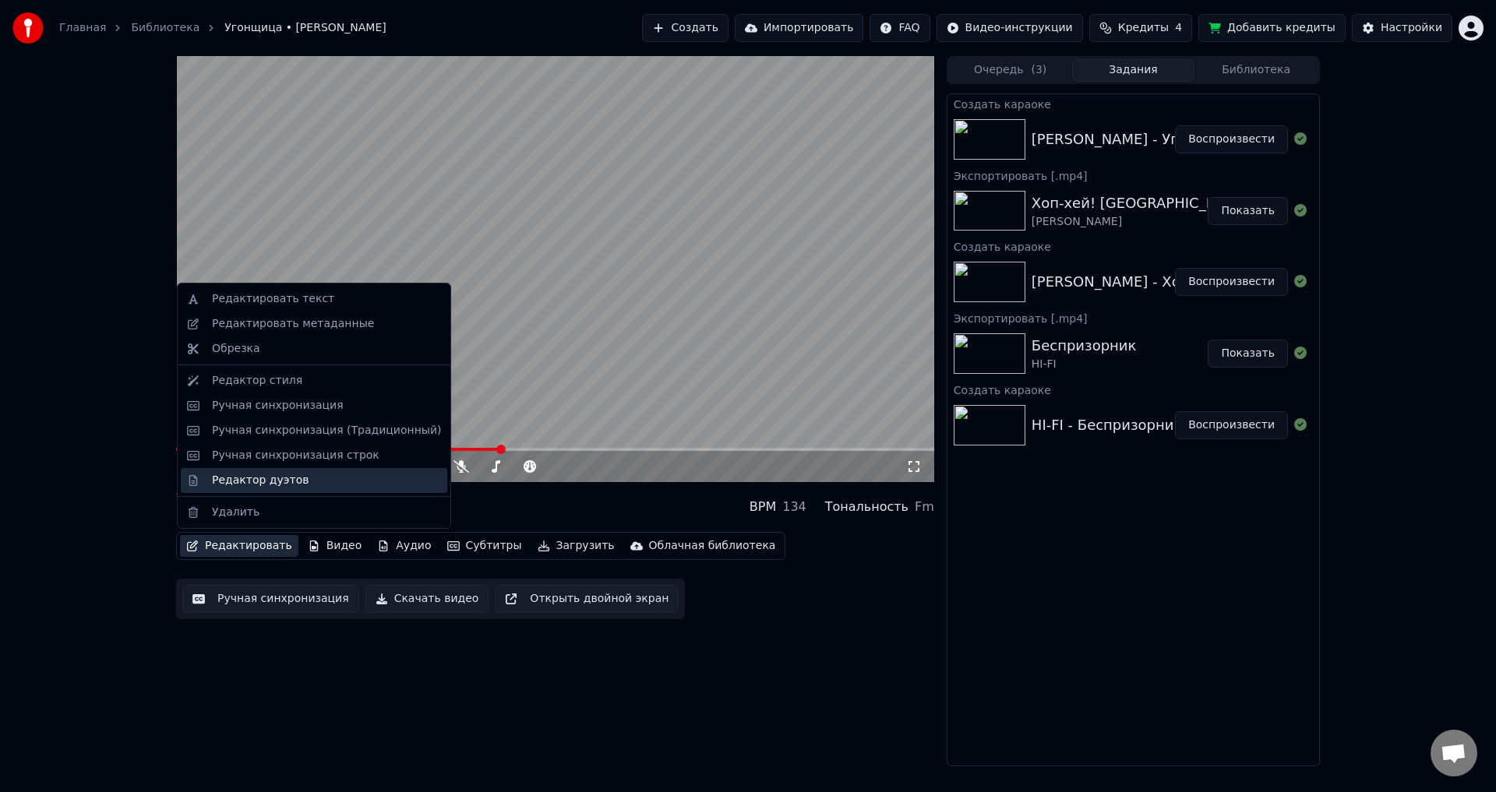
click at [229, 492] on div "Редактор дуэтов" at bounding box center [314, 480] width 266 height 25
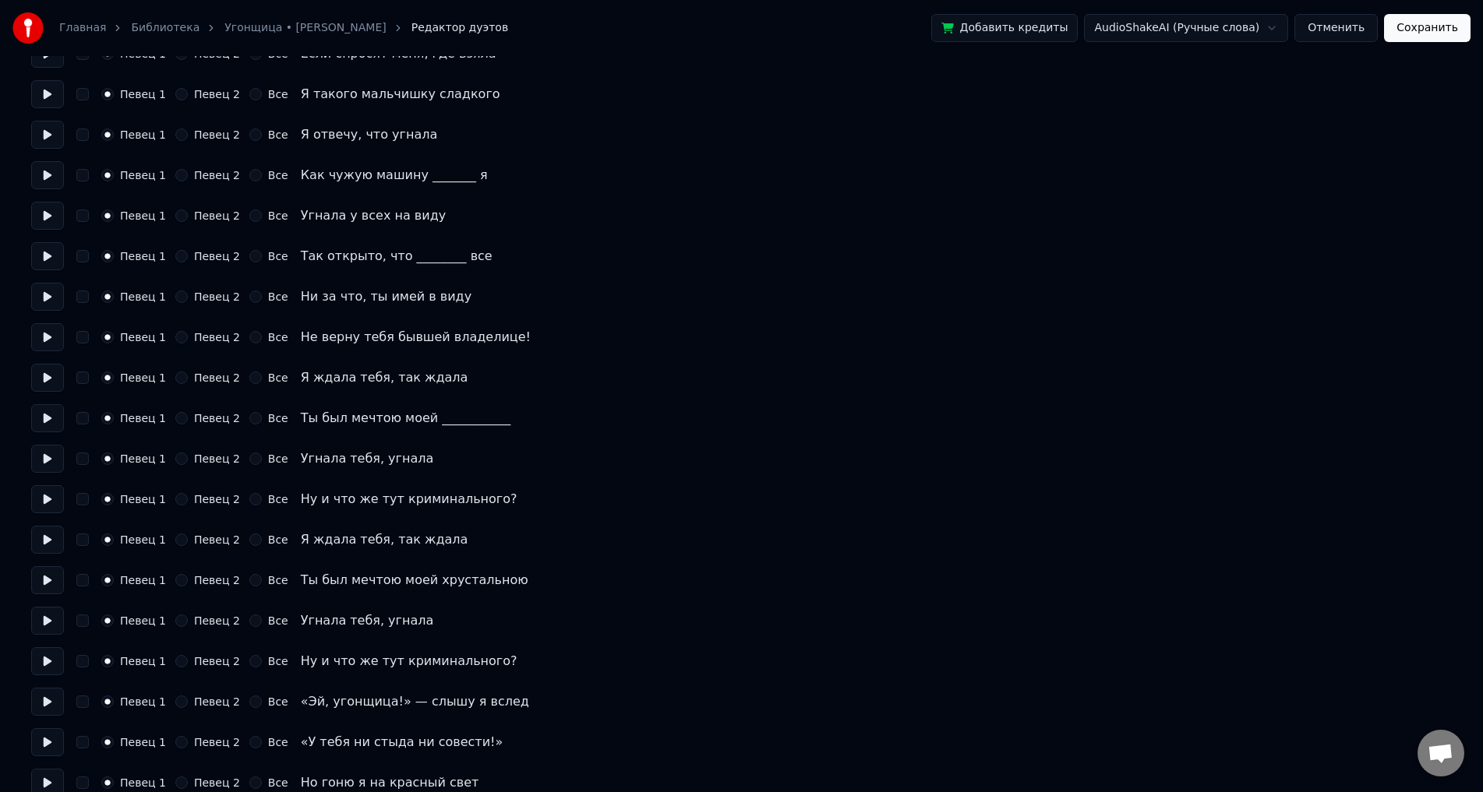
scroll to position [156, 0]
click at [180, 702] on button "Певец 2" at bounding box center [181, 699] width 12 height 12
click at [183, 741] on button "Певец 2" at bounding box center [181, 740] width 12 height 12
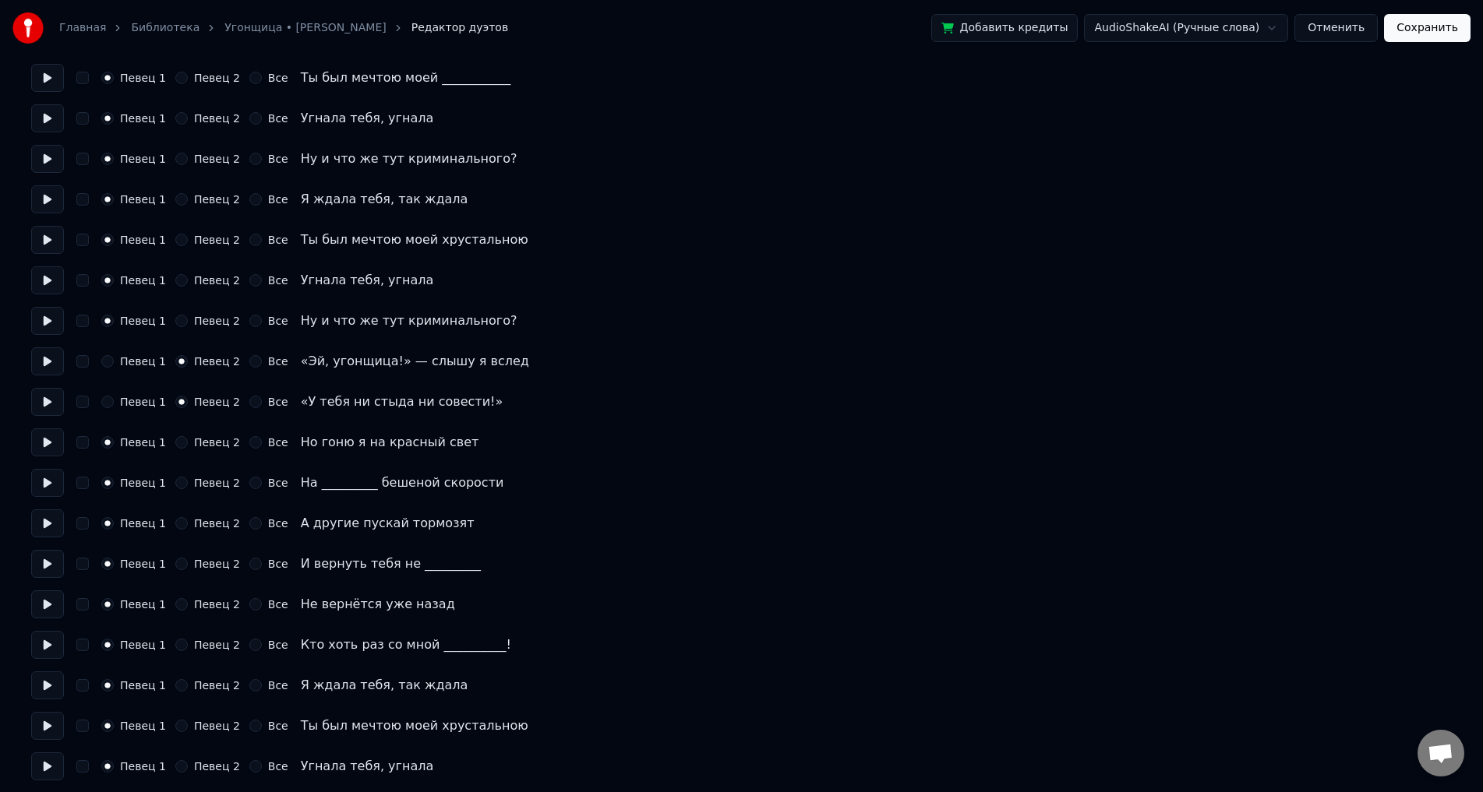
scroll to position [545, 0]
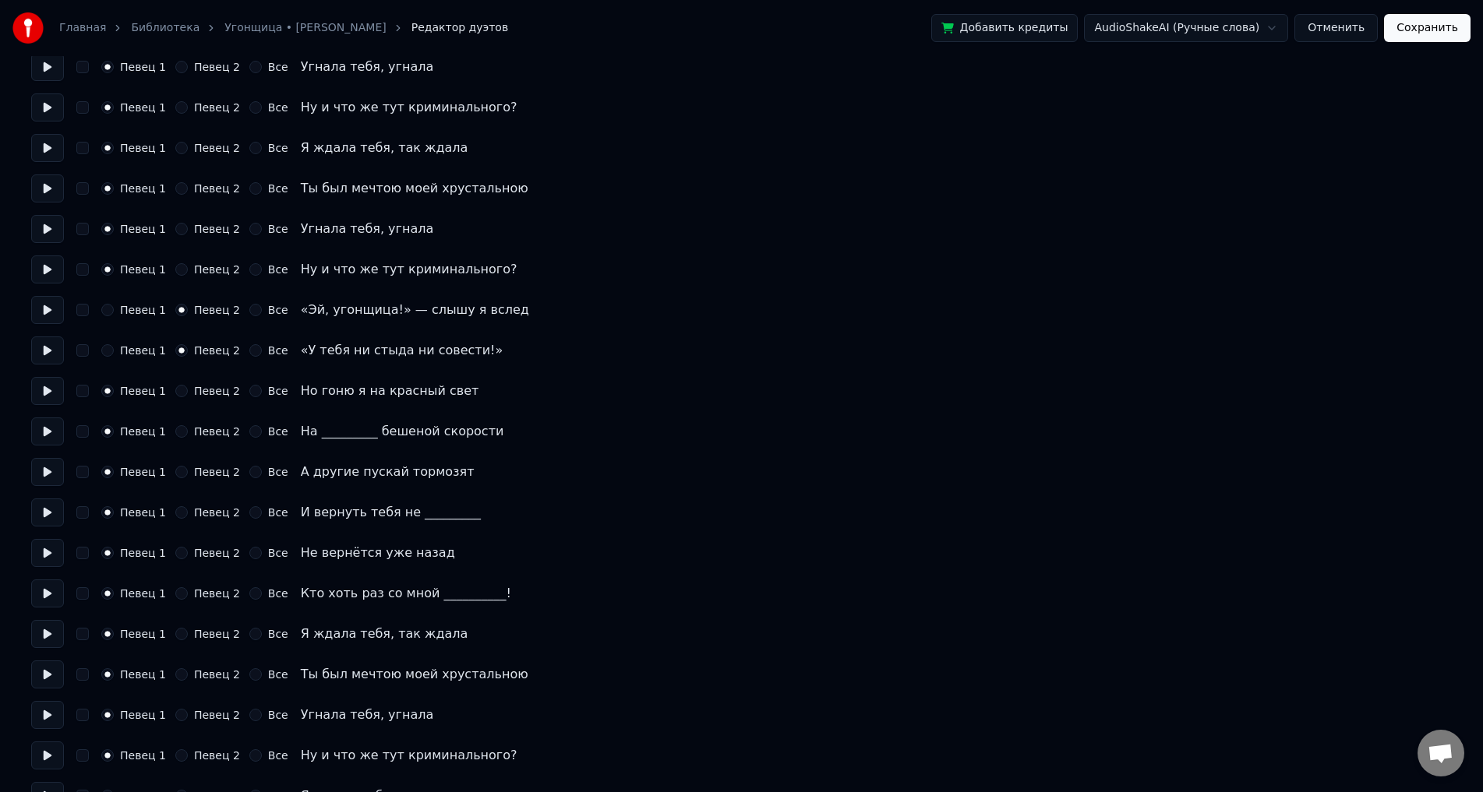
click at [186, 396] on div "Певец 2" at bounding box center [207, 391] width 65 height 12
click at [179, 434] on button "Певец 2" at bounding box center [181, 431] width 12 height 12
click at [182, 401] on div "Певец 1 Певец 2 Все Но гоню я на красный свет" at bounding box center [741, 391] width 1420 height 28
click at [182, 397] on div "Певец 1 Певец 2 Все Но гоню я на красный свет" at bounding box center [741, 391] width 1420 height 28
click at [179, 393] on button "Певец 2" at bounding box center [181, 391] width 12 height 12
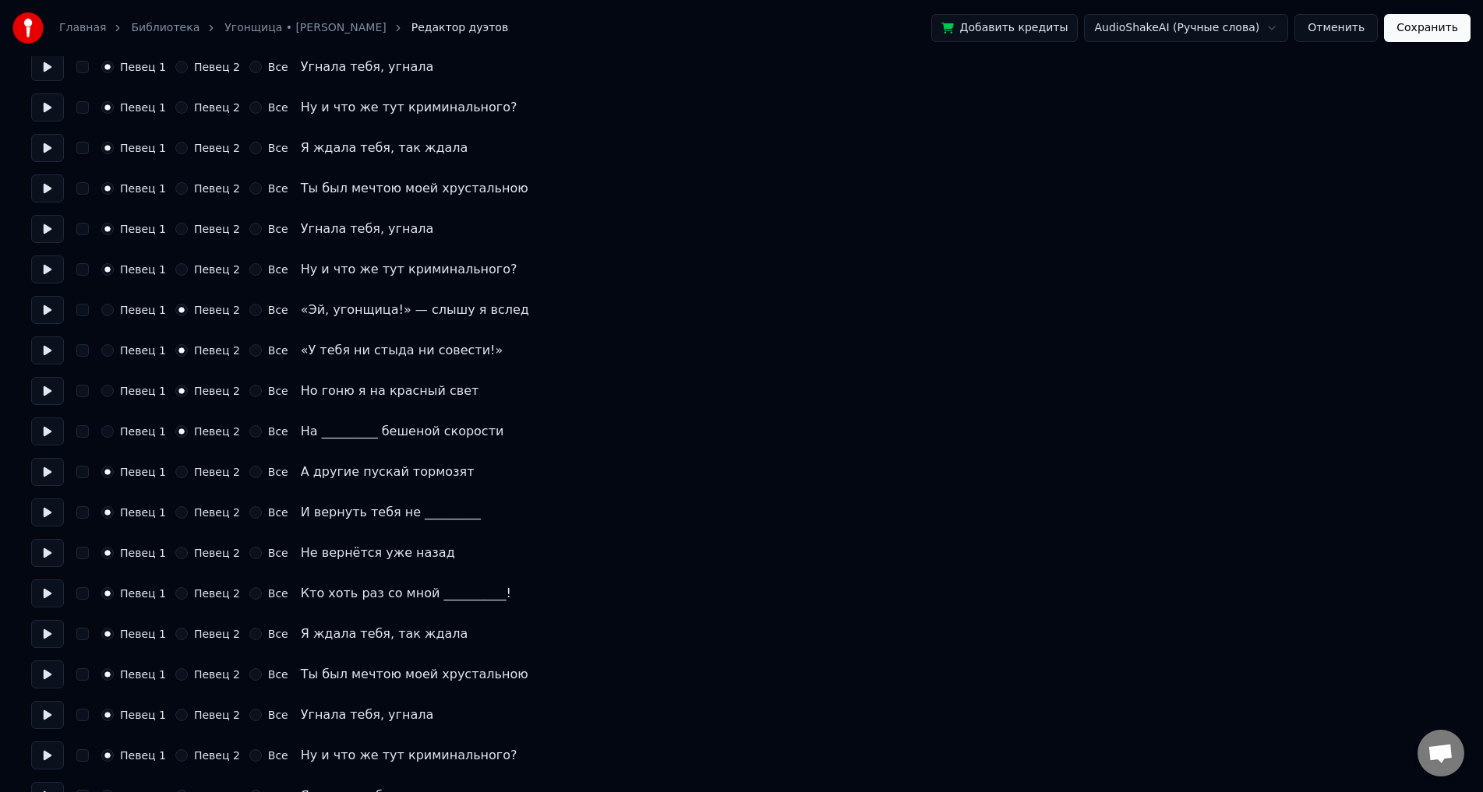
click at [177, 474] on button "Певец 2" at bounding box center [181, 472] width 12 height 12
click at [185, 513] on button "Певец 2" at bounding box center [181, 512] width 12 height 12
click at [178, 558] on button "Певец 2" at bounding box center [181, 553] width 12 height 12
click at [185, 594] on button "Певец 2" at bounding box center [181, 593] width 12 height 12
click at [182, 632] on button "Певец 2" at bounding box center [181, 634] width 12 height 12
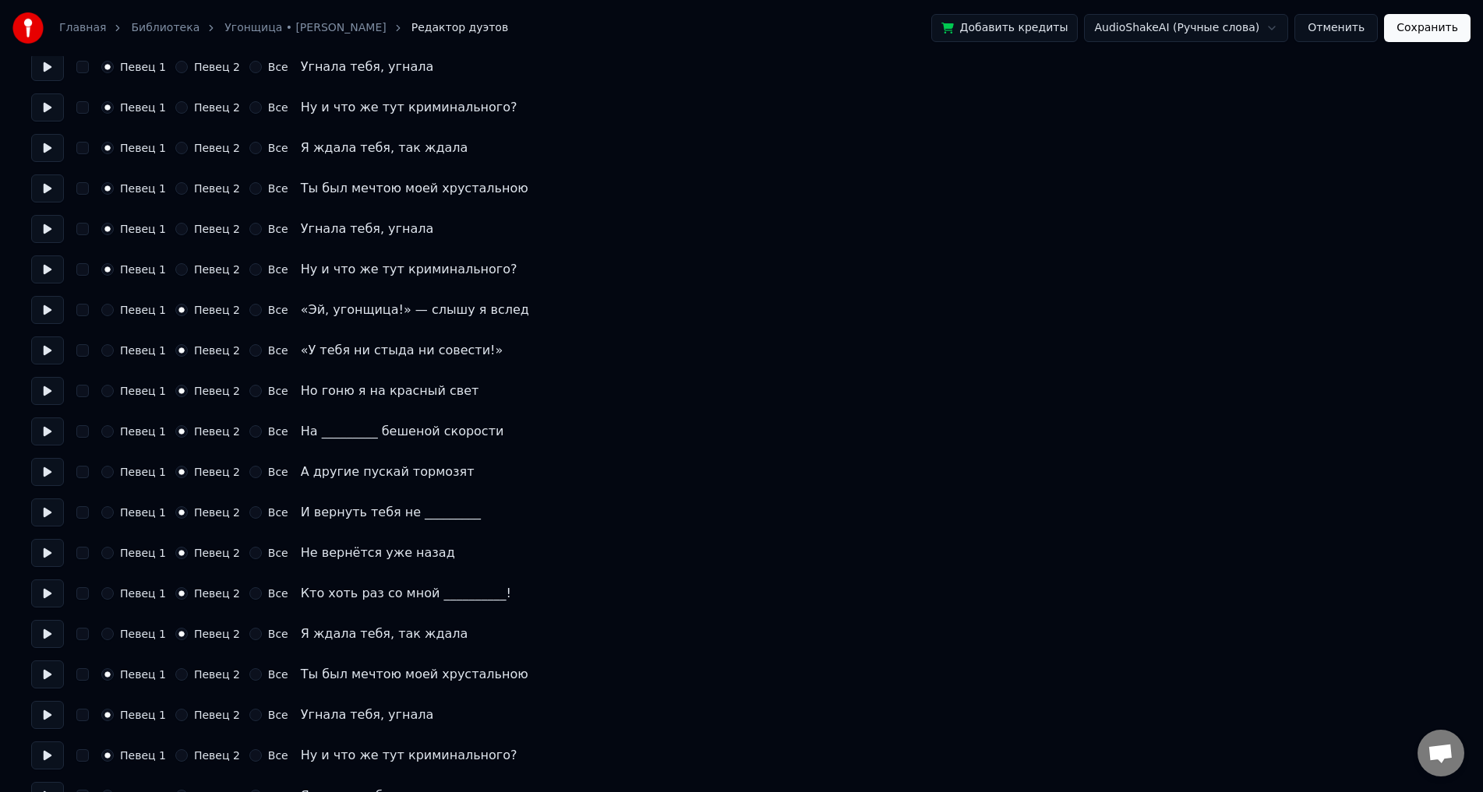
click at [182, 679] on button "Певец 2" at bounding box center [181, 674] width 12 height 12
click at [180, 714] on button "Певец 2" at bounding box center [181, 715] width 12 height 12
click at [179, 766] on div "Певец 1 Певец 2 Все Ну и что же тут криминального?" at bounding box center [741, 756] width 1420 height 28
click at [179, 759] on button "Певец 2" at bounding box center [181, 755] width 12 height 12
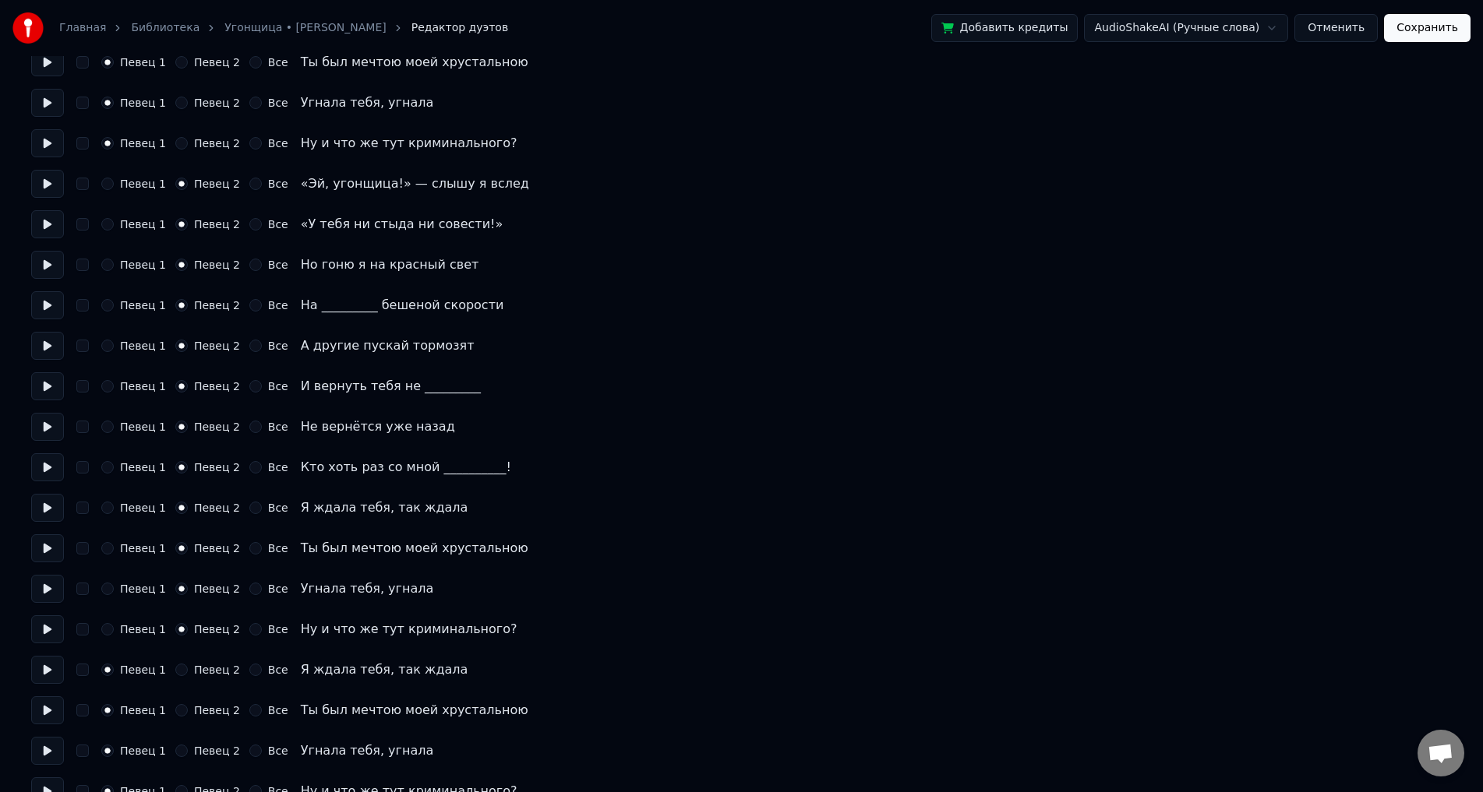
scroll to position [857, 0]
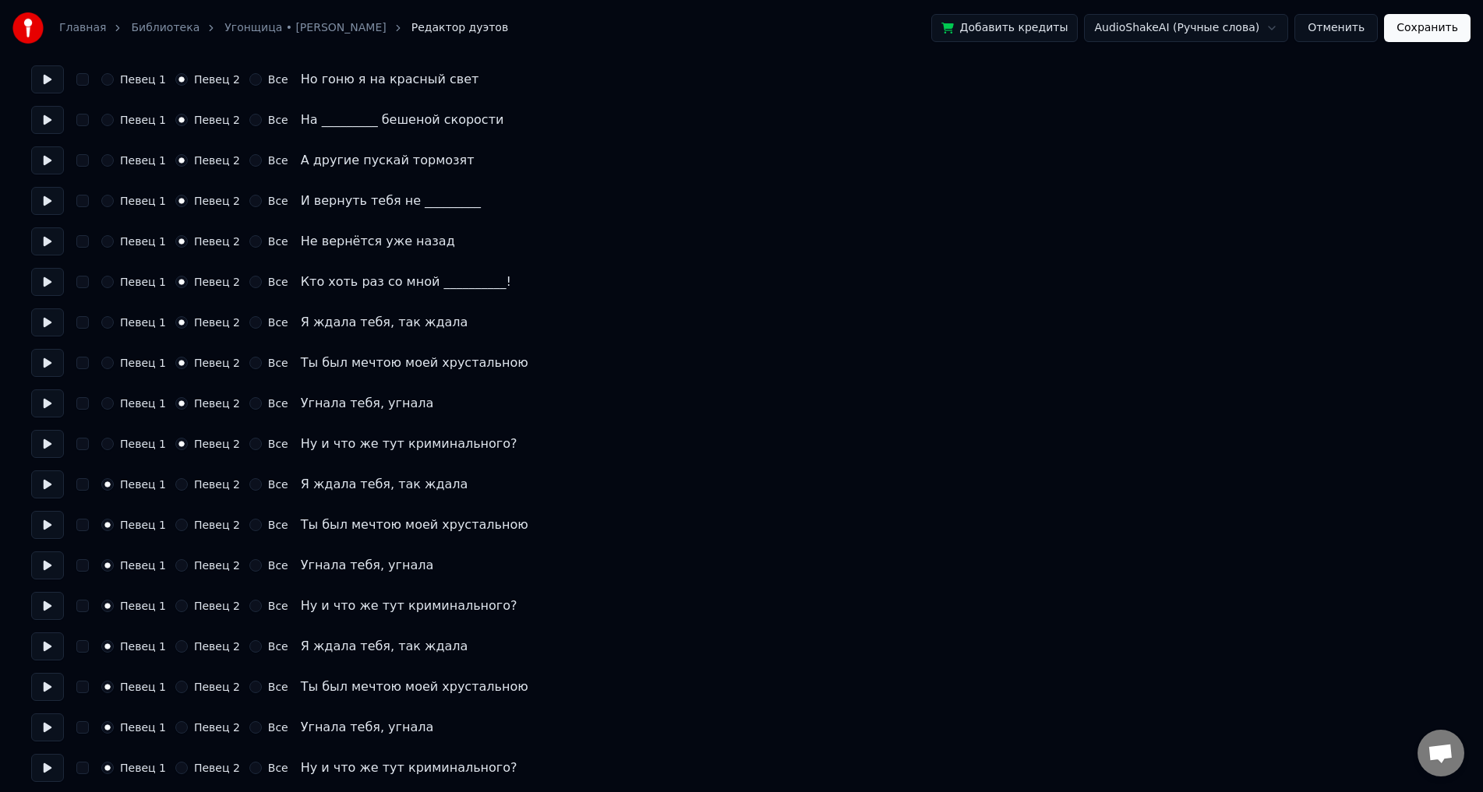
click at [178, 488] on button "Певец 2" at bounding box center [181, 484] width 12 height 12
click at [185, 520] on button "Певец 2" at bounding box center [181, 525] width 12 height 12
click at [183, 563] on button "Певец 2" at bounding box center [181, 565] width 12 height 12
click at [184, 607] on button "Певец 2" at bounding box center [181, 606] width 12 height 12
click at [182, 651] on button "Певец 2" at bounding box center [181, 646] width 12 height 12
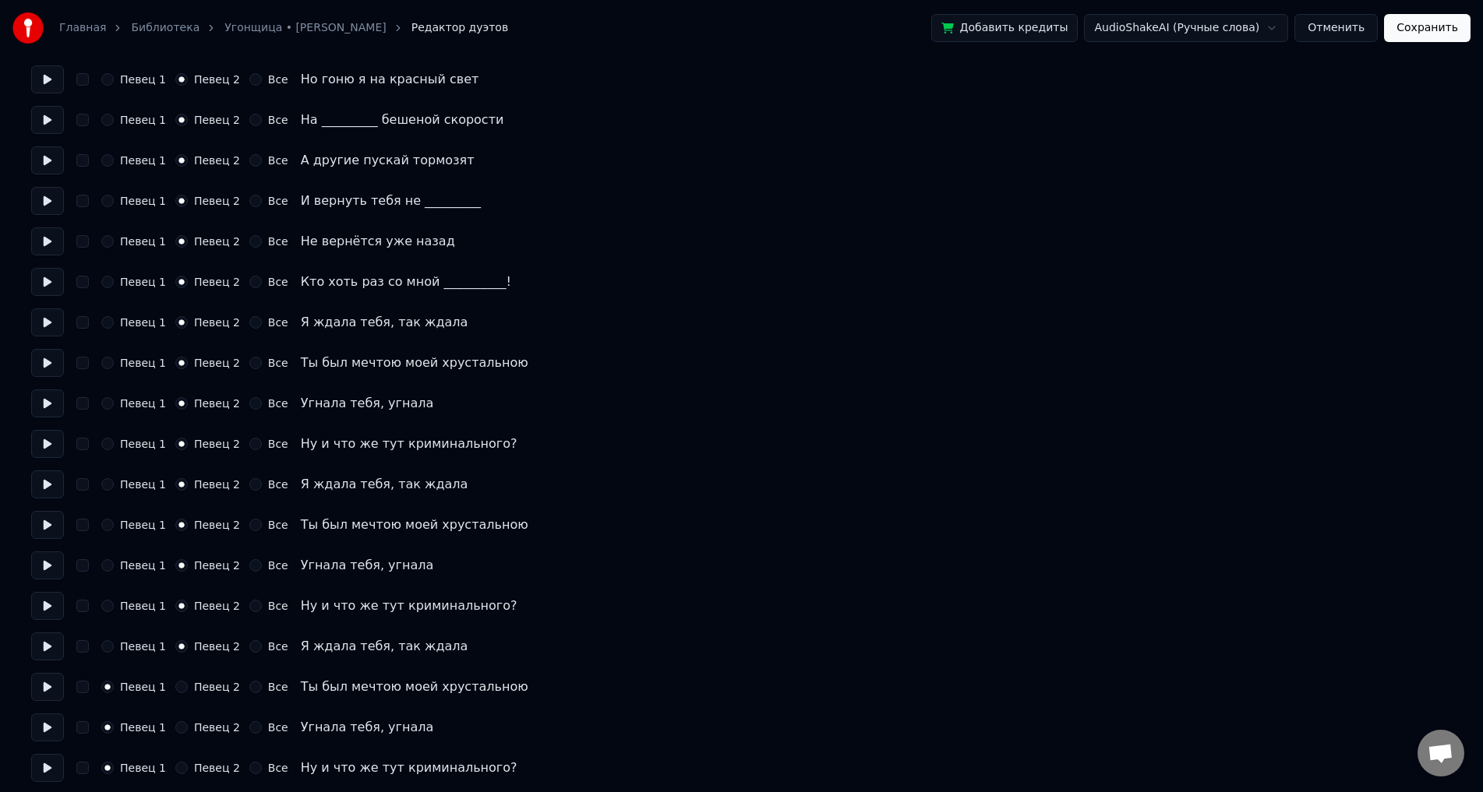
click at [183, 692] on button "Певец 2" at bounding box center [181, 687] width 12 height 12
click at [185, 727] on button "Певец 2" at bounding box center [181, 727] width 12 height 12
click at [179, 763] on button "Певец 2" at bounding box center [181, 768] width 12 height 12
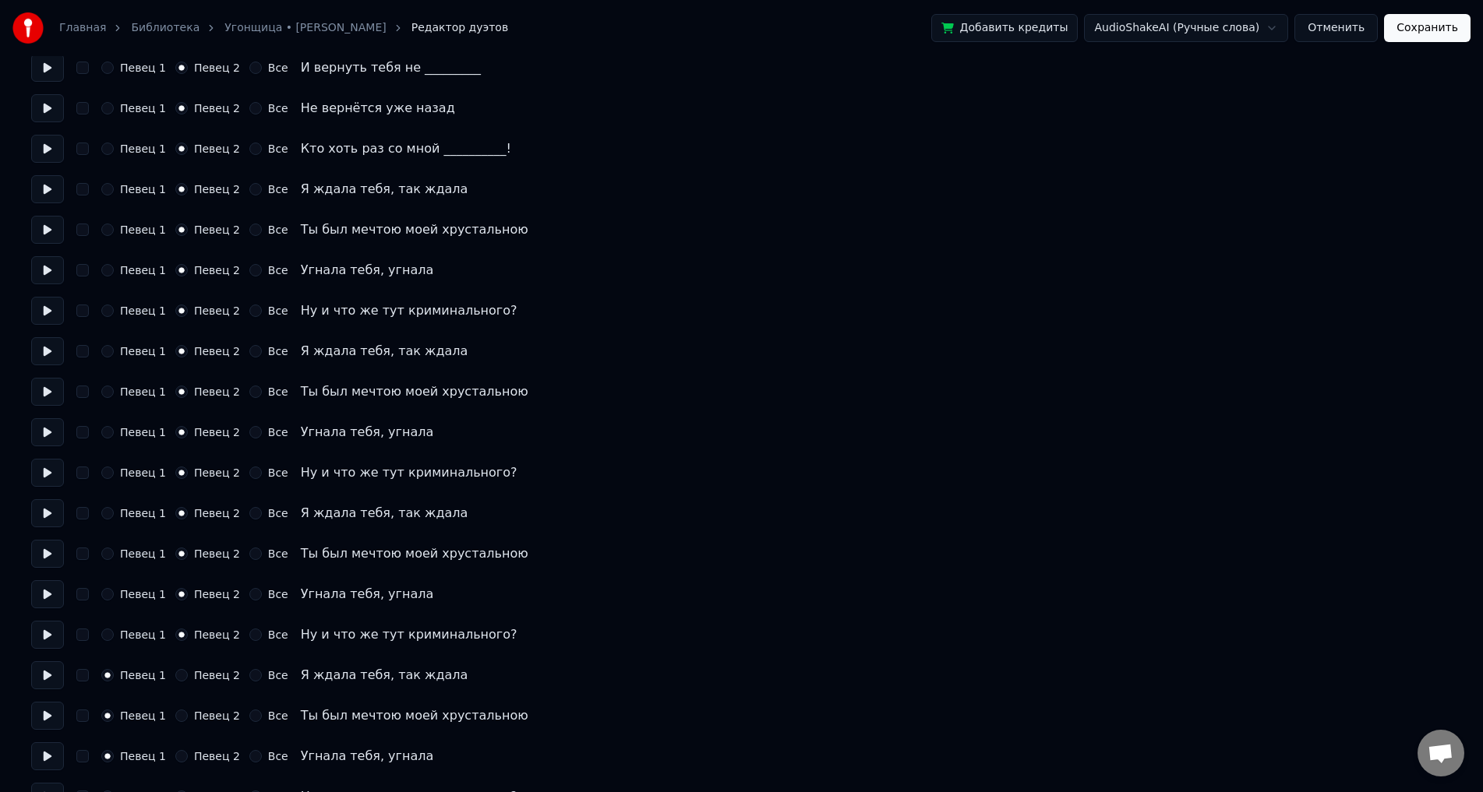
scroll to position [1024, 0]
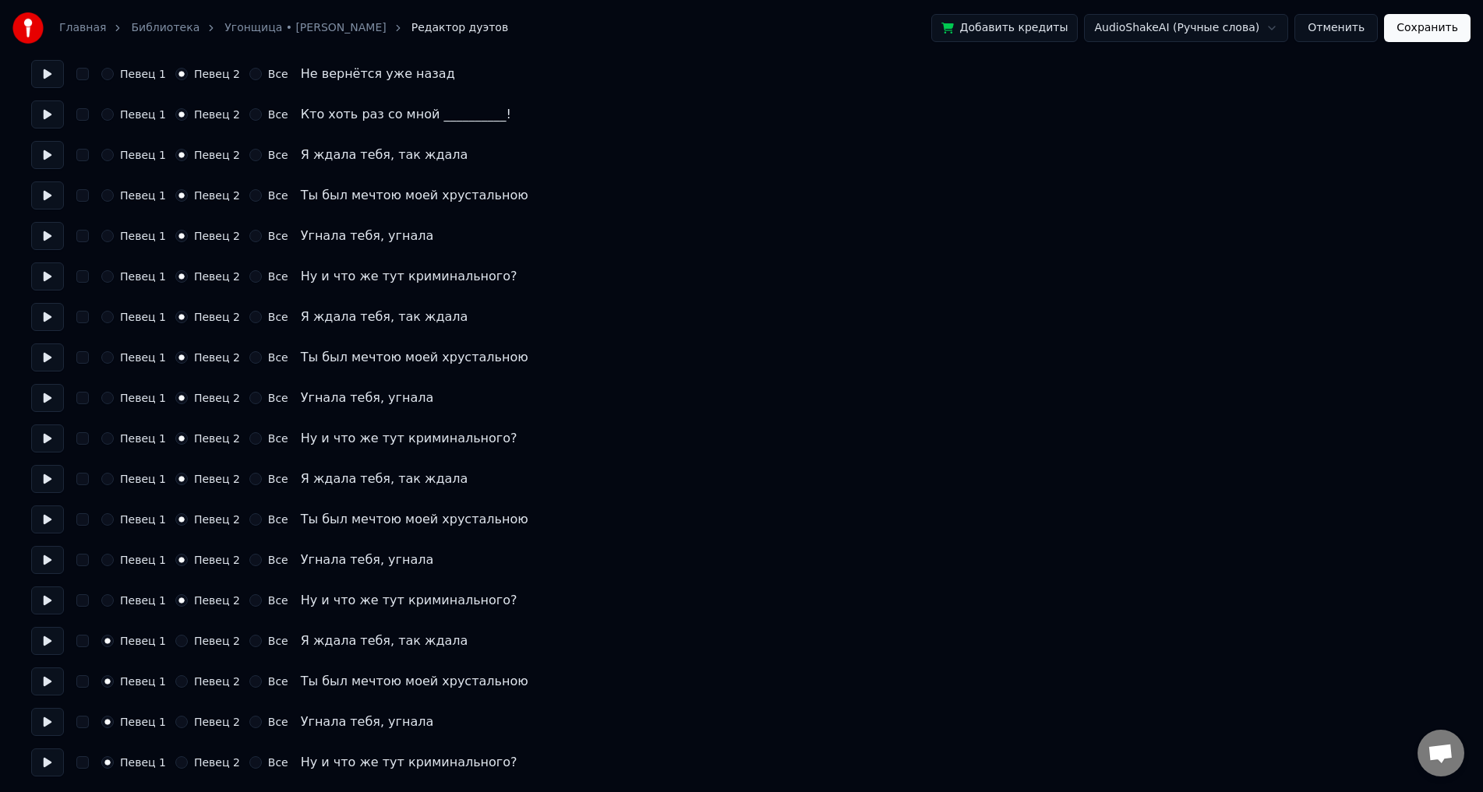
click at [182, 647] on div "Певец 1 Певец 2 Все Я ждала тебя, так ждала" at bounding box center [741, 641] width 1420 height 28
click at [183, 677] on button "Певец 2" at bounding box center [181, 681] width 12 height 12
click at [184, 647] on button "Певец 2" at bounding box center [181, 641] width 12 height 12
click at [182, 728] on button "Певец 2" at bounding box center [181, 722] width 12 height 12
click at [185, 760] on button "Певец 2" at bounding box center [181, 762] width 12 height 12
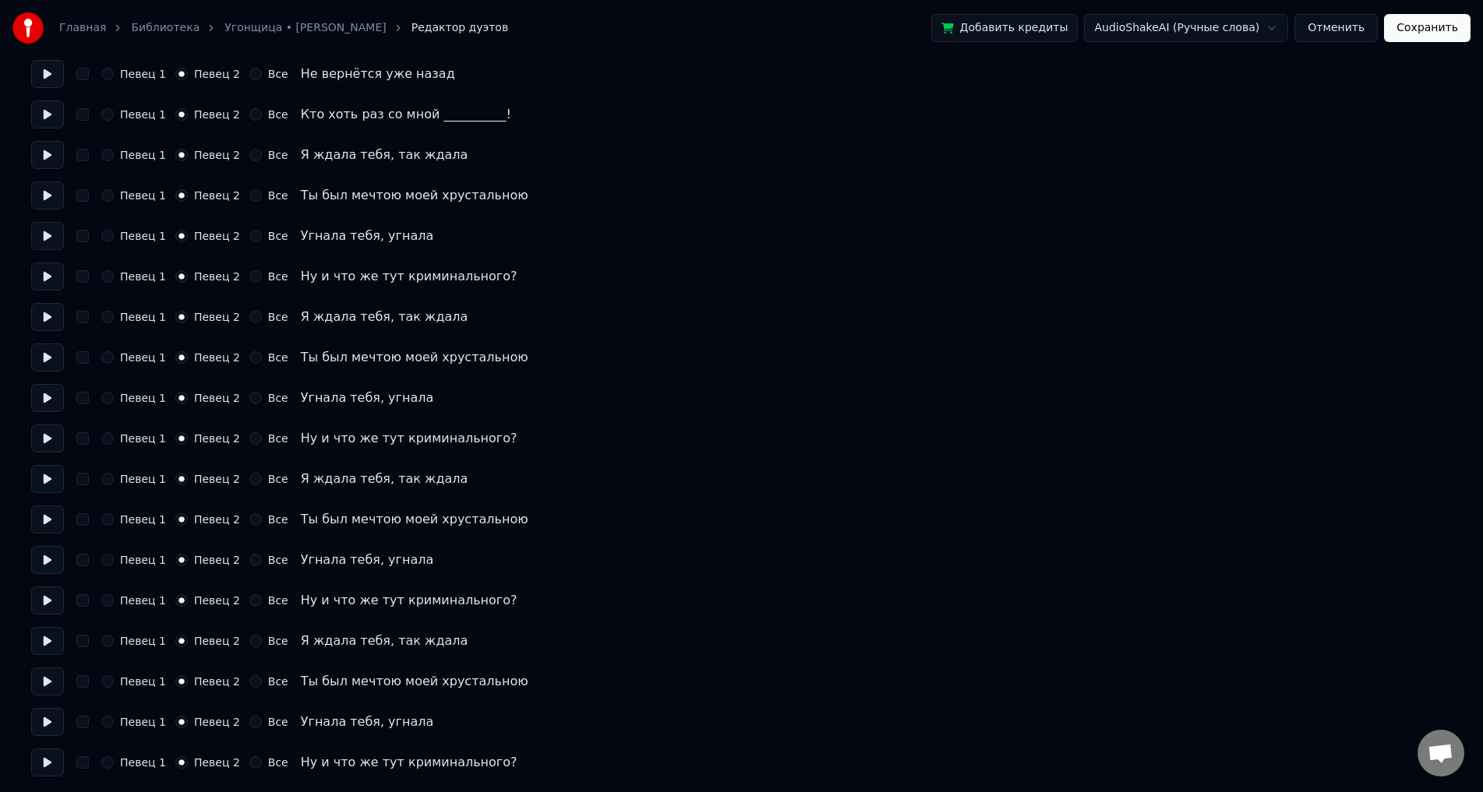
click at [1427, 37] on button "Сохранить" at bounding box center [1427, 28] width 86 height 28
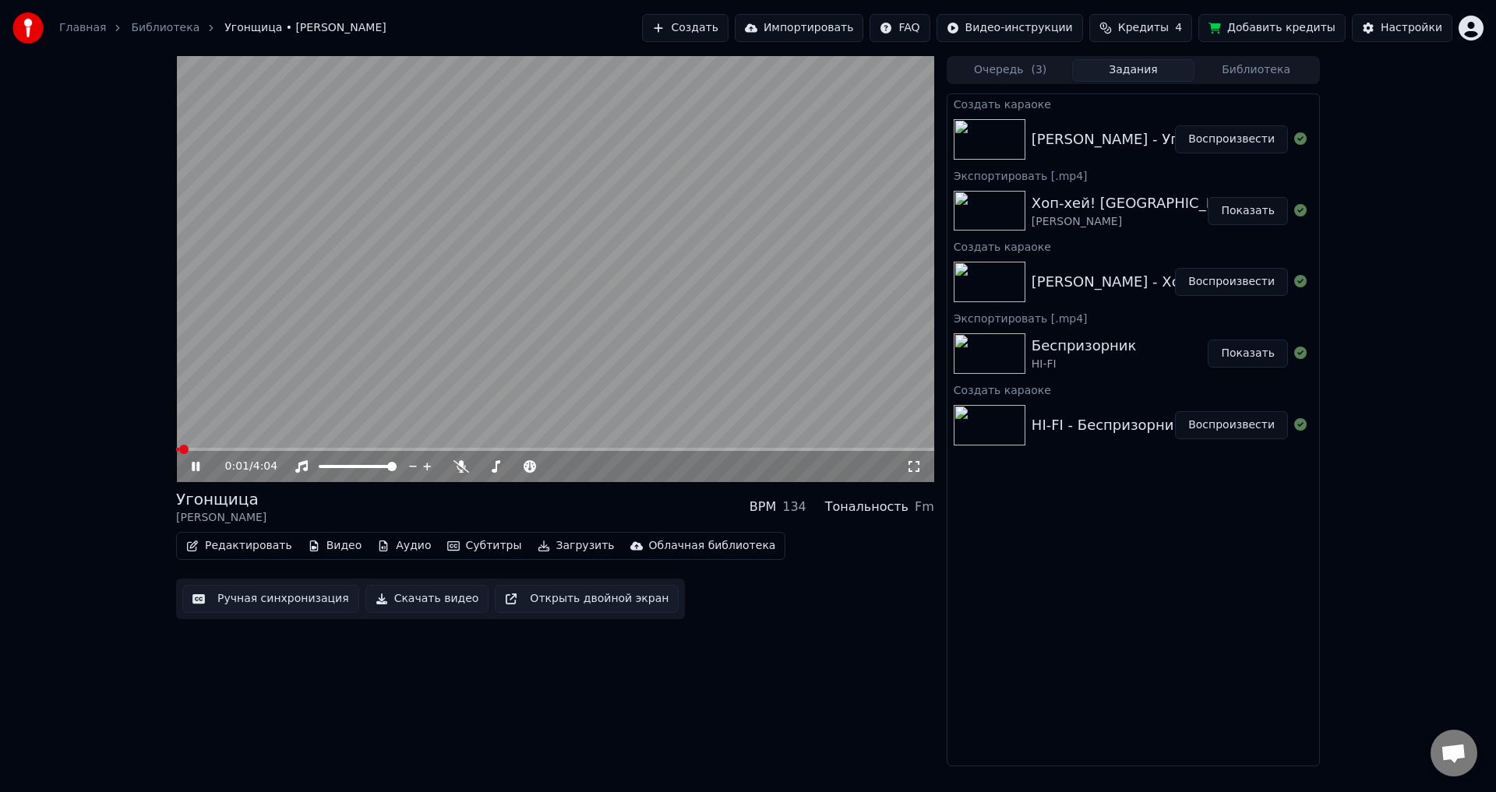
click at [428, 452] on div "0:01 / 4:04" at bounding box center [555, 466] width 758 height 31
click at [429, 450] on span at bounding box center [555, 449] width 758 height 3
click at [476, 450] on span at bounding box center [555, 449] width 758 height 3
click at [204, 471] on icon at bounding box center [207, 466] width 37 height 12
click at [1425, 34] on div "Настройки" at bounding box center [1411, 28] width 62 height 16
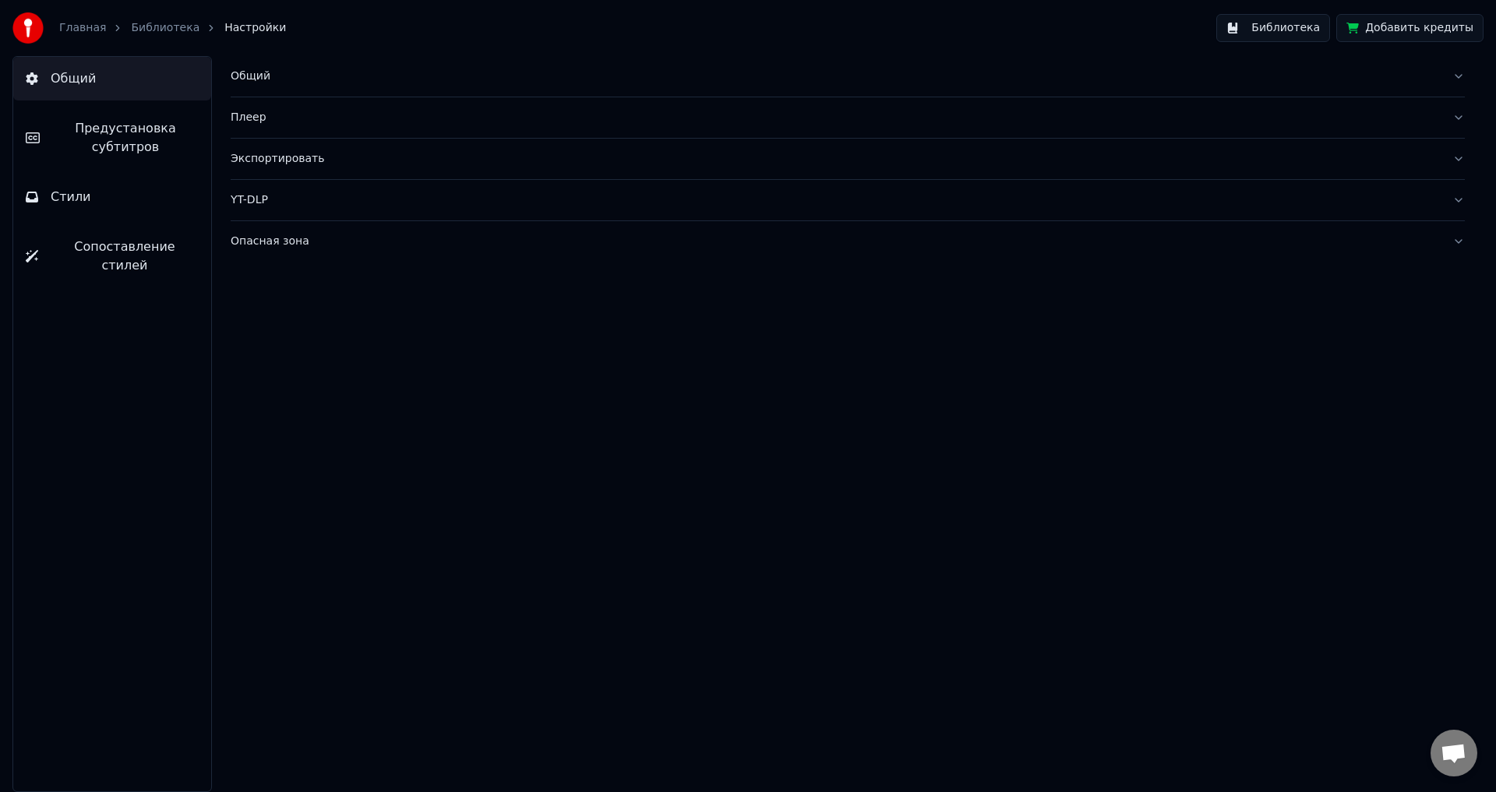
click at [122, 210] on button "Стили" at bounding box center [112, 197] width 198 height 44
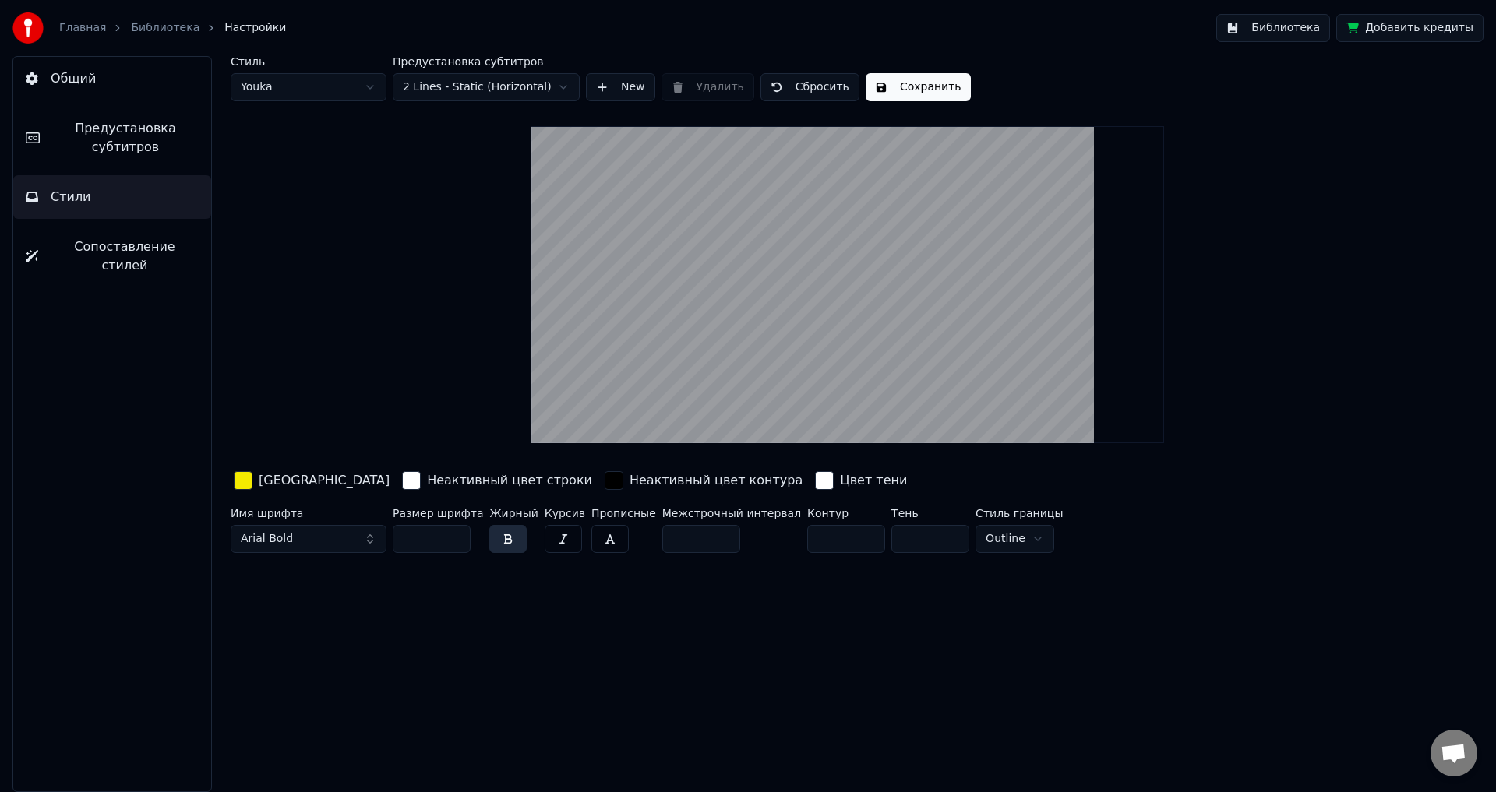
click at [498, 74] on html "Главная Библиотека Настройки Библиотека Добавить кредиты Общий Предустановка су…" at bounding box center [748, 396] width 1496 height 792
click at [326, 85] on html "Главная Библиотека Настройки Библиотека Добавить кредиты Общий Предустановка су…" at bounding box center [748, 396] width 1496 height 792
type input "**"
click at [245, 479] on div "button" at bounding box center [243, 480] width 19 height 19
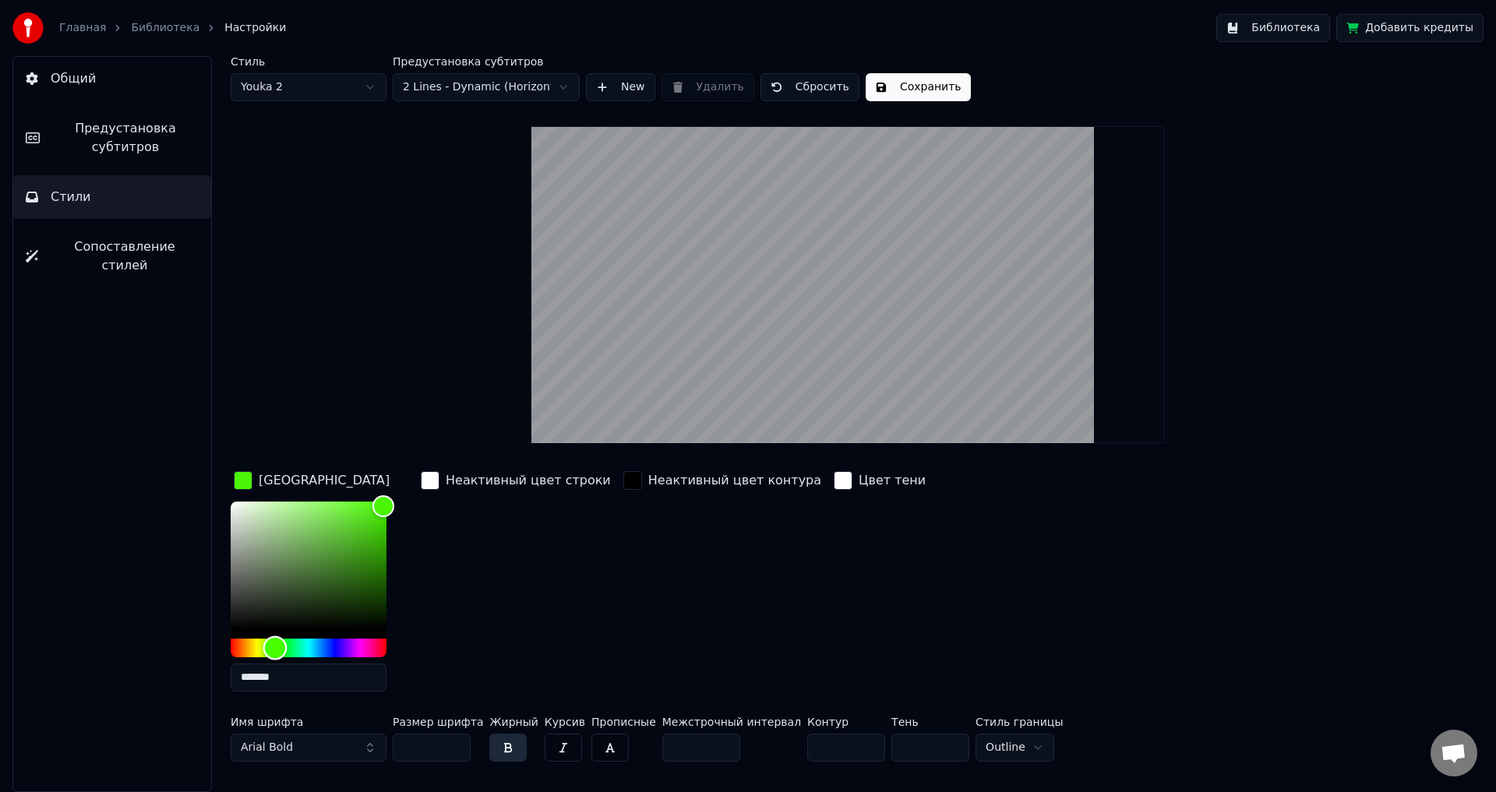
type input "*******"
drag, startPoint x: 256, startPoint y: 643, endPoint x: 276, endPoint y: 647, distance: 19.7
click at [276, 647] on div "Hue" at bounding box center [276, 648] width 24 height 24
click at [951, 86] on button "Сохранить" at bounding box center [918, 87] width 105 height 28
click at [1301, 26] on button "Библиотека" at bounding box center [1273, 28] width 114 height 28
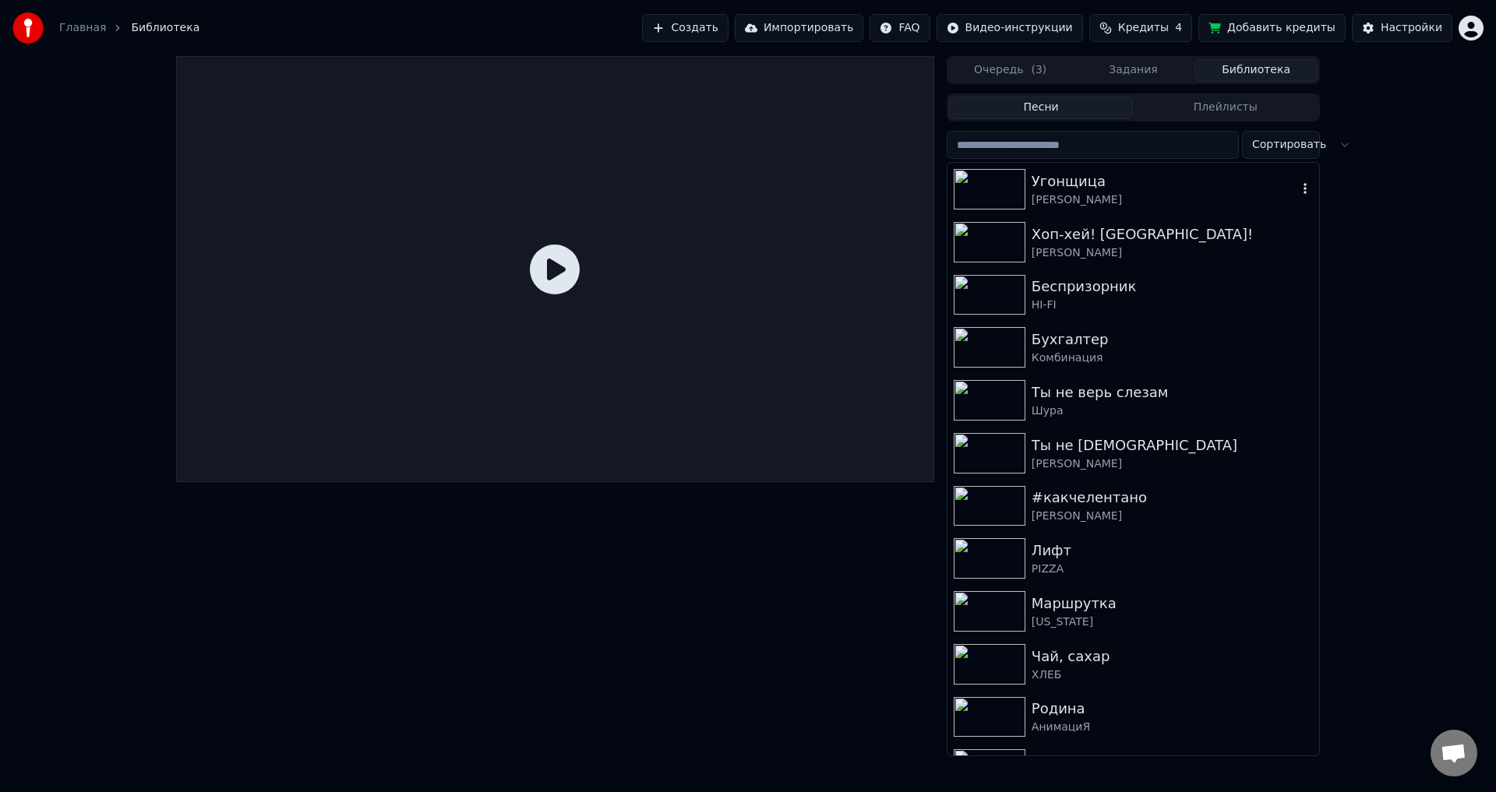
click at [985, 192] on img at bounding box center [990, 189] width 72 height 41
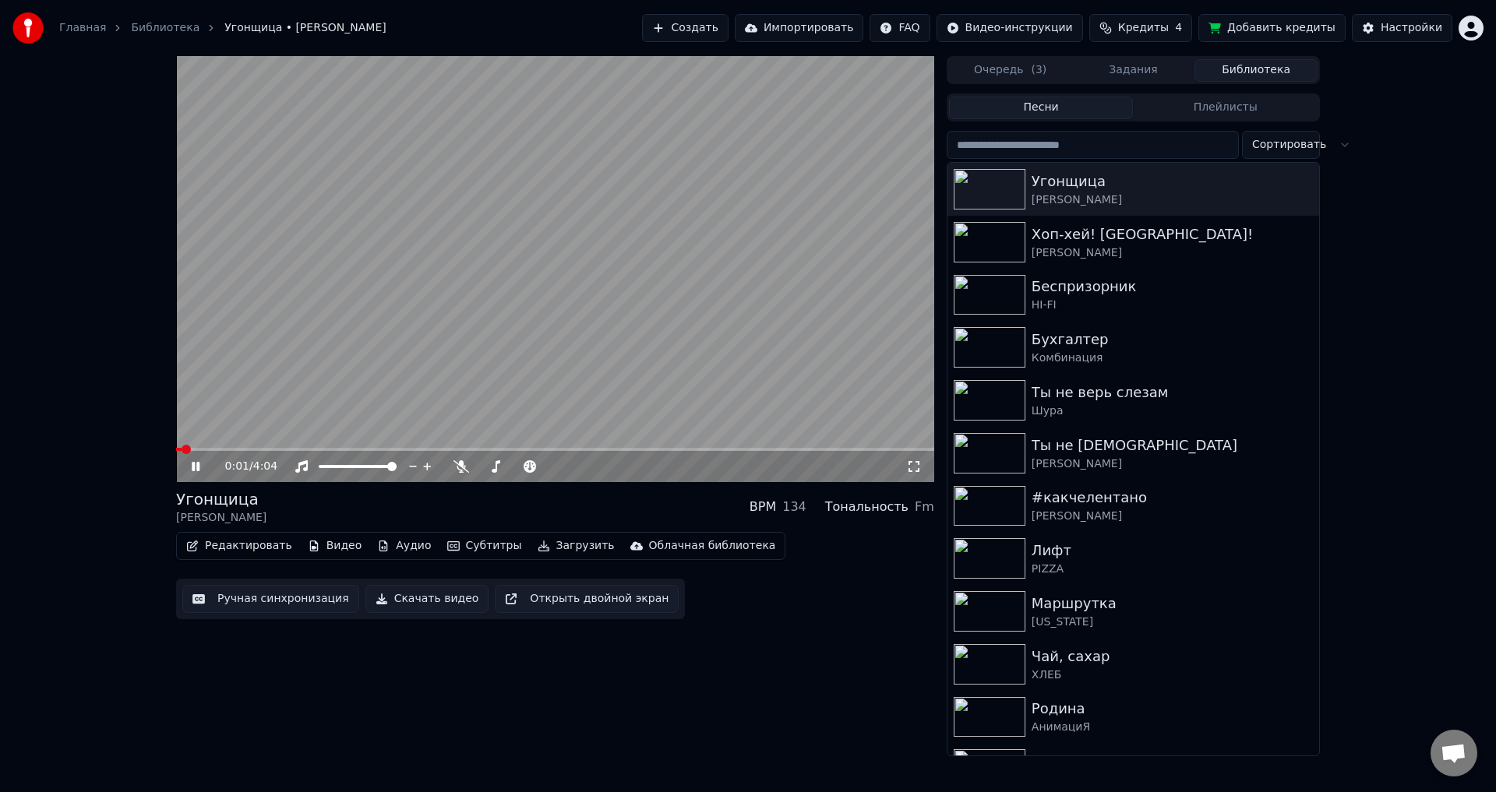
click at [350, 451] on span at bounding box center [555, 449] width 758 height 3
click at [430, 451] on span at bounding box center [555, 449] width 758 height 3
click at [460, 448] on span at bounding box center [555, 449] width 758 height 3
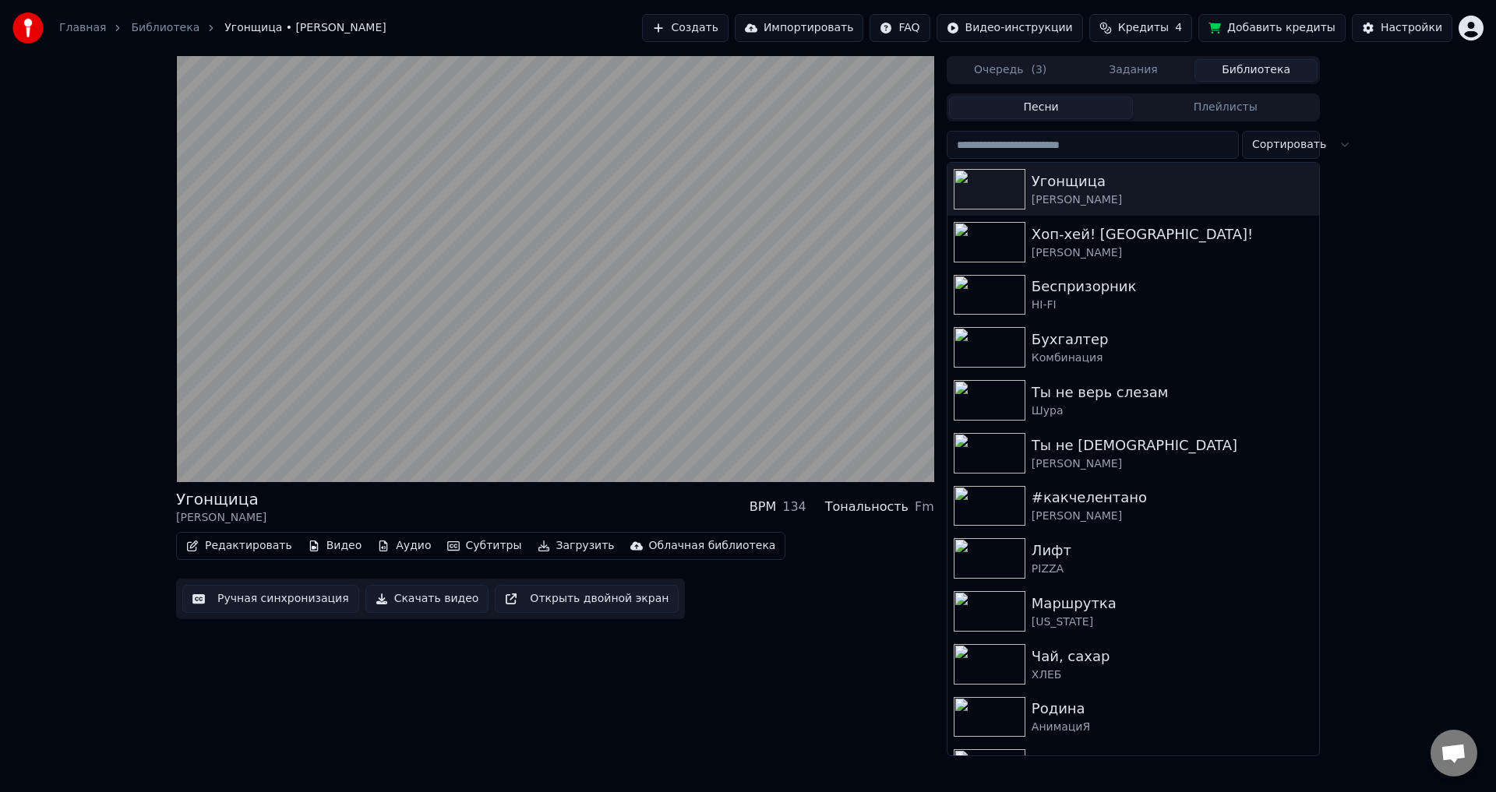
click at [461, 608] on button "Скачать видео" at bounding box center [427, 599] width 124 height 28
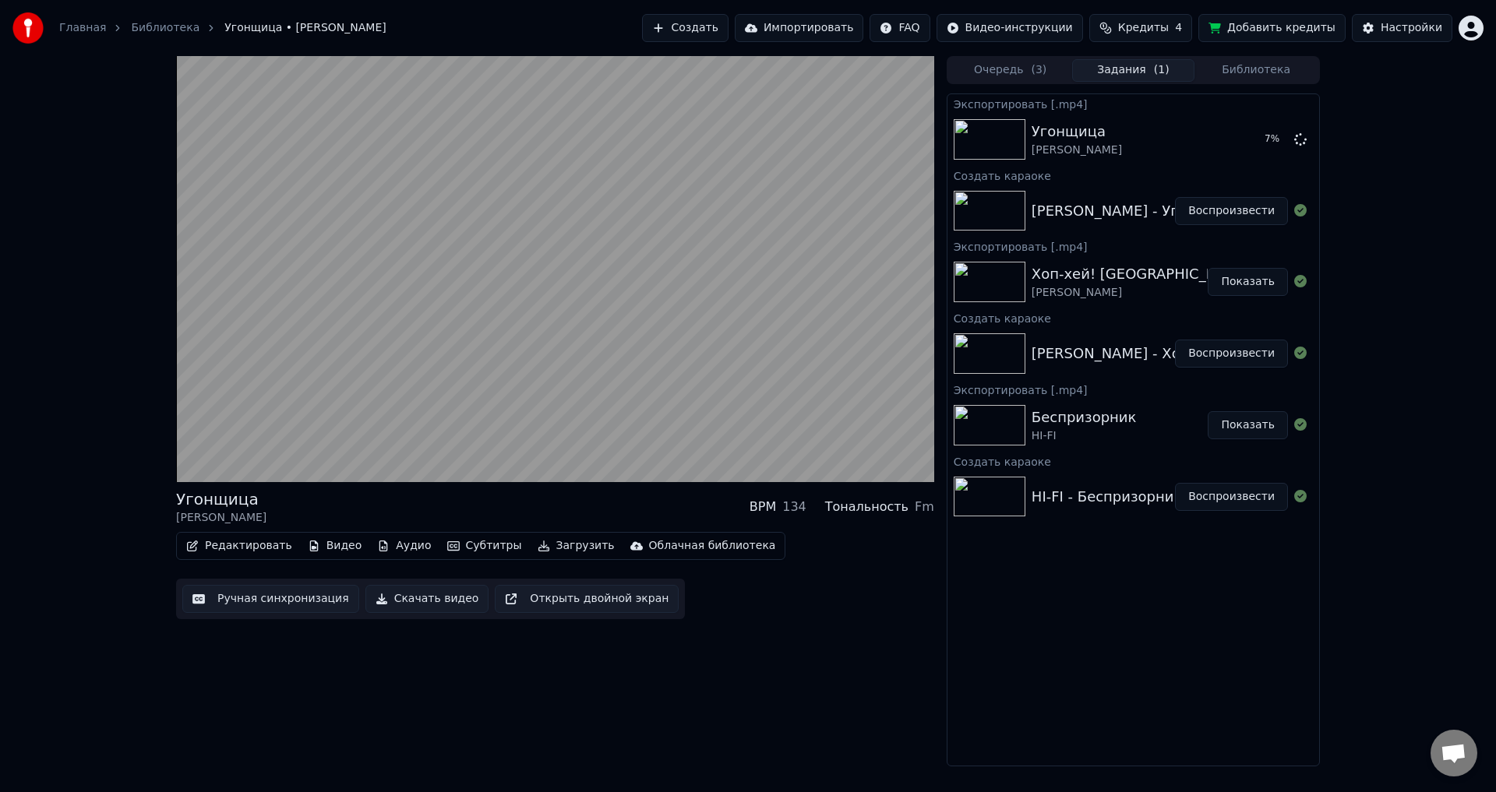
click at [244, 543] on button "Редактировать" at bounding box center [239, 546] width 118 height 22
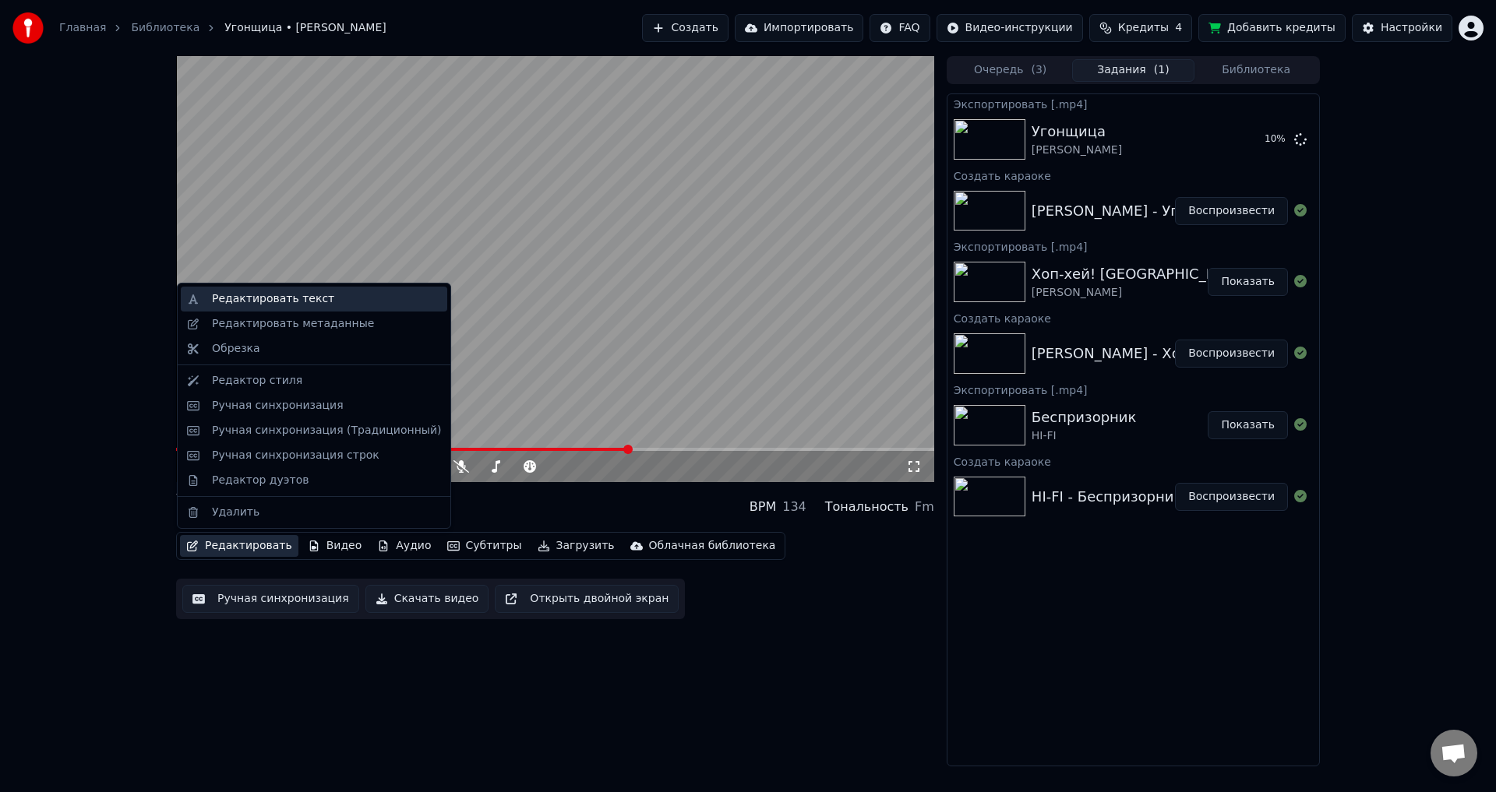
click at [302, 296] on div "Редактировать текст" at bounding box center [273, 299] width 122 height 16
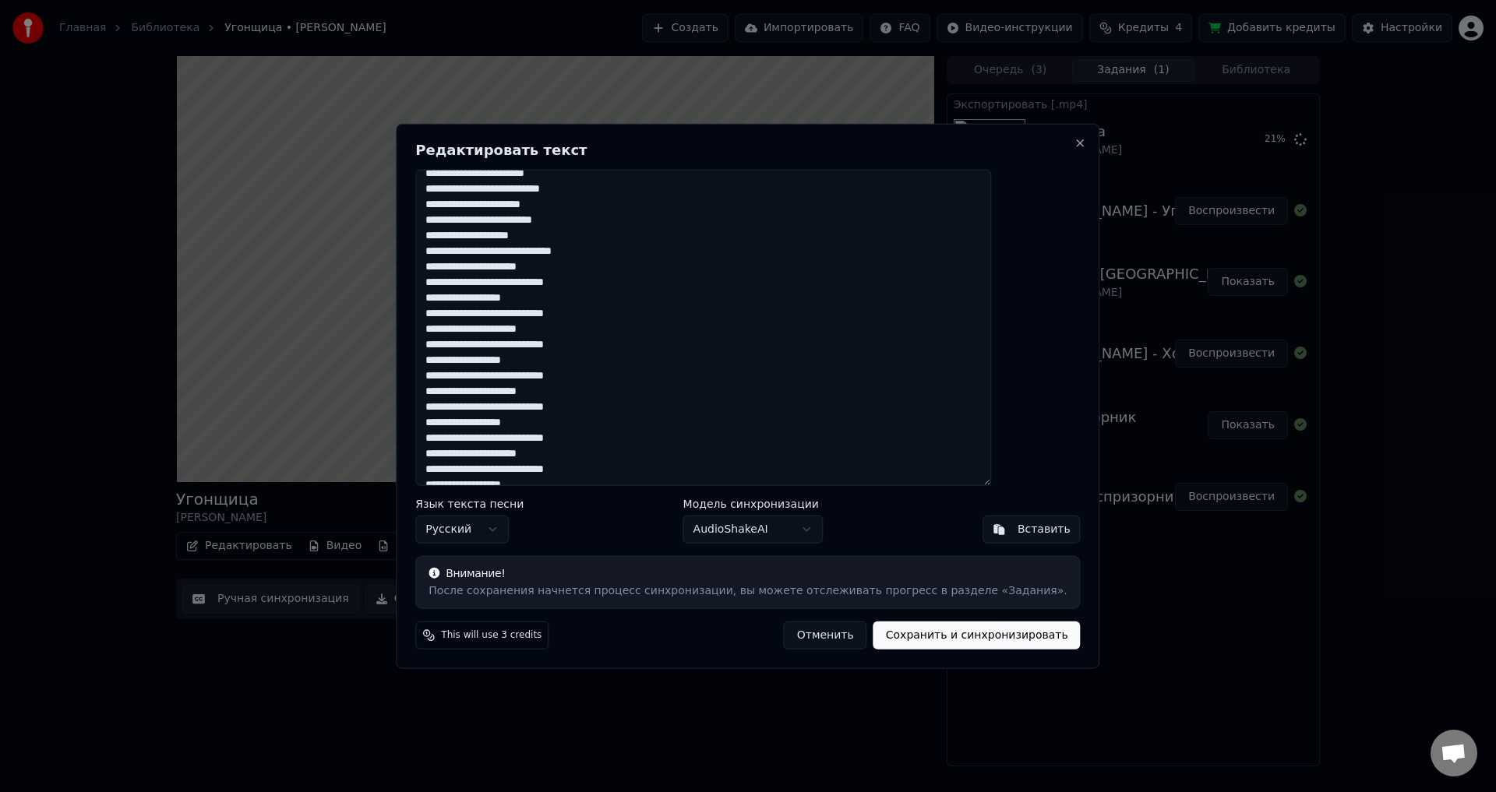
scroll to position [319, 0]
click at [1074, 144] on button "Close" at bounding box center [1080, 142] width 12 height 12
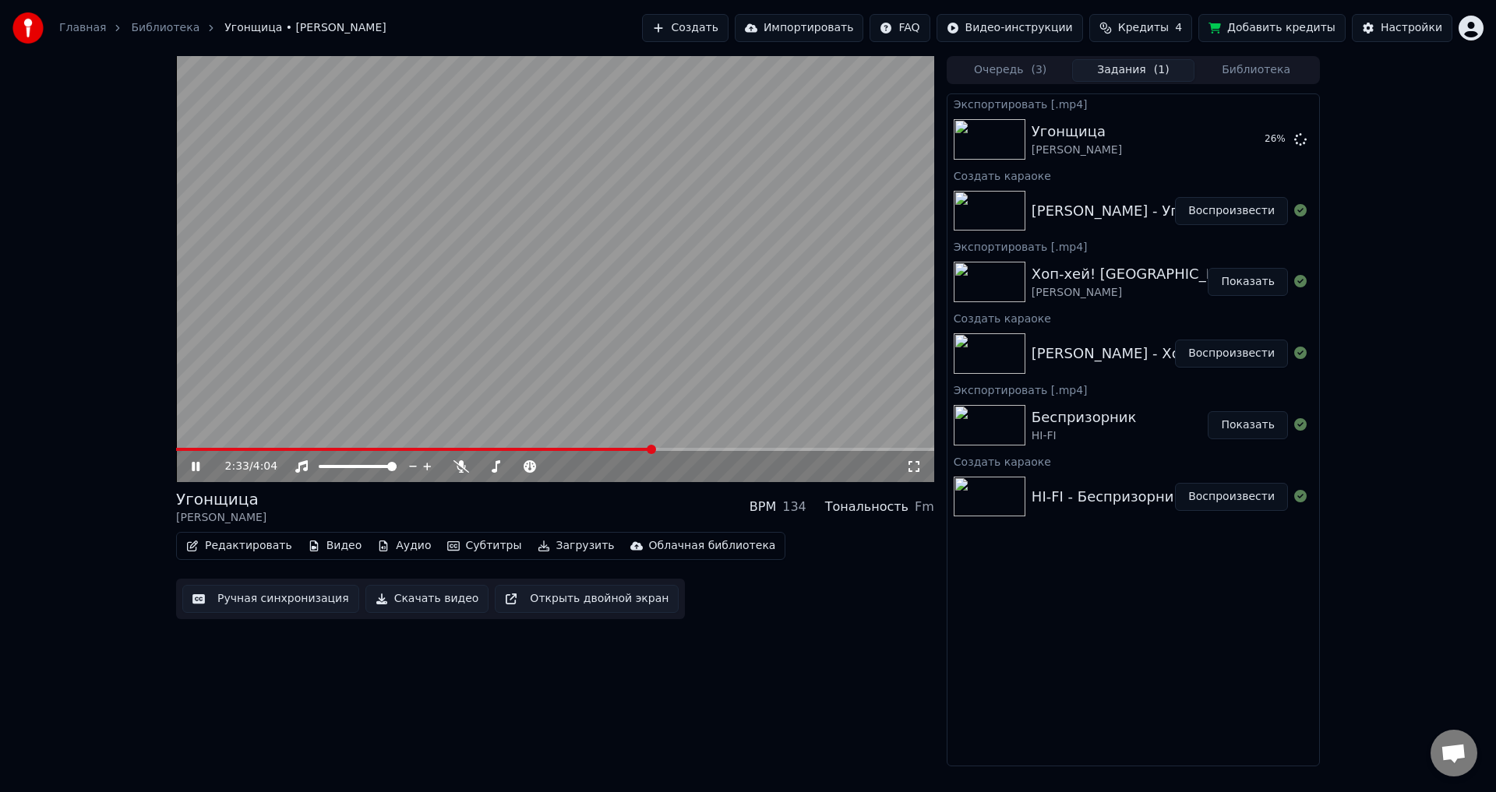
click at [190, 464] on icon at bounding box center [207, 466] width 37 height 12
click at [672, 48] on div "Главная Библиотека Угонщица • [PERSON_NAME] Создать Импортировать FAQ Видео-инс…" at bounding box center [748, 28] width 1496 height 56
click at [671, 41] on button "Создать" at bounding box center [685, 28] width 86 height 28
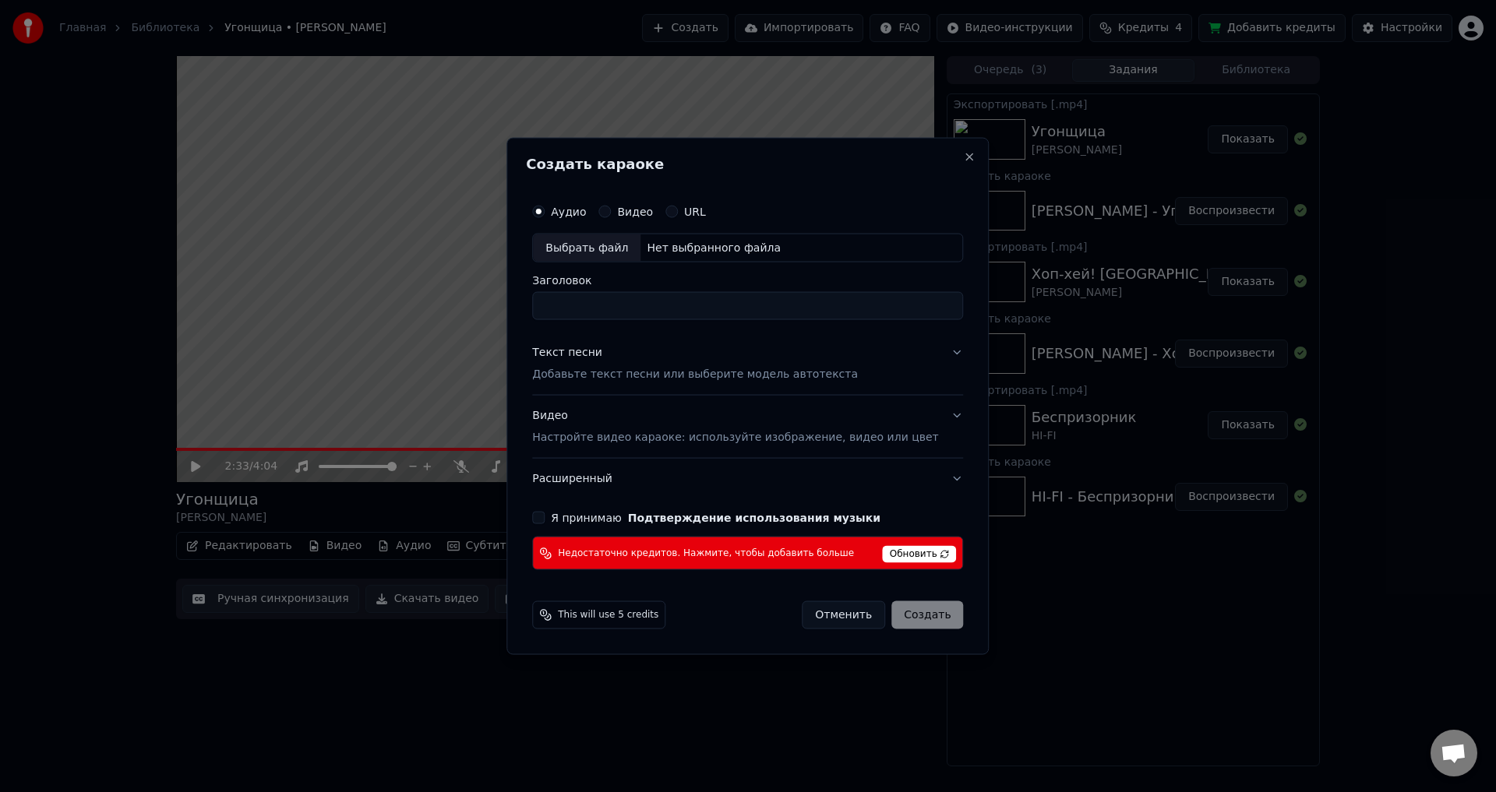
click at [618, 249] on div "Выбрать файл" at bounding box center [587, 248] width 108 height 28
type input "**********"
click at [923, 351] on button "Текст песни Добавьте текст песни или выберите модель автотекста" at bounding box center [747, 364] width 431 height 62
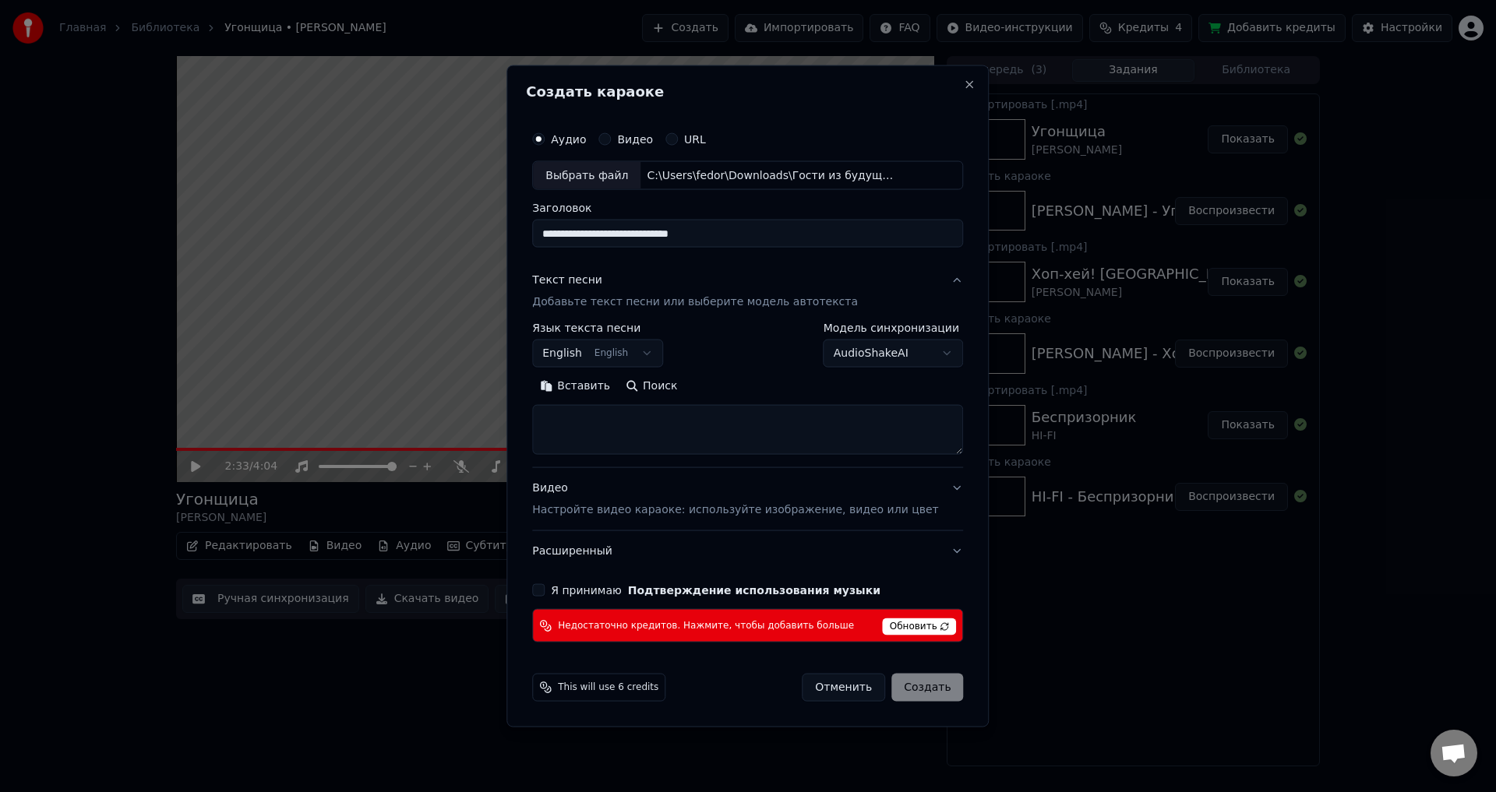
click at [954, 81] on div "**********" at bounding box center [747, 396] width 482 height 663
click at [964, 83] on button "Close" at bounding box center [970, 84] width 12 height 12
select select
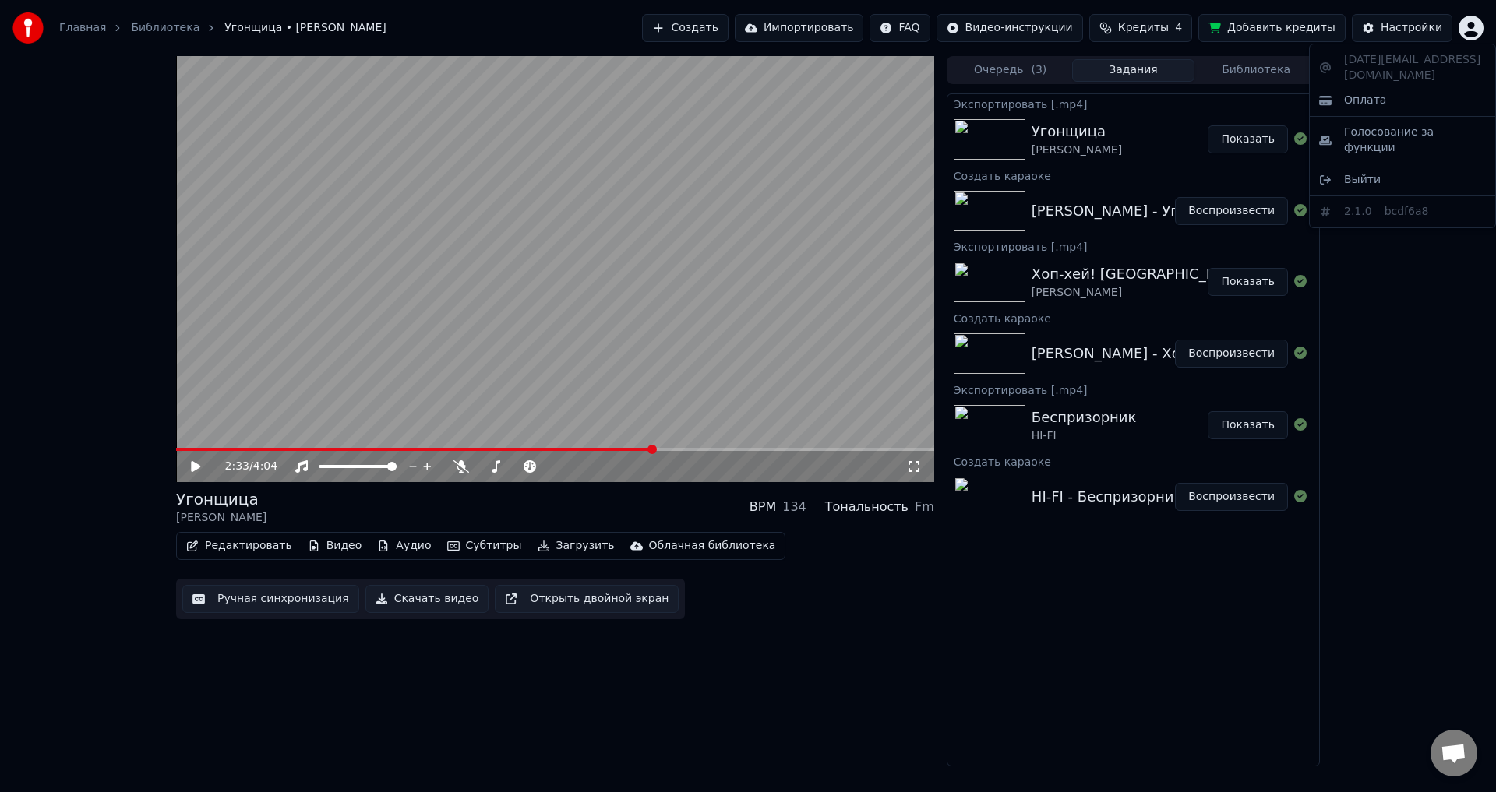
click at [1468, 37] on html "Главная Библиотека Угонщица • [PERSON_NAME] Создать Импортировать FAQ Видео-инс…" at bounding box center [748, 396] width 1496 height 792
click at [1367, 172] on span "Выйти" at bounding box center [1362, 180] width 37 height 16
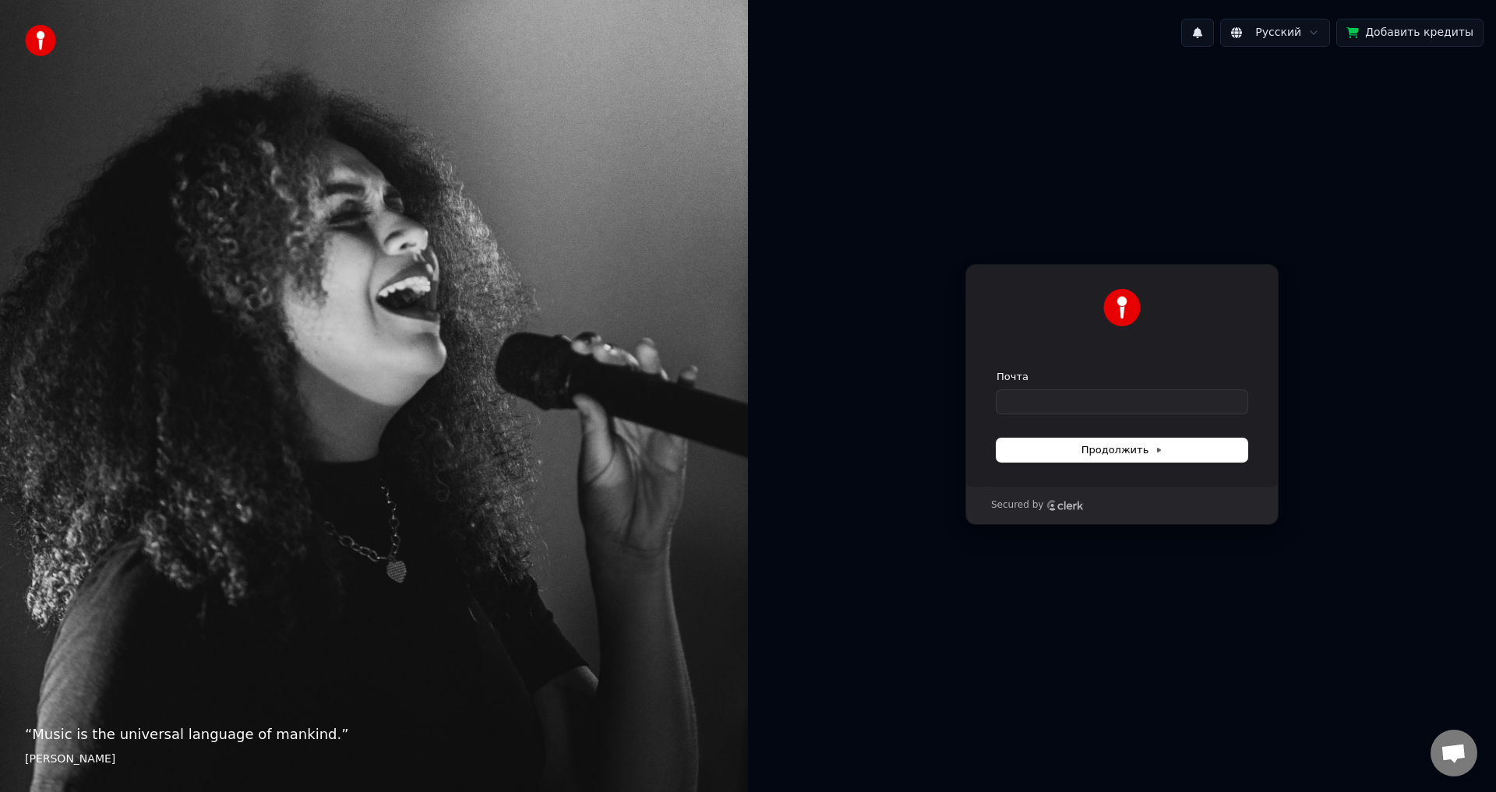
click at [1025, 379] on label "Почта" at bounding box center [1012, 377] width 32 height 14
click at [1025, 390] on input "Почта" at bounding box center [1121, 401] width 251 height 23
click at [1032, 388] on div "Почта" at bounding box center [1121, 392] width 251 height 44
click at [1025, 412] on input "Почта" at bounding box center [1121, 401] width 251 height 23
click at [1144, 449] on span "Продолжить" at bounding box center [1122, 450] width 82 height 14
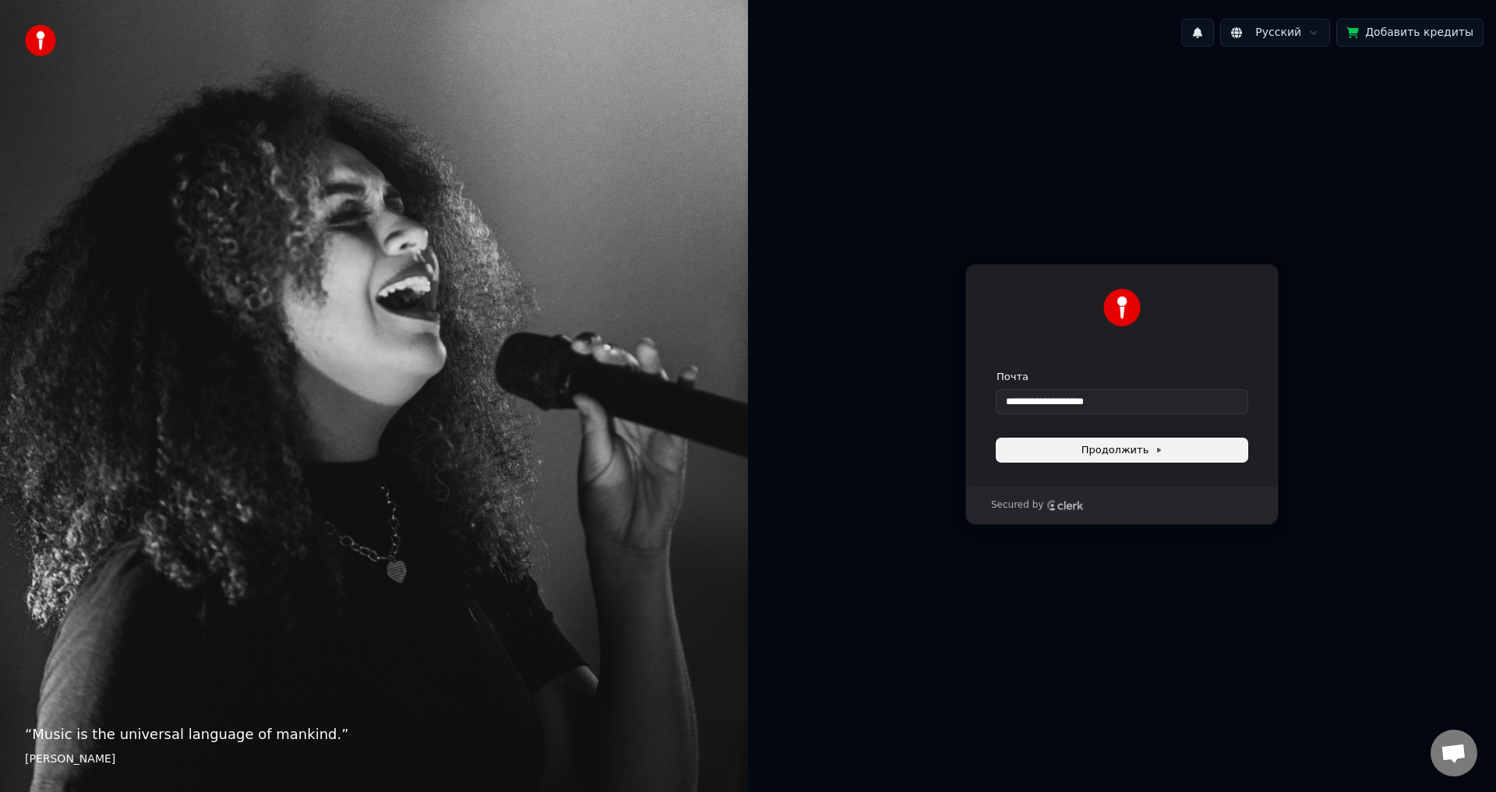
type input "**********"
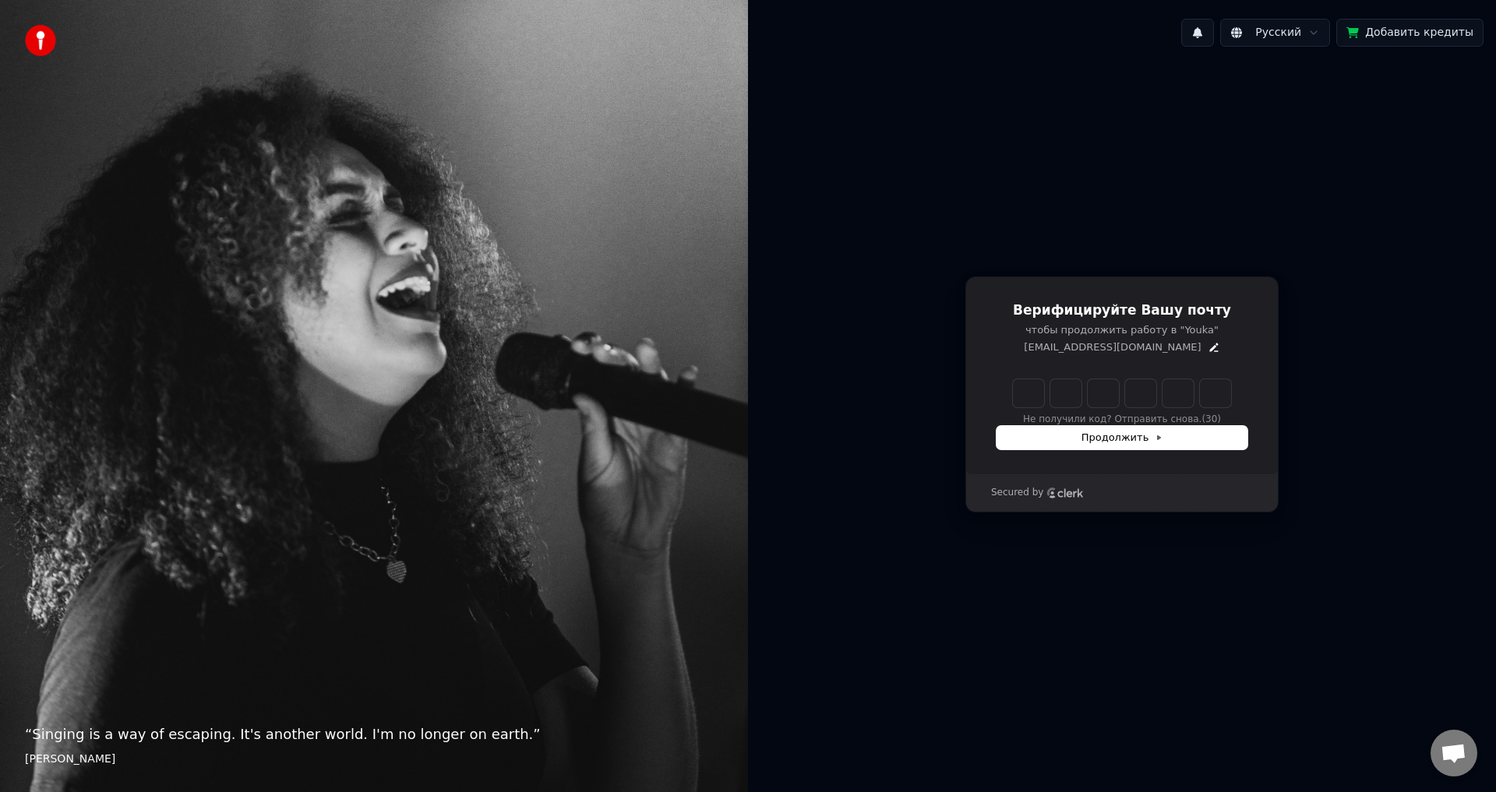
click at [1028, 388] on input "Enter verification code" at bounding box center [1122, 393] width 218 height 28
type input "******"
